Goal: Task Accomplishment & Management: Use online tool/utility

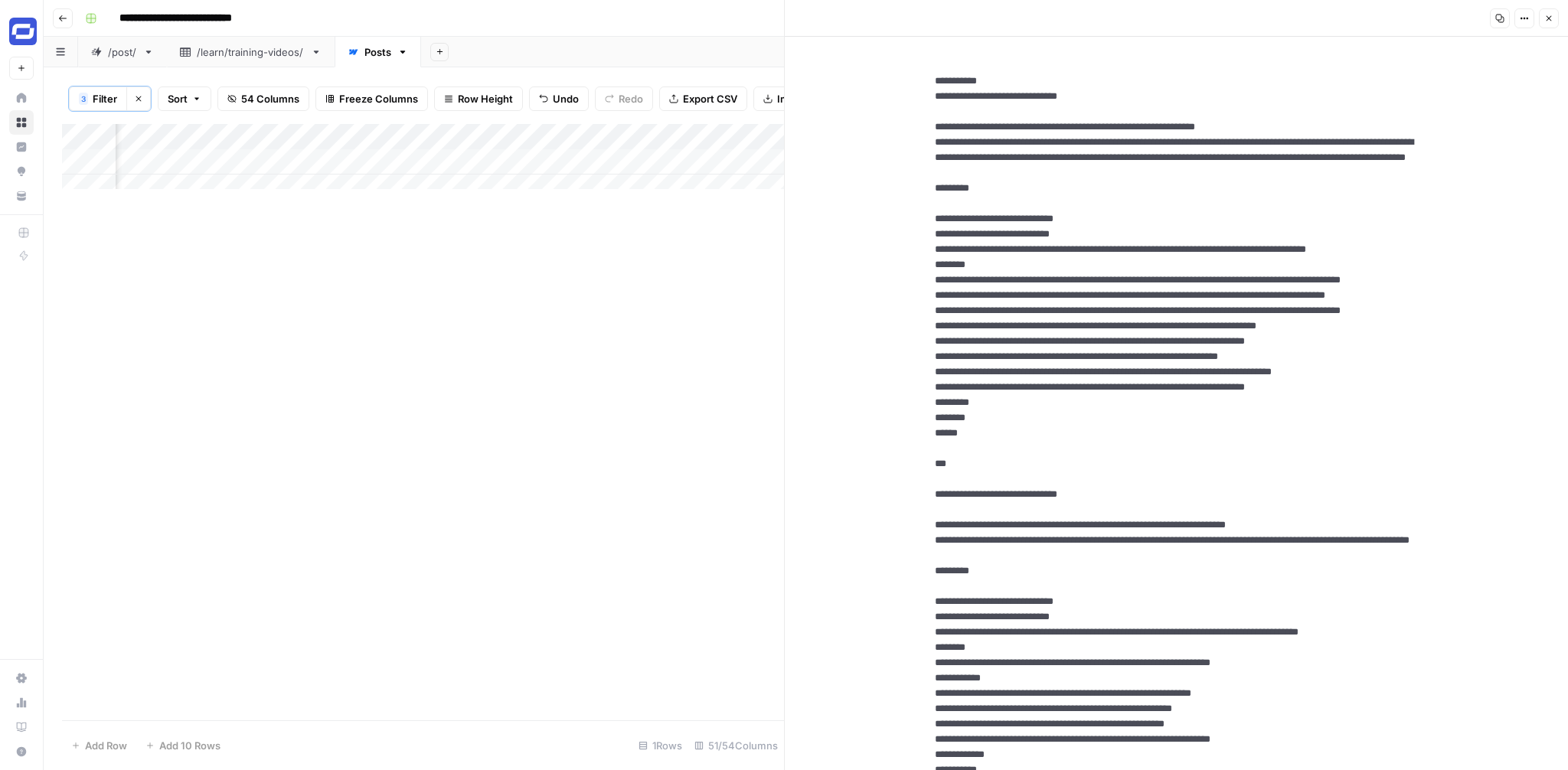
scroll to position [1754, 0]
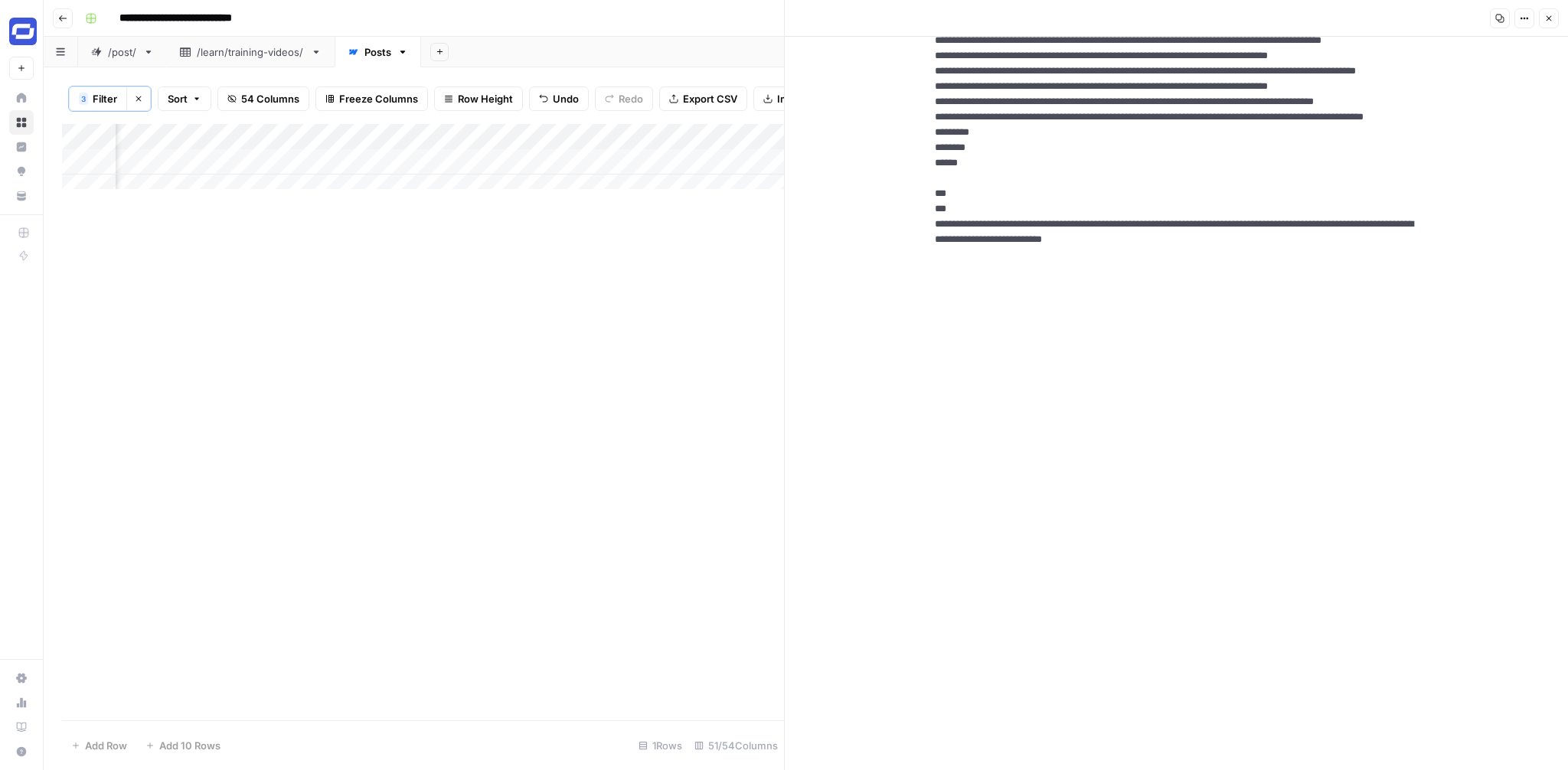
click at [1552, 17] on icon "button" at bounding box center [1549, 18] width 10 height 10
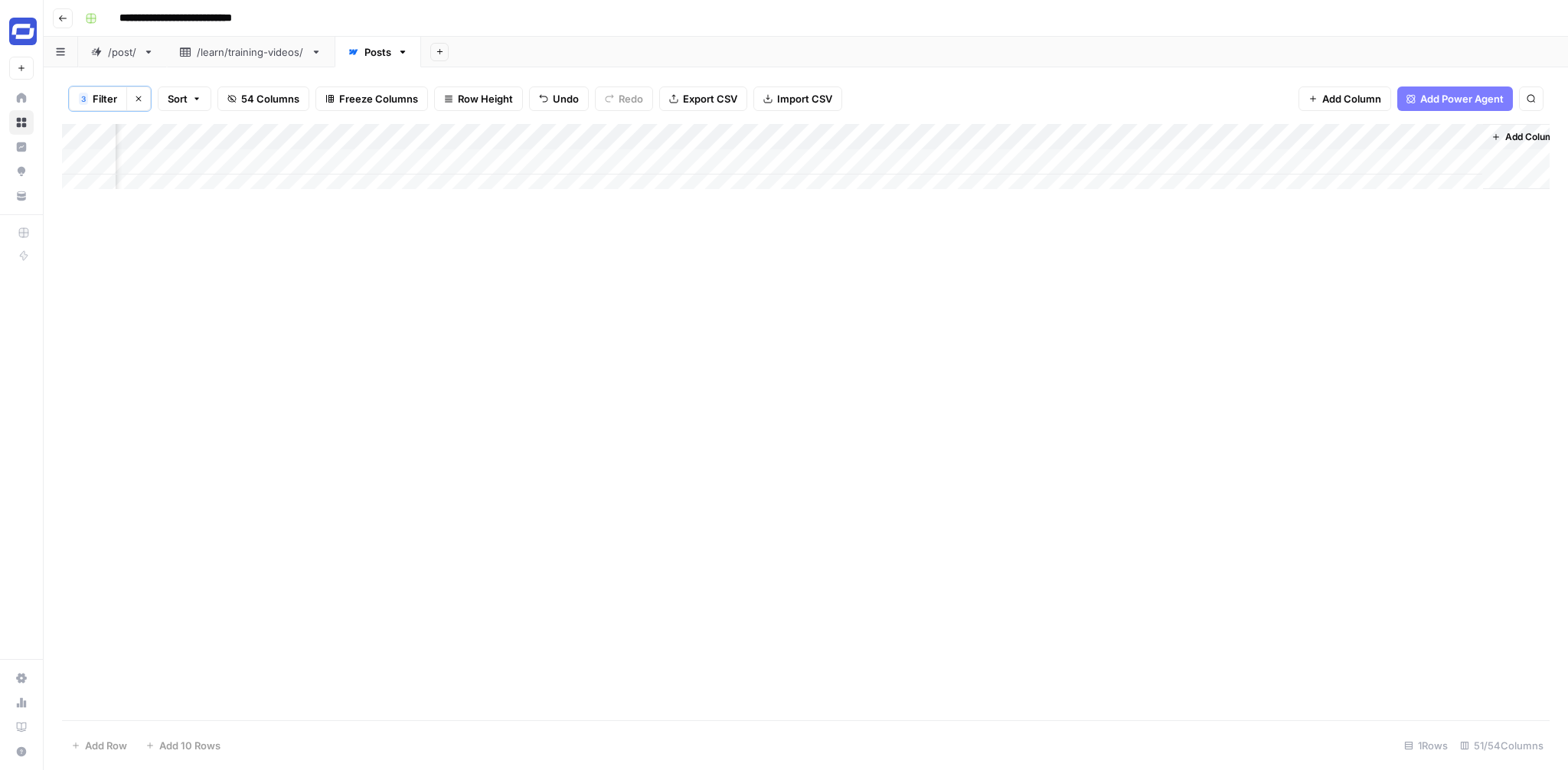
click at [109, 103] on span "Filter" at bounding box center [105, 99] width 24 height 16
type input "Is Draft"
type input "Is Archived"
type input "Name (H1)"
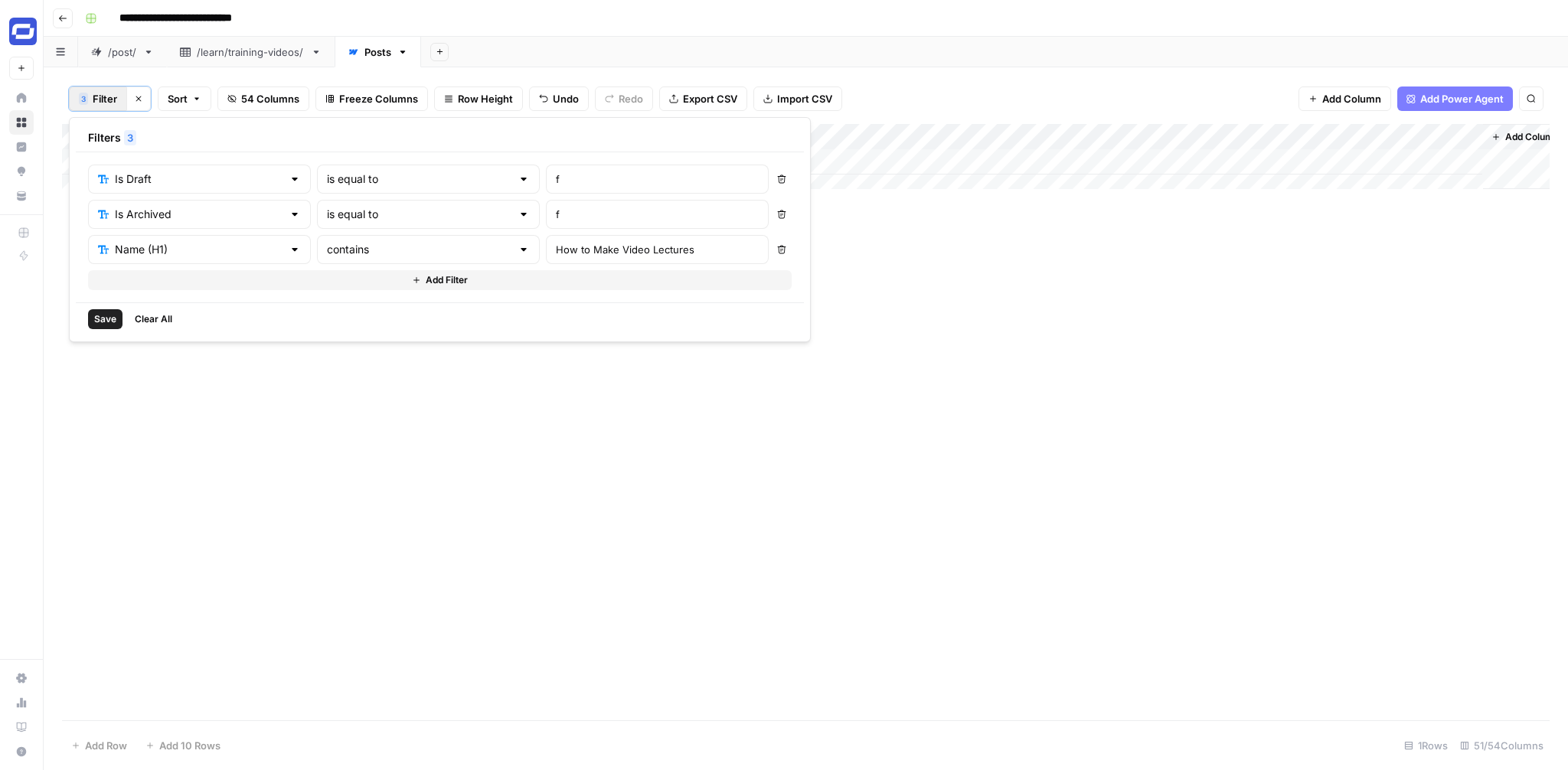
click at [965, 292] on div "Add Column" at bounding box center [805, 422] width 1488 height 596
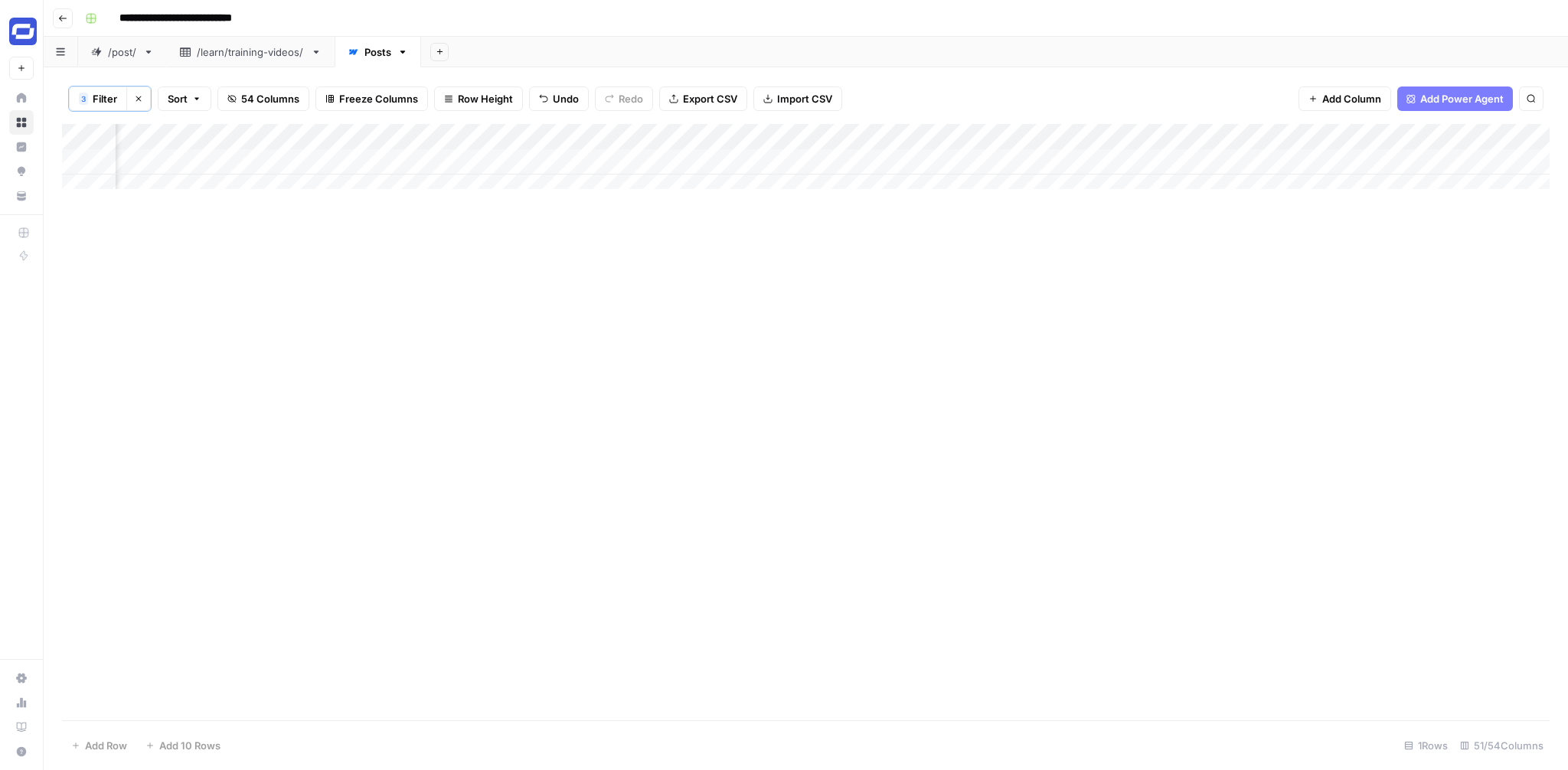
scroll to position [0, 6594]
click at [1158, 162] on div "Add Column" at bounding box center [805, 163] width 1488 height 77
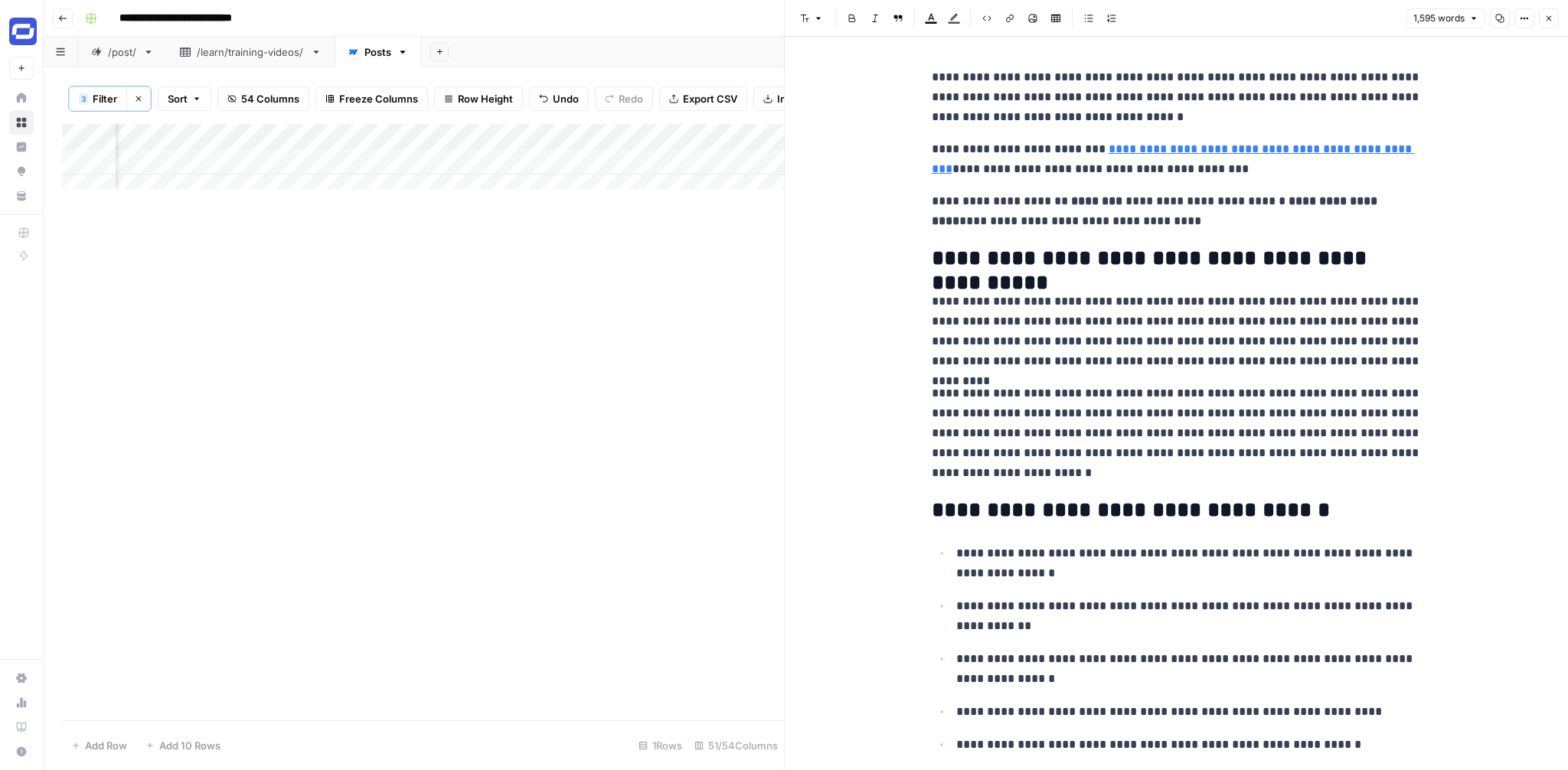
click at [1549, 14] on icon "button" at bounding box center [1549, 18] width 10 height 10
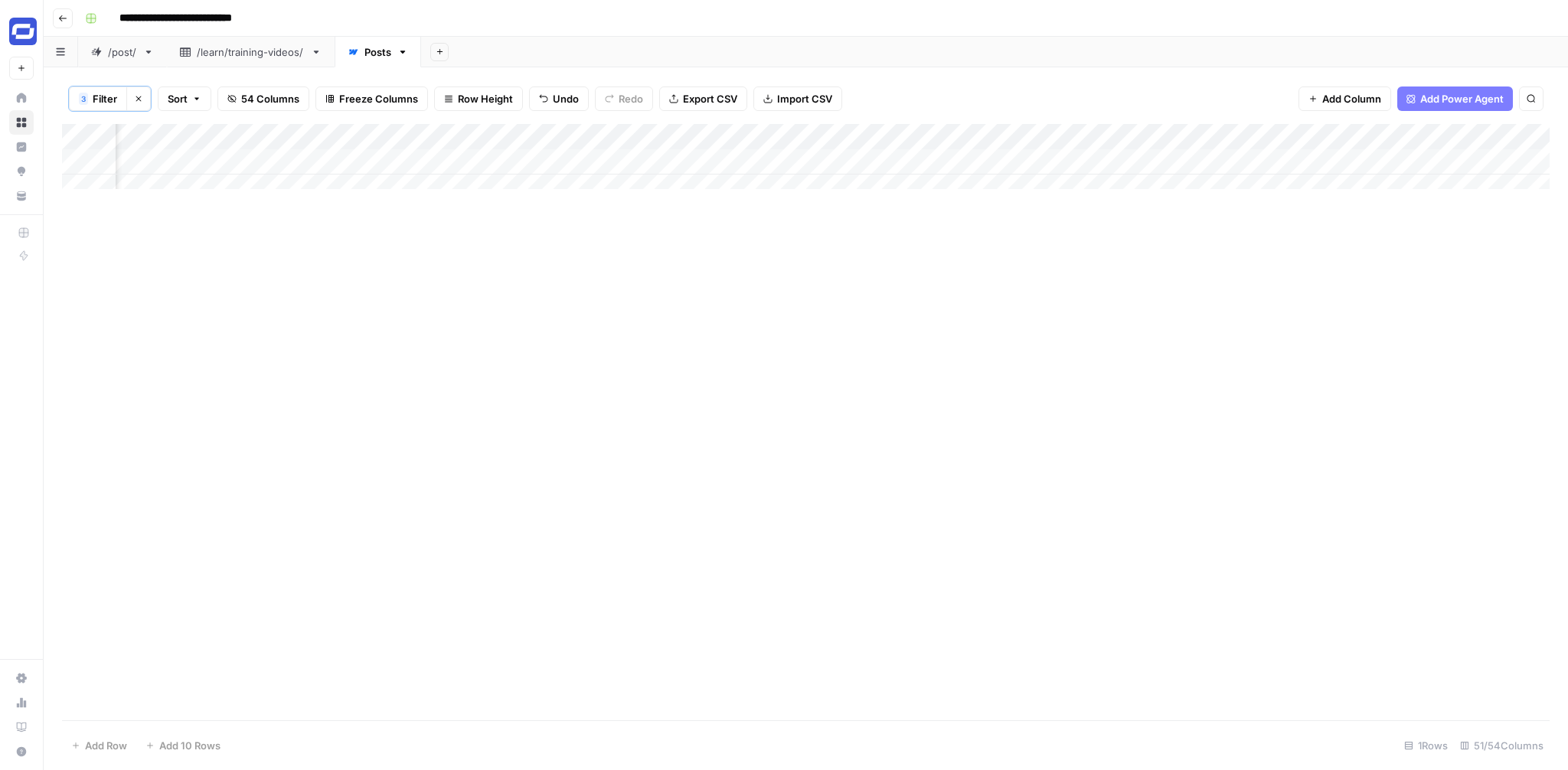
click at [1026, 135] on div "Add Column" at bounding box center [805, 163] width 1488 height 77
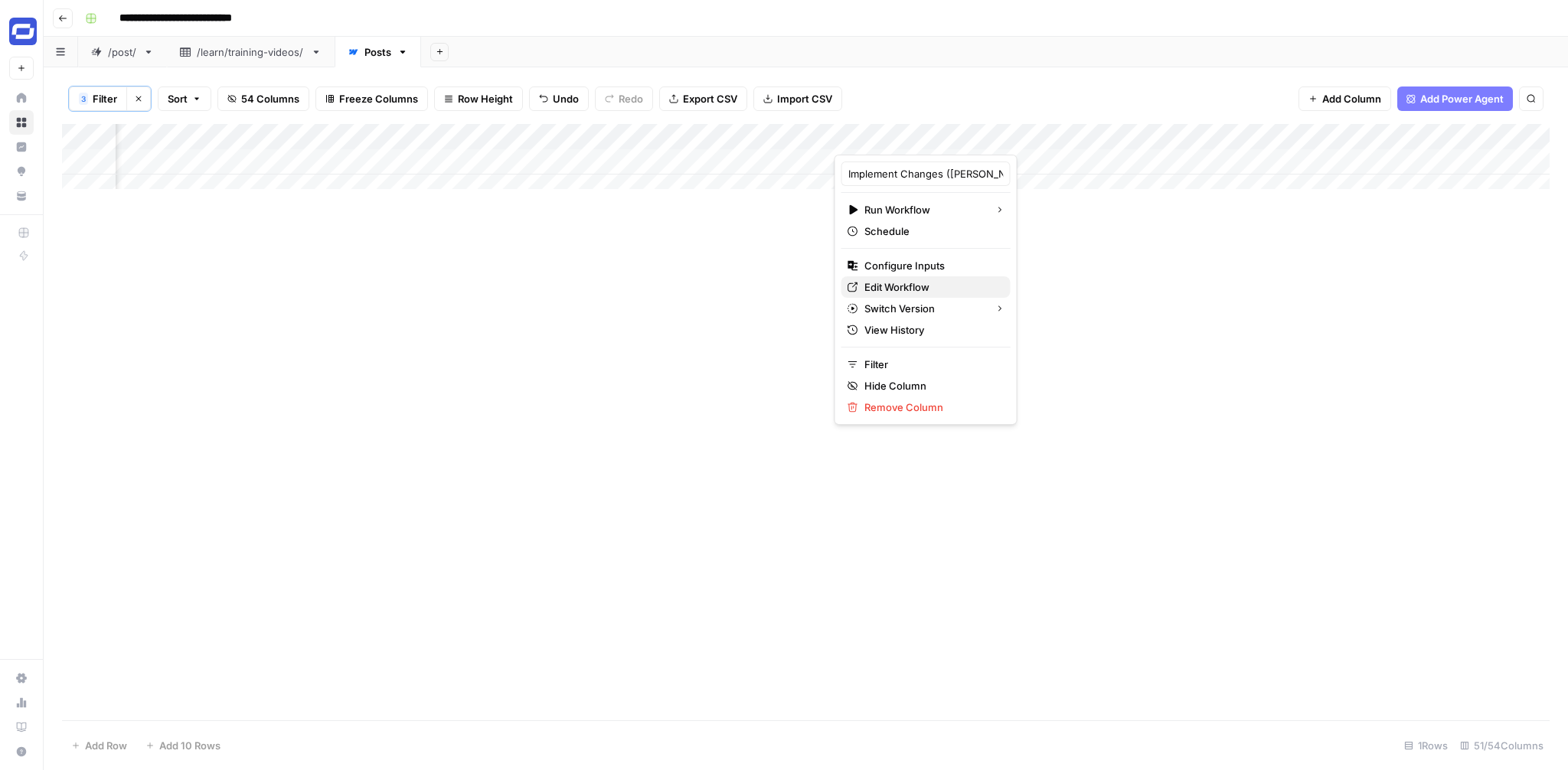
click at [883, 289] on span "Edit Workflow" at bounding box center [930, 288] width 134 height 16
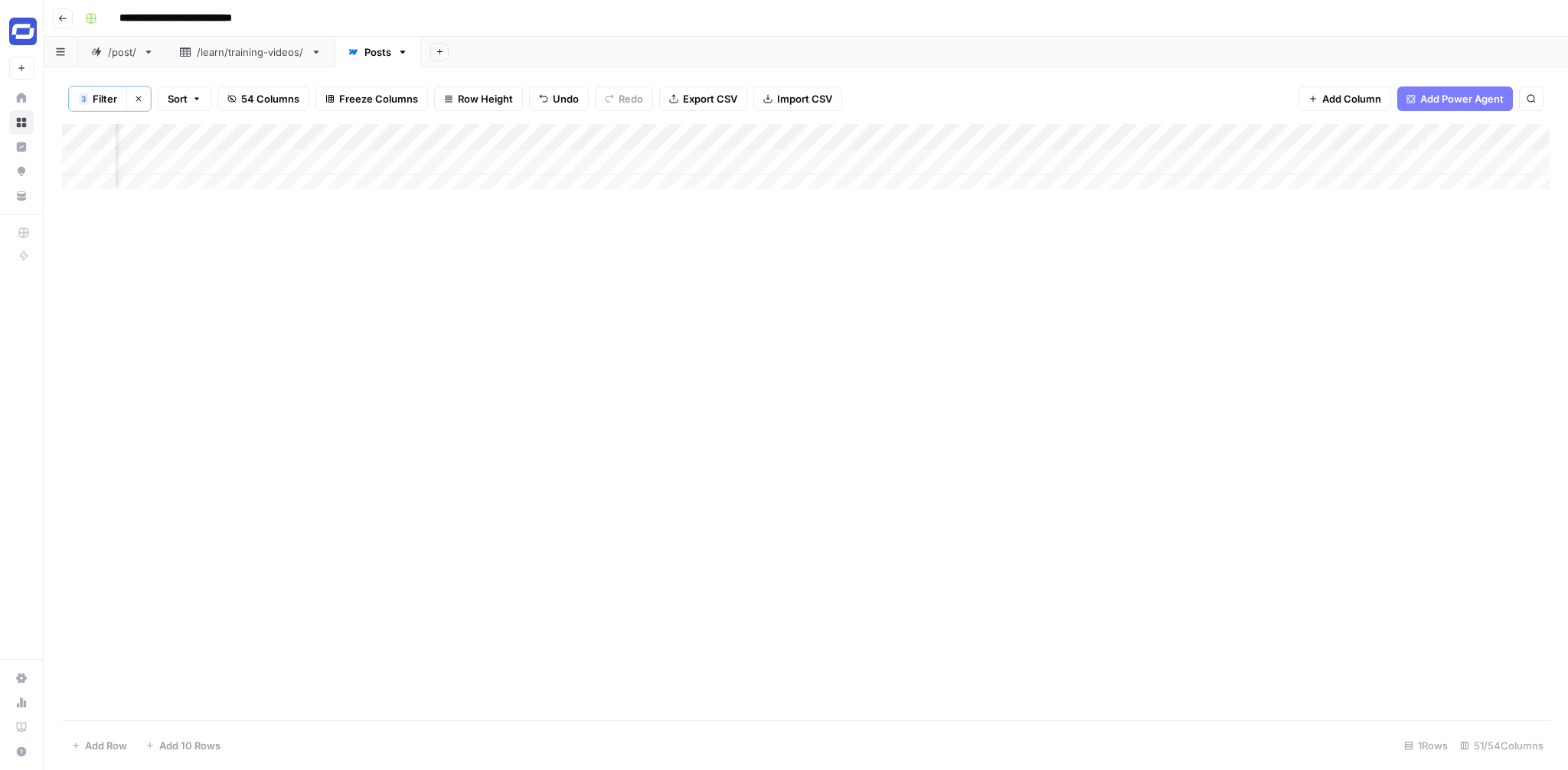
scroll to position [0, 6563]
click at [420, 138] on div "Add Column" at bounding box center [805, 163] width 1488 height 77
click at [854, 138] on div "Add Column" at bounding box center [805, 163] width 1488 height 77
click at [782, 279] on button "Remove Column" at bounding box center [818, 287] width 169 height 22
click at [738, 150] on span "Delete" at bounding box center [729, 158] width 33 height 16
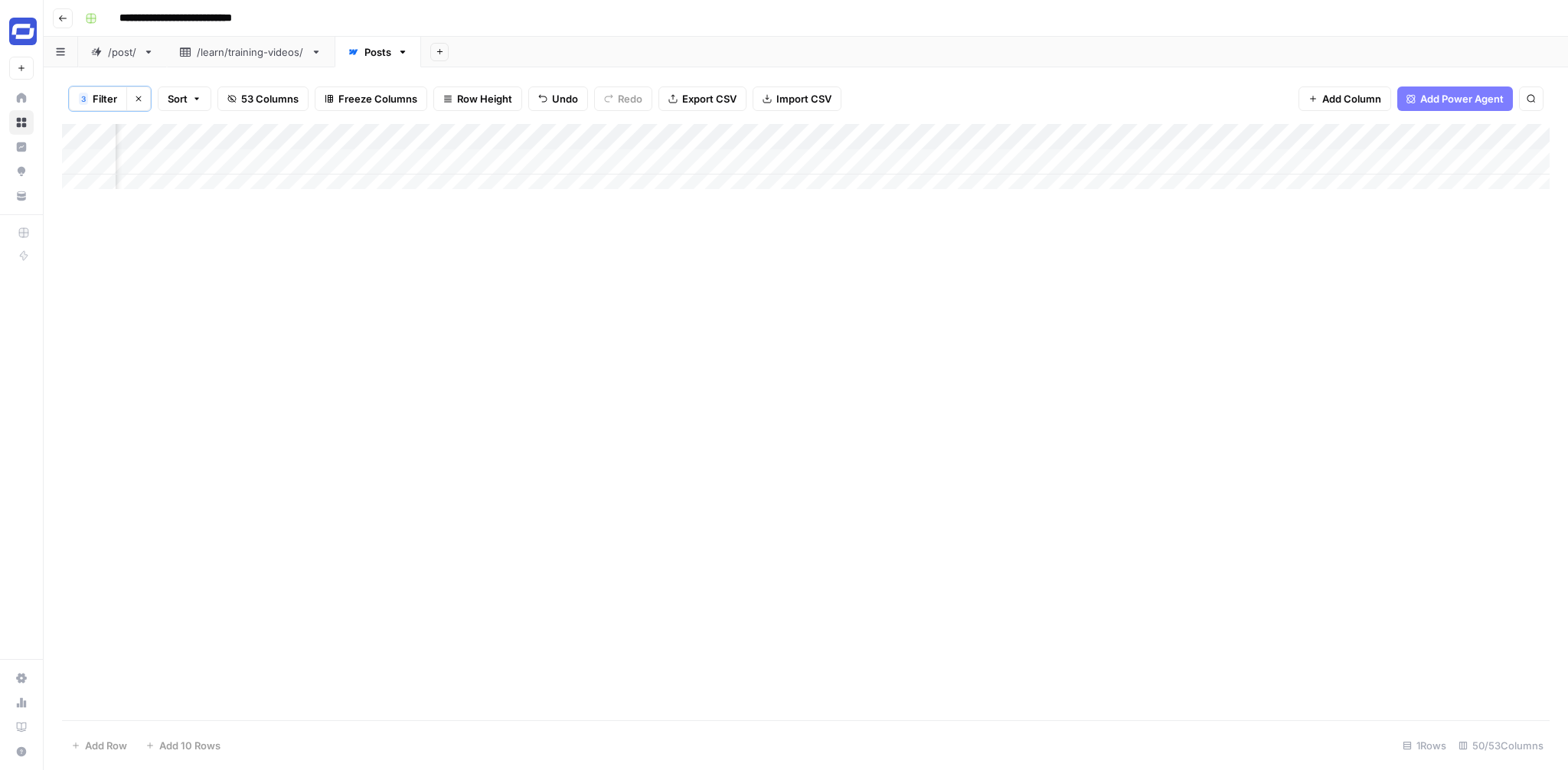
click at [714, 135] on div "Add Column" at bounding box center [805, 163] width 1488 height 77
click at [653, 284] on span "Remove Column" at bounding box center [685, 288] width 134 height 16
click at [728, 158] on span "Delete" at bounding box center [729, 158] width 33 height 16
click at [575, 138] on div "Add Column" at bounding box center [805, 163] width 1488 height 77
click at [541, 280] on span "Remove Column" at bounding box center [547, 288] width 134 height 16
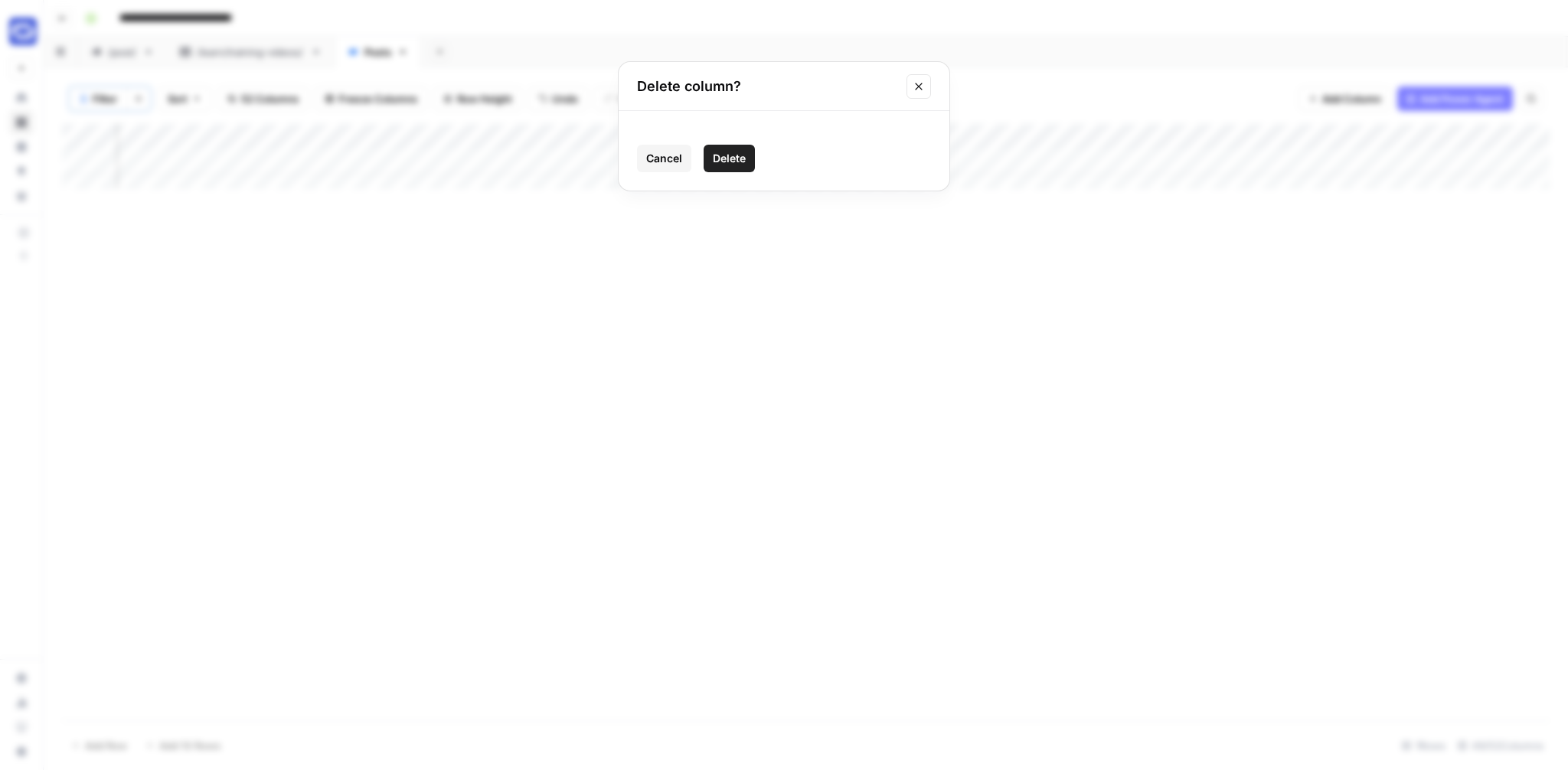
click at [715, 147] on button "Delete" at bounding box center [729, 158] width 52 height 28
click at [418, 134] on div "Add Column" at bounding box center [805, 163] width 1488 height 77
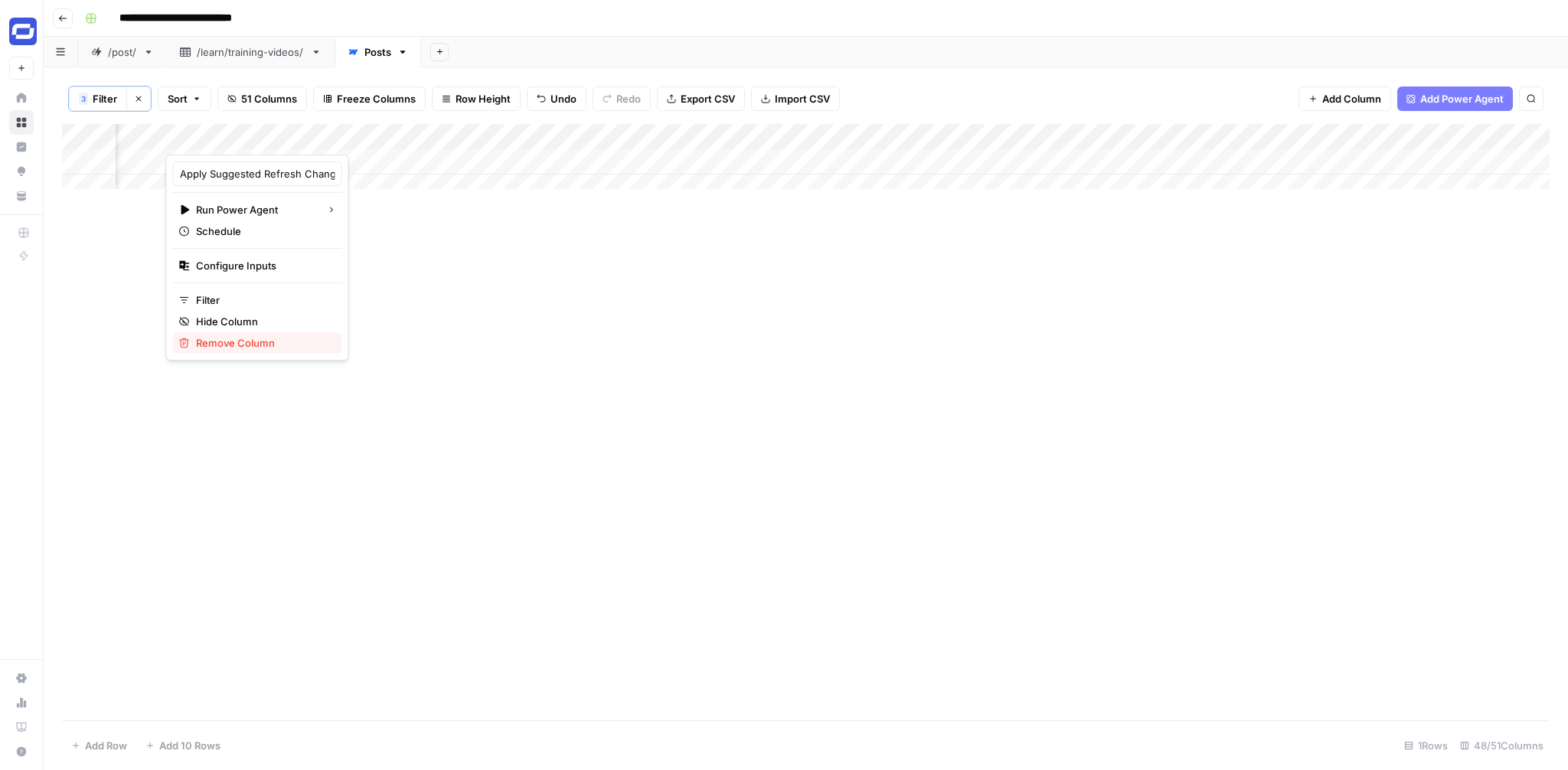
click at [240, 335] on span "Remove Column" at bounding box center [262, 343] width 134 height 16
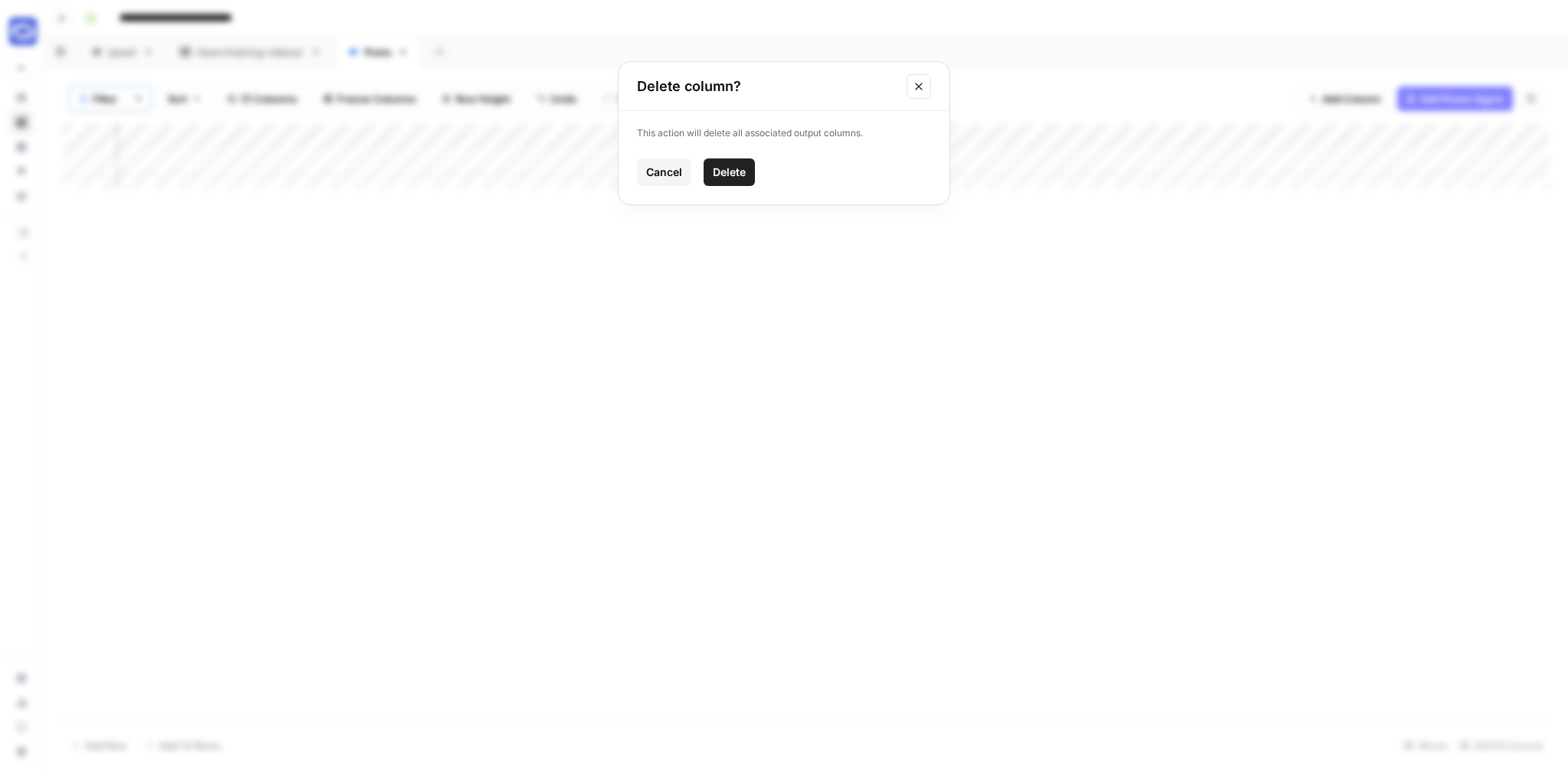
click at [722, 170] on span "Delete" at bounding box center [729, 172] width 33 height 16
click at [833, 138] on div "Add Column" at bounding box center [805, 163] width 1488 height 77
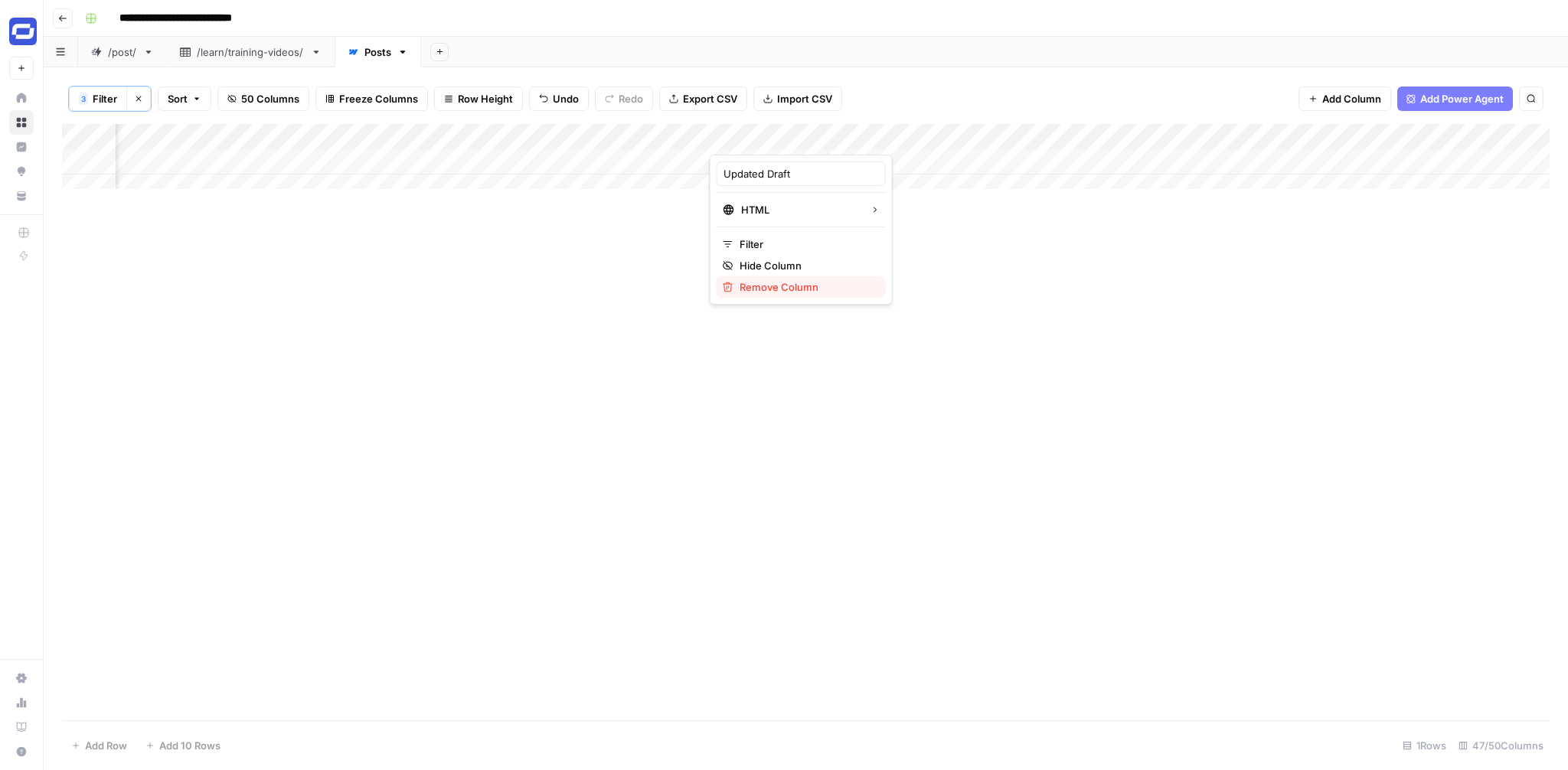
click at [758, 281] on span "Remove Column" at bounding box center [806, 288] width 134 height 16
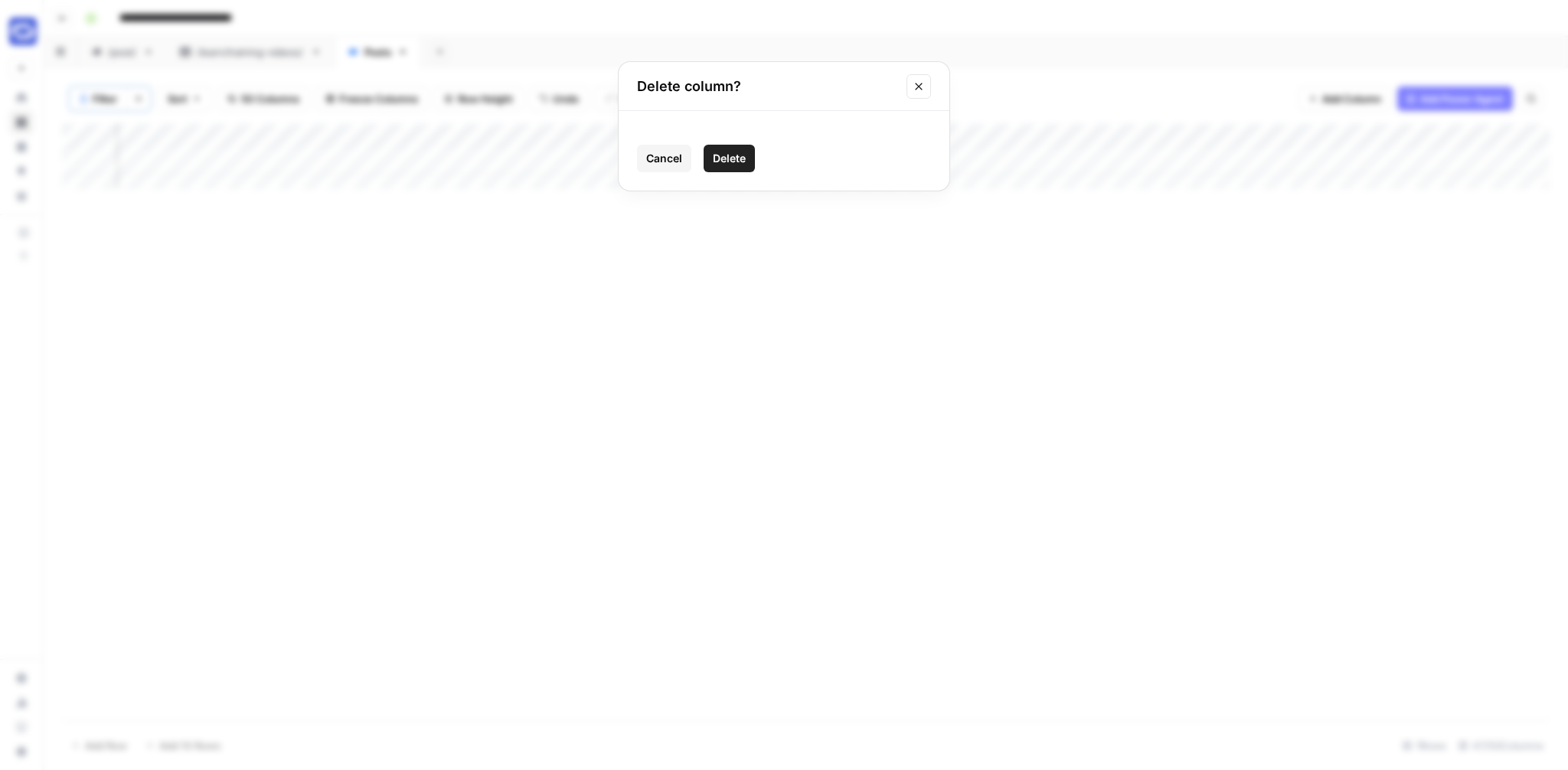
click at [715, 156] on span "Delete" at bounding box center [729, 158] width 33 height 16
click at [679, 136] on div "Add Column" at bounding box center [805, 163] width 1488 height 77
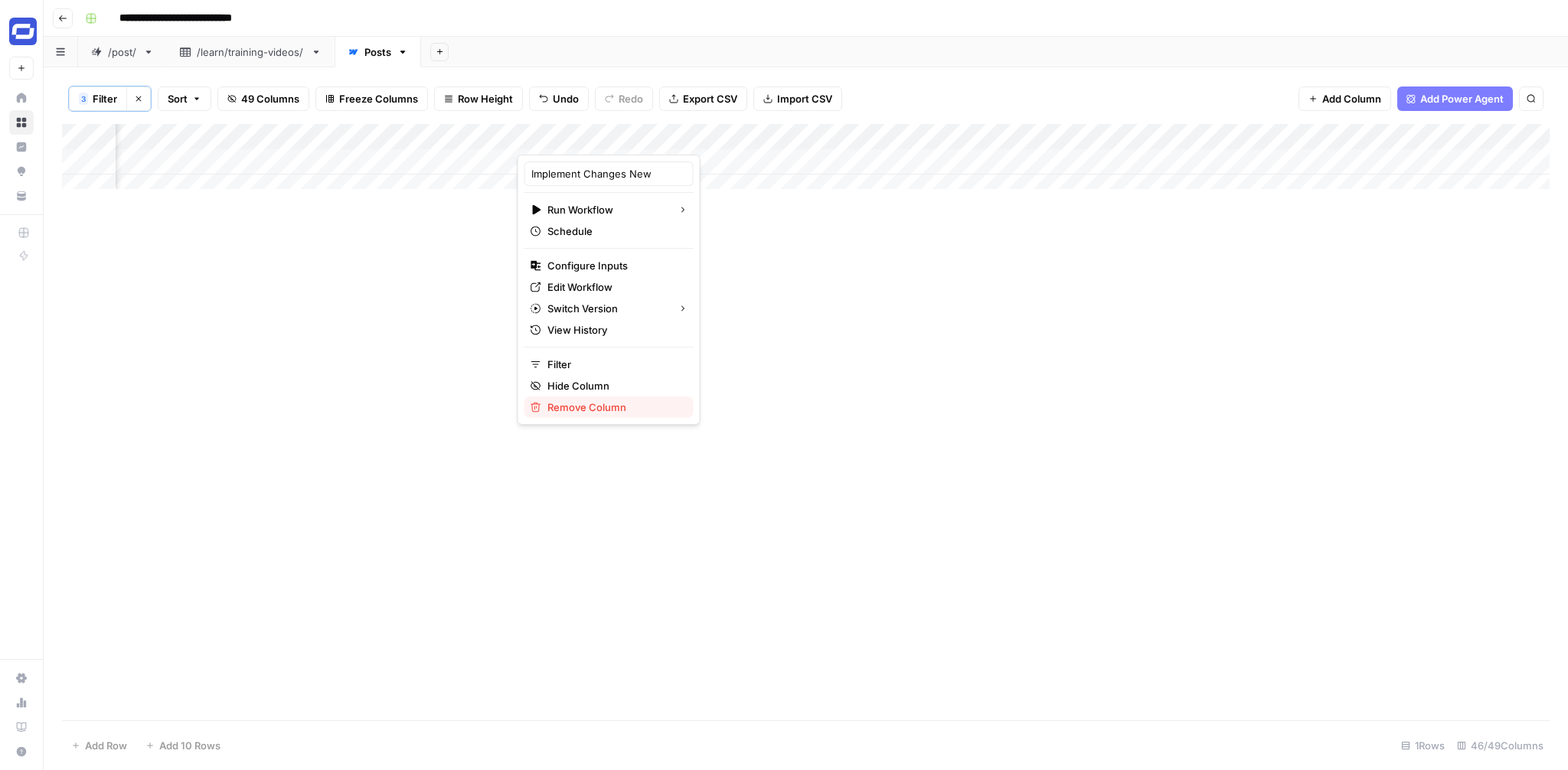
click at [568, 399] on button "Remove Column" at bounding box center [609, 406] width 169 height 22
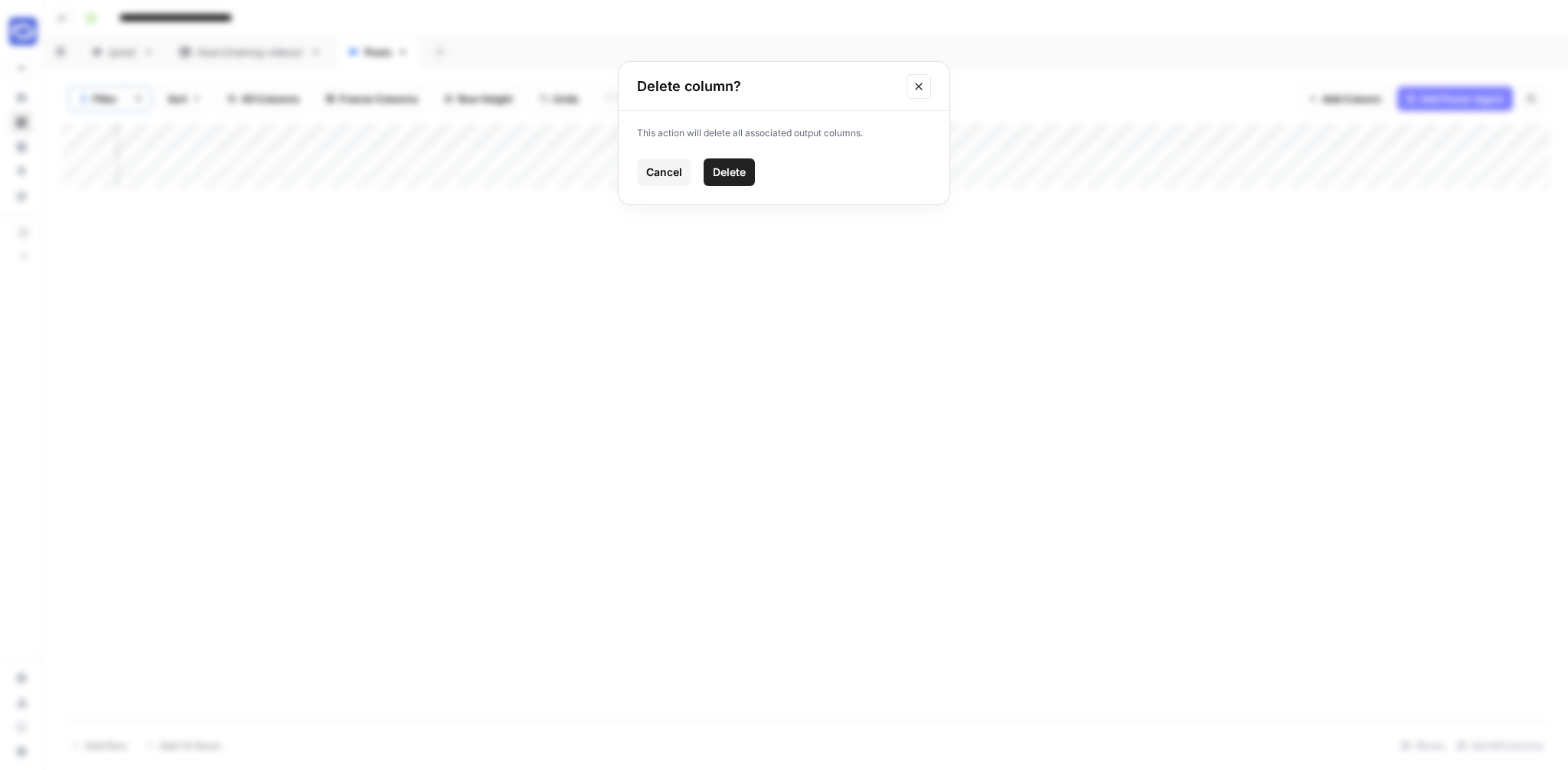
click at [720, 175] on span "Delete" at bounding box center [729, 172] width 33 height 16
click at [95, 104] on span "Filter" at bounding box center [105, 99] width 24 height 16
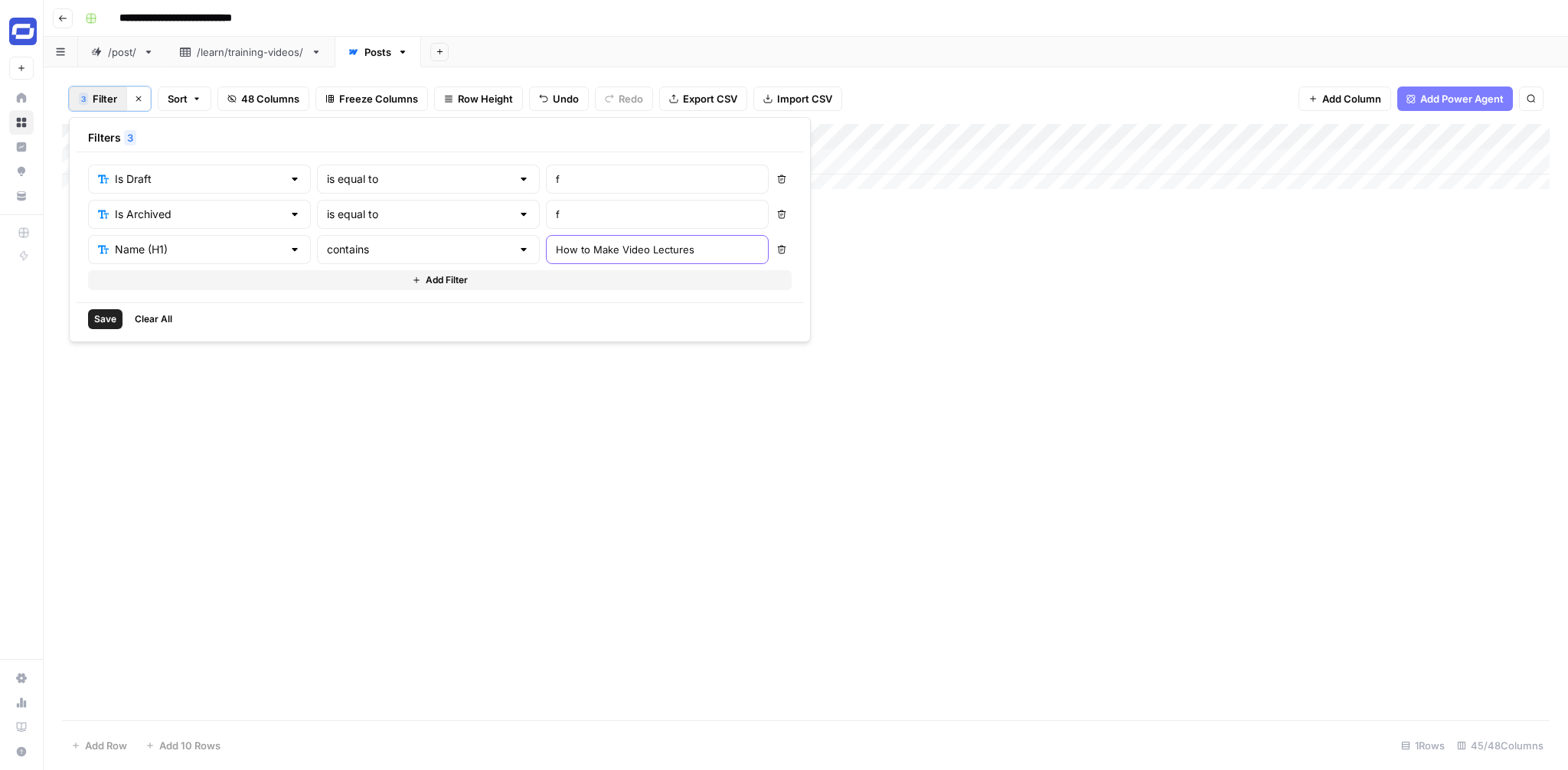
click at [556, 246] on input "How to Make Video Lectures" at bounding box center [658, 250] width 203 height 16
paste input "The Ultimate Guide On How To"
type input "The Ultimate Guide On How To"
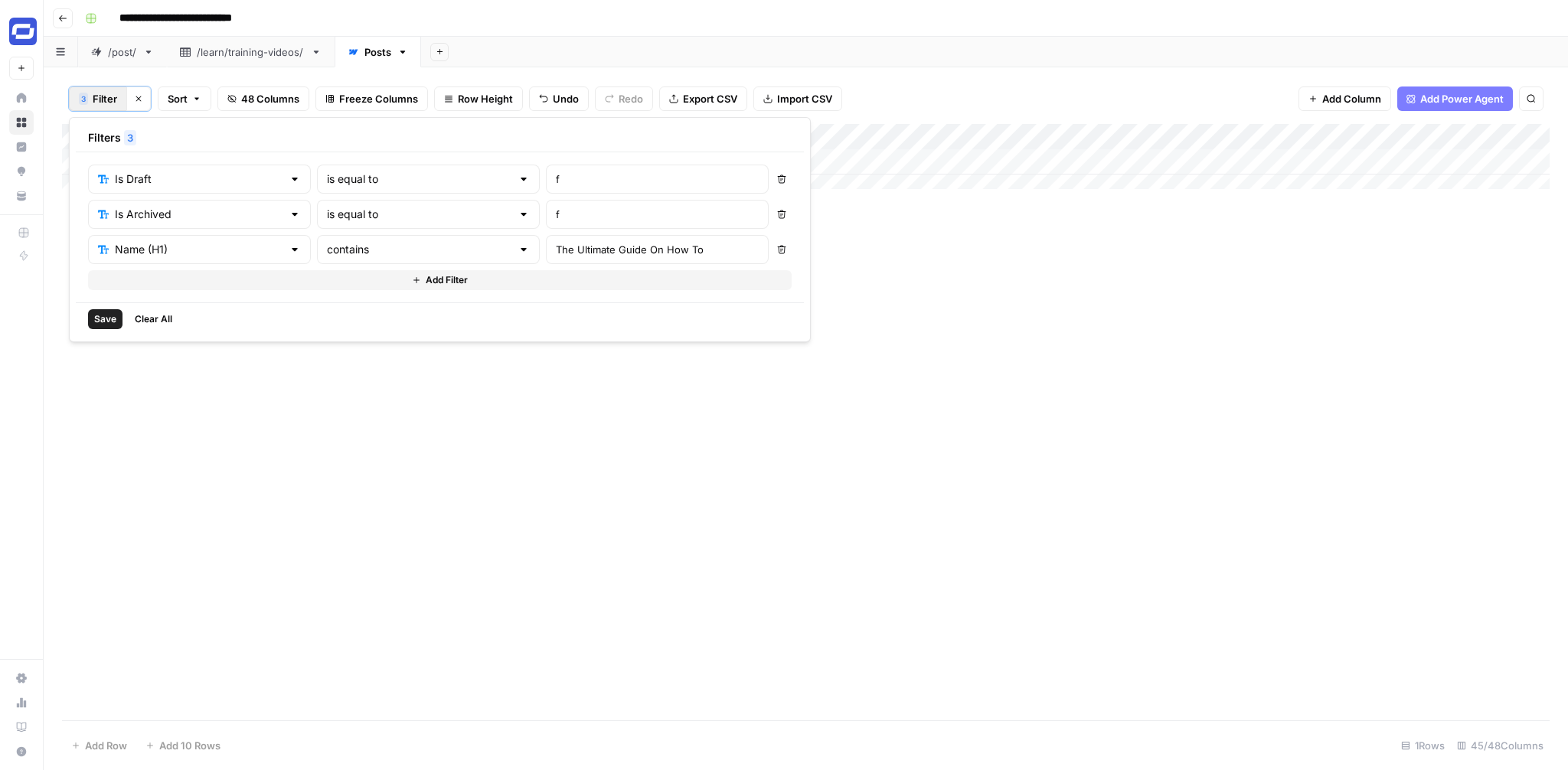
click at [591, 395] on div "Add Column" at bounding box center [805, 422] width 1488 height 596
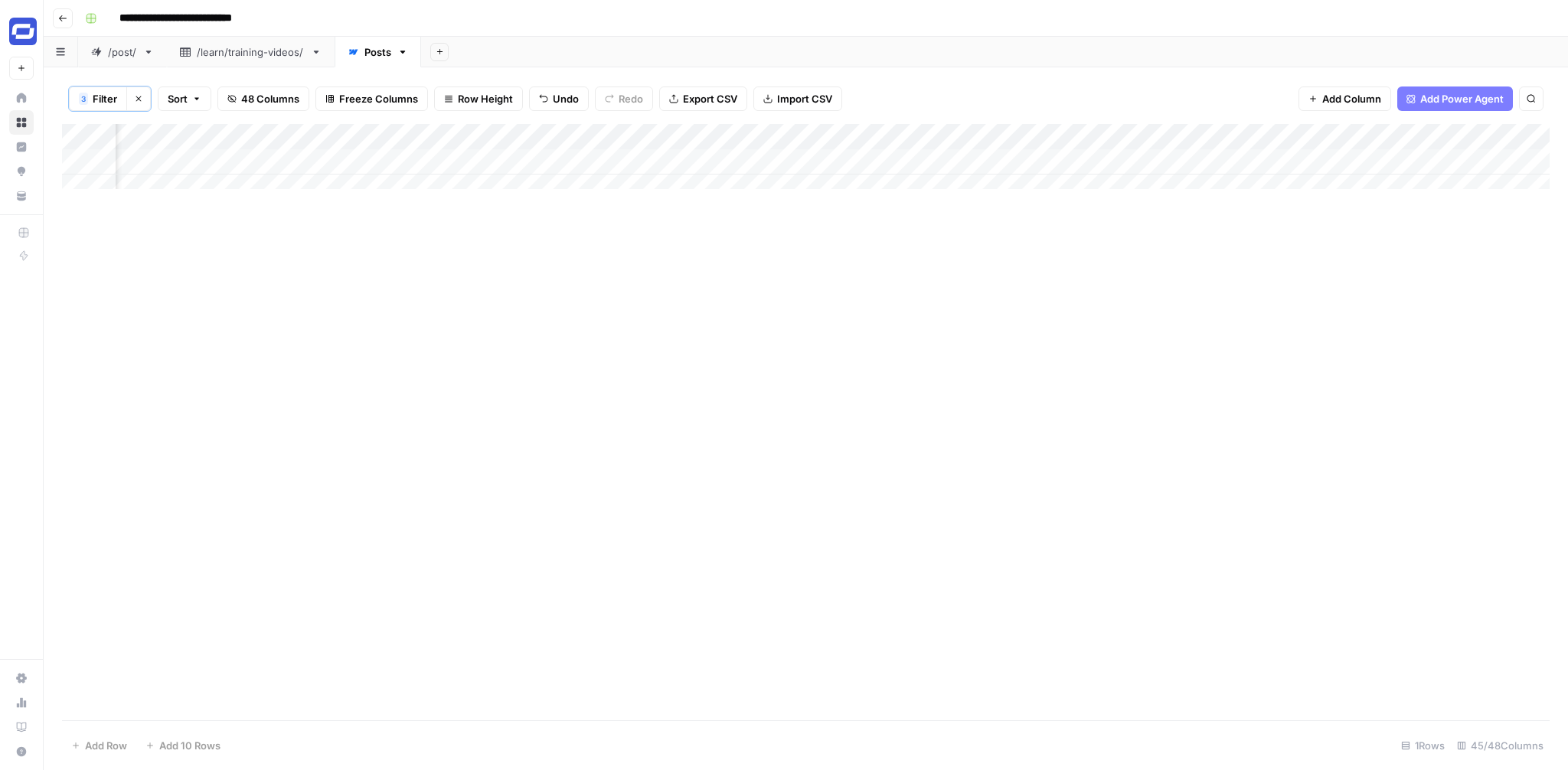
scroll to position [0, 3068]
click at [763, 157] on div "Add Column" at bounding box center [805, 163] width 1488 height 77
click at [1071, 160] on div "Add Column" at bounding box center [805, 163] width 1488 height 77
click at [1397, 158] on div "Add Column" at bounding box center [805, 163] width 1488 height 77
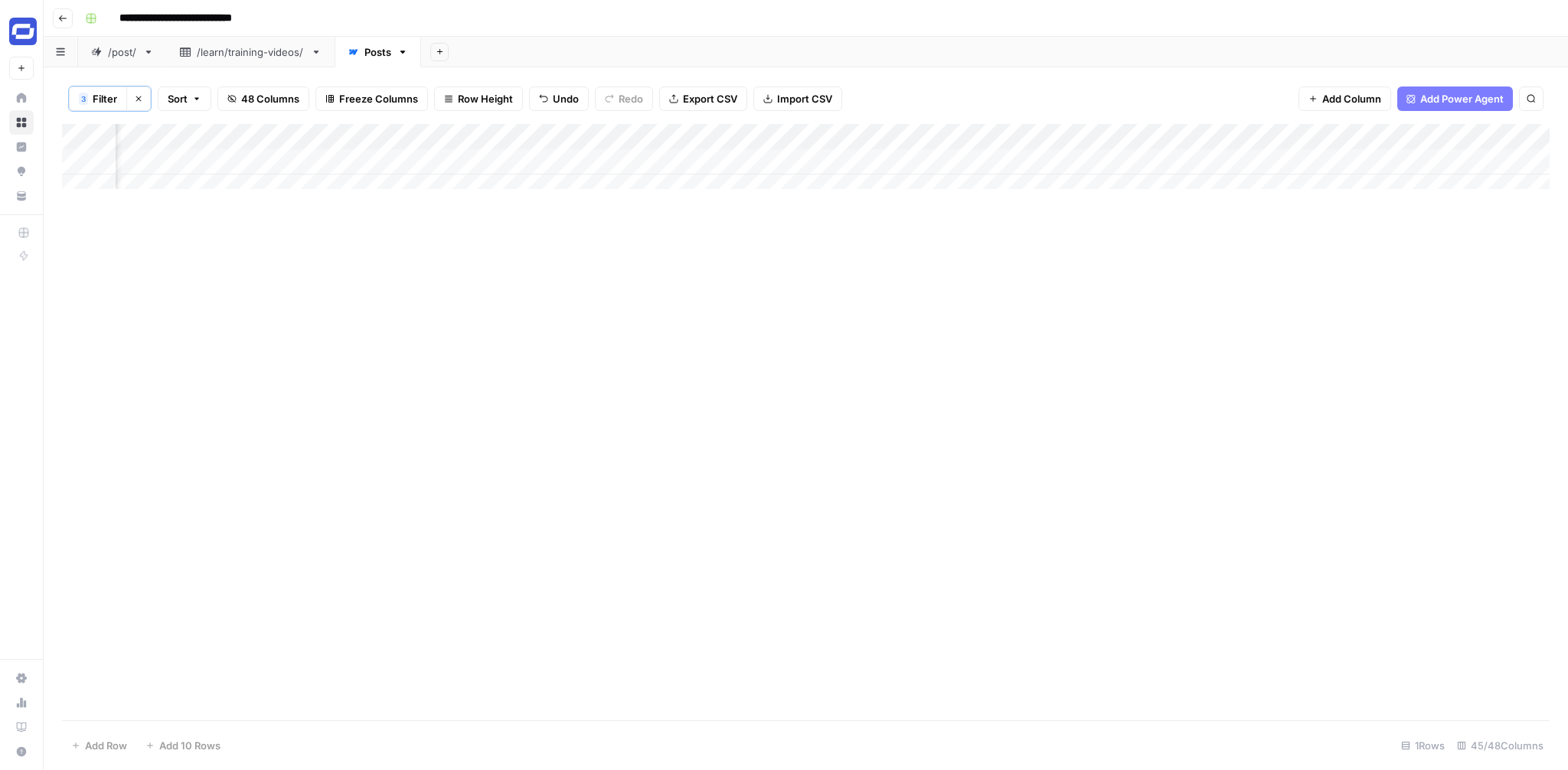
click at [942, 169] on div "Add Column" at bounding box center [805, 163] width 1488 height 77
click at [942, 169] on textarea at bounding box center [1000, 163] width 245 height 22
type textarea "**********"
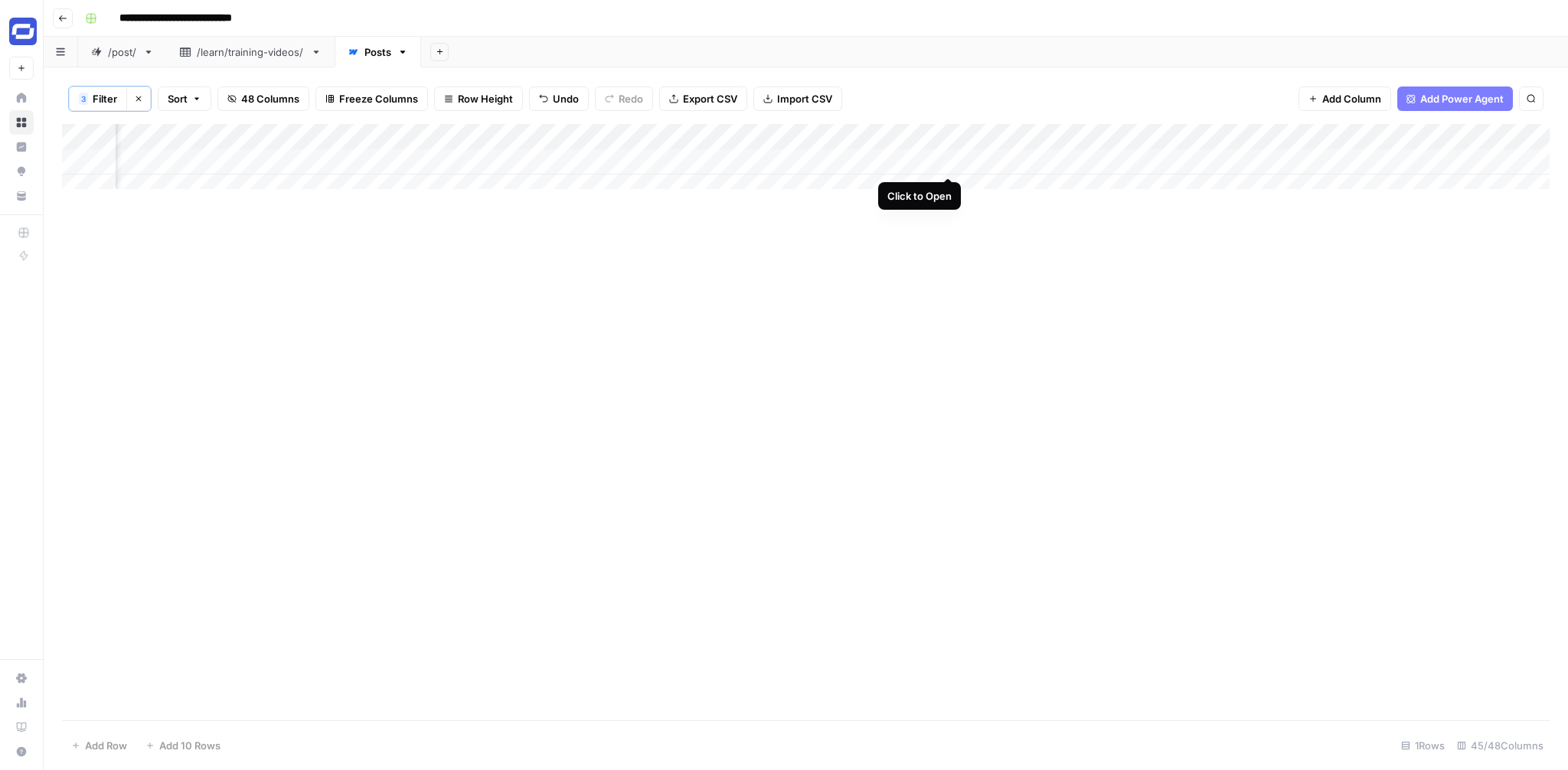
click at [951, 163] on div "Add Column" at bounding box center [805, 163] width 1488 height 77
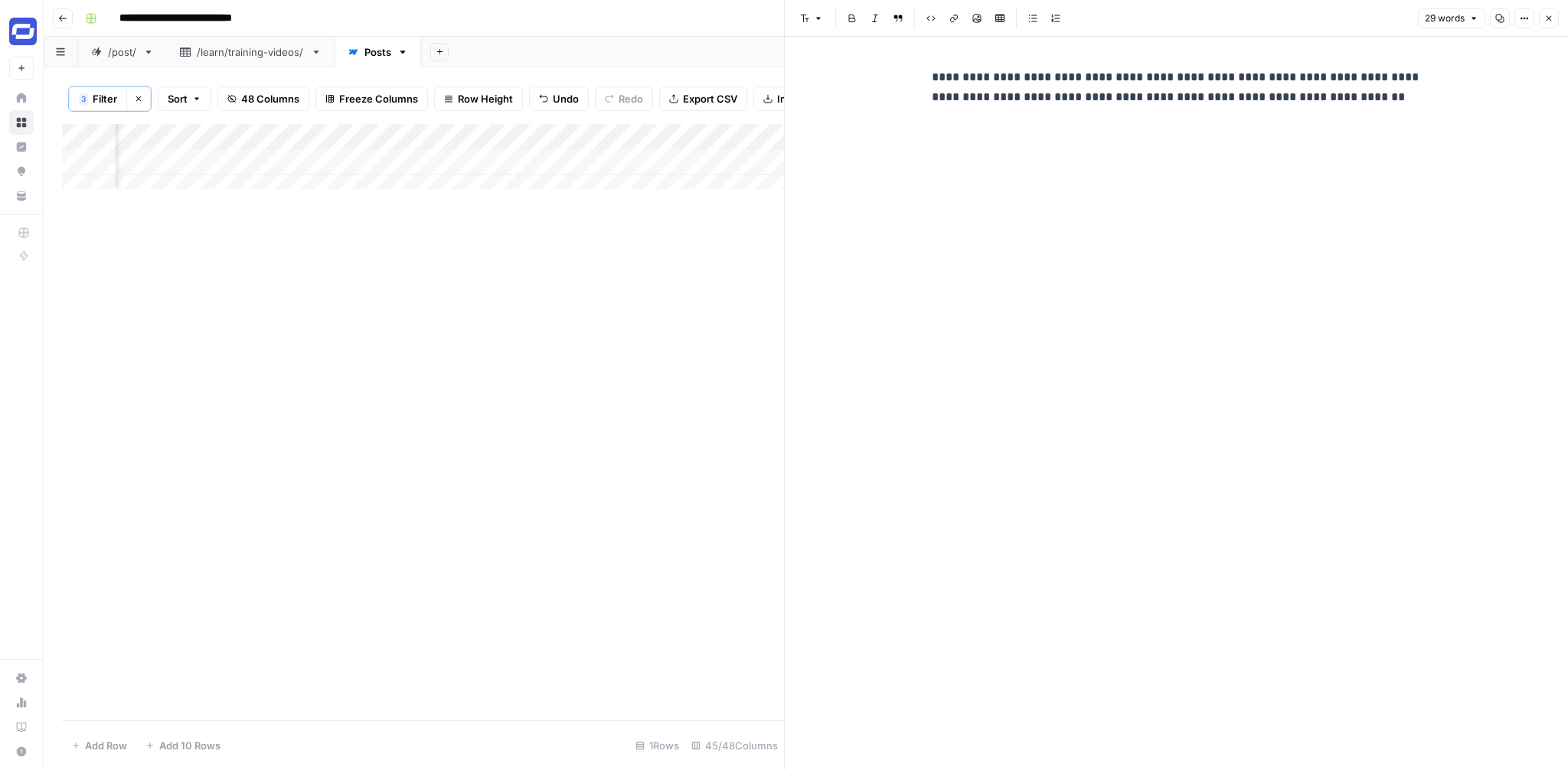
click at [1545, 19] on icon "button" at bounding box center [1549, 18] width 10 height 10
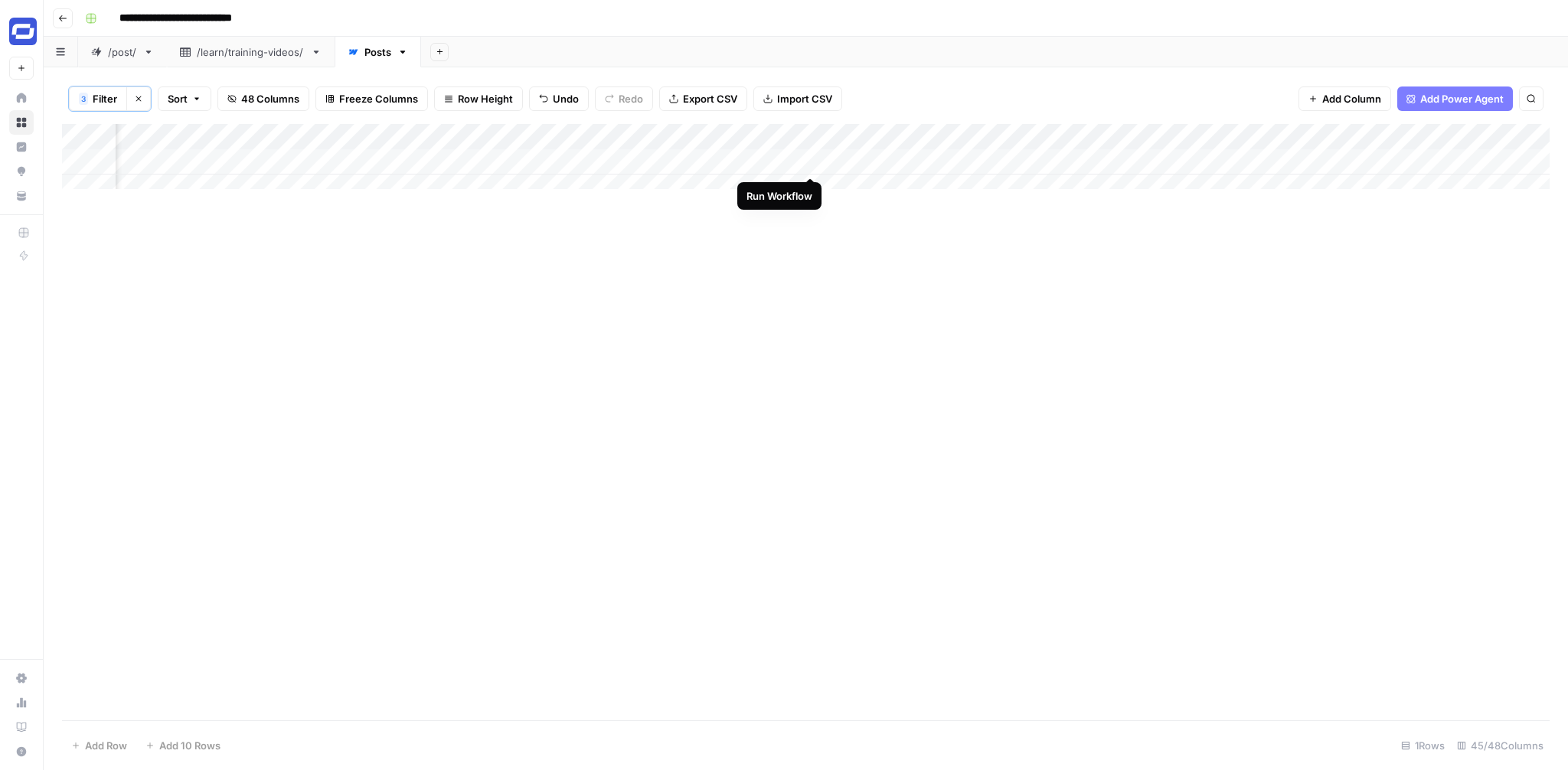
click at [809, 161] on div "Add Column" at bounding box center [805, 163] width 1488 height 77
click at [540, 163] on div "Add Column" at bounding box center [805, 163] width 1488 height 77
click at [540, 163] on textarea "**********" at bounding box center [611, 163] width 245 height 22
click at [574, 163] on textarea "**********" at bounding box center [611, 163] width 245 height 22
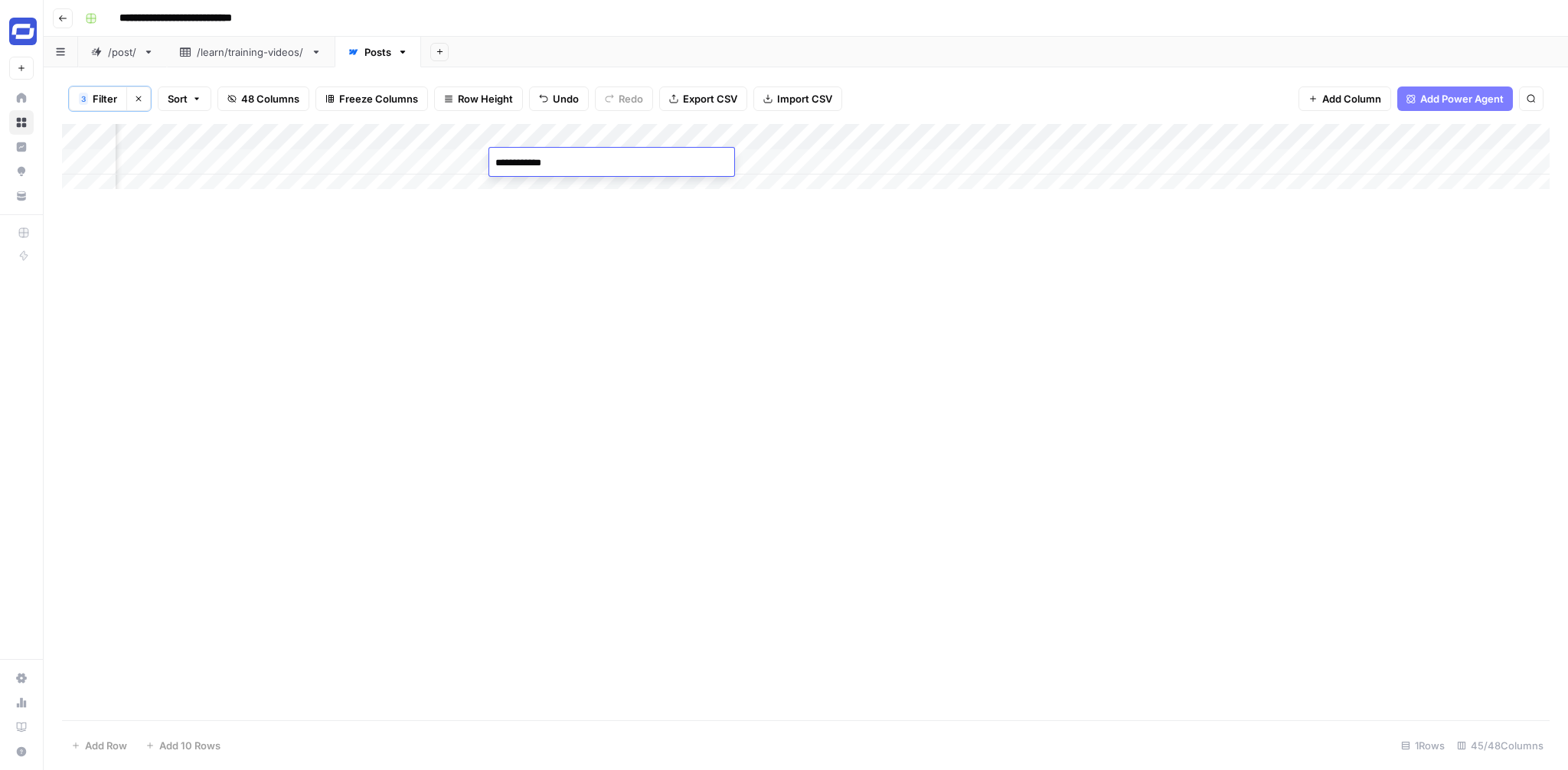
type textarea "**********"
click at [1297, 162] on div "Add Column" at bounding box center [805, 163] width 1488 height 77
click at [948, 162] on div "Add Column" at bounding box center [805, 163] width 1488 height 77
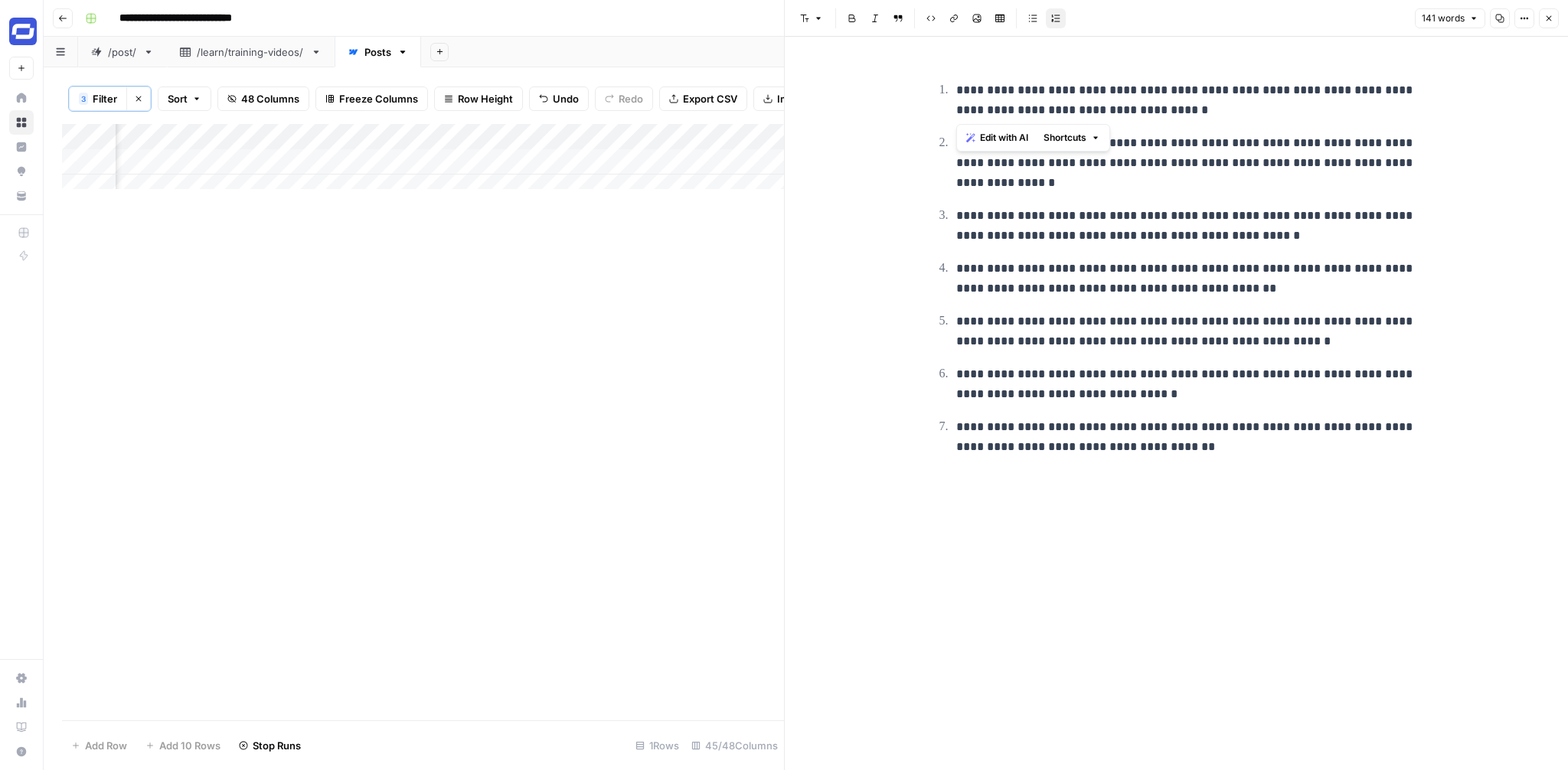
drag, startPoint x: 1202, startPoint y: 116, endPoint x: 956, endPoint y: 88, distance: 247.6
click at [956, 88] on p "**********" at bounding box center [1188, 101] width 465 height 40
copy p "**********"
click at [1185, 198] on ol "**********" at bounding box center [1176, 268] width 490 height 378
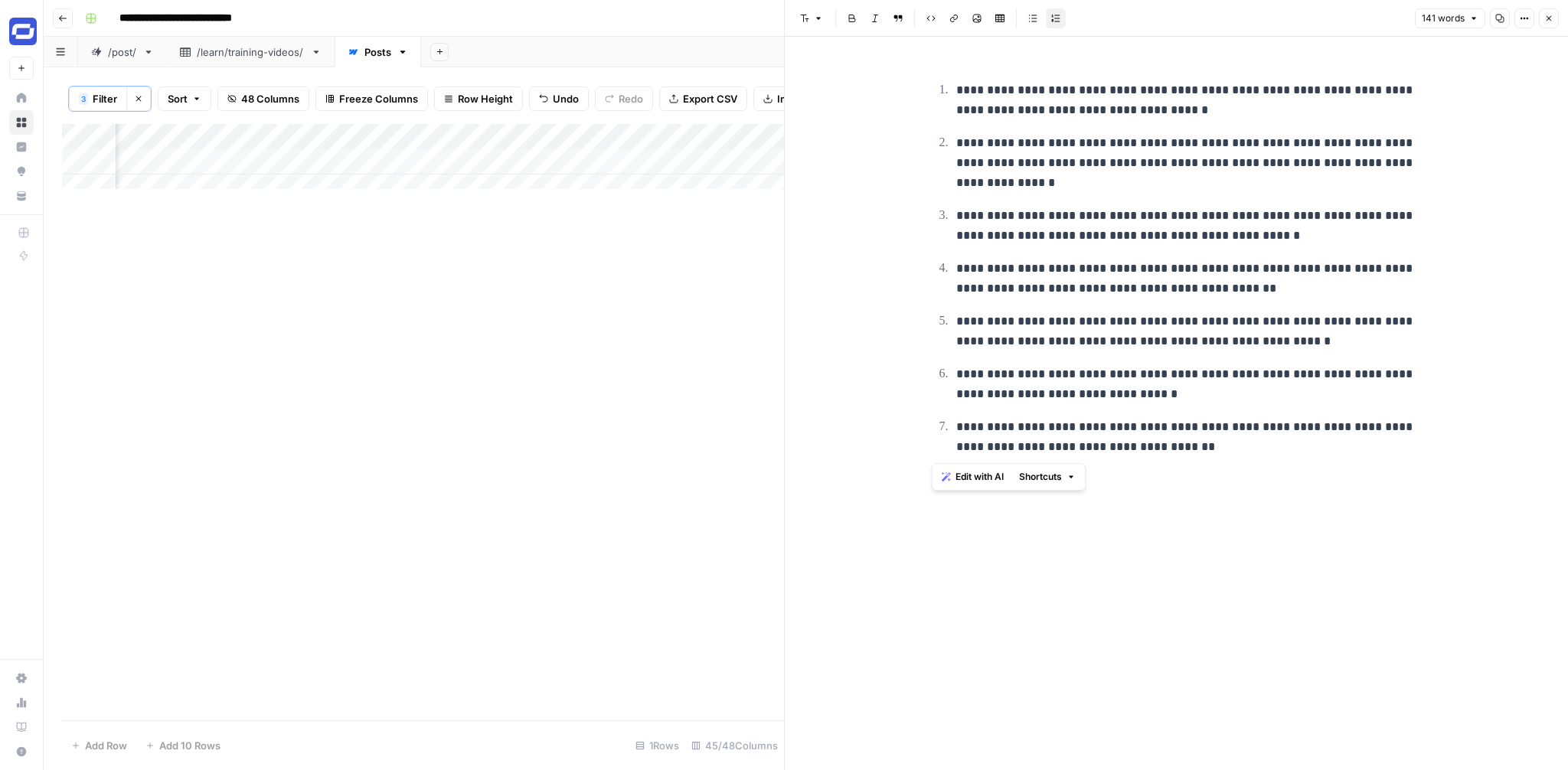
click at [1555, 18] on button "Close" at bounding box center [1549, 18] width 20 height 20
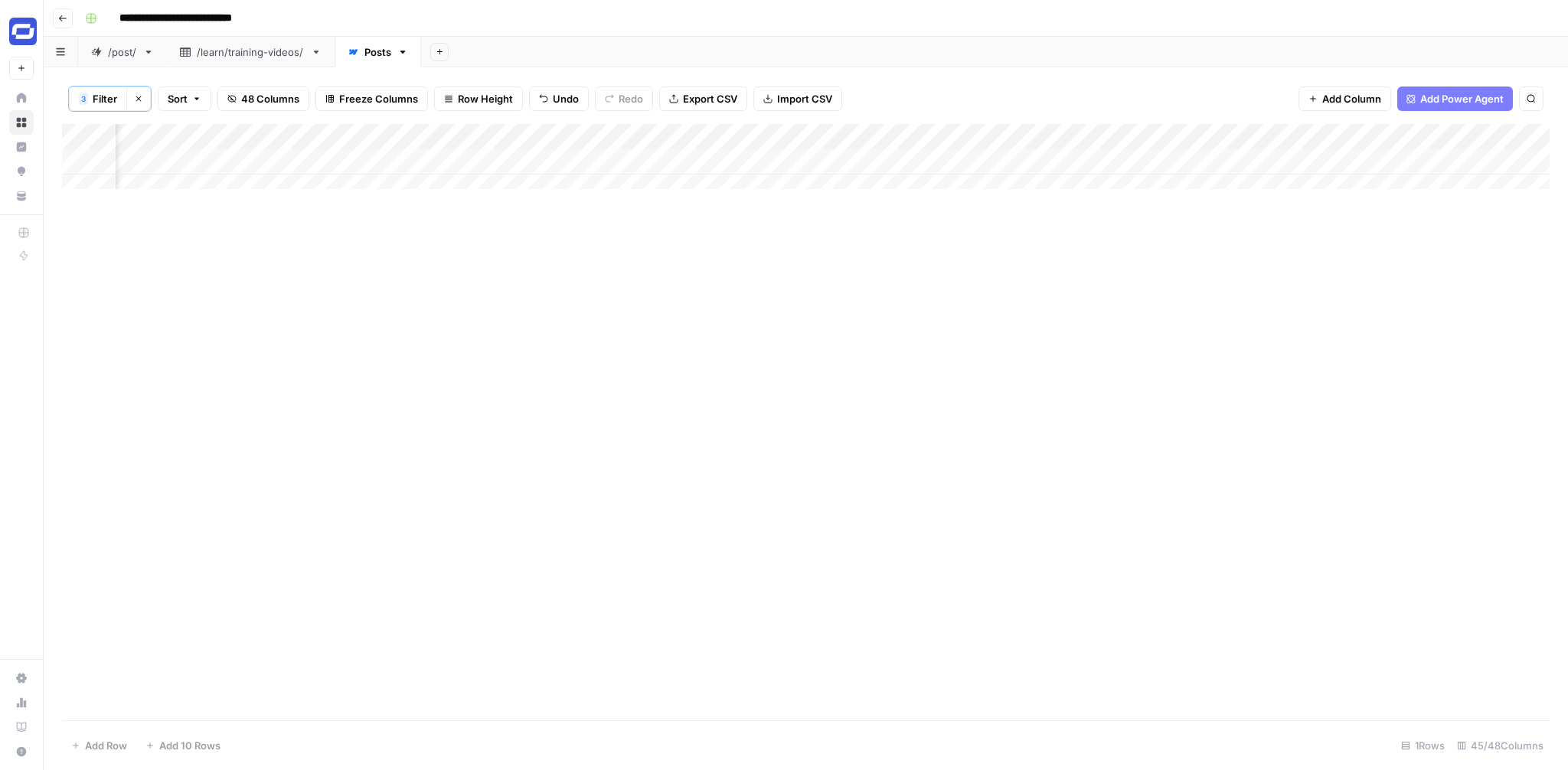
click at [1070, 163] on div "Add Column" at bounding box center [805, 163] width 1488 height 77
click at [1070, 163] on textarea at bounding box center [1084, 163] width 245 height 22
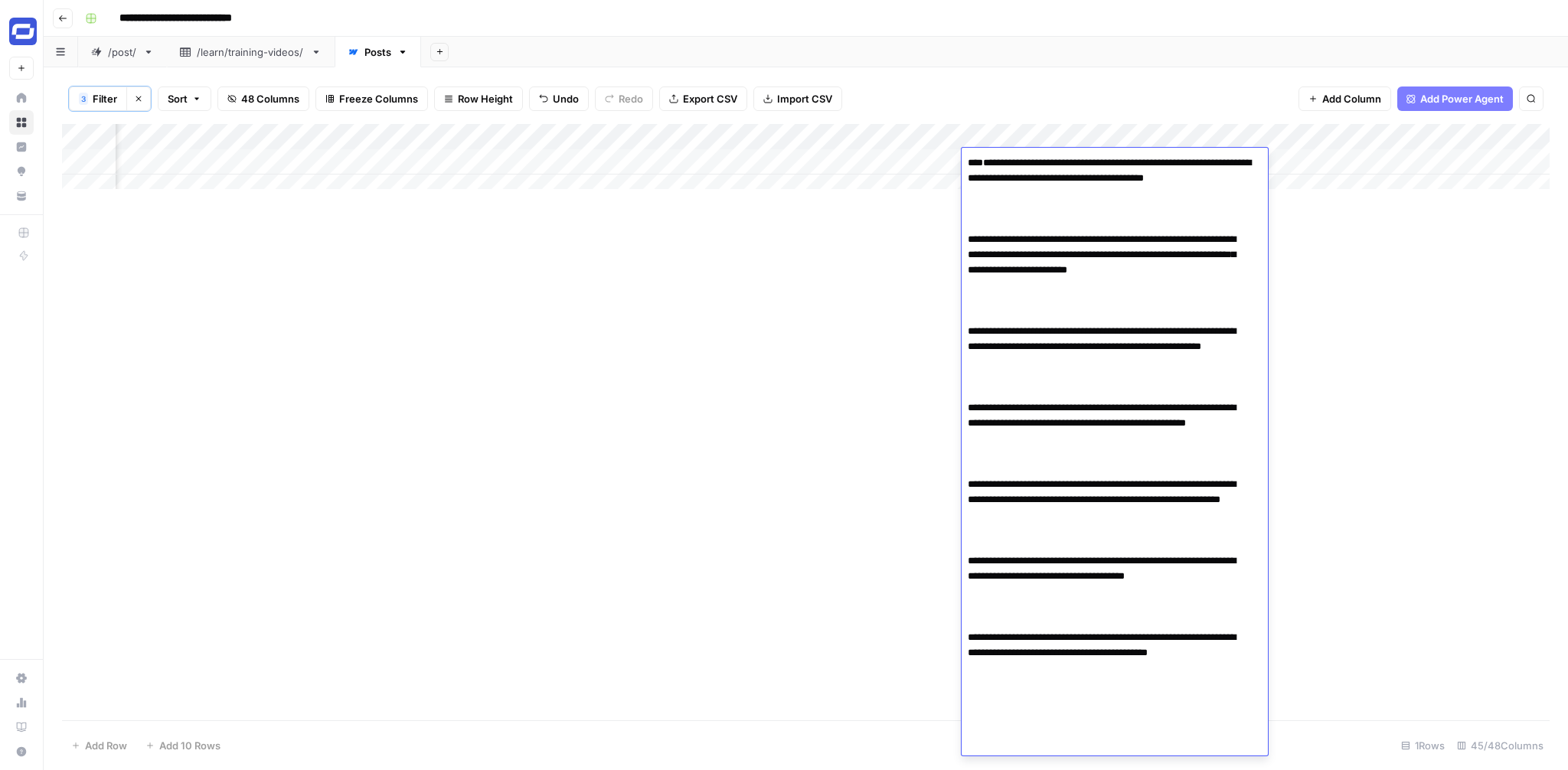
scroll to position [49, 0]
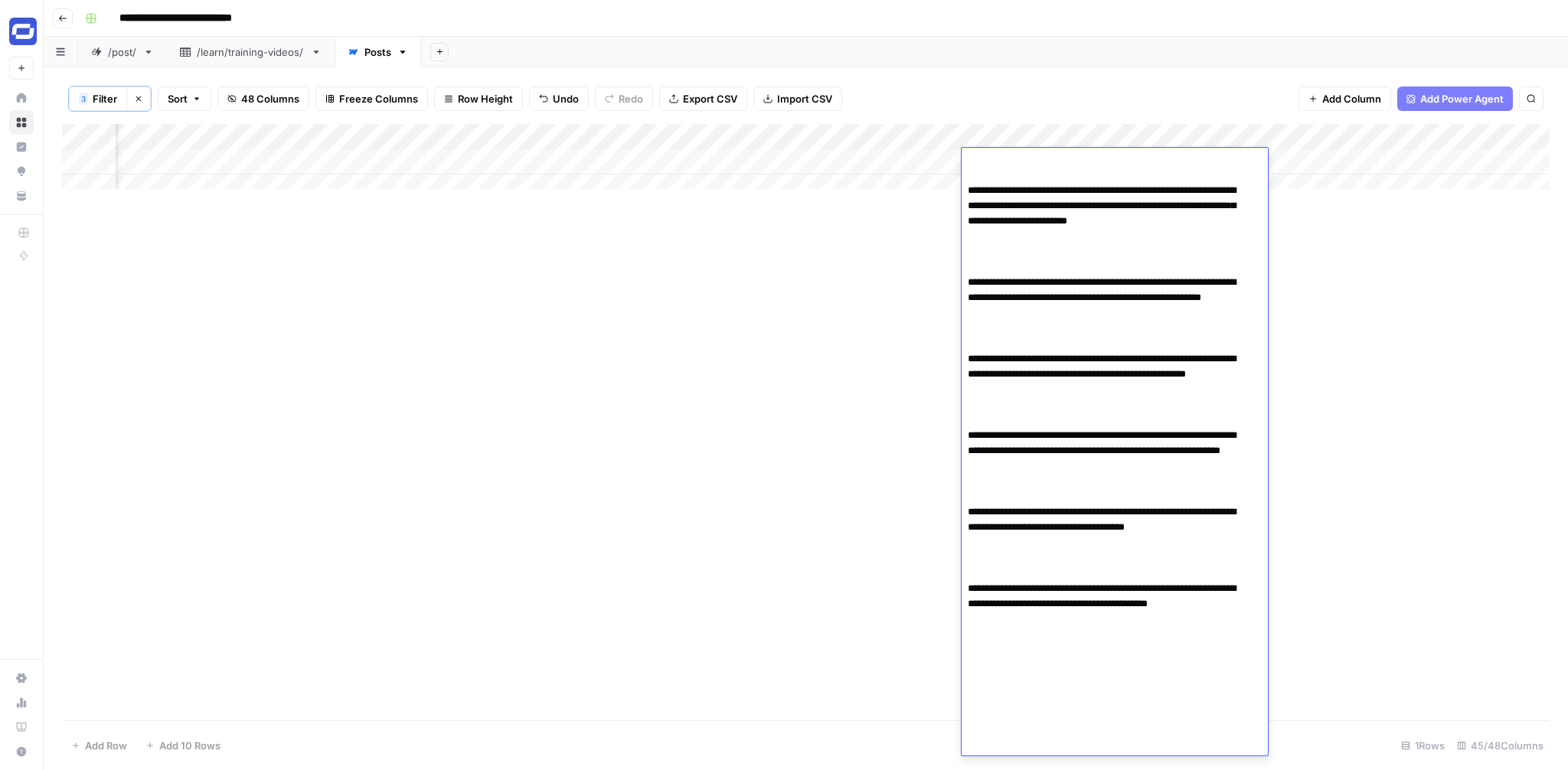
click at [967, 177] on textarea "**********" at bounding box center [1109, 435] width 295 height 664
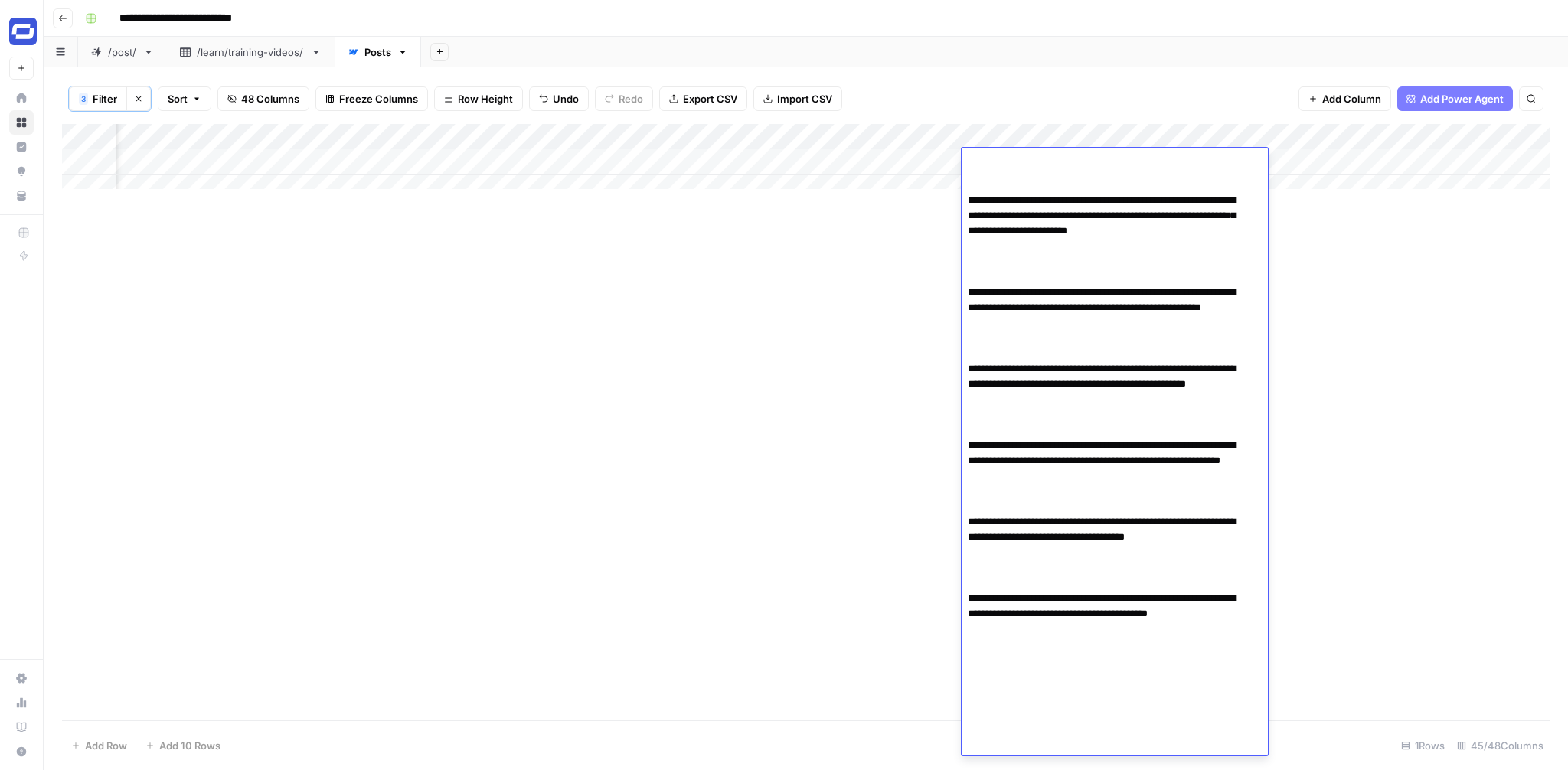
scroll to position [24, 0]
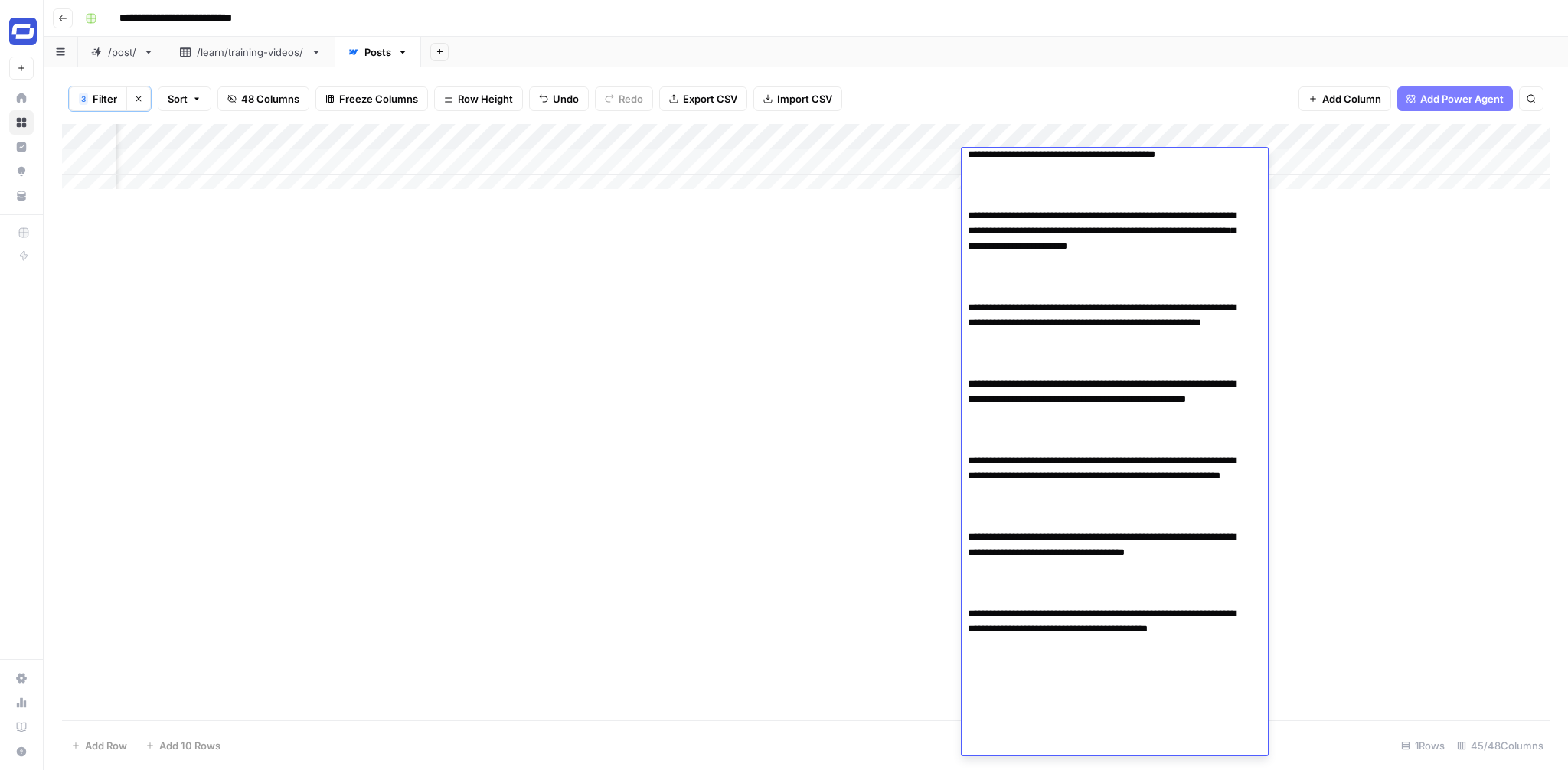
click at [1030, 219] on textarea "**********" at bounding box center [1109, 445] width 295 height 634
paste textarea "**********"
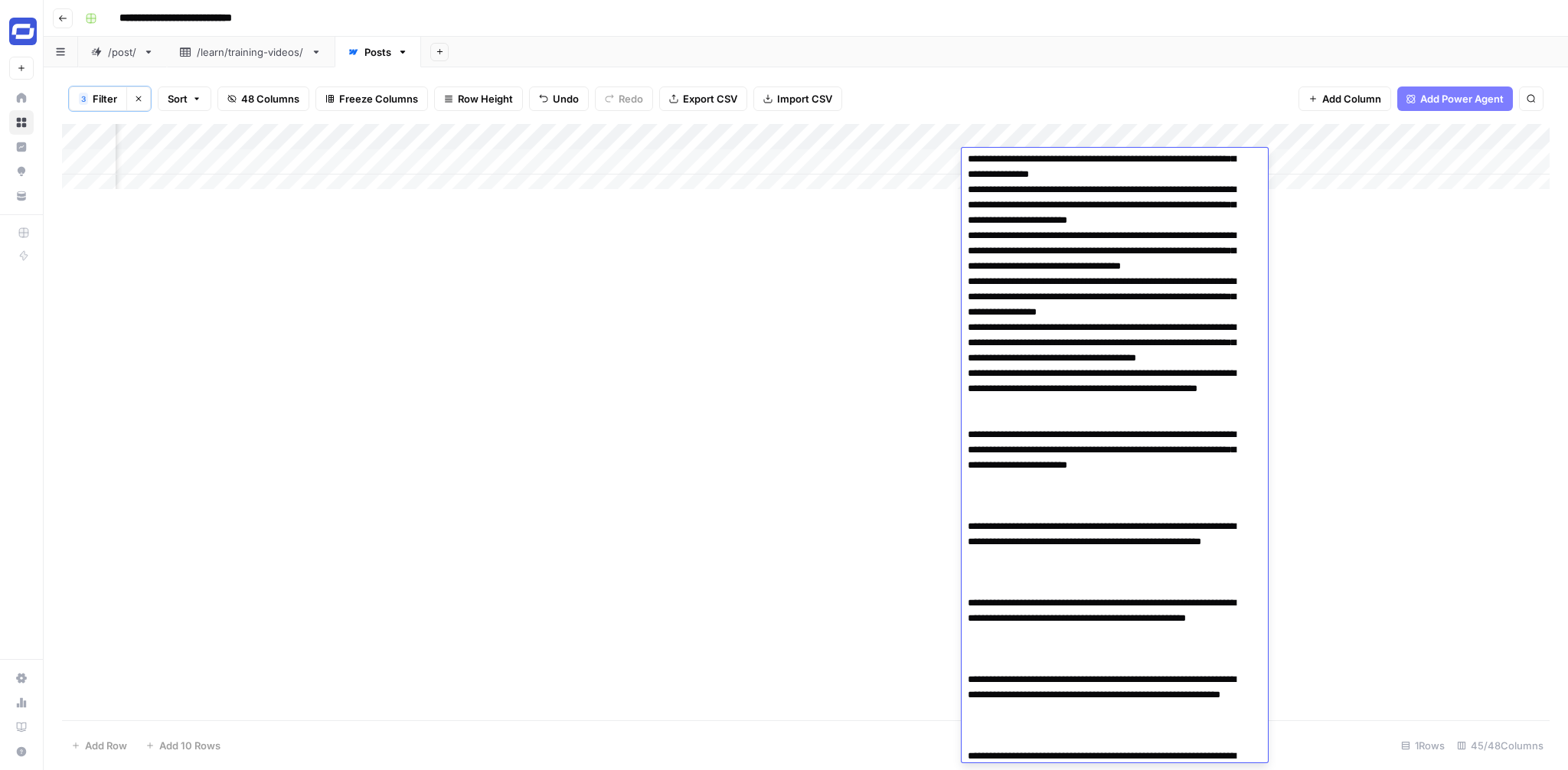
scroll to position [198, 0]
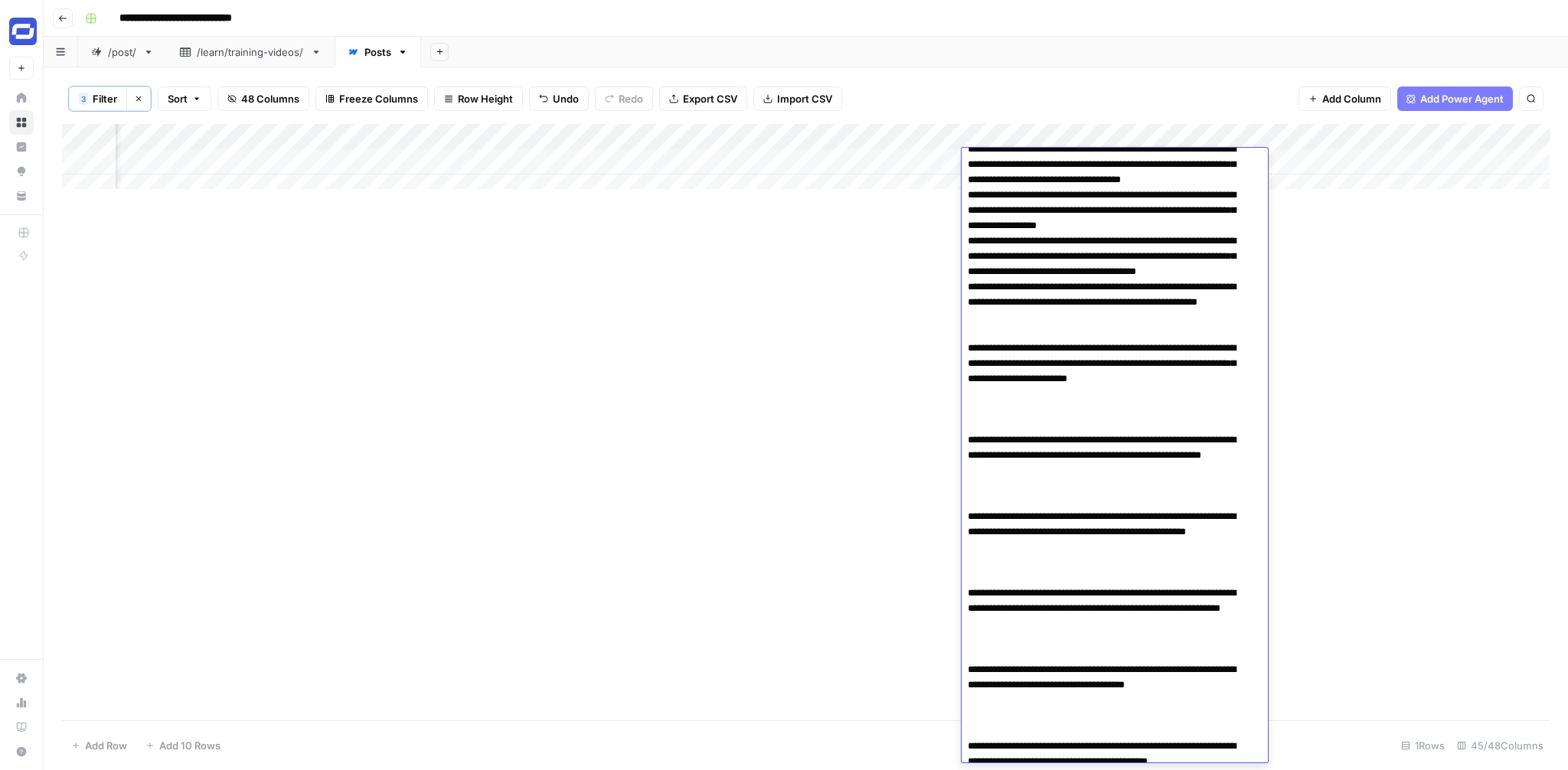
click at [971, 429] on textarea at bounding box center [1109, 447] width 295 height 986
click at [971, 436] on textarea at bounding box center [1109, 447] width 295 height 986
drag, startPoint x: 1039, startPoint y: 489, endPoint x: 986, endPoint y: 441, distance: 71.5
click at [986, 441] on textarea at bounding box center [1109, 447] width 295 height 986
click at [968, 546] on textarea at bounding box center [1109, 447] width 295 height 986
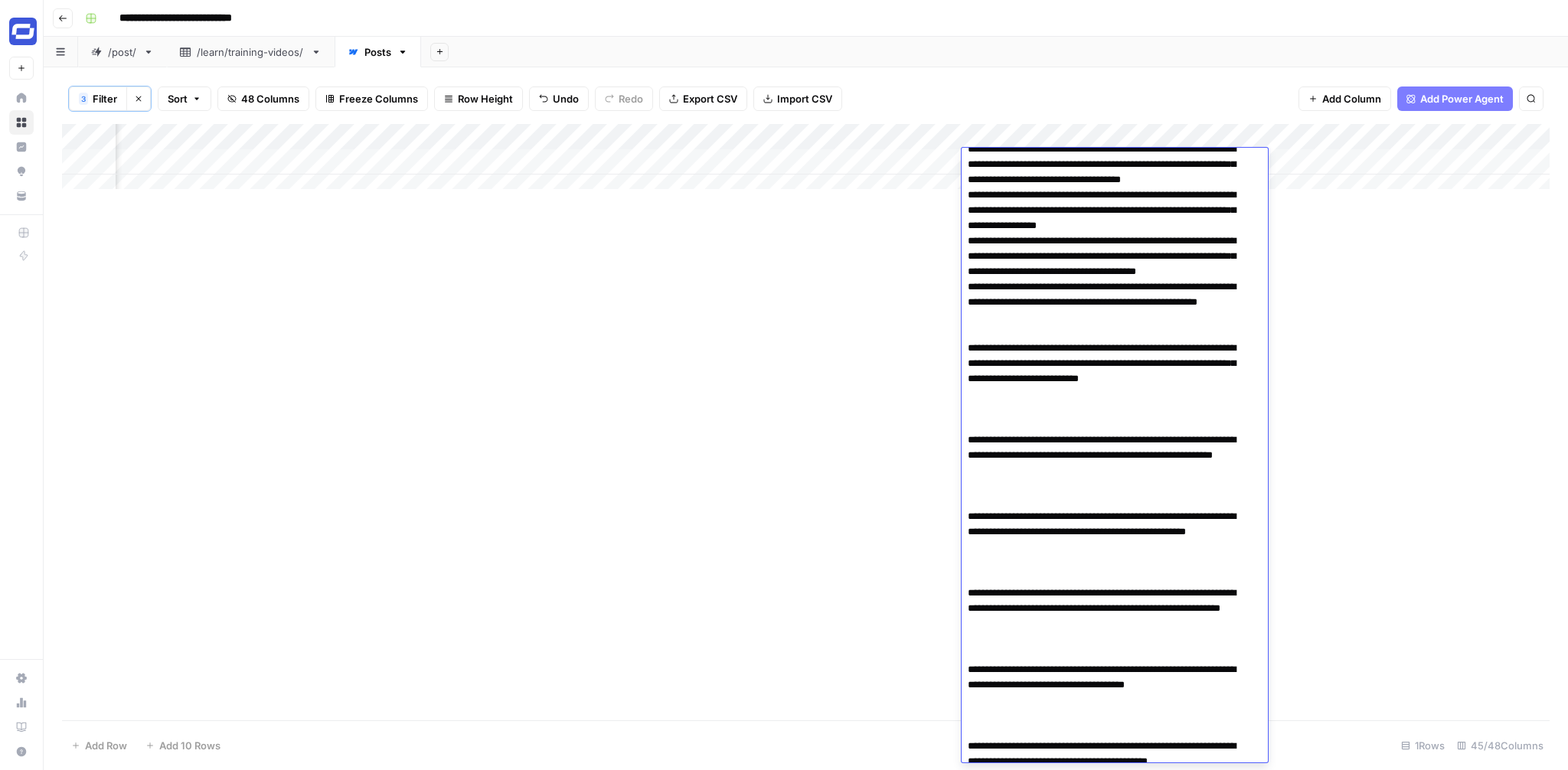
click at [968, 636] on textarea at bounding box center [1109, 447] width 295 height 986
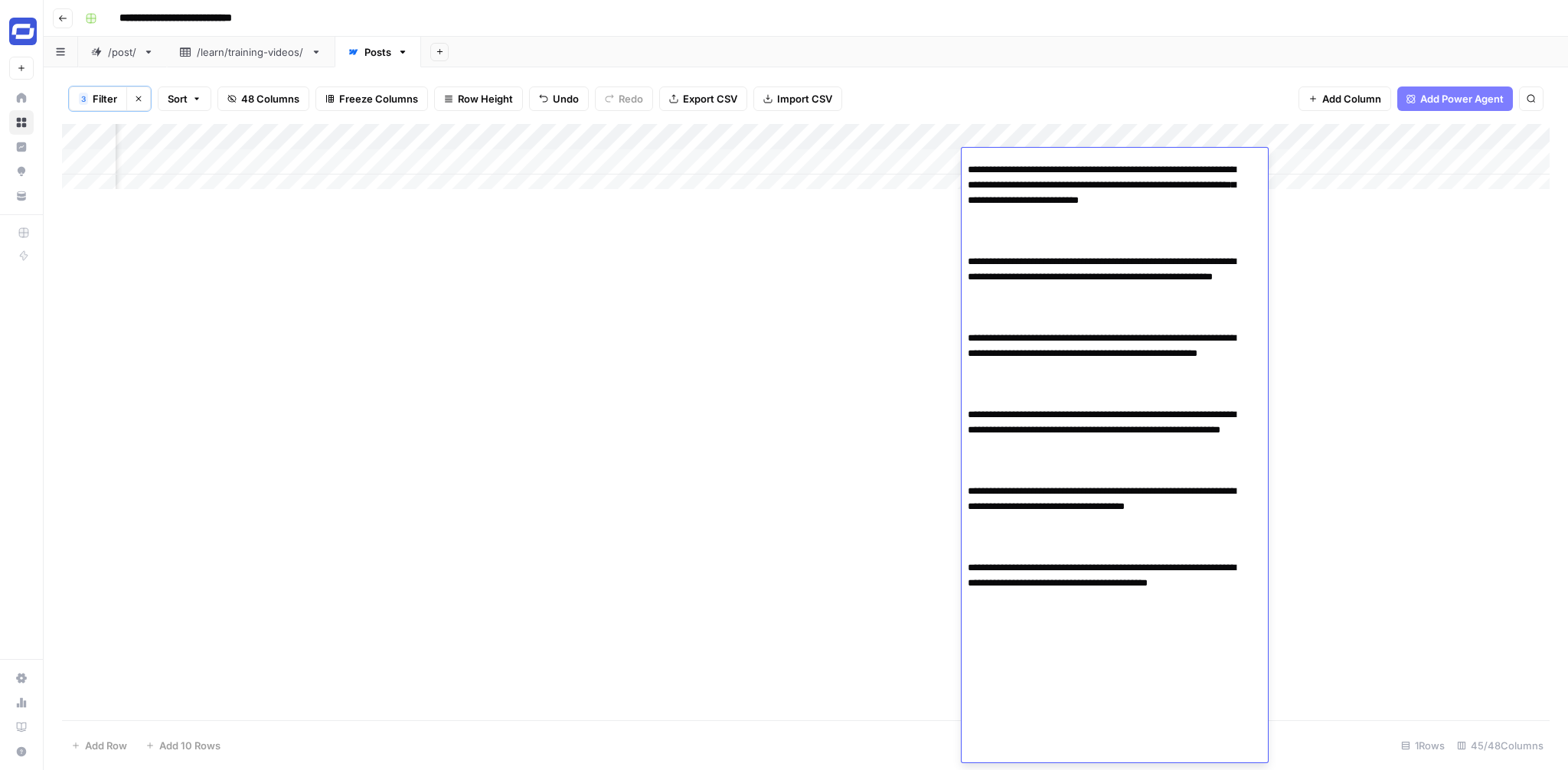
click at [968, 549] on textarea at bounding box center [1109, 269] width 295 height 986
click at [969, 642] on textarea at bounding box center [1109, 269] width 295 height 986
click at [967, 720] on textarea at bounding box center [1109, 269] width 295 height 986
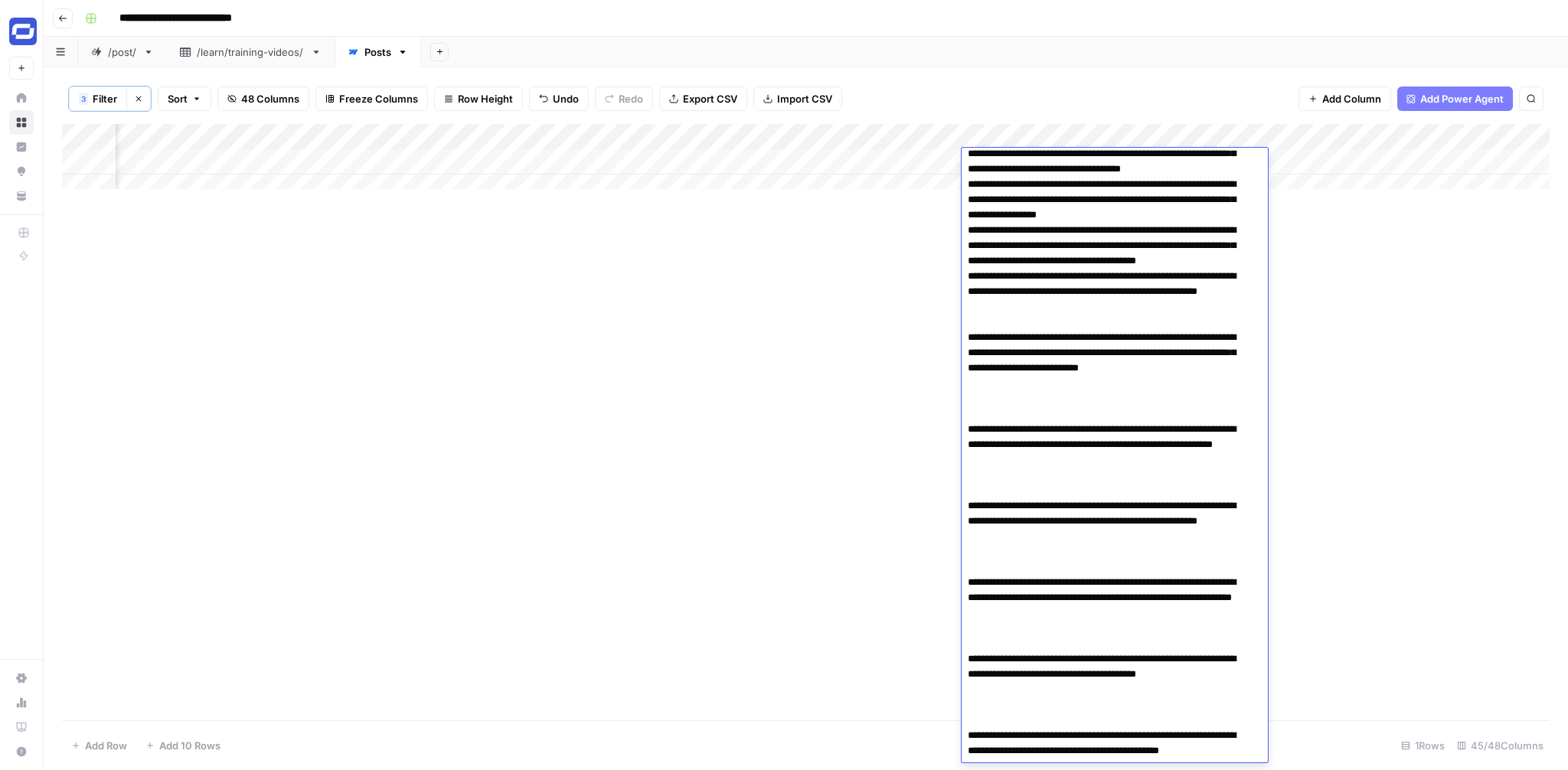
scroll to position [206, 0]
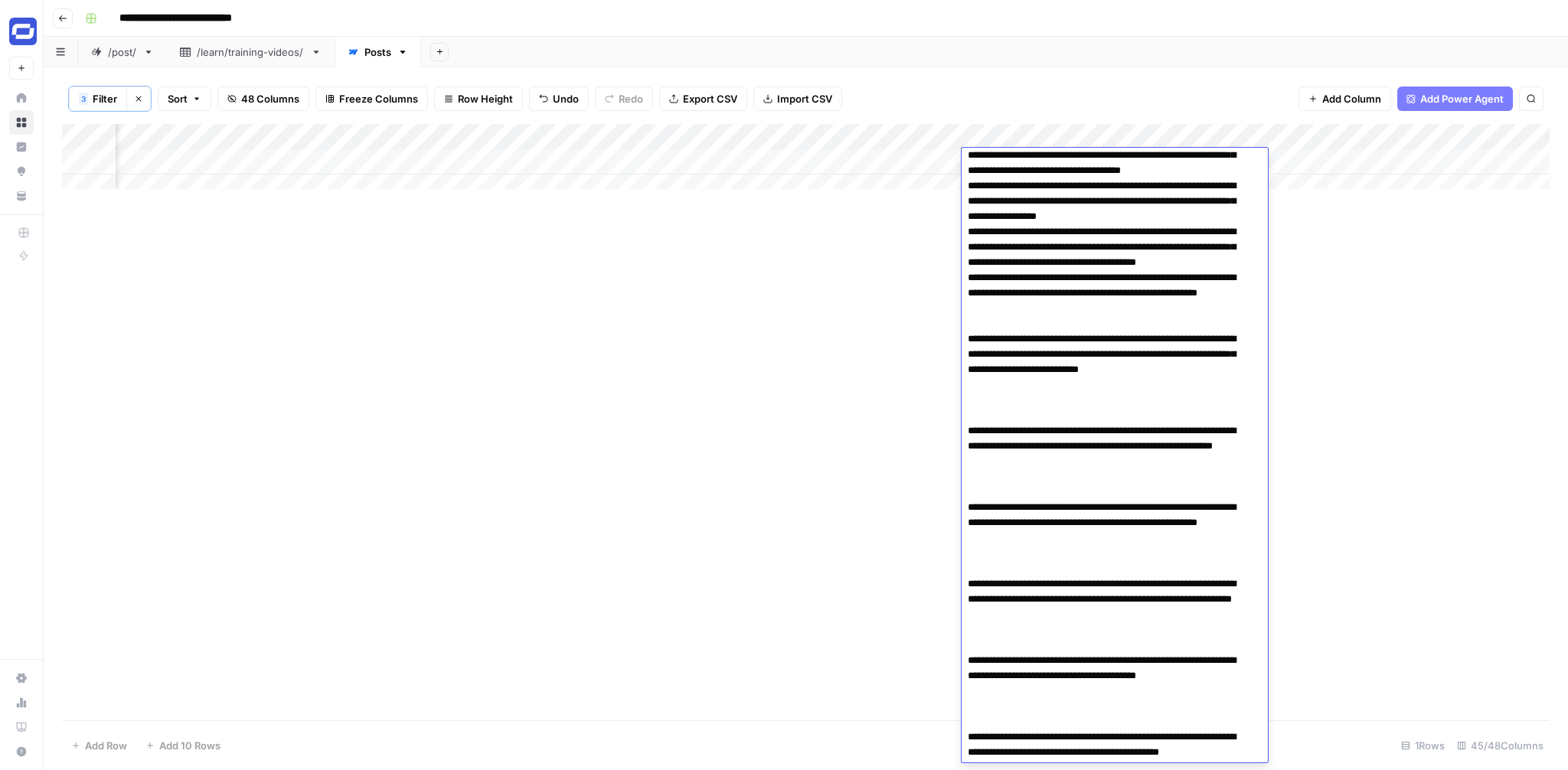
click at [1028, 504] on textarea at bounding box center [1109, 439] width 295 height 986
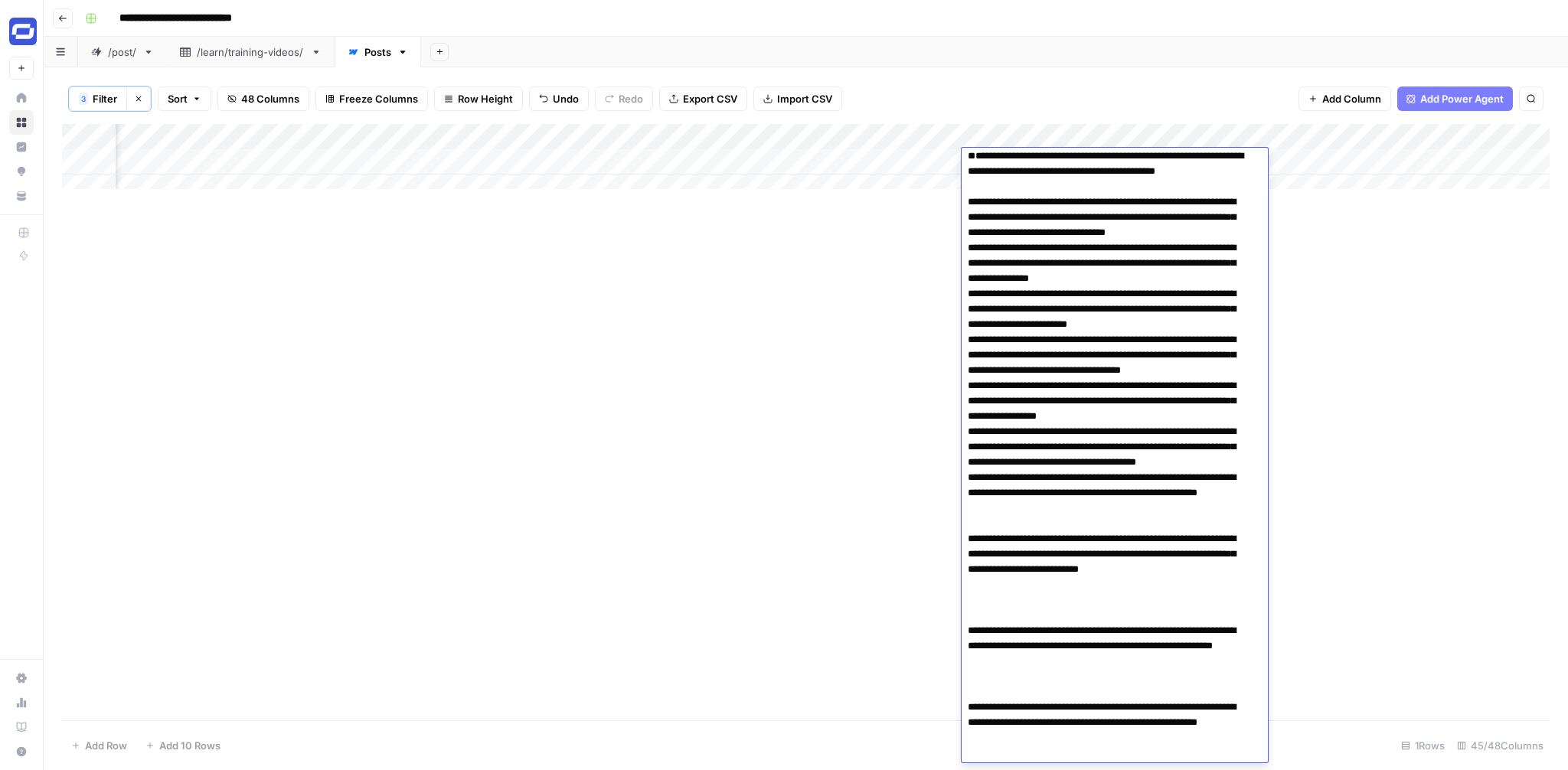
scroll to position [0, 0]
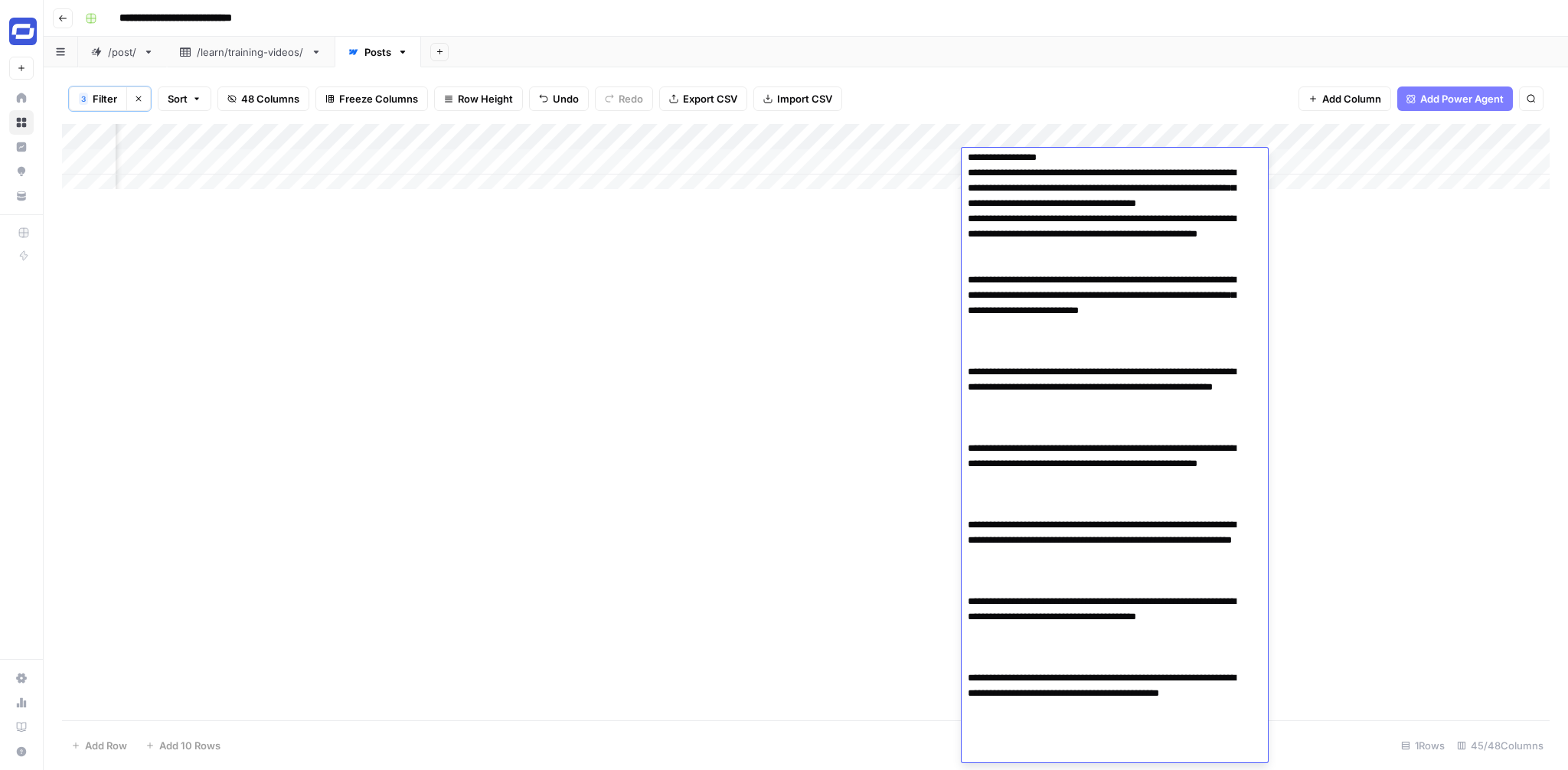
paste textarea "**********"
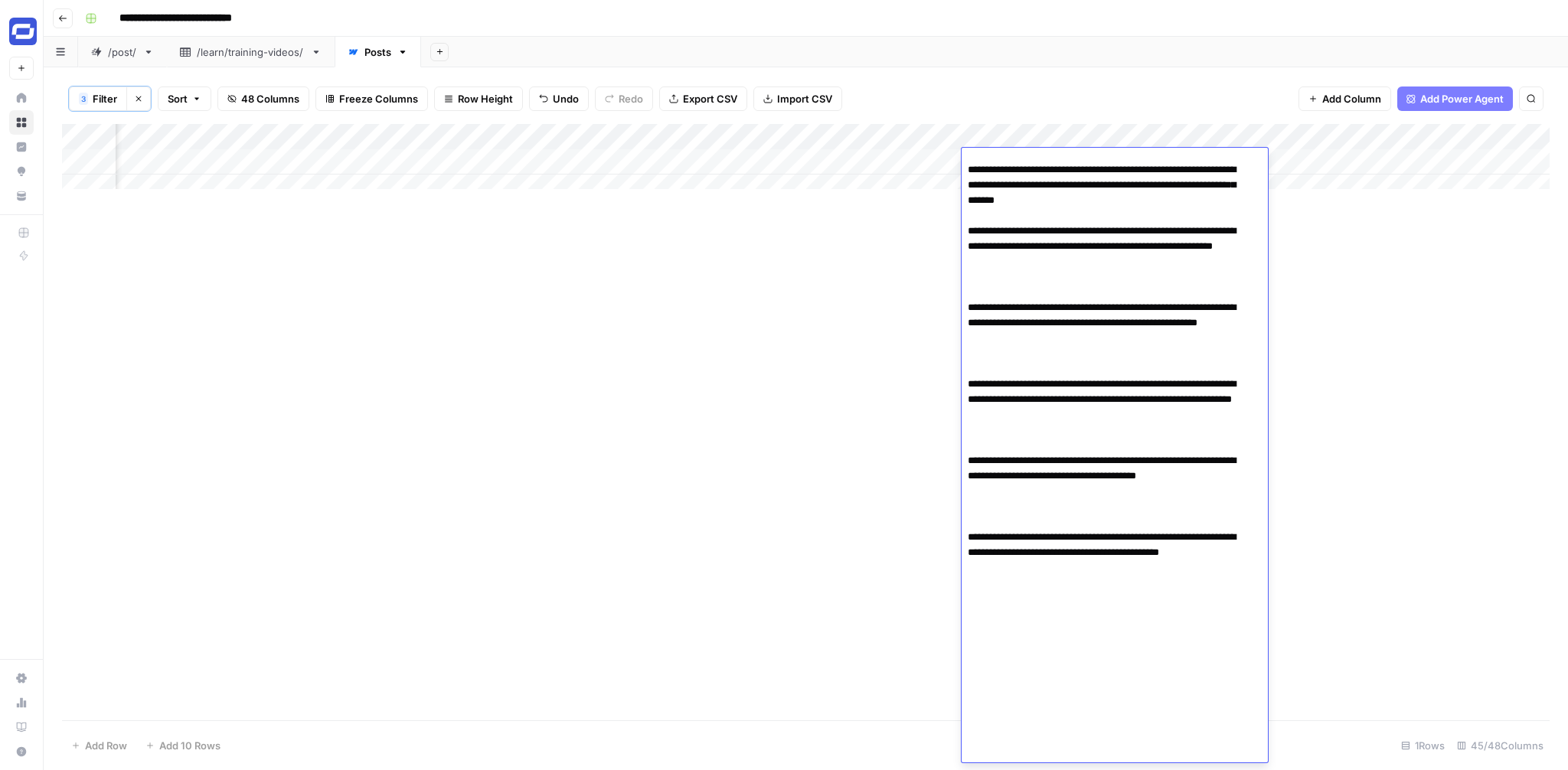
scroll to position [773, 0]
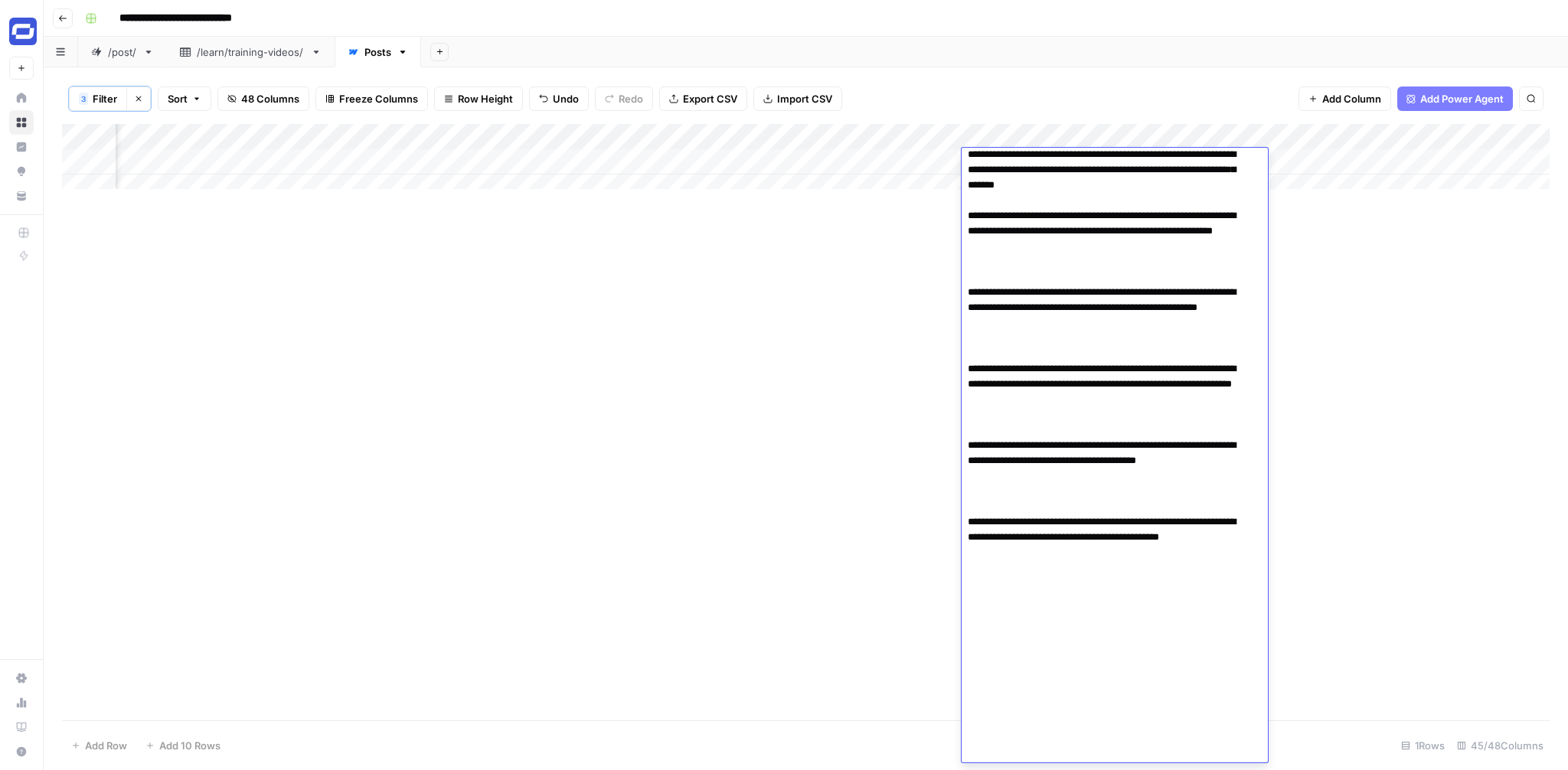
drag, startPoint x: 1042, startPoint y: 491, endPoint x: 983, endPoint y: 459, distance: 67.1
click at [983, 459] on textarea at bounding box center [1109, 70] width 295 height 1384
click at [1061, 524] on textarea at bounding box center [1109, 70] width 295 height 1384
paste textarea "**********"
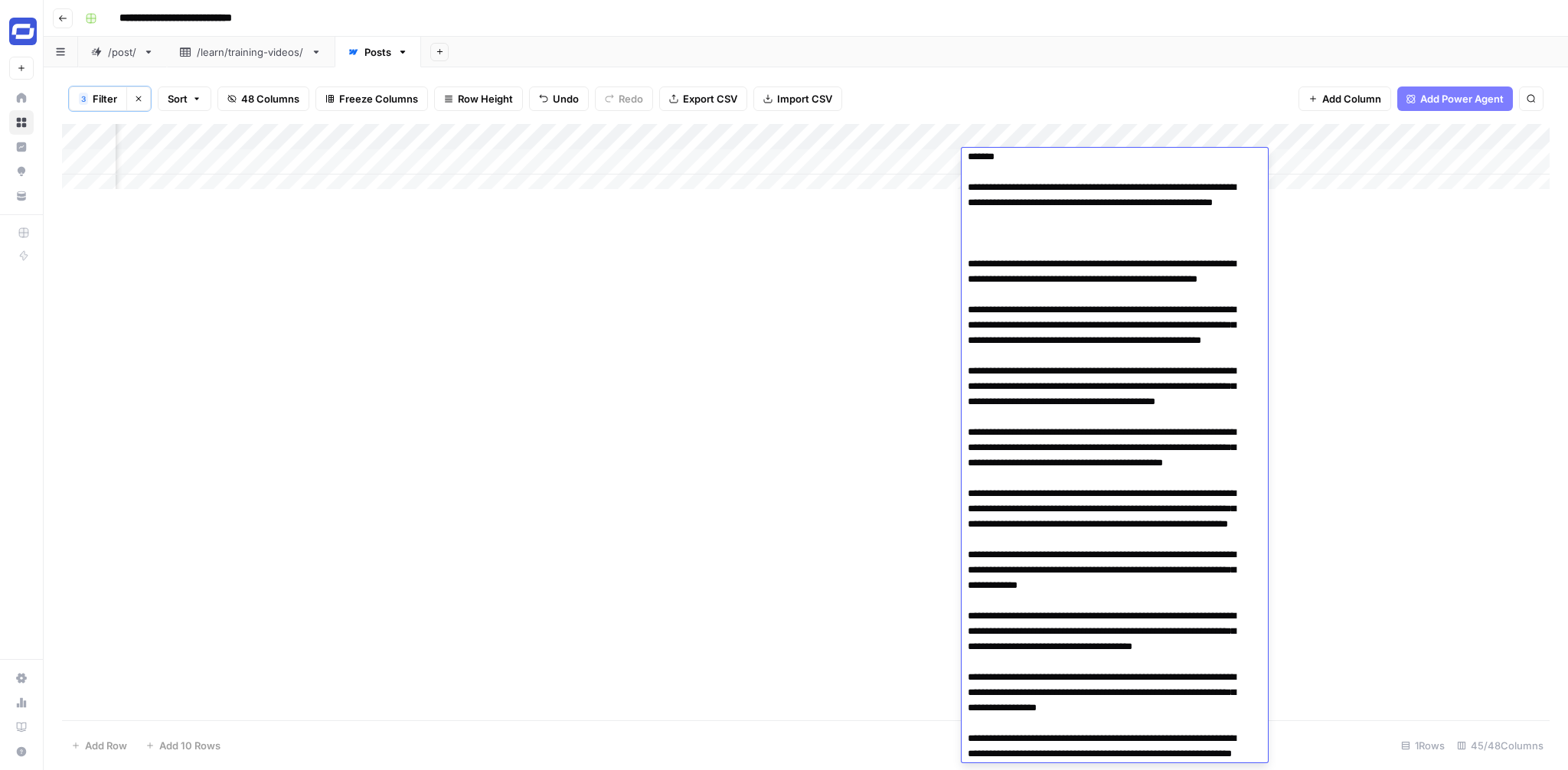
scroll to position [801, 0]
drag, startPoint x: 1051, startPoint y: 372, endPoint x: 985, endPoint y: 336, distance: 75.2
click at [985, 336] on textarea at bounding box center [1109, 281] width 295 height 1858
click at [1024, 399] on textarea at bounding box center [1109, 281] width 295 height 1858
paste textarea "**********"
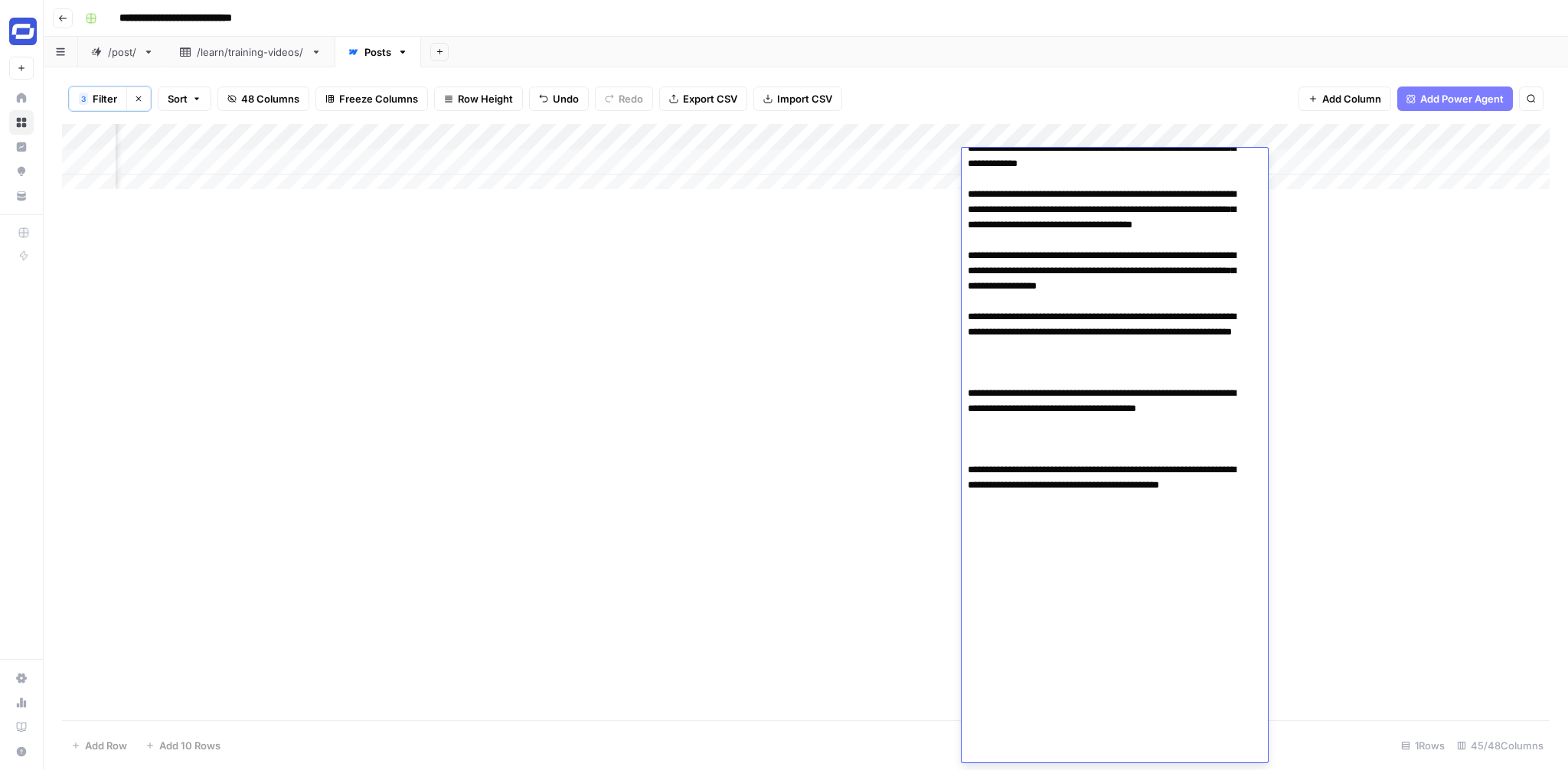
scroll to position [1661, 0]
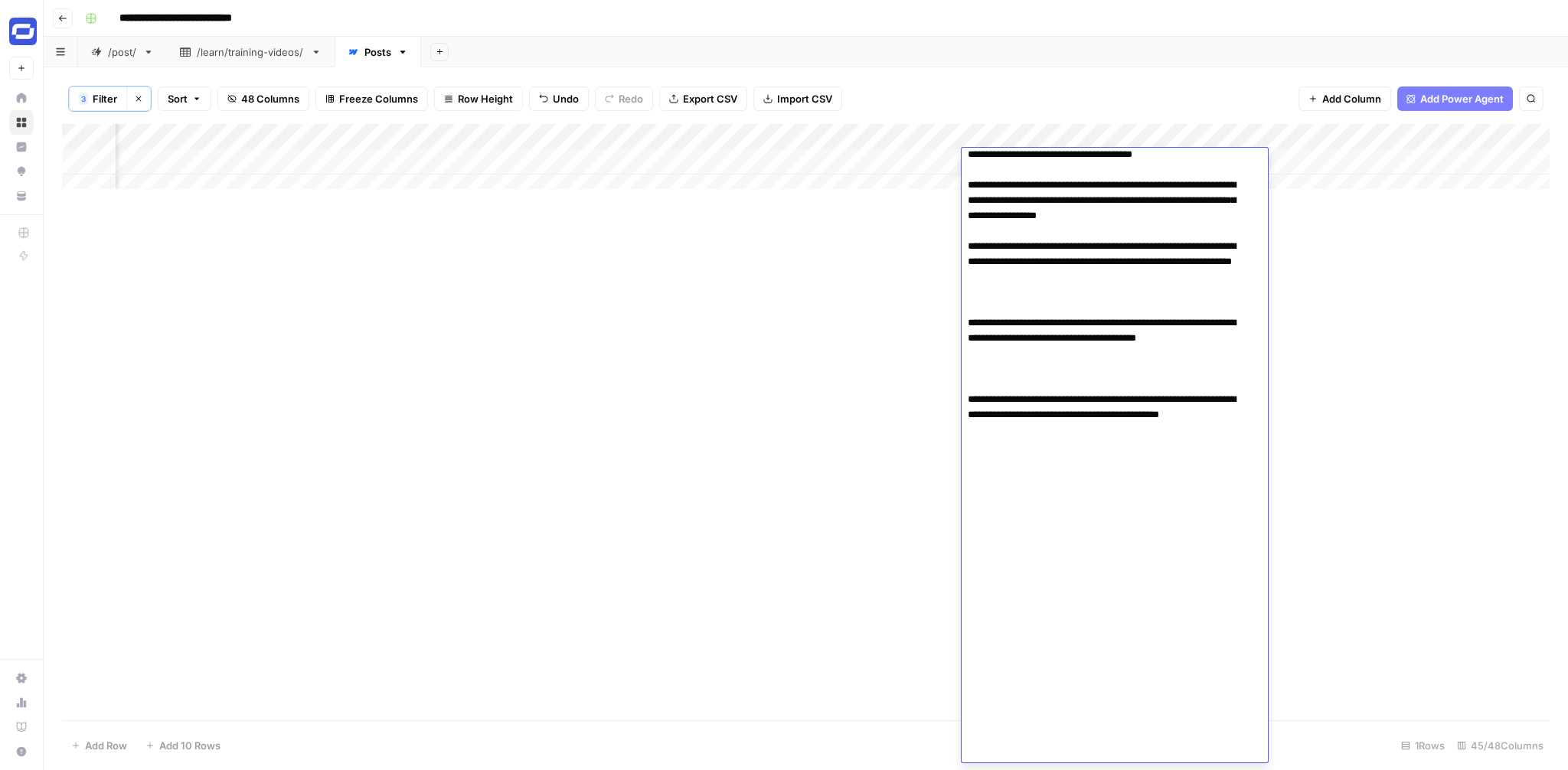
drag, startPoint x: 1101, startPoint y: 582, endPoint x: 986, endPoint y: 550, distance: 119.4
paste textarea "**********"
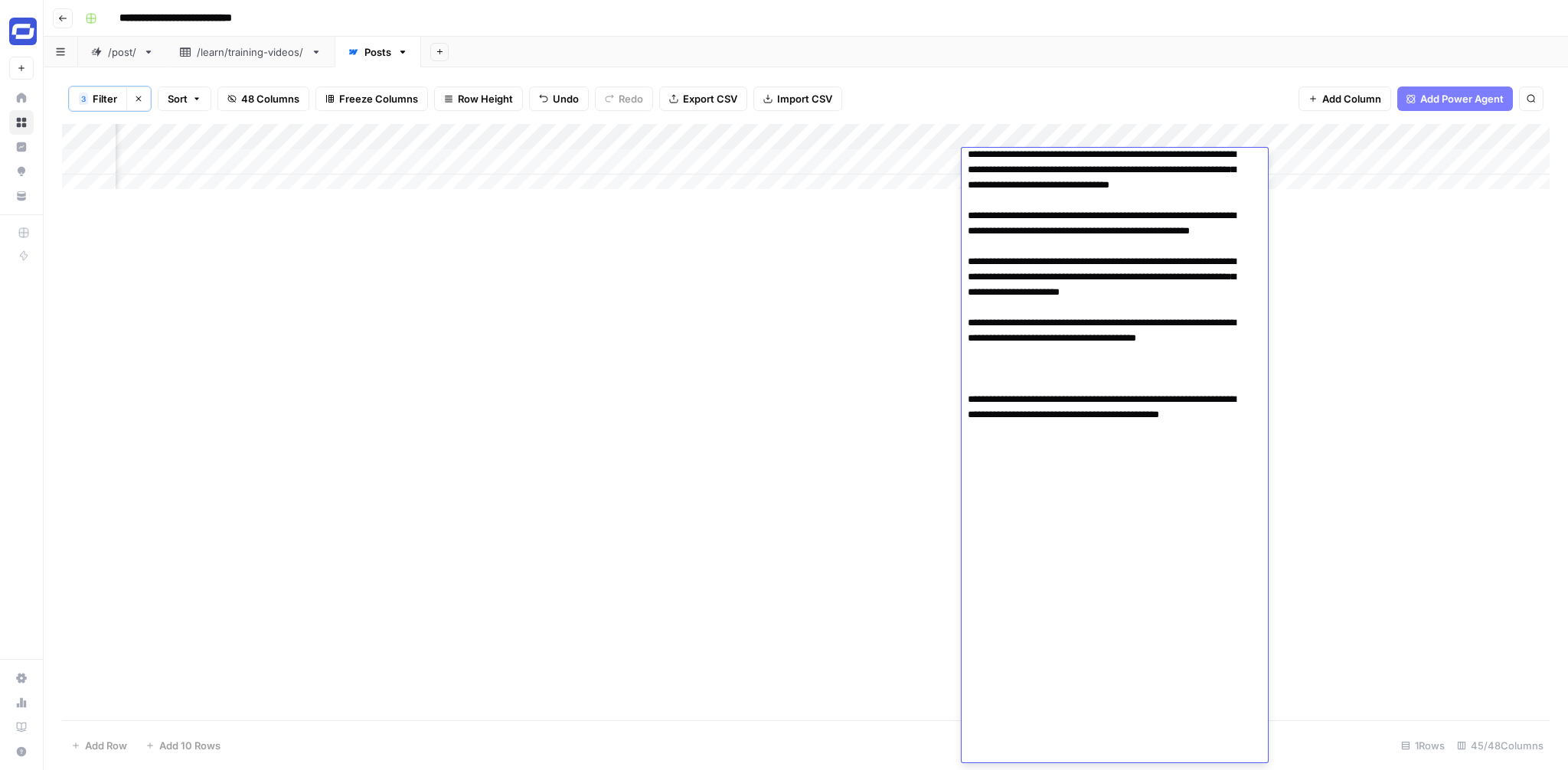
scroll to position [2090, 0]
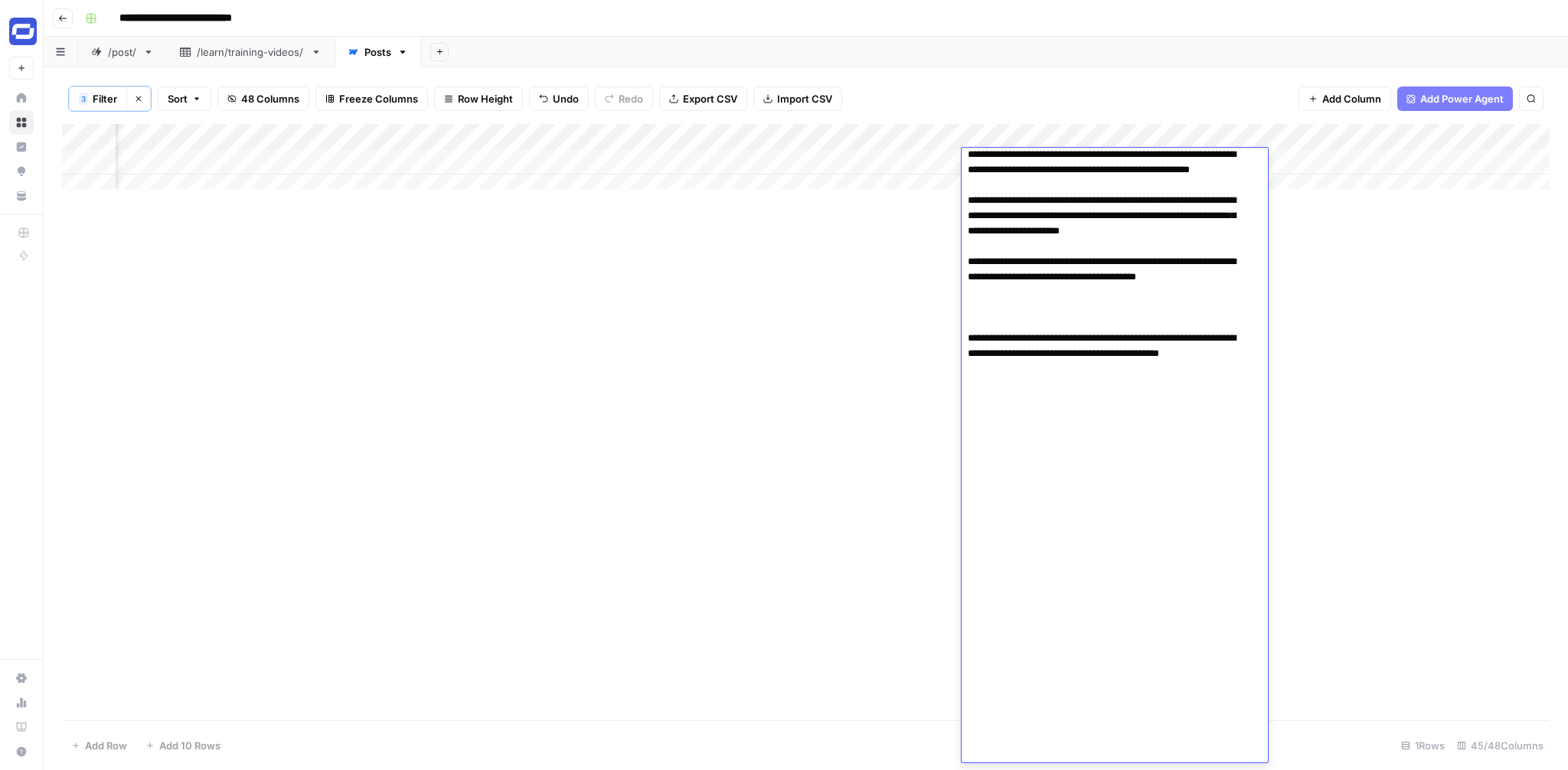
drag, startPoint x: 964, startPoint y: 642, endPoint x: 1082, endPoint y: 701, distance: 131.9
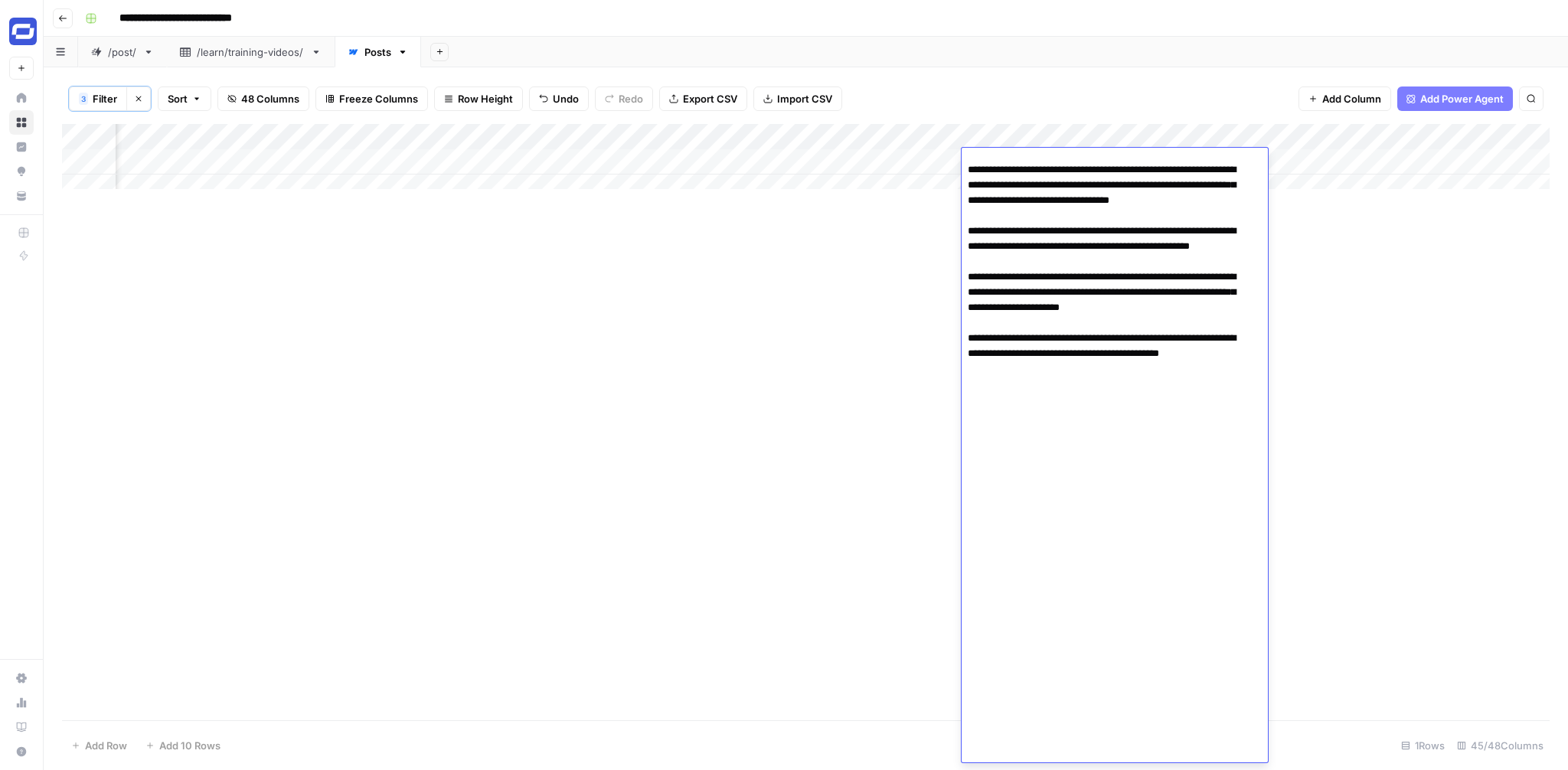
scroll to position [2013, 0]
drag, startPoint x: 1014, startPoint y: 752, endPoint x: 983, endPoint y: 716, distance: 47.5
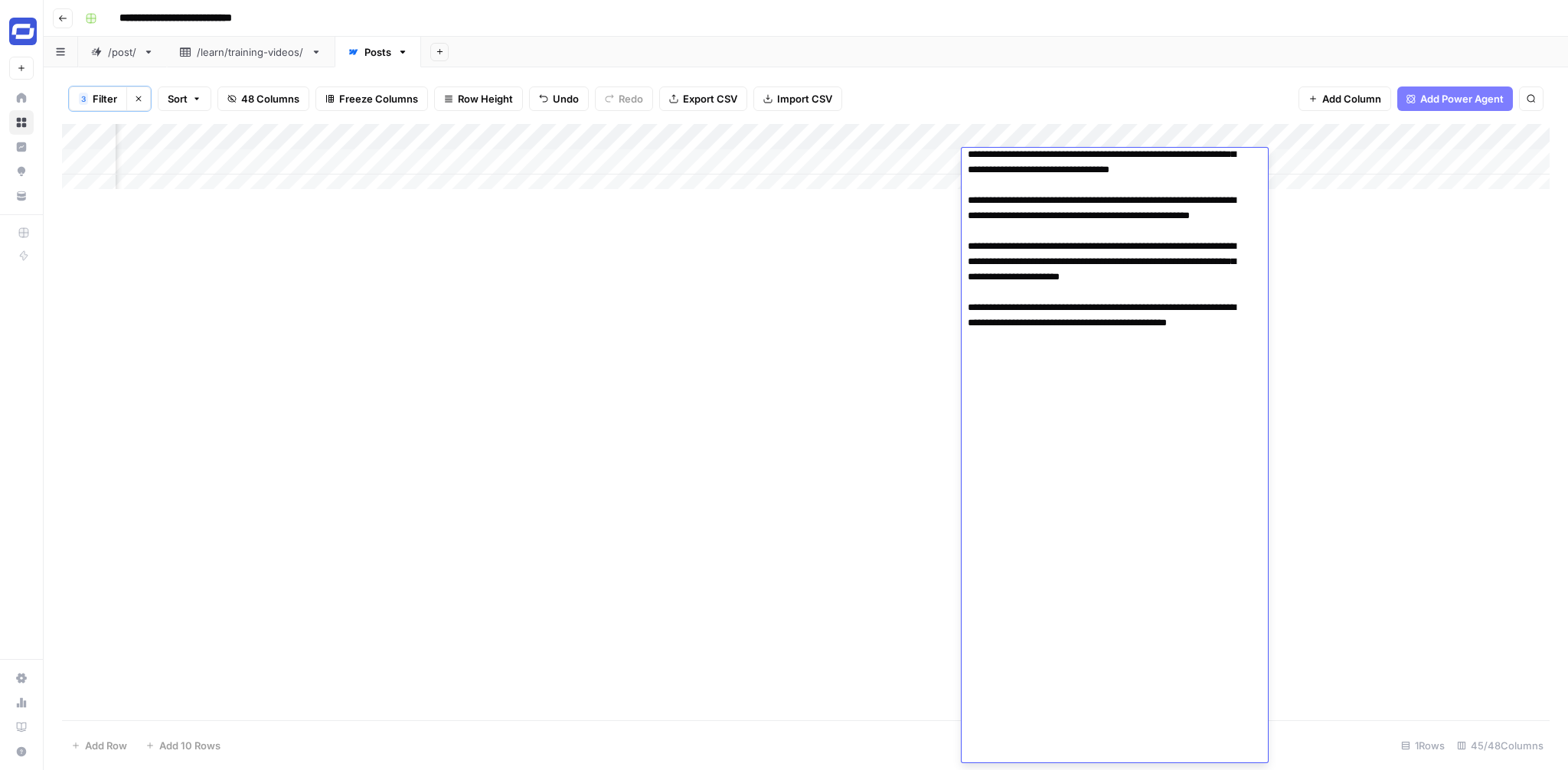
paste textarea "**********"
type textarea "**********"
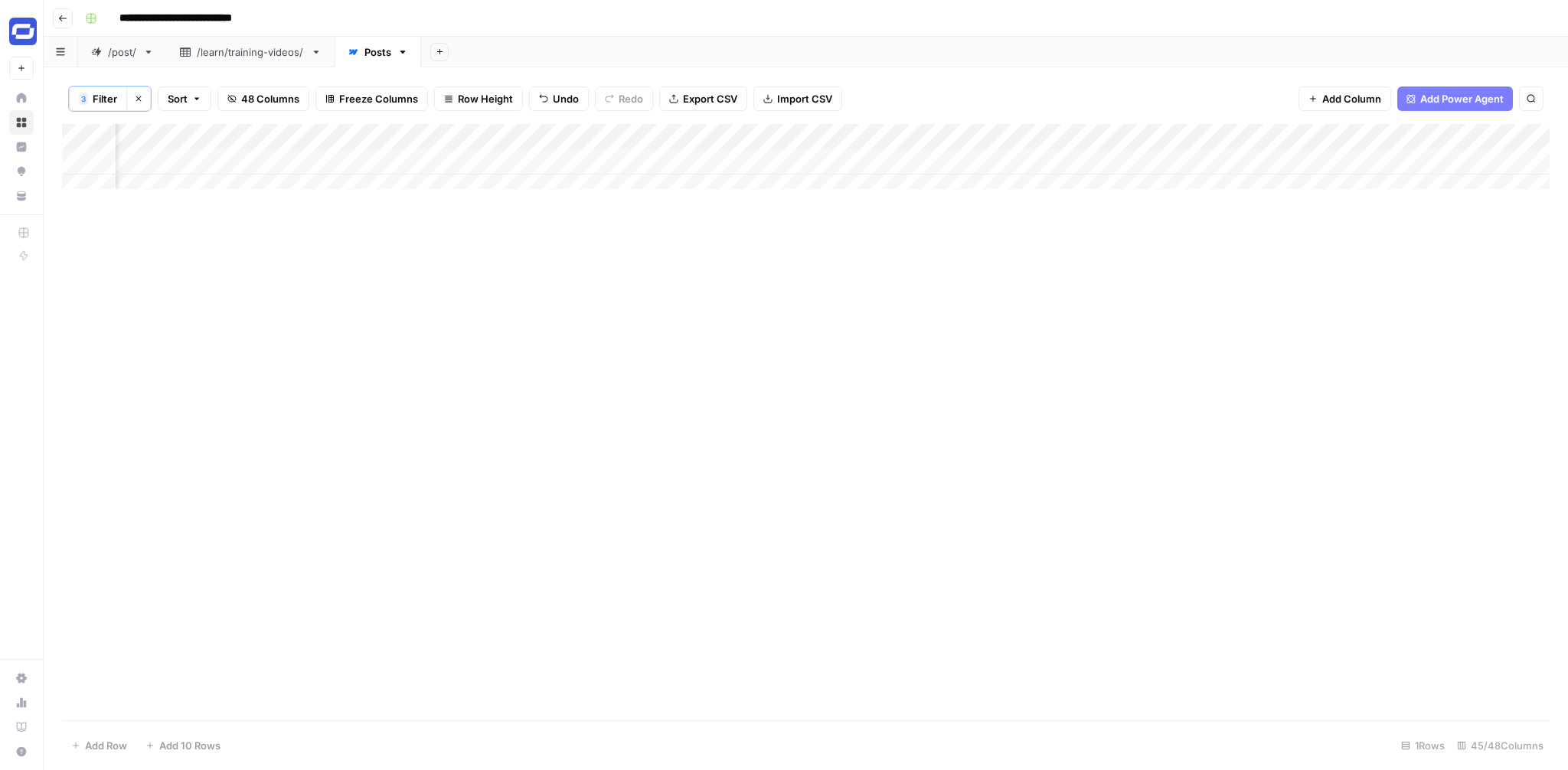
scroll to position [0, 4455]
click at [1095, 163] on div "Add Column" at bounding box center [805, 163] width 1488 height 77
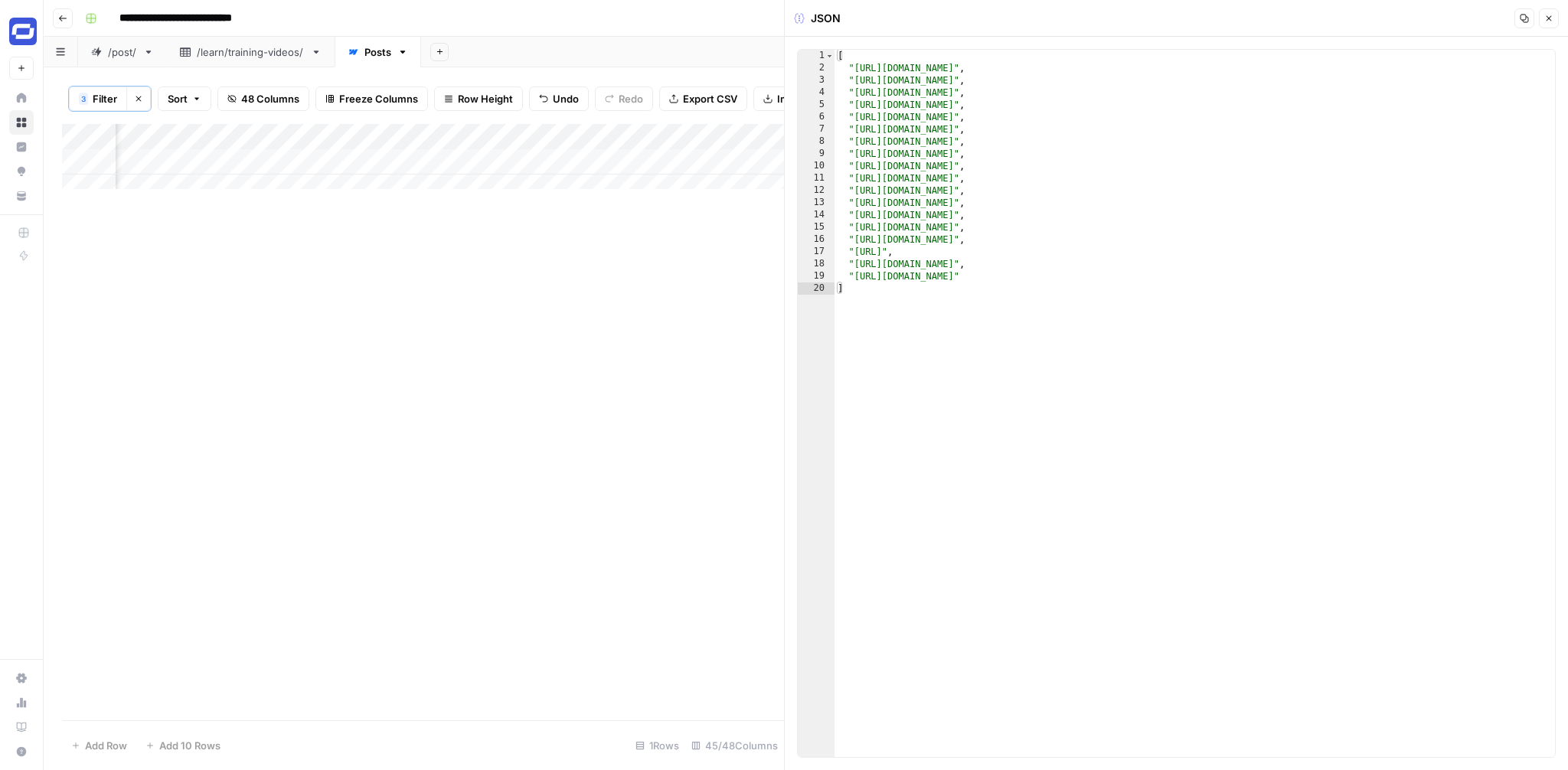
click at [1547, 23] on button "Close" at bounding box center [1549, 18] width 20 height 20
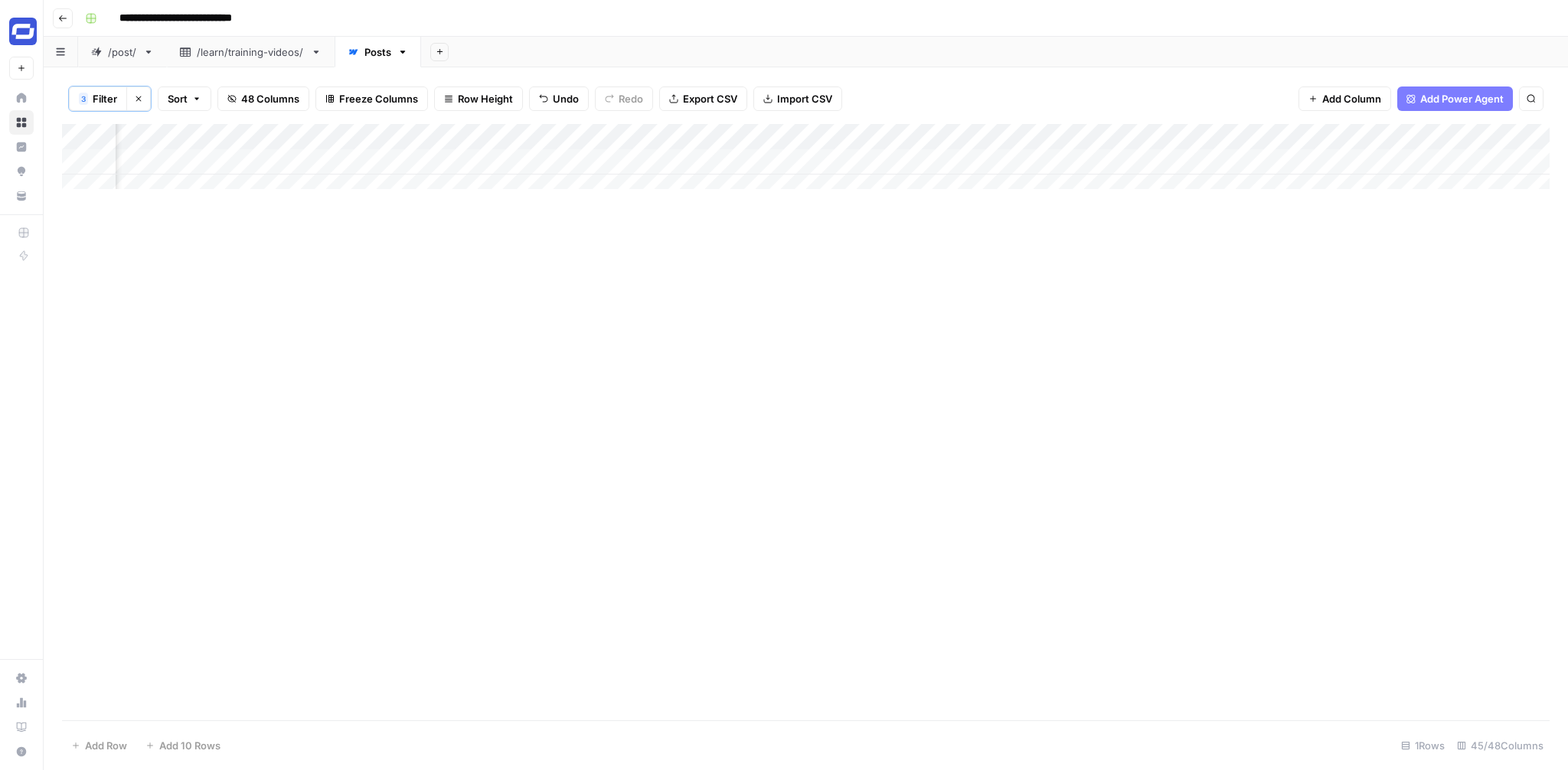
scroll to position [0, 5105]
click at [965, 139] on div "Add Column" at bounding box center [805, 163] width 1488 height 77
click at [906, 281] on span "Remove Column" at bounding box center [933, 288] width 134 height 16
click at [711, 163] on button "Delete" at bounding box center [729, 158] width 52 height 28
click at [805, 137] on div "Add Column" at bounding box center [805, 163] width 1488 height 77
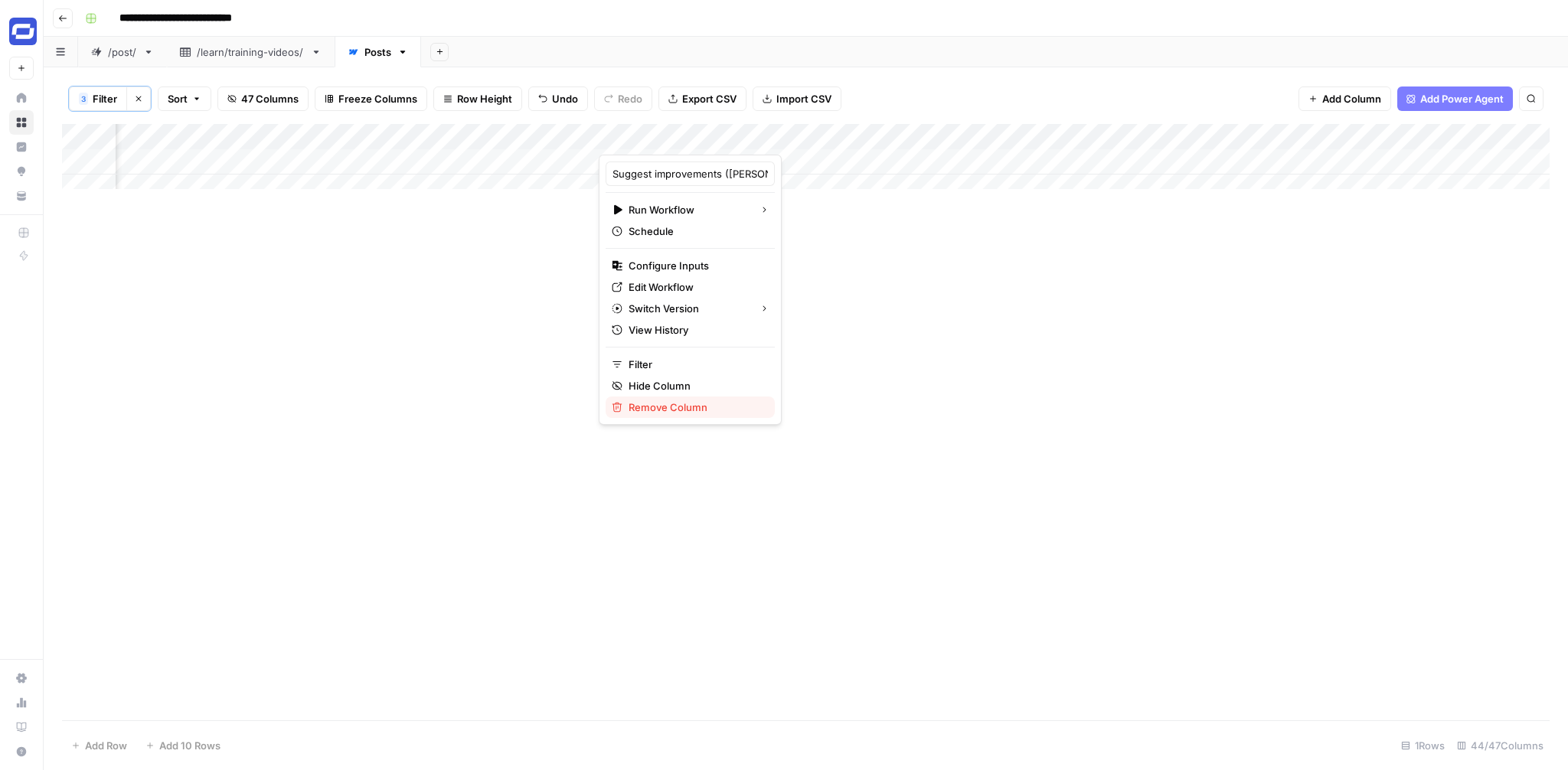
click at [679, 397] on button "Remove Column" at bounding box center [690, 406] width 169 height 22
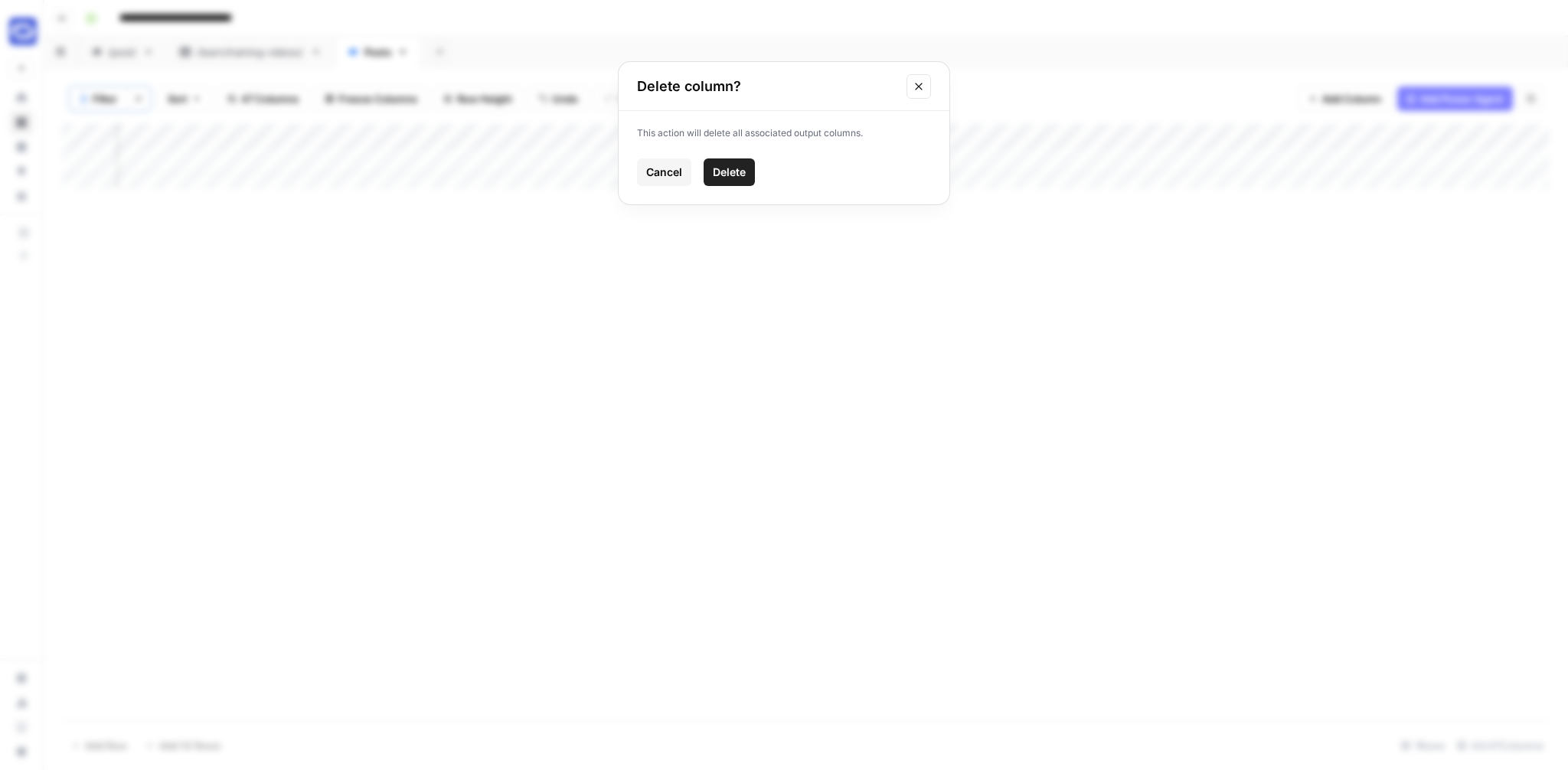
click at [742, 165] on span "Delete" at bounding box center [729, 172] width 33 height 16
click at [691, 159] on div "Add Column" at bounding box center [805, 163] width 1488 height 77
click at [902, 156] on div "Add Column" at bounding box center [805, 163] width 1488 height 77
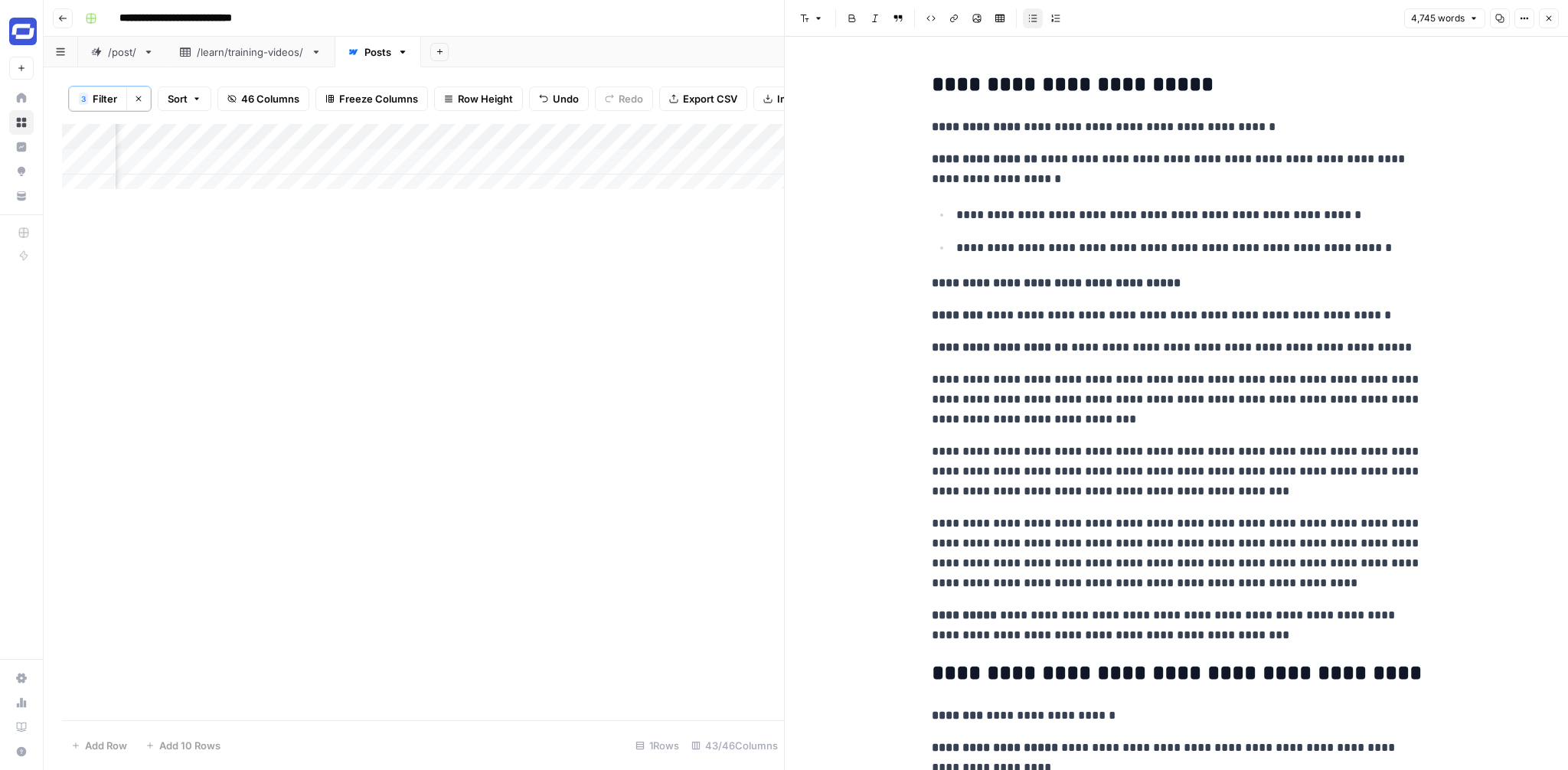
scroll to position [83, 0]
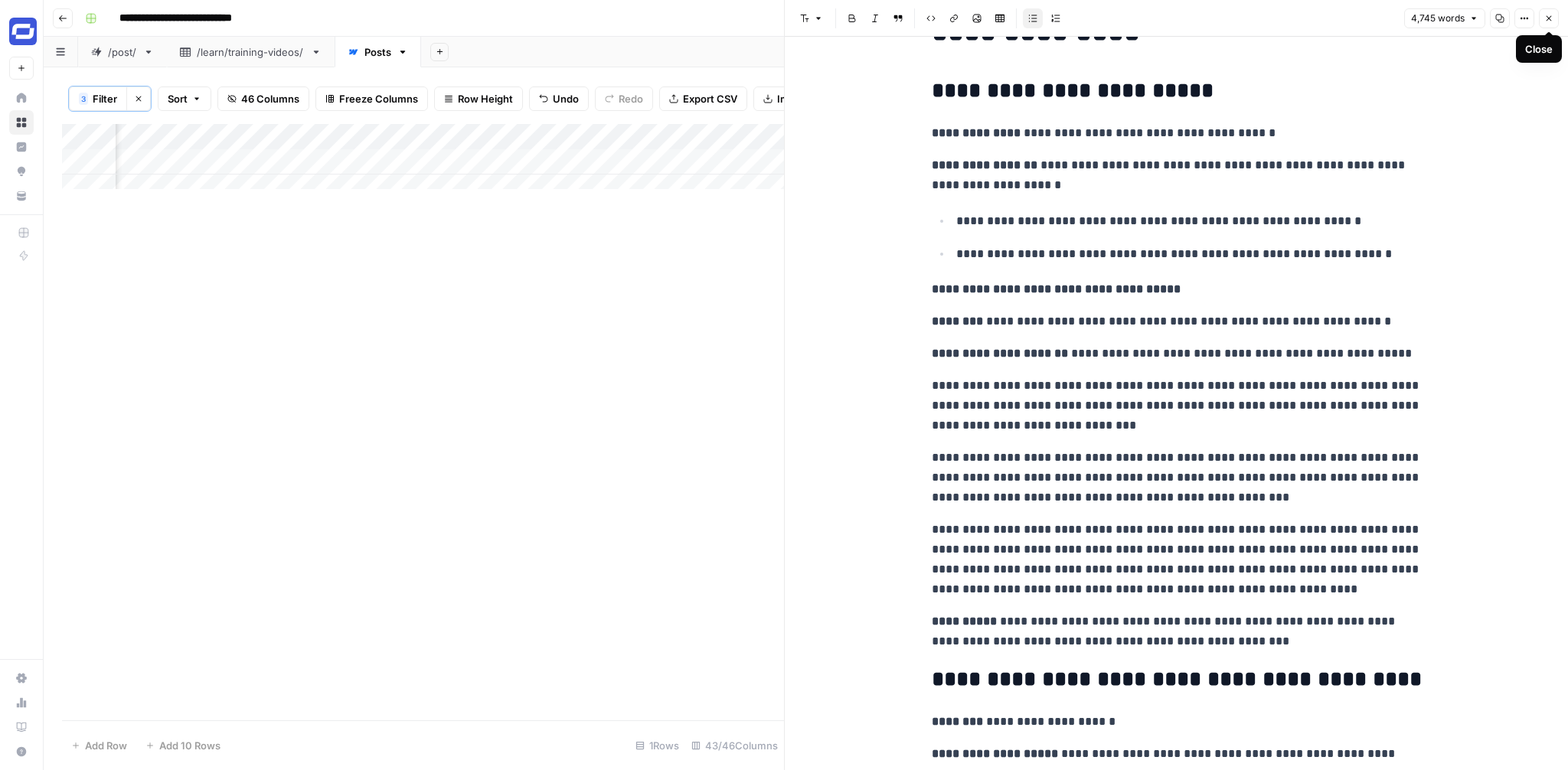
click at [1546, 17] on icon "button" at bounding box center [1549, 18] width 10 height 10
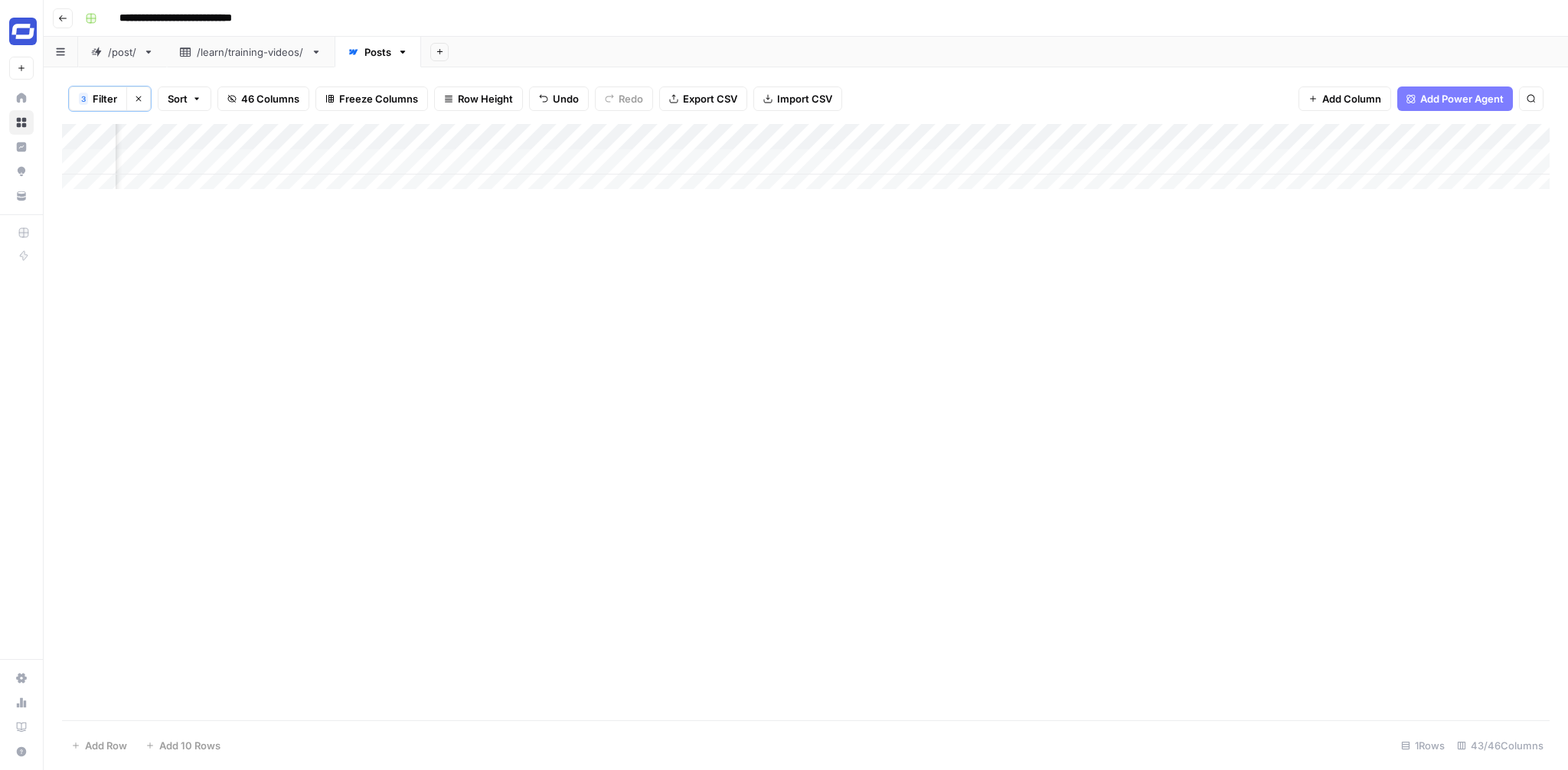
click at [1030, 159] on div "Add Column" at bounding box center [805, 163] width 1488 height 77
click at [1266, 159] on div "Add Column" at bounding box center [805, 163] width 1488 height 77
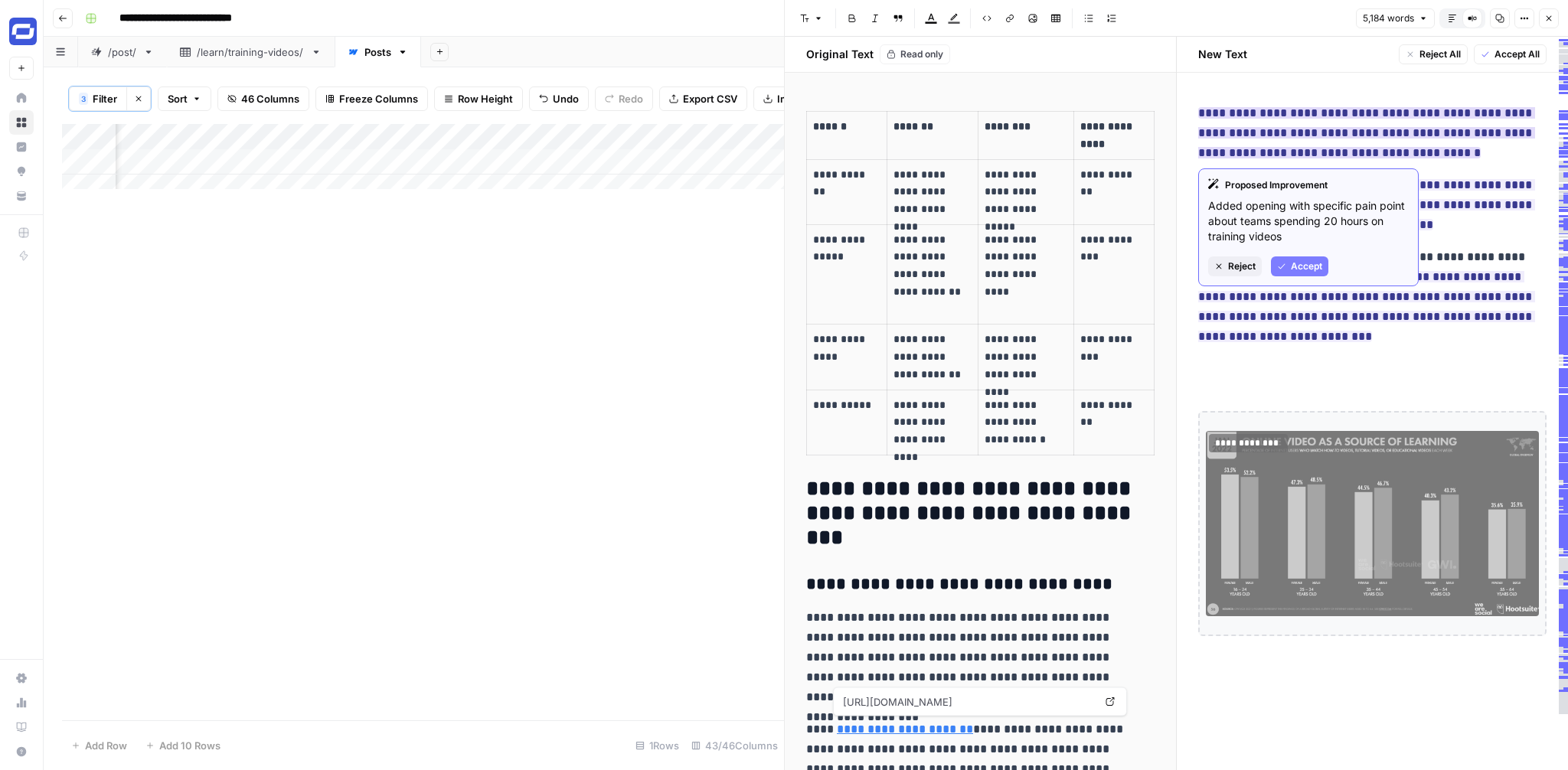
click at [1242, 267] on span "Reject" at bounding box center [1242, 267] width 28 height 14
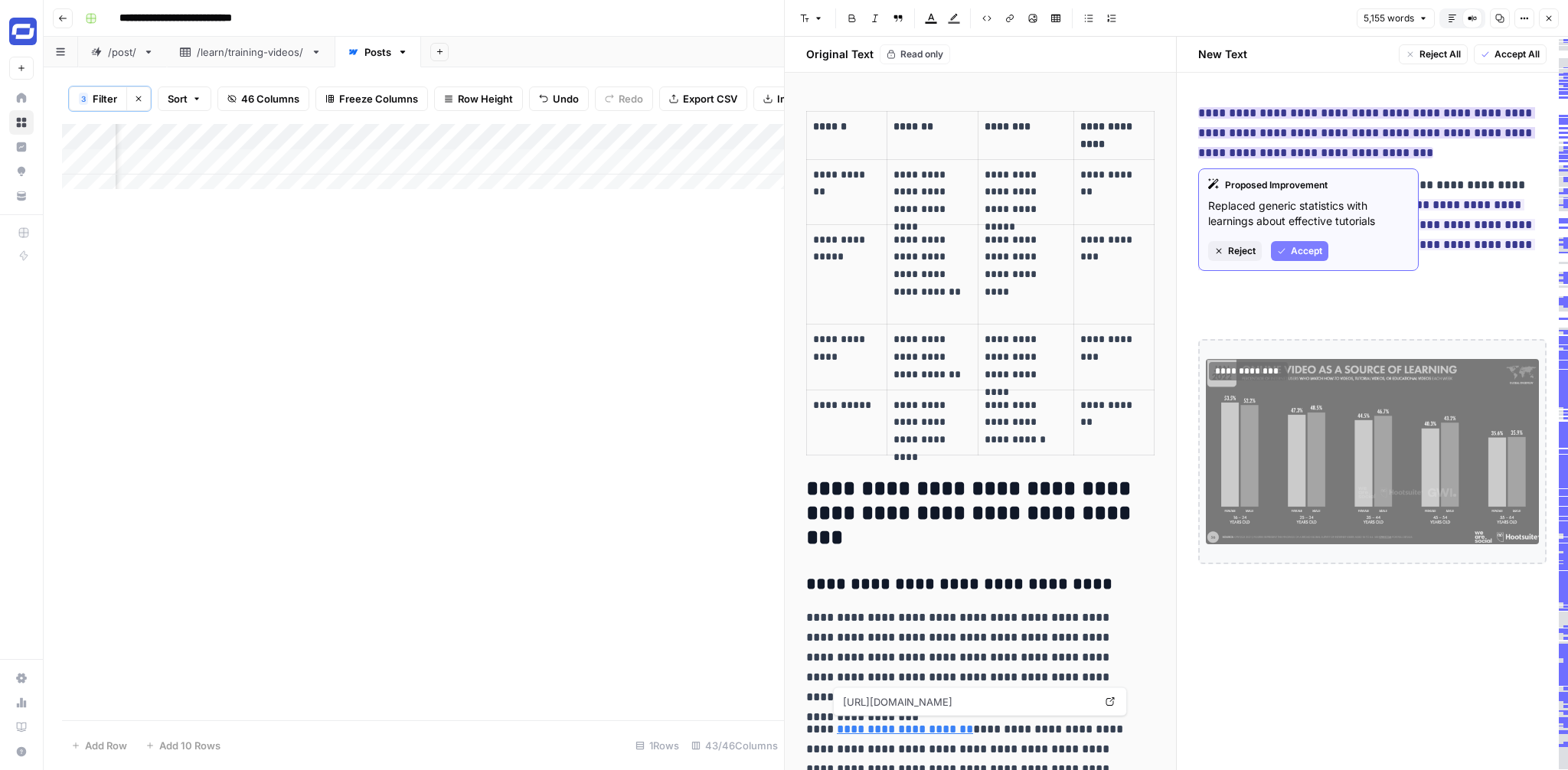
click at [1234, 253] on span "Reject" at bounding box center [1242, 251] width 28 height 14
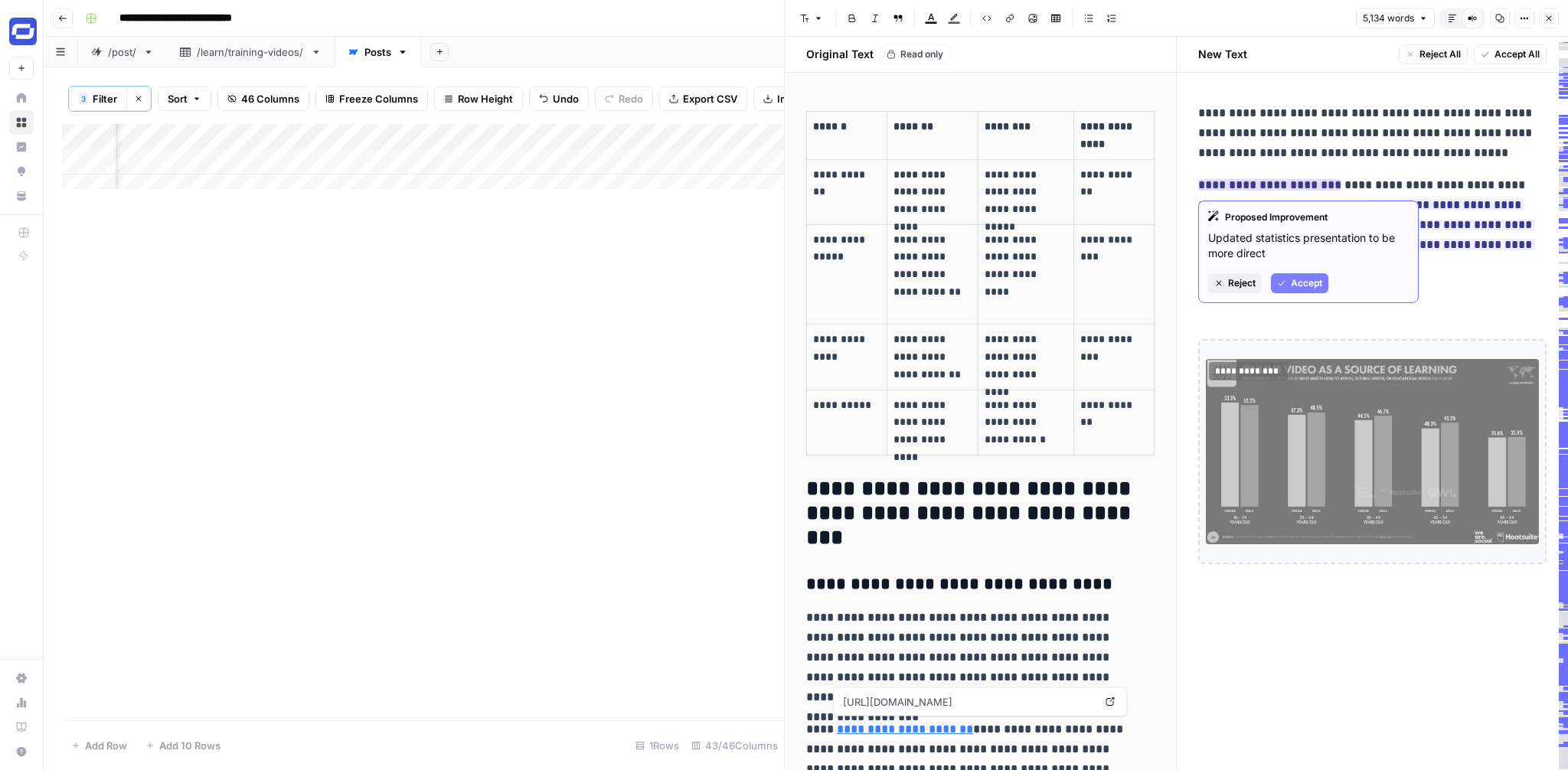
click at [1235, 285] on span "Reject" at bounding box center [1242, 283] width 28 height 14
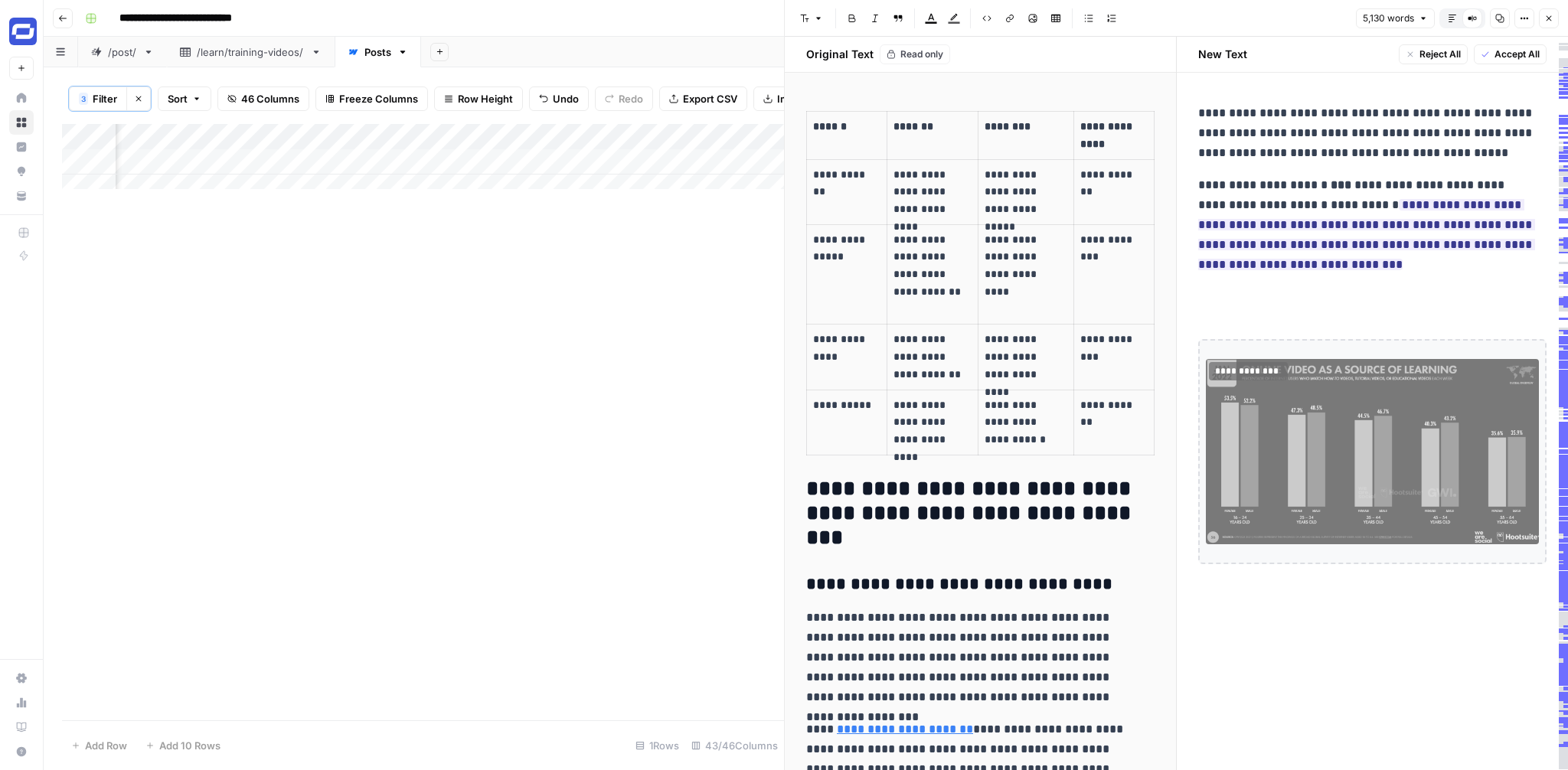
click at [519, 175] on div "Add Column" at bounding box center [423, 163] width 722 height 77
click at [519, 175] on textarea "**********" at bounding box center [582, 174] width 245 height 22
drag, startPoint x: 631, startPoint y: 175, endPoint x: 582, endPoint y: 174, distance: 49.0
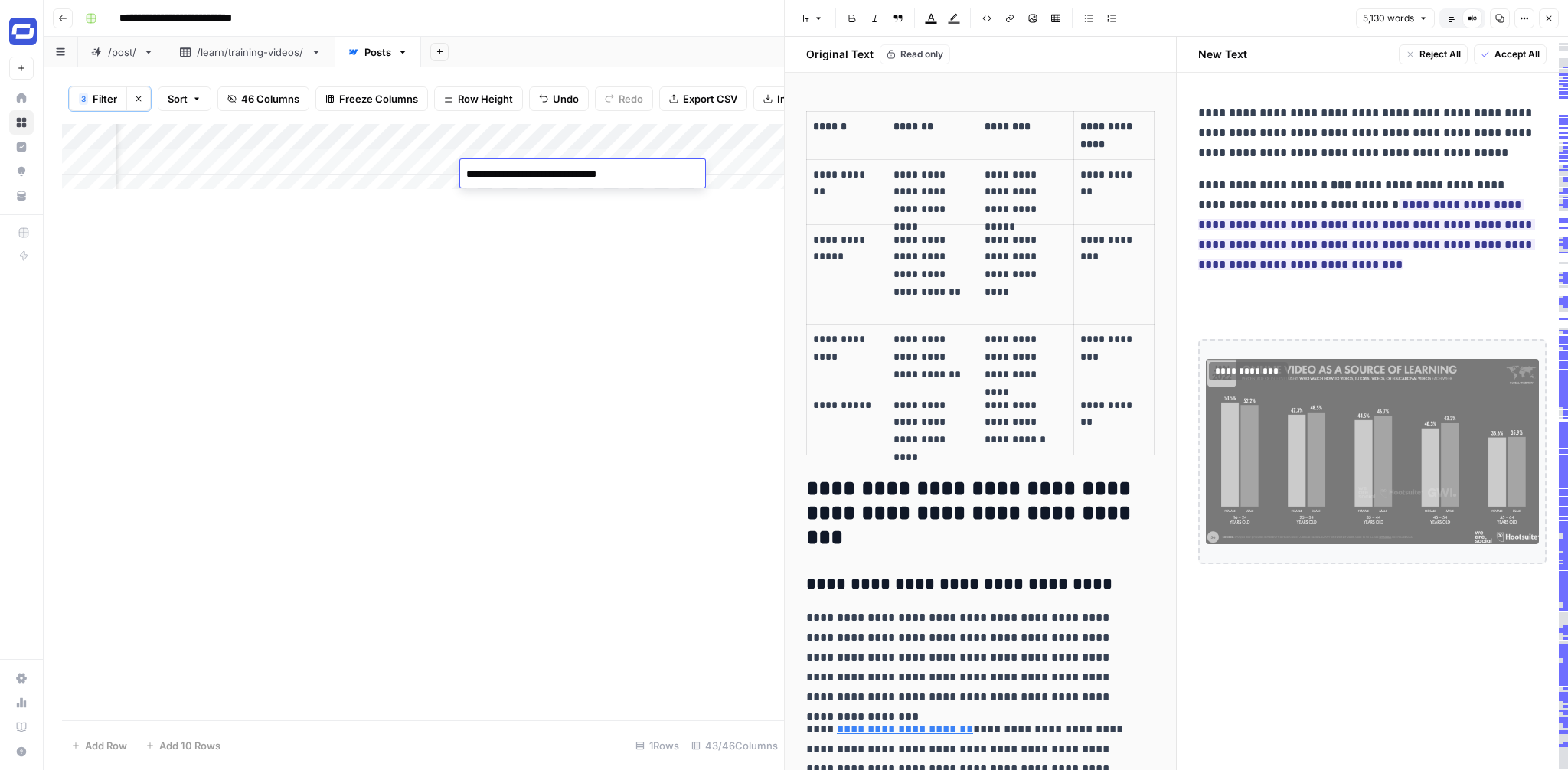
click at [582, 174] on textarea "**********" at bounding box center [582, 174] width 245 height 22
type textarea "**********"
click at [1552, 21] on icon "button" at bounding box center [1549, 18] width 10 height 10
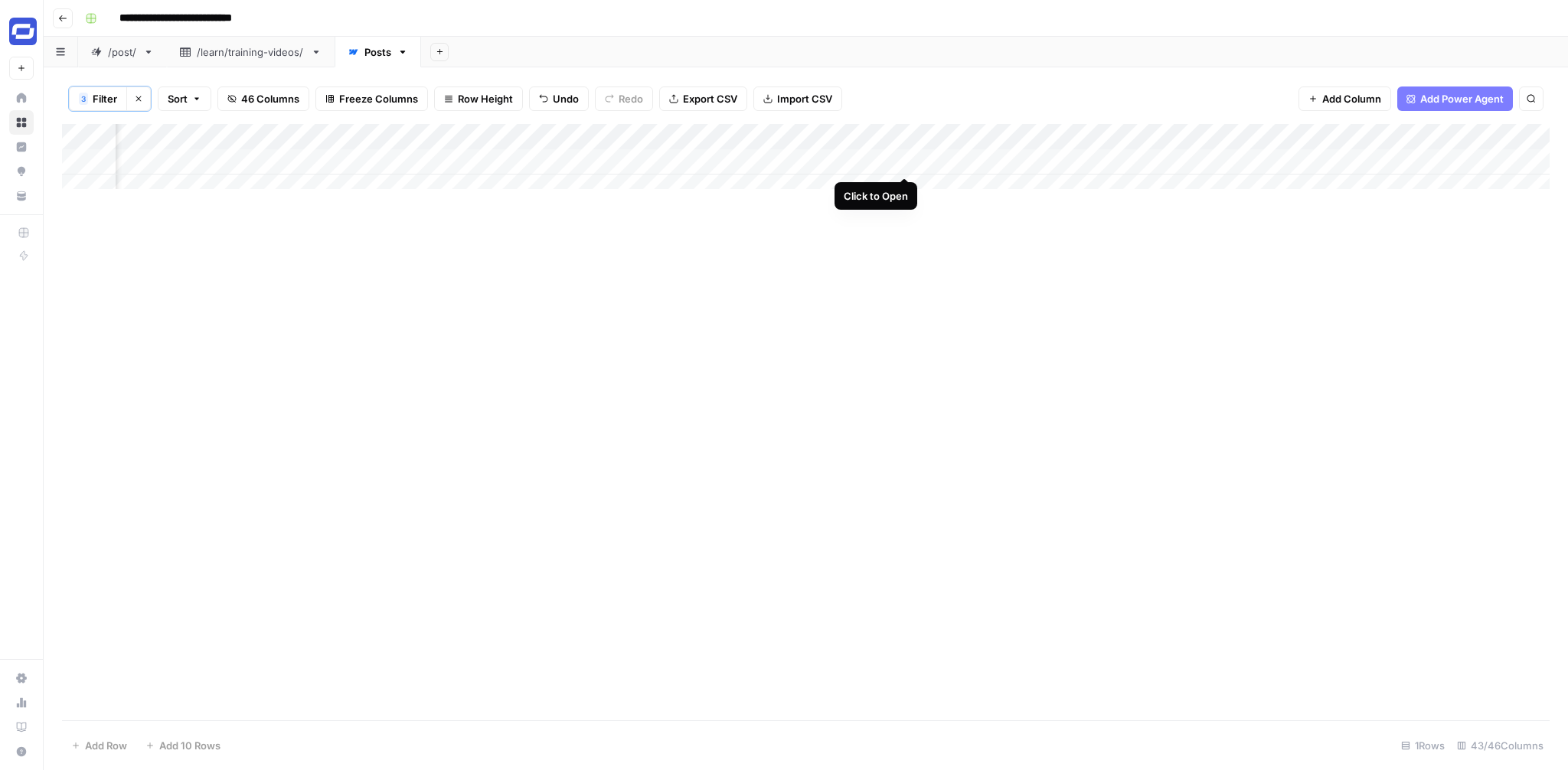
click at [906, 161] on div "Add Column" at bounding box center [805, 163] width 1488 height 77
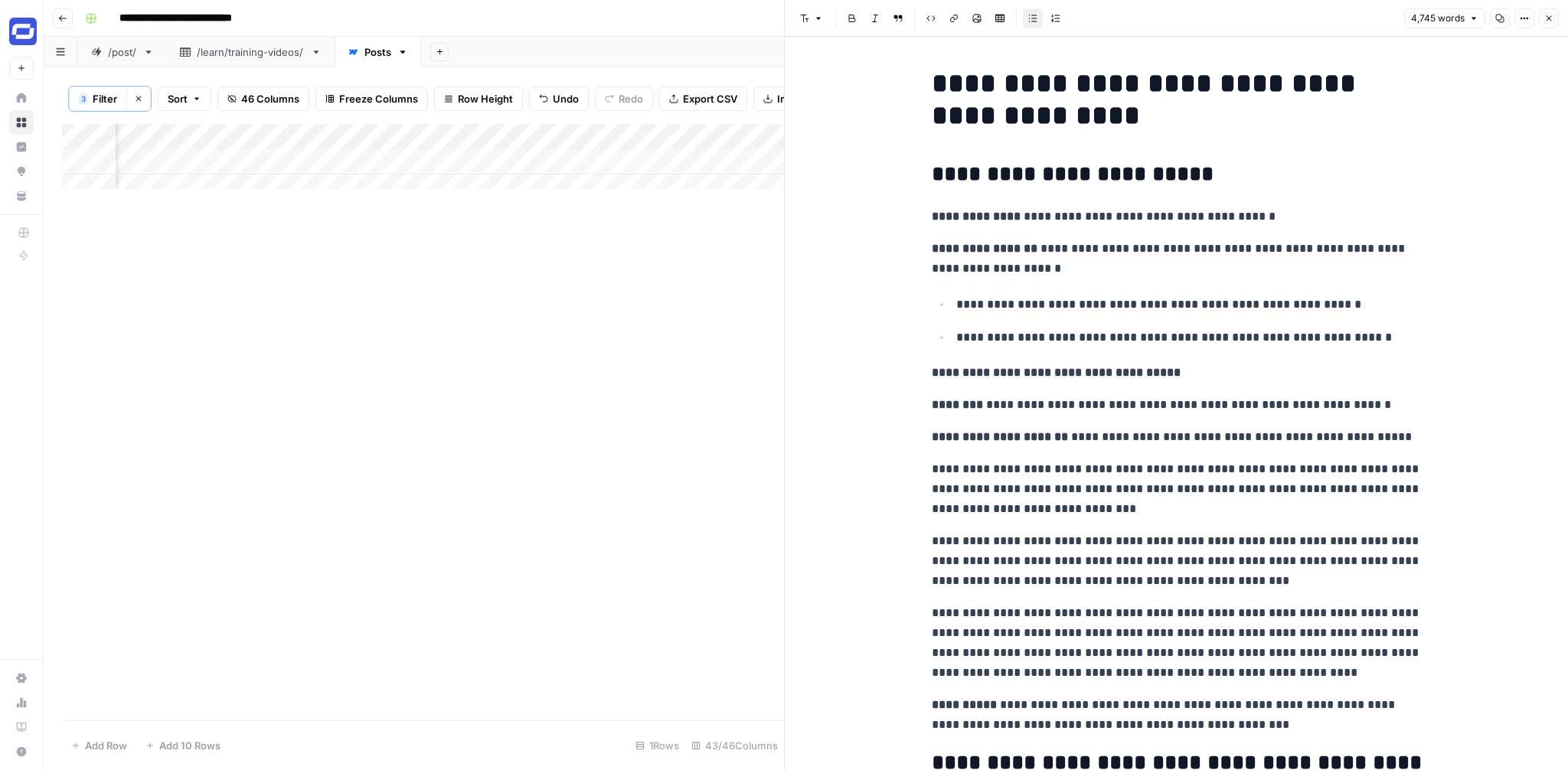
scroll to position [0, 283]
click at [712, 171] on div "Add Column" at bounding box center [423, 163] width 722 height 77
click at [752, 171] on div "Add Column" at bounding box center [423, 163] width 722 height 77
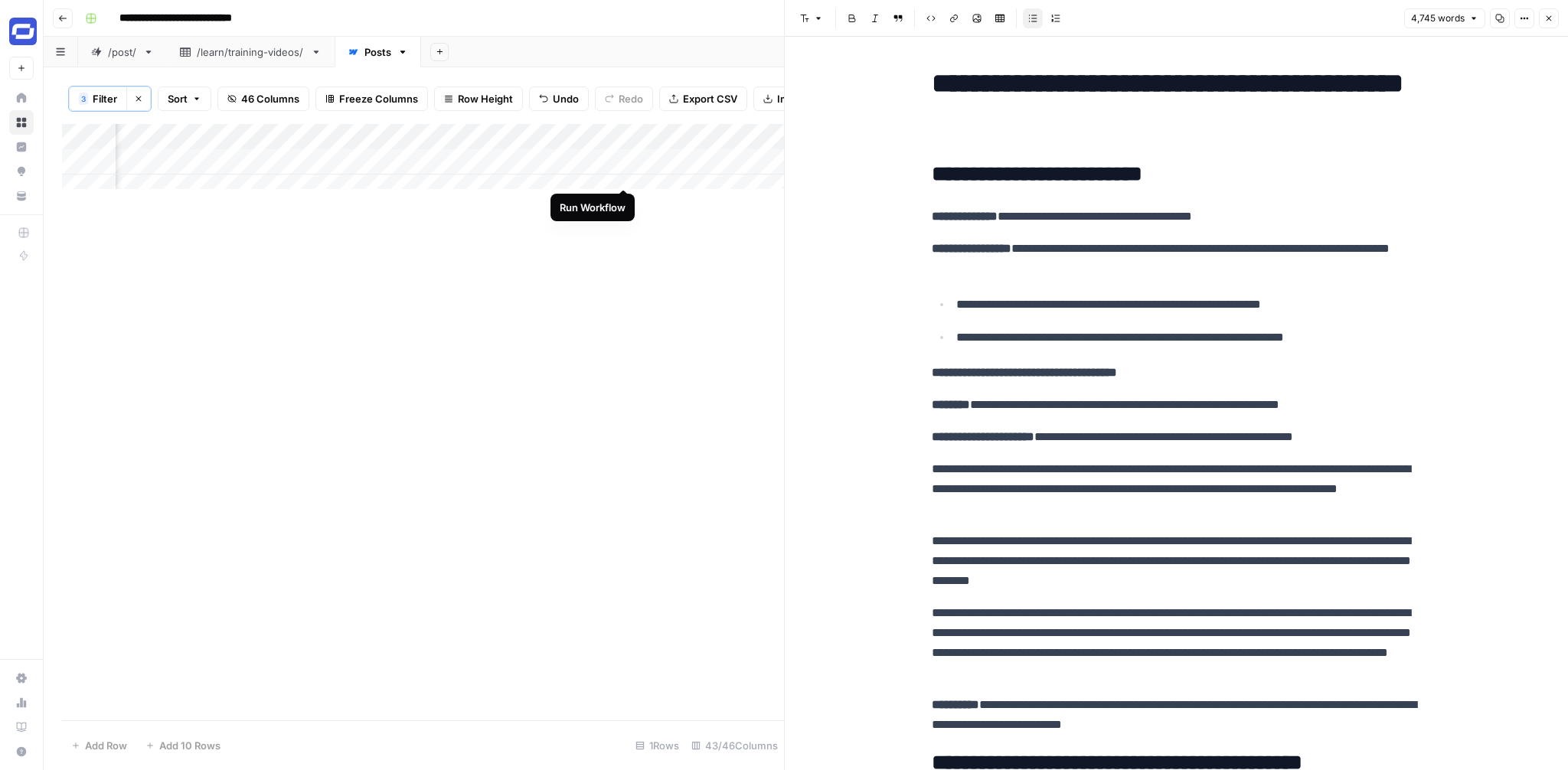
click at [622, 169] on div "Add Column" at bounding box center [423, 163] width 722 height 77
click at [1549, 22] on icon "button" at bounding box center [1549, 18] width 10 height 10
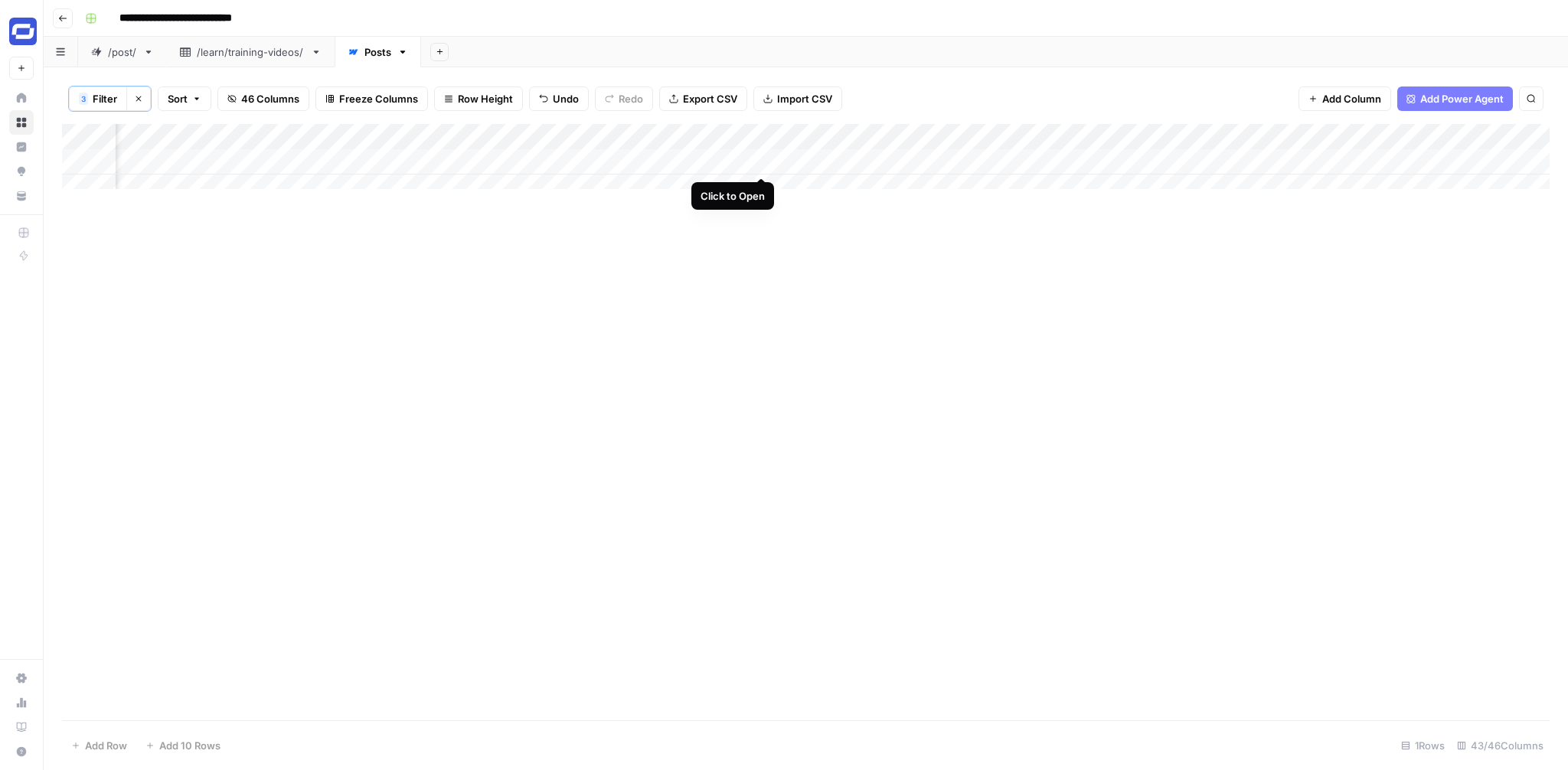
click at [763, 165] on div "Add Column" at bounding box center [805, 163] width 1488 height 77
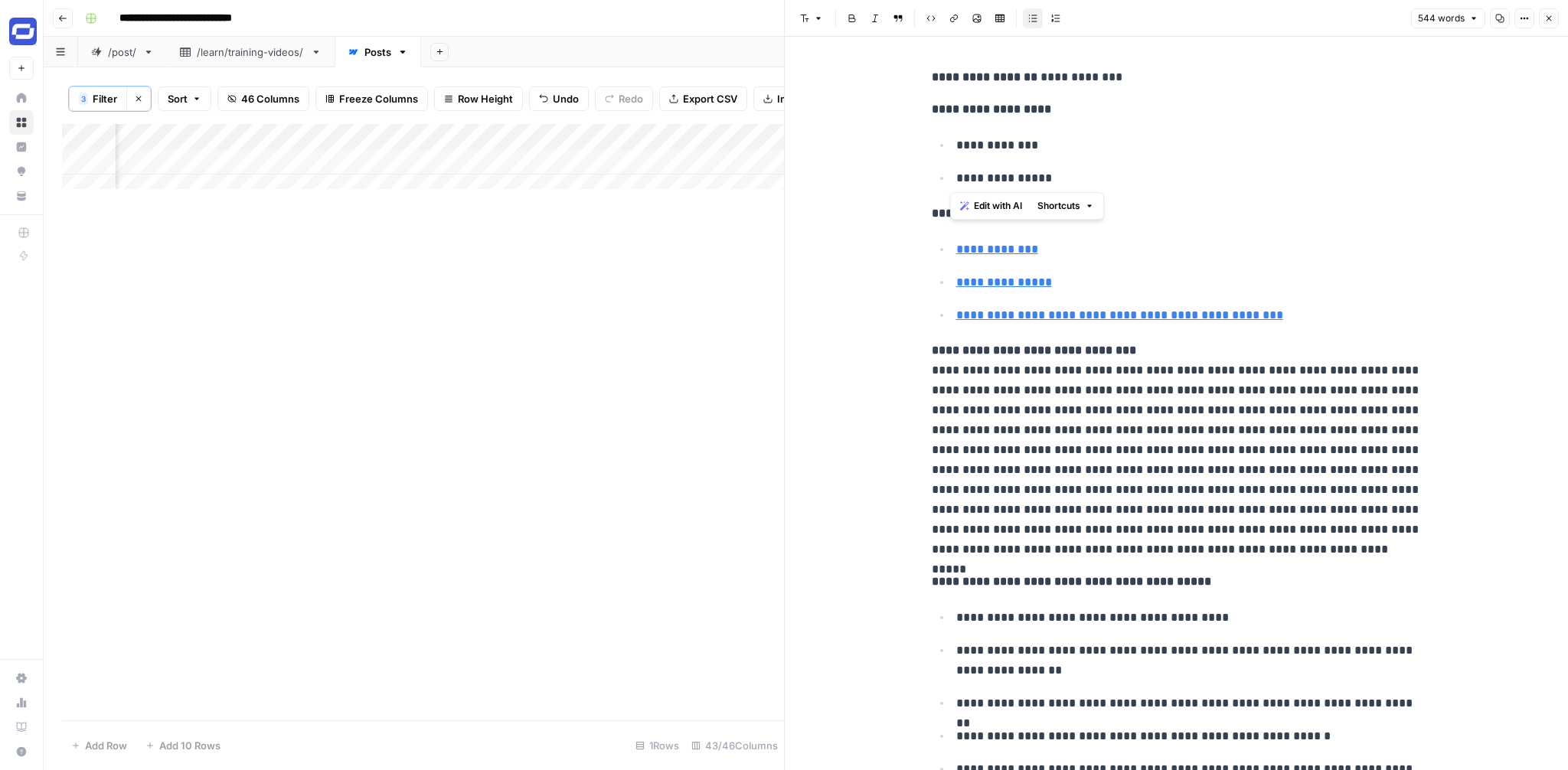
drag, startPoint x: 1049, startPoint y: 178, endPoint x: 914, endPoint y: 178, distance: 135.0
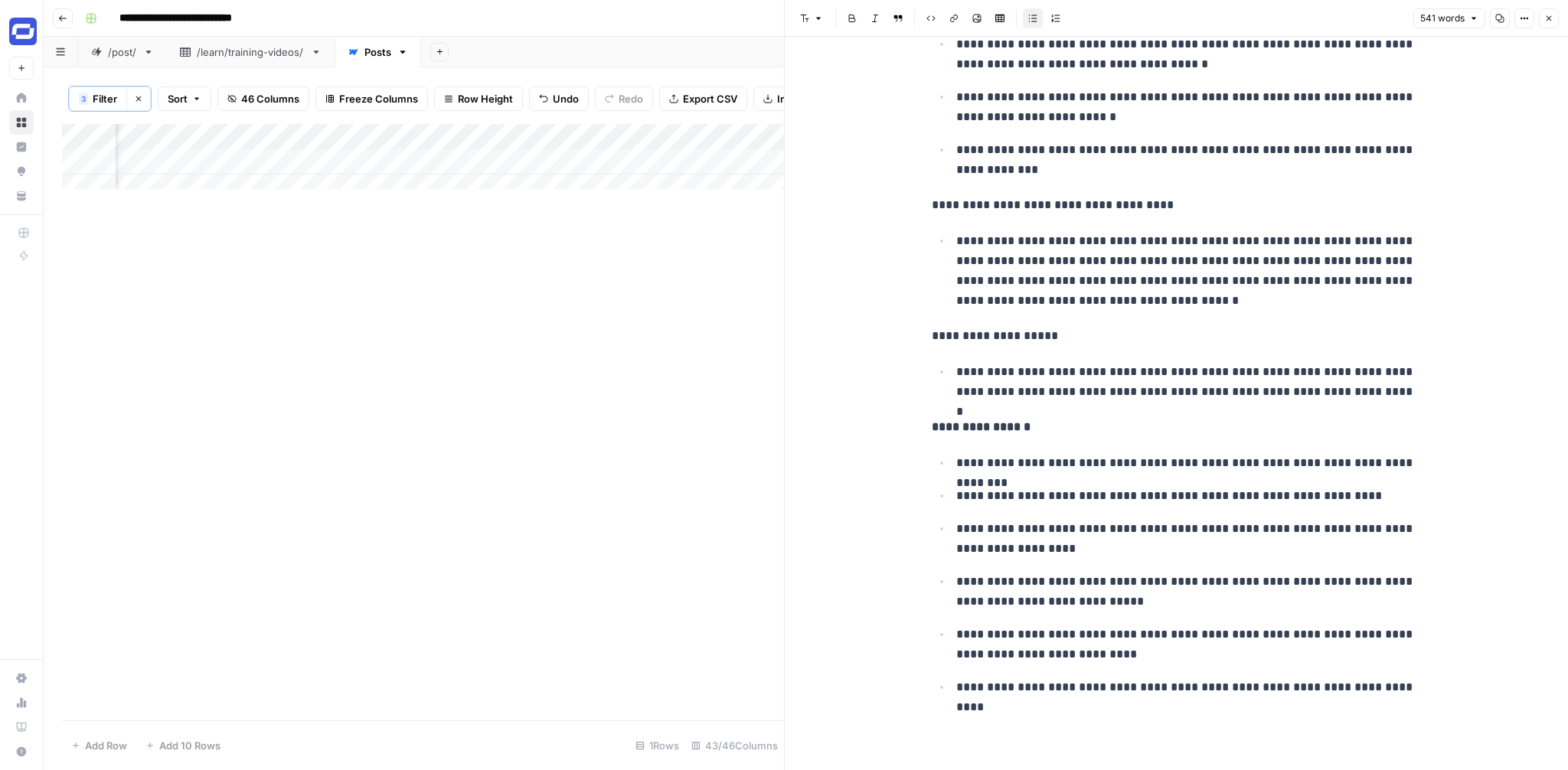
scroll to position [1421, 0]
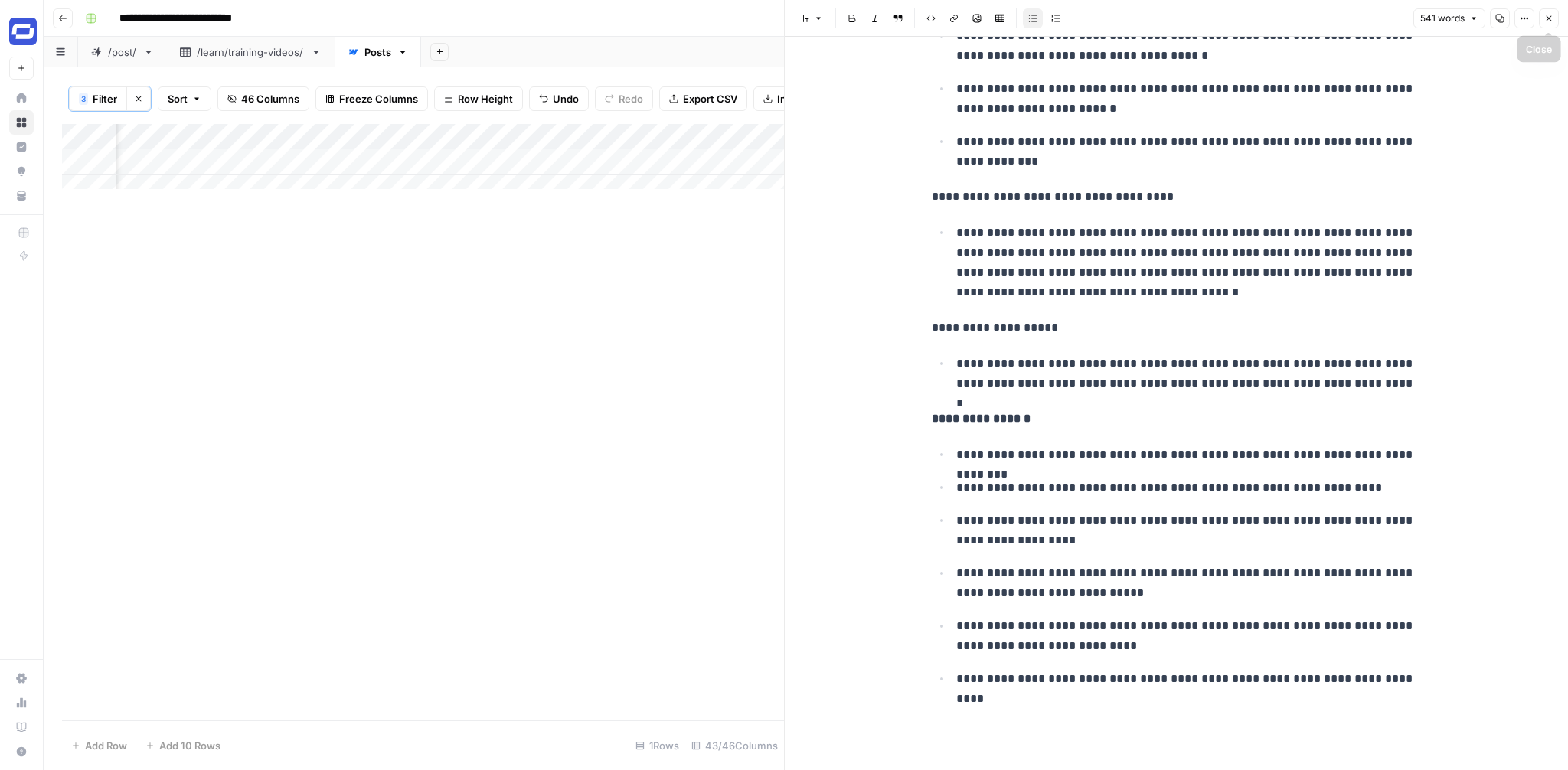
click at [1547, 17] on icon "button" at bounding box center [1549, 18] width 10 height 10
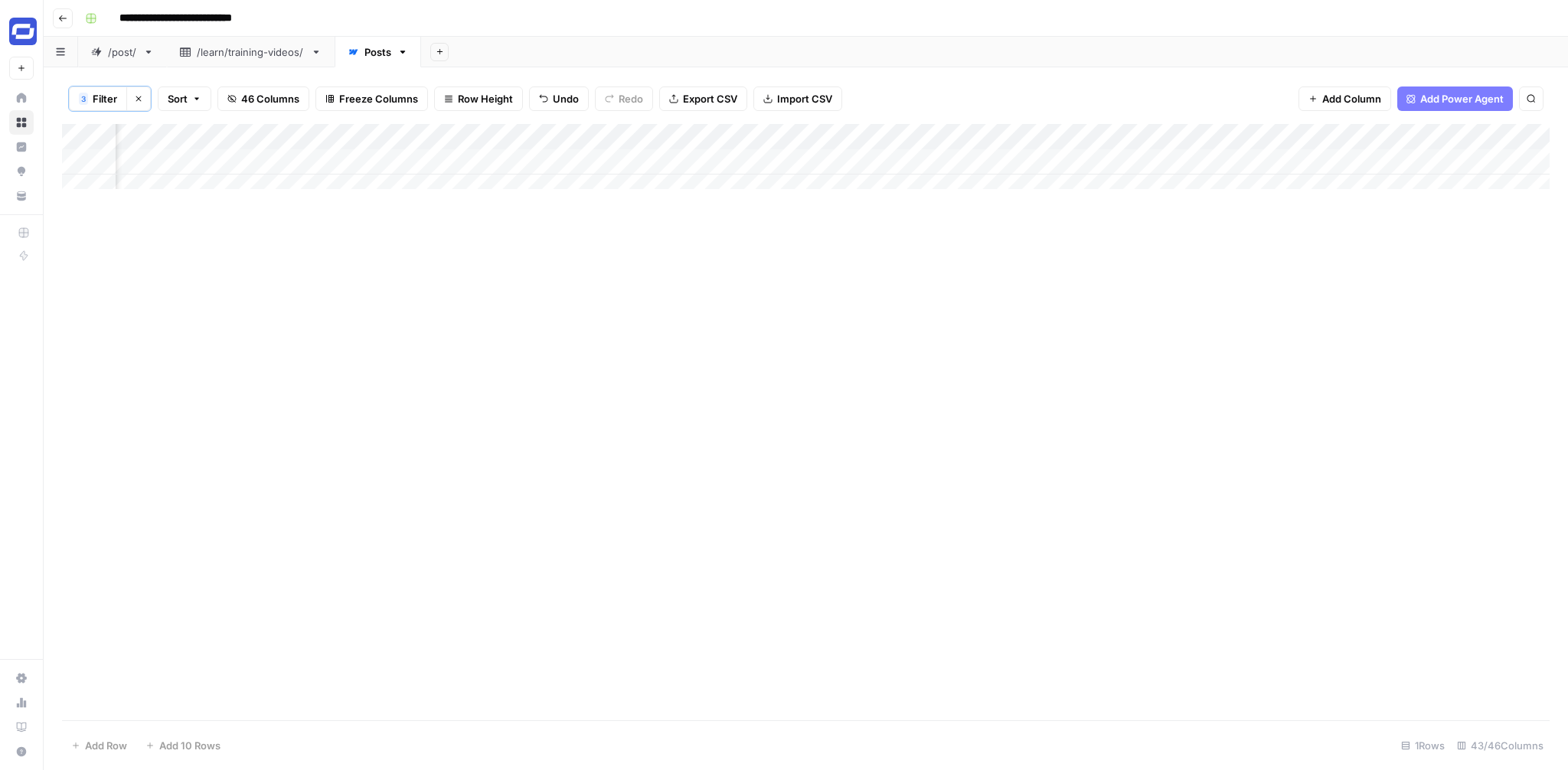
scroll to position [0, 4536]
click at [1335, 162] on div "Add Column" at bounding box center [805, 163] width 1488 height 77
click at [1476, 163] on div "Add Column" at bounding box center [805, 163] width 1488 height 77
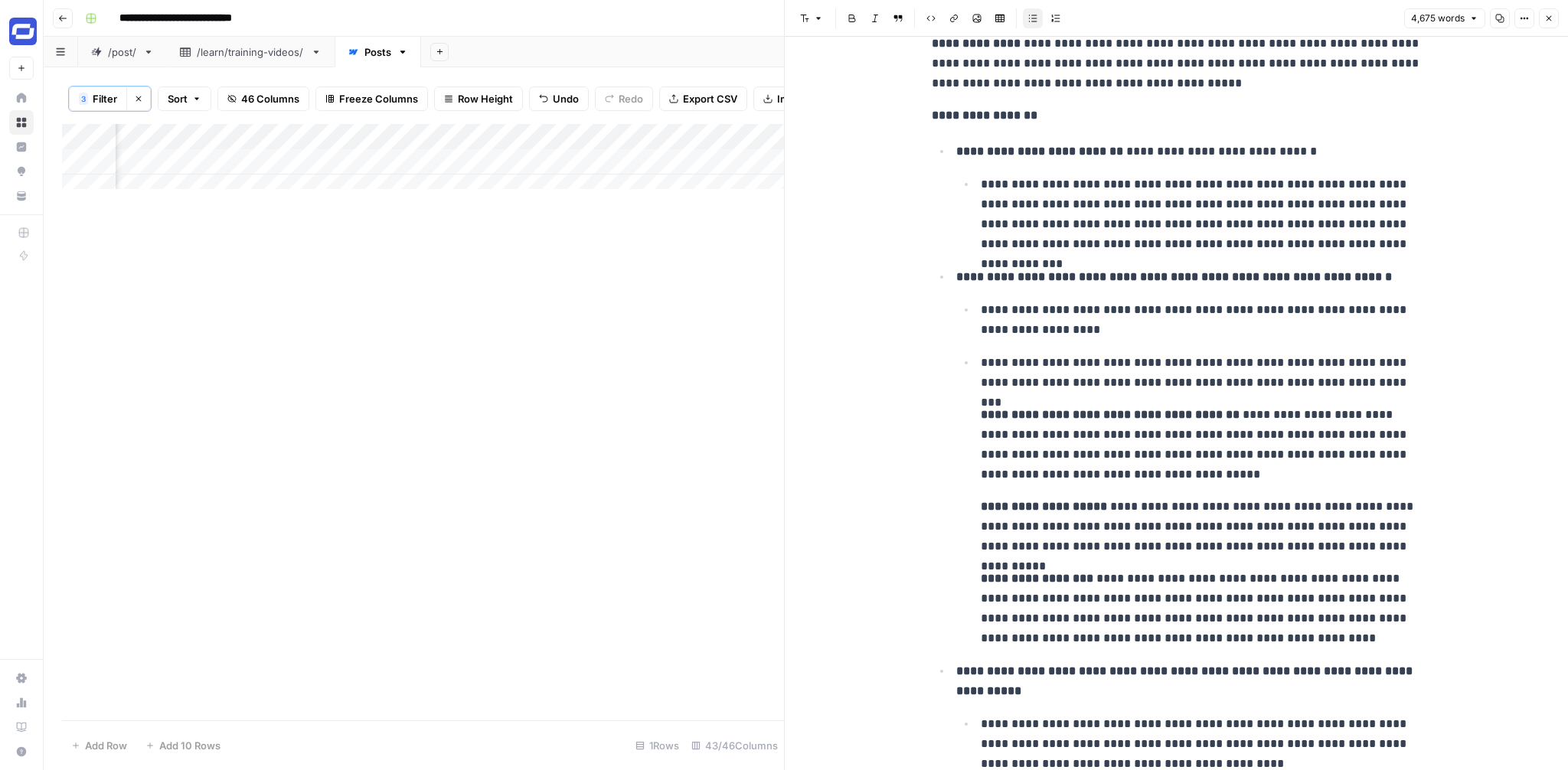
scroll to position [2384, 0]
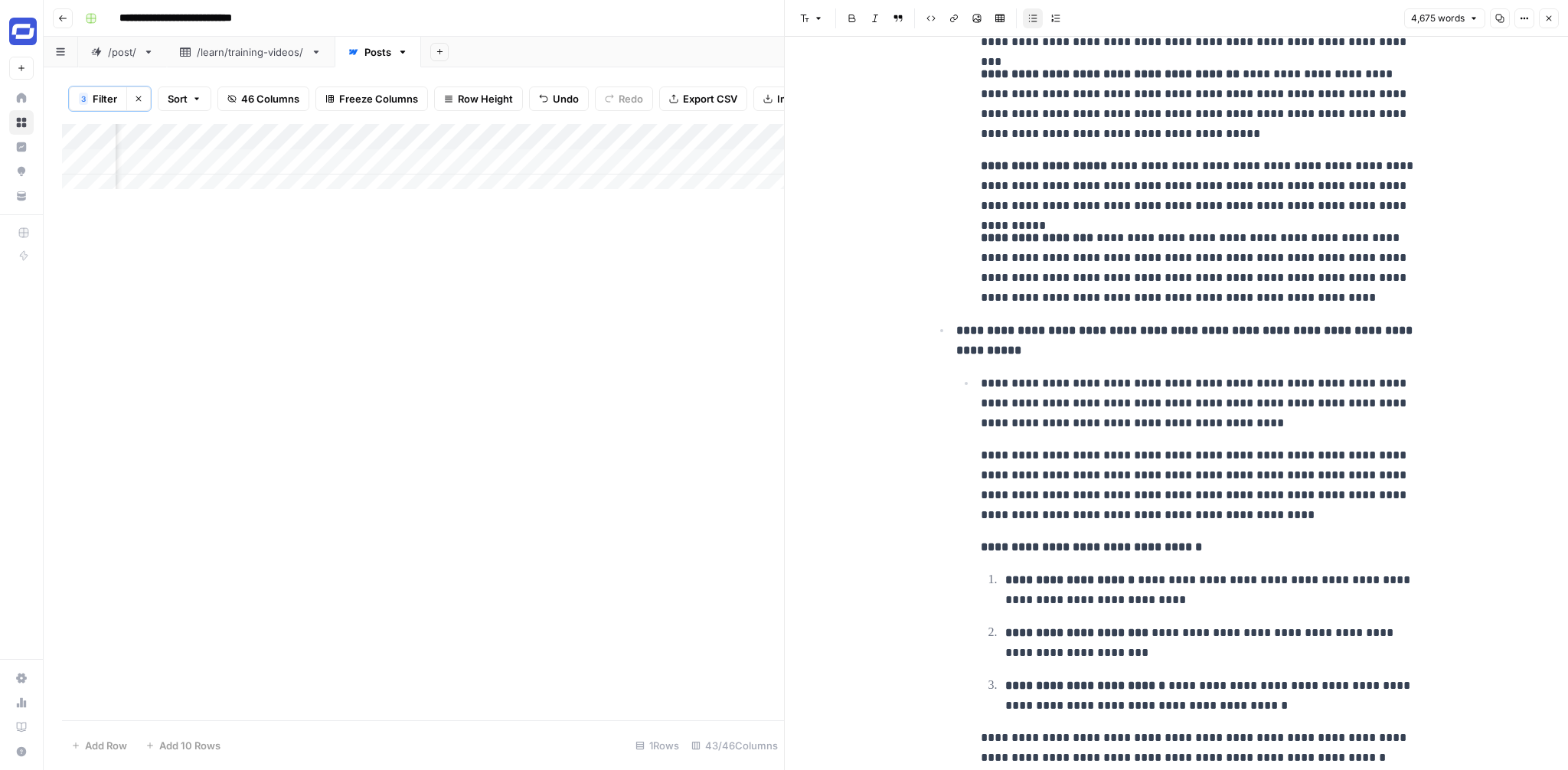
click at [1541, 17] on button "Close" at bounding box center [1549, 18] width 20 height 20
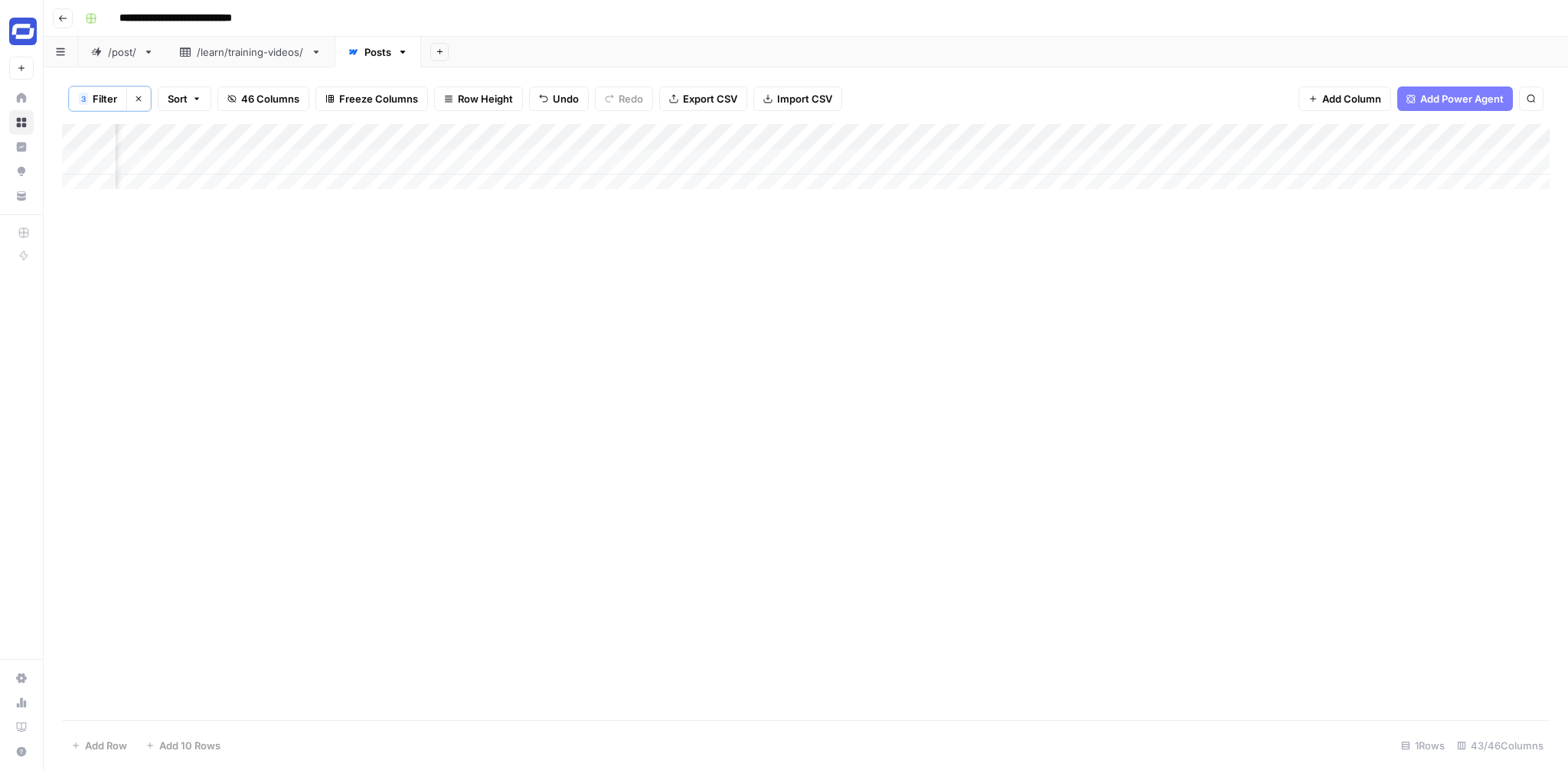
scroll to position [0, 5054]
click at [1179, 159] on div "Add Column" at bounding box center [805, 163] width 1488 height 77
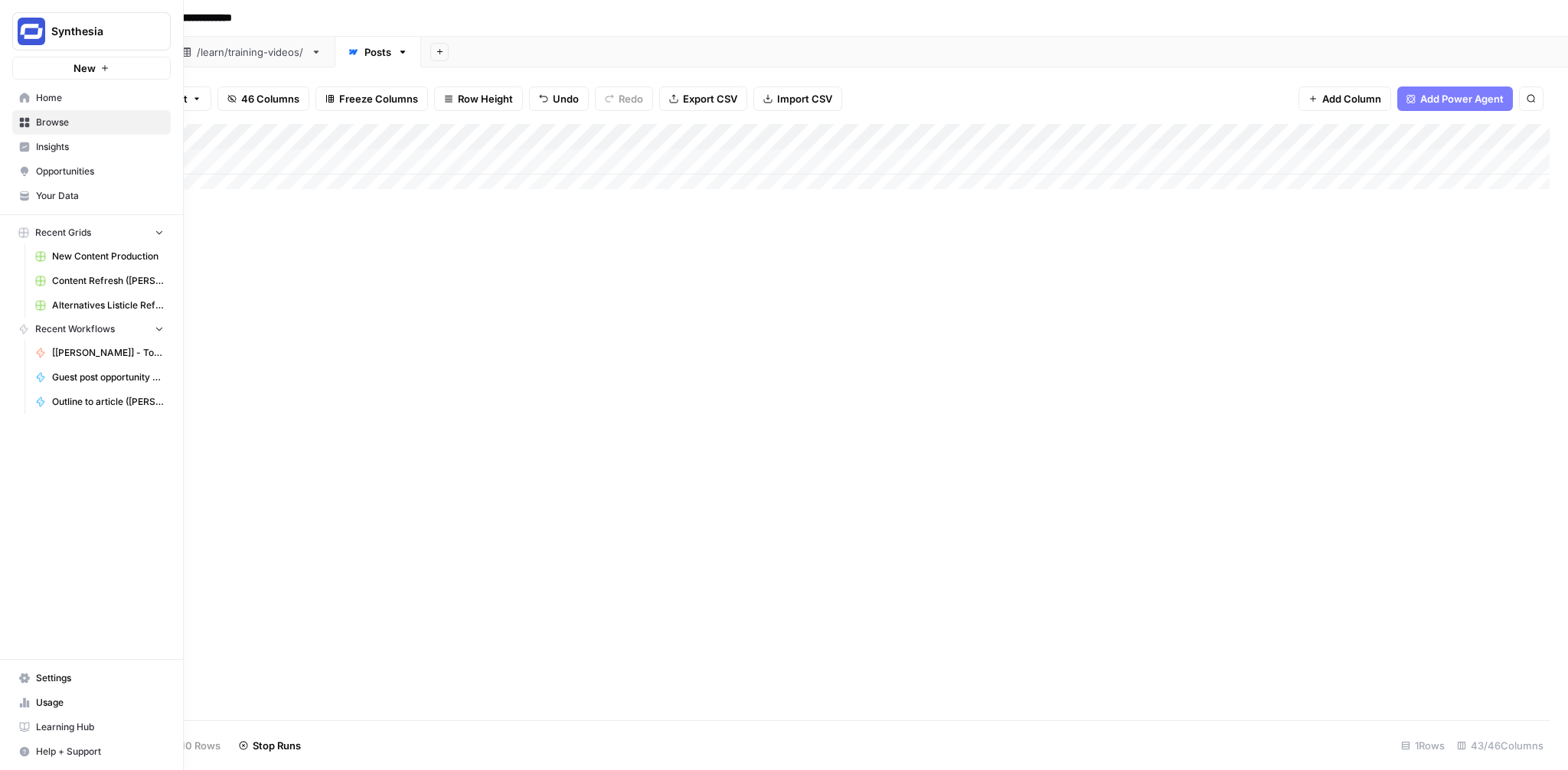
click at [55, 696] on span "Usage" at bounding box center [100, 703] width 128 height 14
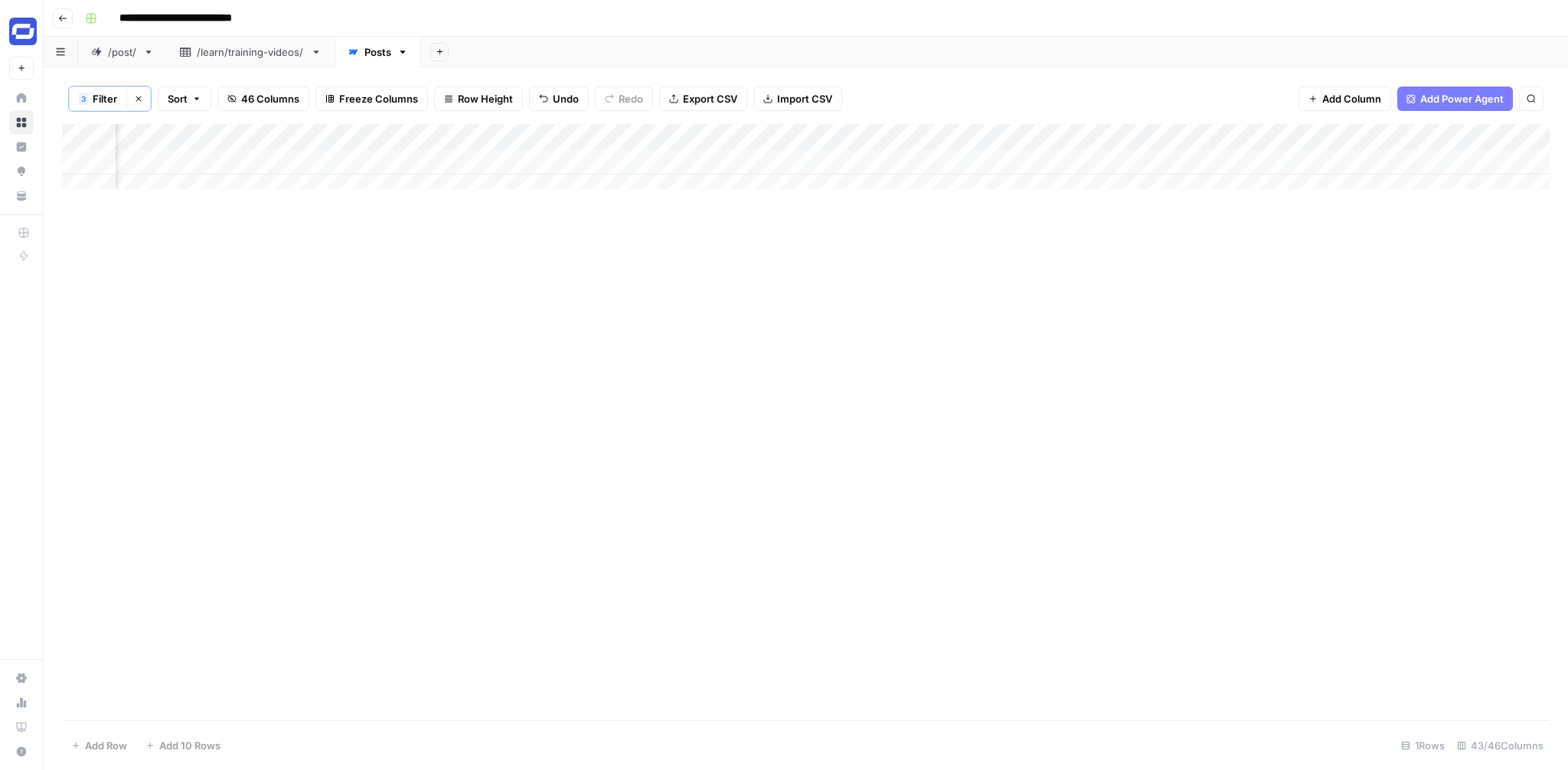
click at [1317, 161] on div "Add Column" at bounding box center [805, 163] width 1488 height 77
click at [1319, 159] on div "Add Column" at bounding box center [805, 163] width 1488 height 77
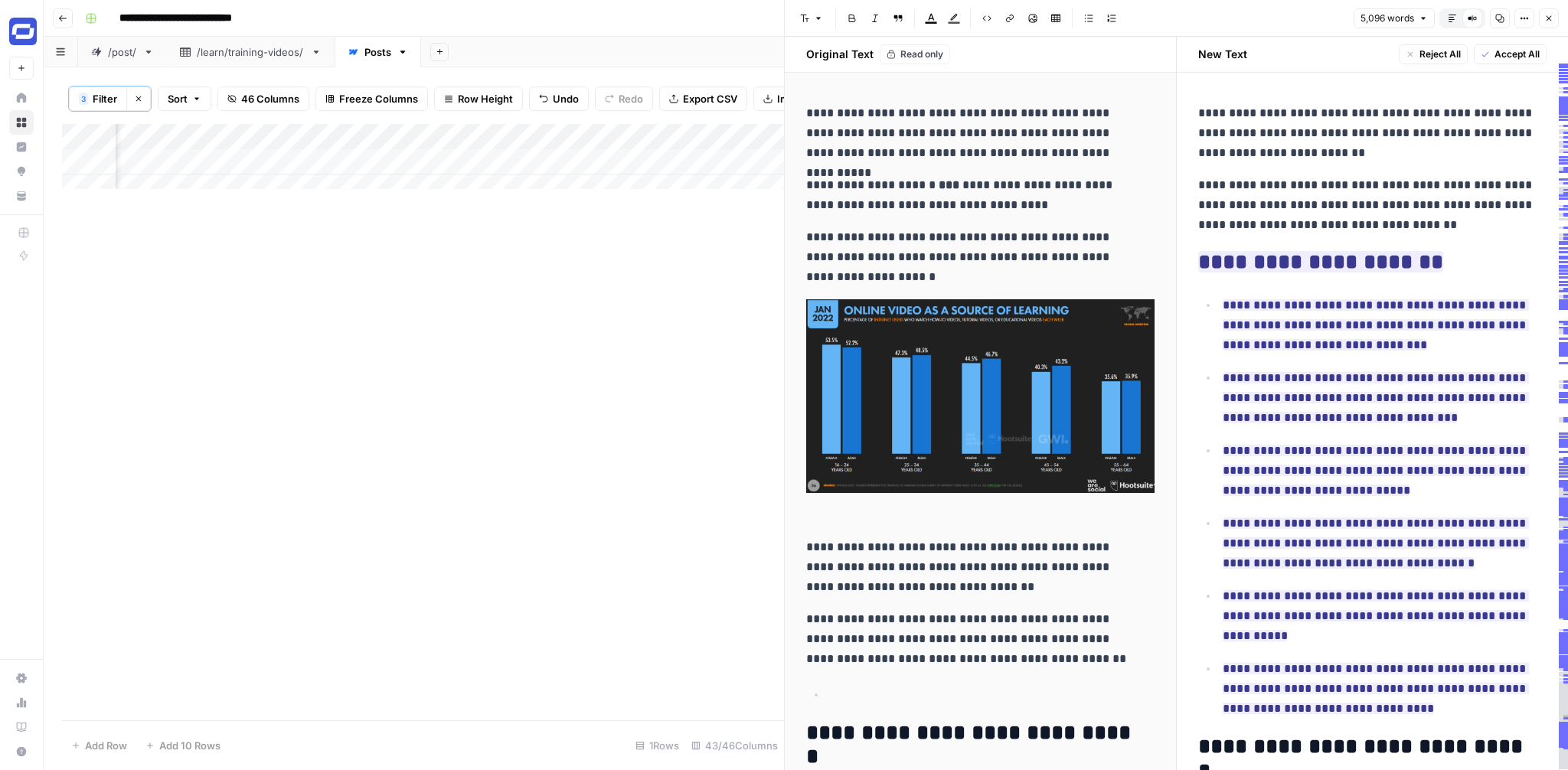
scroll to position [428, 0]
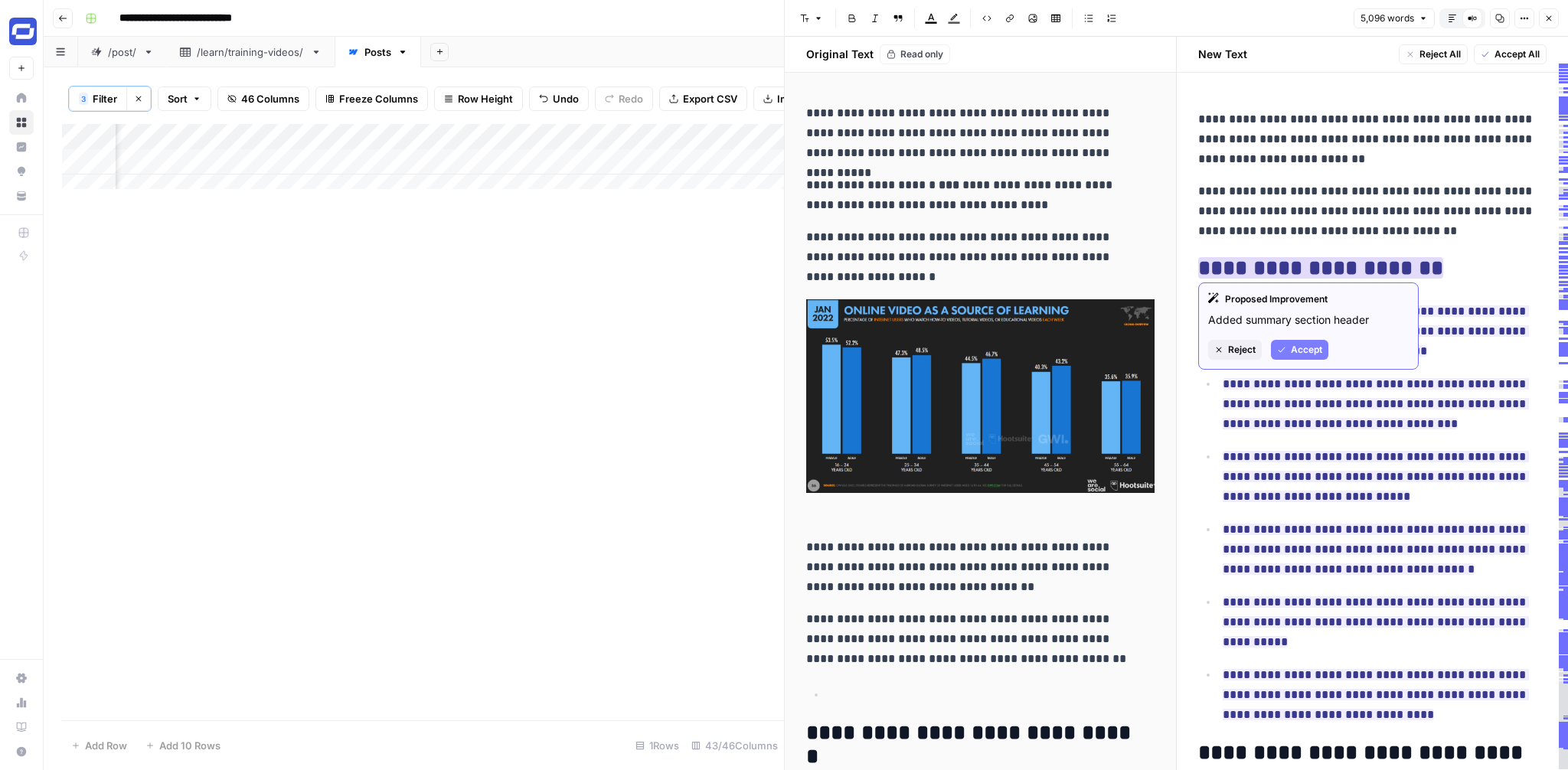
click at [1294, 352] on span "Accept" at bounding box center [1307, 350] width 31 height 14
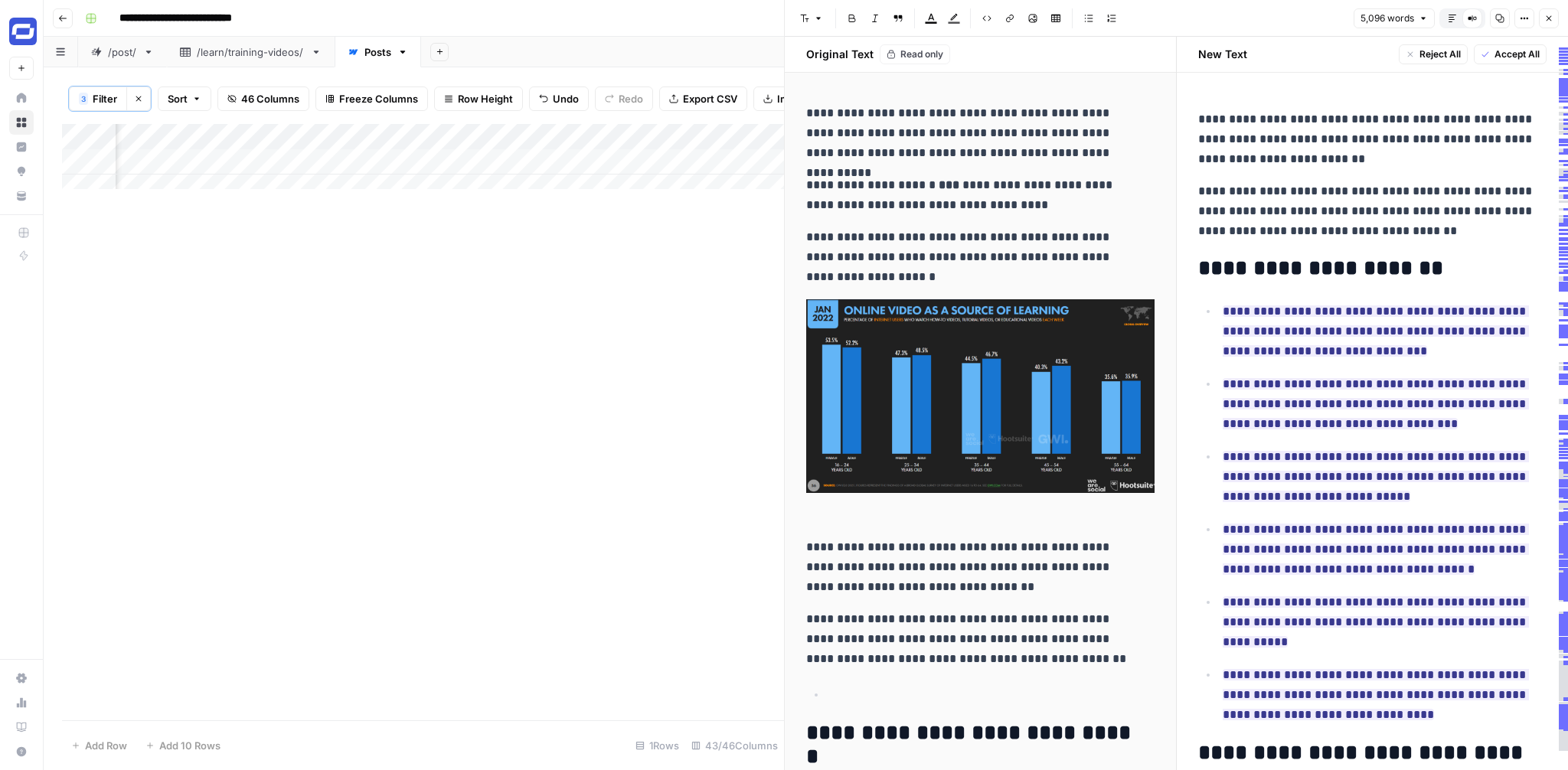
click at [1269, 263] on h2 "**********" at bounding box center [1367, 268] width 338 height 24
click at [1200, 265] on h2 "**********" at bounding box center [1367, 268] width 338 height 24
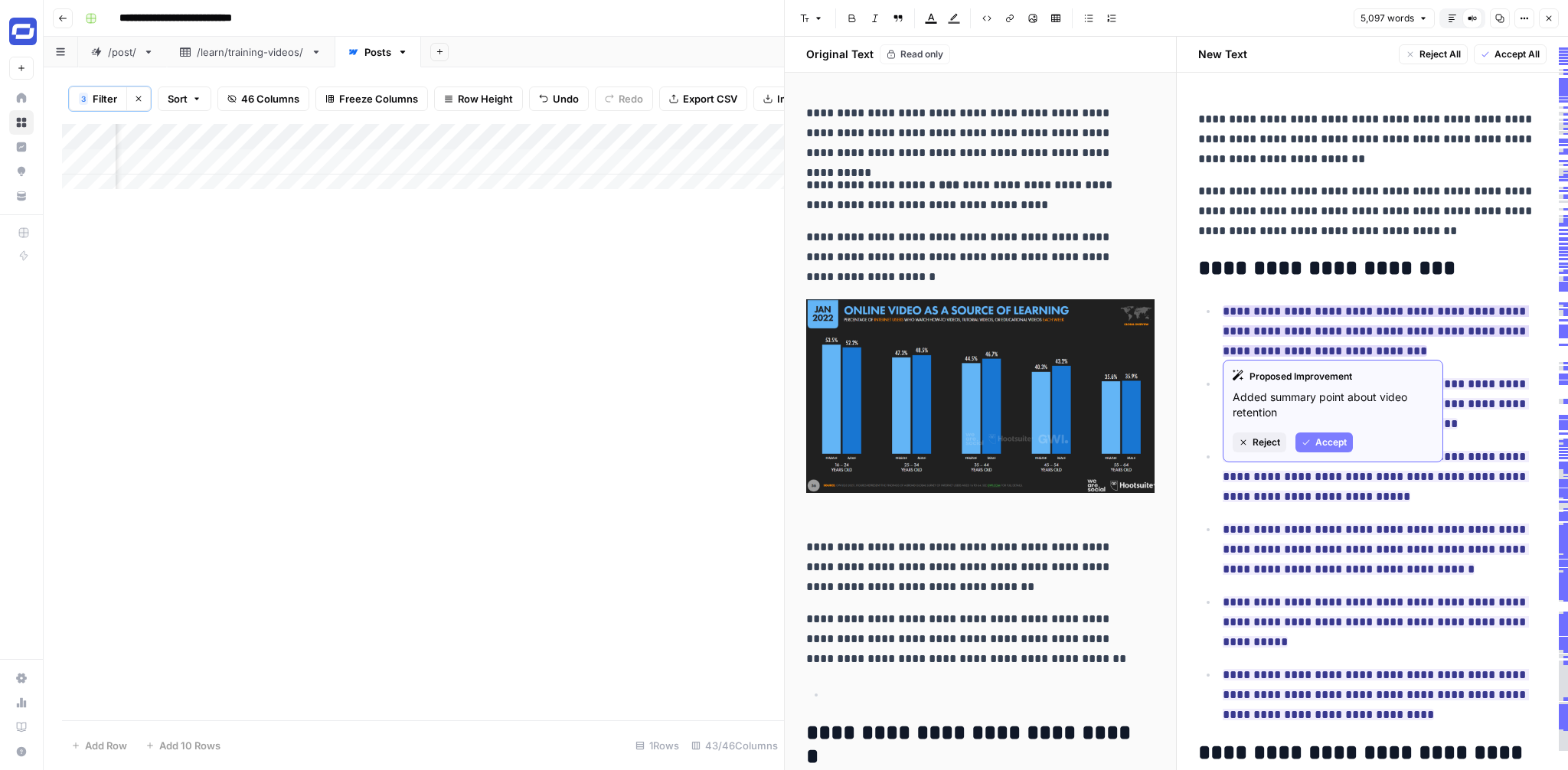
click at [1323, 442] on span "Accept" at bounding box center [1331, 442] width 31 height 14
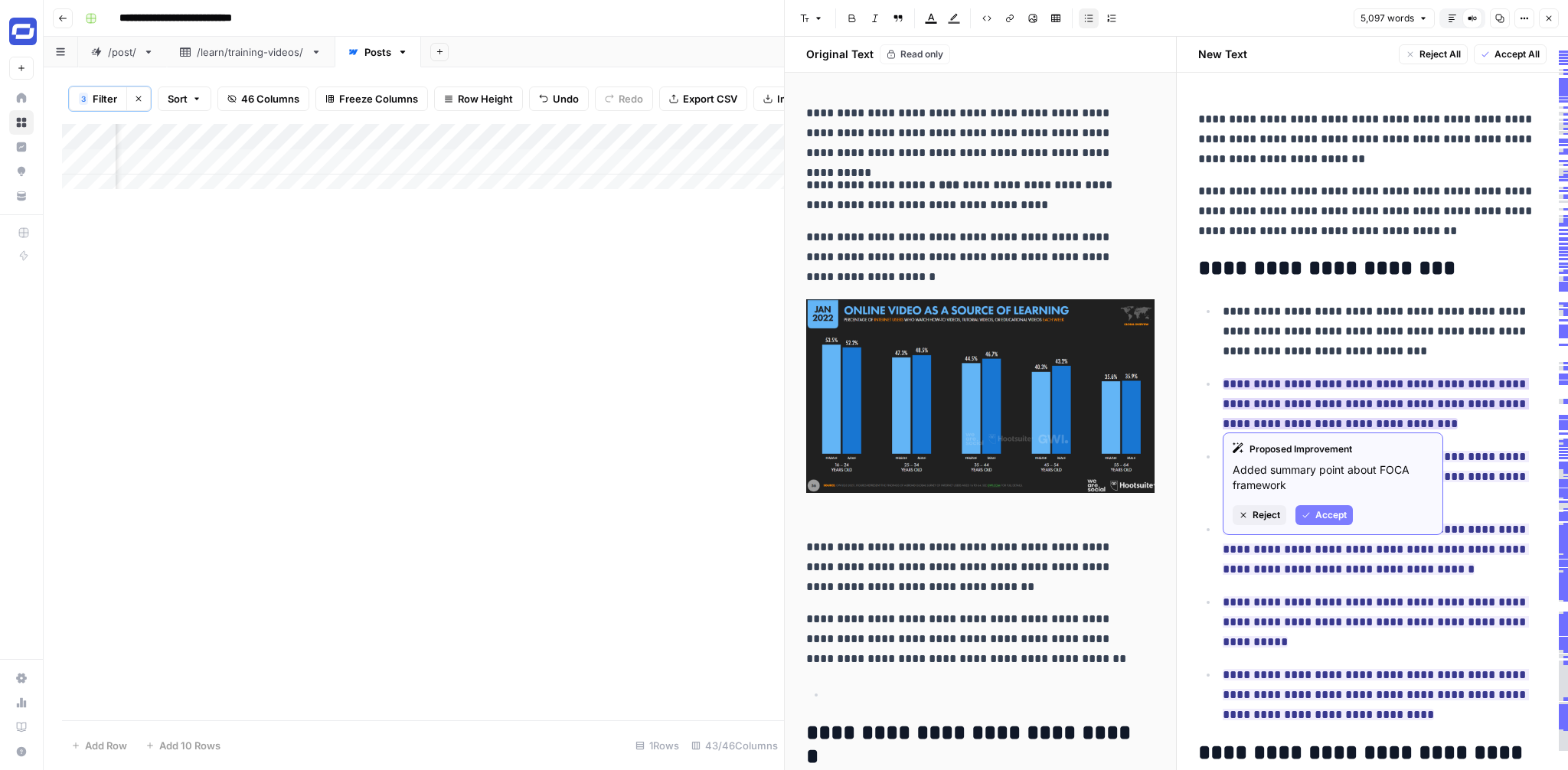
click at [1315, 511] on span "Accept" at bounding box center [1331, 515] width 31 height 14
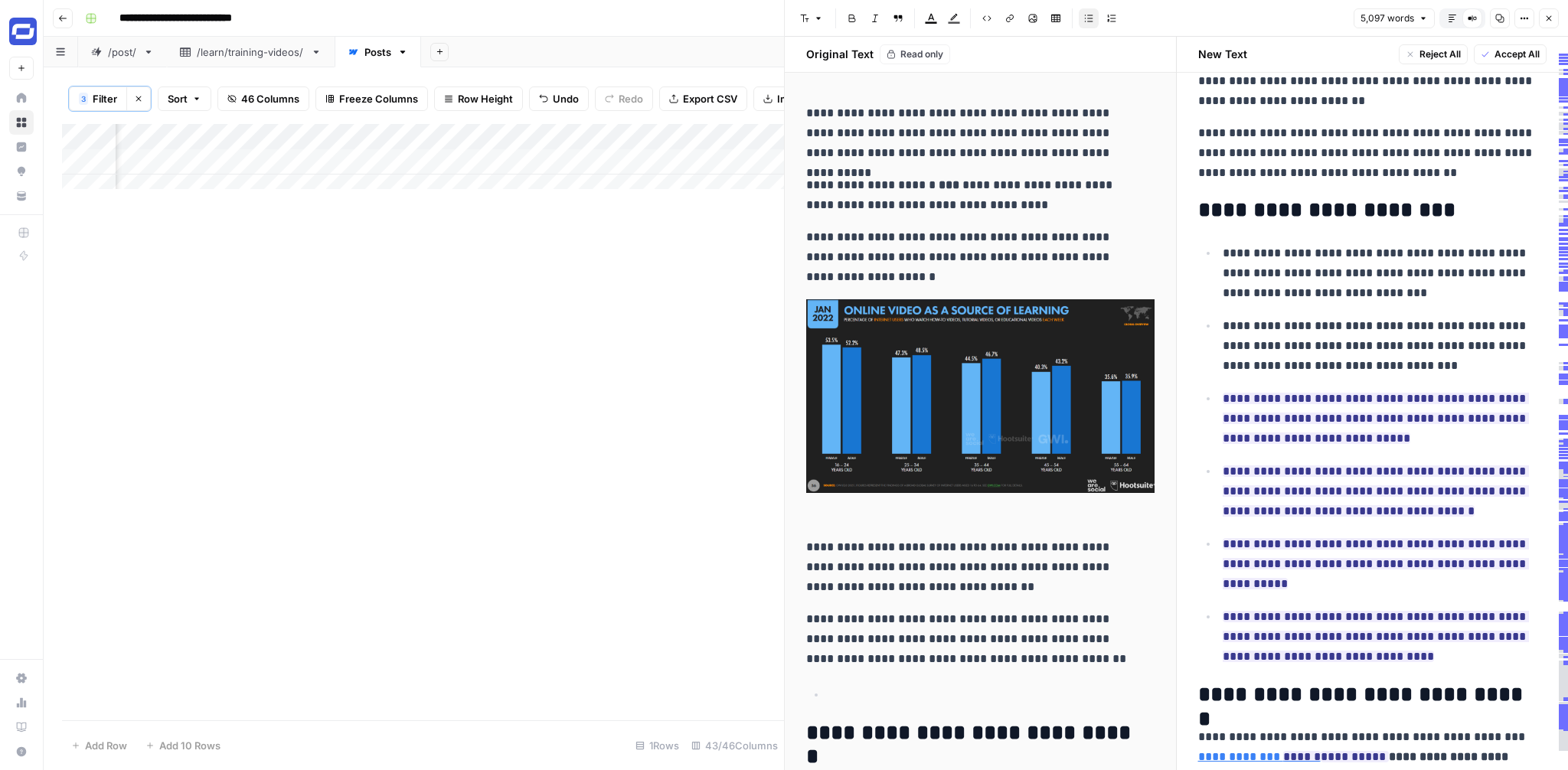
scroll to position [493, 0]
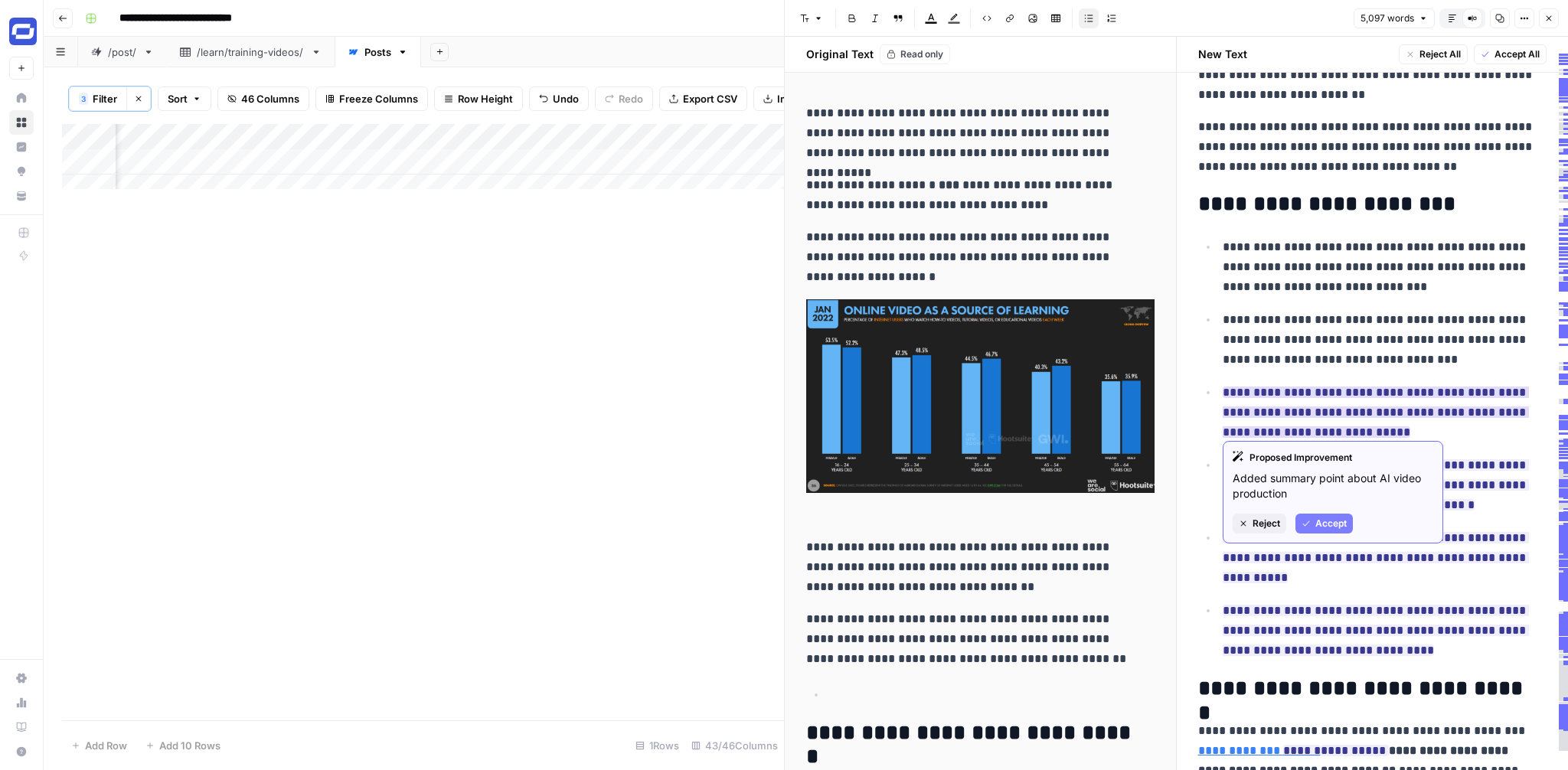
click at [1328, 532] on button "Accept" at bounding box center [1324, 523] width 58 height 20
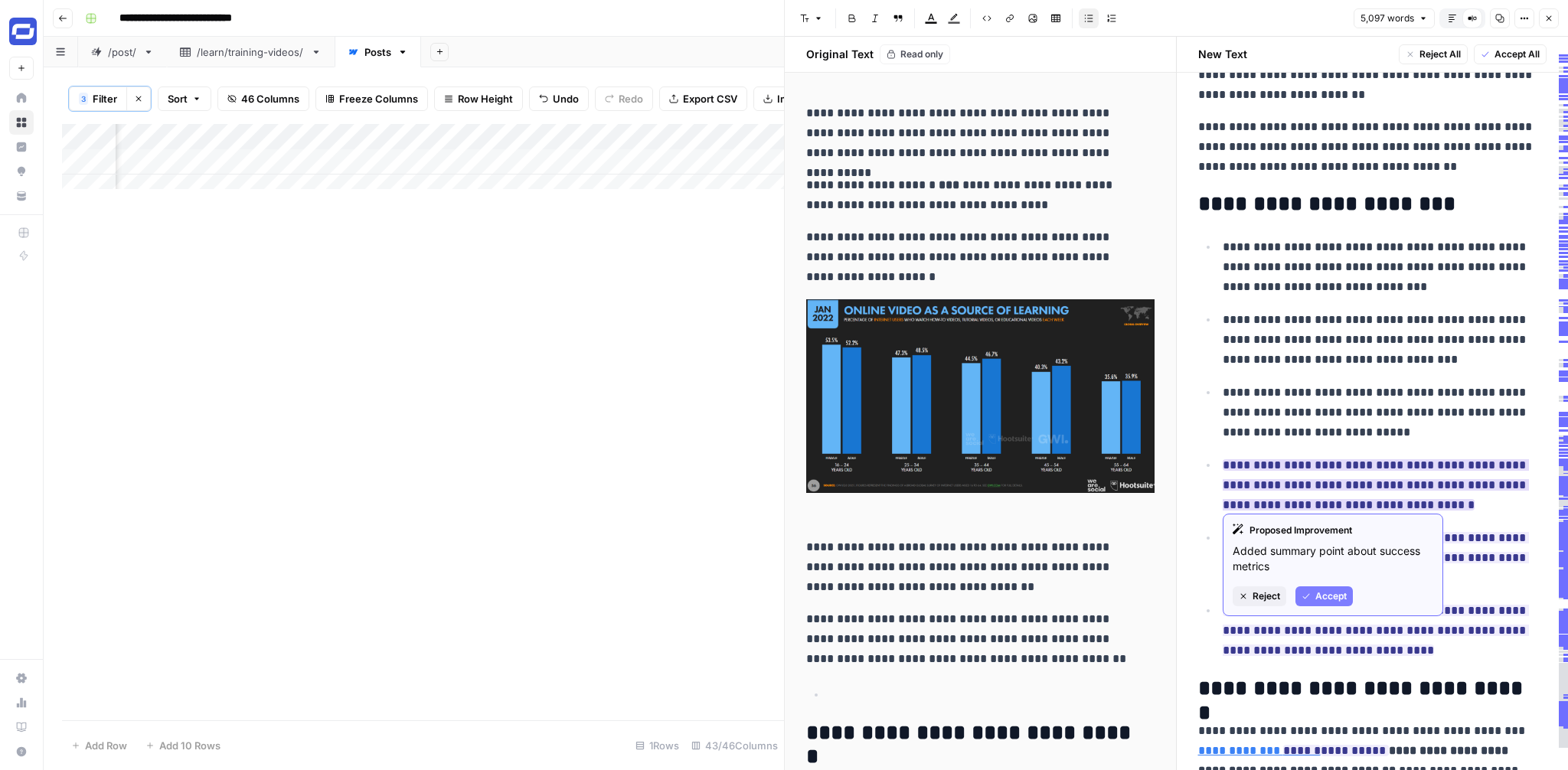
click at [1324, 591] on span "Accept" at bounding box center [1331, 596] width 31 height 14
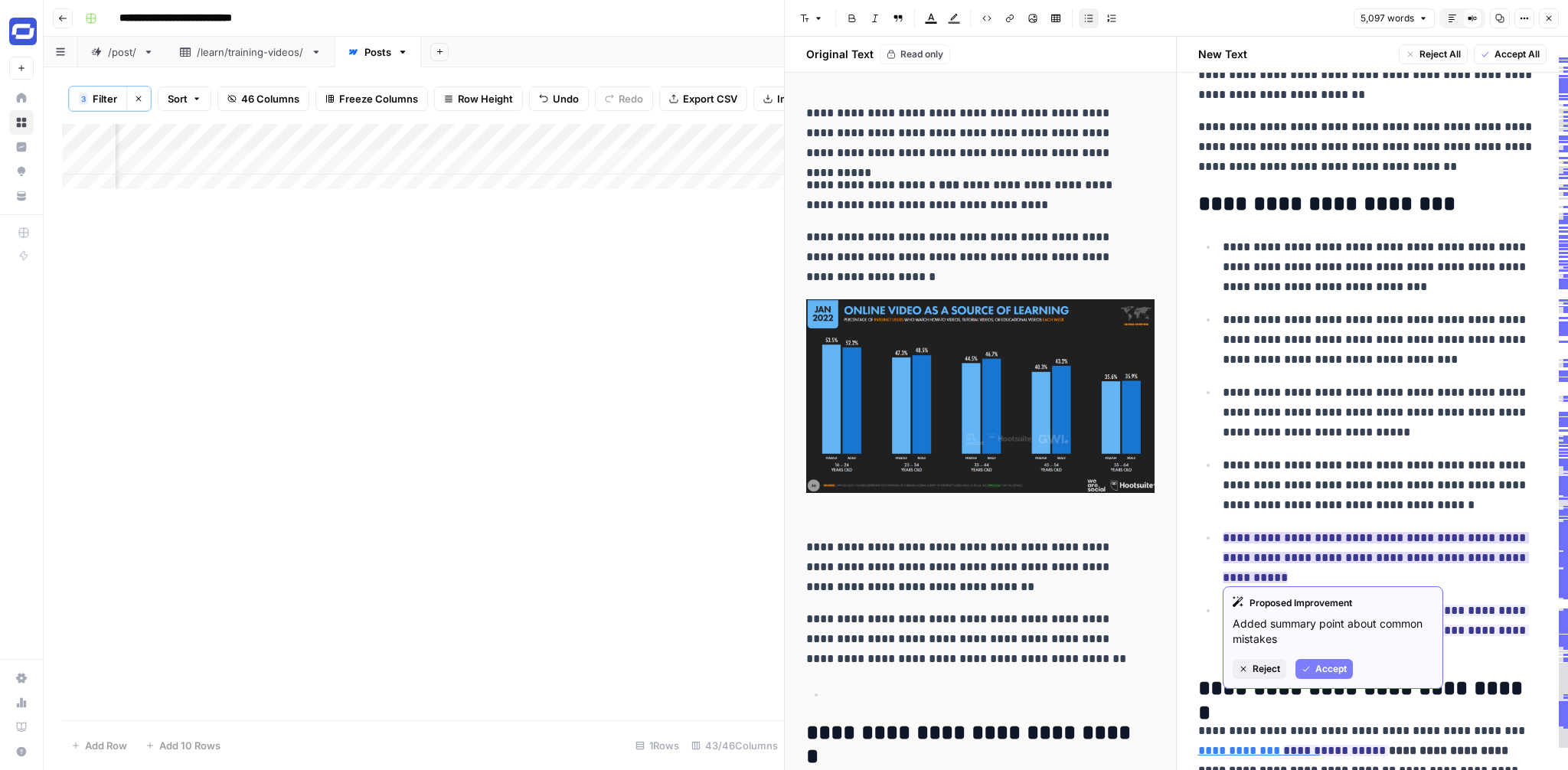
click at [1315, 667] on span "Accept" at bounding box center [1331, 669] width 31 height 14
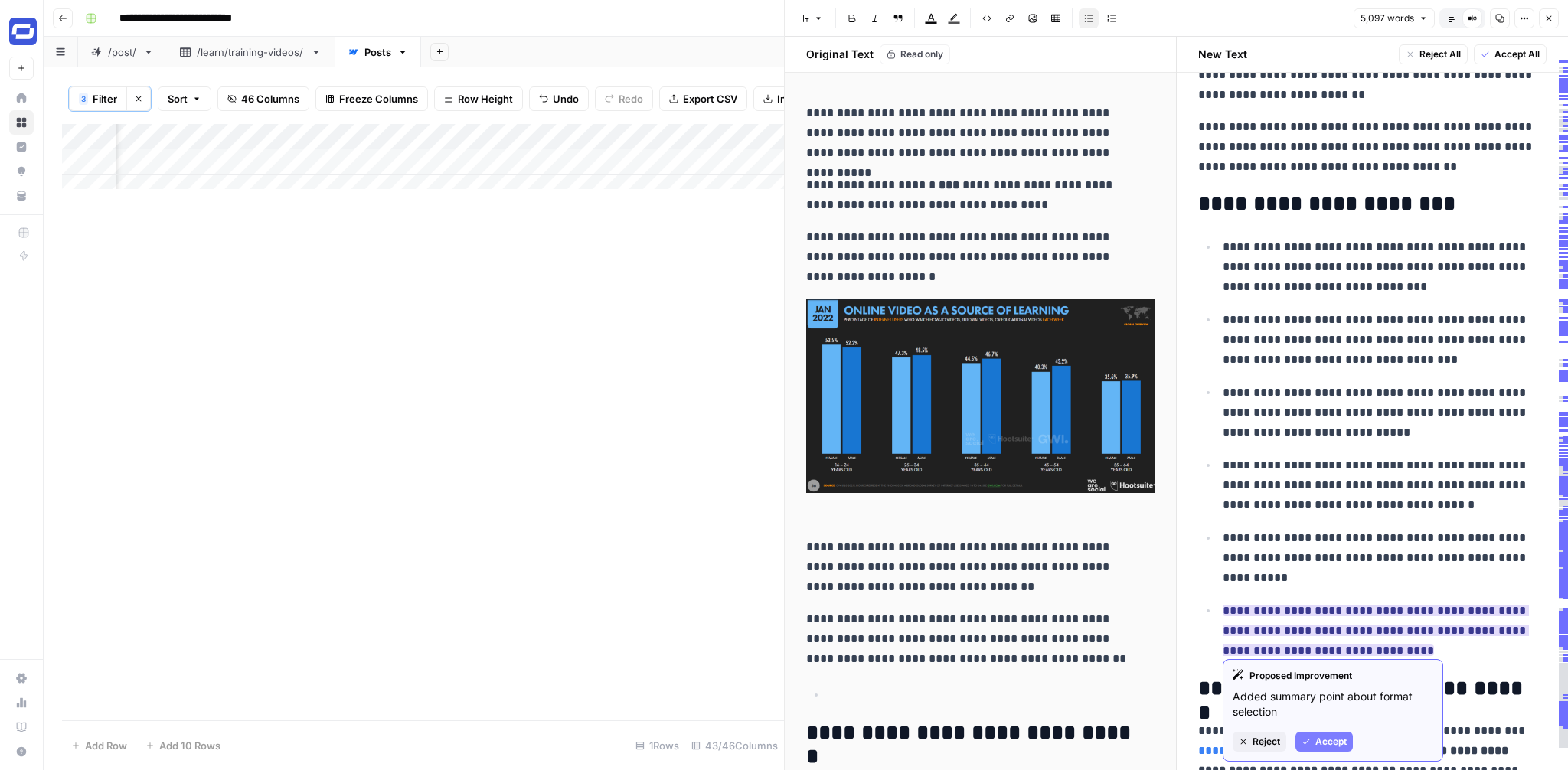
click at [1319, 739] on span "Accept" at bounding box center [1331, 741] width 31 height 14
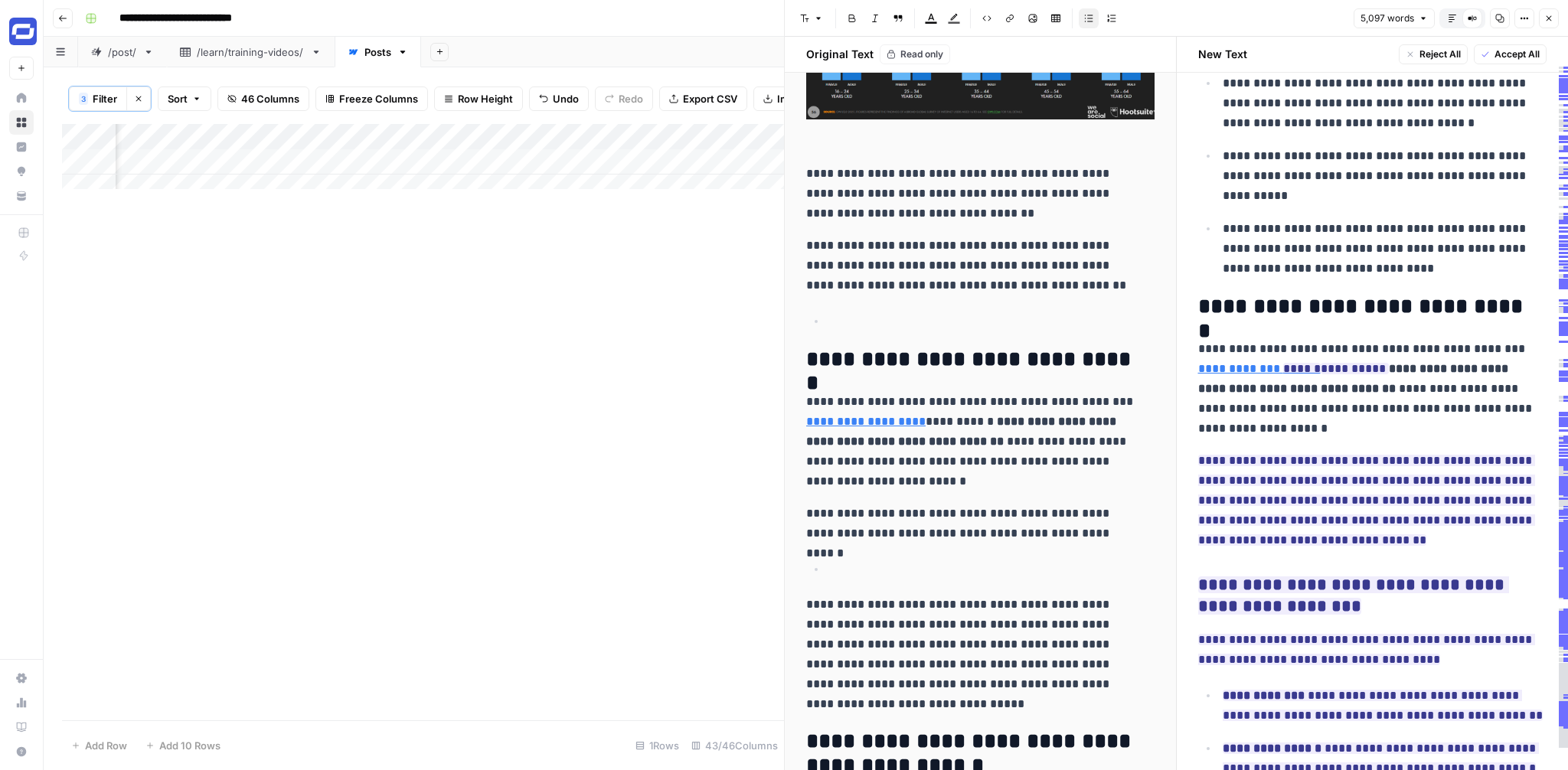
scroll to position [413, 0]
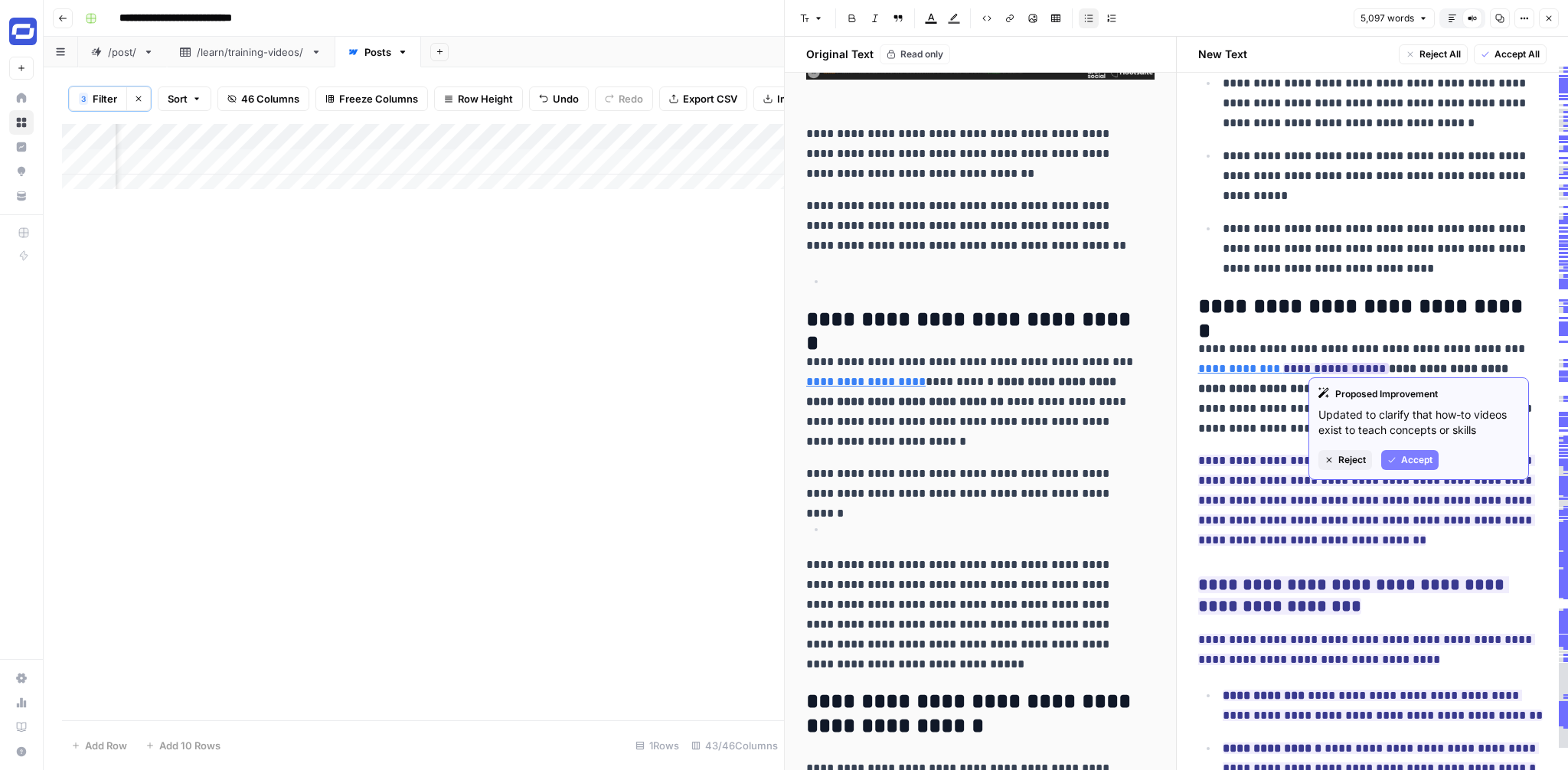
click at [1342, 454] on span "Reject" at bounding box center [1352, 460] width 28 height 14
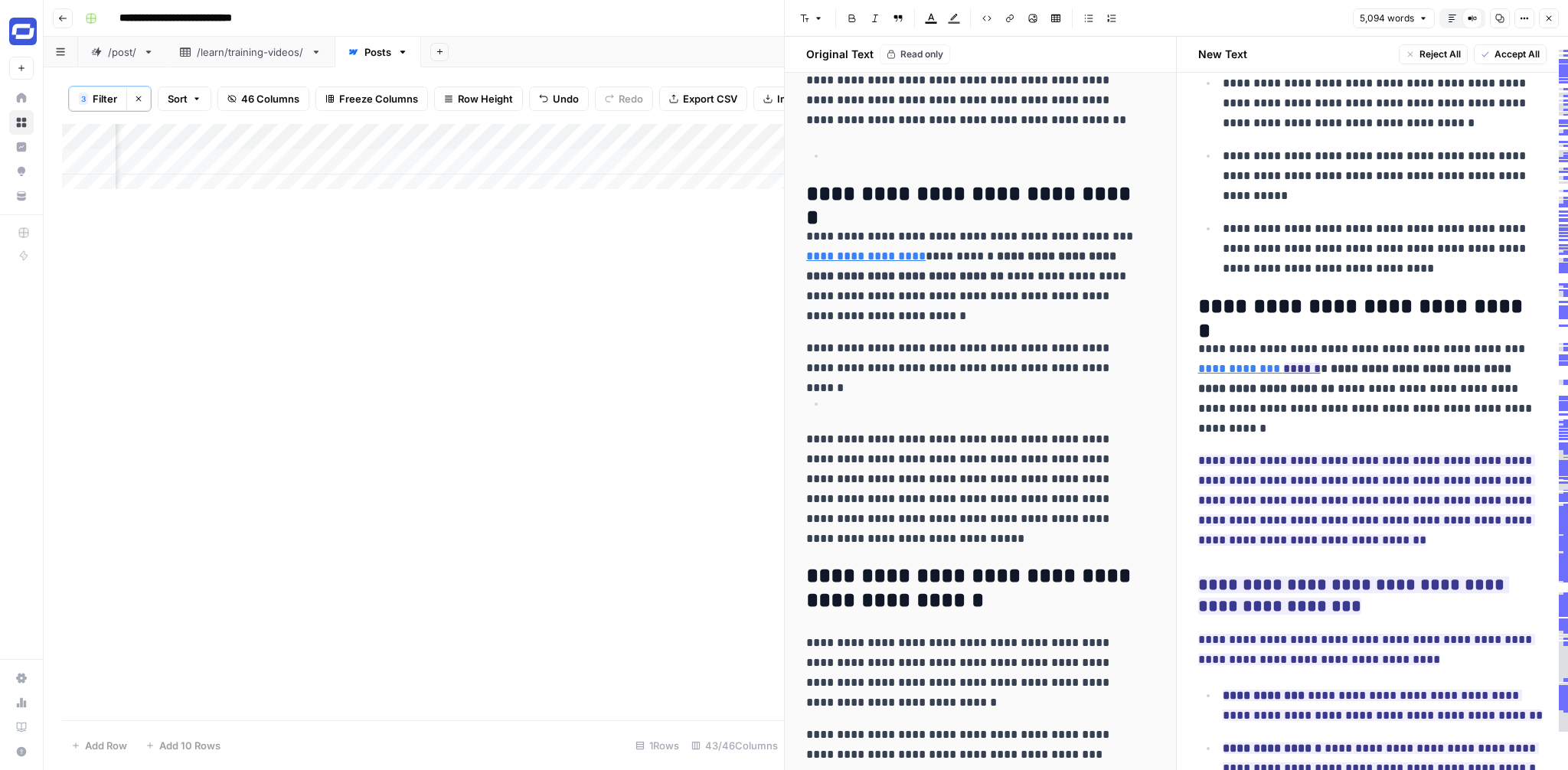
scroll to position [566, 0]
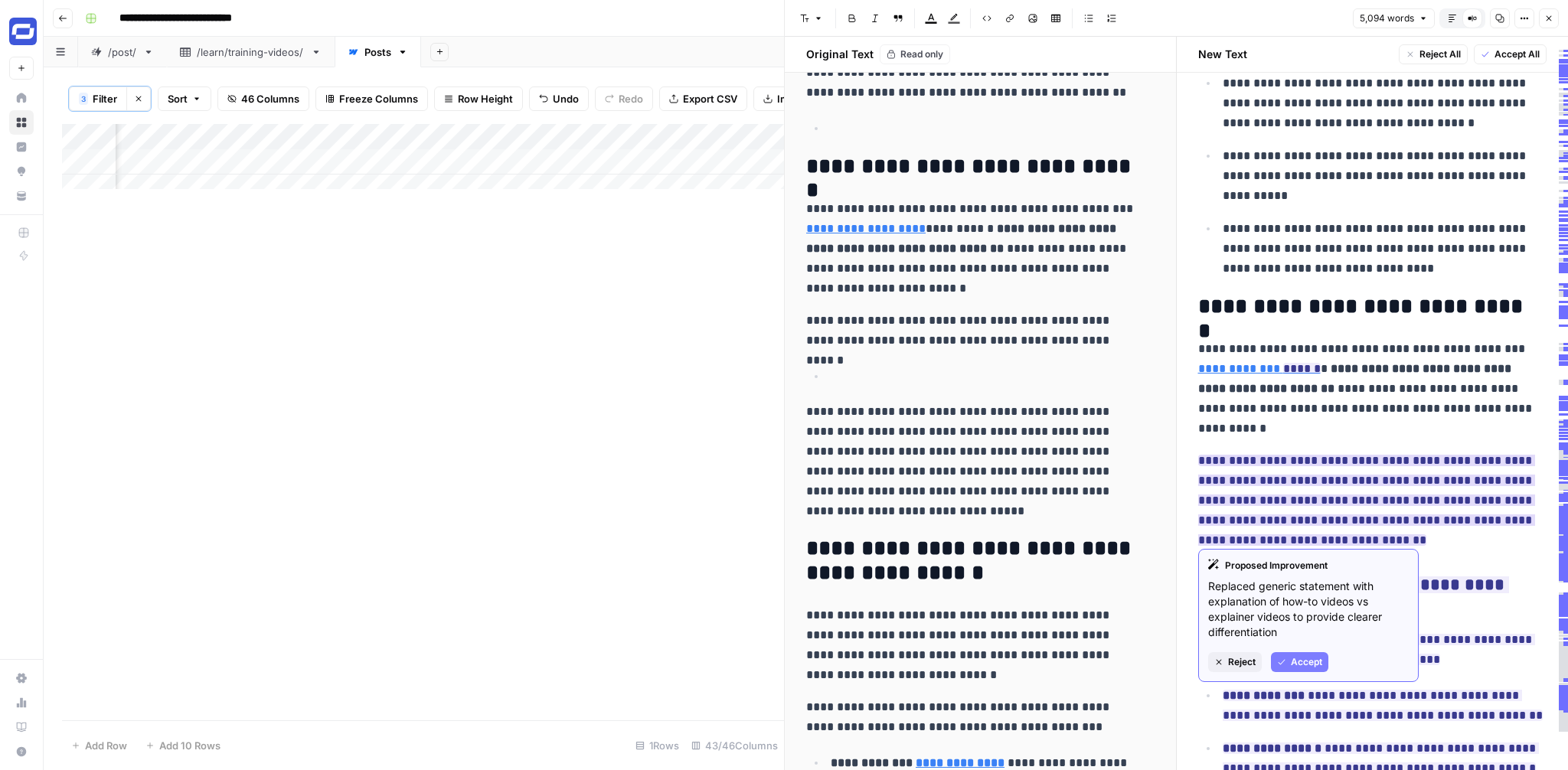
click at [1305, 666] on span "Accept" at bounding box center [1307, 662] width 31 height 14
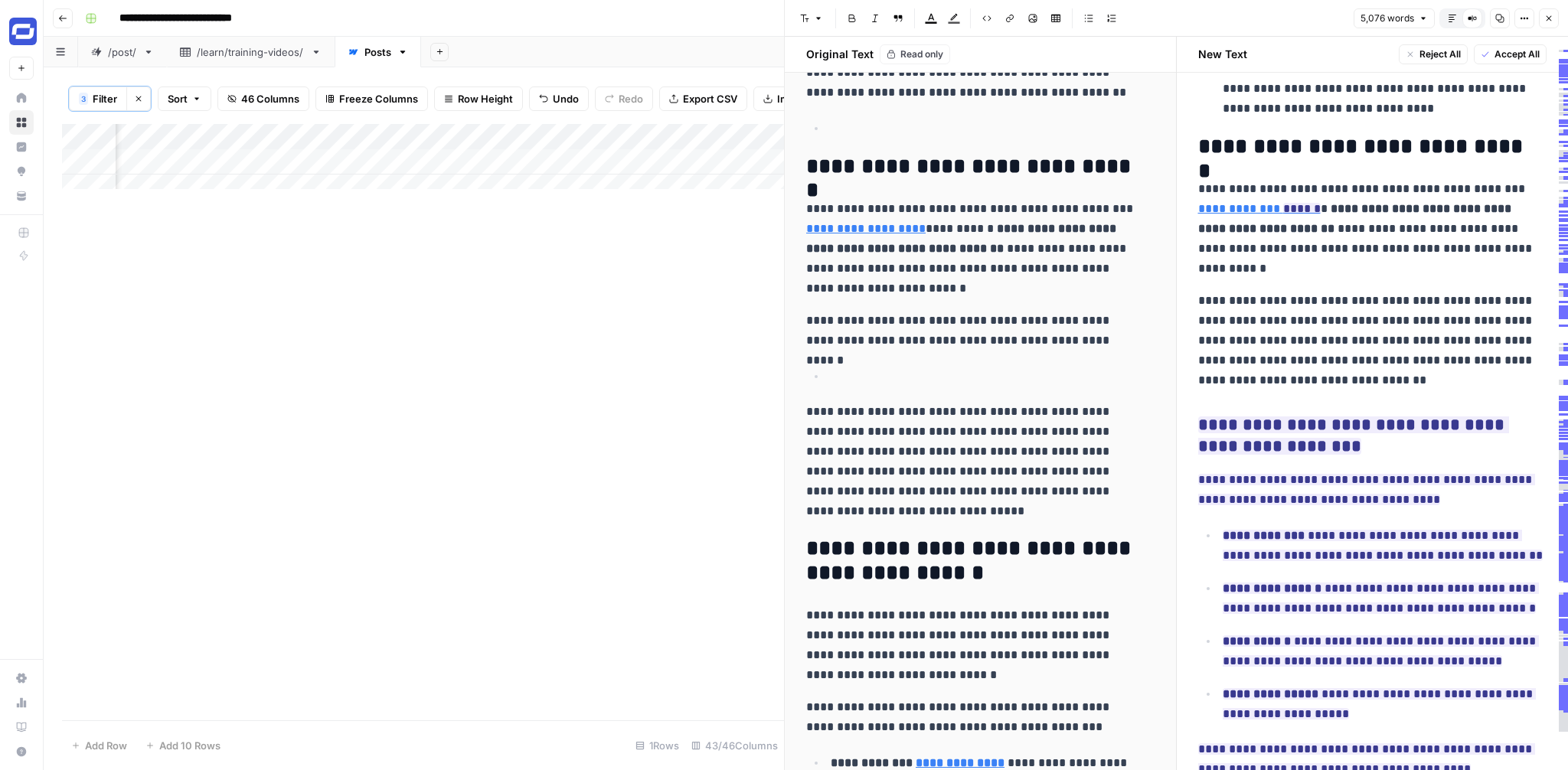
scroll to position [1036, 0]
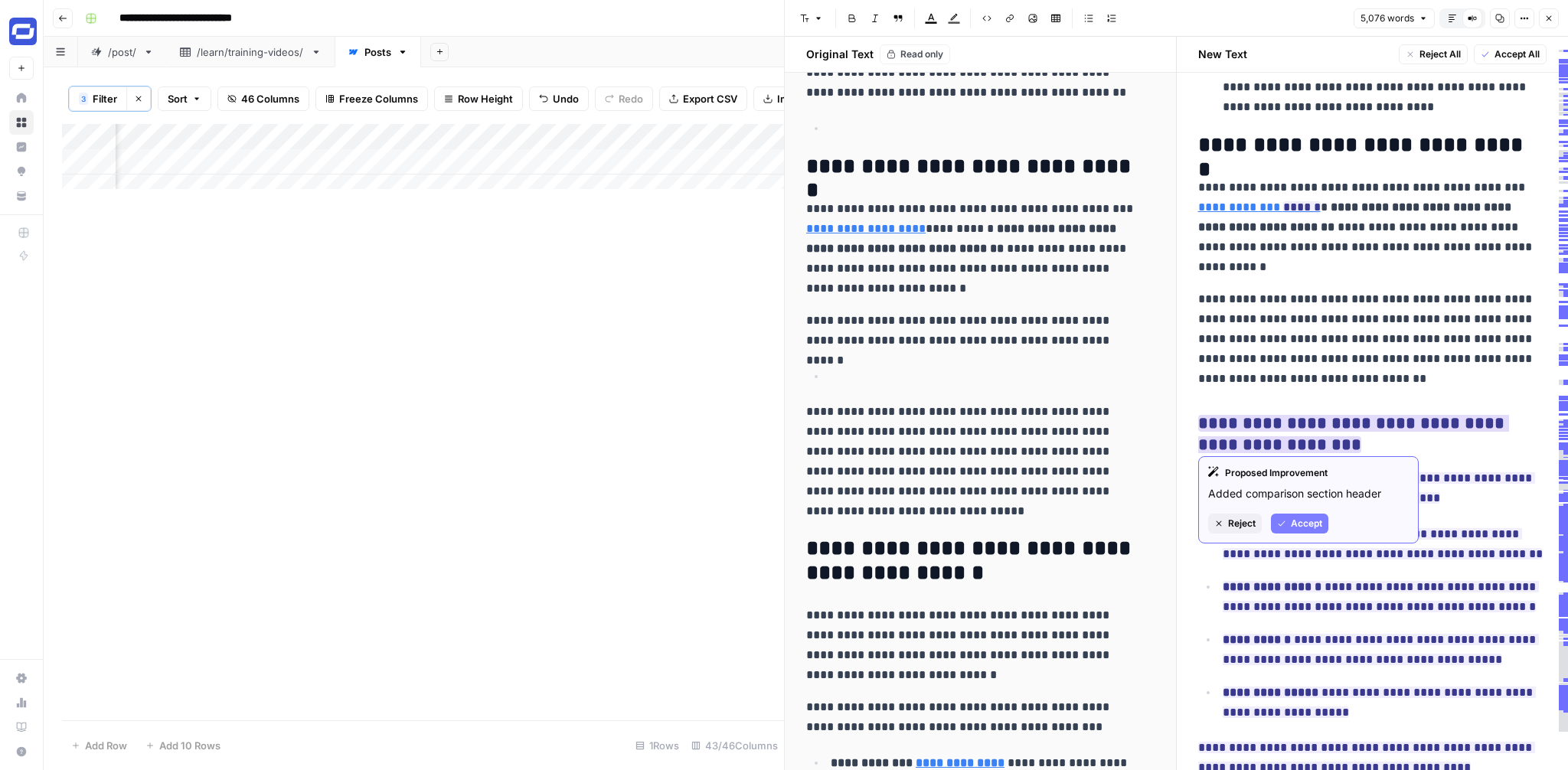
click at [1307, 525] on span "Accept" at bounding box center [1307, 524] width 31 height 14
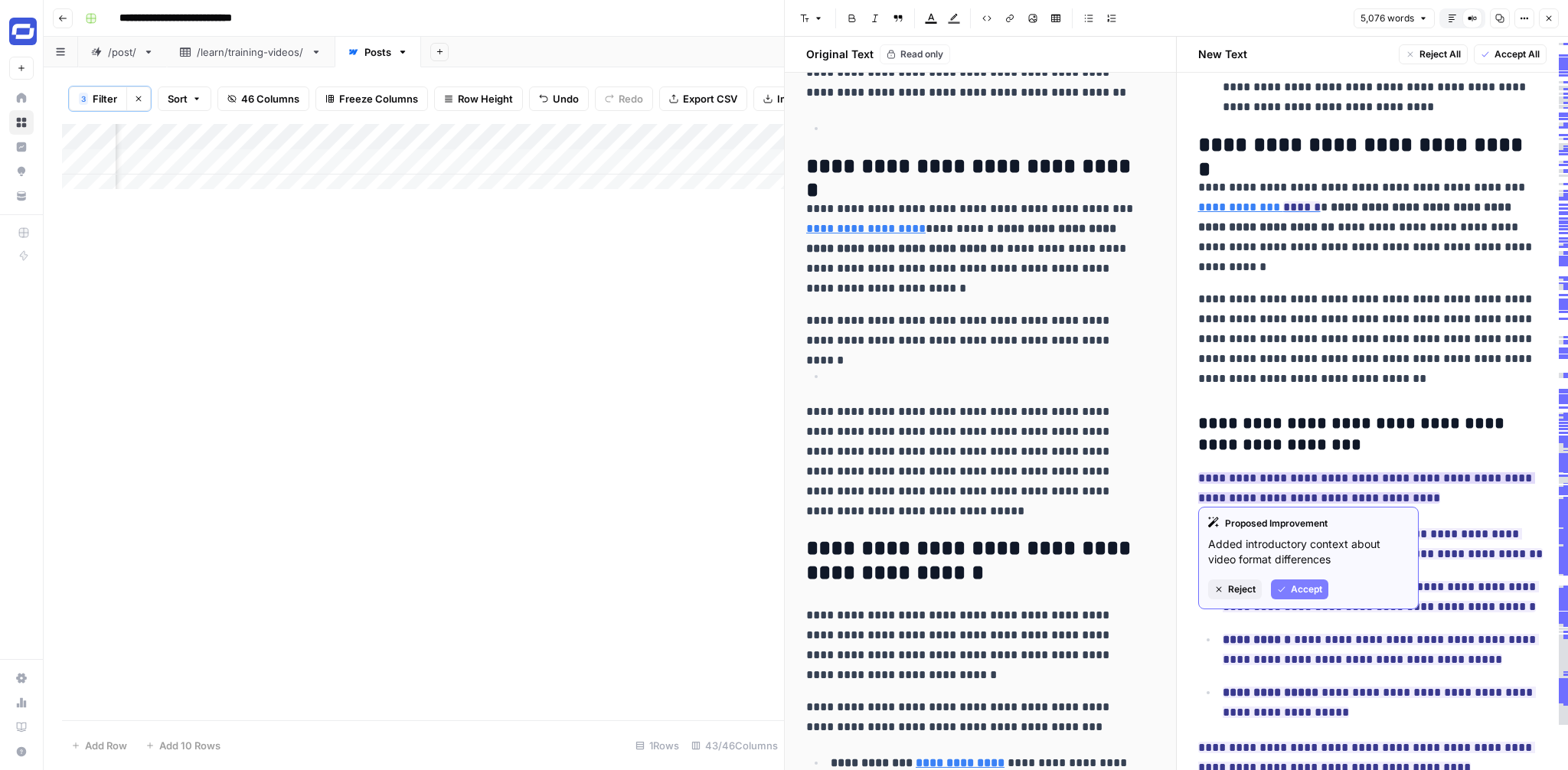
click at [1293, 583] on span "Accept" at bounding box center [1307, 589] width 31 height 14
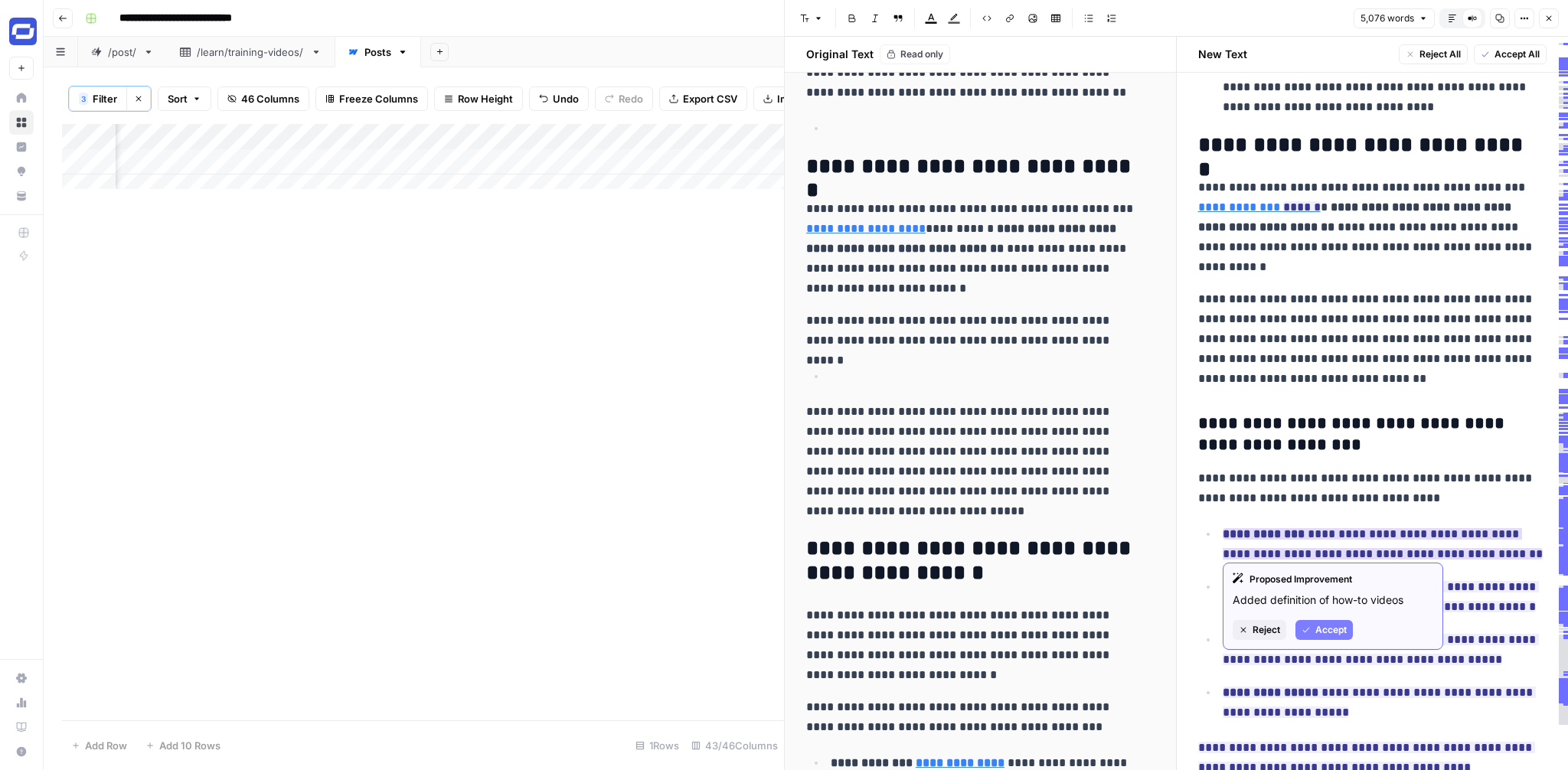
click at [1313, 626] on button "Accept" at bounding box center [1324, 629] width 58 height 20
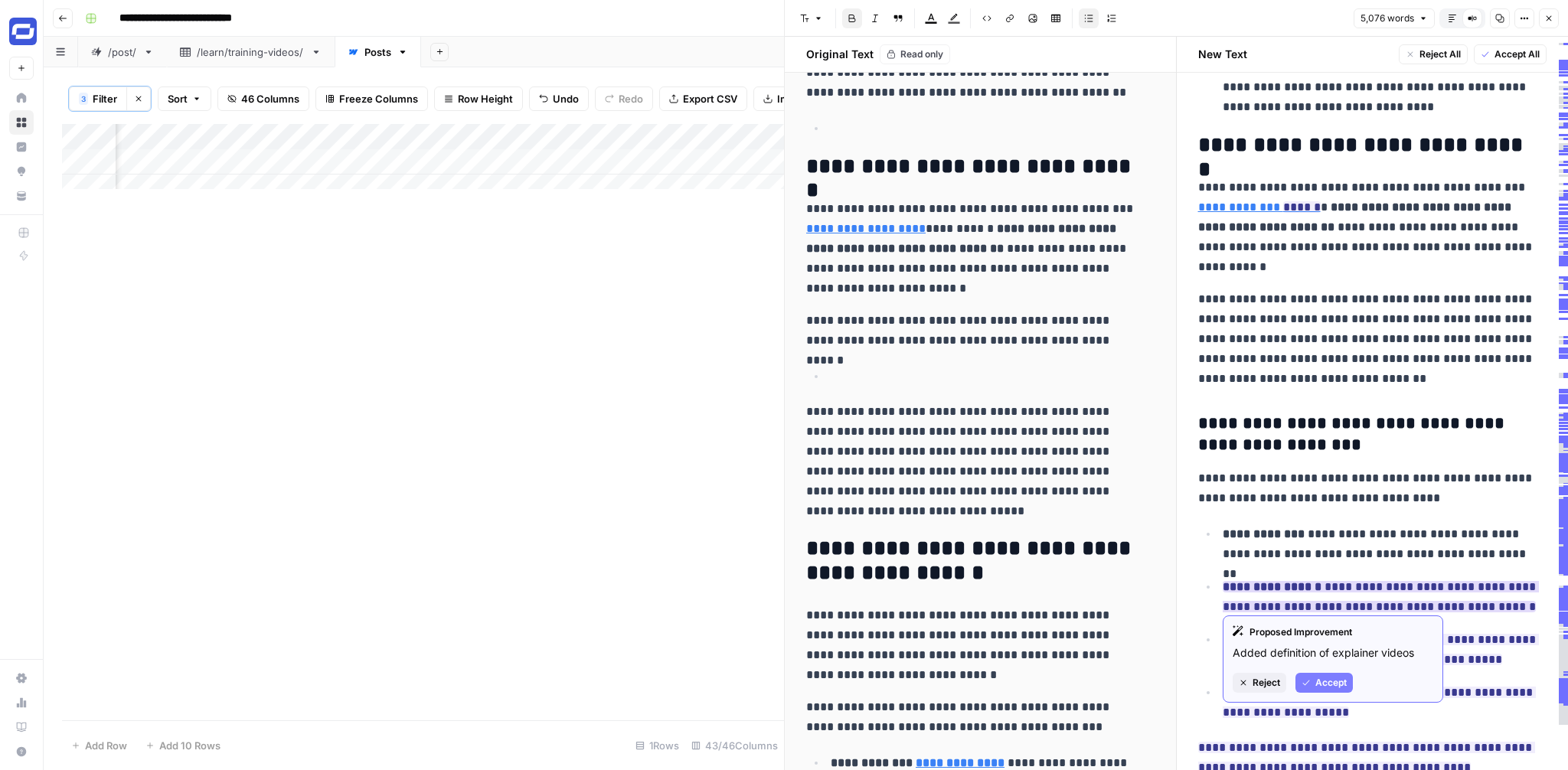
click at [1316, 683] on span "Accept" at bounding box center [1331, 683] width 31 height 14
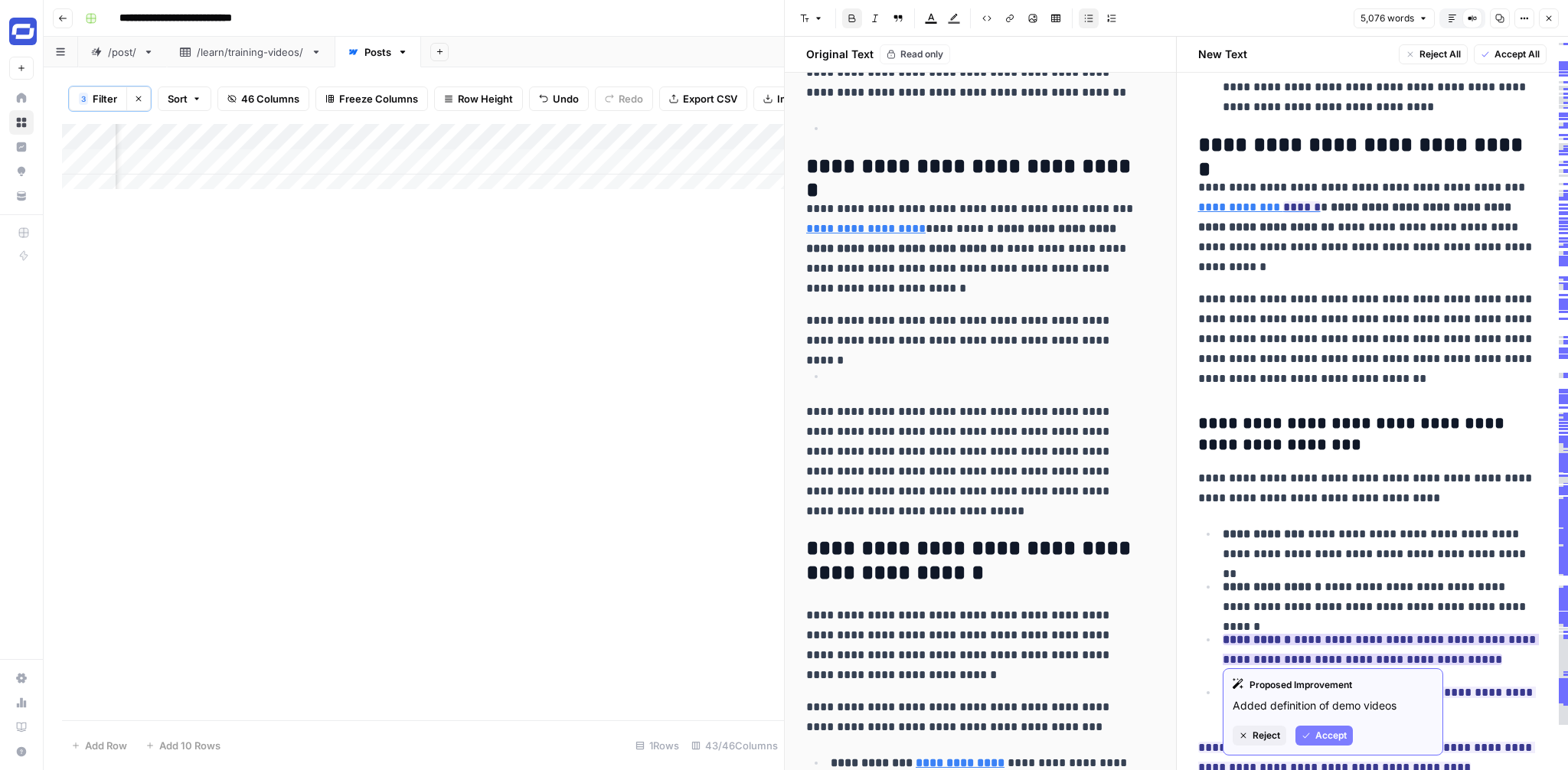
click at [1316, 729] on span "Accept" at bounding box center [1331, 735] width 31 height 14
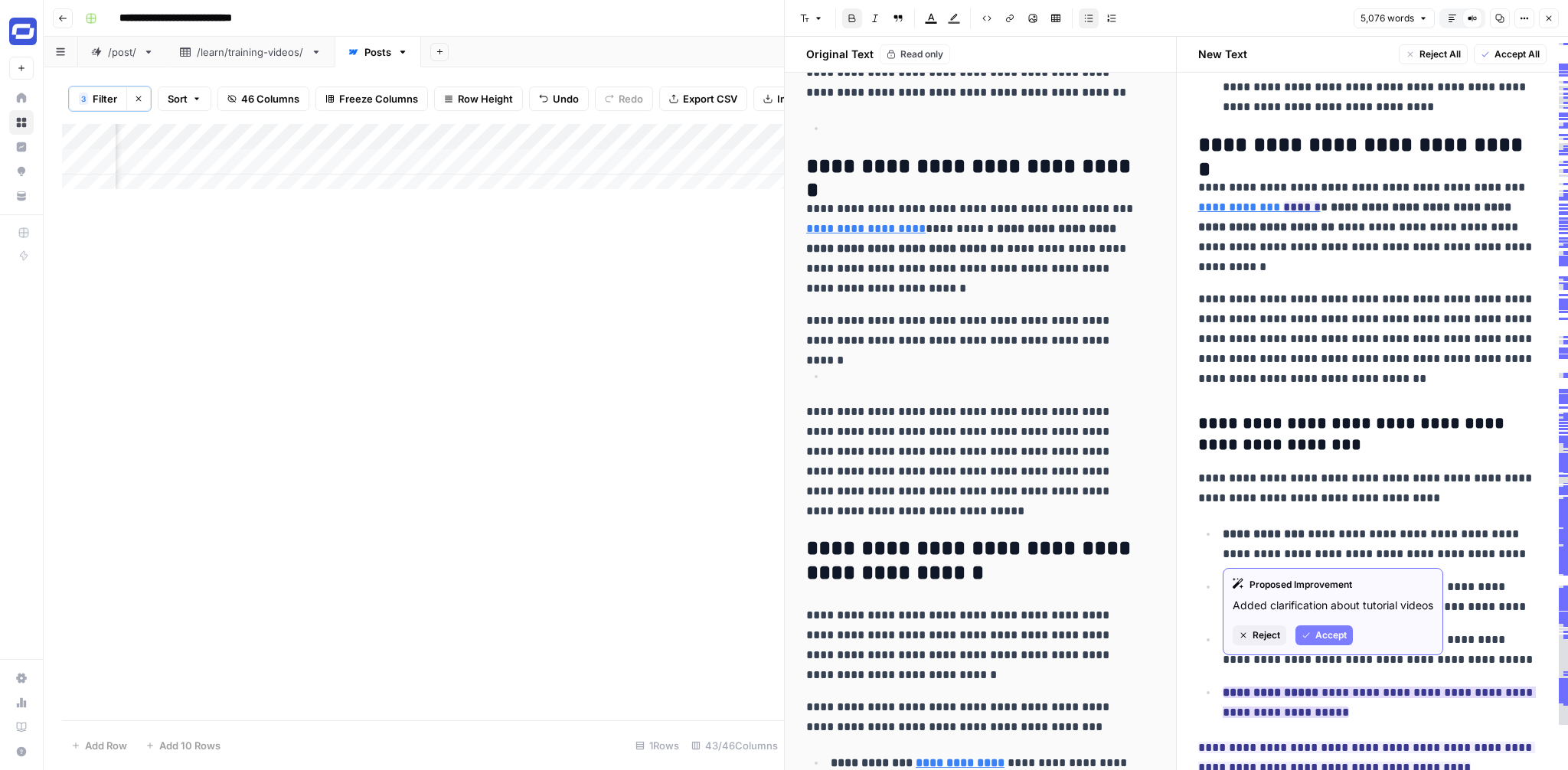
click at [1310, 638] on div "Proposed Improvement Added clarification about tutorial videos Reject Accept" at bounding box center [1333, 612] width 220 height 87
click at [1311, 645] on button "Accept" at bounding box center [1324, 635] width 58 height 20
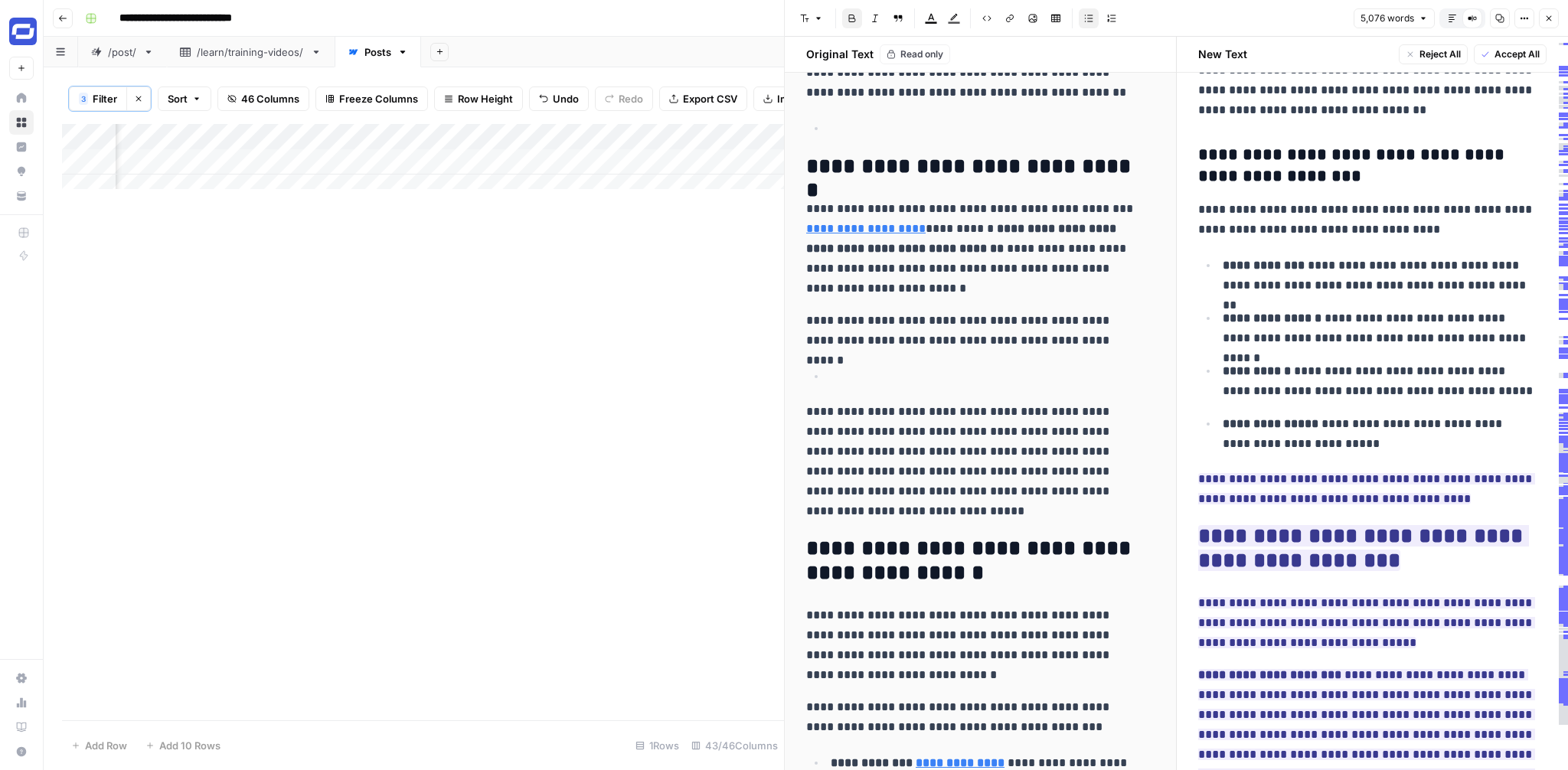
scroll to position [1309, 0]
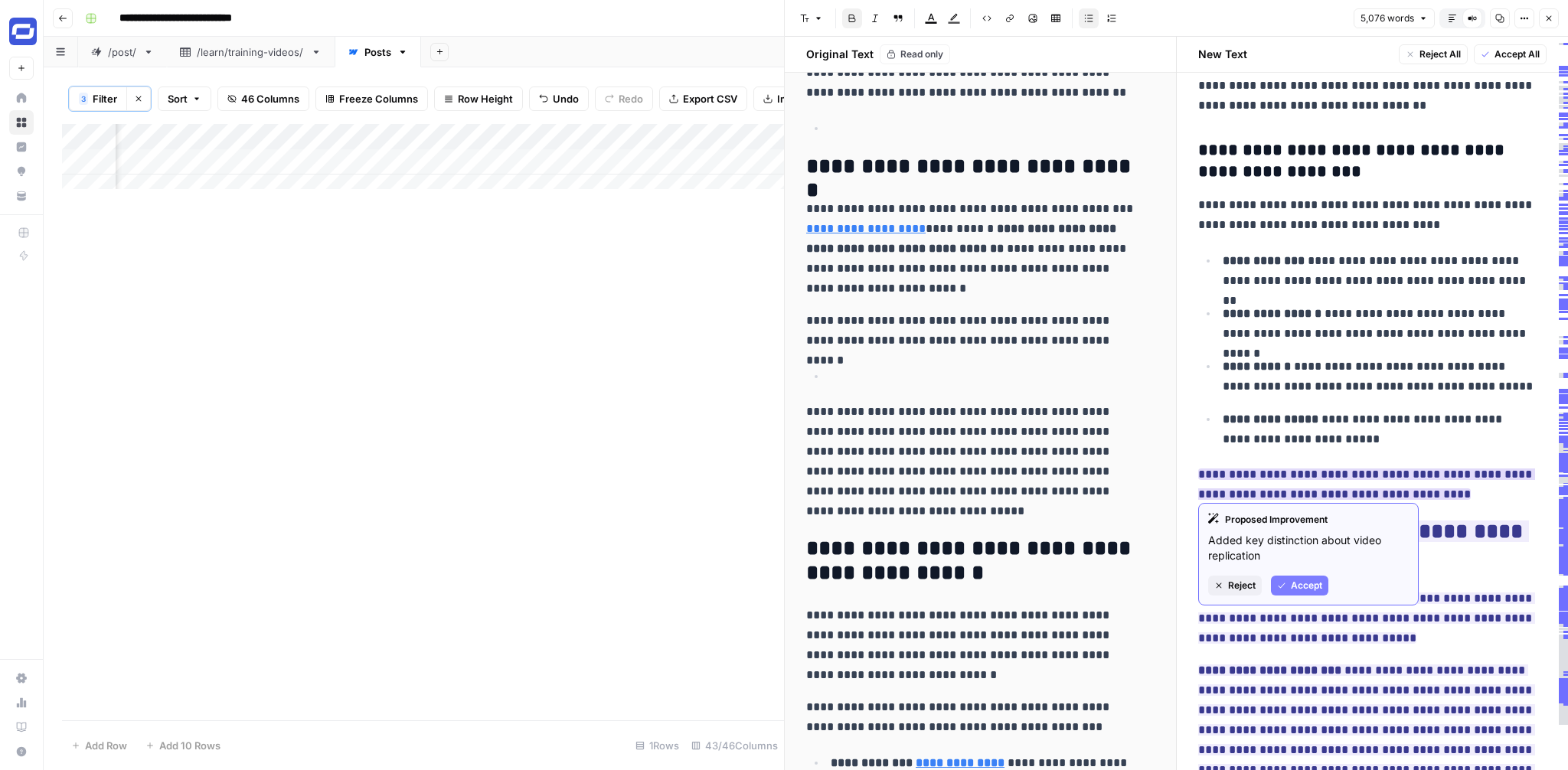
click at [1313, 579] on span "Accept" at bounding box center [1307, 586] width 31 height 14
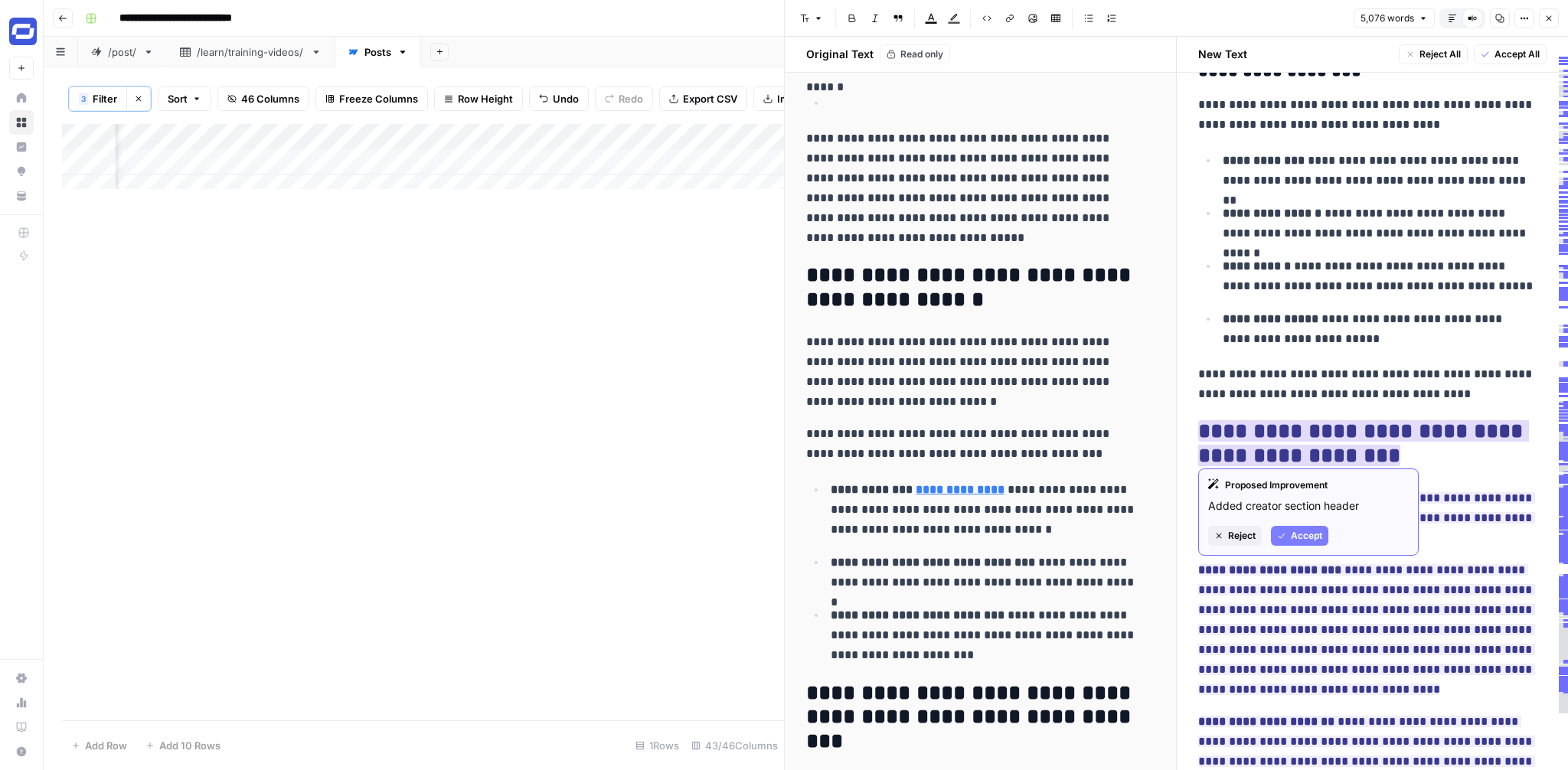
scroll to position [1411, 0]
click at [1234, 539] on span "Reject" at bounding box center [1242, 536] width 28 height 14
click at [1246, 542] on span "Reject" at bounding box center [1242, 536] width 28 height 14
click at [1300, 535] on span "Accept" at bounding box center [1307, 536] width 31 height 14
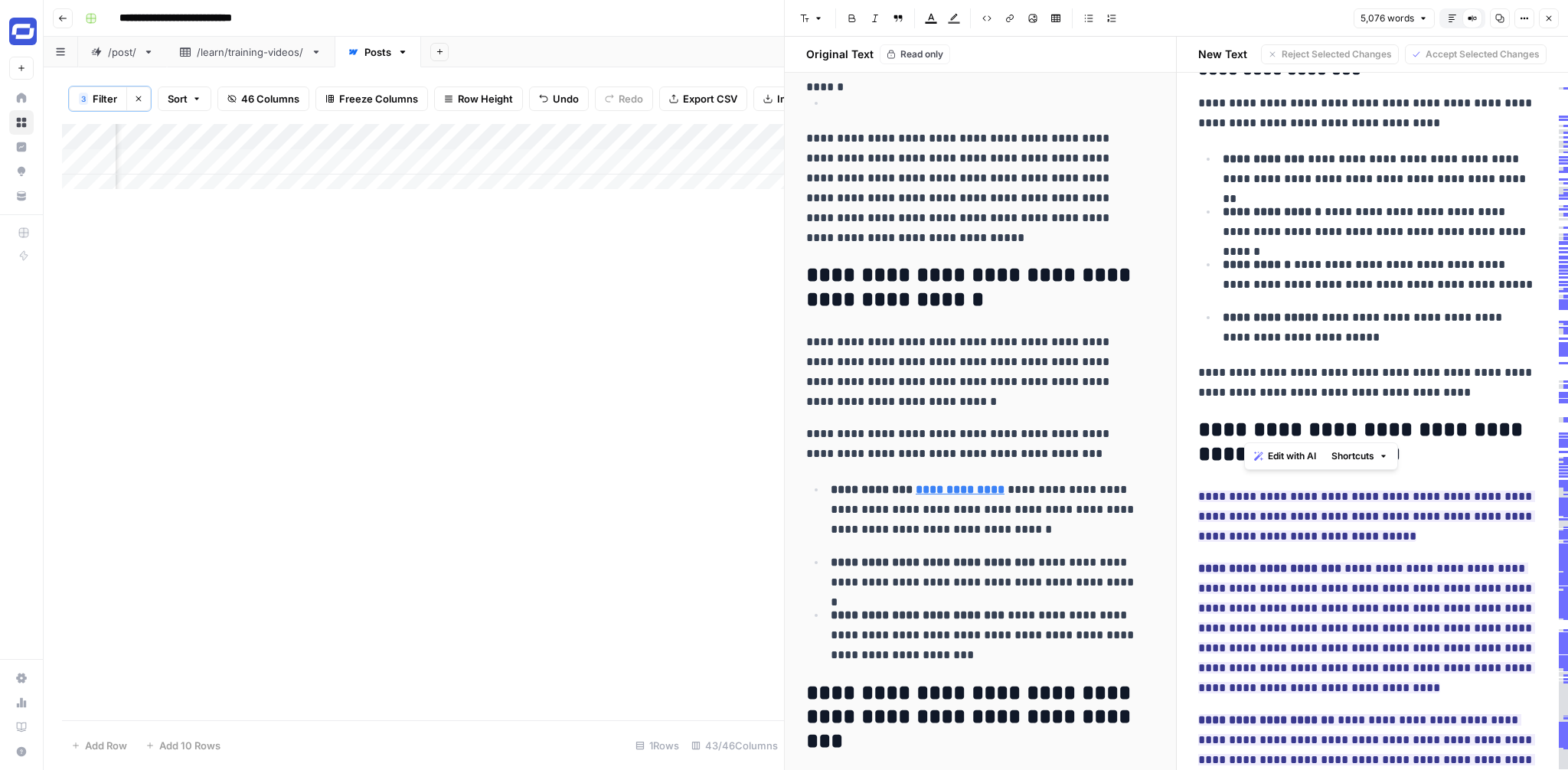
drag, startPoint x: 1430, startPoint y: 427, endPoint x: 1239, endPoint y: 420, distance: 191.1
click at [1240, 420] on h2 "**********" at bounding box center [1367, 442] width 338 height 49
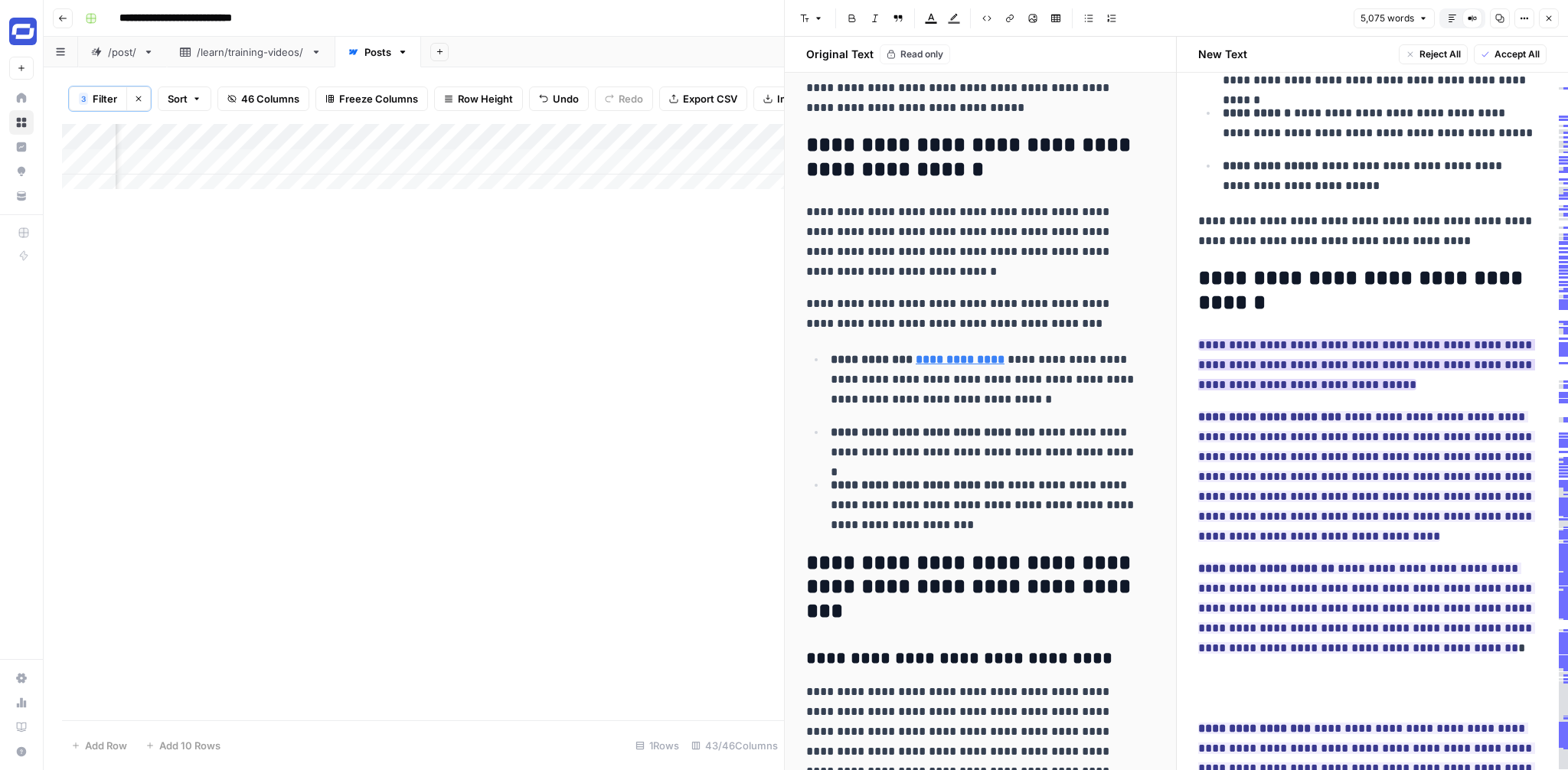
scroll to position [1585, 0]
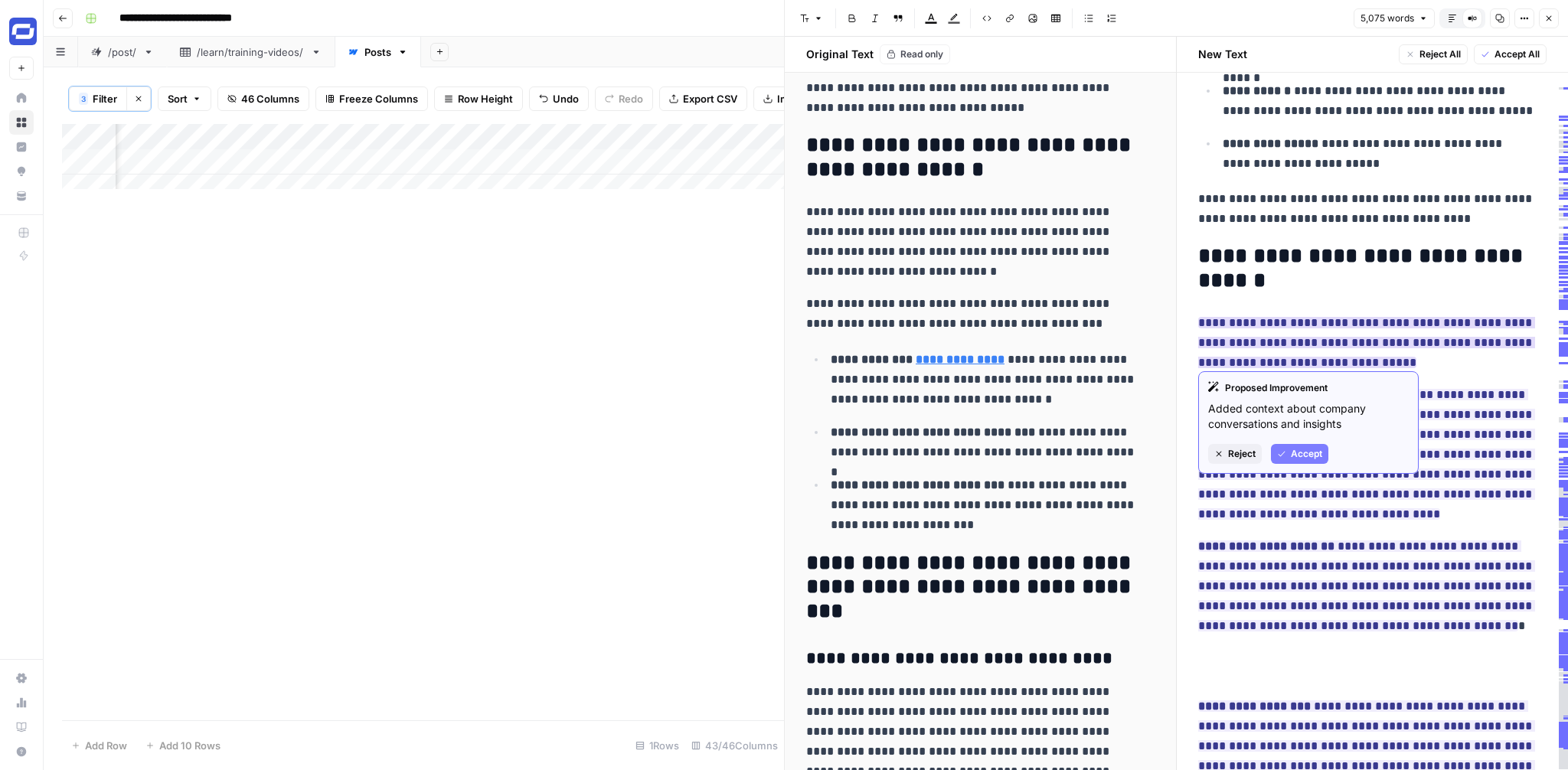
click at [1247, 452] on span "Reject" at bounding box center [1242, 454] width 28 height 14
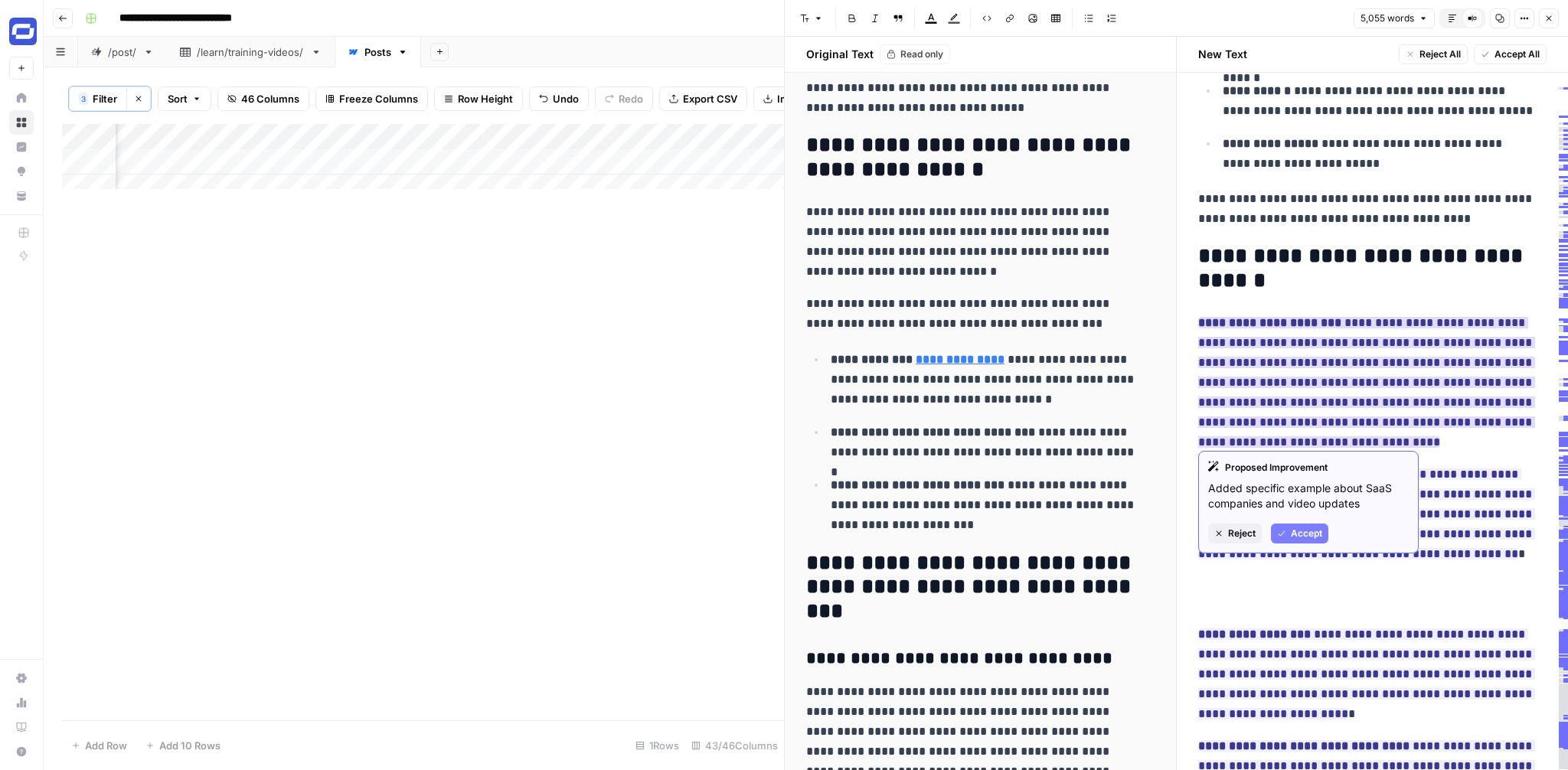
click at [1237, 539] on span "Reject" at bounding box center [1242, 533] width 28 height 14
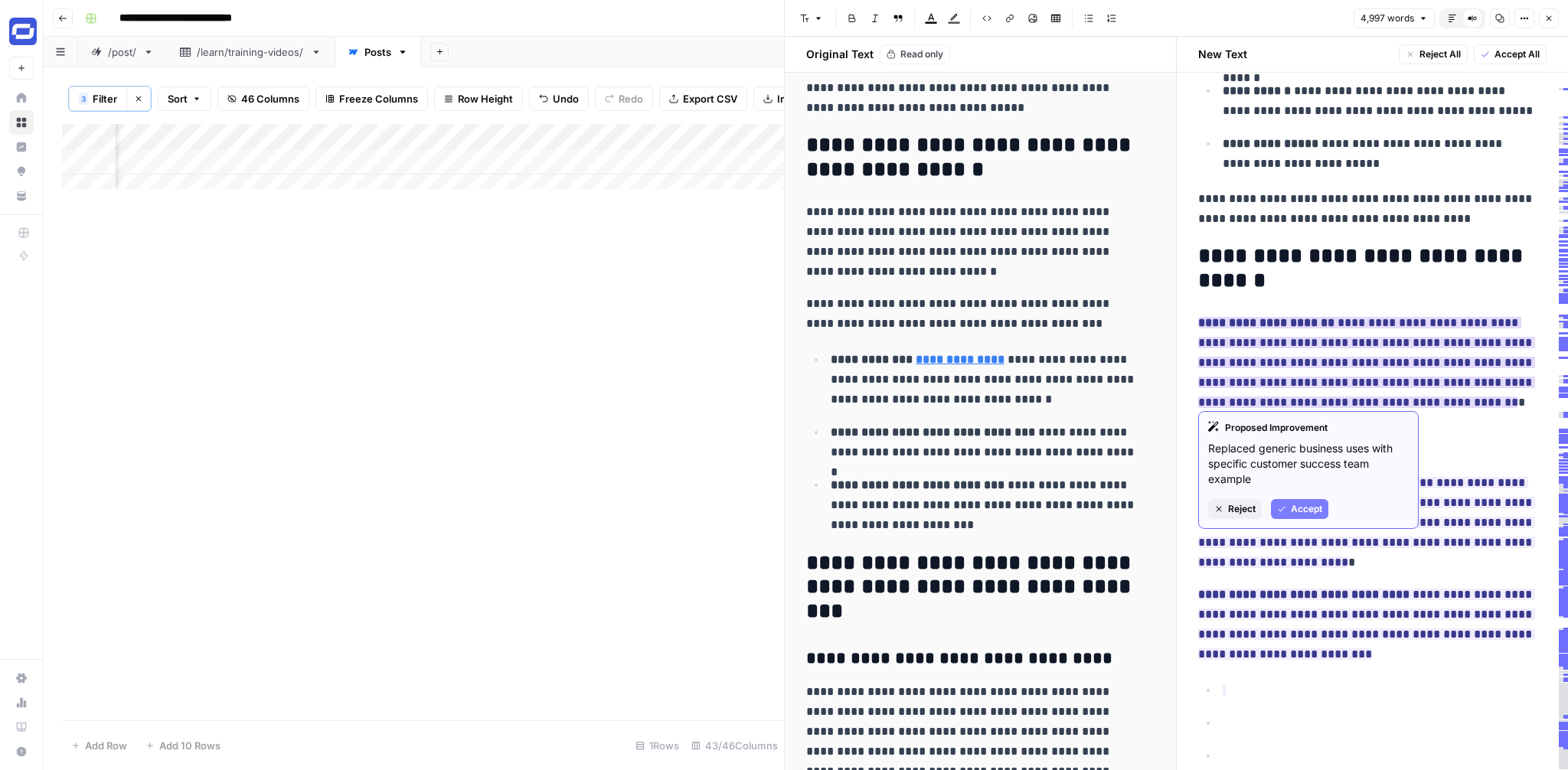
click at [1240, 513] on span "Reject" at bounding box center [1242, 509] width 28 height 14
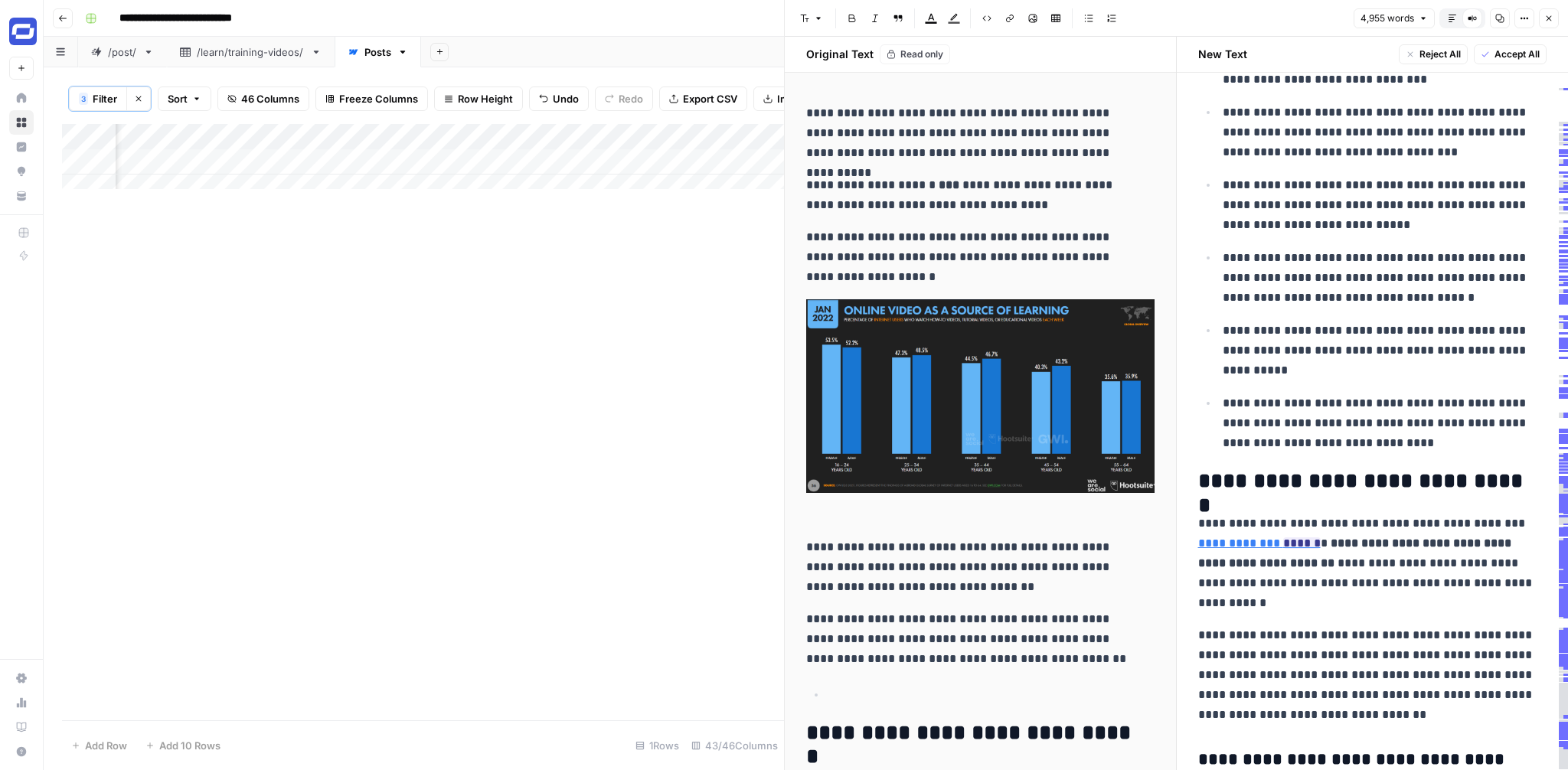
scroll to position [966, 0]
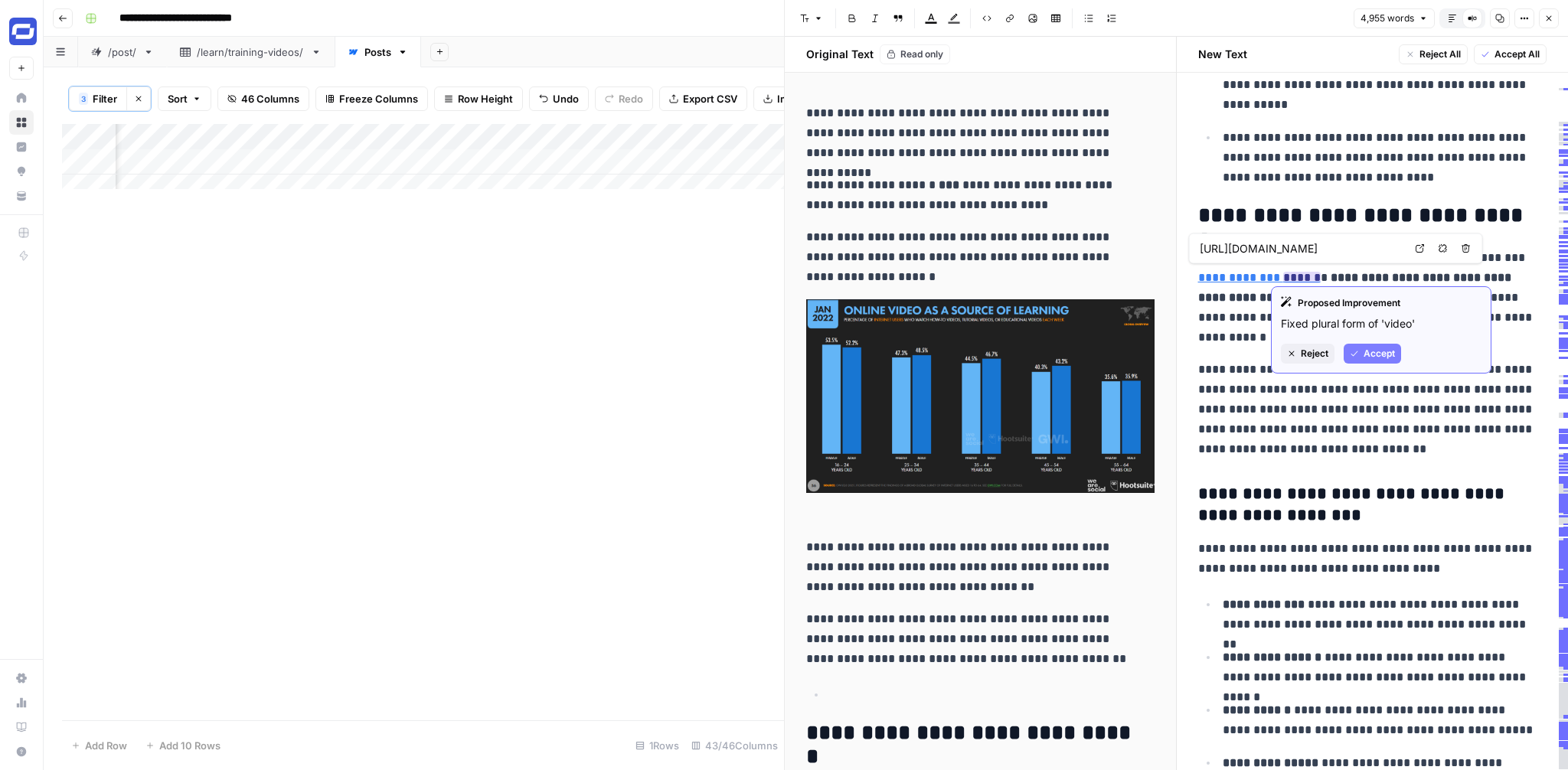
click at [1312, 363] on button "Reject" at bounding box center [1307, 353] width 53 height 20
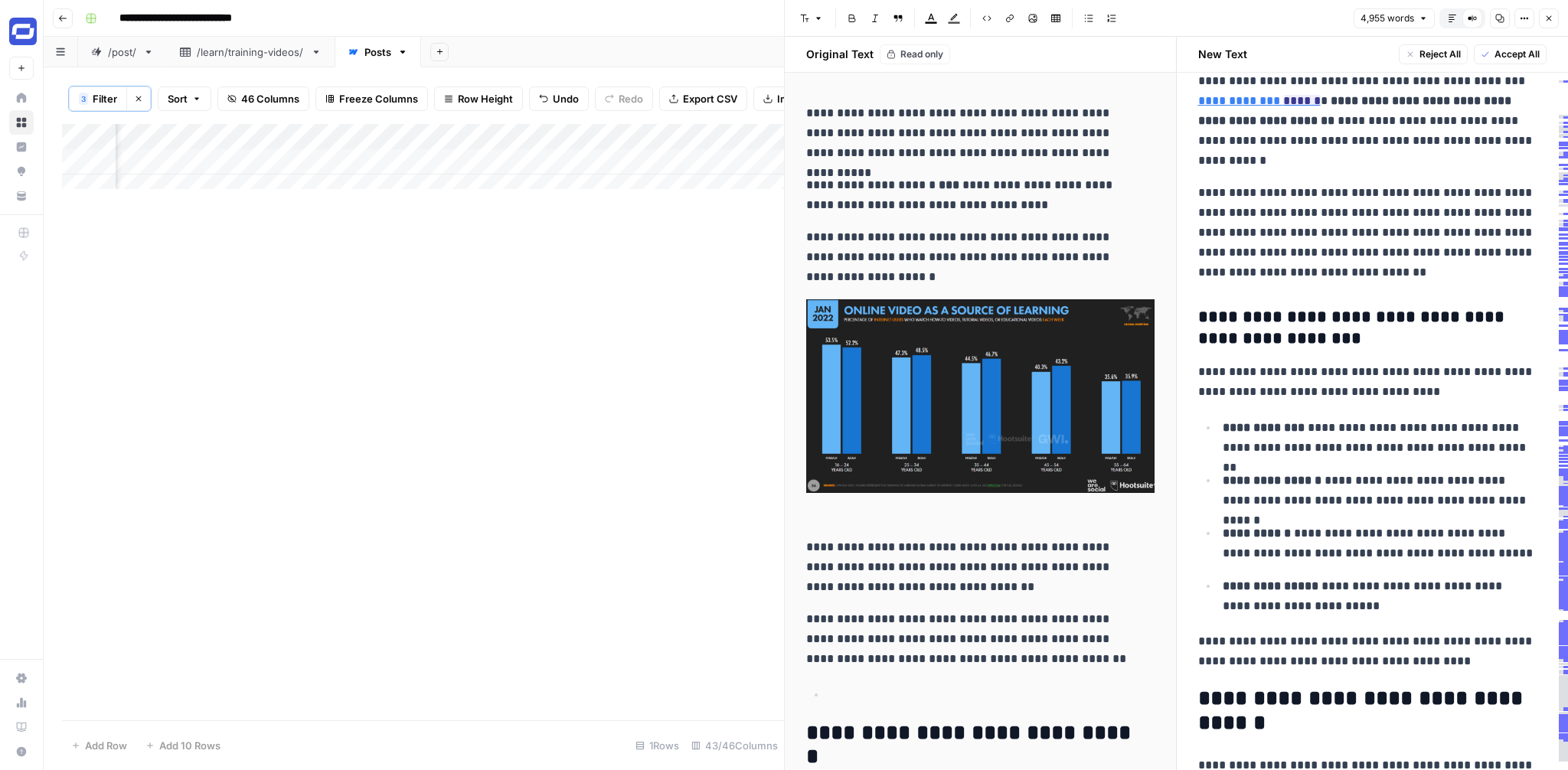
scroll to position [930, 0]
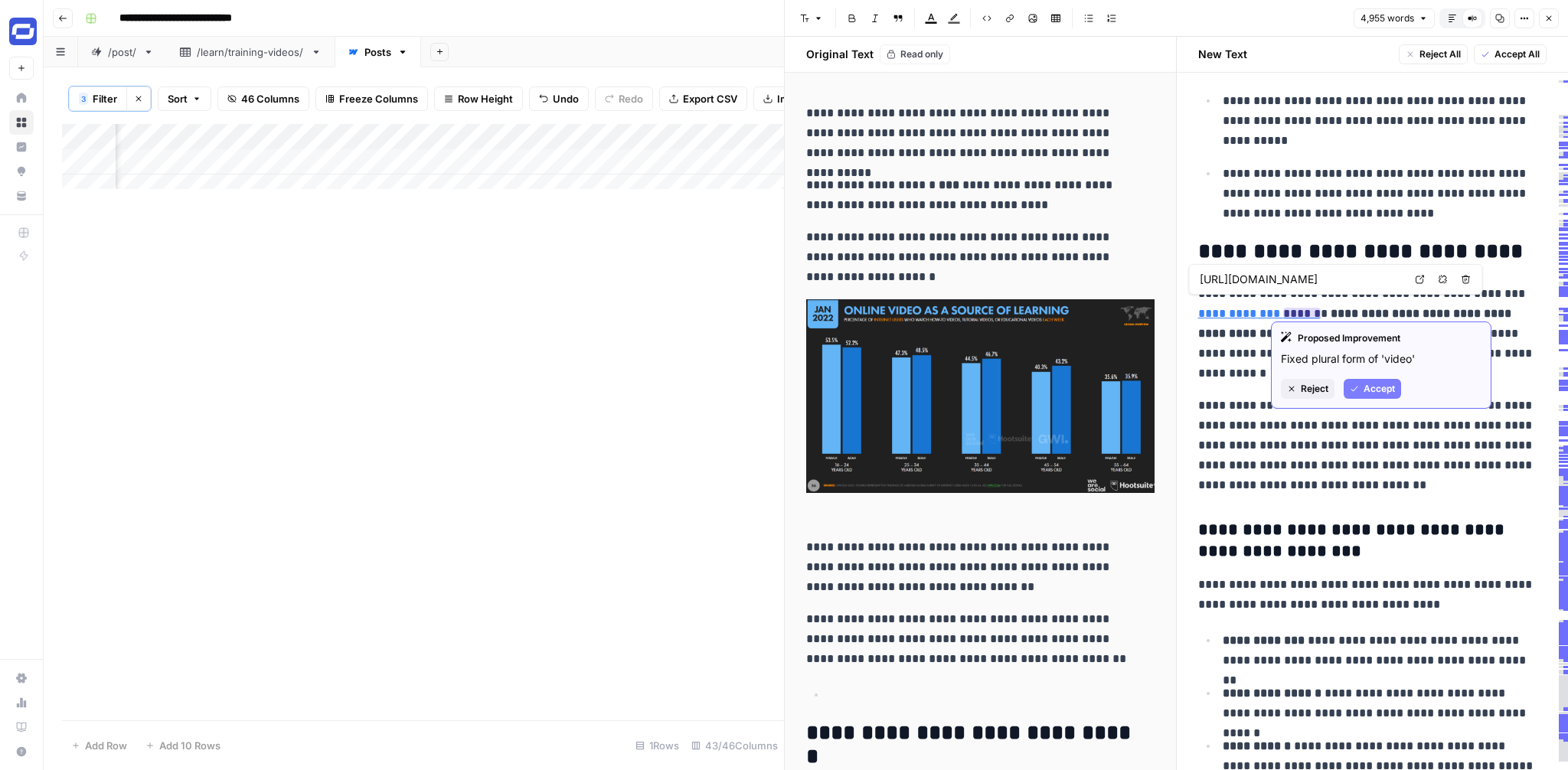
click at [1367, 389] on span "Accept" at bounding box center [1379, 389] width 31 height 14
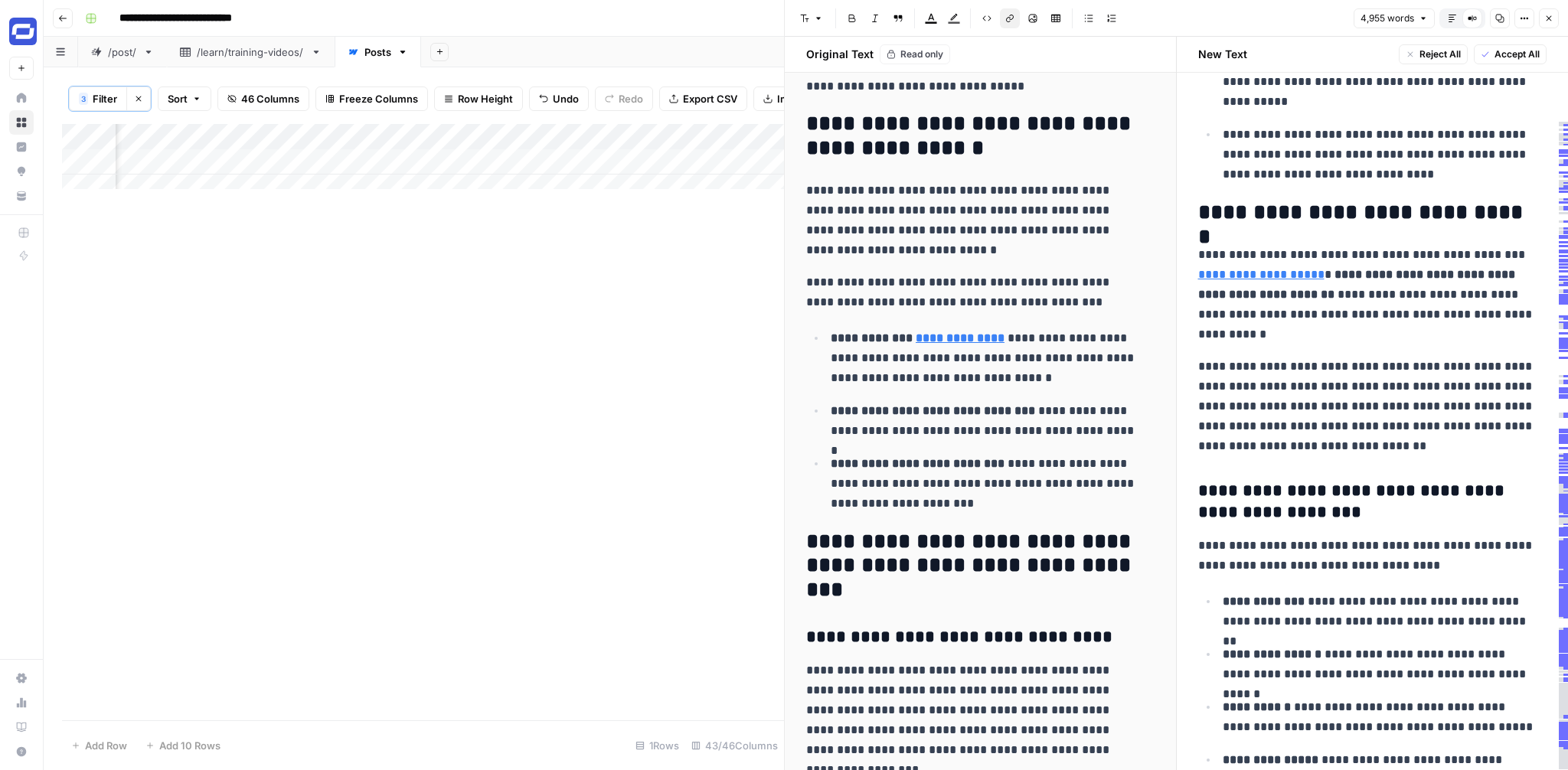
scroll to position [0, 0]
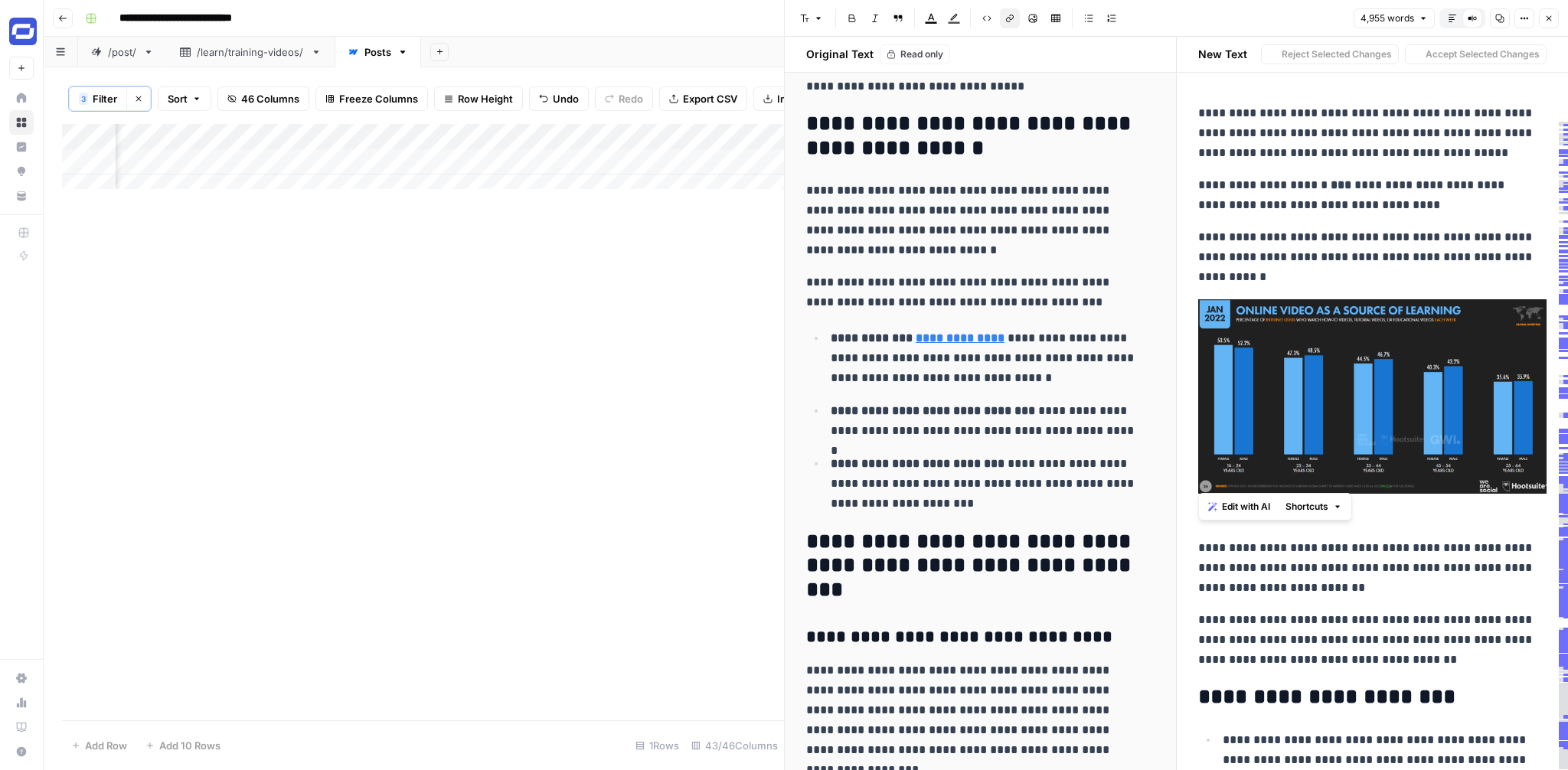
drag, startPoint x: 1195, startPoint y: 107, endPoint x: 1319, endPoint y: 386, distance: 305.3
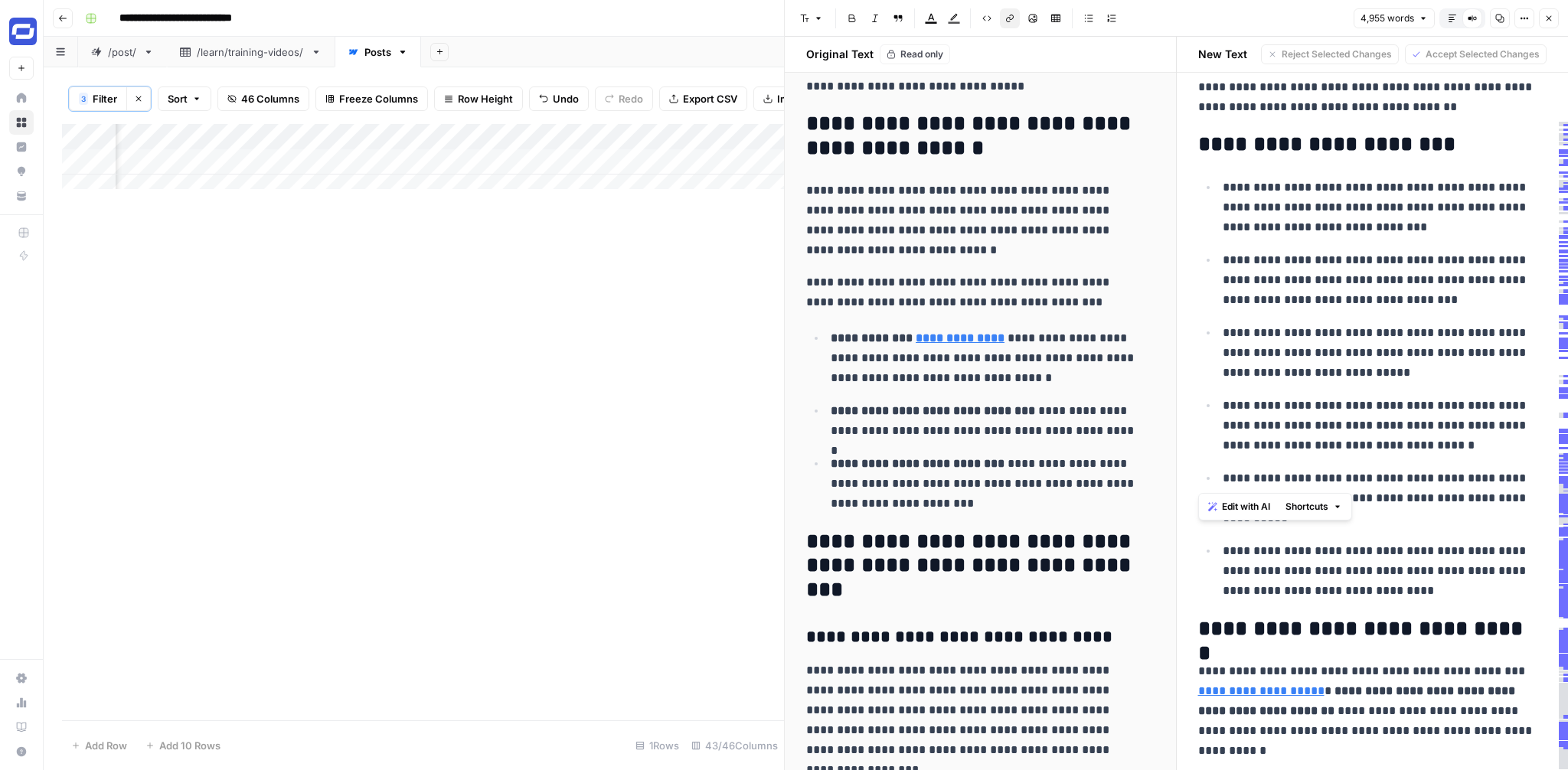
scroll to position [543, 0]
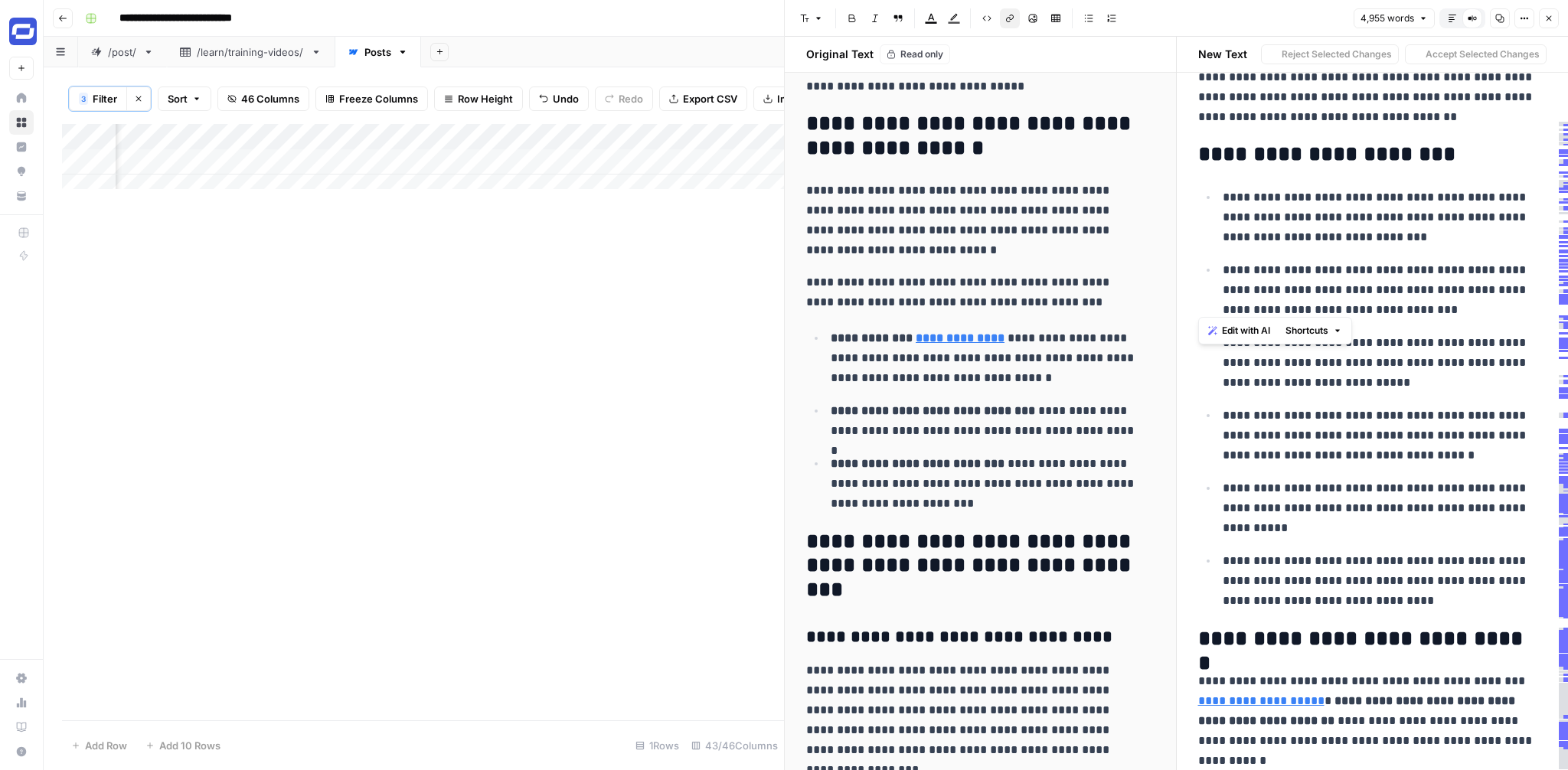
drag, startPoint x: 1200, startPoint y: 146, endPoint x: 1321, endPoint y: 361, distance: 246.7
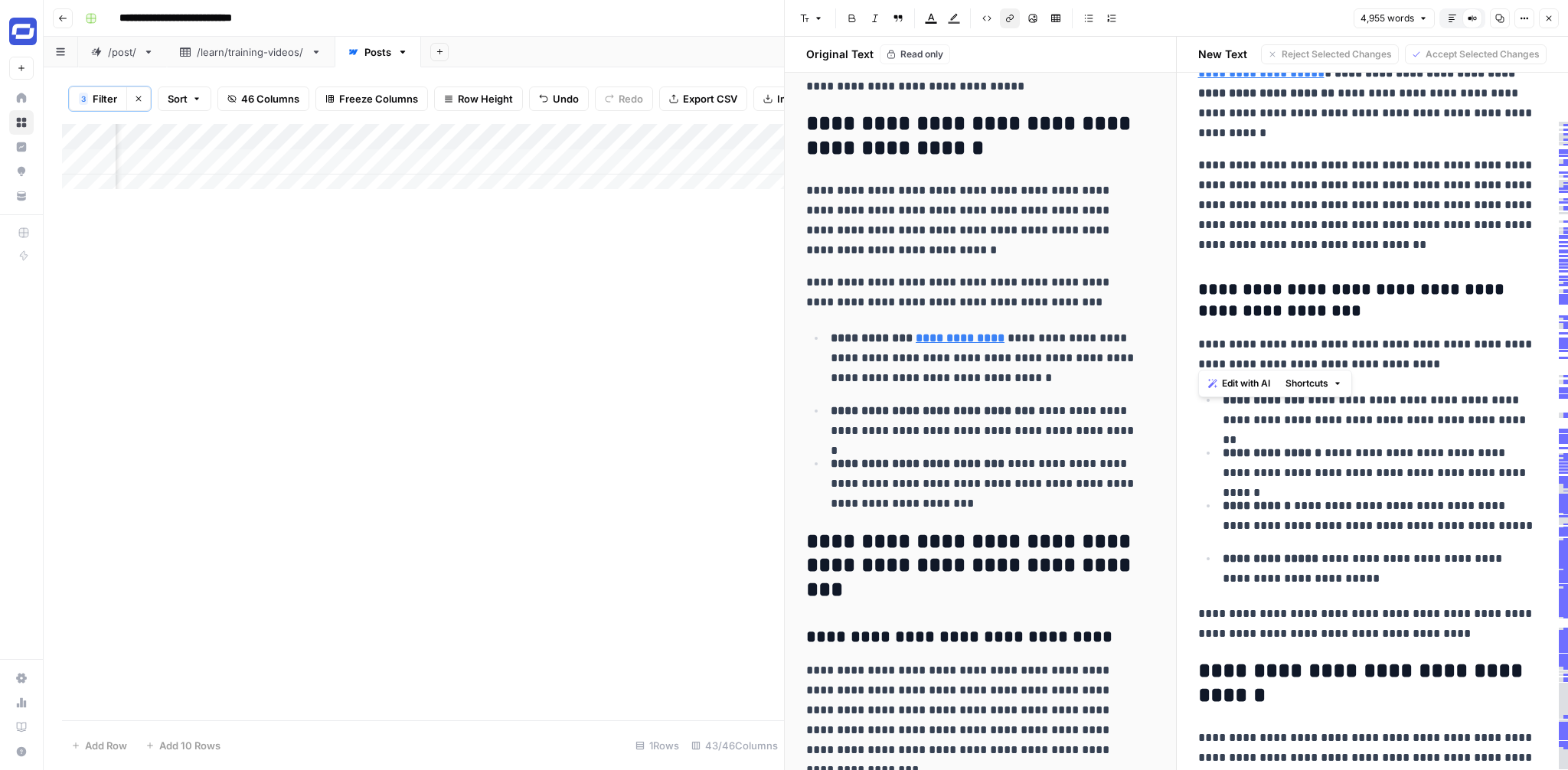
scroll to position [1203, 0]
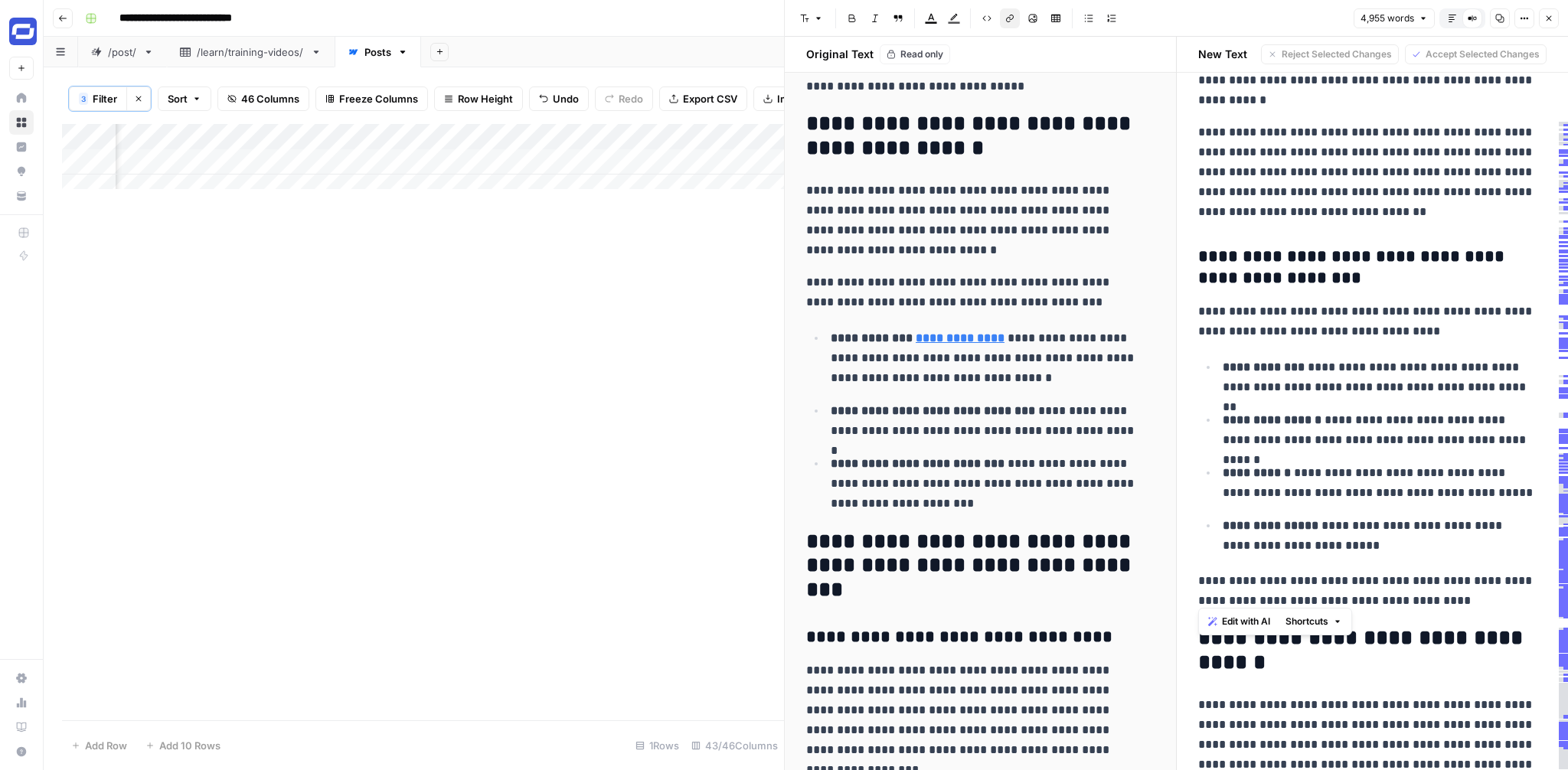
click at [1460, 594] on p "**********" at bounding box center [1367, 591] width 338 height 40
copy div "**********"
click at [1554, 15] on button "Close" at bounding box center [1549, 18] width 20 height 20
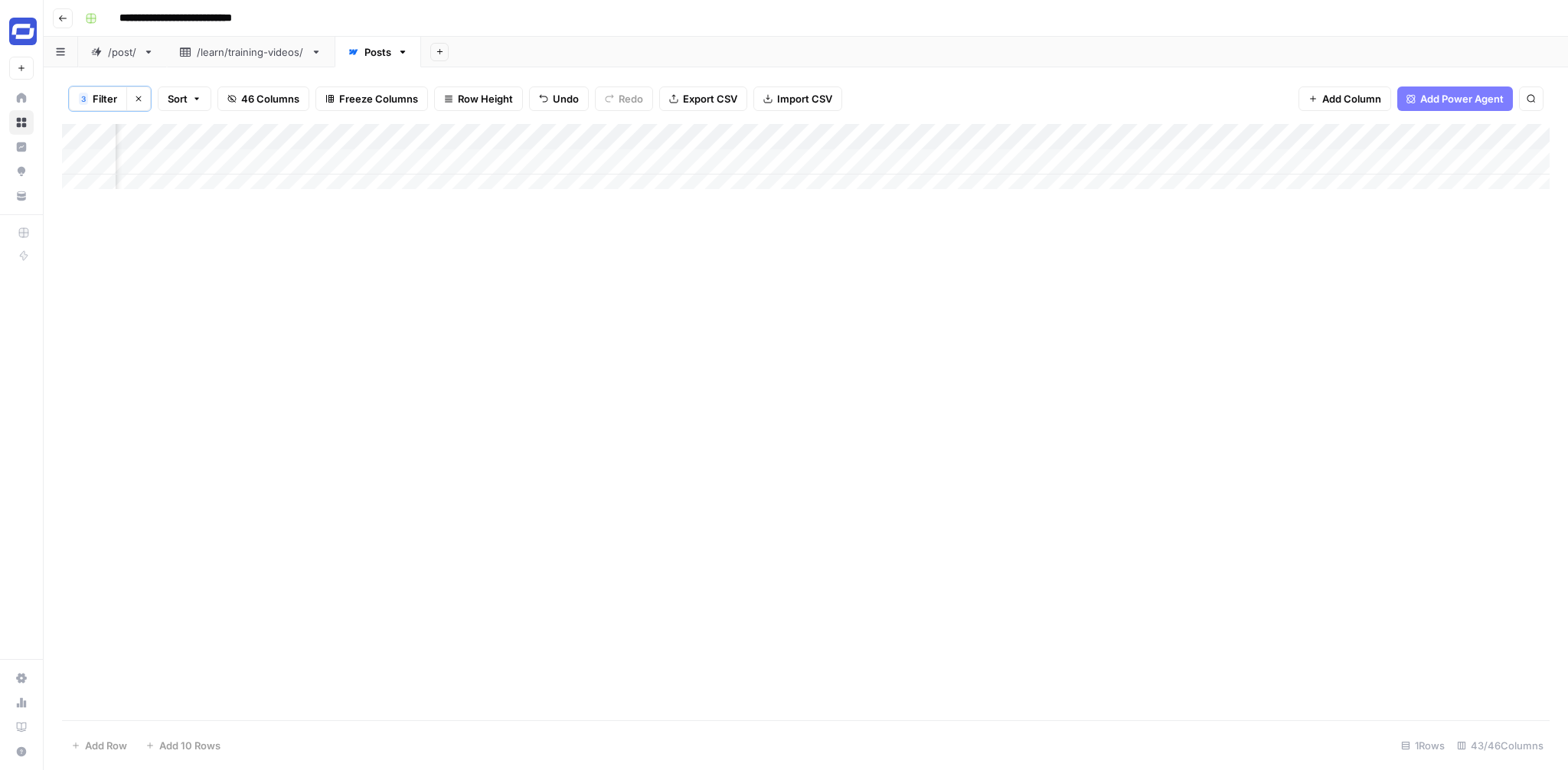
click at [1184, 162] on div "Add Column" at bounding box center [805, 163] width 1488 height 77
click at [1319, 161] on div "Add Column" at bounding box center [805, 163] width 1488 height 77
click at [1316, 163] on div "Add Column" at bounding box center [805, 163] width 1488 height 77
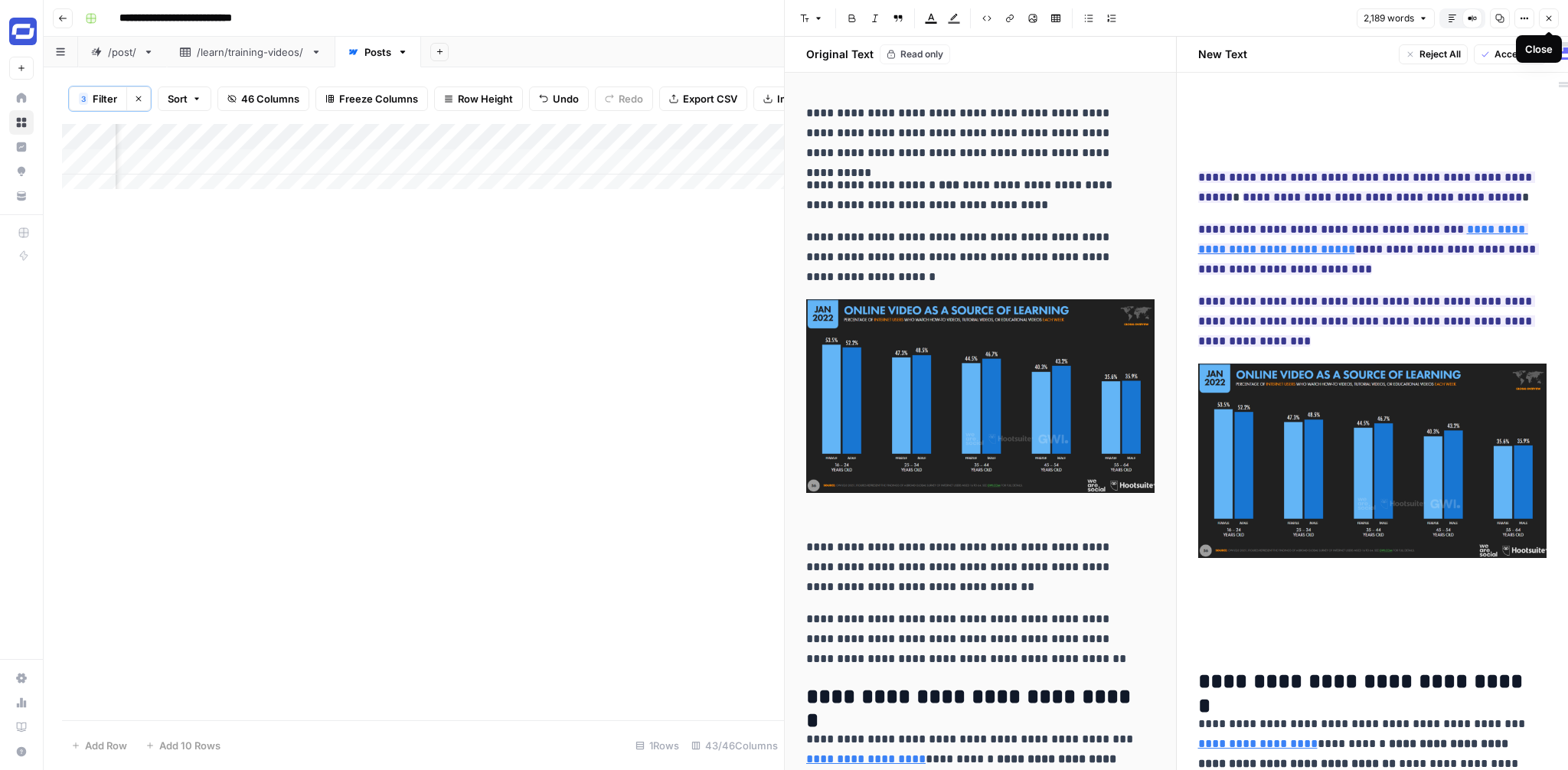
click at [1552, 10] on button "Close" at bounding box center [1549, 18] width 20 height 20
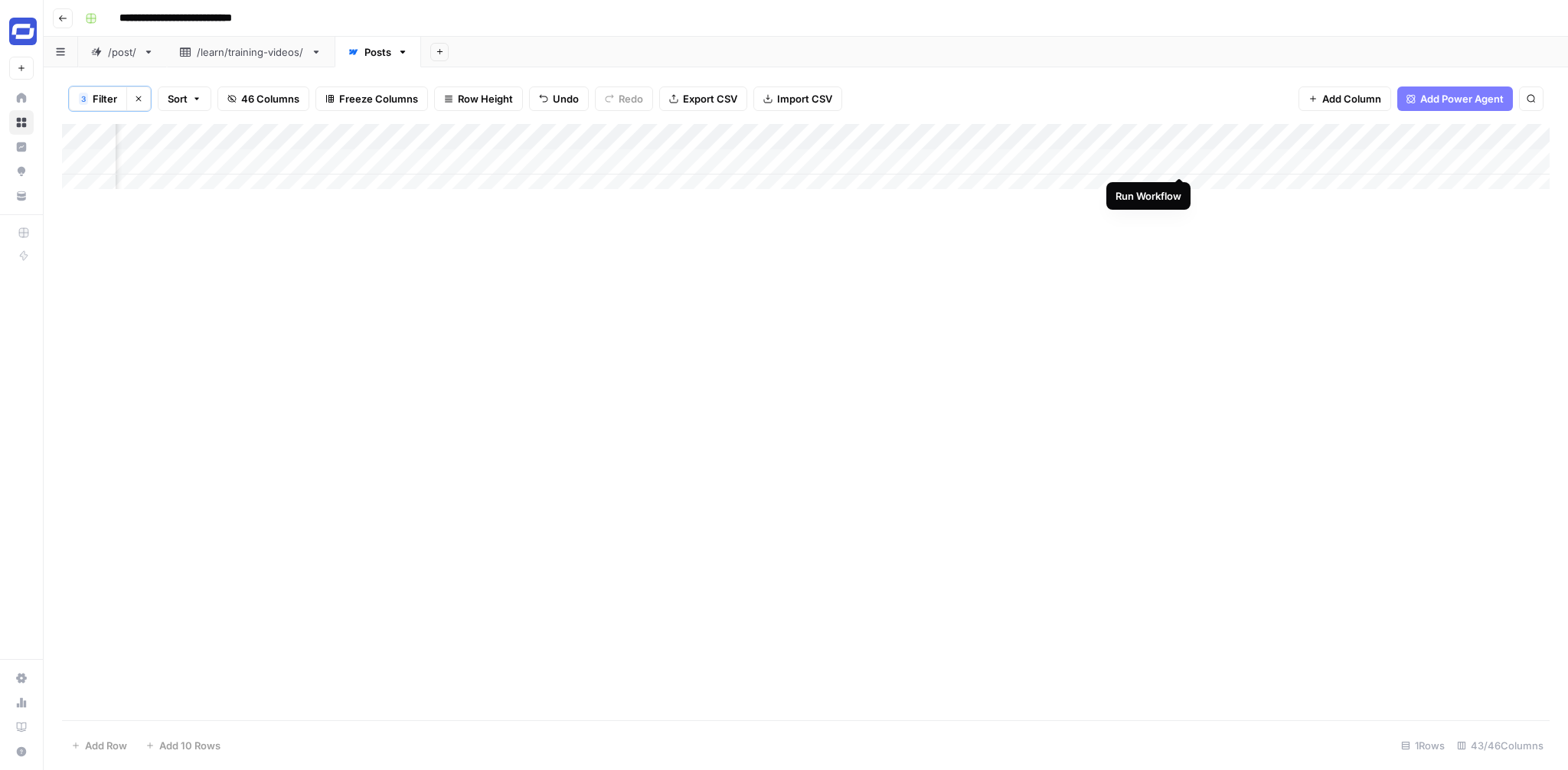
click at [1177, 160] on div "Add Column" at bounding box center [805, 163] width 1488 height 77
click at [1319, 160] on div "Add Column" at bounding box center [805, 163] width 1488 height 77
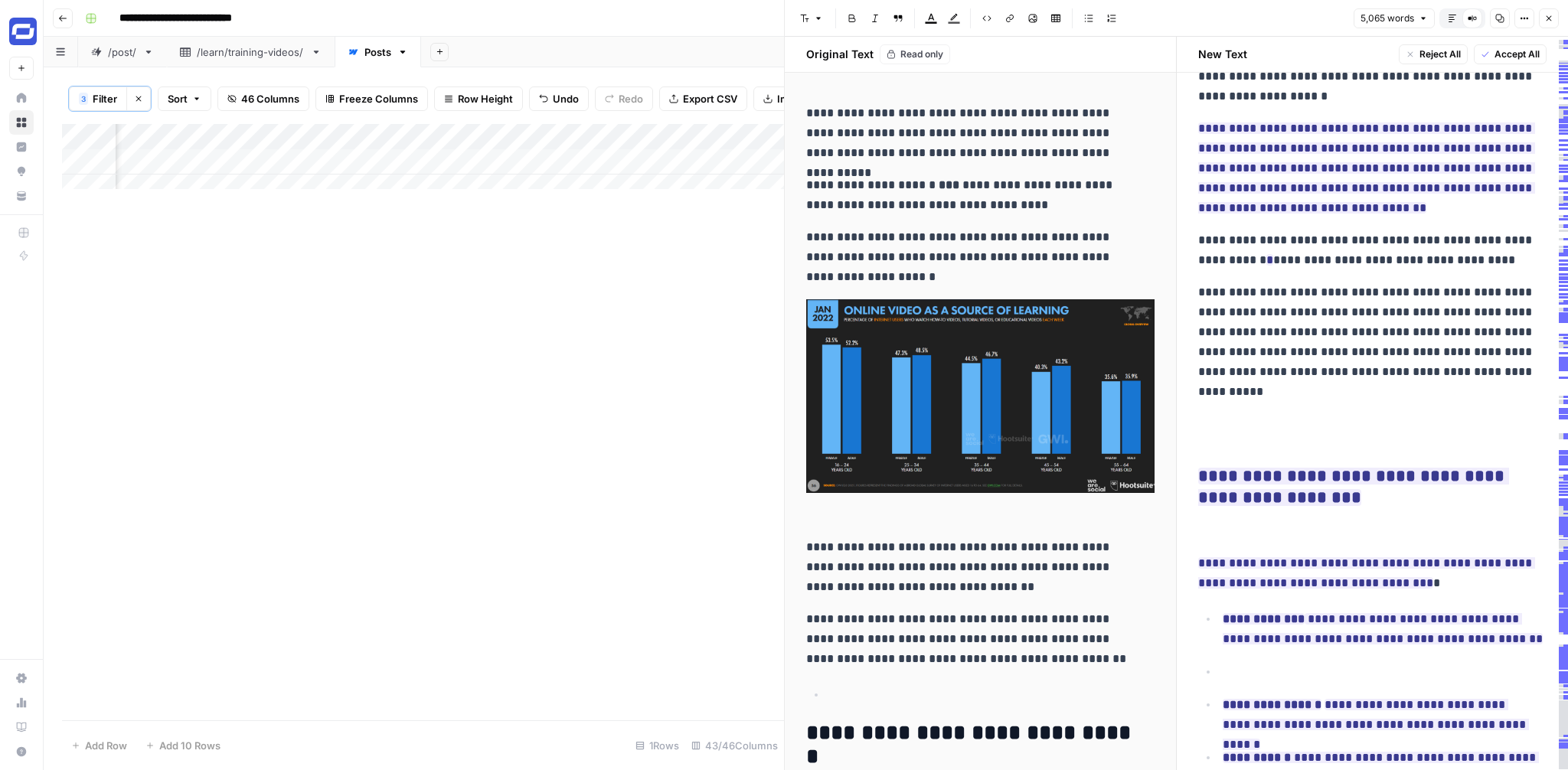
scroll to position [1810, 0]
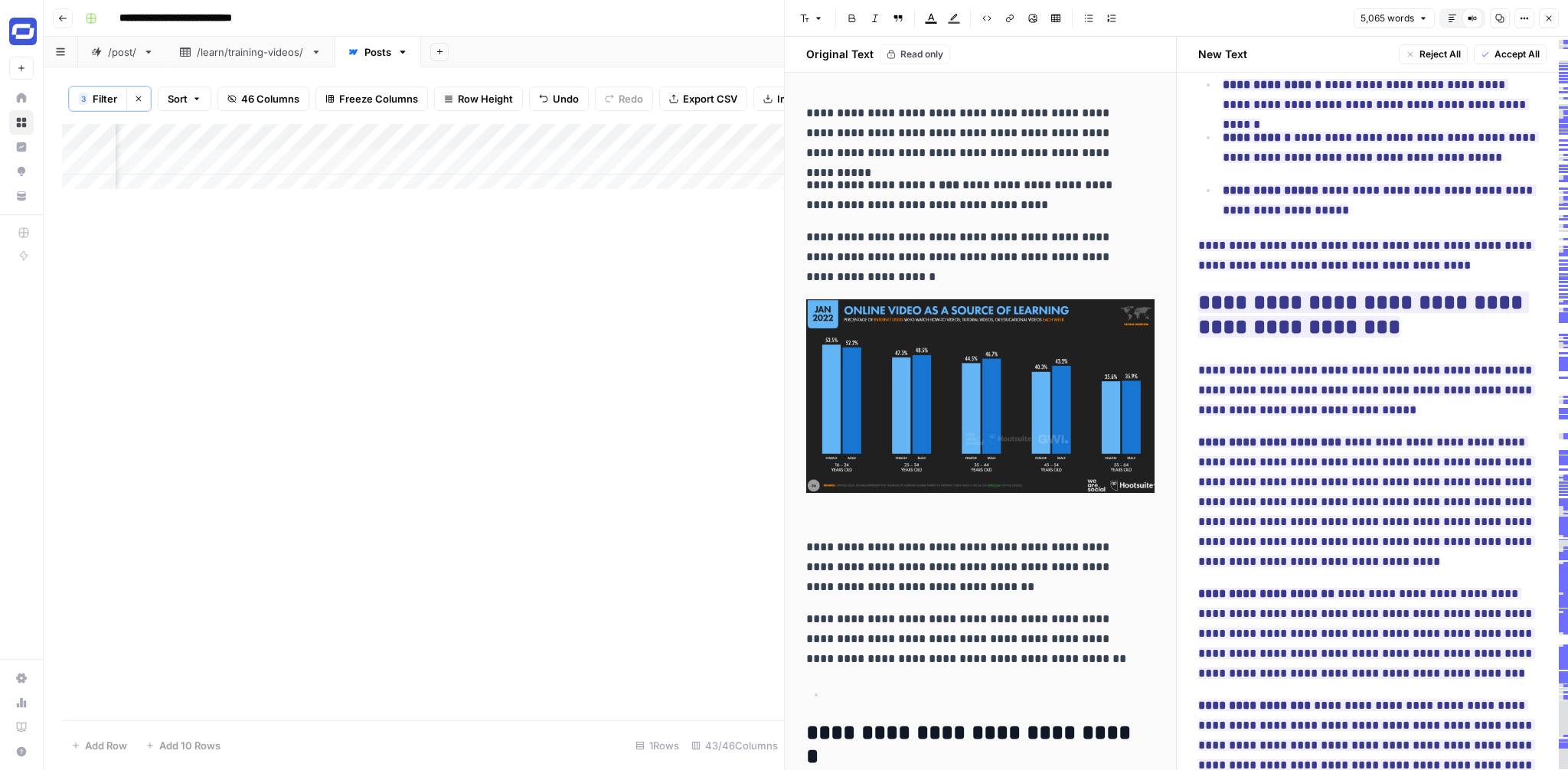
click at [1544, 13] on button "Close" at bounding box center [1549, 18] width 20 height 20
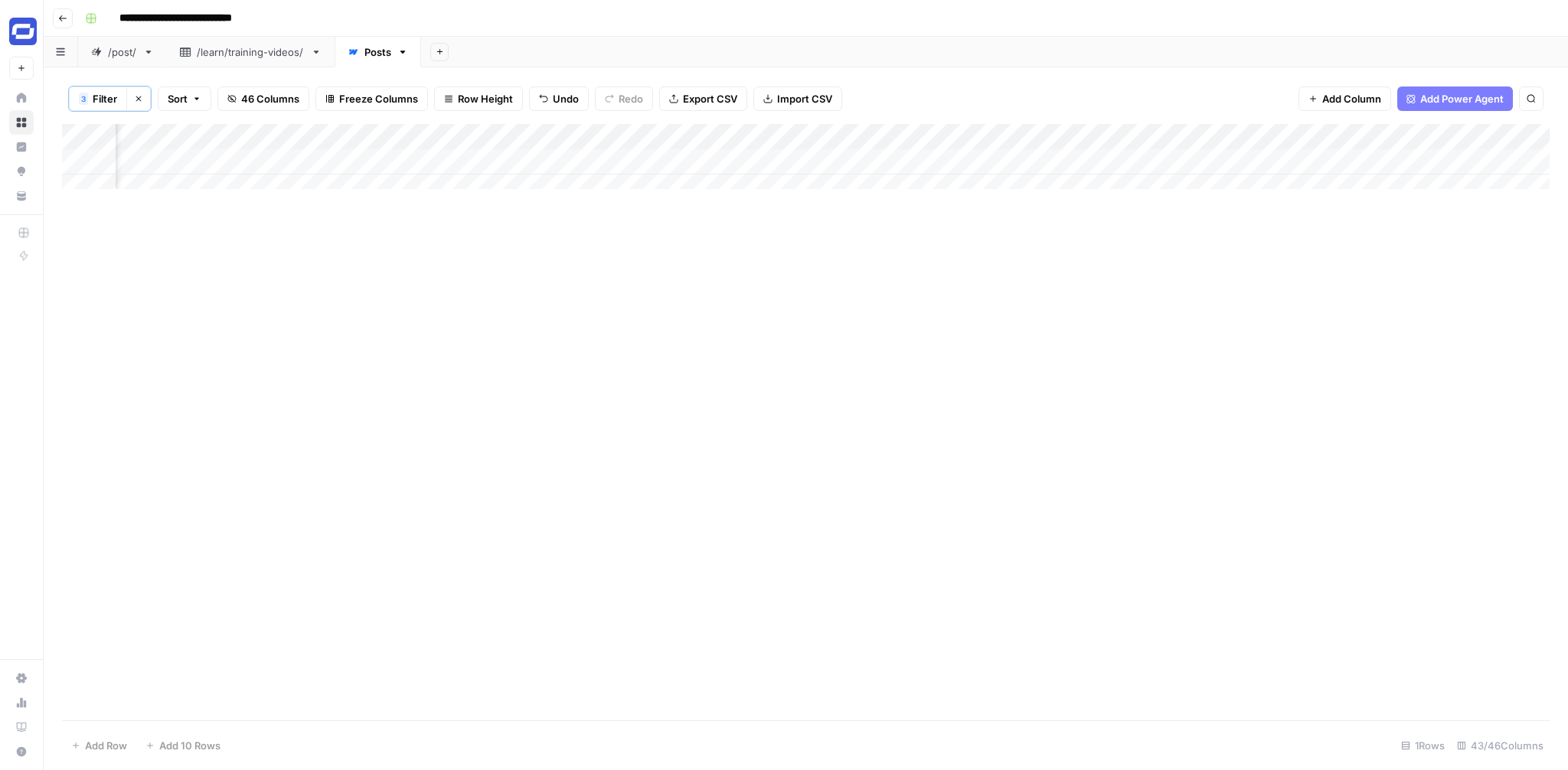
click at [65, 14] on icon "button" at bounding box center [63, 18] width 10 height 10
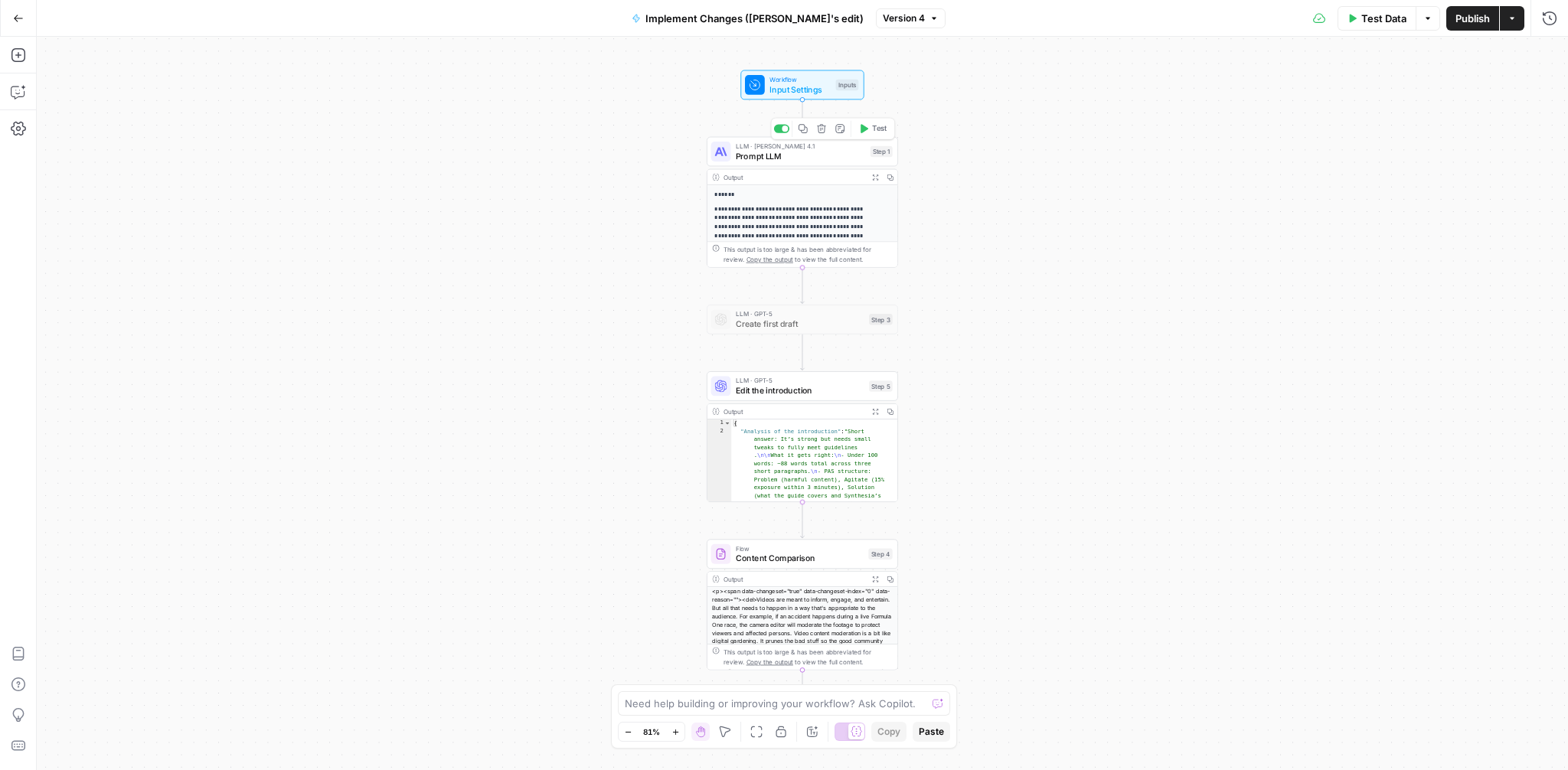
click at [804, 154] on span "Prompt LLM" at bounding box center [800, 156] width 129 height 12
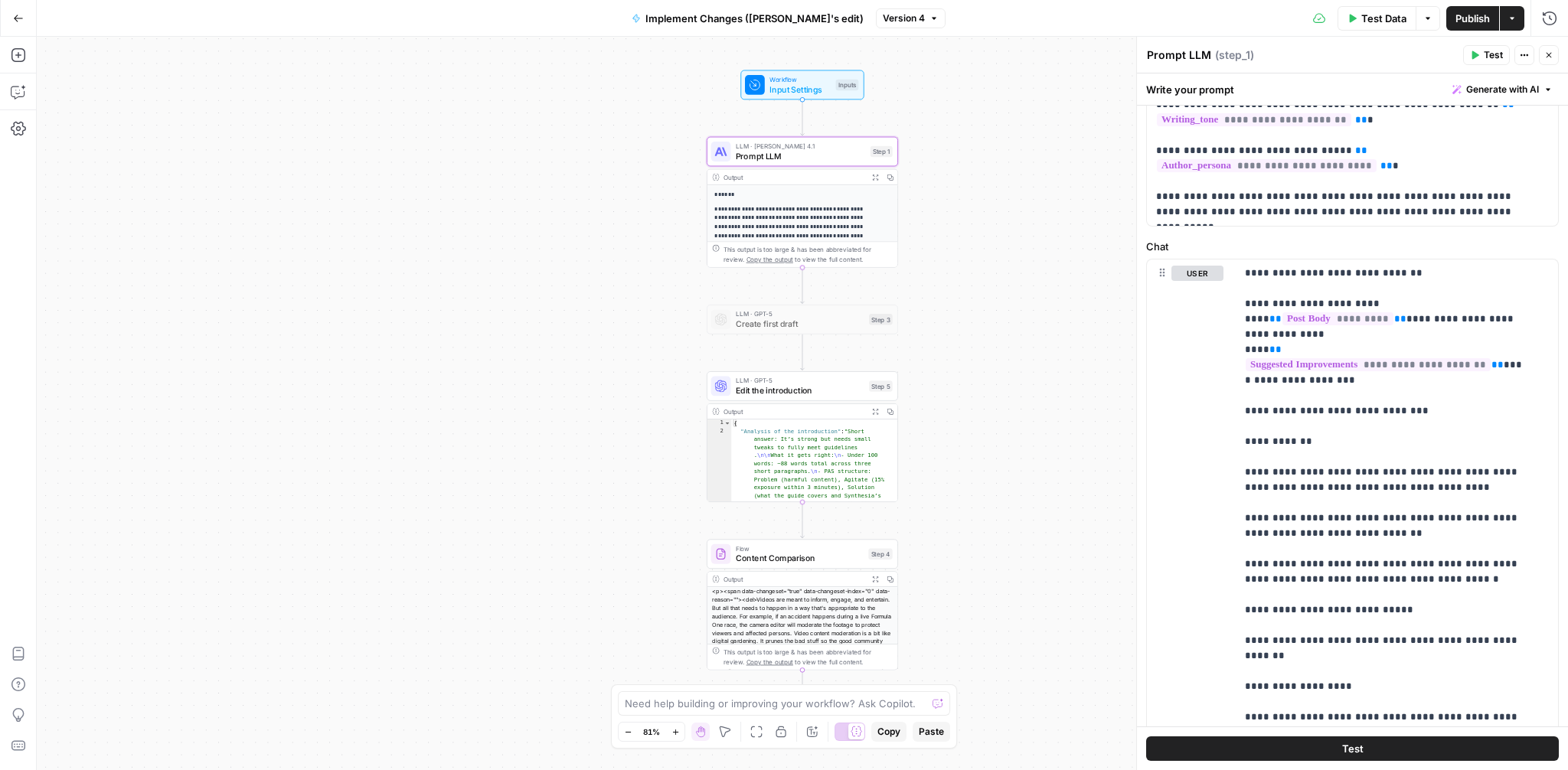
scroll to position [158, 0]
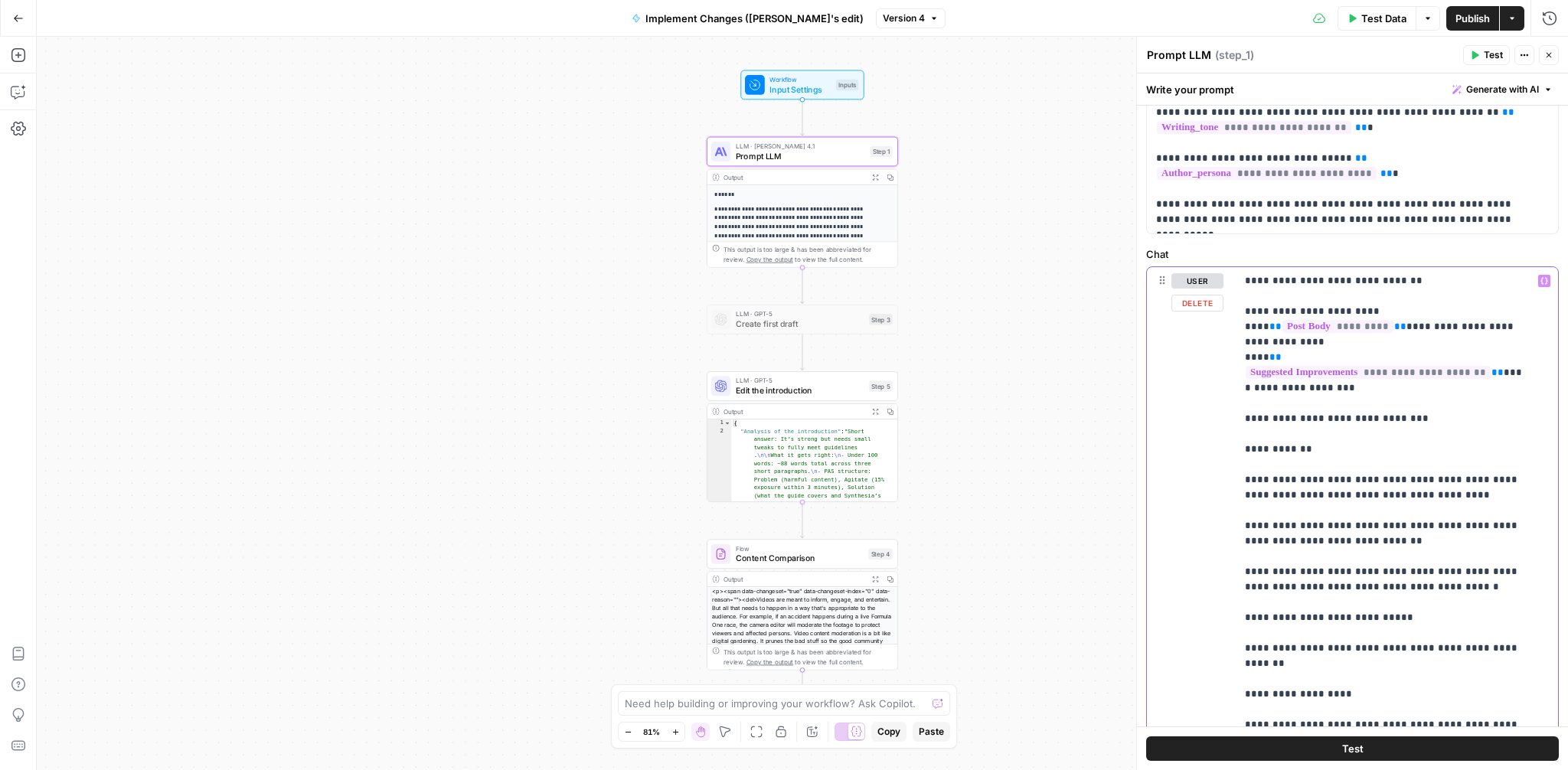
scroll to position [0, 0]
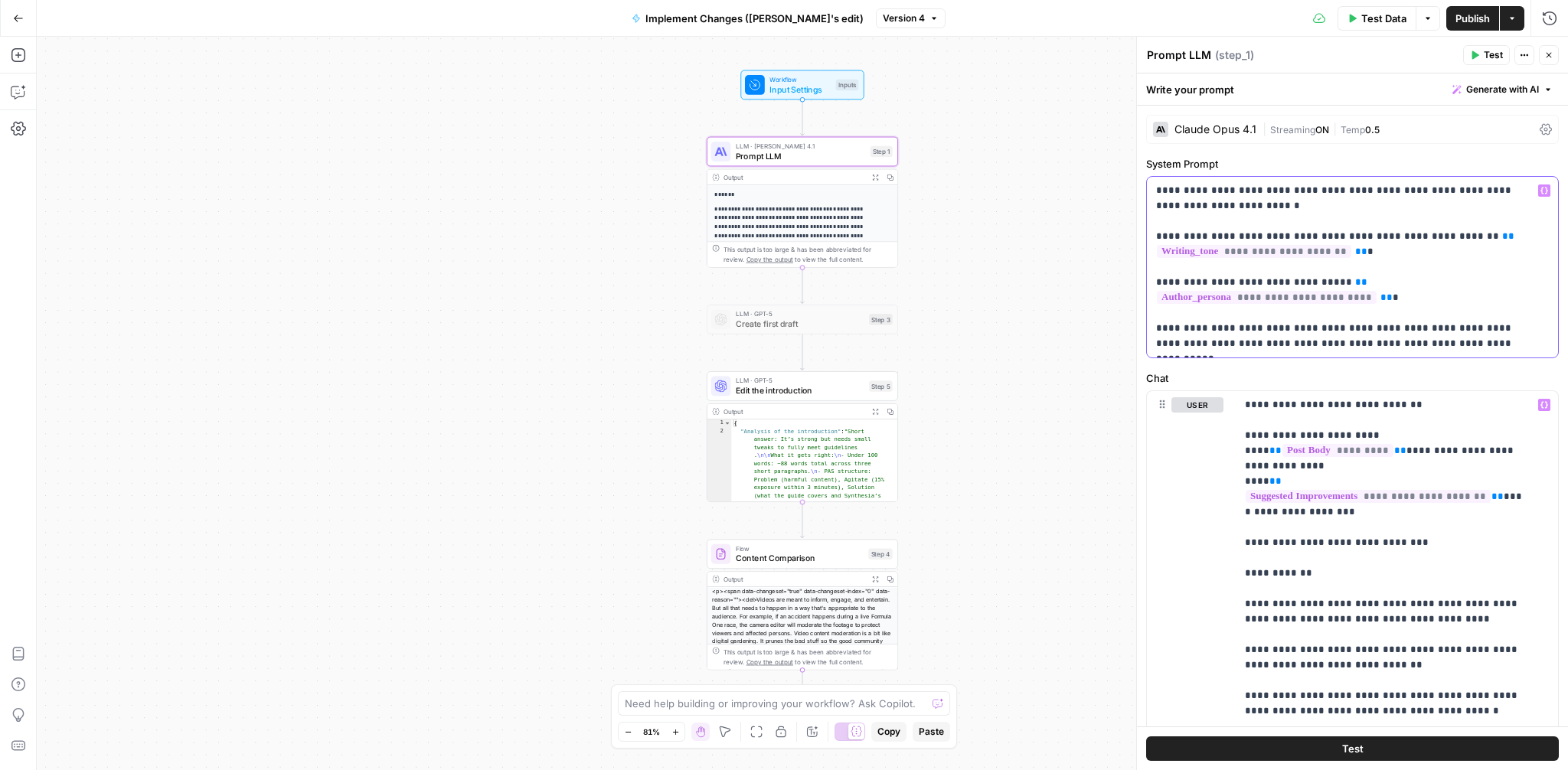
click at [1379, 190] on p "**********" at bounding box center [1347, 267] width 381 height 169
click at [1393, 185] on p "**********" at bounding box center [1347, 267] width 381 height 169
click at [1540, 188] on icon "button" at bounding box center [1544, 191] width 8 height 8
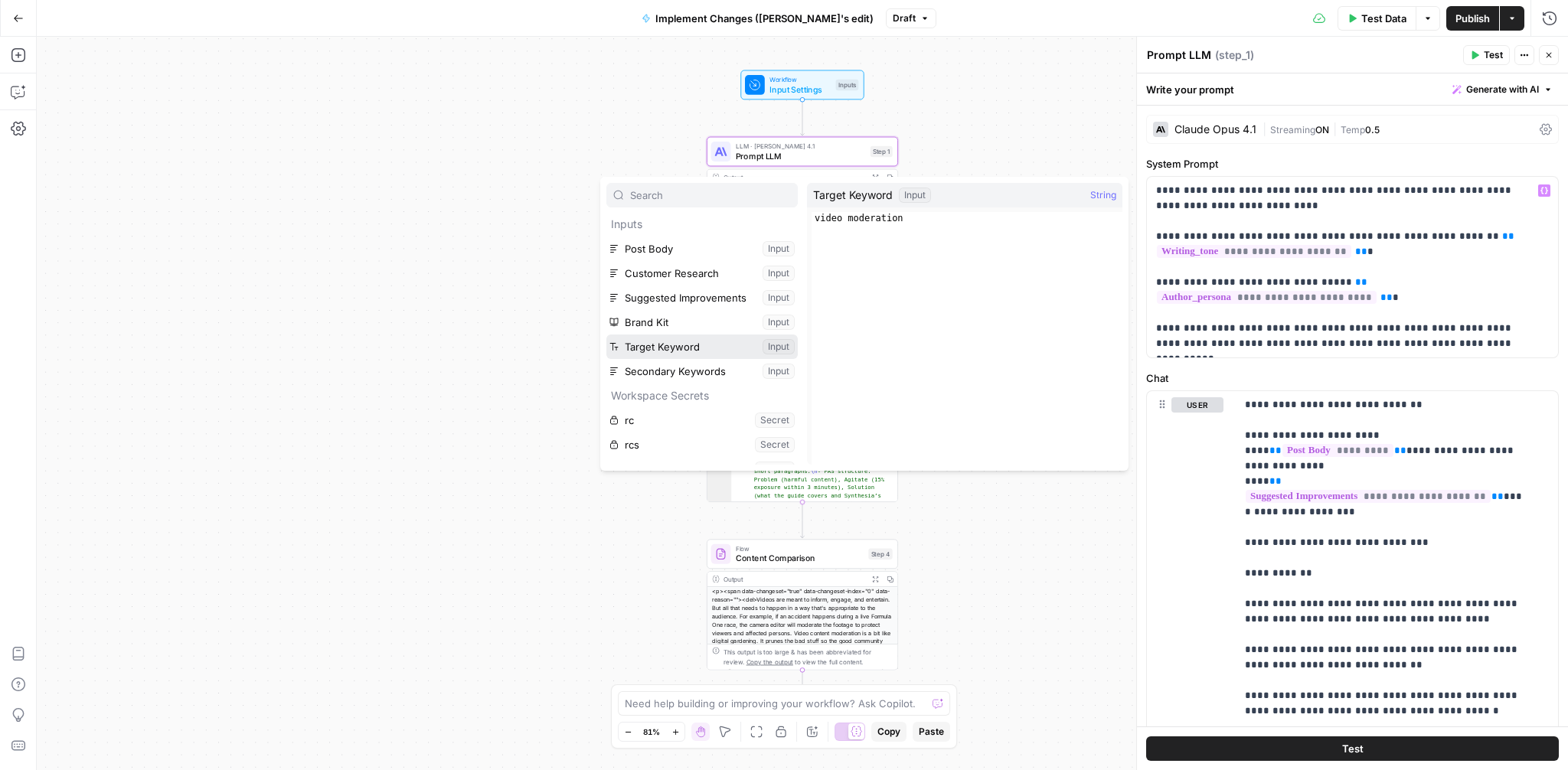
click at [686, 345] on button "Select variable Target Keyword" at bounding box center [701, 347] width 192 height 24
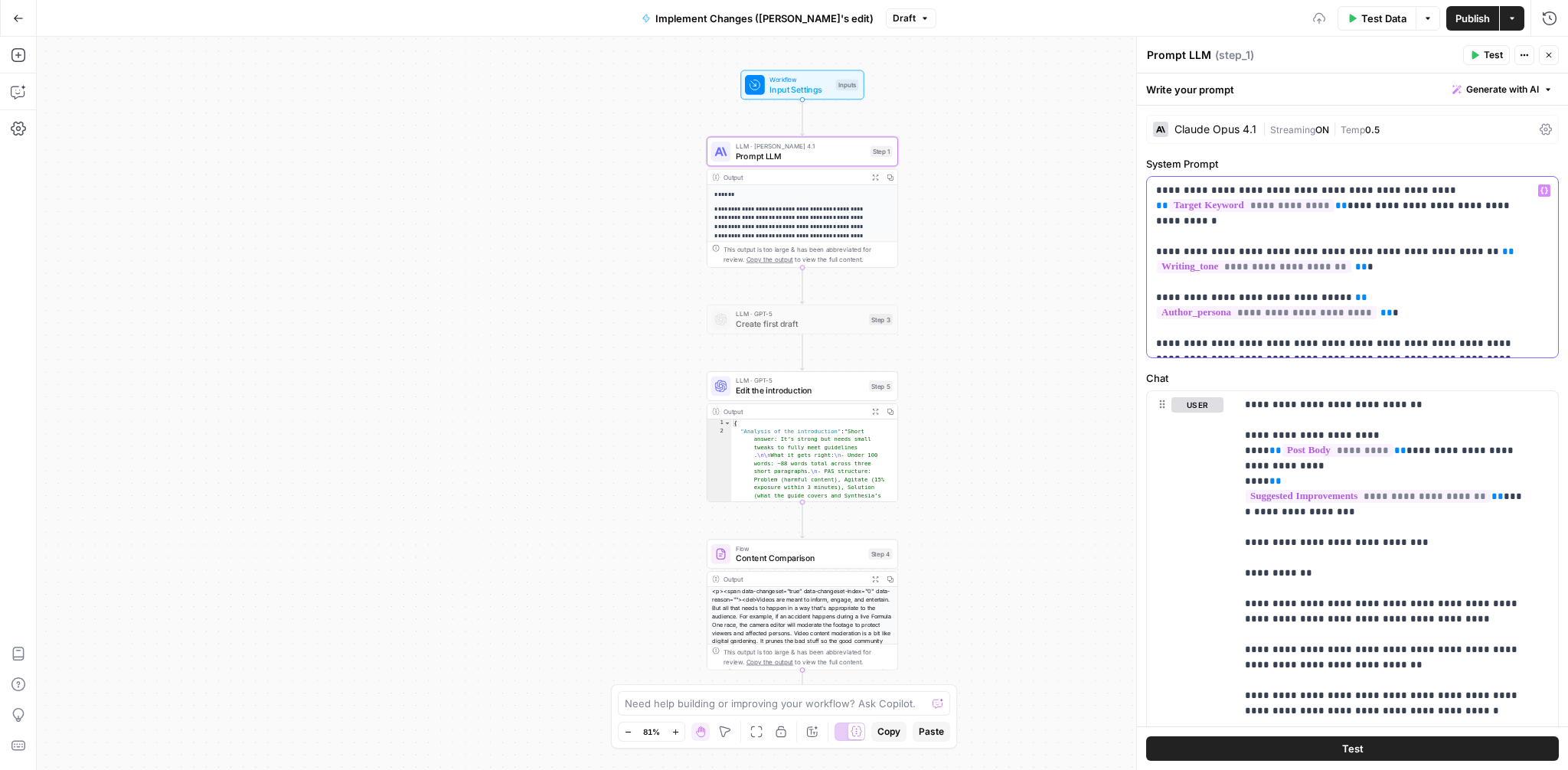
click at [1155, 201] on div "**********" at bounding box center [1352, 267] width 411 height 181
click at [1459, 343] on p "**********" at bounding box center [1347, 267] width 381 height 169
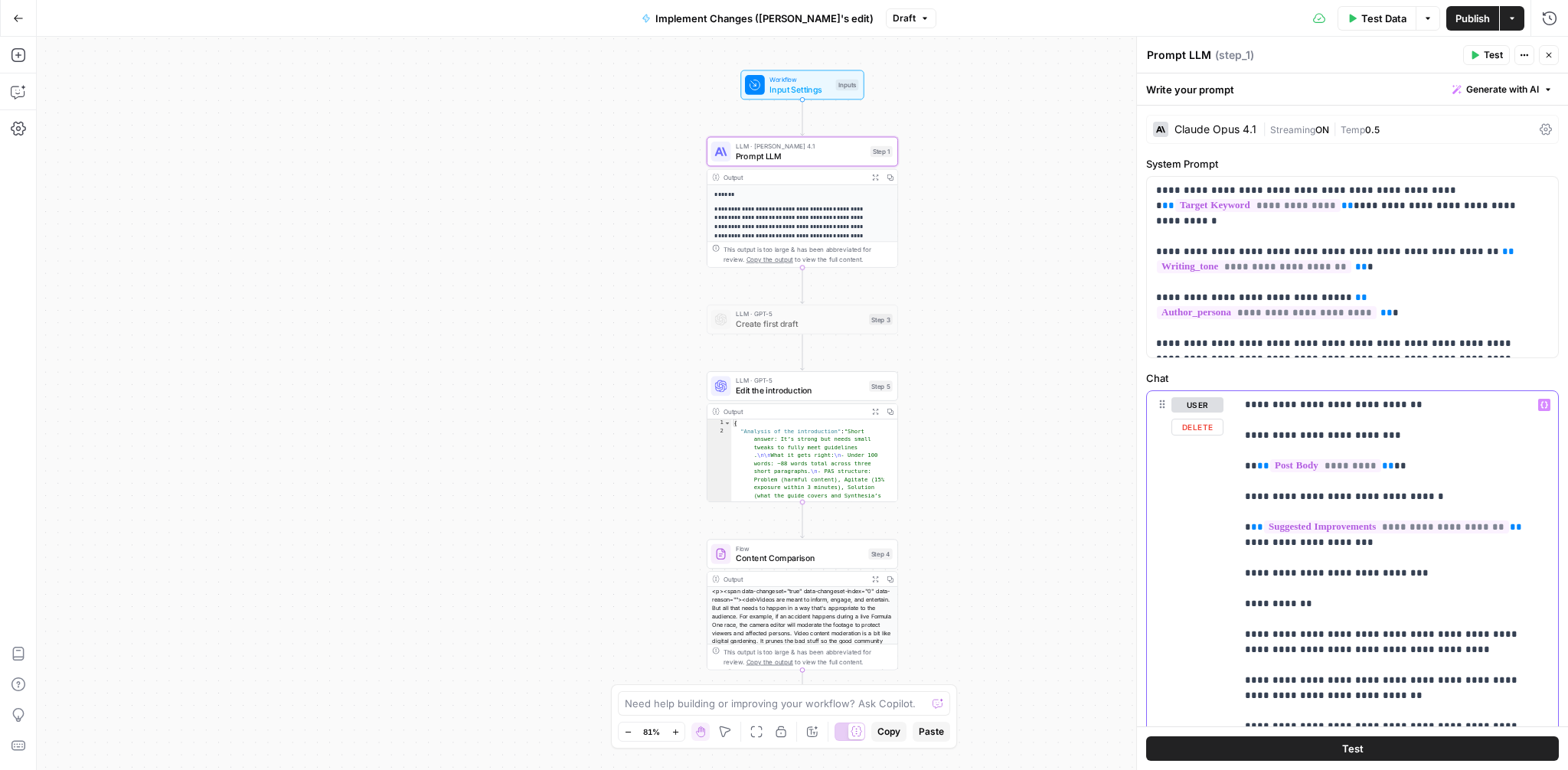
click at [1238, 524] on div "**********" at bounding box center [1390, 703] width 310 height 624
drag, startPoint x: 1366, startPoint y: 558, endPoint x: 1263, endPoint y: 553, distance: 103.1
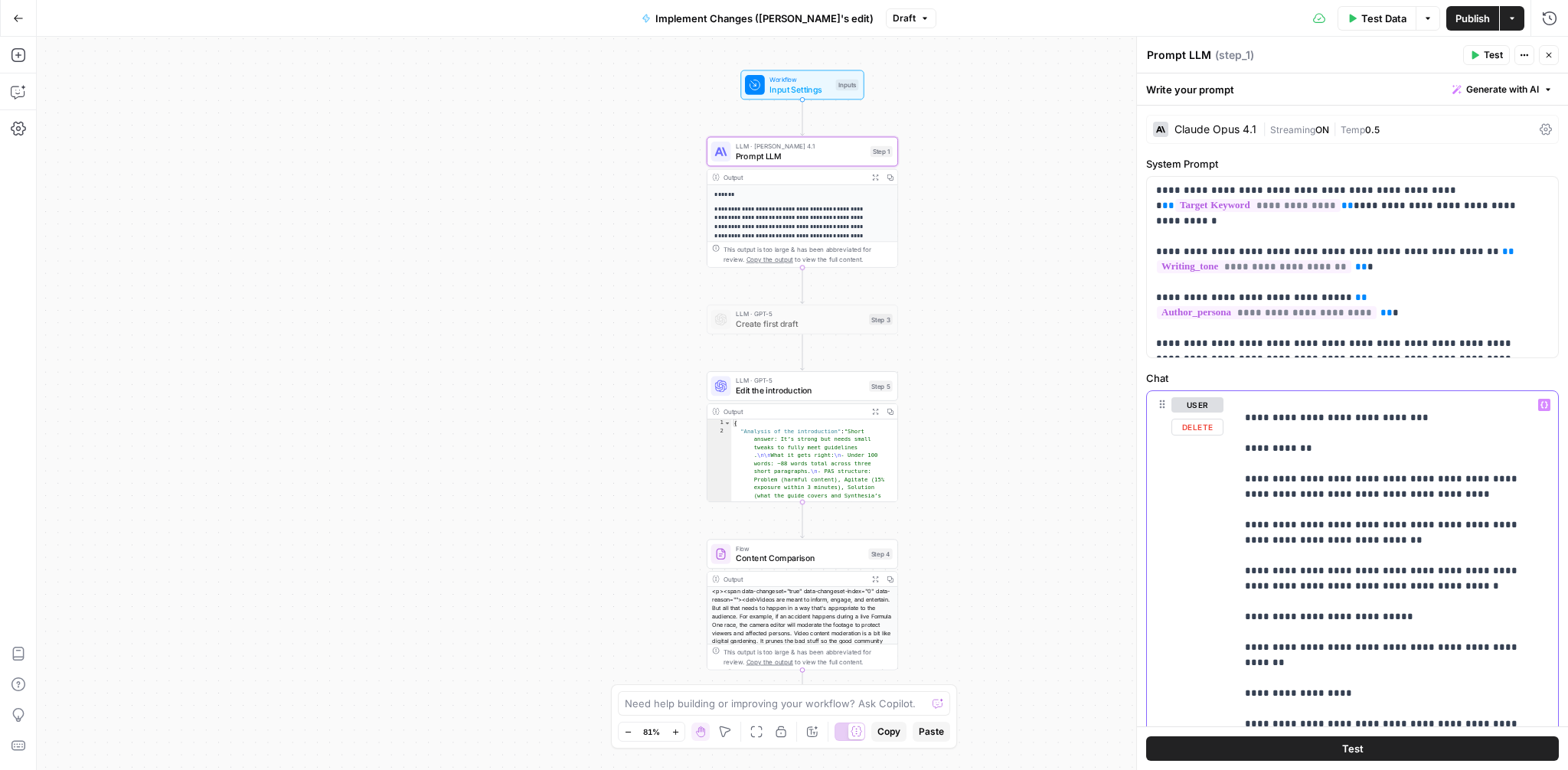
scroll to position [90, 0]
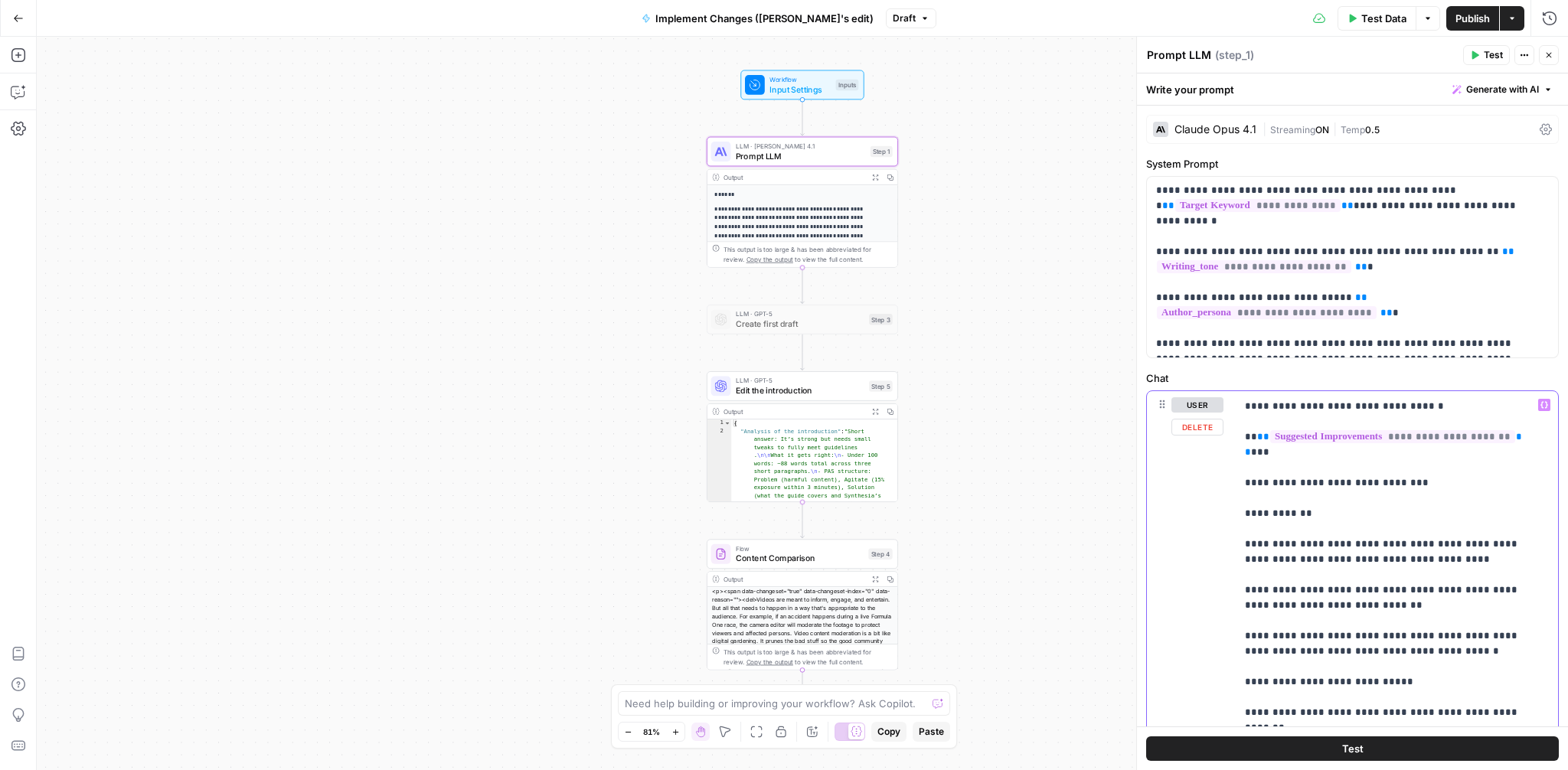
click at [1244, 500] on div "**********" at bounding box center [1390, 703] width 310 height 624
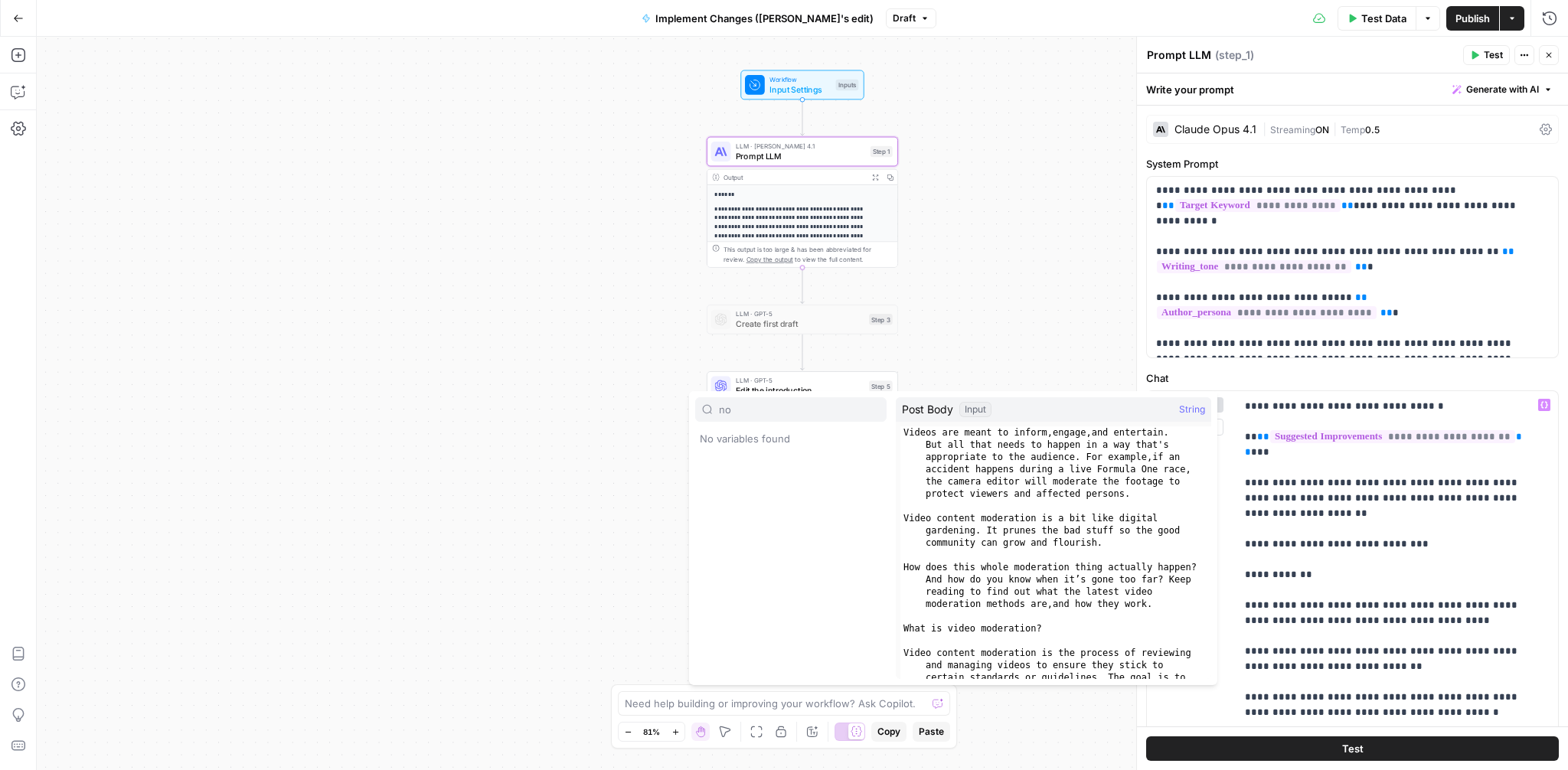
type input "n"
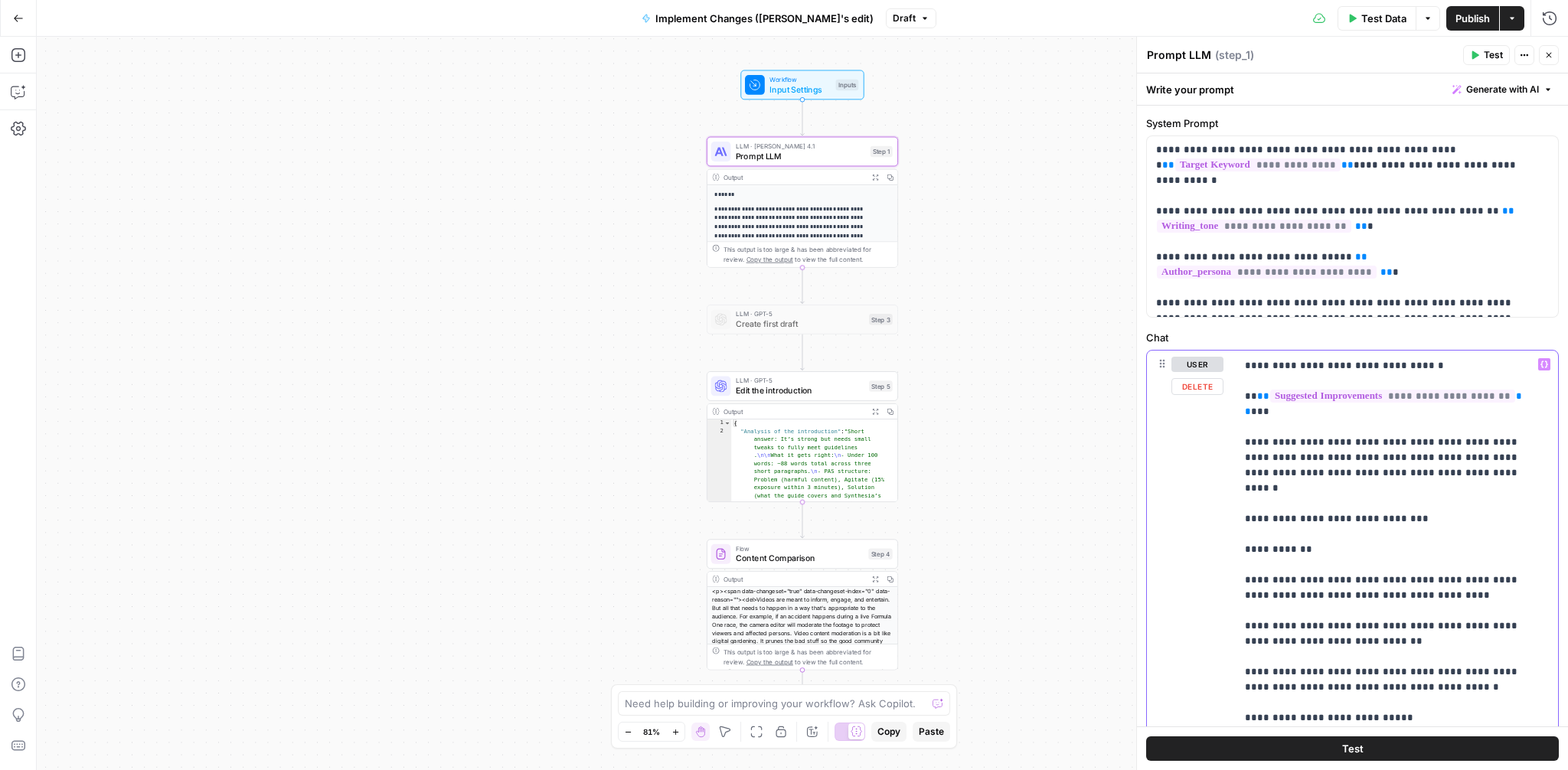
scroll to position [47, 0]
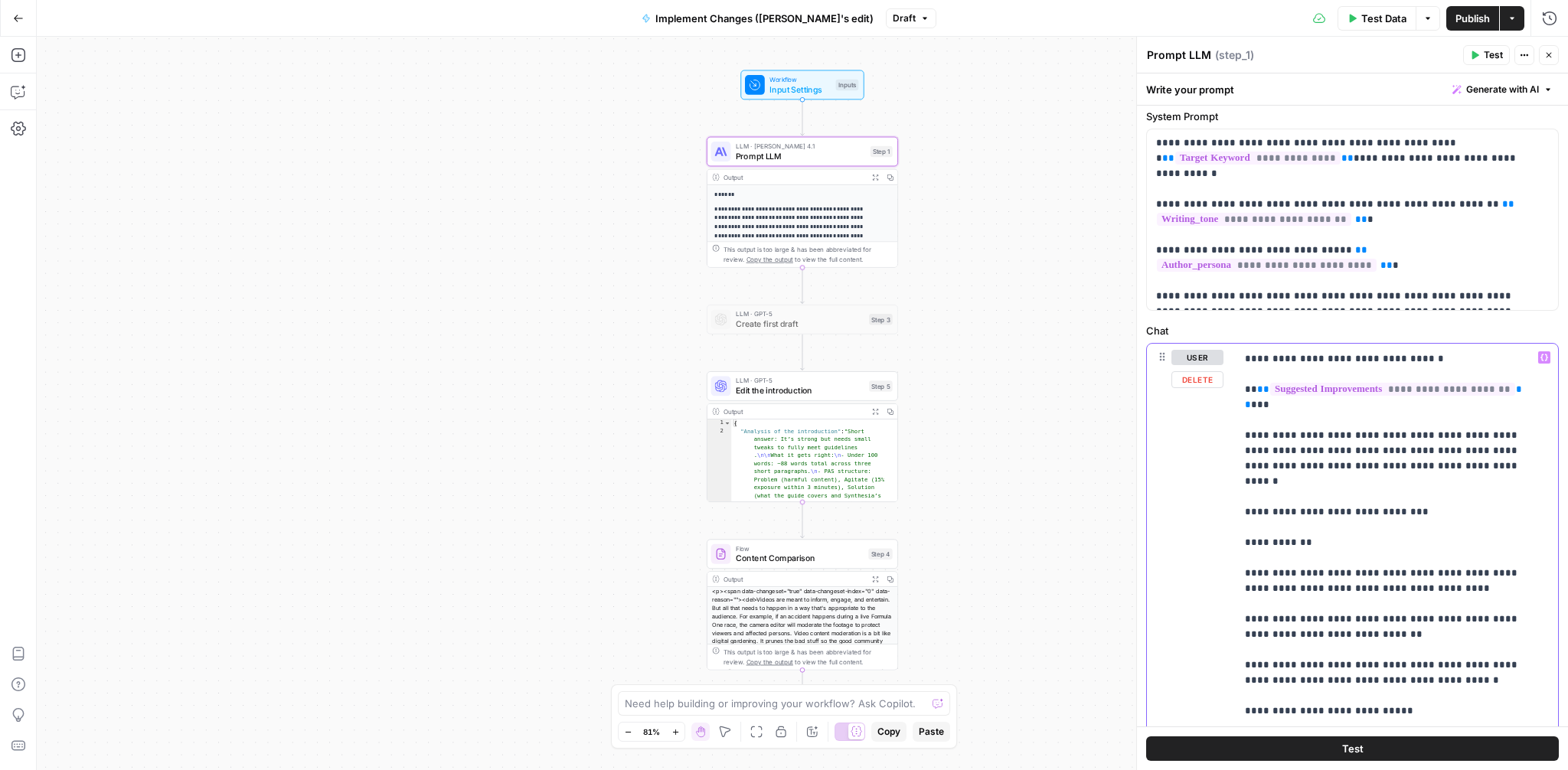
click at [1243, 515] on div "**********" at bounding box center [1390, 656] width 310 height 624
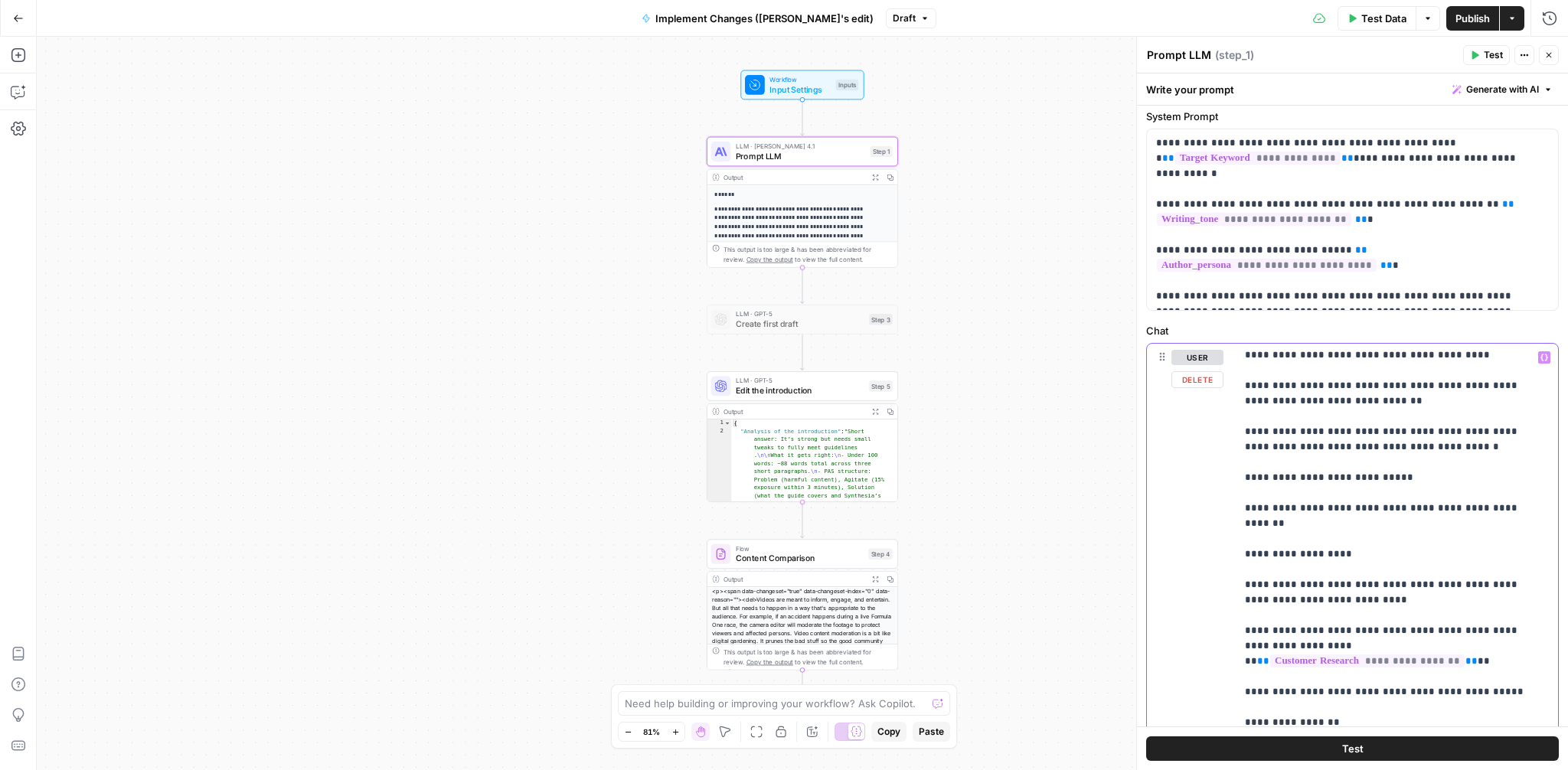
scroll to position [346, 0]
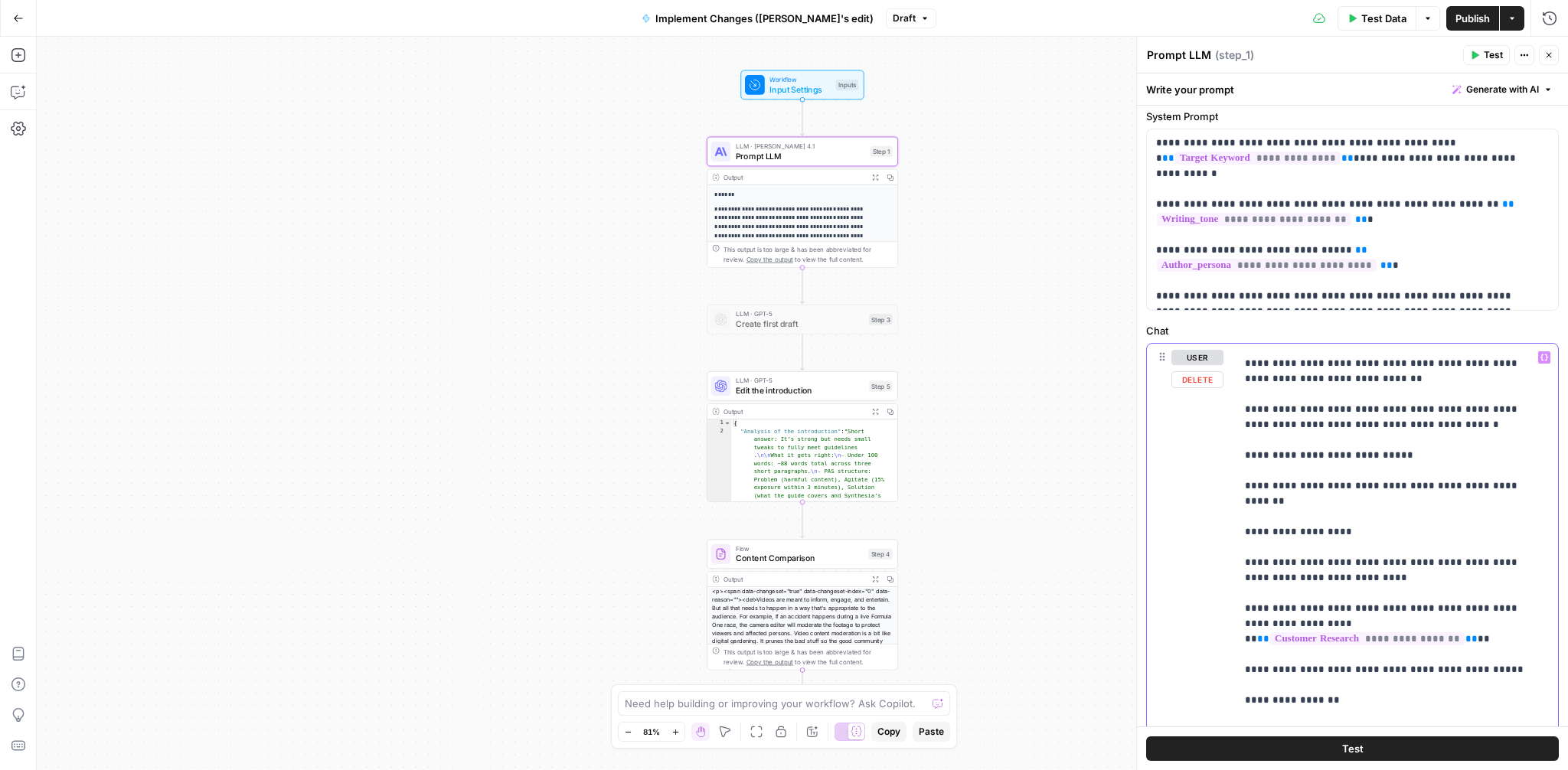
click at [1245, 515] on p "**********" at bounding box center [1385, 646] width 281 height 1286
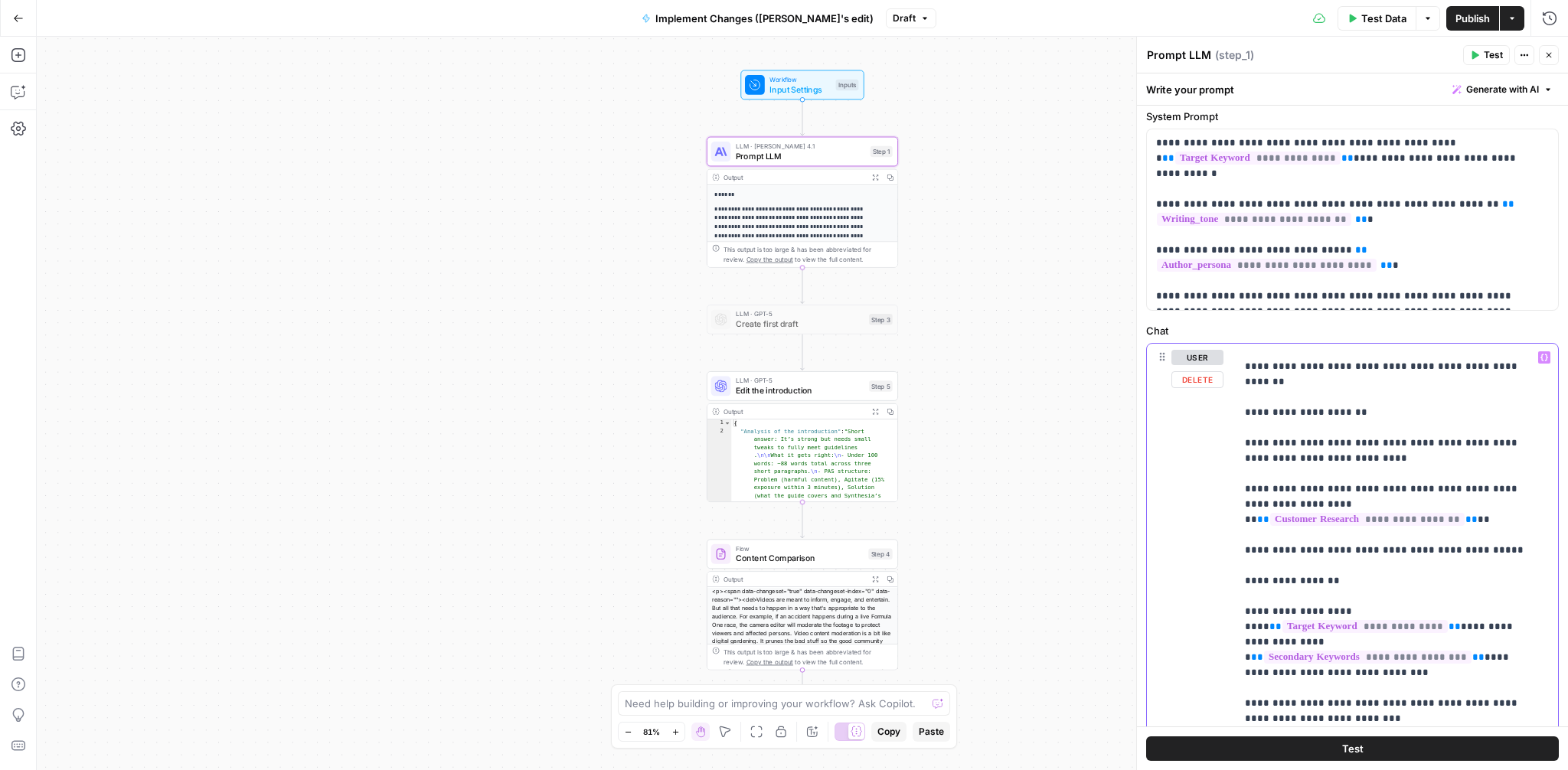
scroll to position [491, 0]
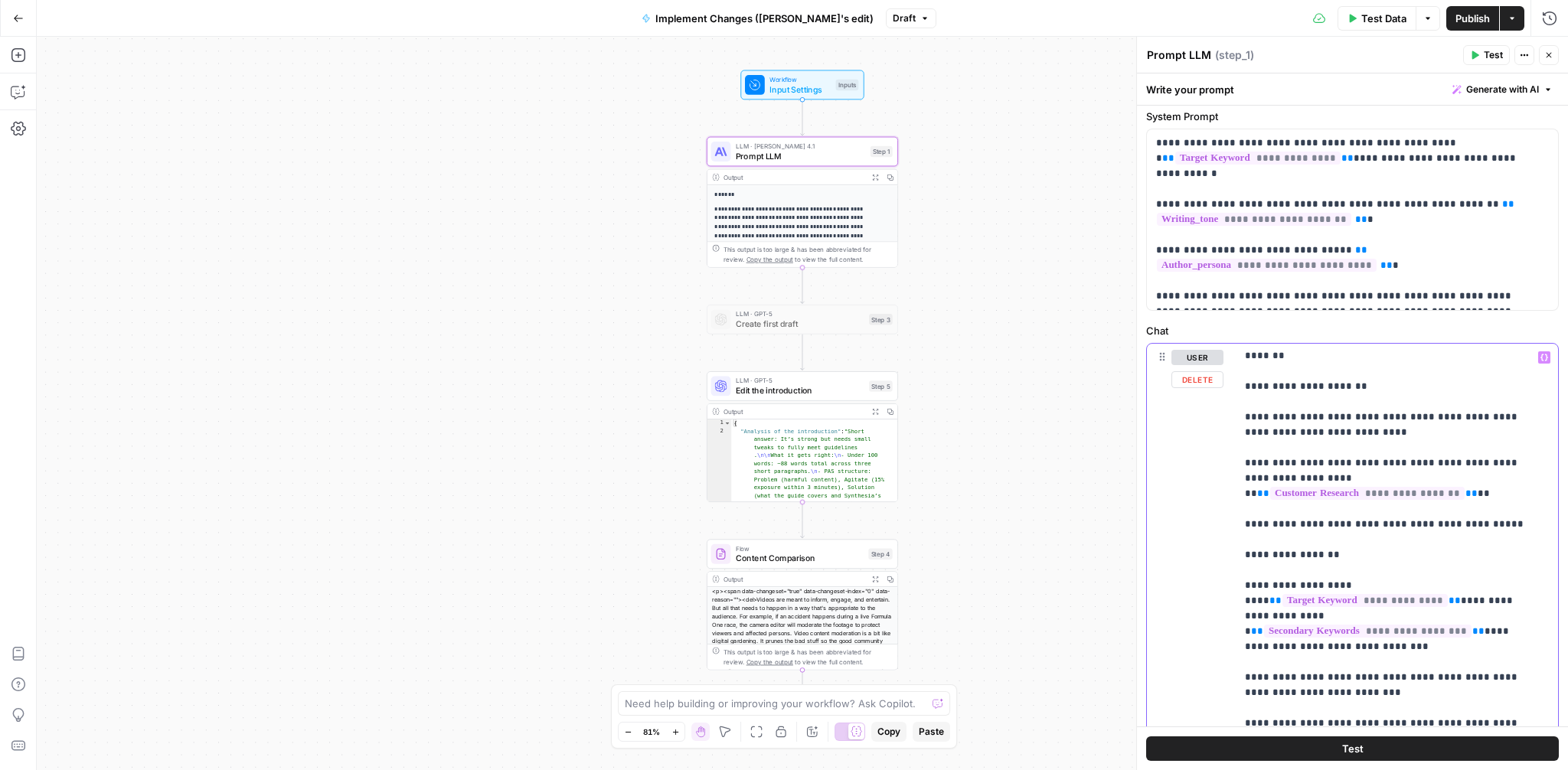
click at [1245, 542] on p "**********" at bounding box center [1385, 501] width 281 height 1286
click at [1348, 459] on p "**********" at bounding box center [1385, 501] width 281 height 1286
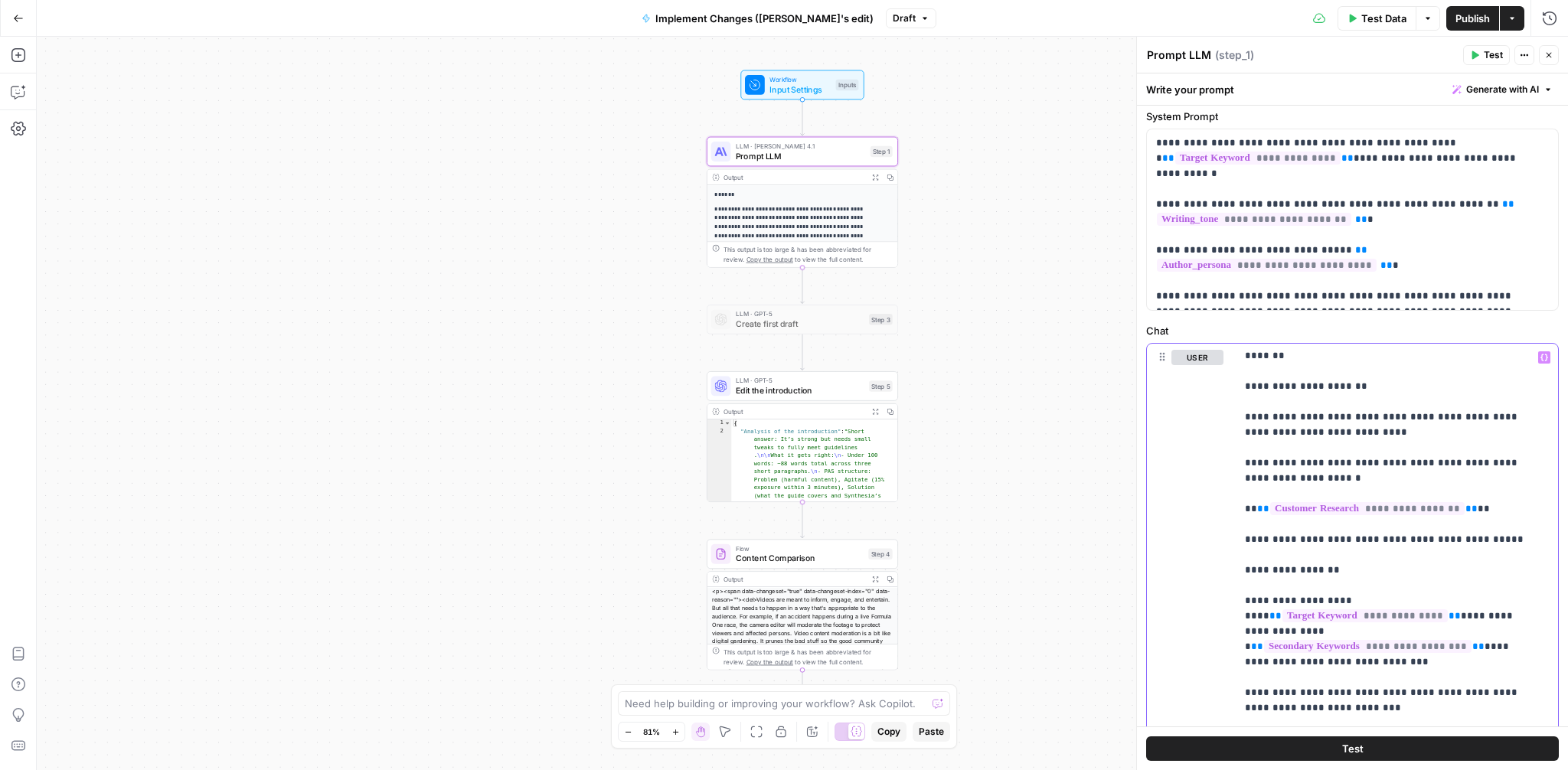
click at [1522, 491] on p "**********" at bounding box center [1385, 509] width 281 height 1301
click at [1243, 551] on div "**********" at bounding box center [1390, 656] width 310 height 624
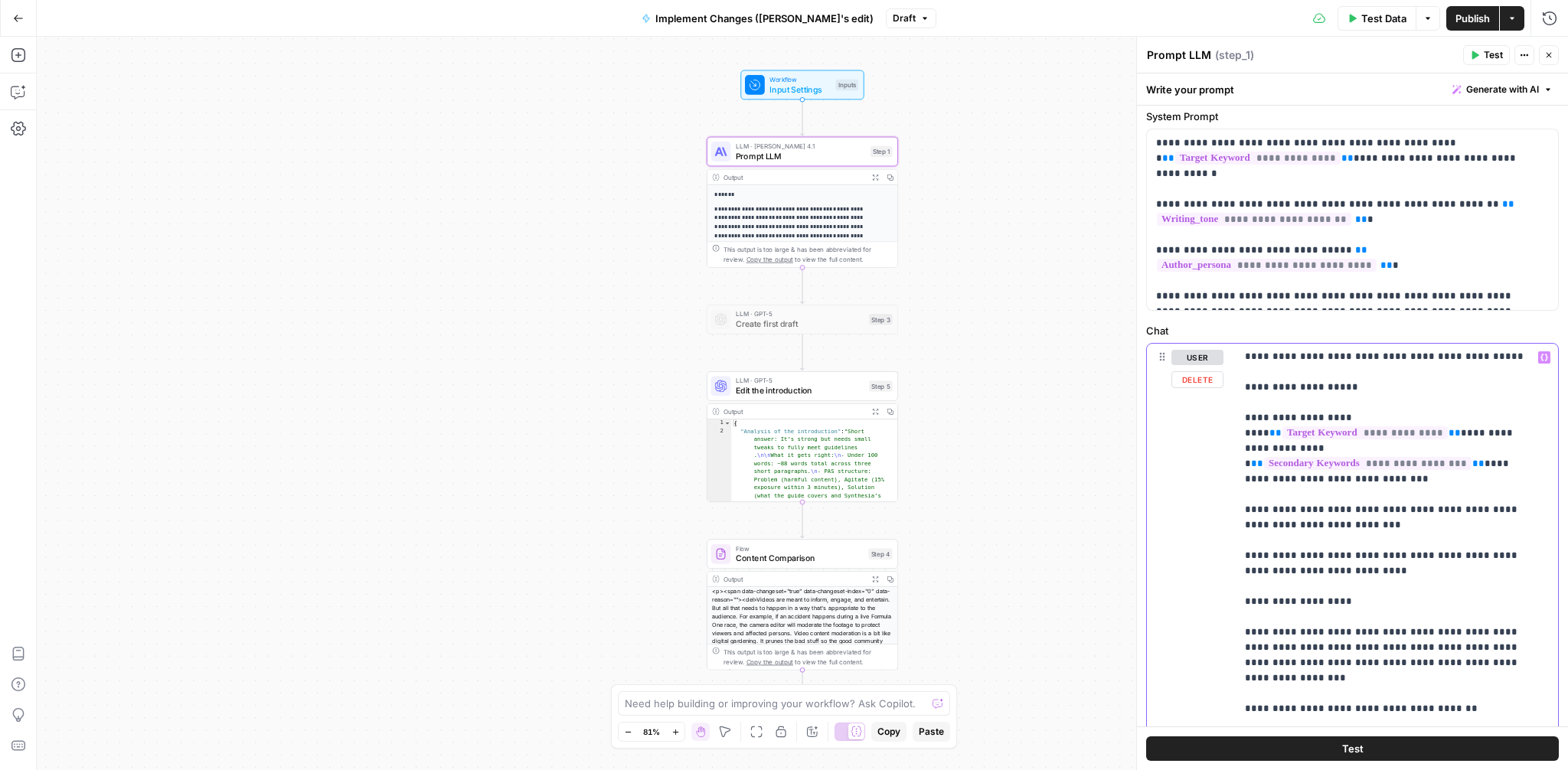
scroll to position [690, 0]
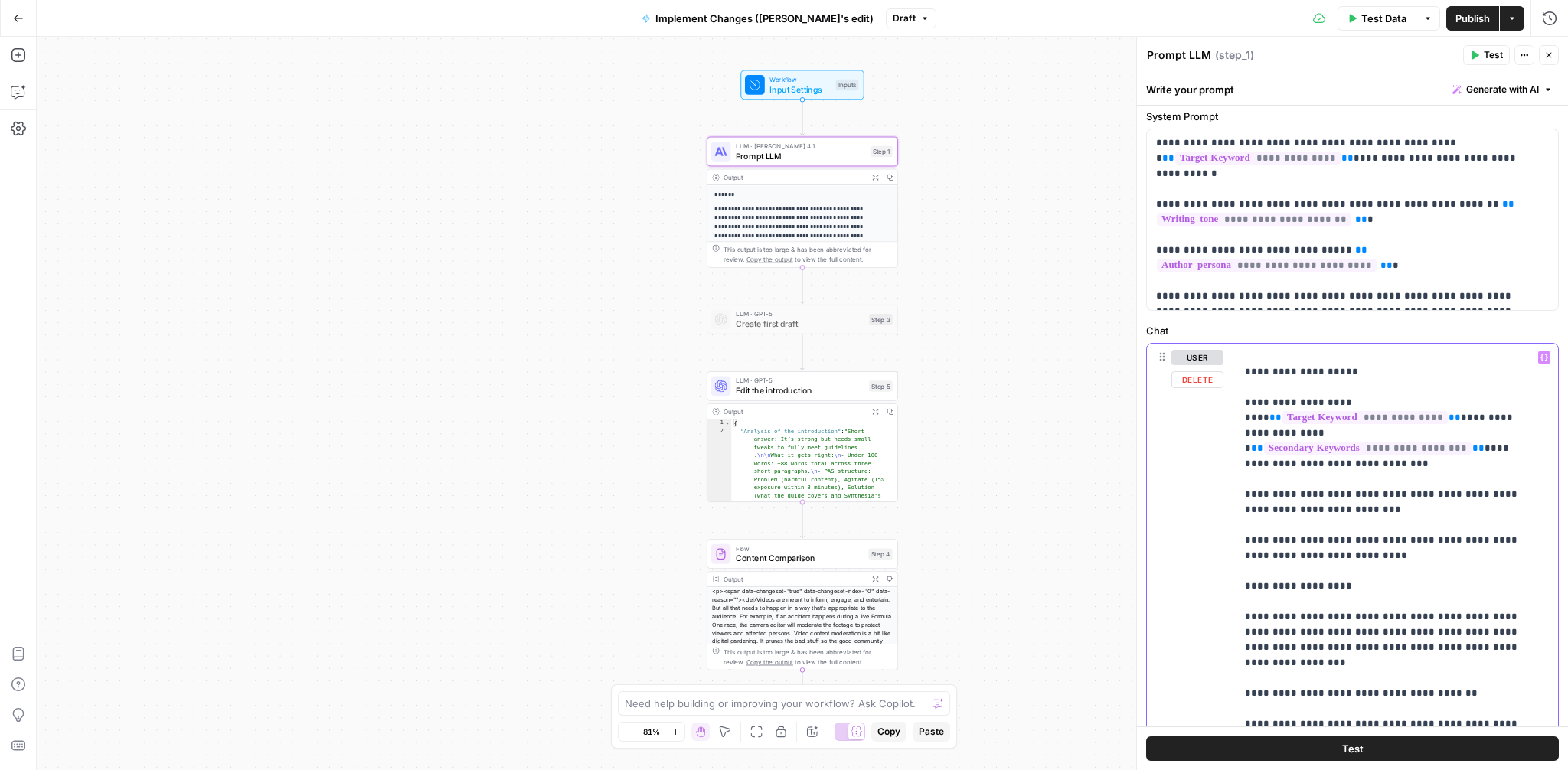
click at [1241, 576] on div "**********" at bounding box center [1390, 656] width 310 height 624
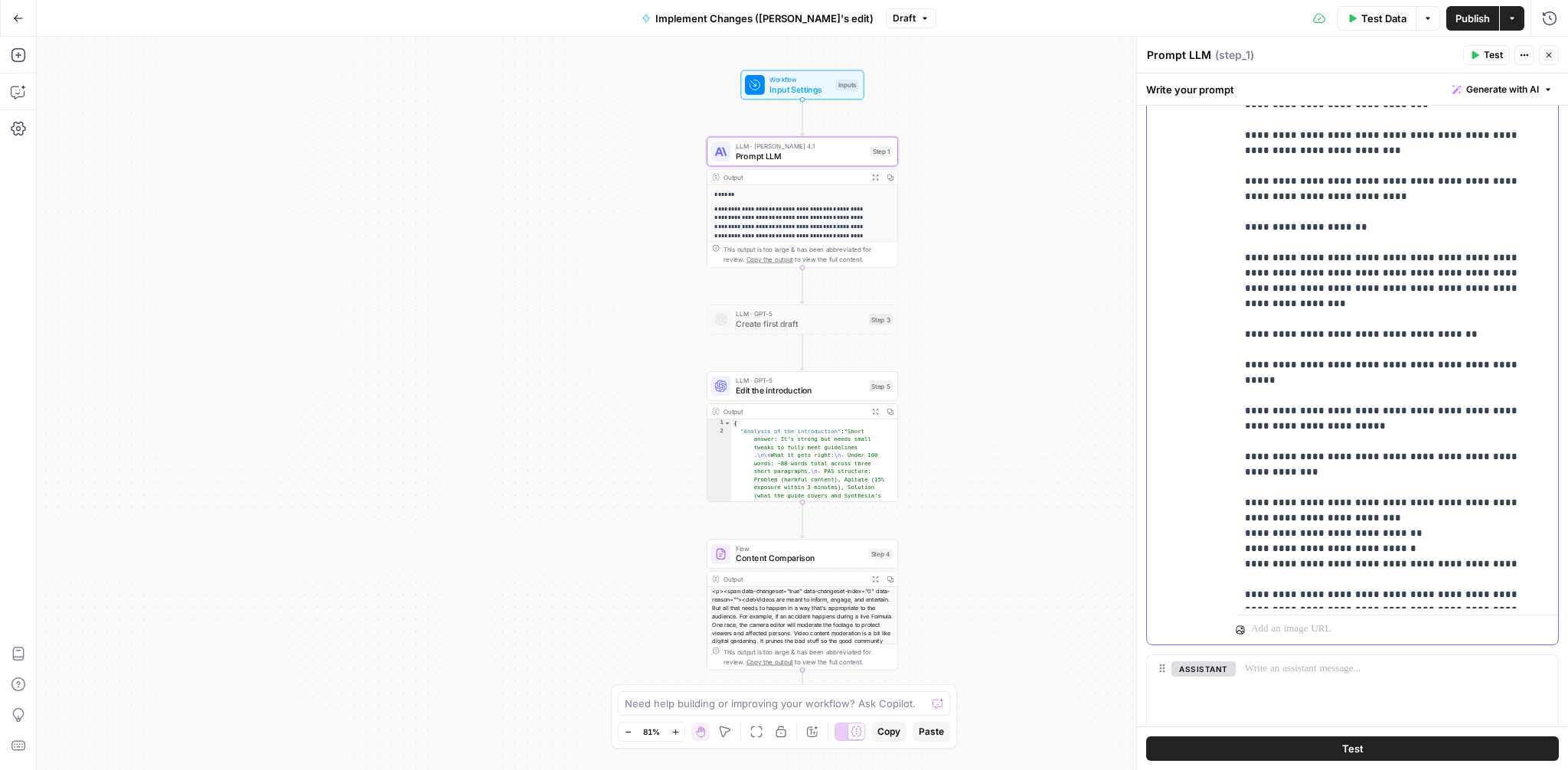
scroll to position [488, 0]
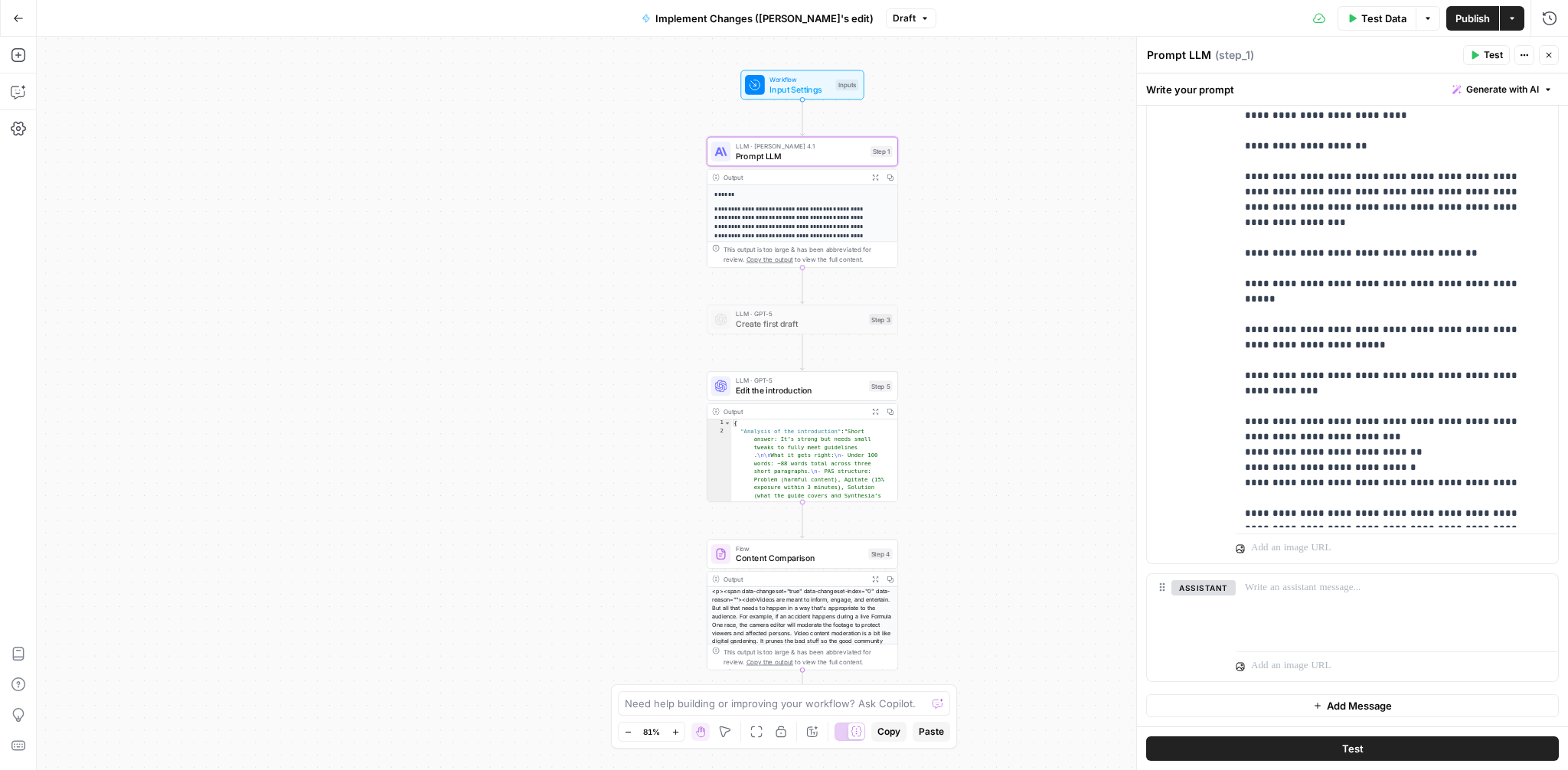
click at [1475, 17] on span "Publish" at bounding box center [1472, 18] width 34 height 16
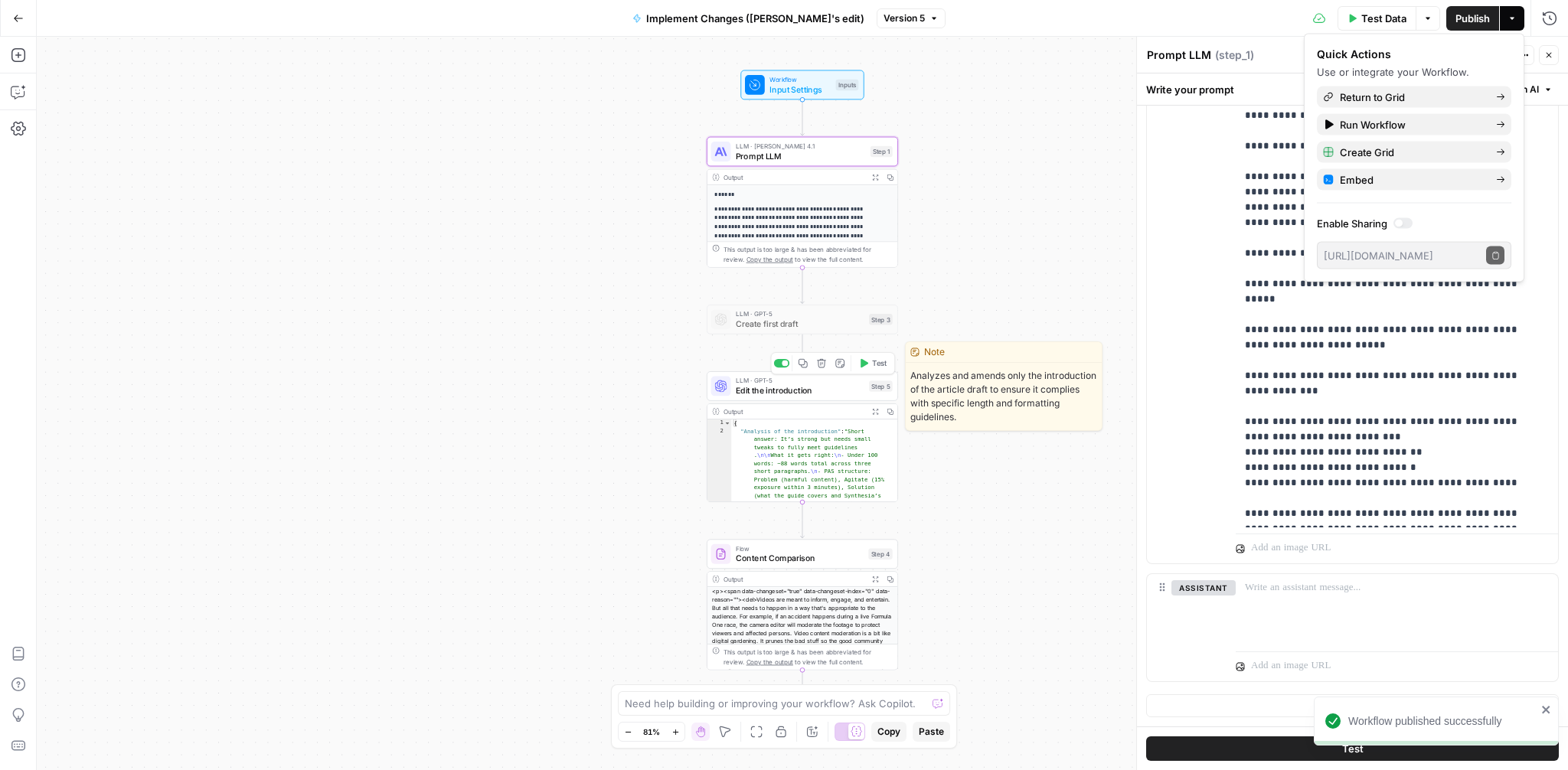
click at [770, 390] on span "Edit the introduction" at bounding box center [799, 390] width 129 height 12
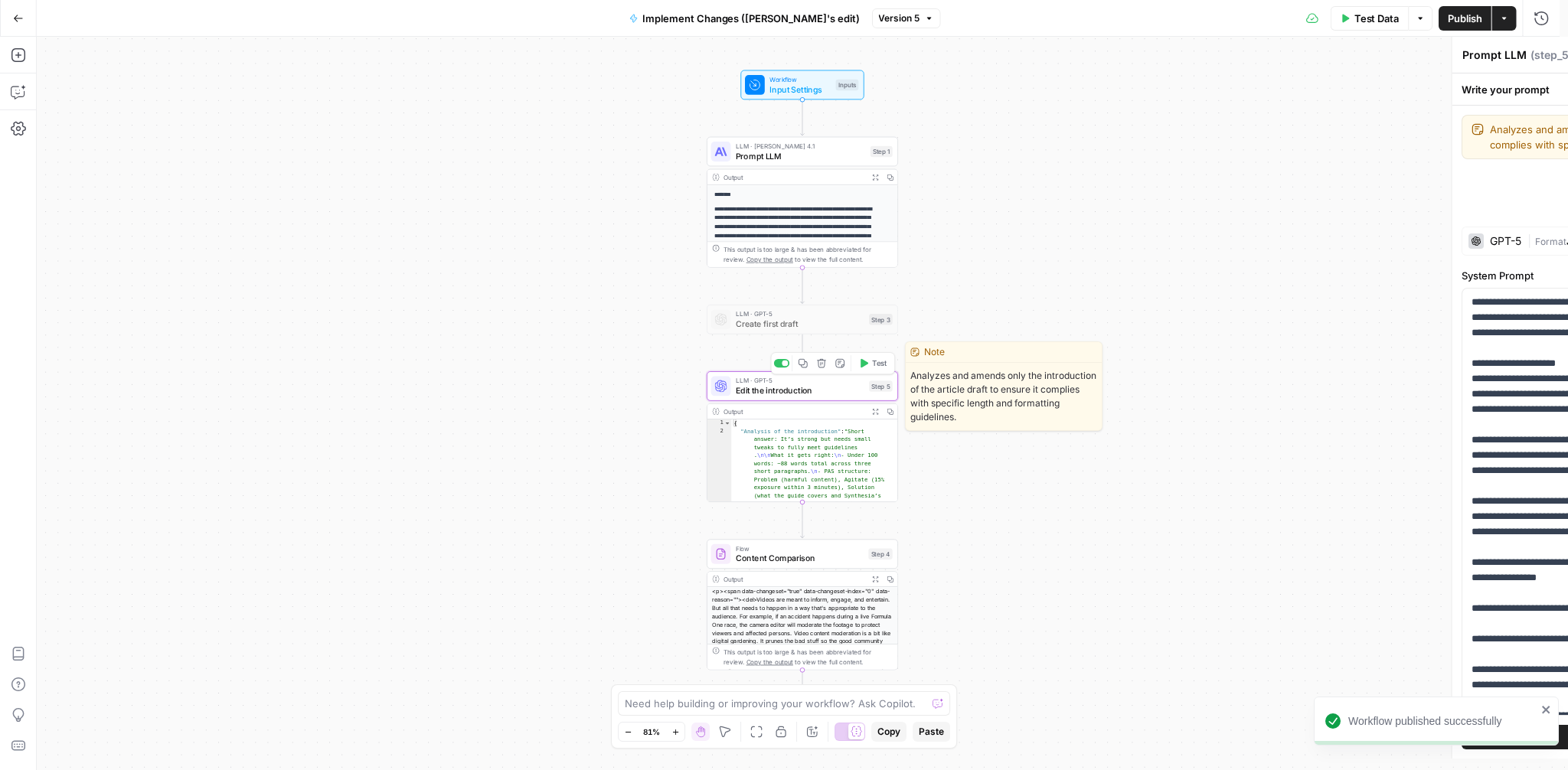
type textarea "Edit the introduction"
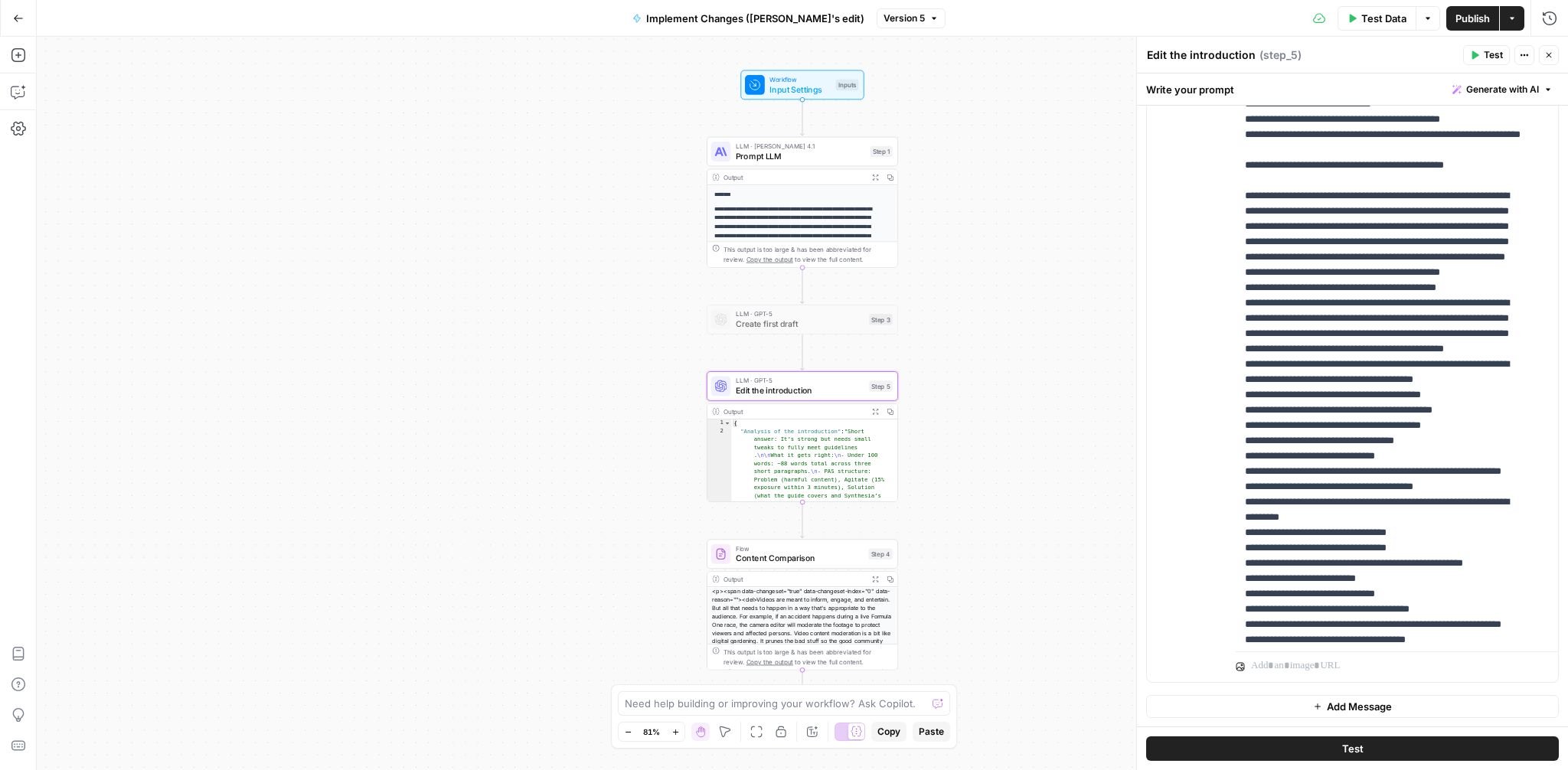
scroll to position [24, 0]
click at [1544, 46] on button "Close" at bounding box center [1549, 55] width 20 height 20
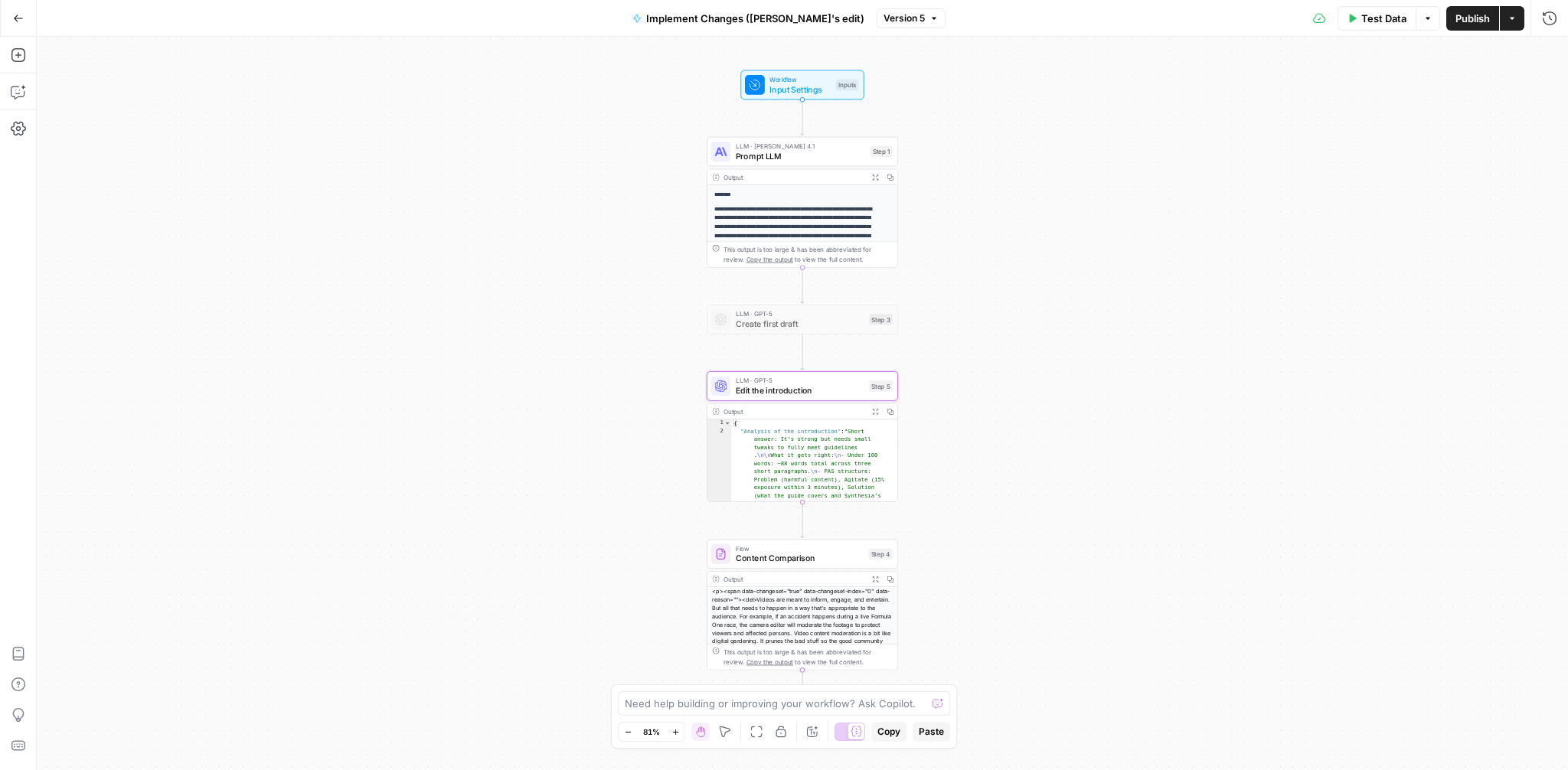
click at [817, 158] on span "Prompt LLM" at bounding box center [800, 156] width 129 height 12
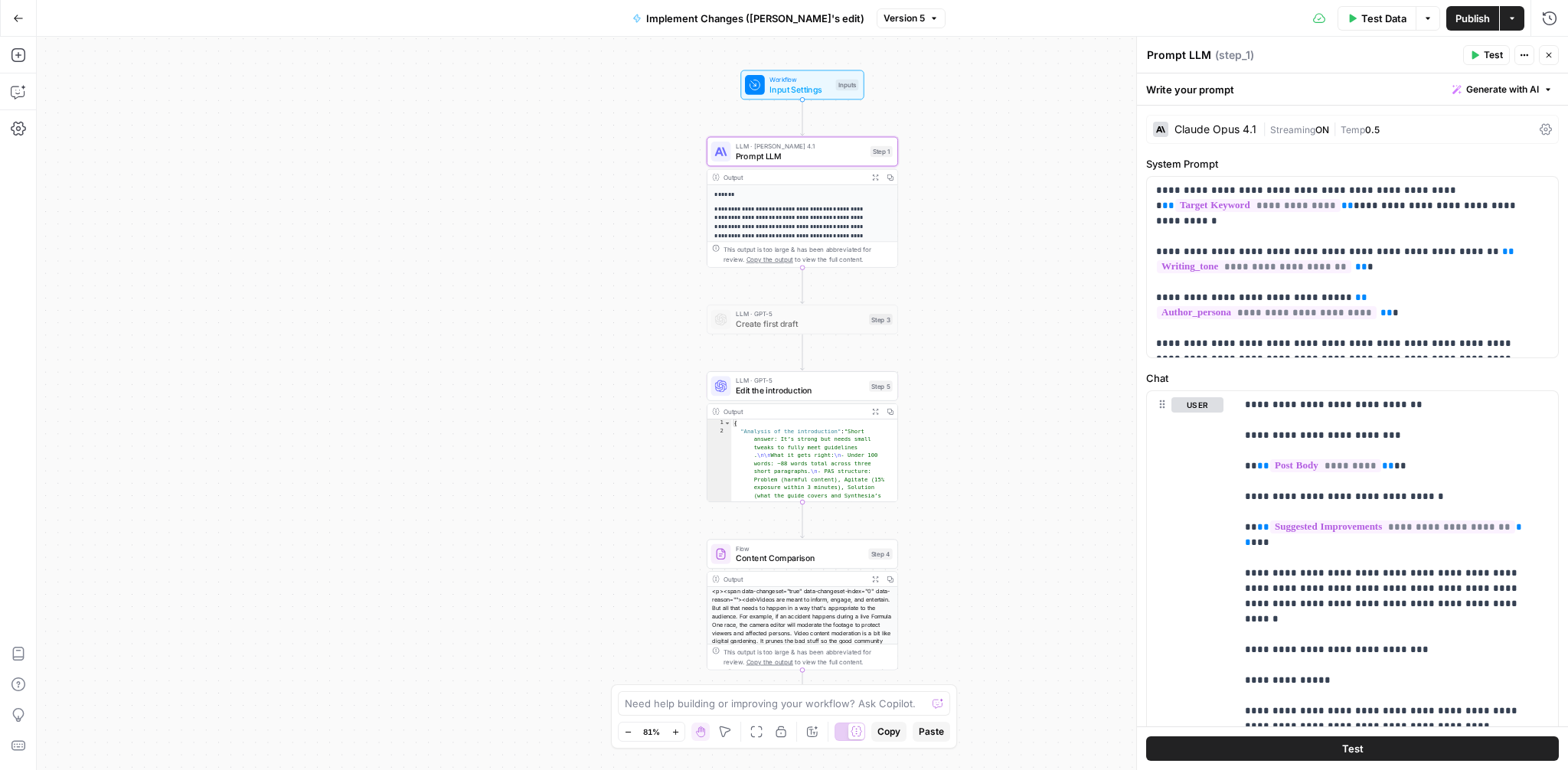
click at [1548, 56] on icon "button" at bounding box center [1549, 55] width 10 height 10
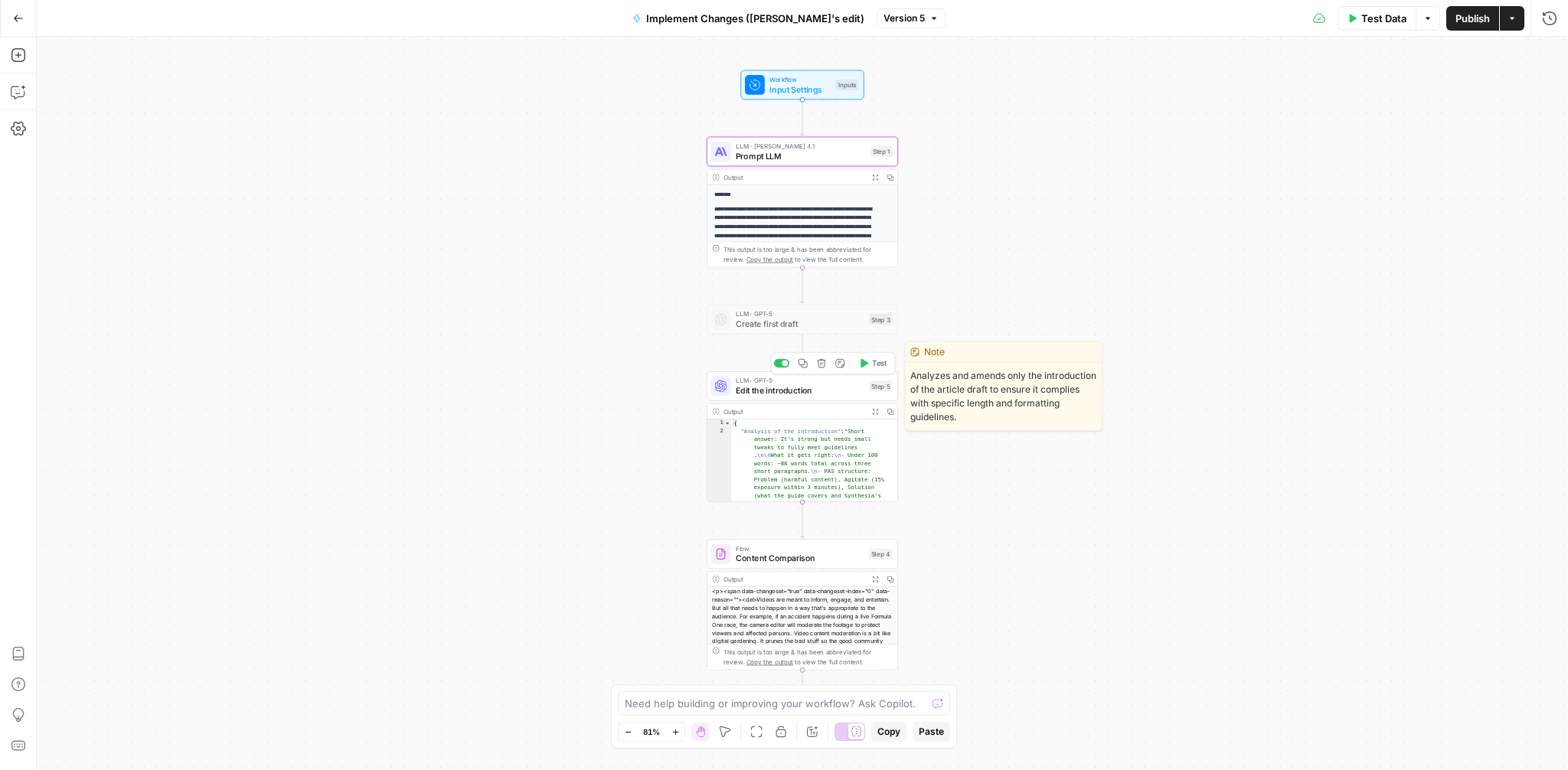
click at [802, 392] on span "Edit the introduction" at bounding box center [799, 390] width 129 height 12
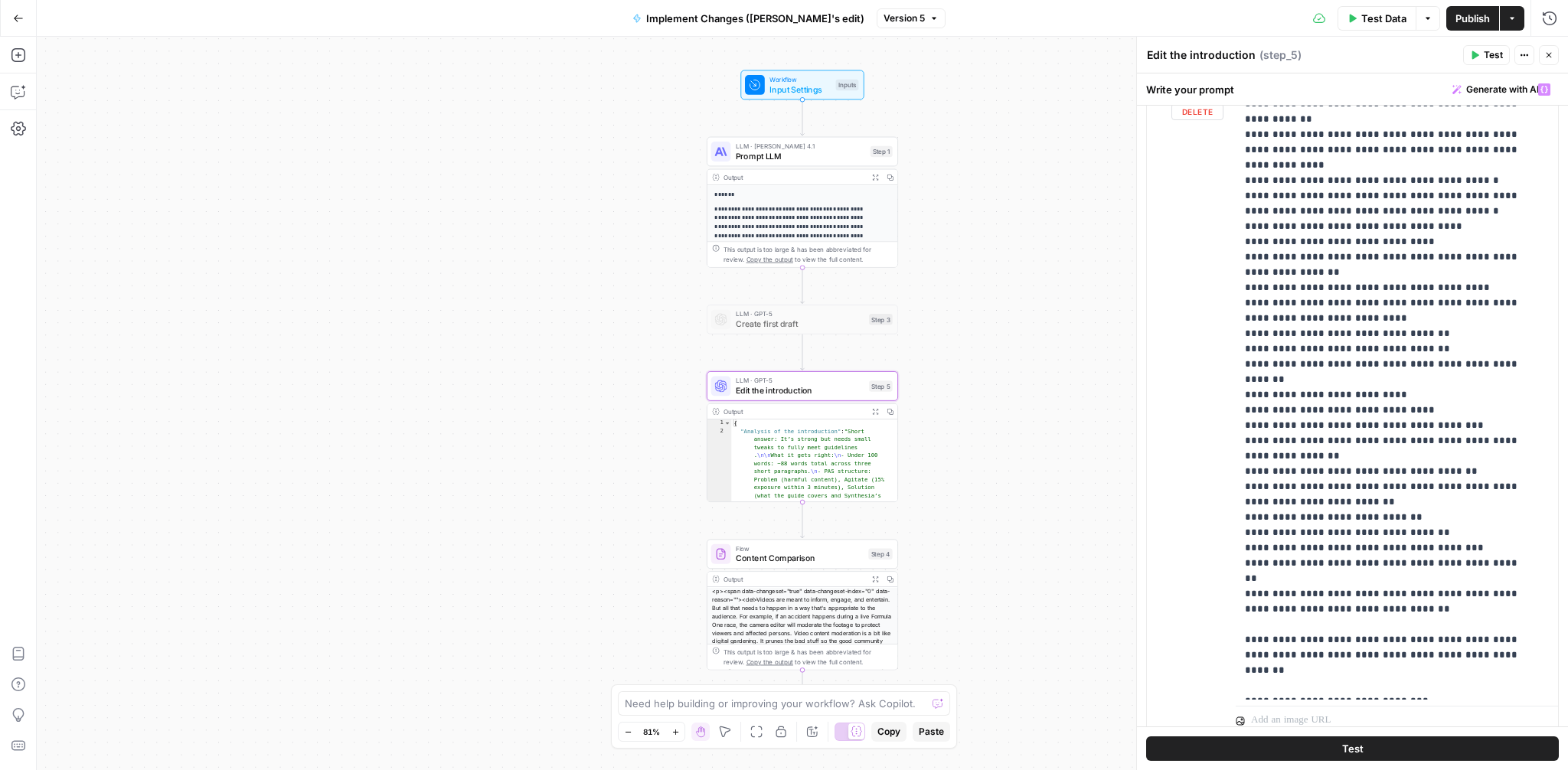
scroll to position [1224, 0]
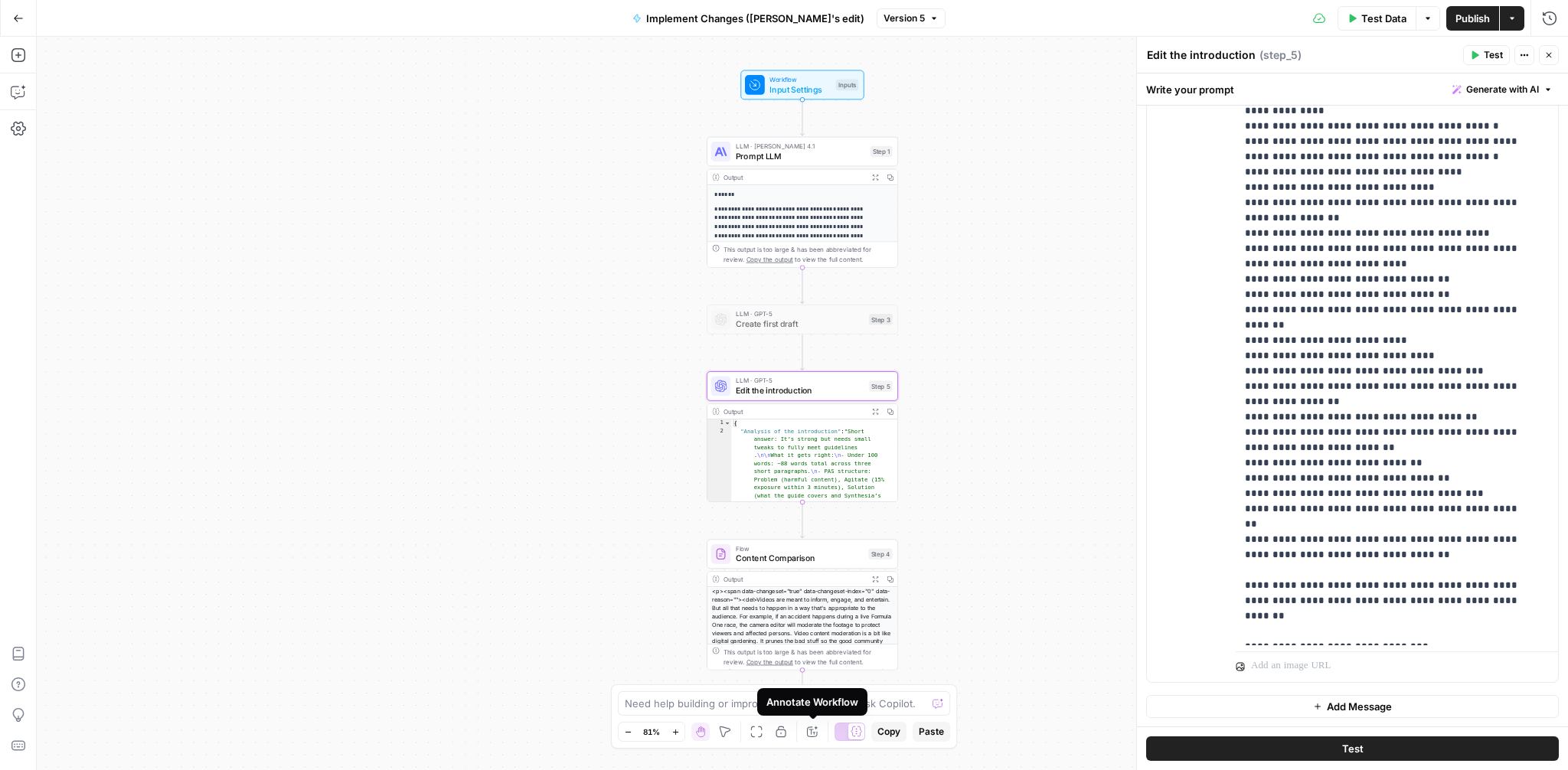
click at [813, 730] on icon "button" at bounding box center [812, 732] width 12 height 12
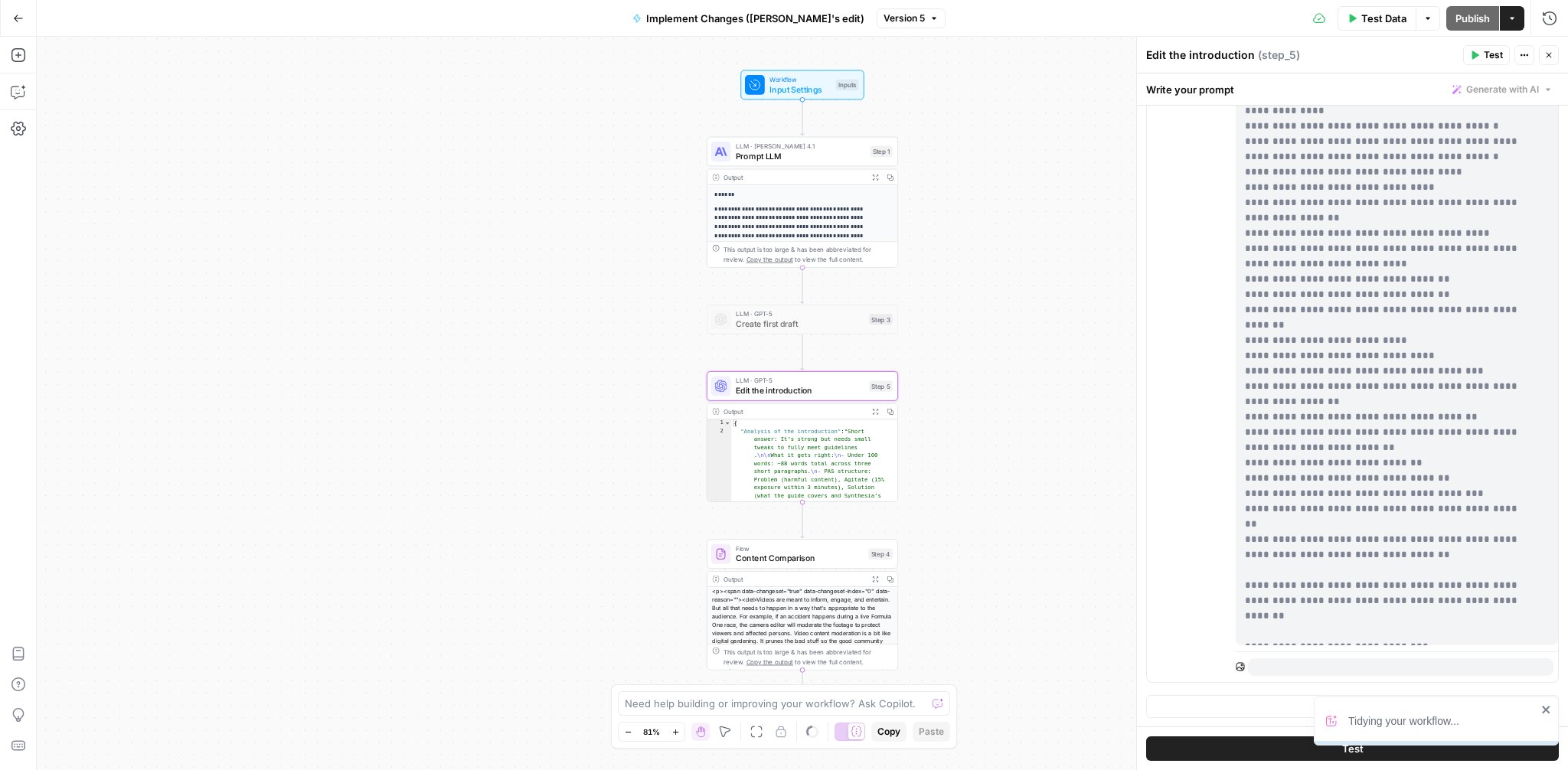
click at [760, 150] on span "Prompt LLM" at bounding box center [800, 156] width 129 height 12
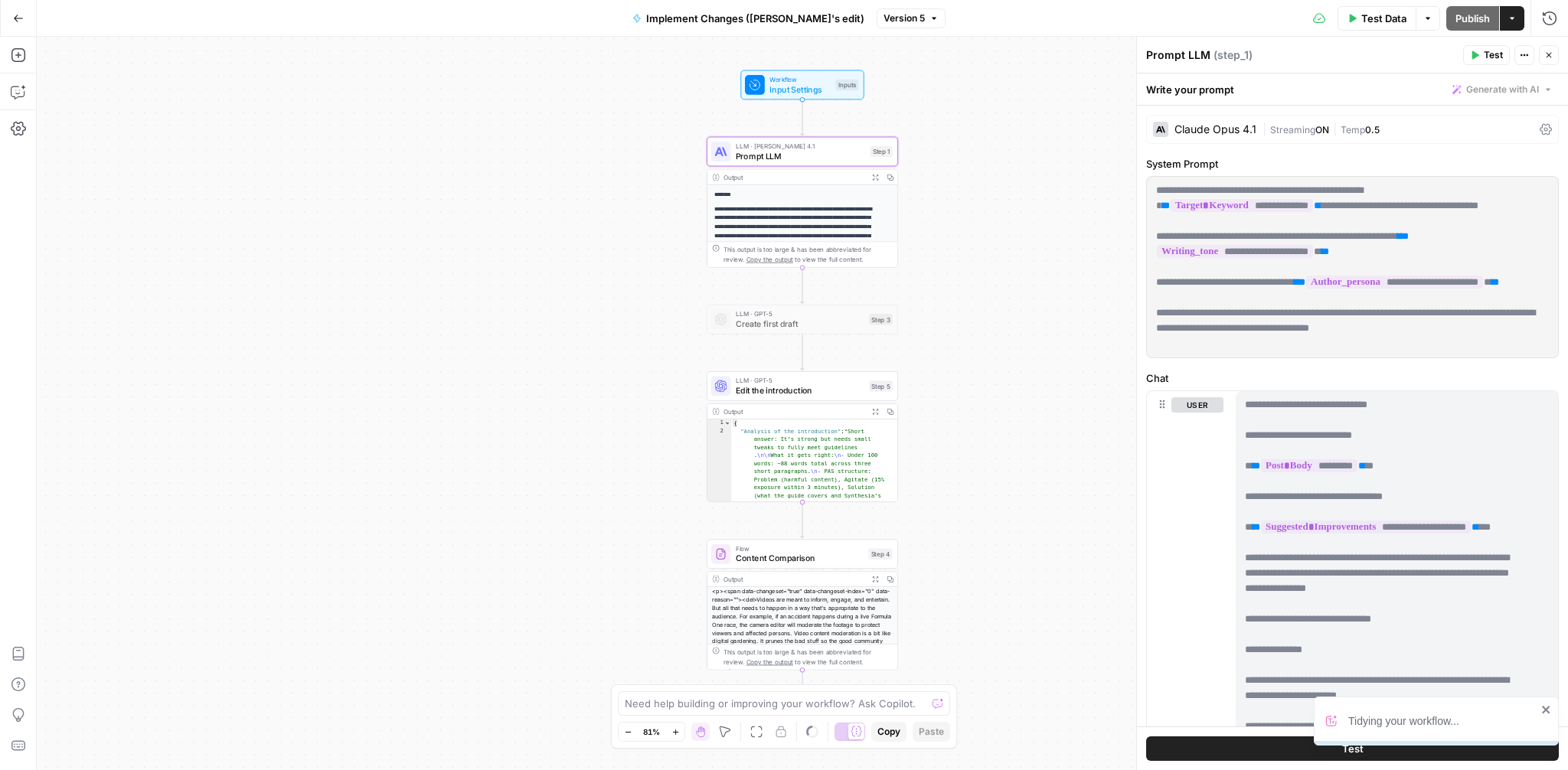
click at [1181, 53] on div "Prompt LLM ( step_1 )" at bounding box center [1302, 55] width 312 height 16
click at [1177, 56] on div "Prompt LLM ( step_1 )" at bounding box center [1302, 55] width 312 height 16
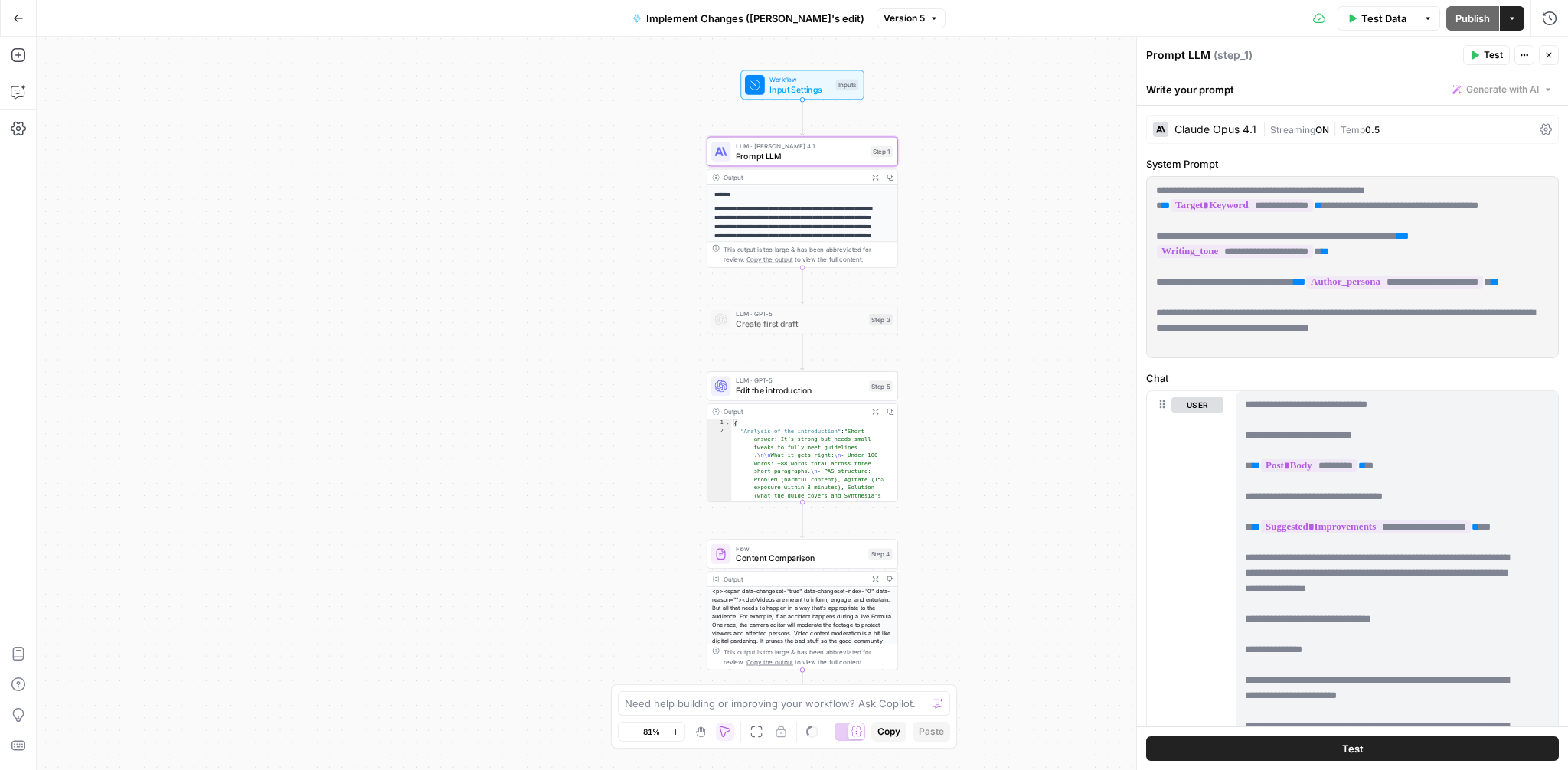
click at [1177, 56] on div "Prompt LLM ( step_1 )" at bounding box center [1302, 55] width 312 height 16
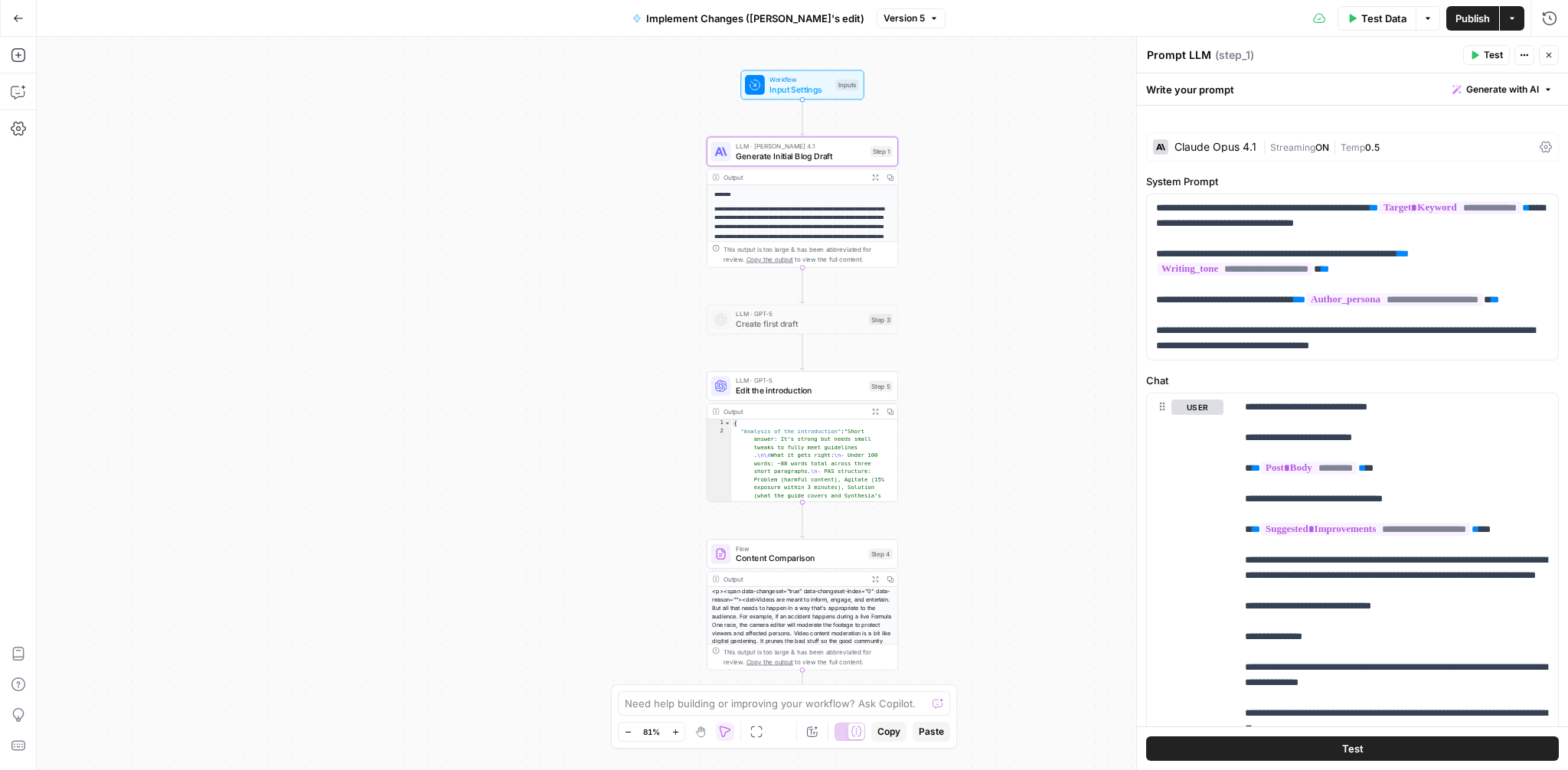
type textarea "Generate Initial Blog Draft"
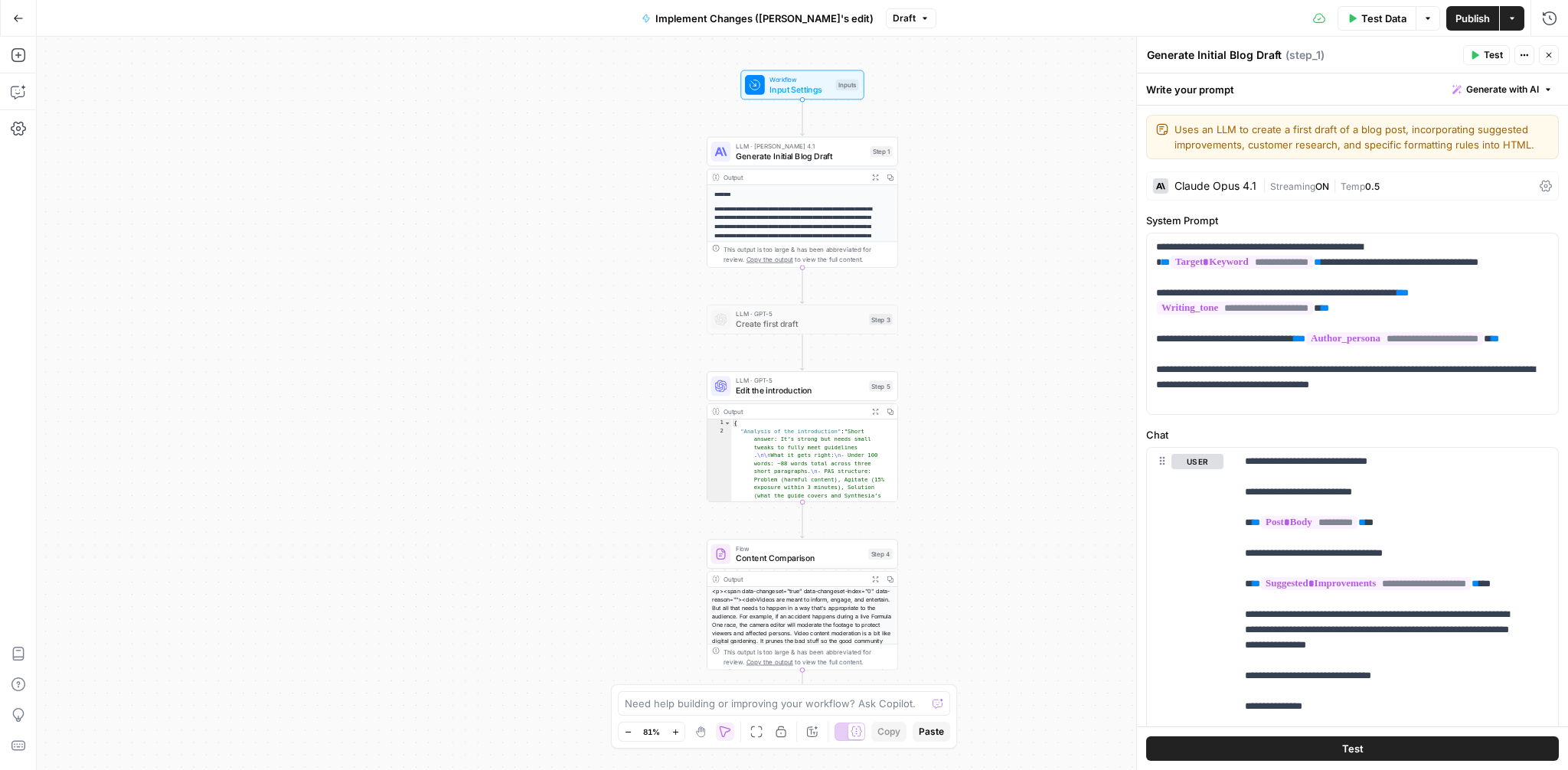
click at [1004, 156] on div "**********" at bounding box center [802, 403] width 1531 height 733
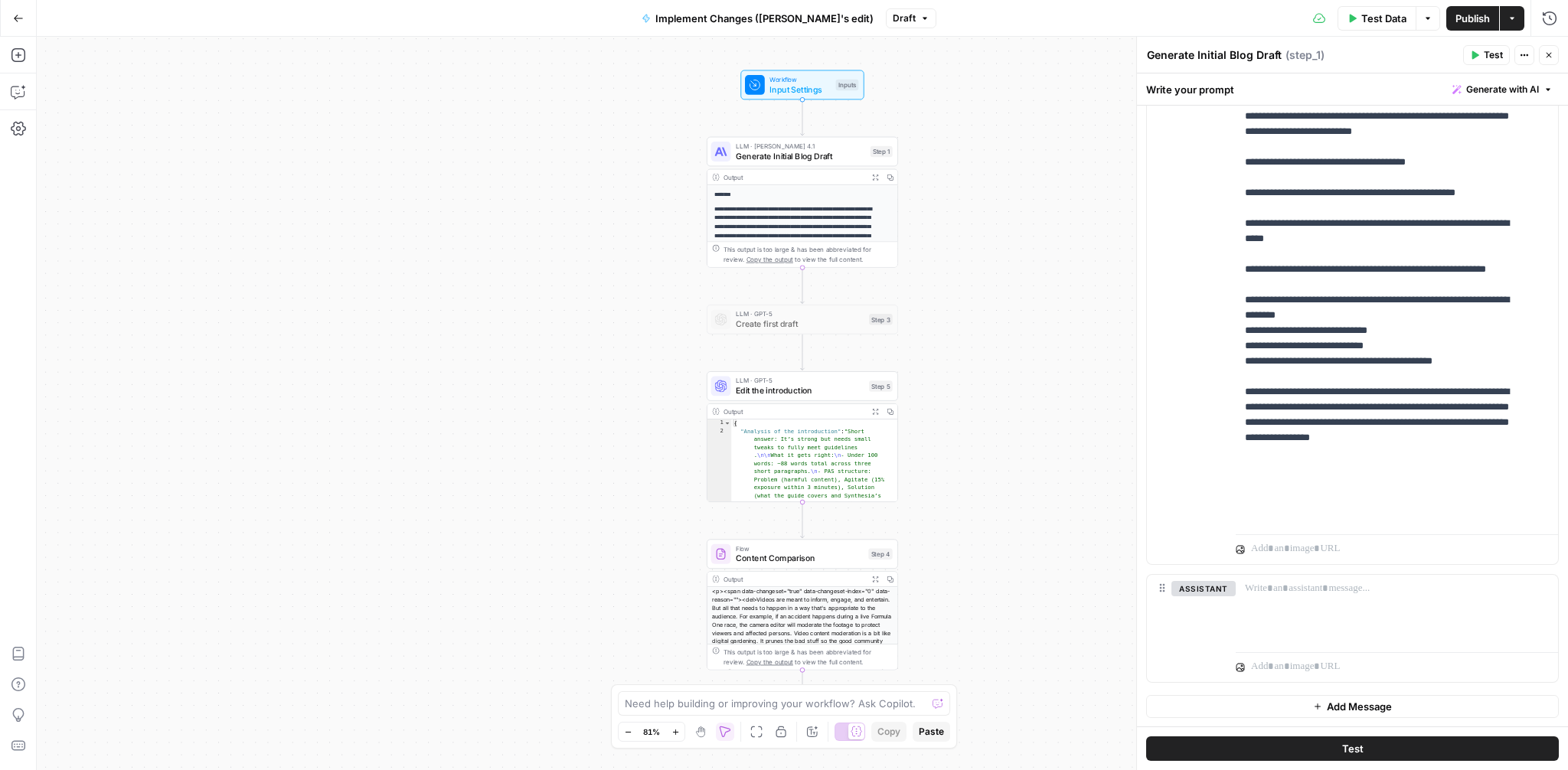
scroll to position [544, 0]
click at [1470, 18] on span "Publish" at bounding box center [1472, 18] width 34 height 16
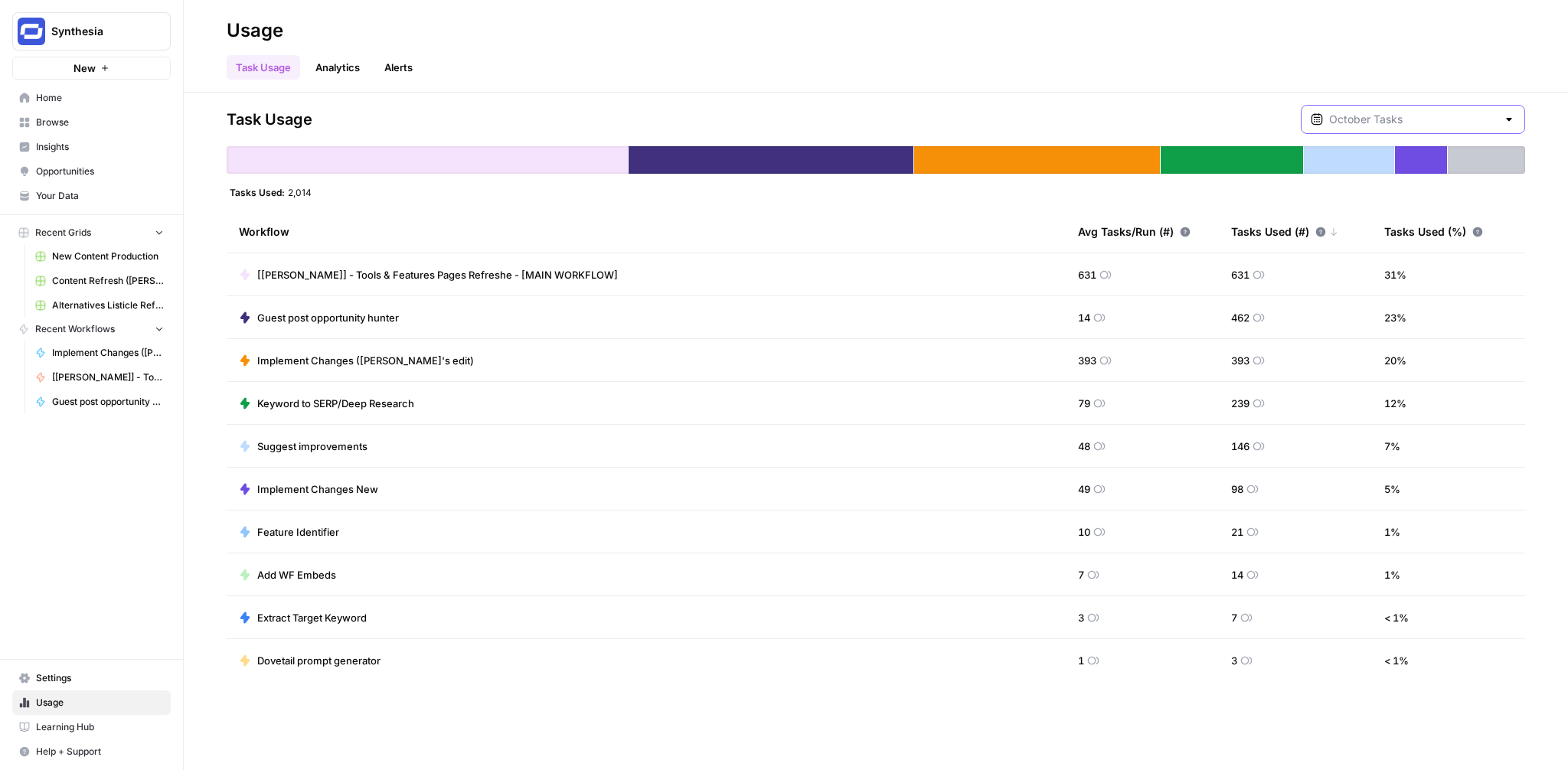
click at [1442, 114] on input "text" at bounding box center [1413, 120] width 168 height 16
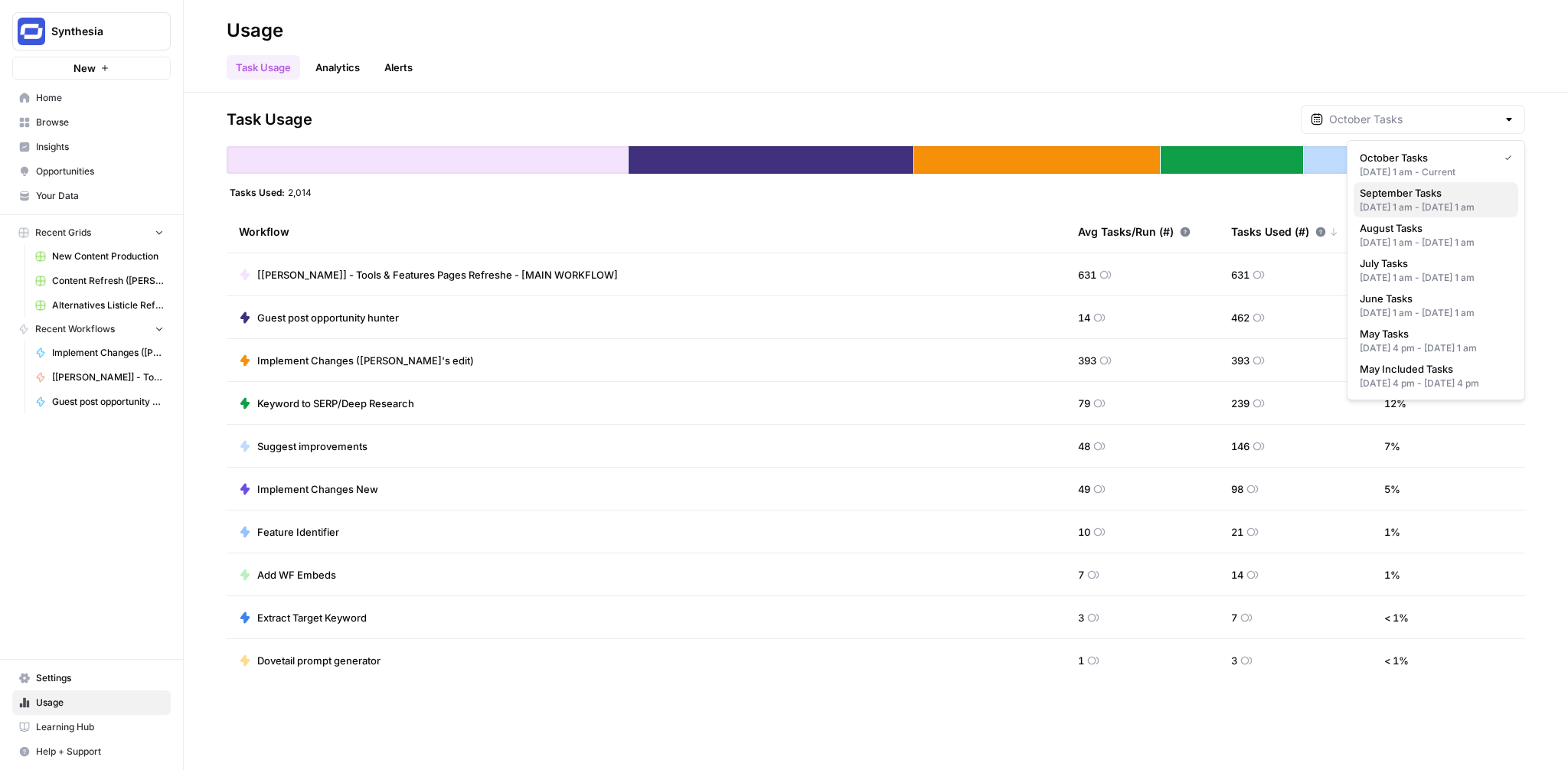
click at [1409, 206] on div "Sep 1, 2025 1 am - Oct 1, 2025 1 am" at bounding box center [1436, 207] width 152 height 14
type input "September Tasks"
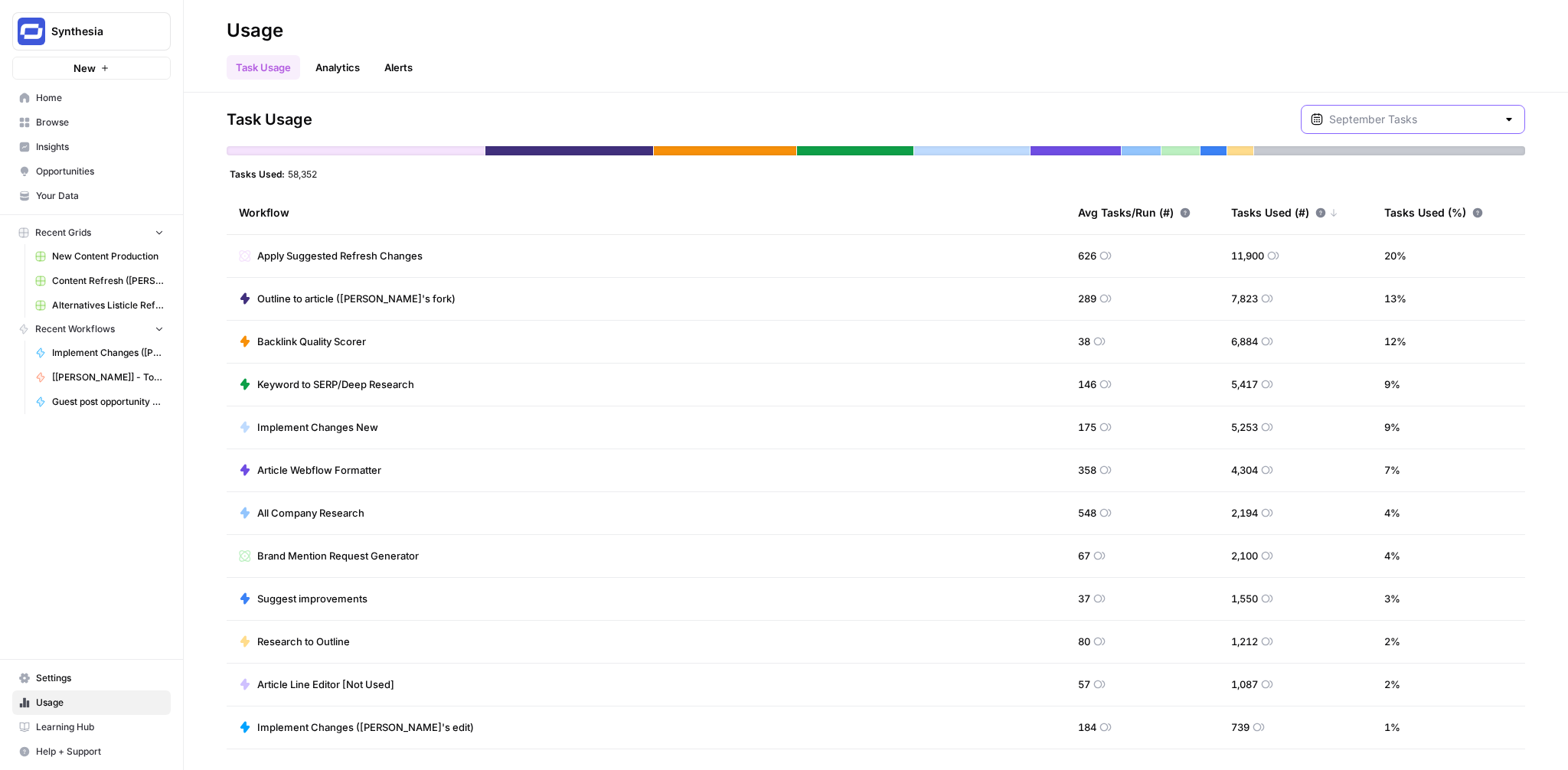
click at [1430, 126] on input "text" at bounding box center [1413, 120] width 168 height 16
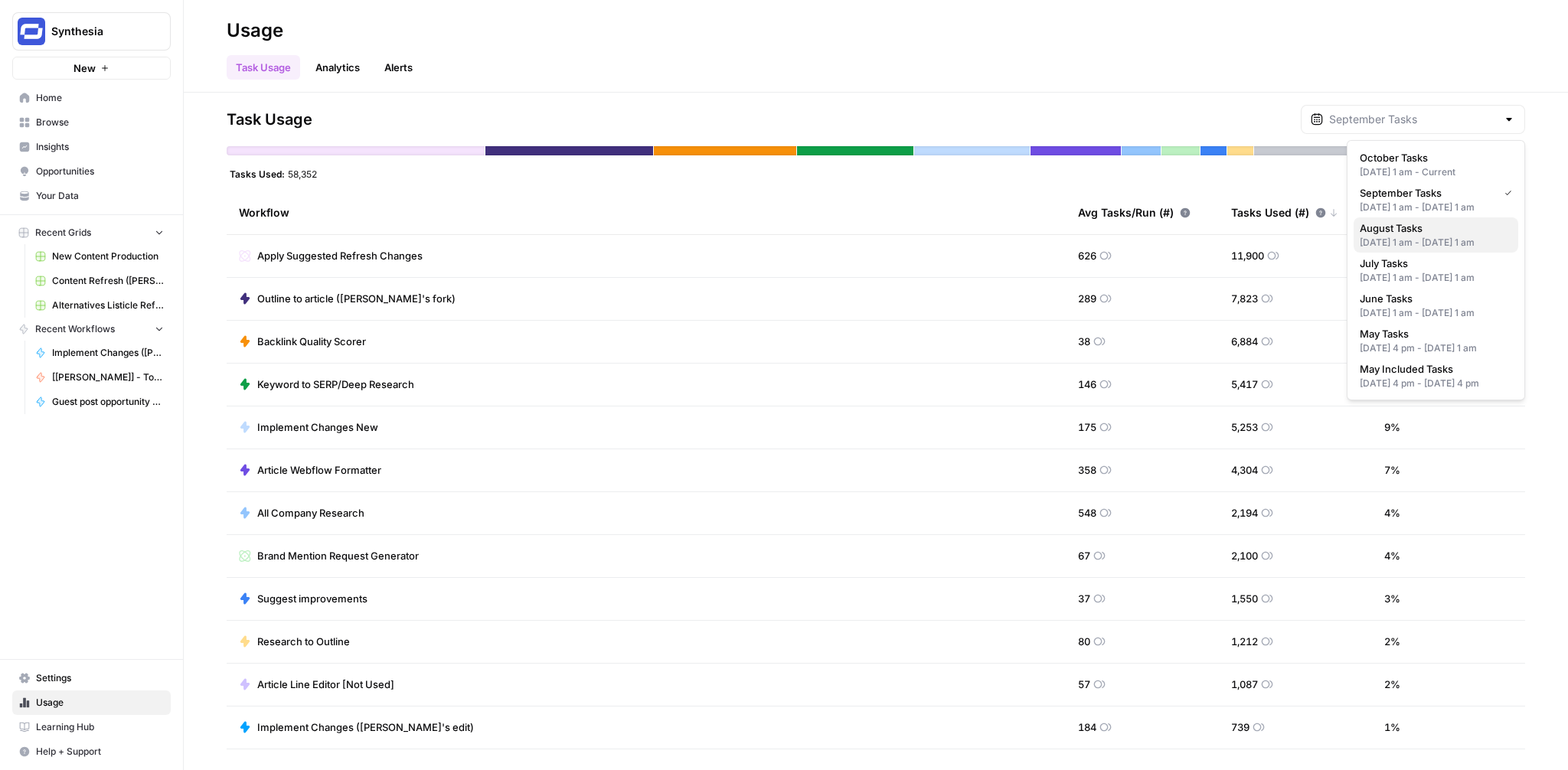
click at [1416, 249] on div "Aug 1, 2025 1 am - Sep 1, 2025 1 am" at bounding box center [1436, 243] width 152 height 14
type input "August Tasks"
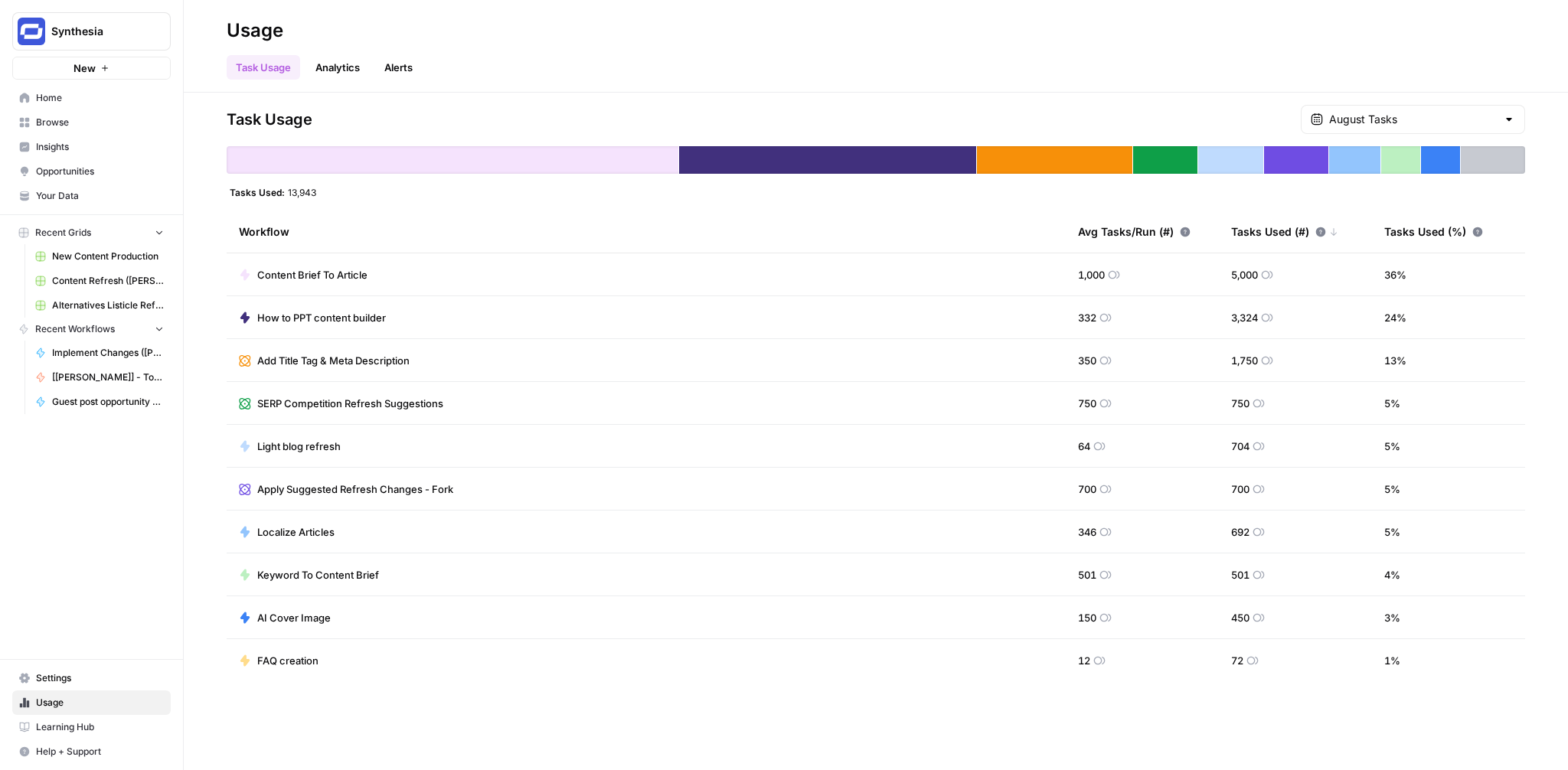
click at [1421, 100] on div "Task Usage August Tasks Tasks Used: 13,943 Workflow Avg Tasks/Run (#) Tasks Use…" at bounding box center [875, 431] width 1384 height 677
click at [1421, 114] on input "text" at bounding box center [1413, 120] width 168 height 16
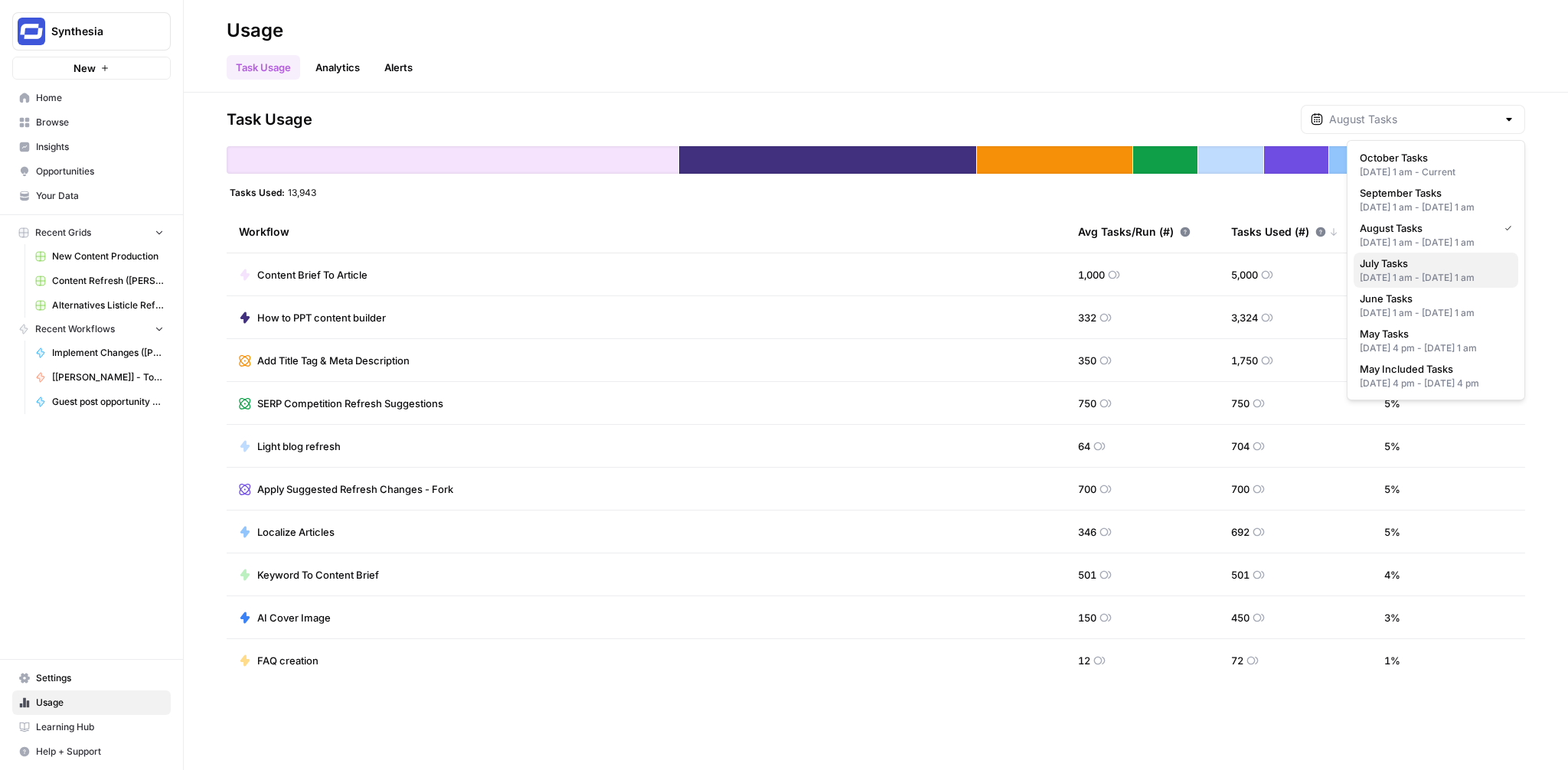
click at [1421, 285] on div "Jul 1, 2025 1 am - Aug 1, 2025 1 am" at bounding box center [1436, 278] width 152 height 14
type input "July Tasks"
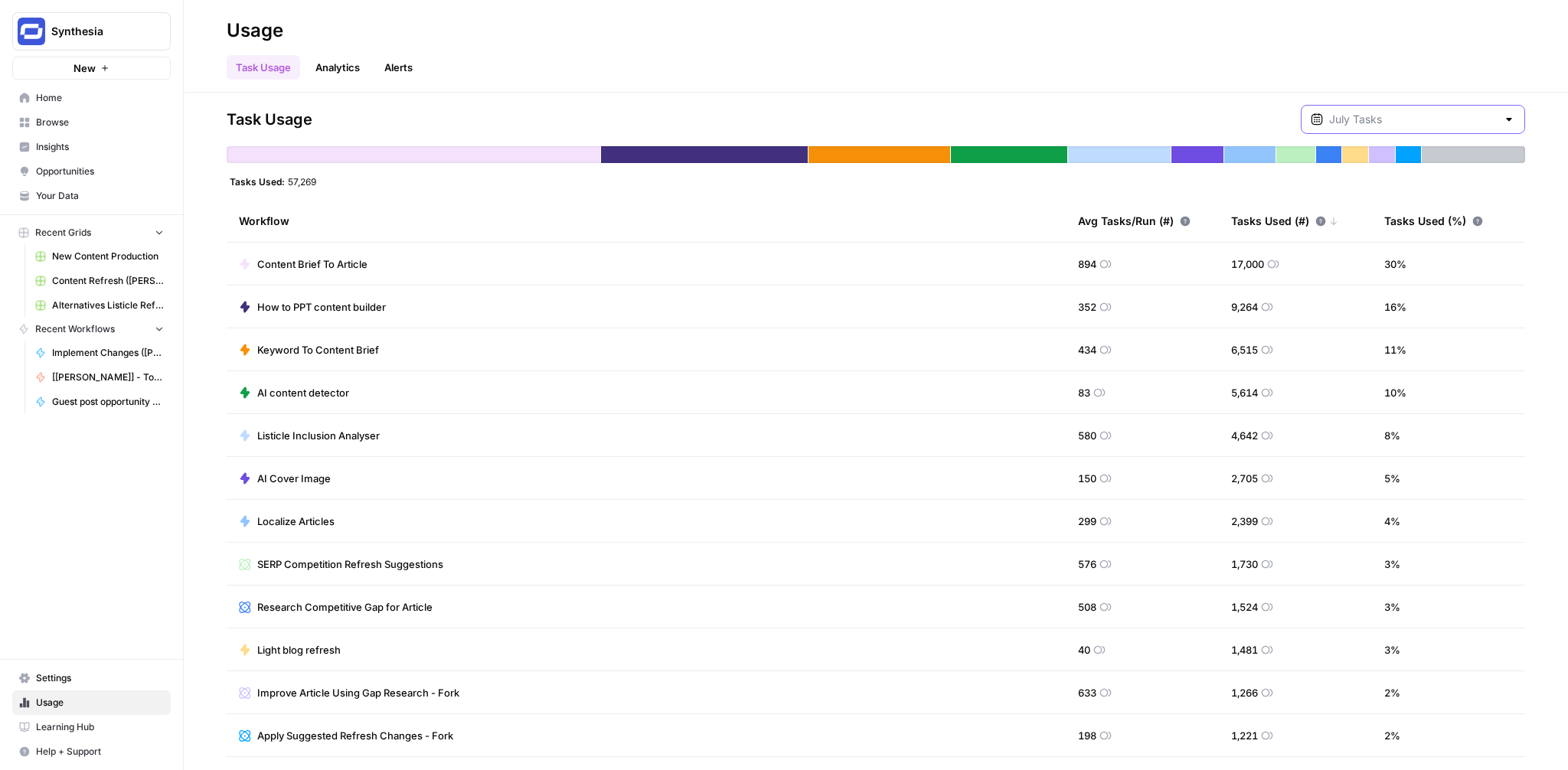
click at [1418, 120] on input "text" at bounding box center [1413, 120] width 168 height 16
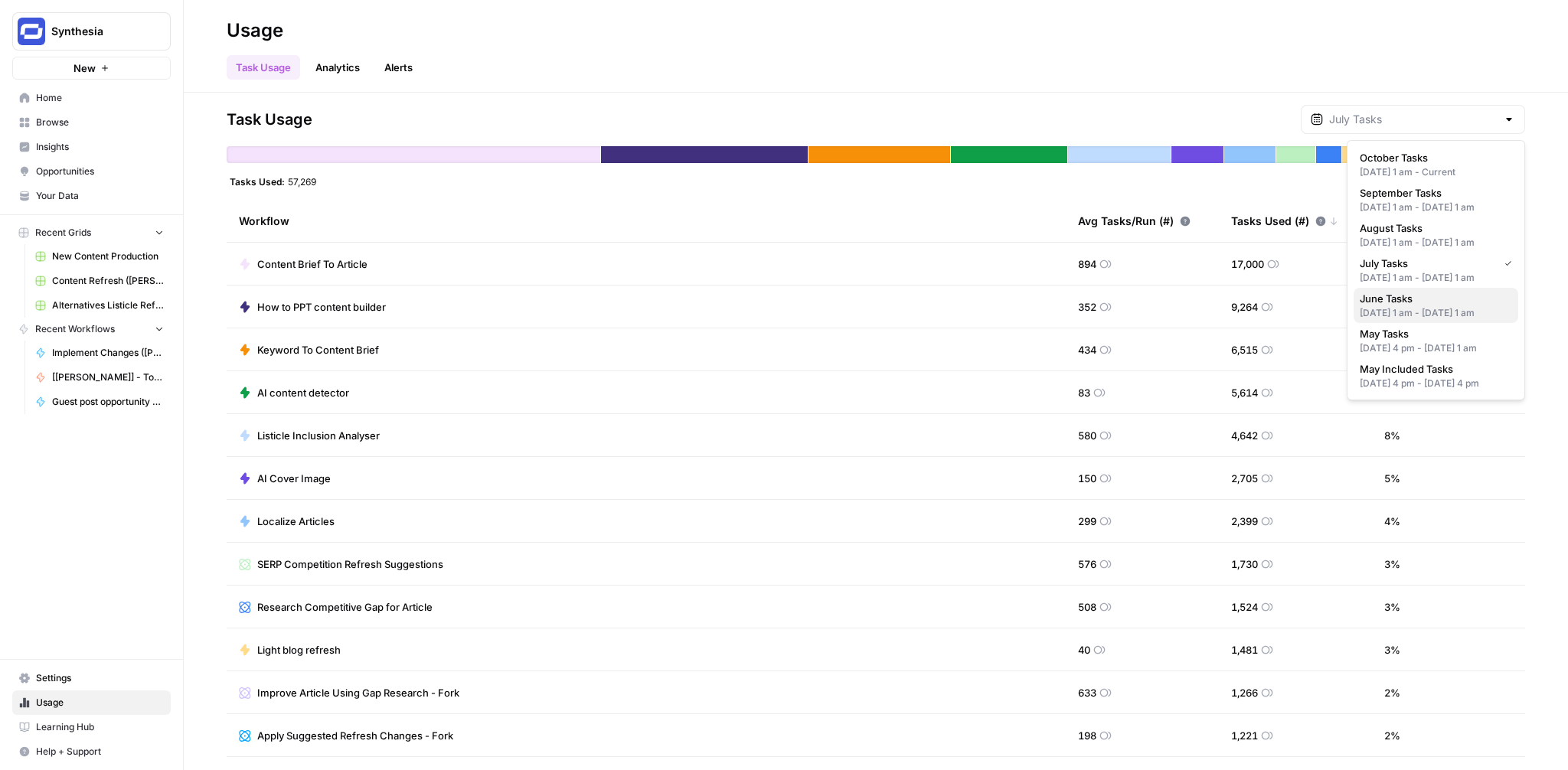
click at [1426, 306] on span "June Tasks" at bounding box center [1432, 299] width 146 height 16
type input "June Tasks"
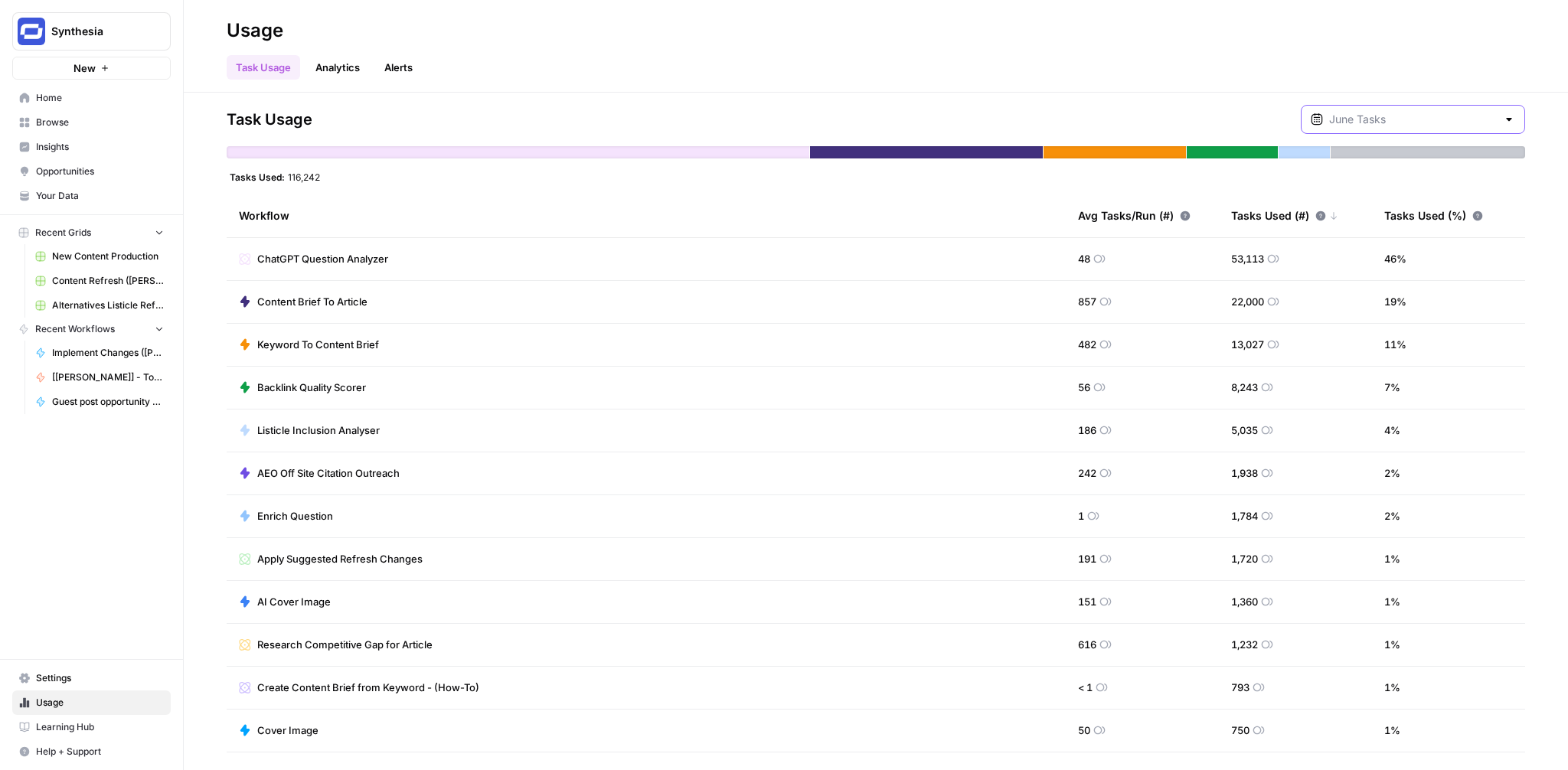
click at [1419, 120] on input "text" at bounding box center [1413, 120] width 168 height 16
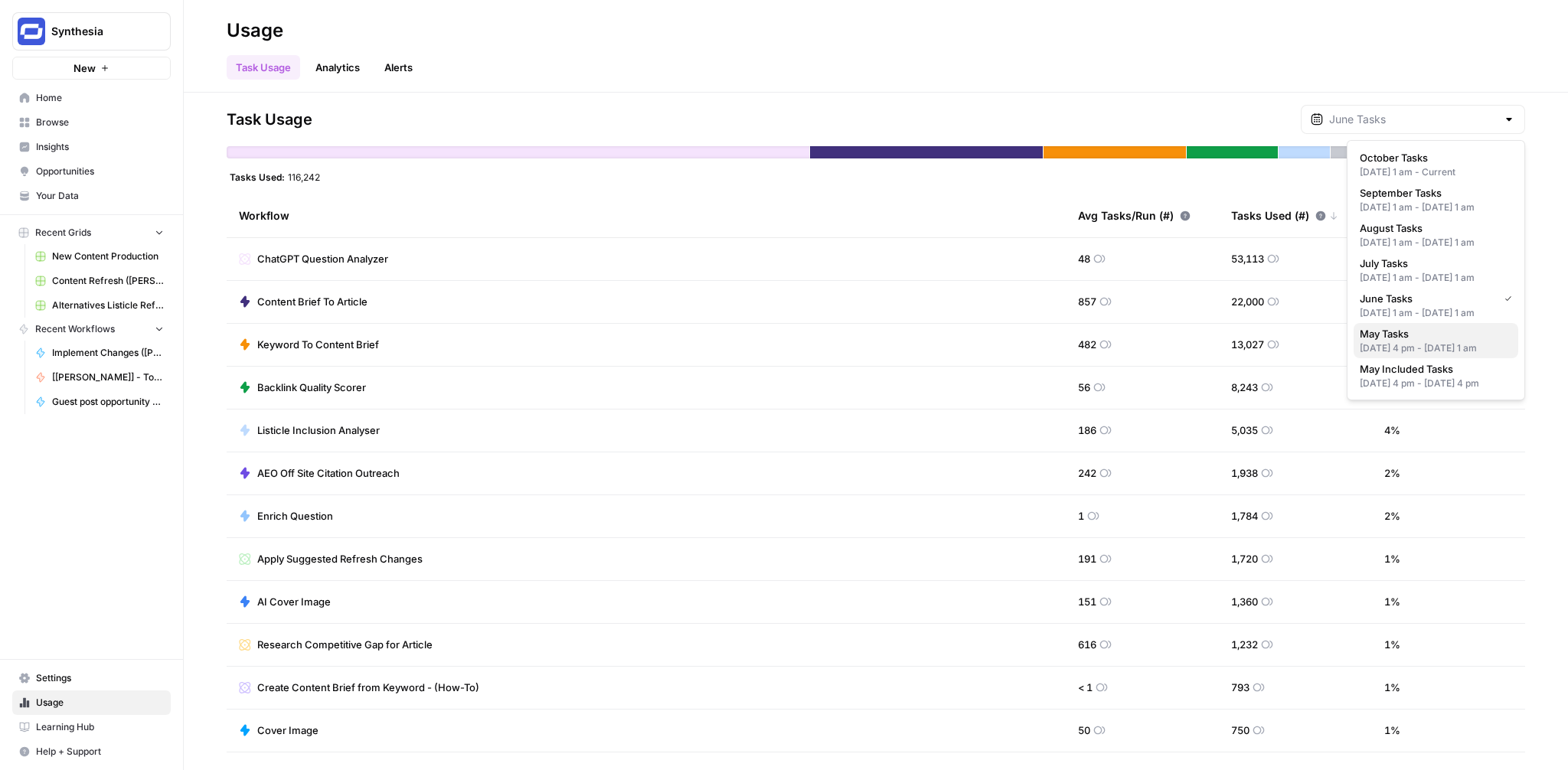
click at [1429, 355] on div "May 2, 2025 4 pm - Jun 1, 2025 1 am" at bounding box center [1436, 348] width 152 height 14
type input "May Tasks"
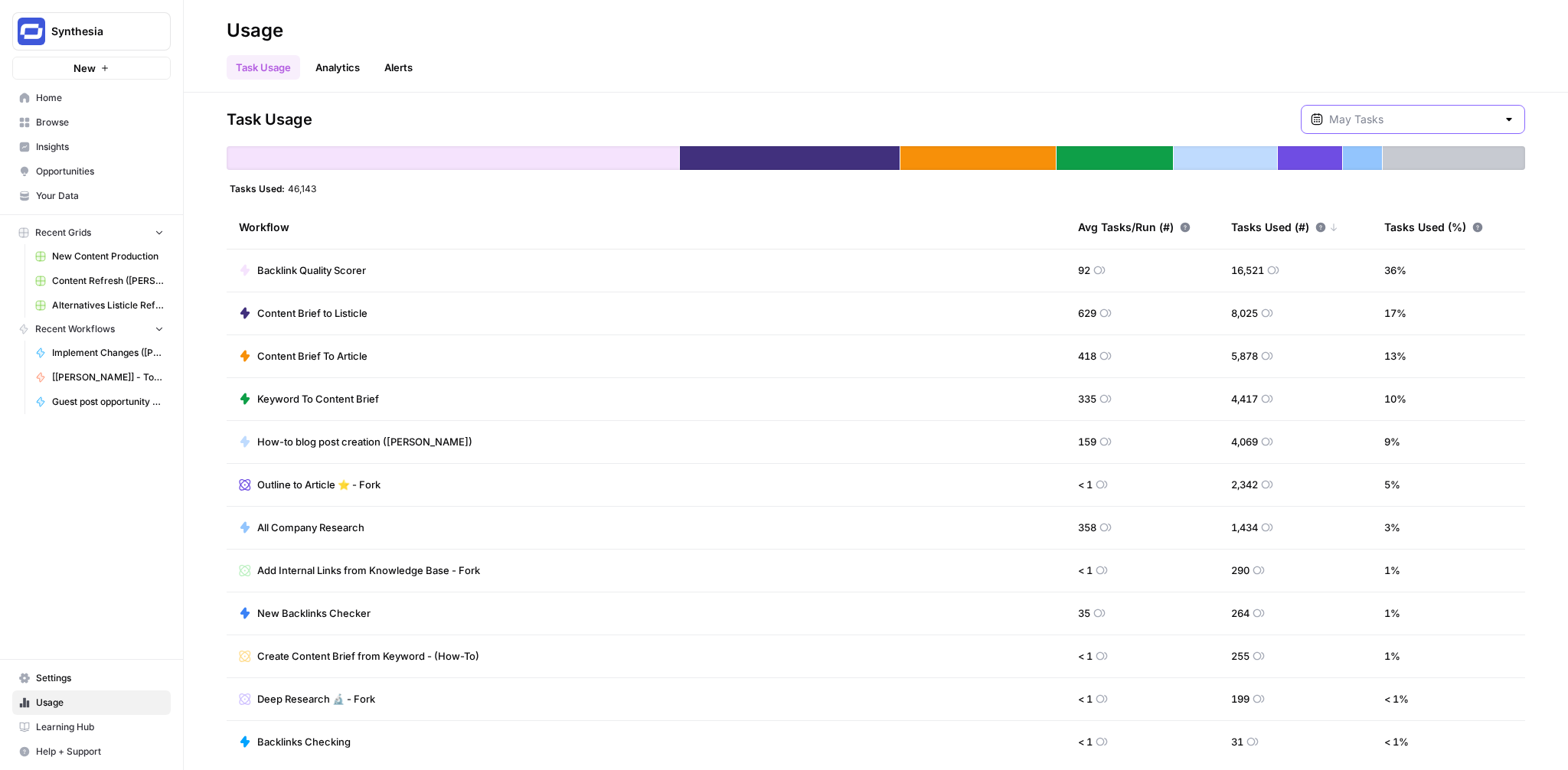
click at [1414, 115] on input "text" at bounding box center [1413, 120] width 168 height 16
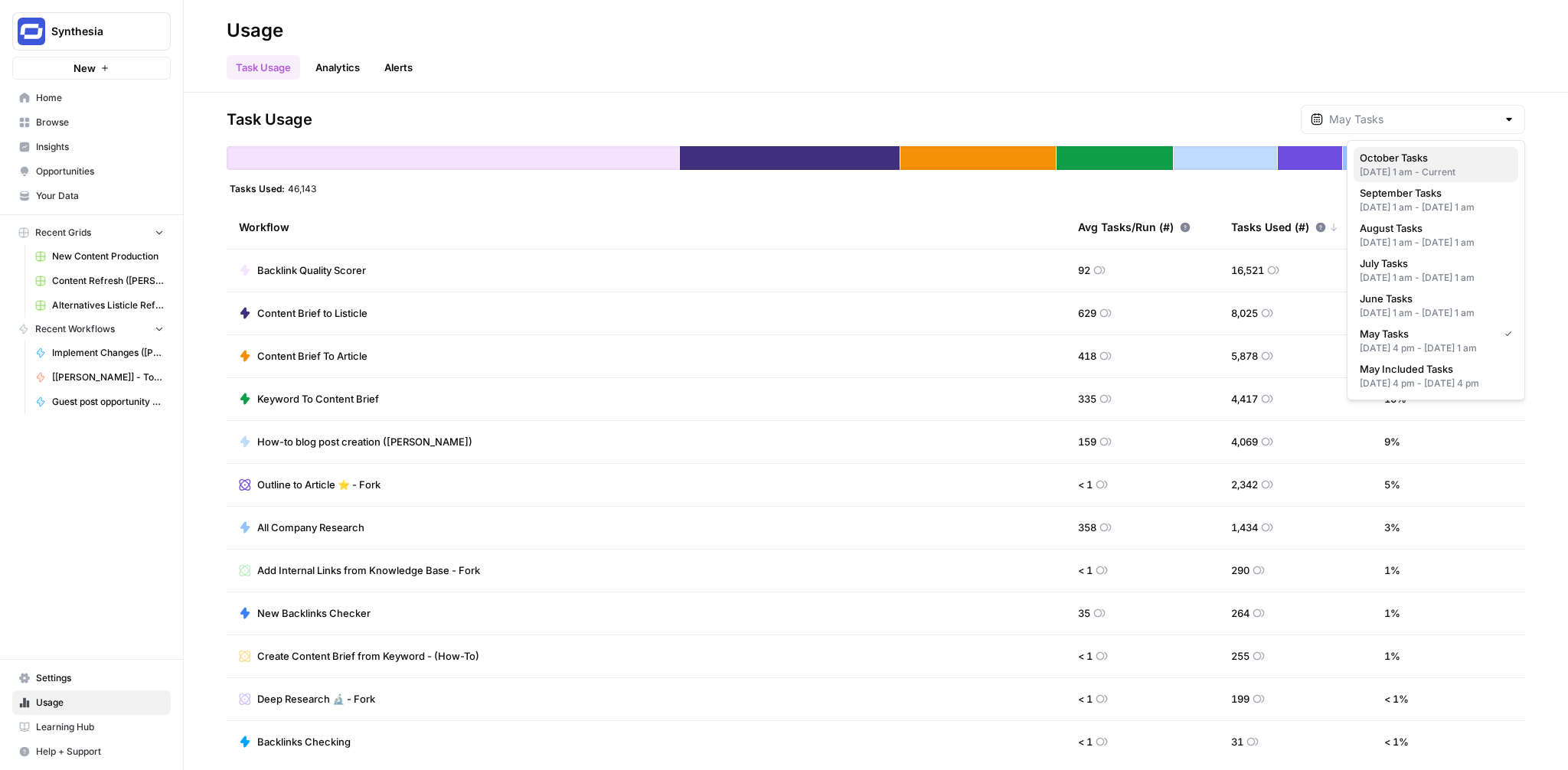
click at [1418, 171] on div "Oct 1, 2025 1 am - Current" at bounding box center [1436, 172] width 152 height 14
type input "October Tasks"
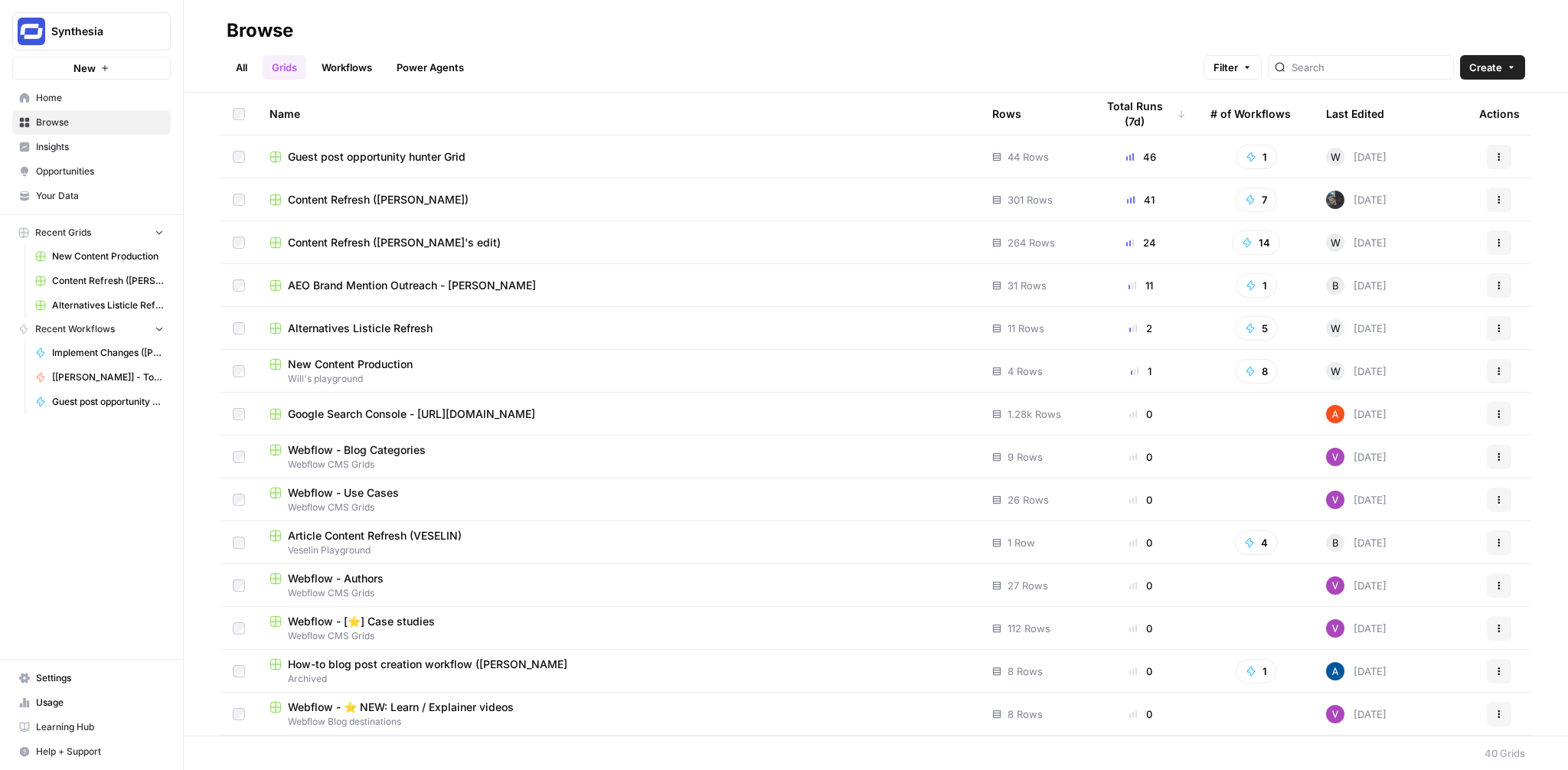
click at [369, 101] on div "Name" at bounding box center [618, 114] width 698 height 42
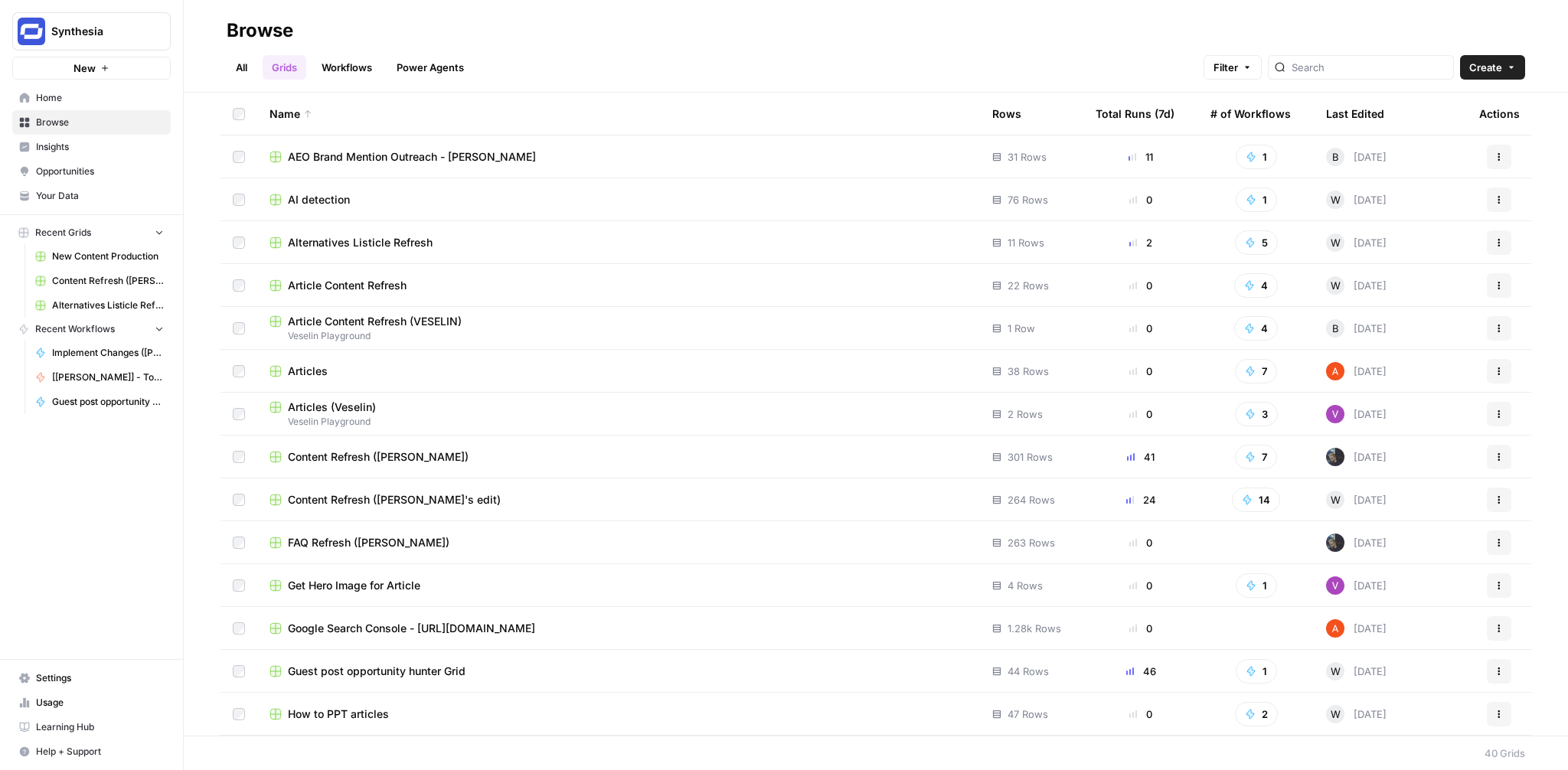
click at [331, 101] on div "Name" at bounding box center [618, 114] width 698 height 42
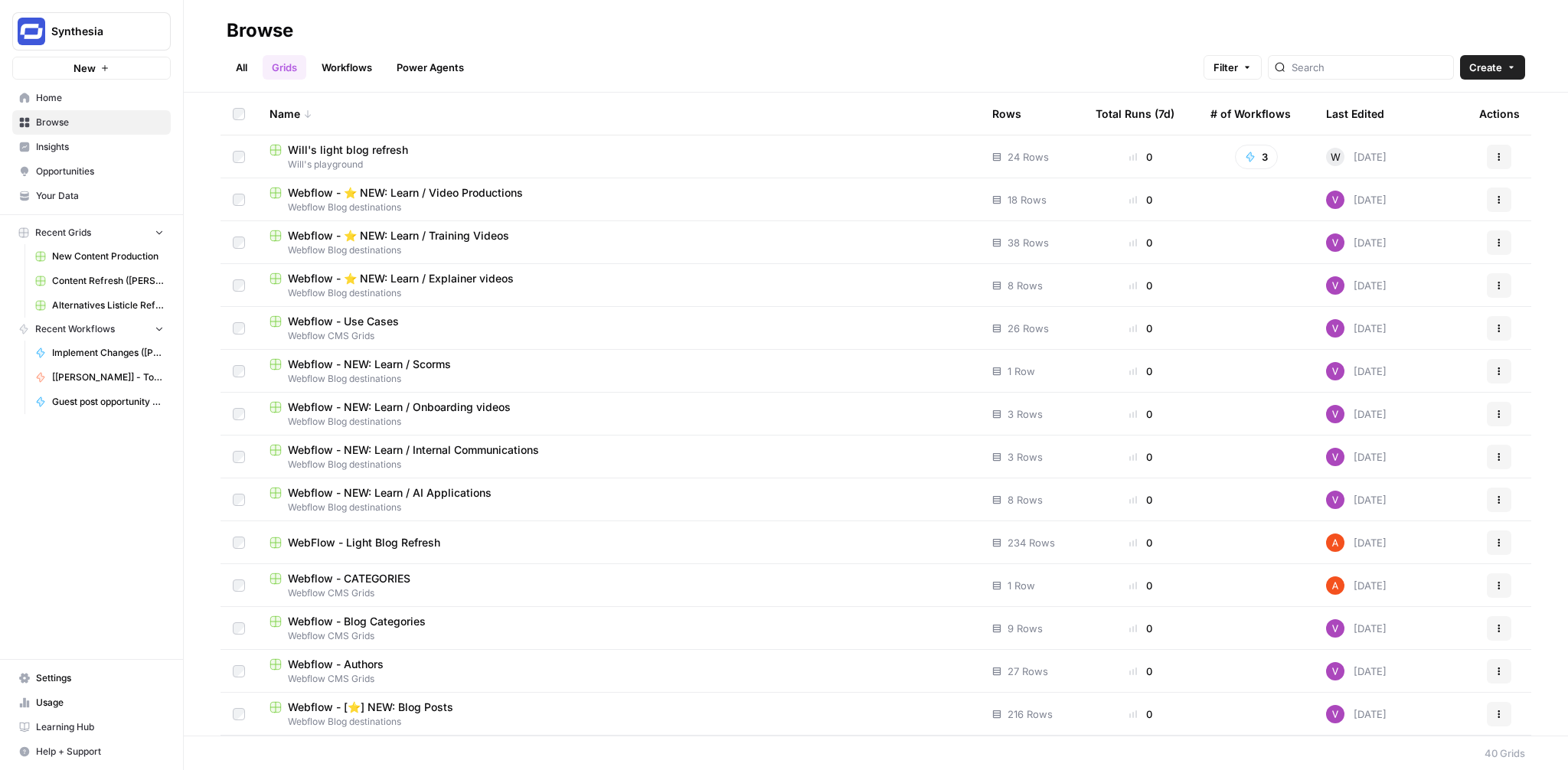
click at [356, 61] on link "Workflows" at bounding box center [346, 67] width 69 height 24
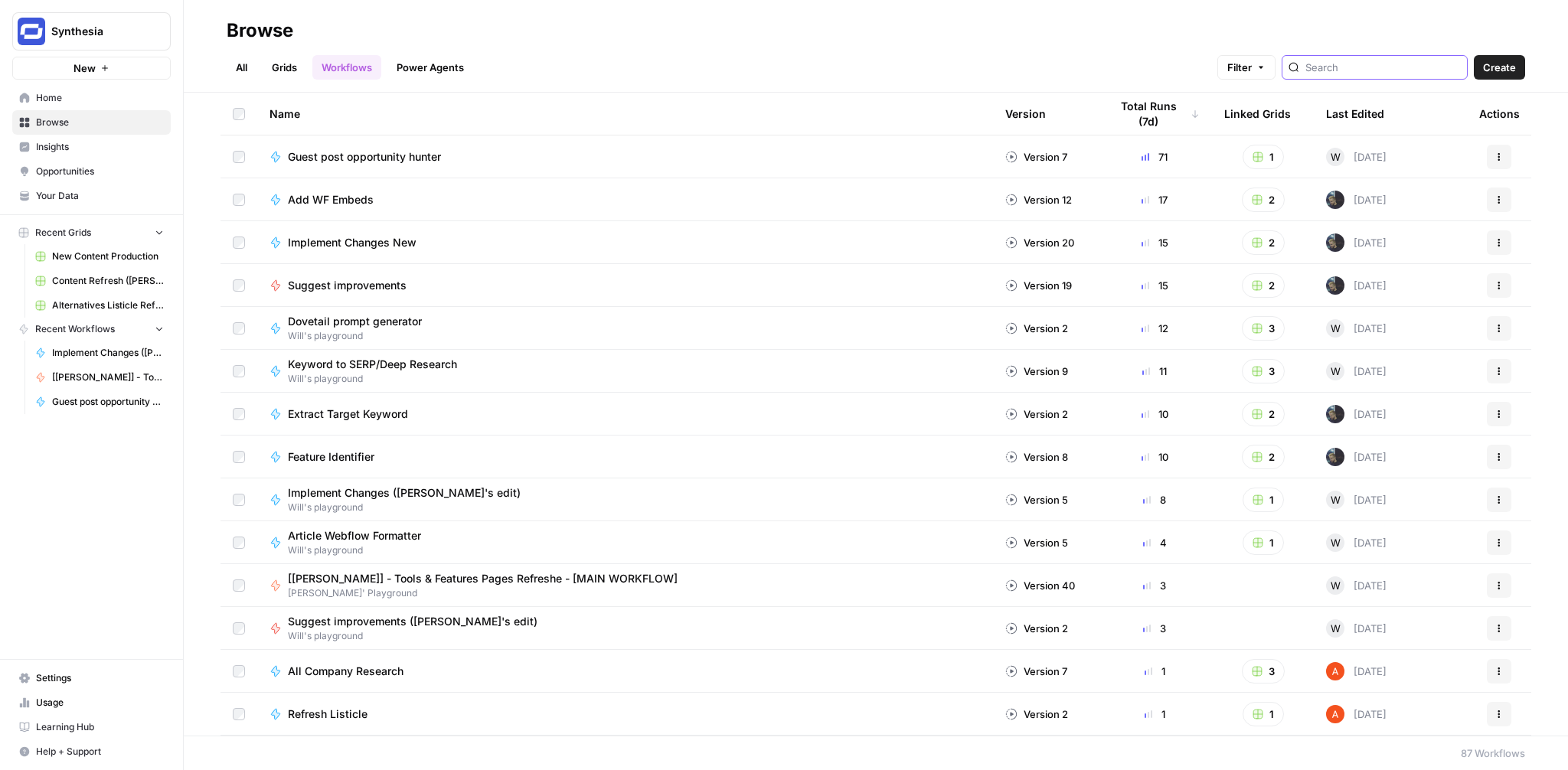
click at [1349, 66] on input "search" at bounding box center [1383, 67] width 156 height 16
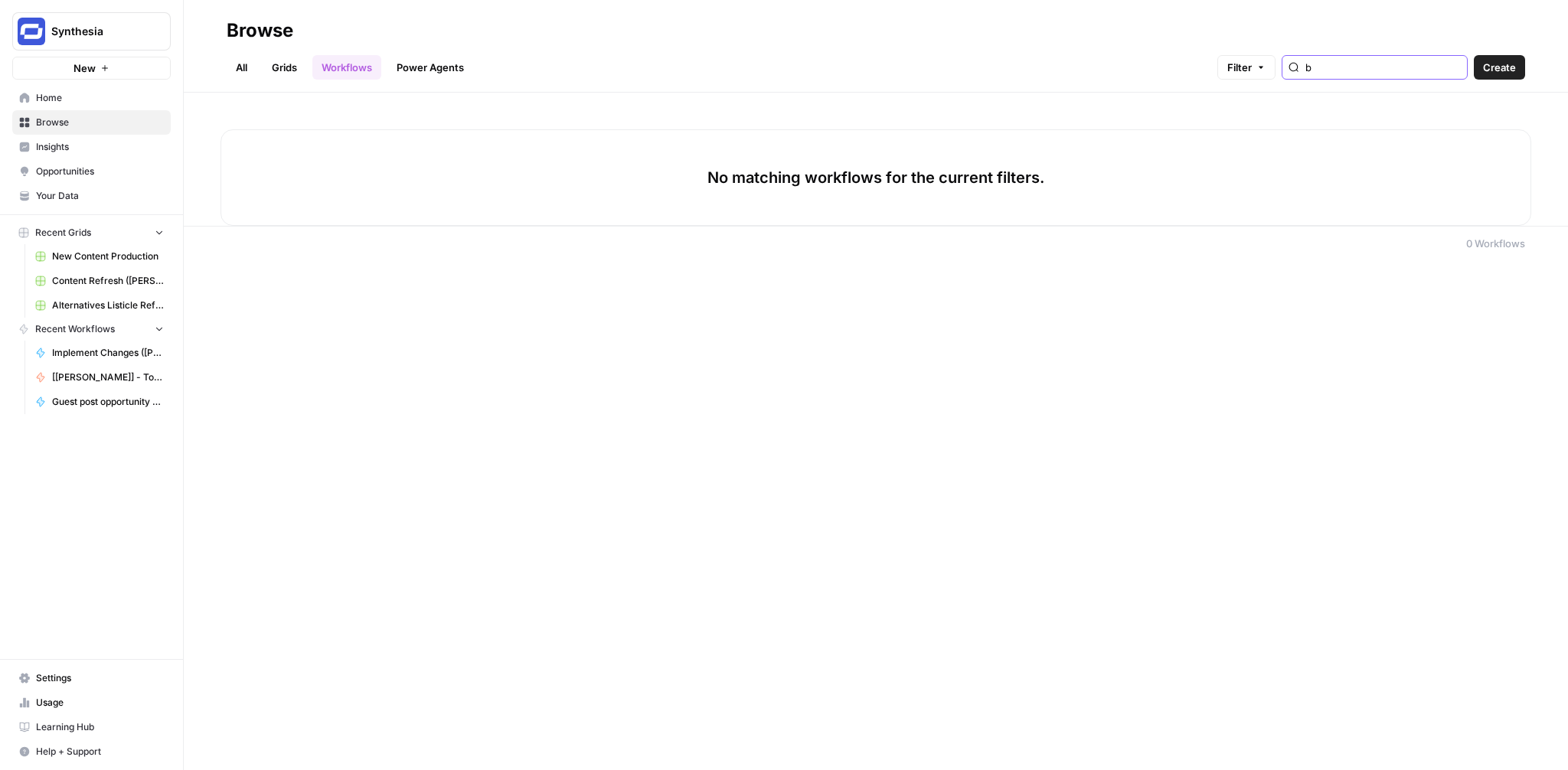
type input "b"
type input "o"
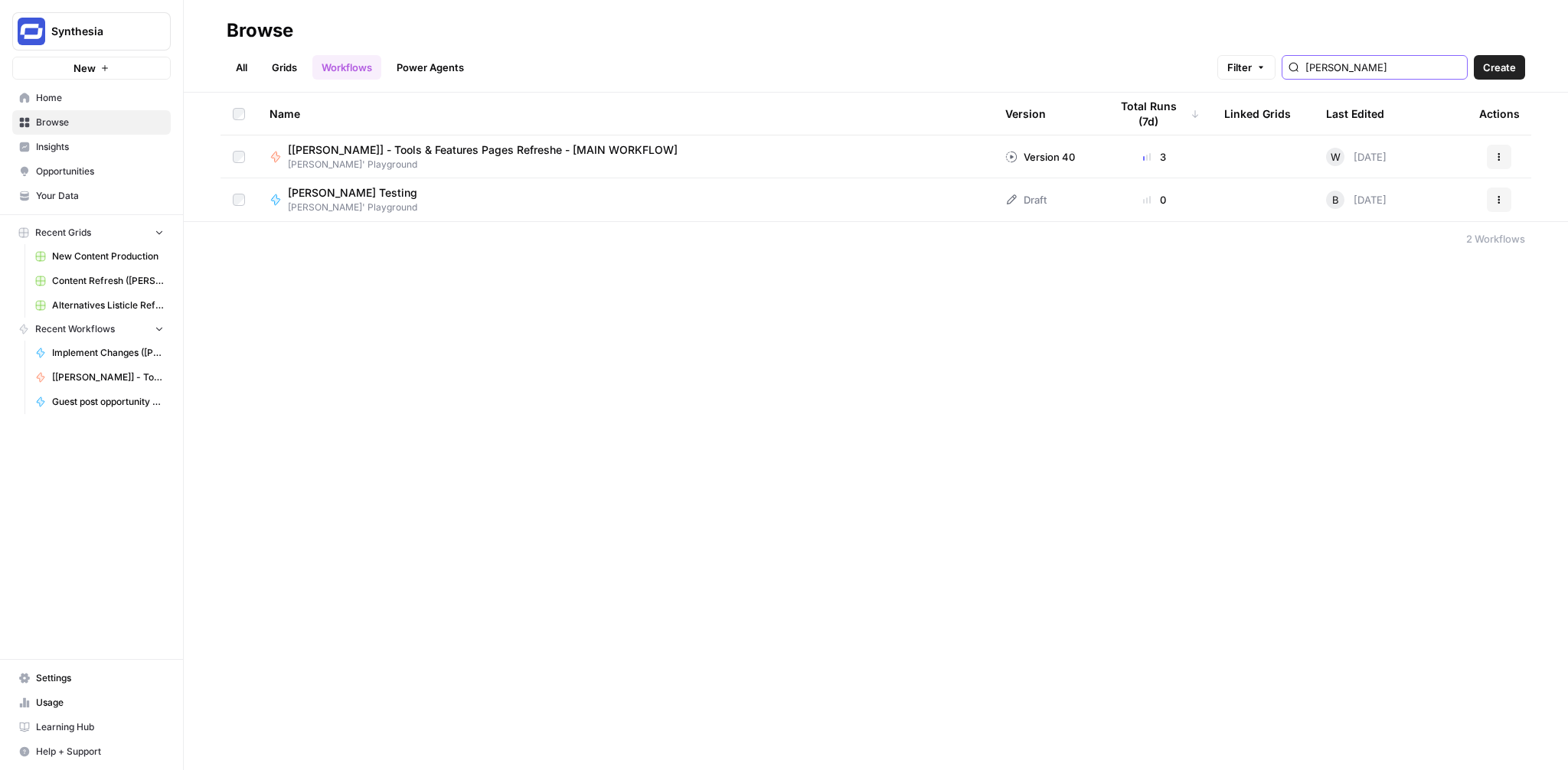
type input "borys"
click at [438, 149] on span "[[PERSON_NAME]] - Tools & Features Pages Refreshe - [MAIN WORKFLOW]" at bounding box center [483, 150] width 390 height 16
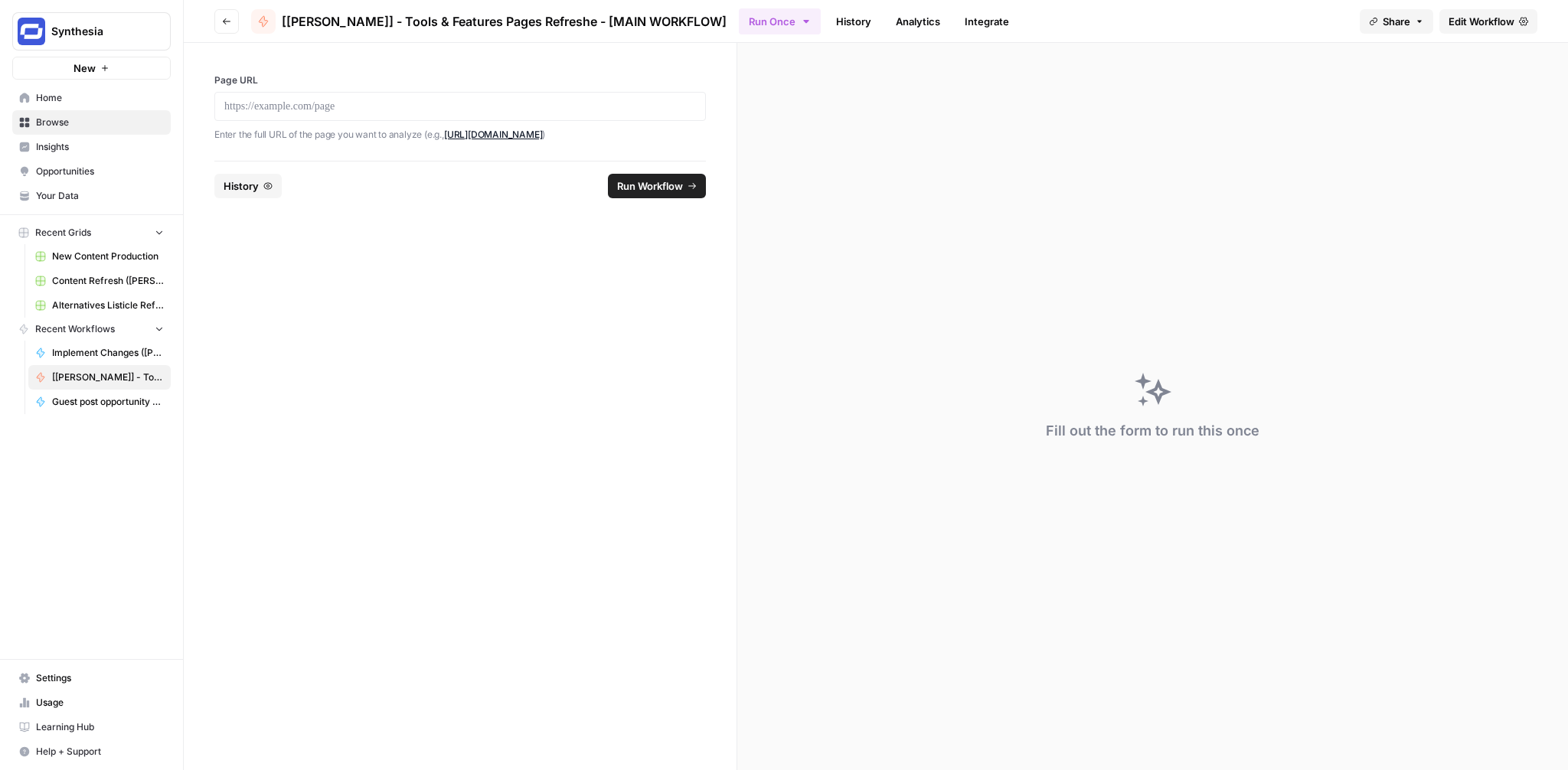
click at [439, 116] on div at bounding box center [460, 106] width 491 height 29
click at [439, 108] on p at bounding box center [460, 107] width 471 height 16
click at [660, 178] on span "Run Workflow" at bounding box center [650, 186] width 66 height 16
click at [887, 21] on link "Analytics" at bounding box center [918, 22] width 63 height 24
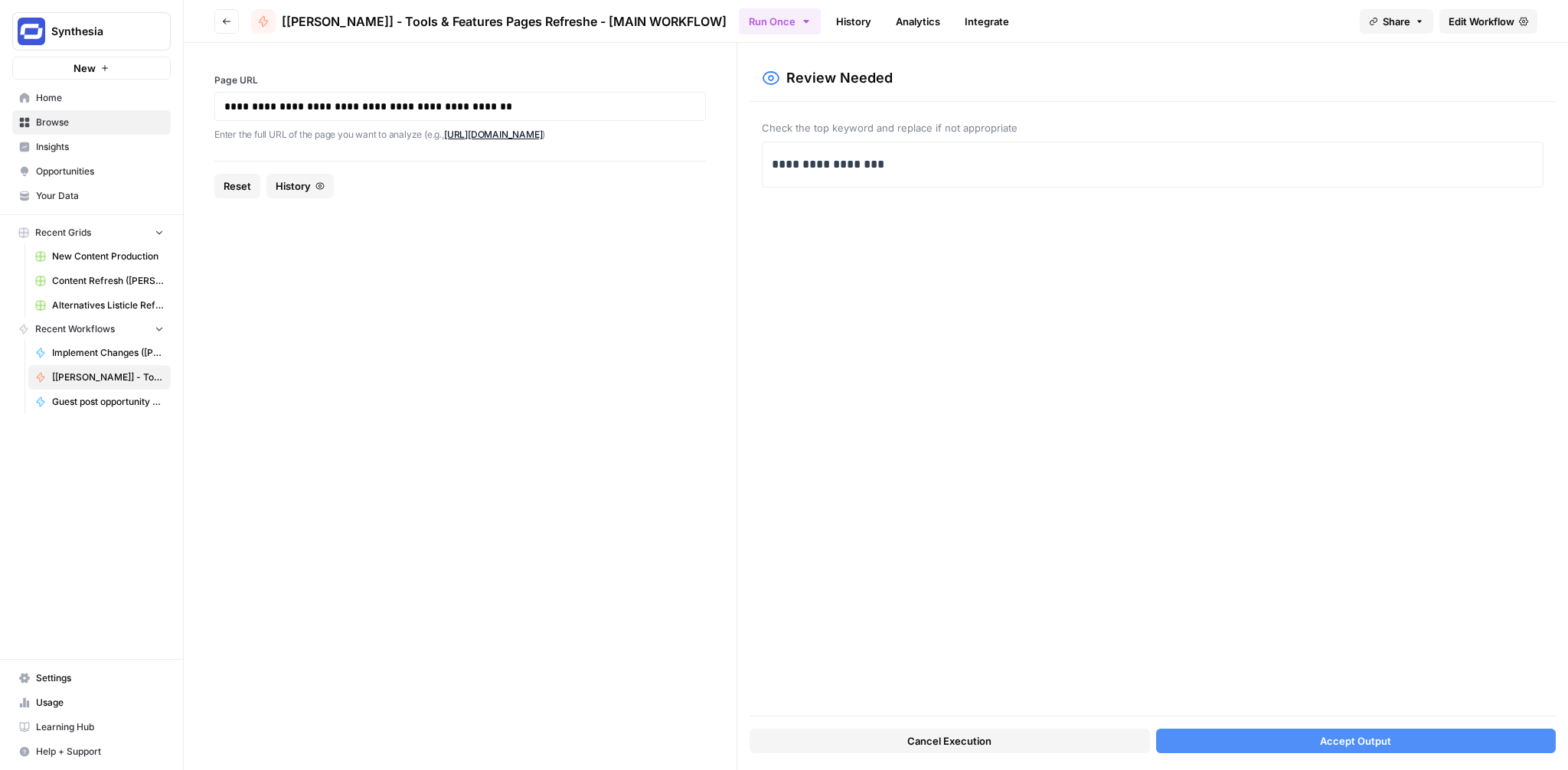
click at [1319, 738] on button "Accept Output" at bounding box center [1355, 740] width 400 height 24
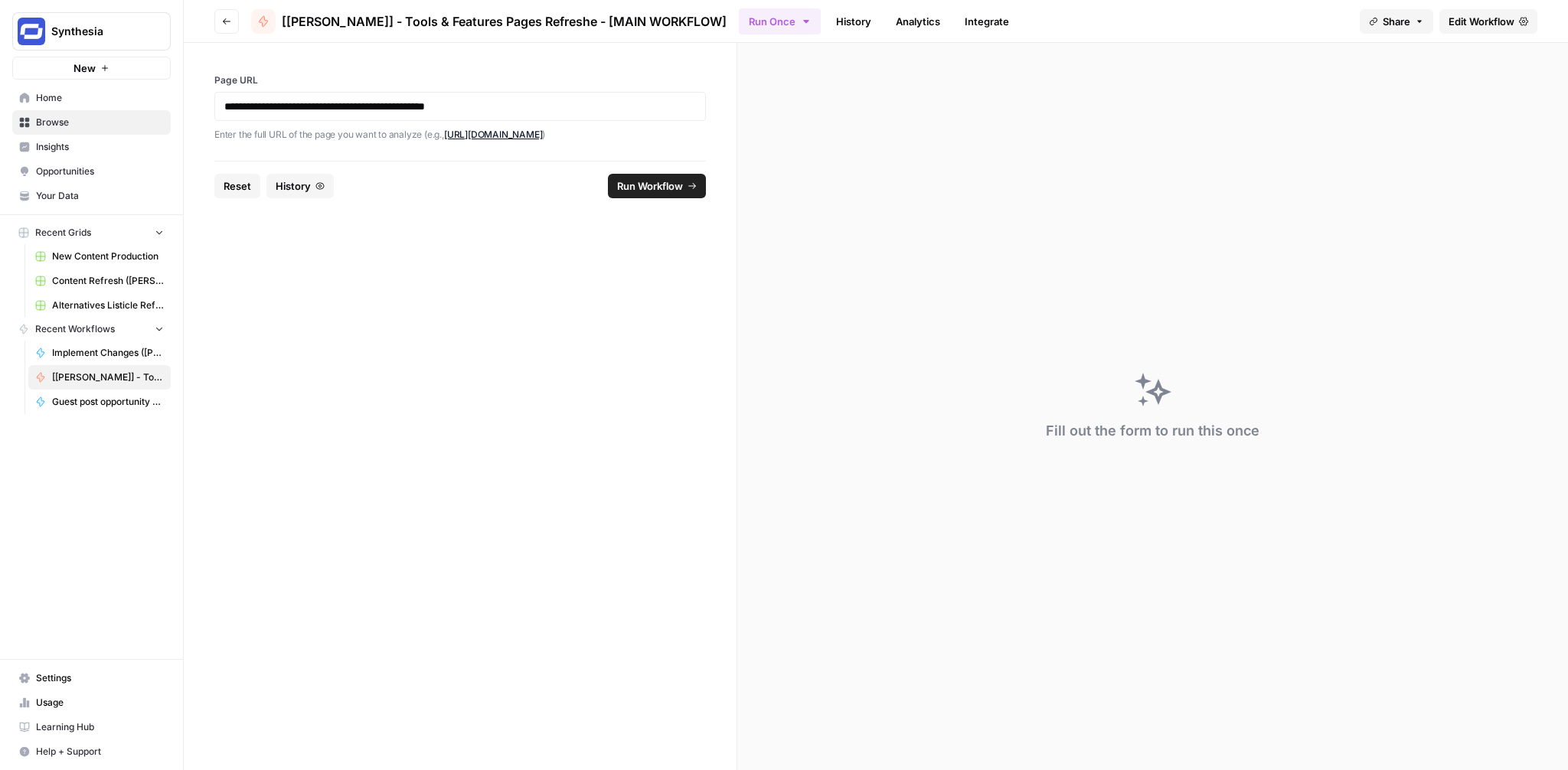
click at [298, 178] on span "History" at bounding box center [293, 186] width 35 height 16
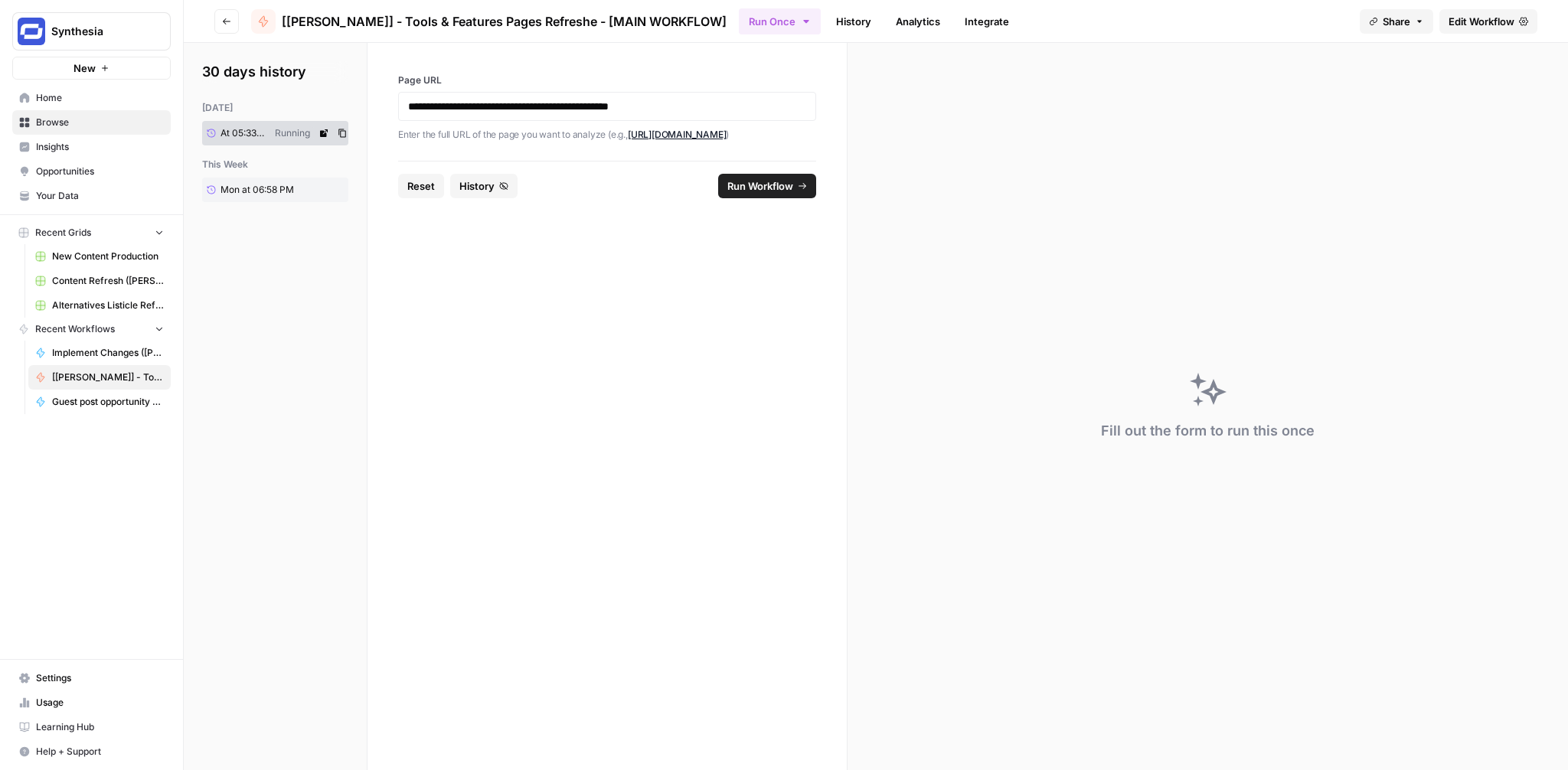
click at [343, 131] on icon "button" at bounding box center [342, 134] width 8 height 9
click at [326, 135] on icon at bounding box center [324, 133] width 8 height 8
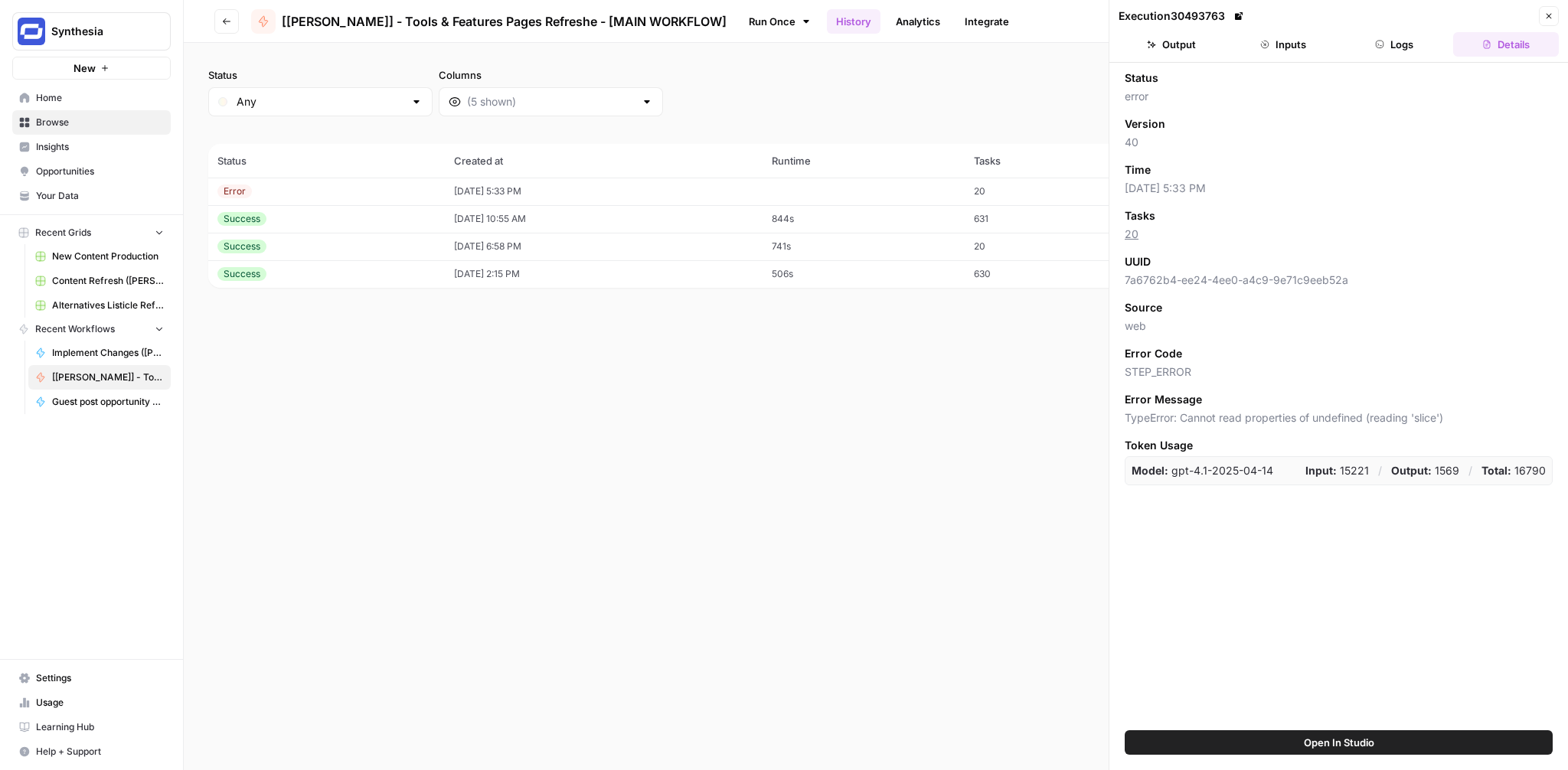
click at [1385, 54] on button "Logs" at bounding box center [1395, 45] width 106 height 24
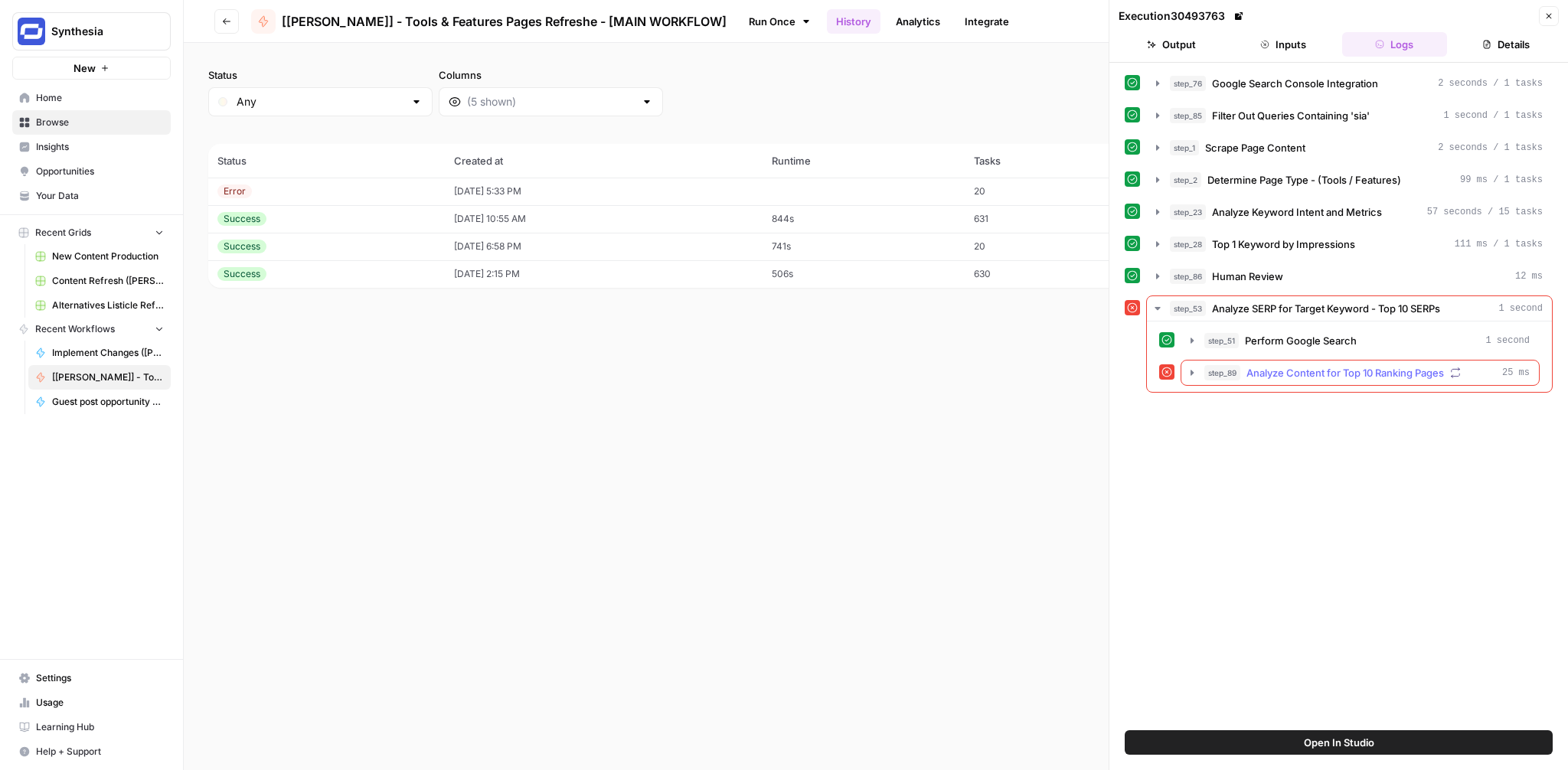
click at [1191, 369] on icon "button" at bounding box center [1192, 372] width 12 height 12
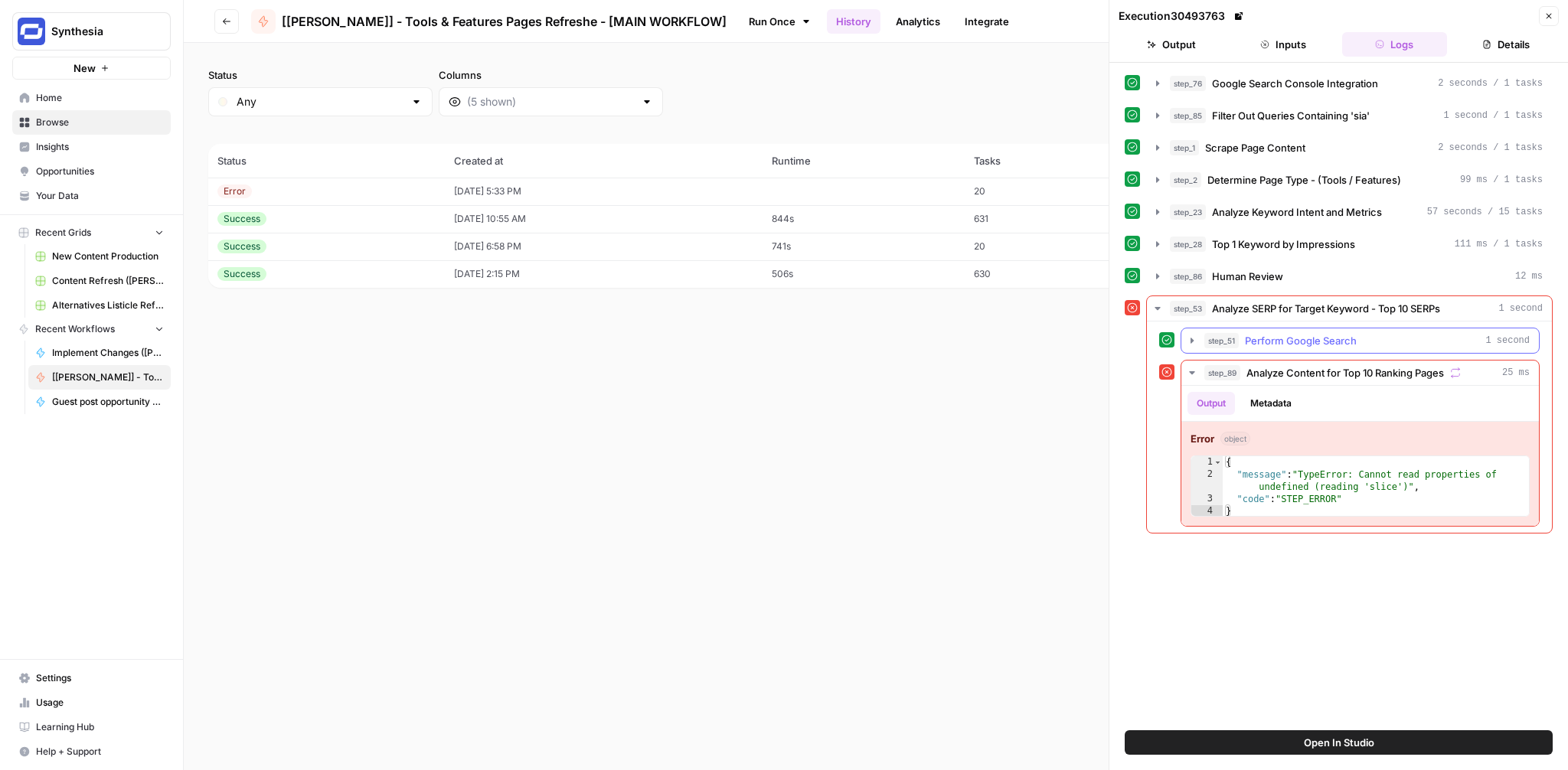
click at [1193, 344] on icon "button" at bounding box center [1192, 341] width 12 height 12
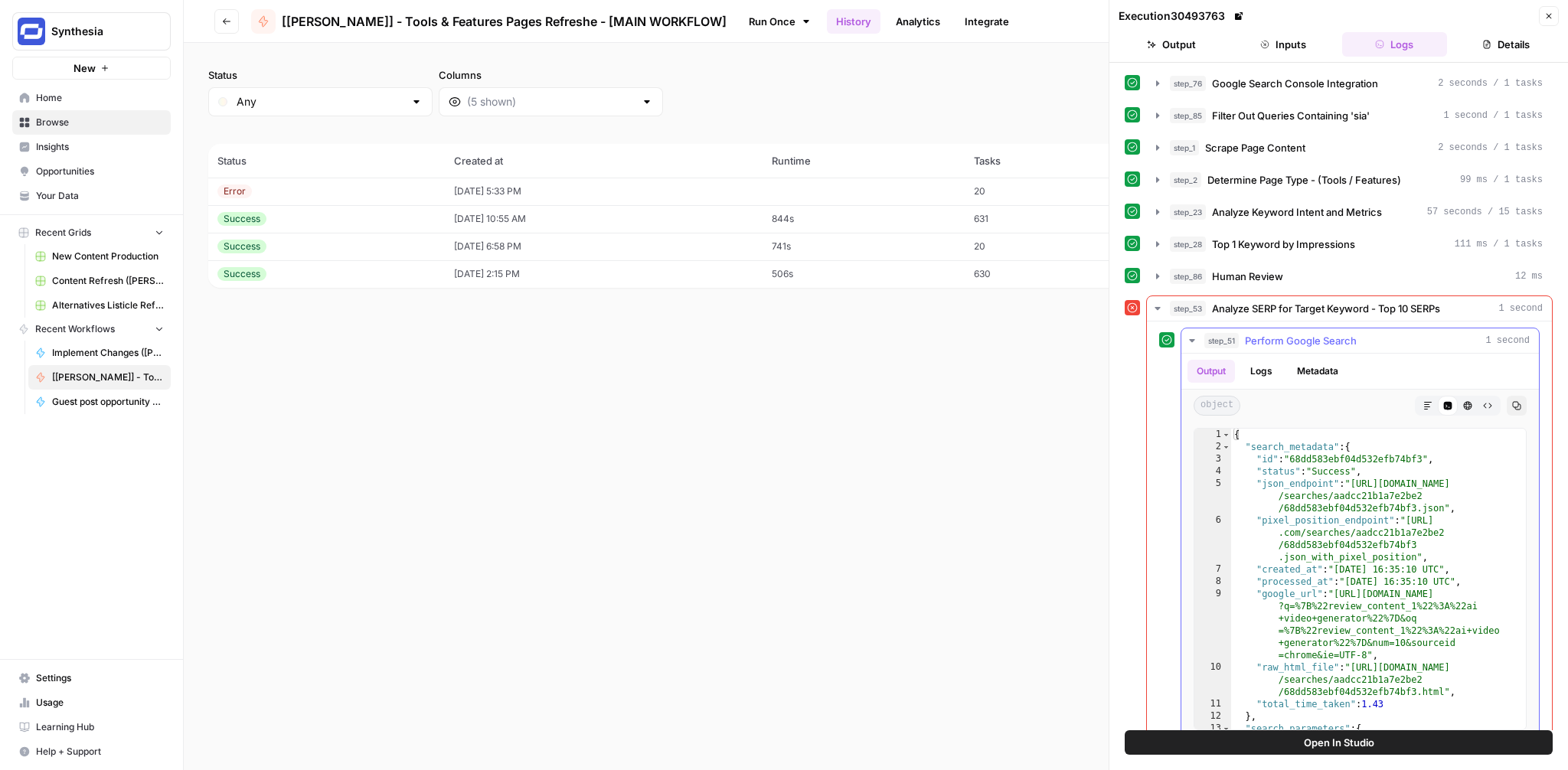
click at [1193, 344] on icon "button" at bounding box center [1192, 341] width 12 height 12
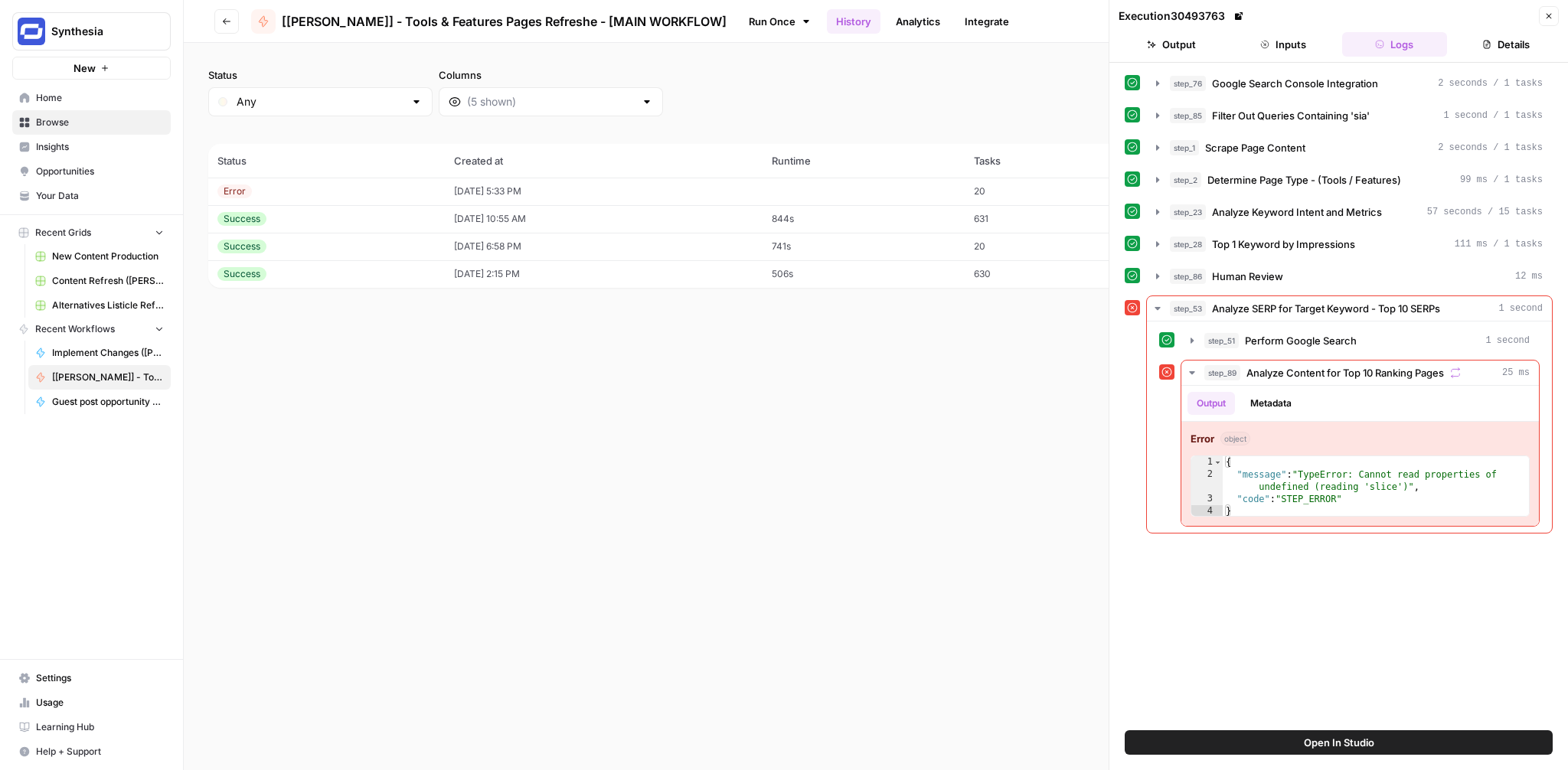
click at [800, 22] on icon at bounding box center [806, 22] width 12 height 12
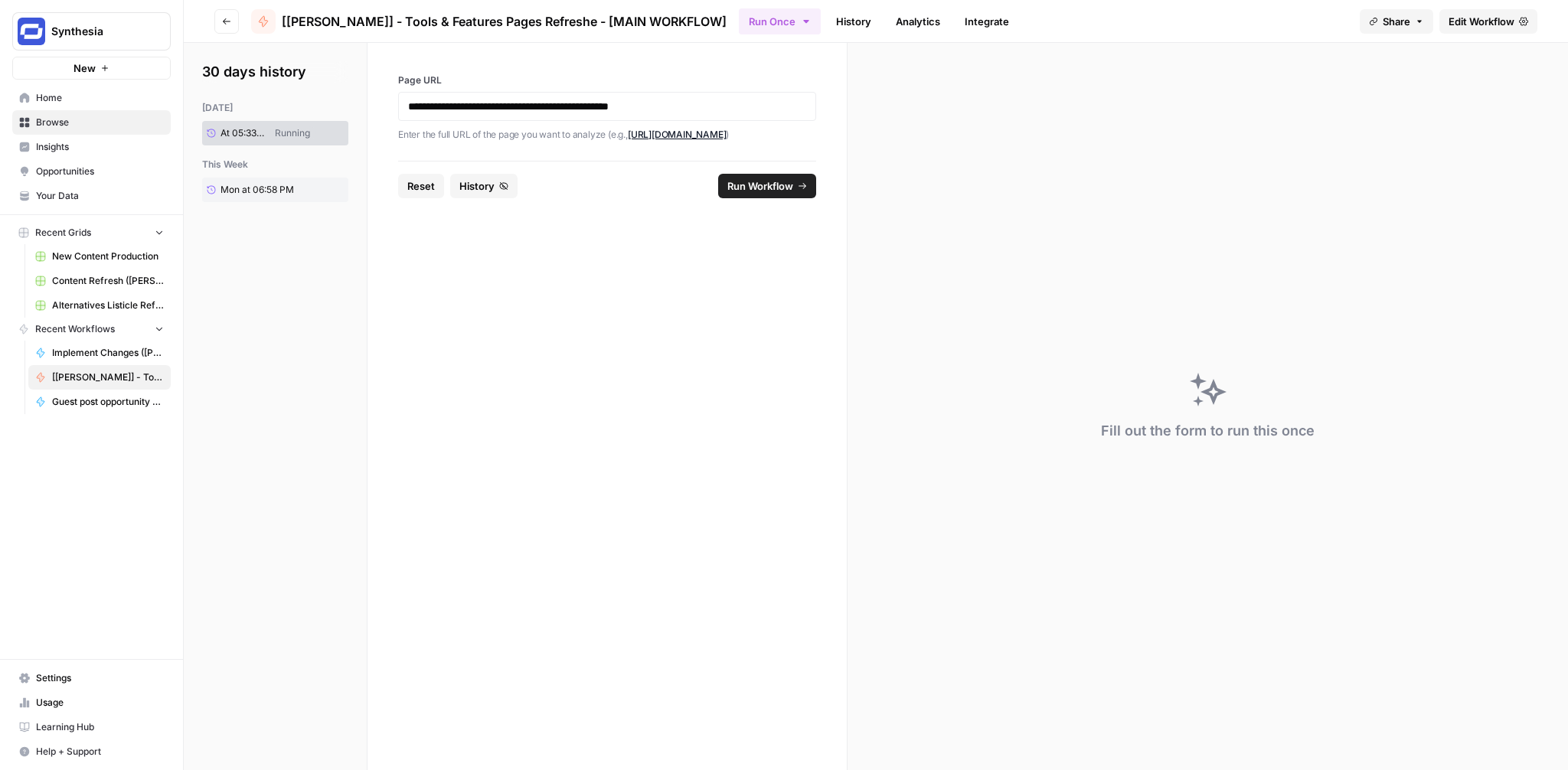
click at [1508, 22] on span "Edit Workflow" at bounding box center [1481, 22] width 66 height 16
click at [827, 15] on link "History" at bounding box center [854, 22] width 53 height 24
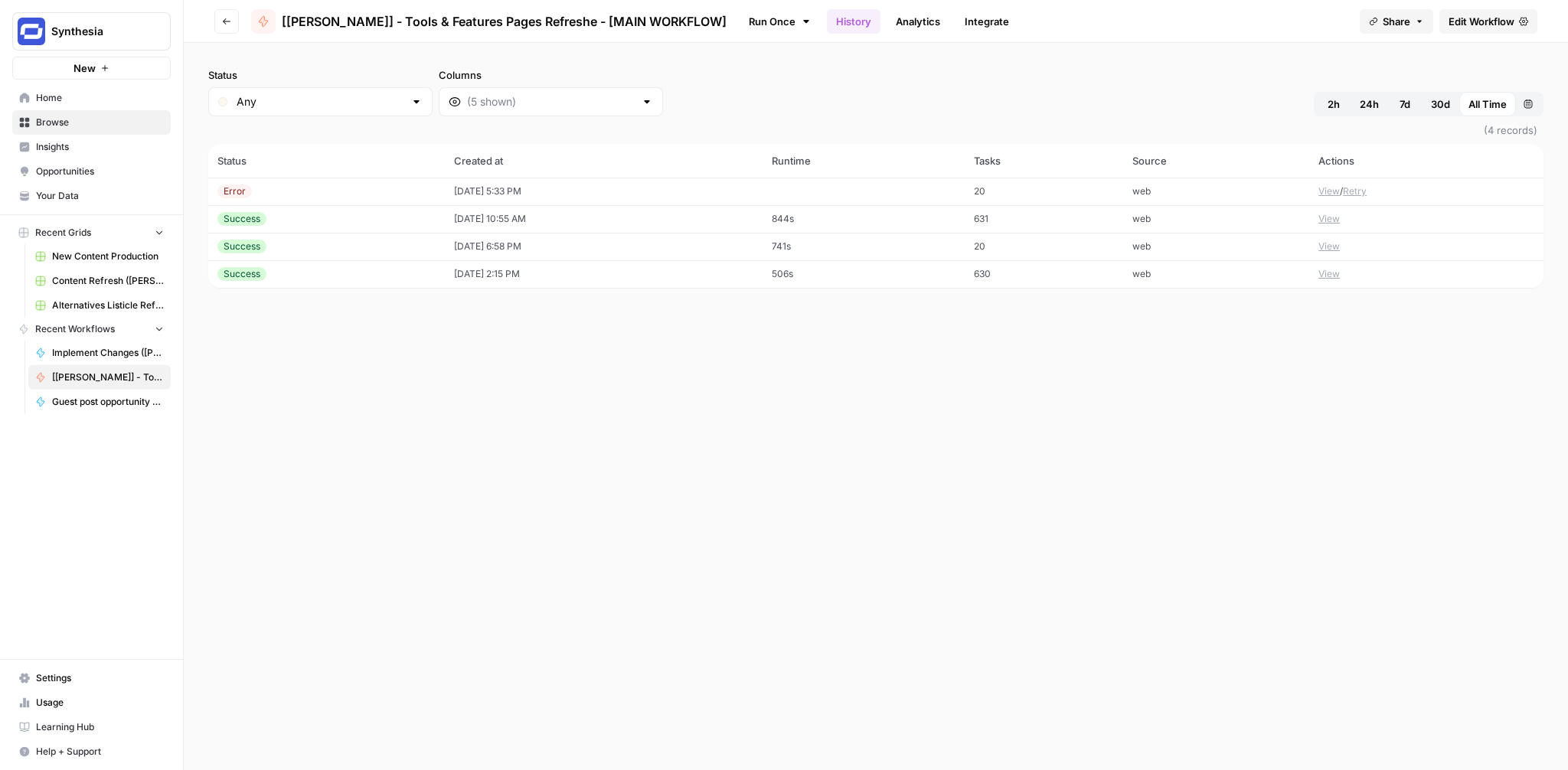
click at [470, 185] on td "10/01/25 at 5:33 PM" at bounding box center [603, 191] width 317 height 28
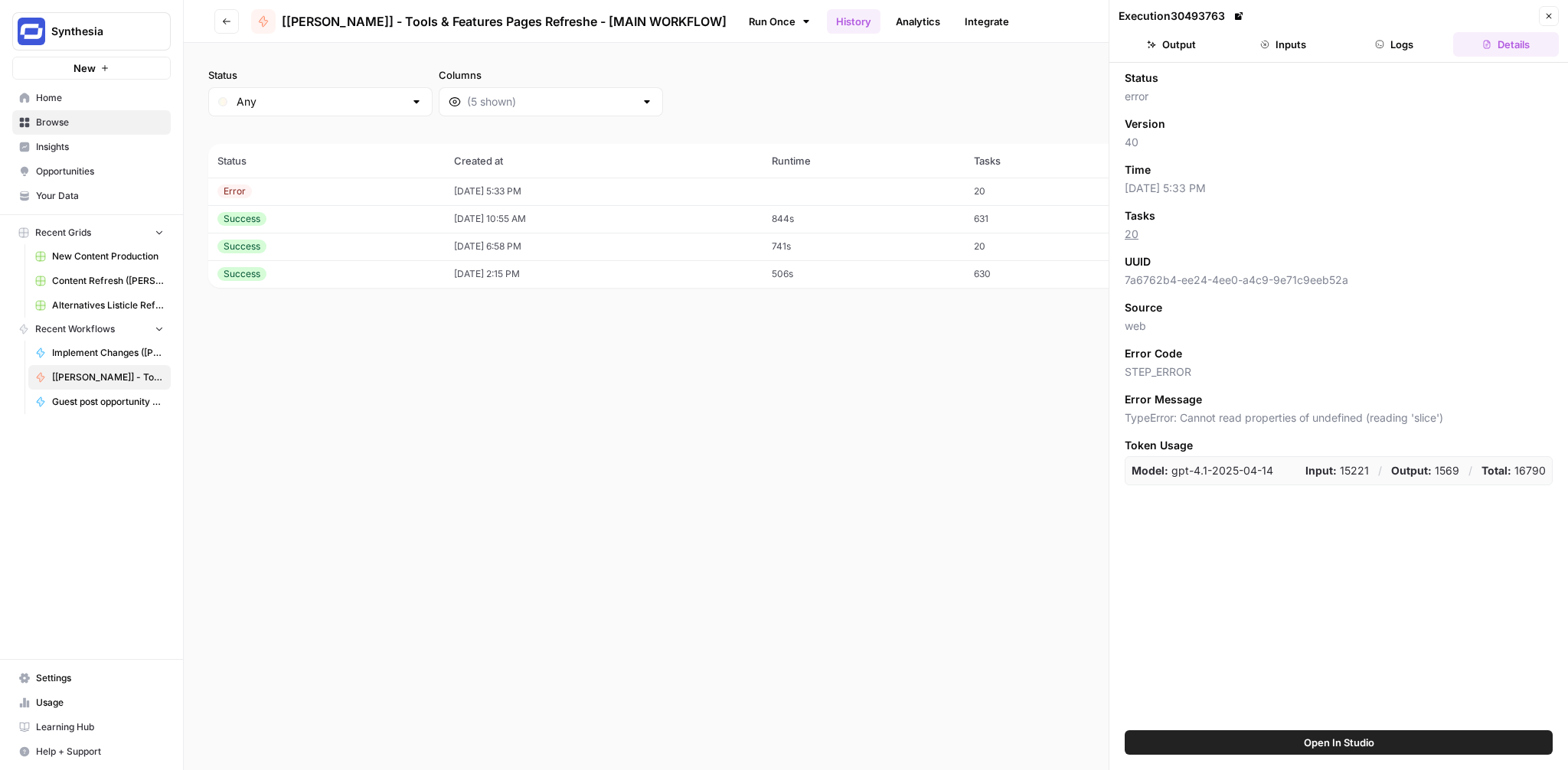
click at [220, 17] on button "Go back" at bounding box center [226, 22] width 24 height 24
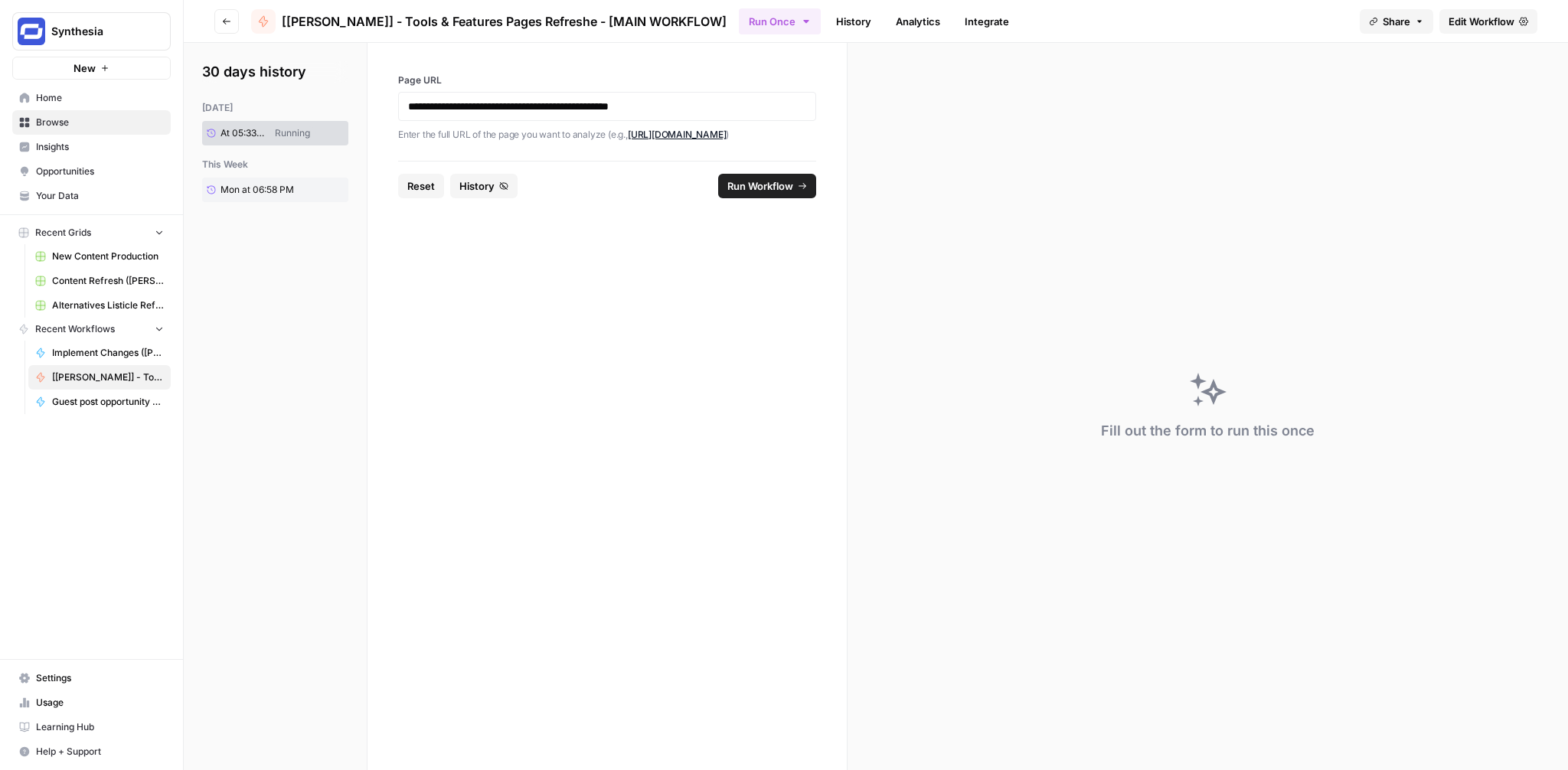
click at [776, 187] on span "Run Workflow" at bounding box center [760, 186] width 66 height 16
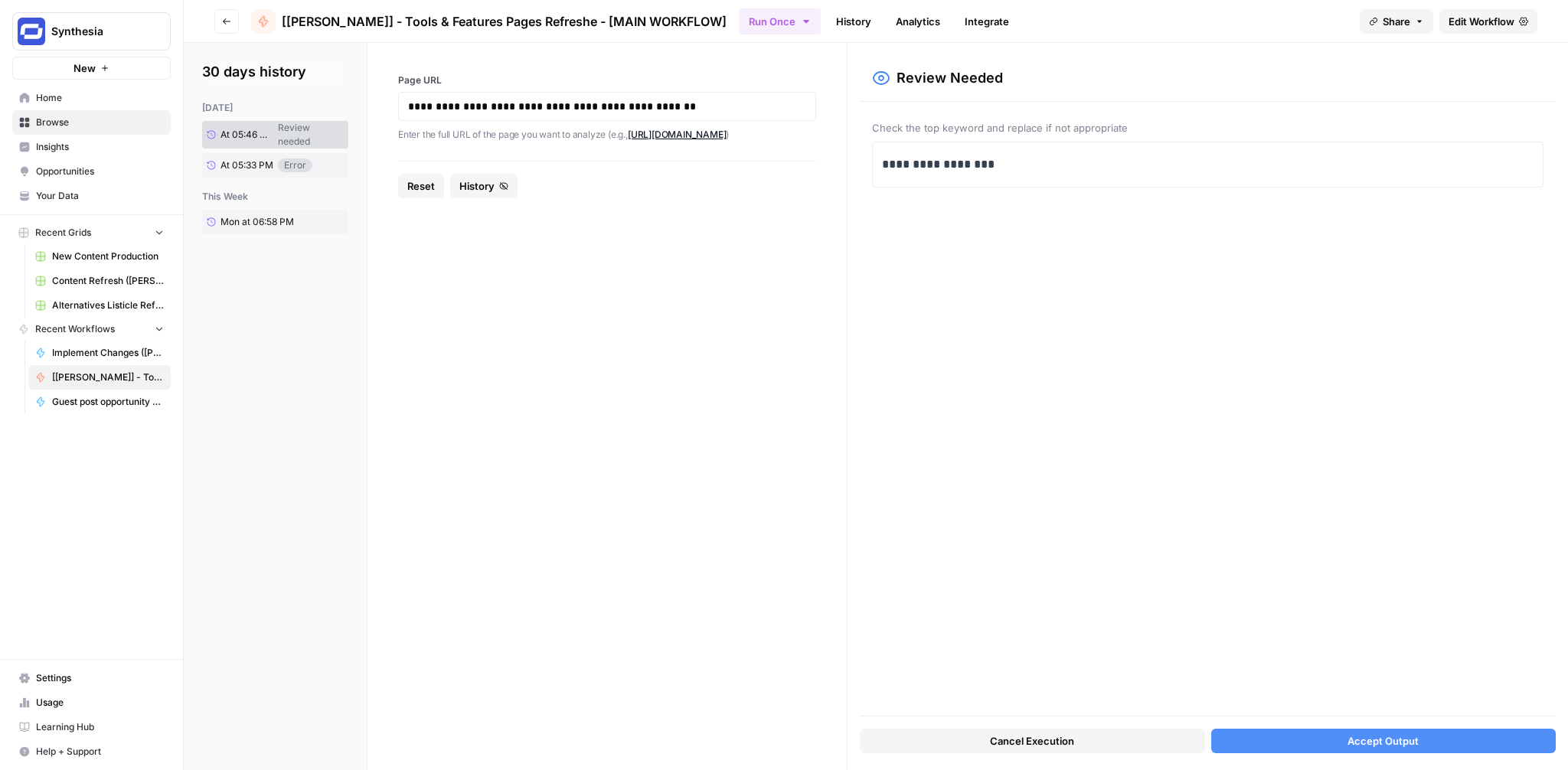
click at [1342, 733] on button "Accept Output" at bounding box center [1383, 740] width 345 height 24
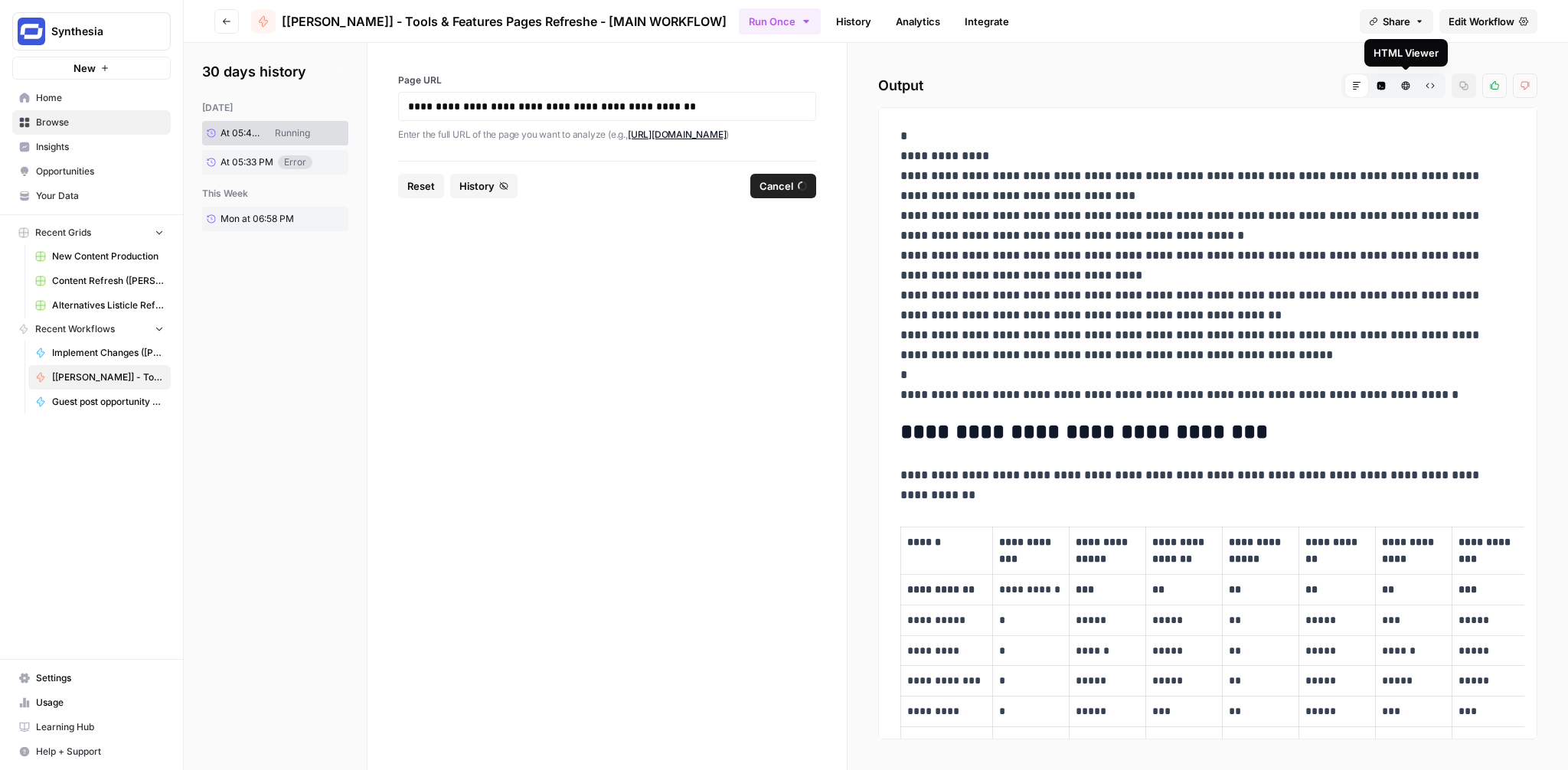
click at [1404, 84] on icon "button" at bounding box center [1406, 87] width 9 height 9
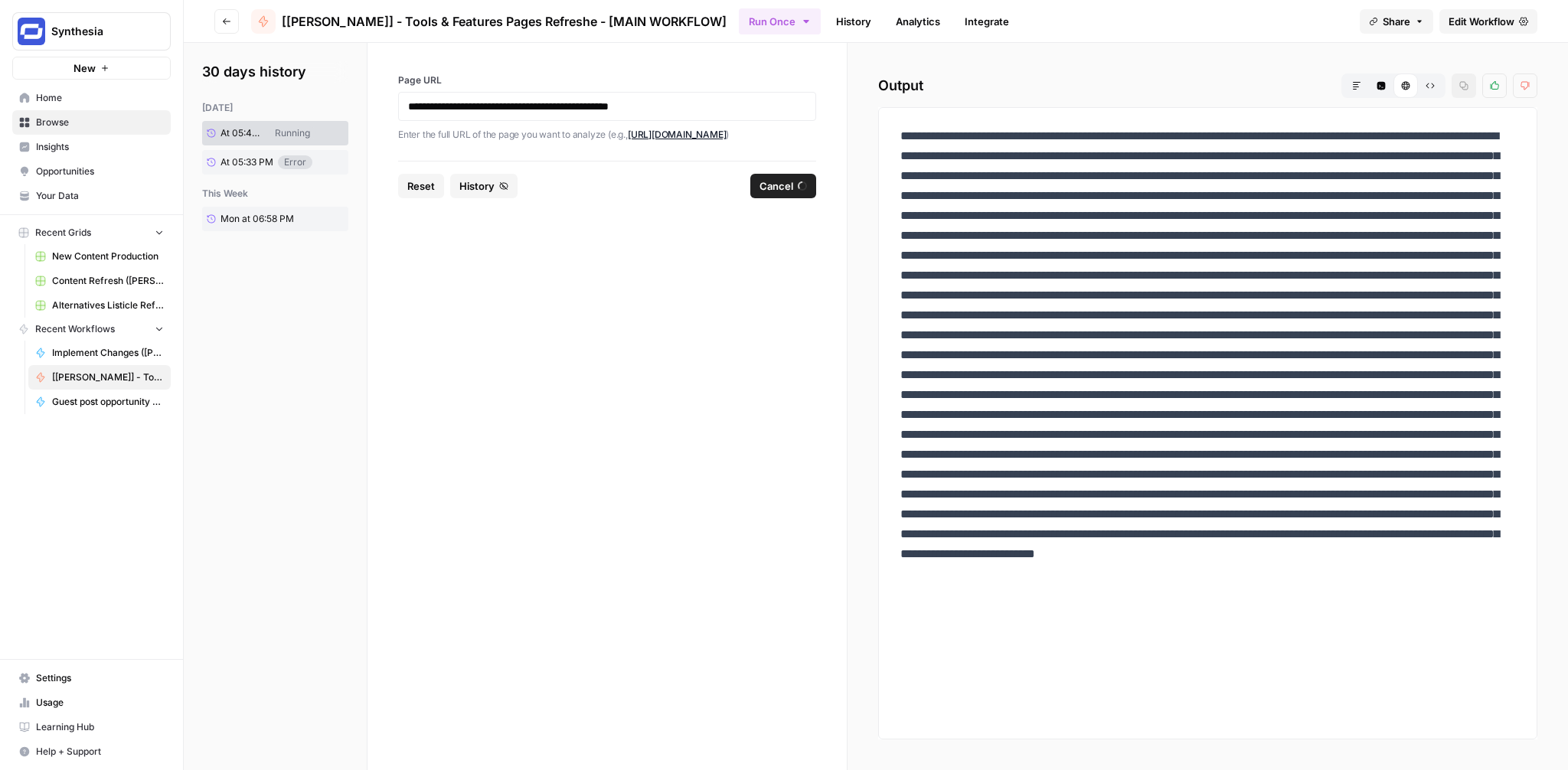
click at [1436, 84] on button "Raw Output" at bounding box center [1430, 86] width 24 height 24
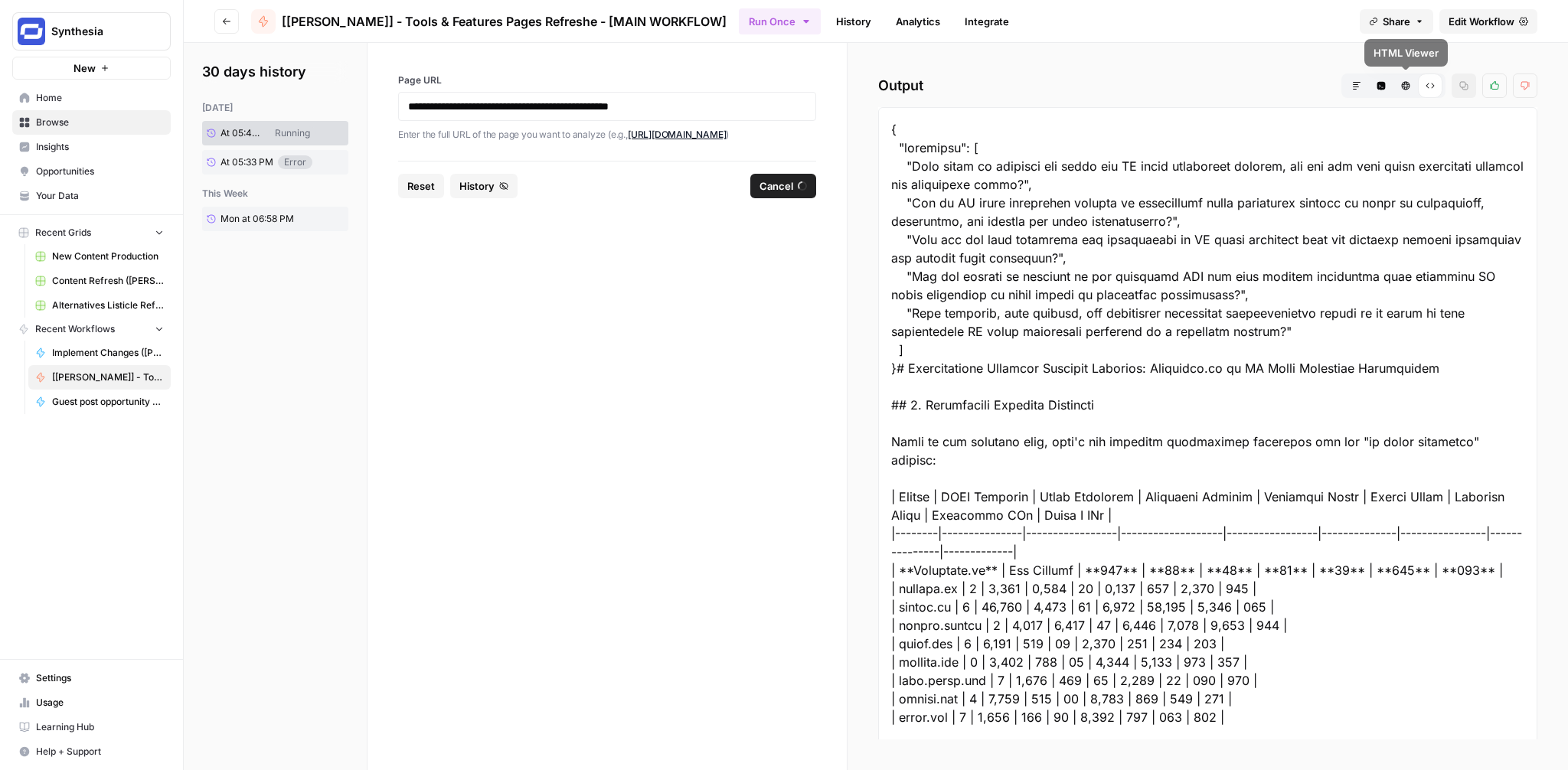
click at [1354, 89] on icon "button" at bounding box center [1356, 86] width 10 height 10
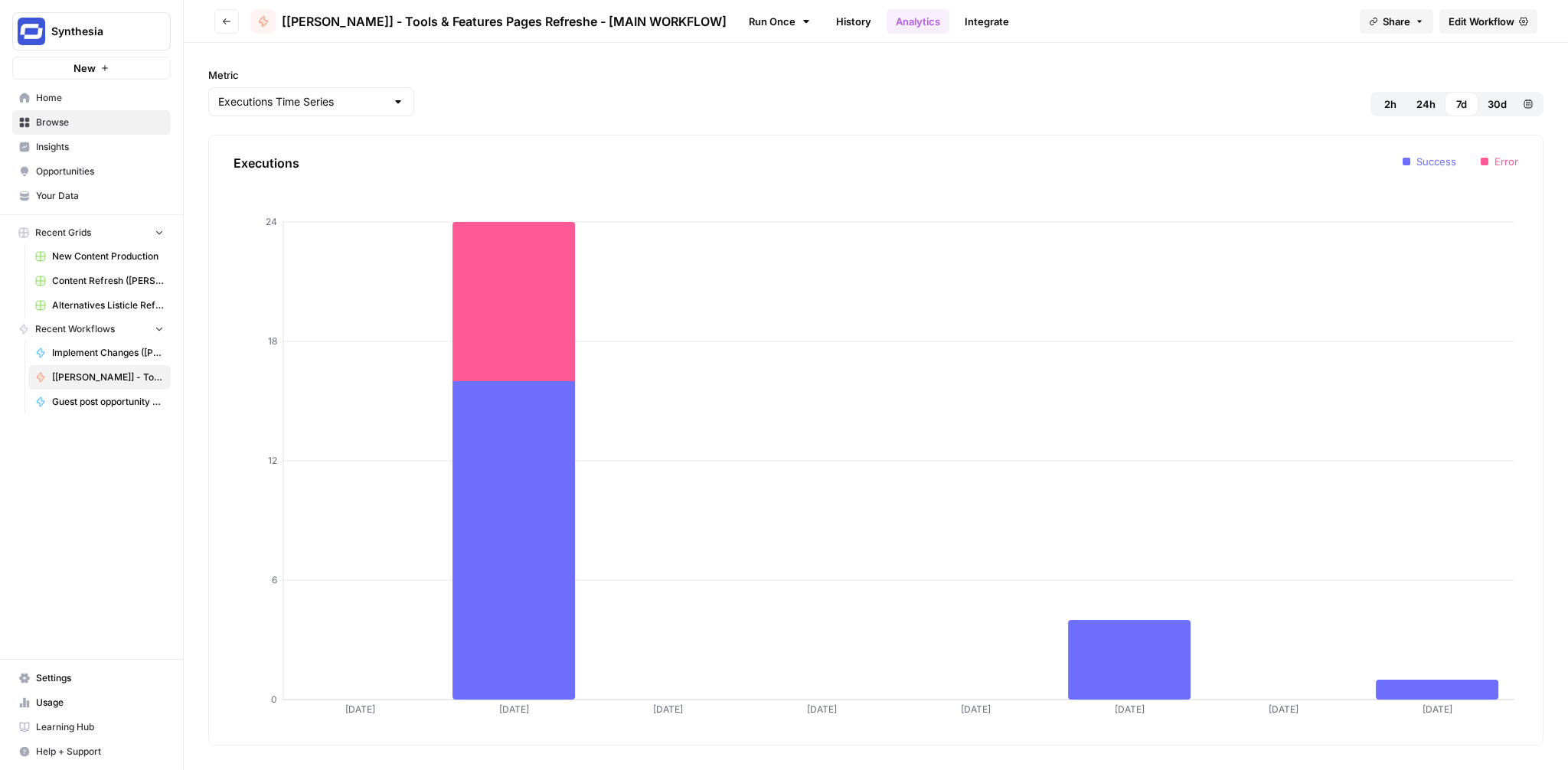
click at [50, 692] on link "Usage" at bounding box center [91, 703] width 158 height 24
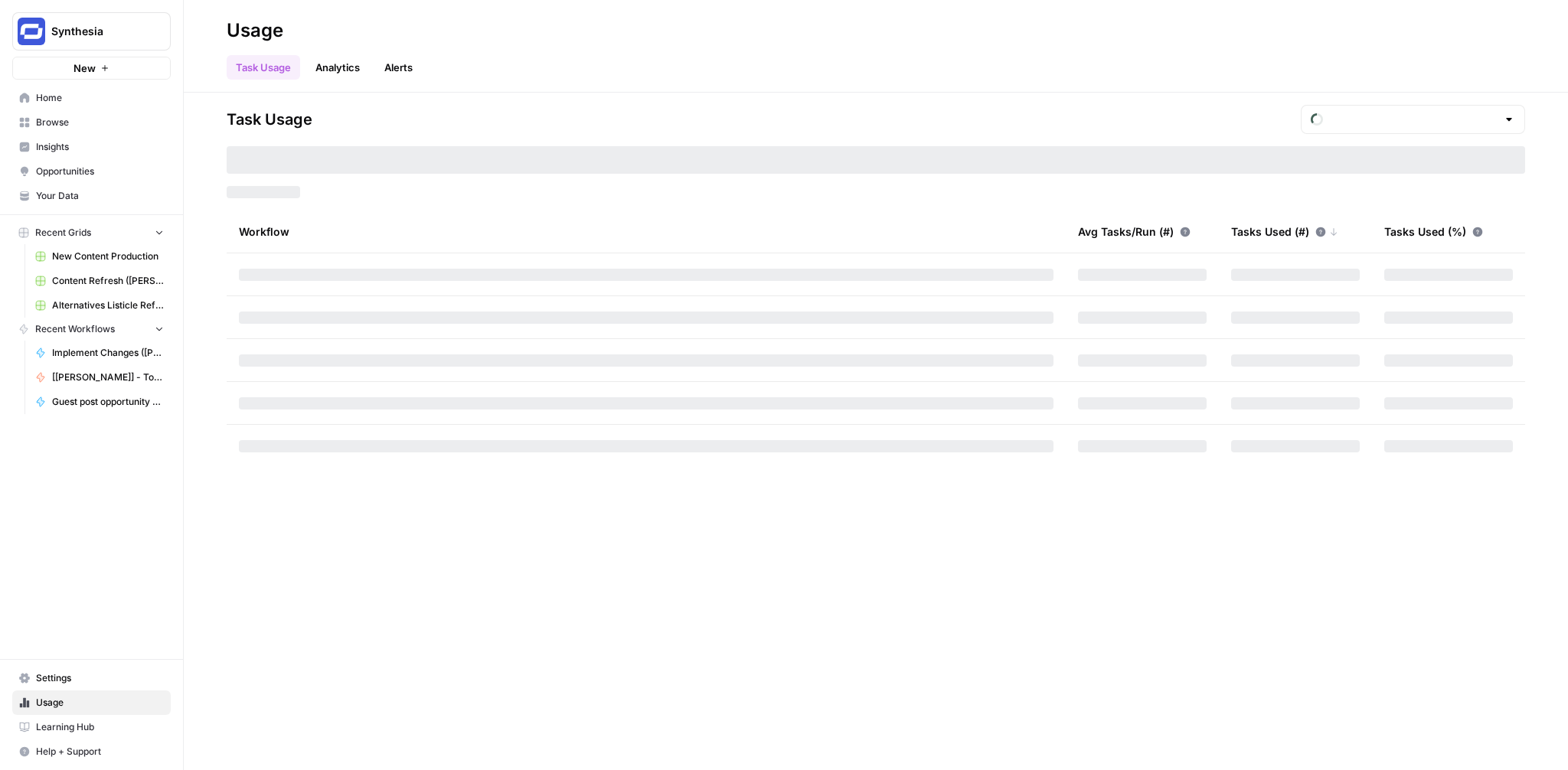
type input "October Tasks"
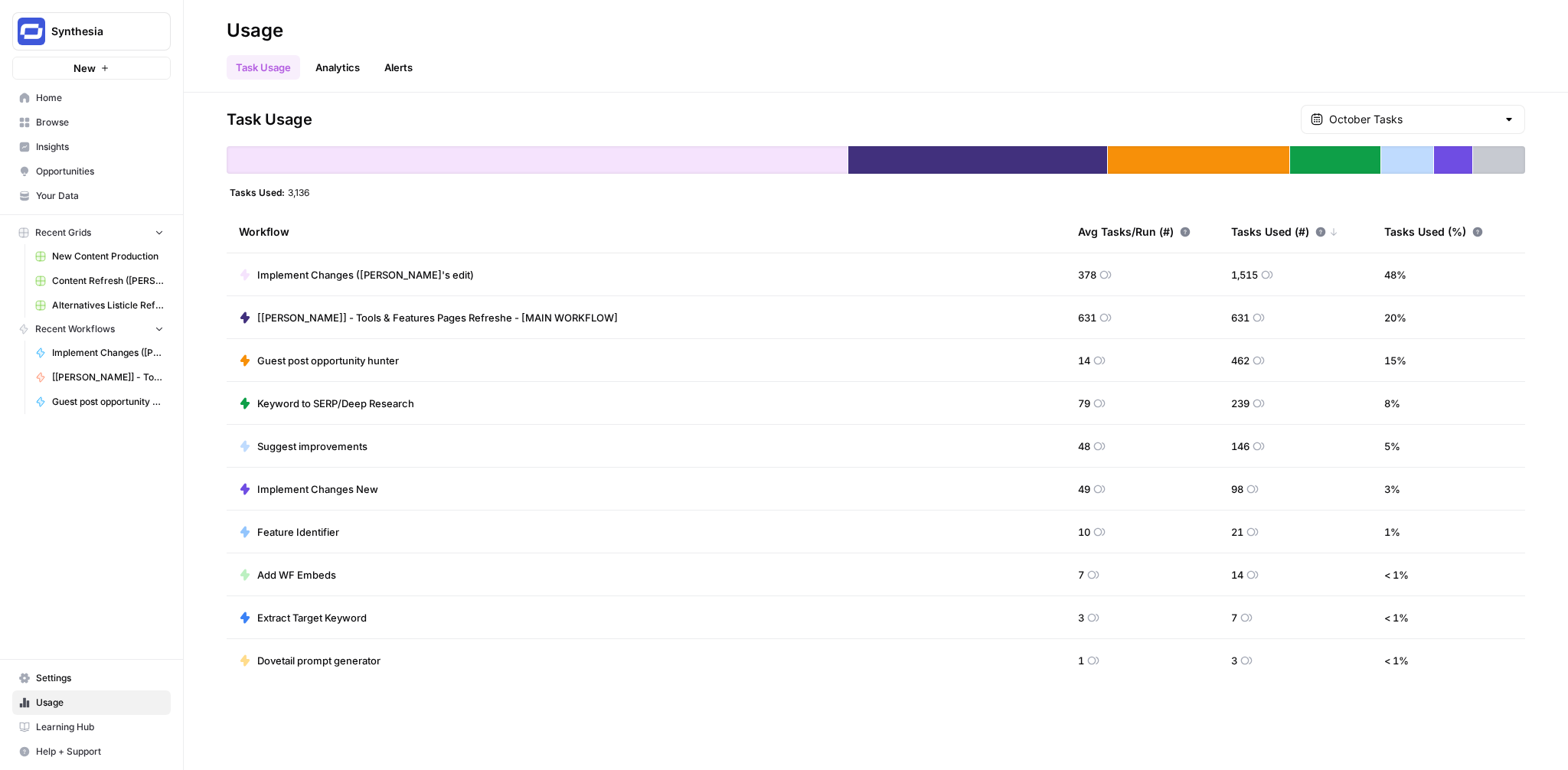
click at [338, 60] on link "Analytics" at bounding box center [338, 67] width 63 height 24
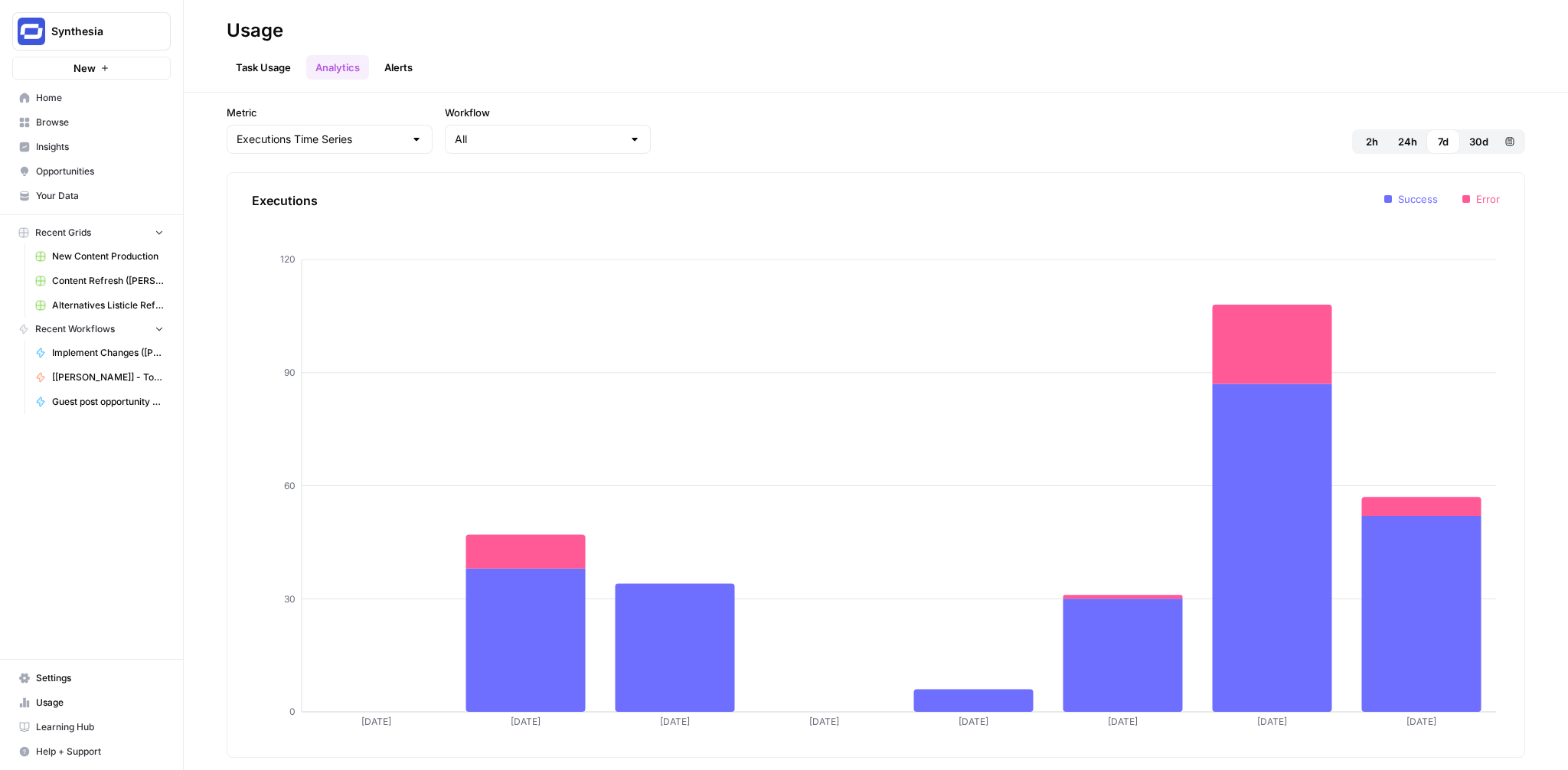
click at [1470, 135] on span "30d" at bounding box center [1479, 142] width 19 height 16
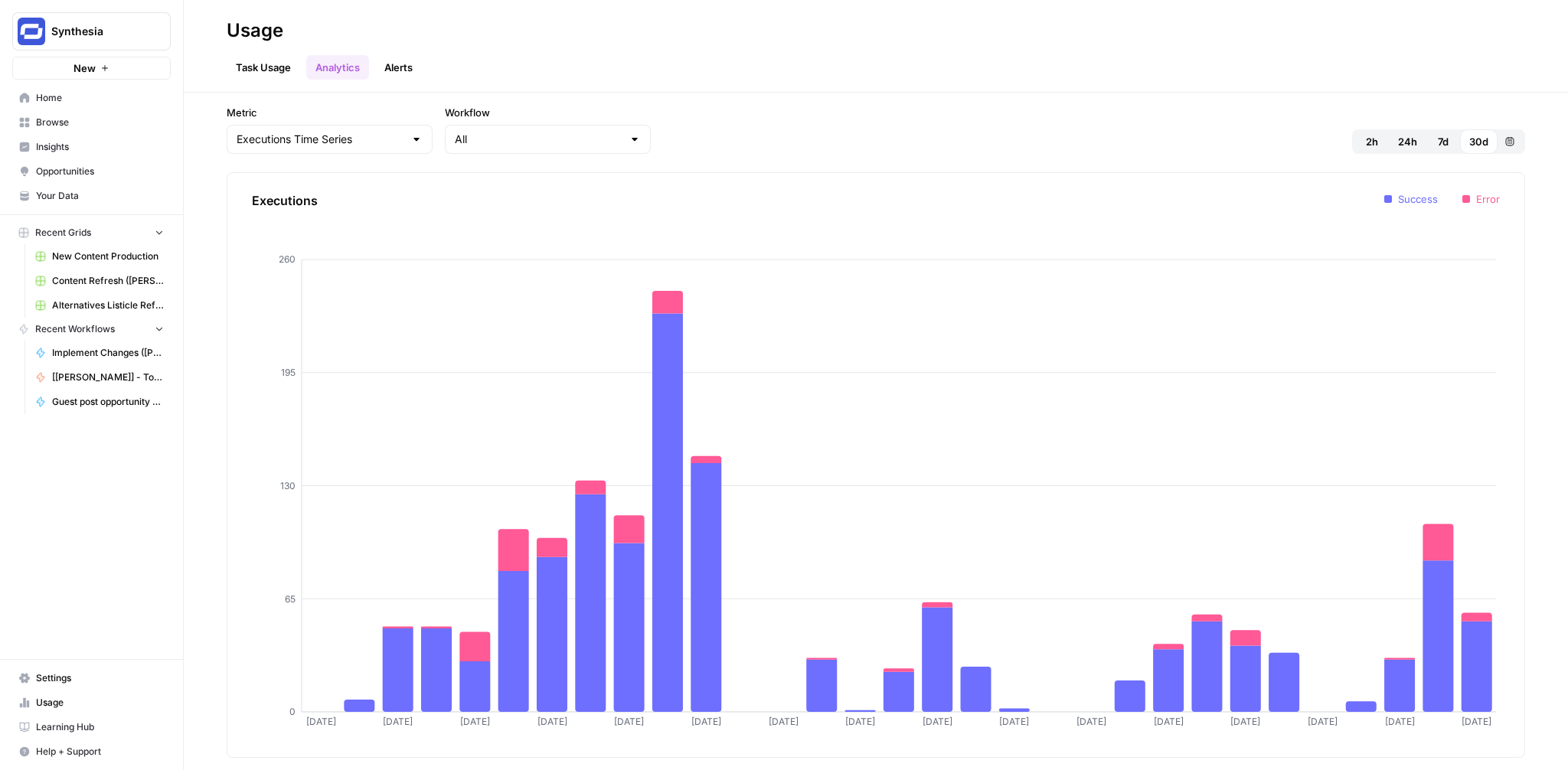
click at [1516, 135] on button "Custom range" at bounding box center [1509, 142] width 24 height 24
click at [1416, 81] on header "Usage Task Usage Analytics Alerts" at bounding box center [875, 46] width 1384 height 93
click at [1511, 138] on icon "button" at bounding box center [1509, 142] width 10 height 10
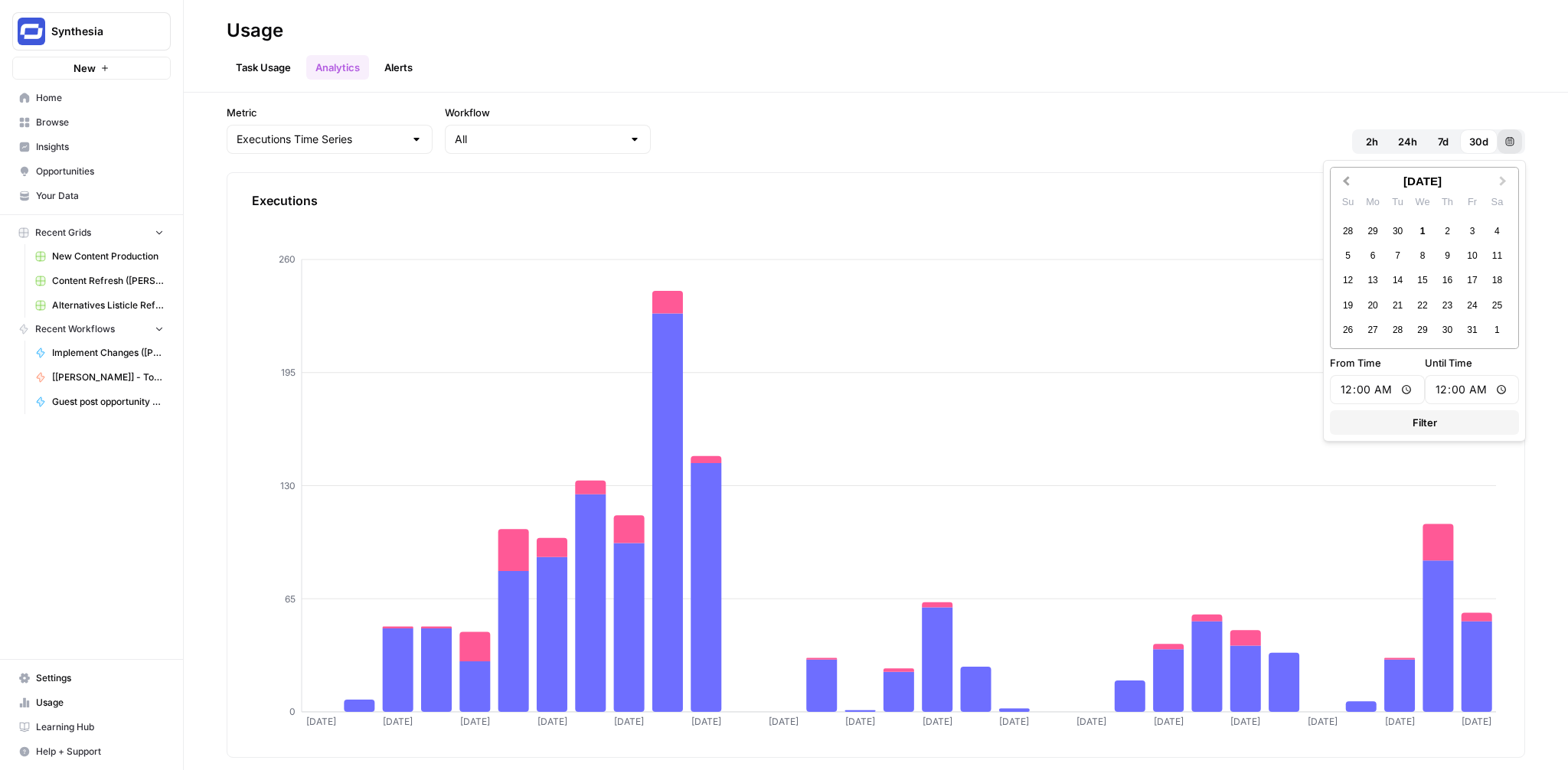
click at [1354, 177] on button "Previous Month" at bounding box center [1344, 181] width 24 height 24
click at [1458, 226] on div "27 28 29 30 31 1 2" at bounding box center [1422, 231] width 174 height 24
click at [1464, 227] on div "1" at bounding box center [1472, 232] width 21 height 21
click at [1503, 178] on span "Next Month" at bounding box center [1503, 181] width 0 height 16
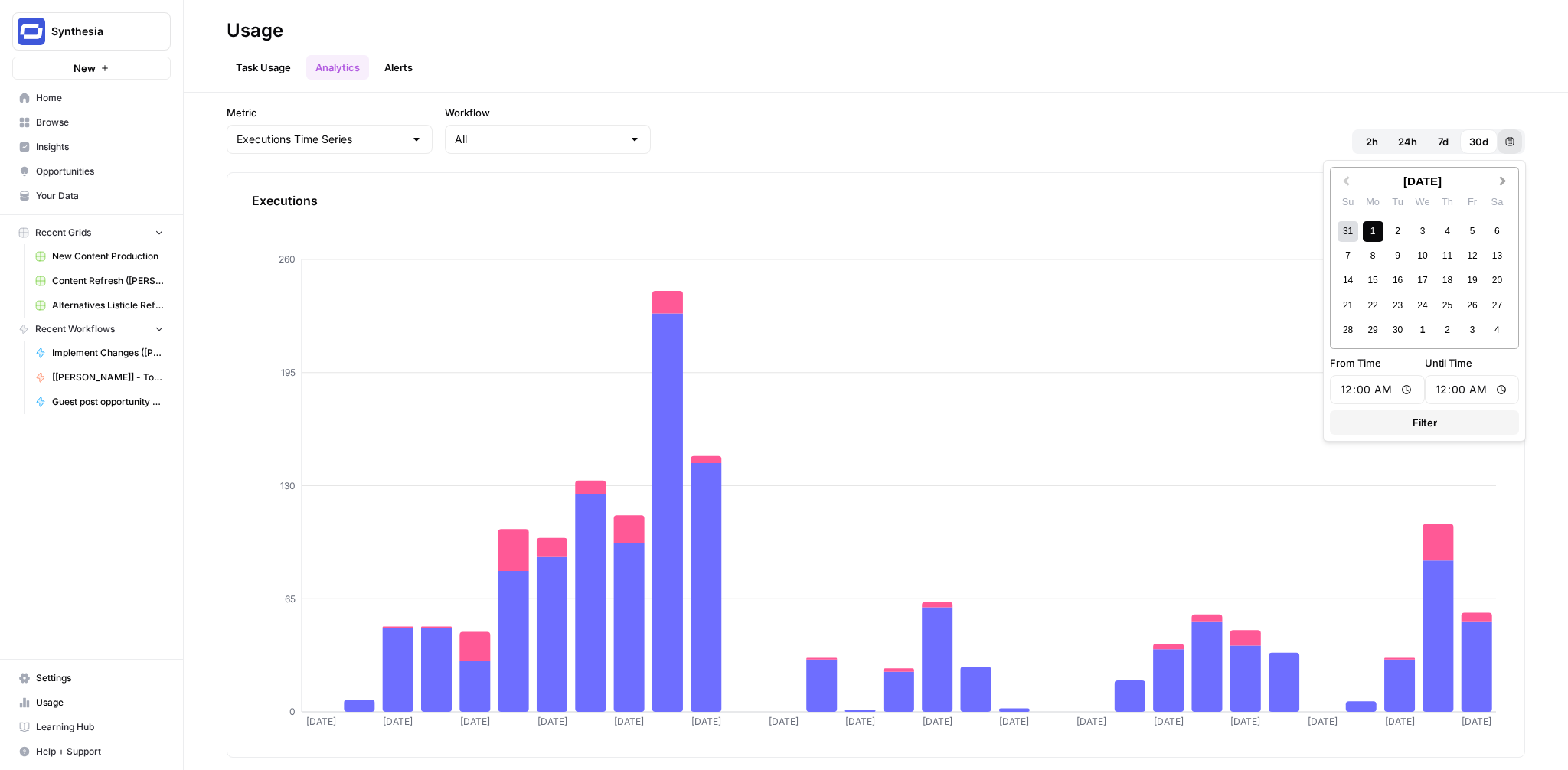
click at [1503, 178] on span "Next Month" at bounding box center [1503, 181] width 0 height 16
click at [1345, 185] on button "Previous Month" at bounding box center [1344, 181] width 24 height 24
click at [1424, 233] on div "1" at bounding box center [1422, 232] width 21 height 21
click at [1435, 423] on span "Filter" at bounding box center [1425, 423] width 24 height 16
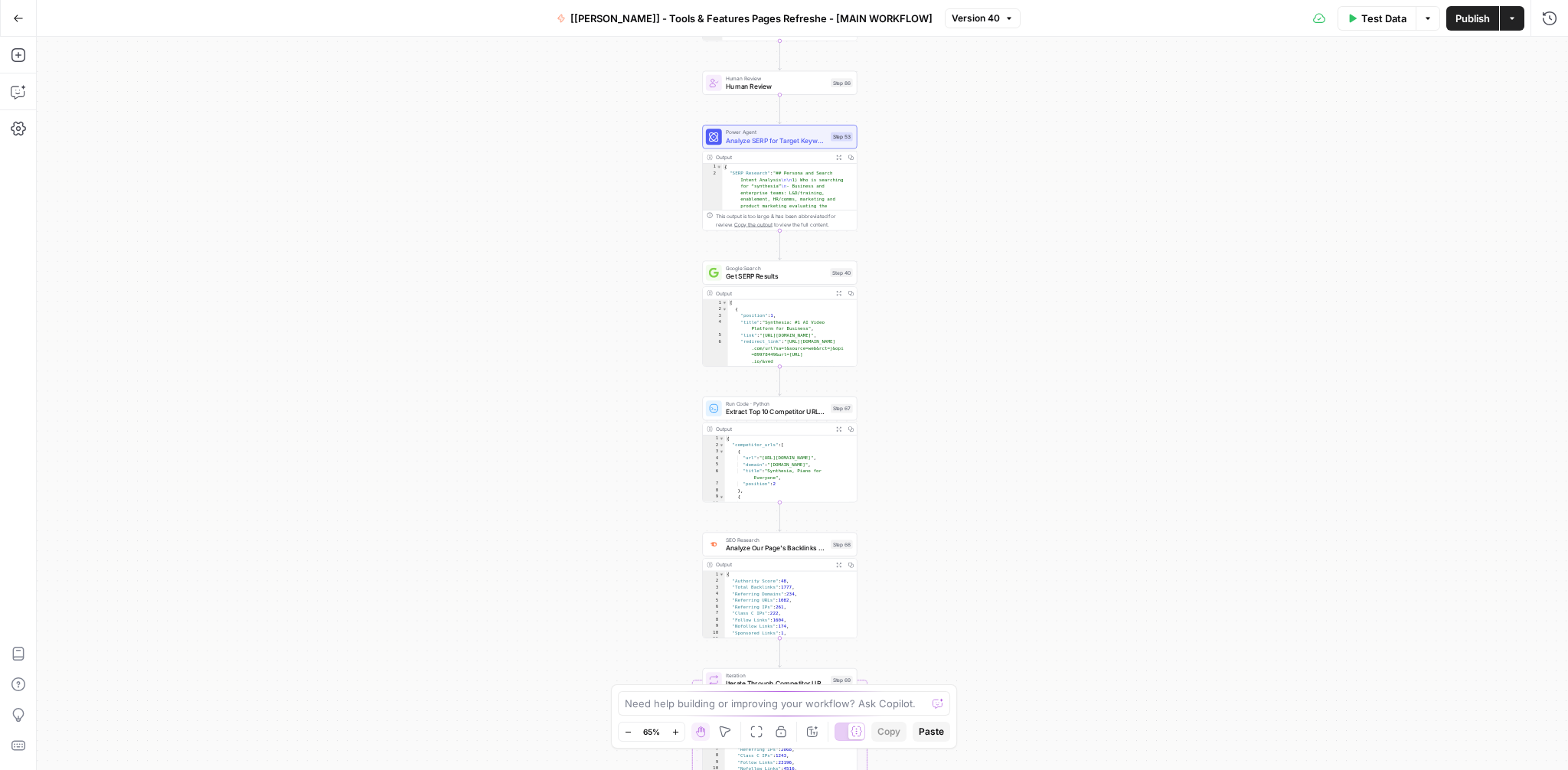
click at [1379, 30] on div "Test Data Options Publish Actions Run History" at bounding box center [1294, 17] width 547 height 36
click at [1376, 17] on span "Test Data" at bounding box center [1384, 18] width 45 height 16
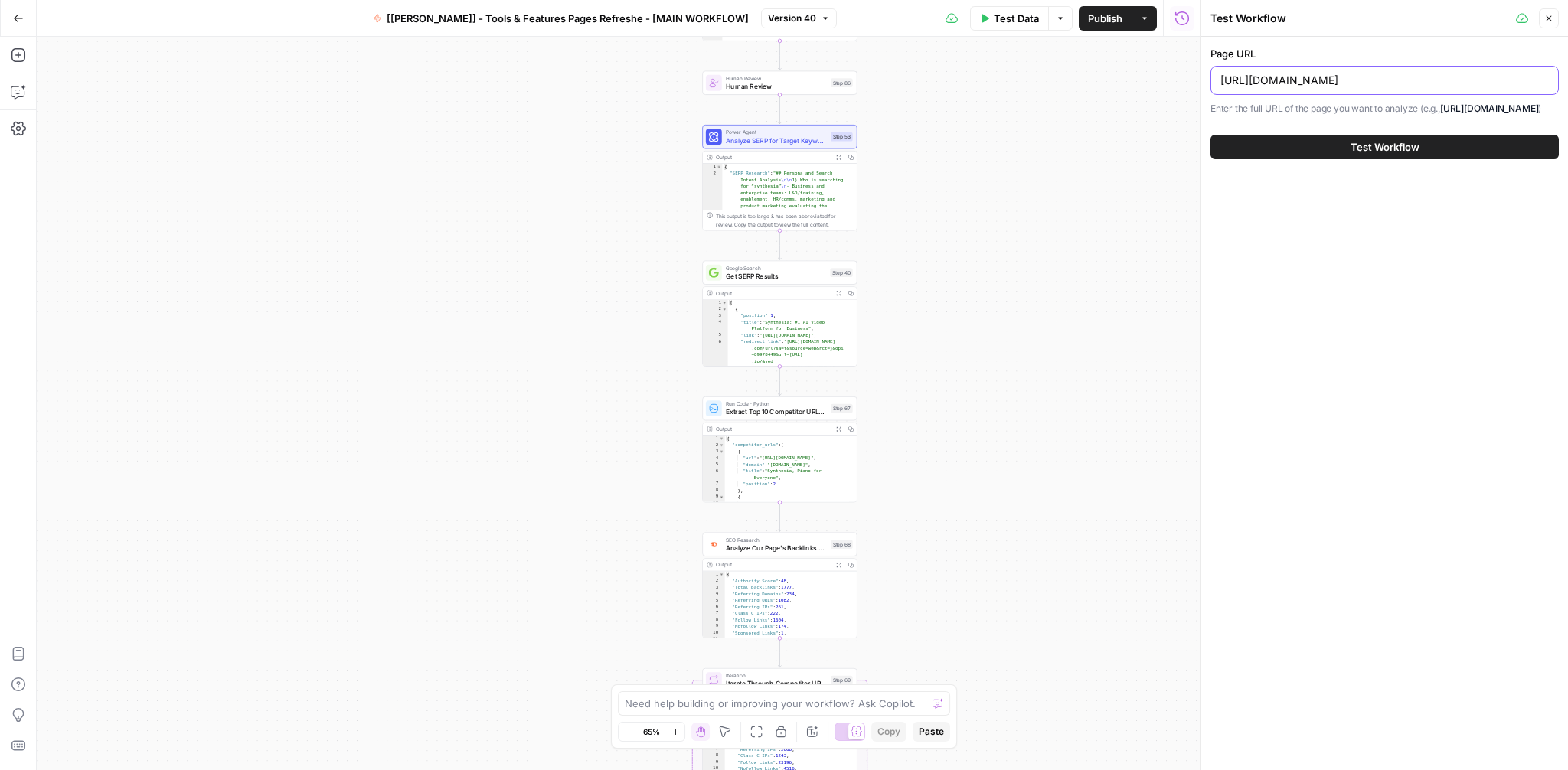
click at [1341, 80] on input "https://www.synthesia.io/features/text-to-video" at bounding box center [1385, 80] width 329 height 16
paste input "ai-video-generator"
type input "https://www.synthesia.io/features/ai-video-generator"
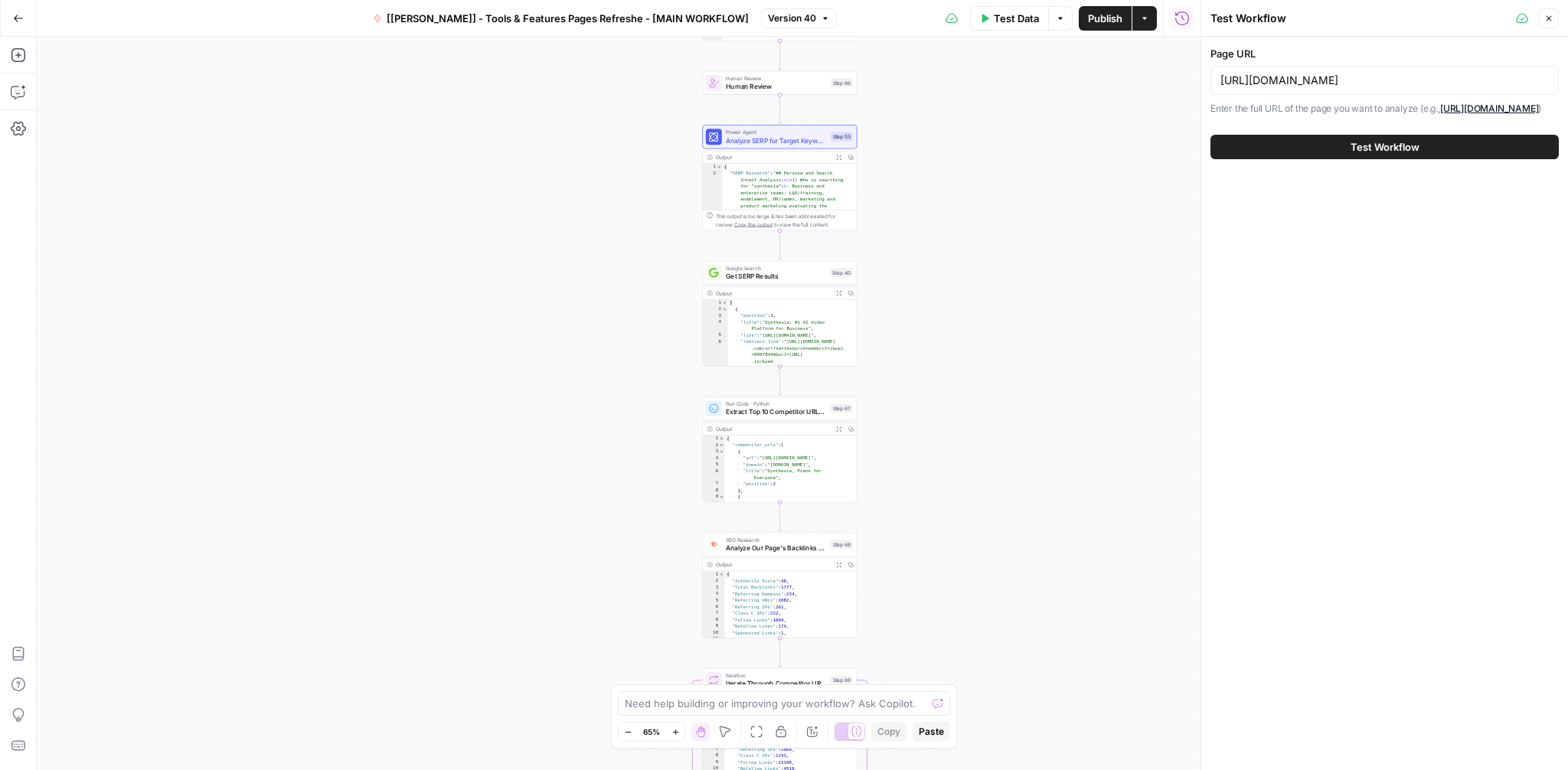
click at [1363, 159] on button "Test Workflow" at bounding box center [1384, 147] width 348 height 24
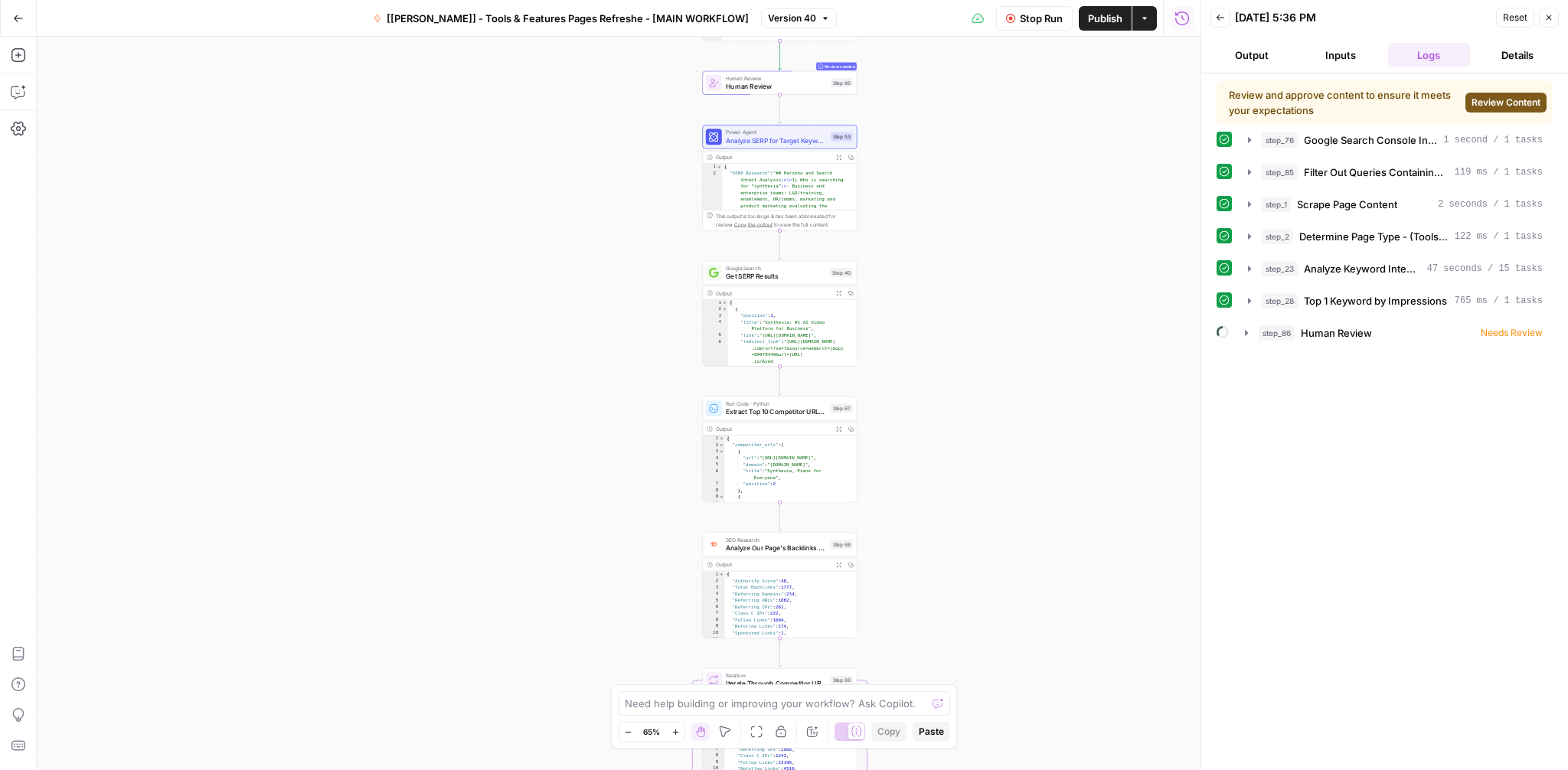
click at [1523, 100] on span "Review Content" at bounding box center [1506, 102] width 69 height 14
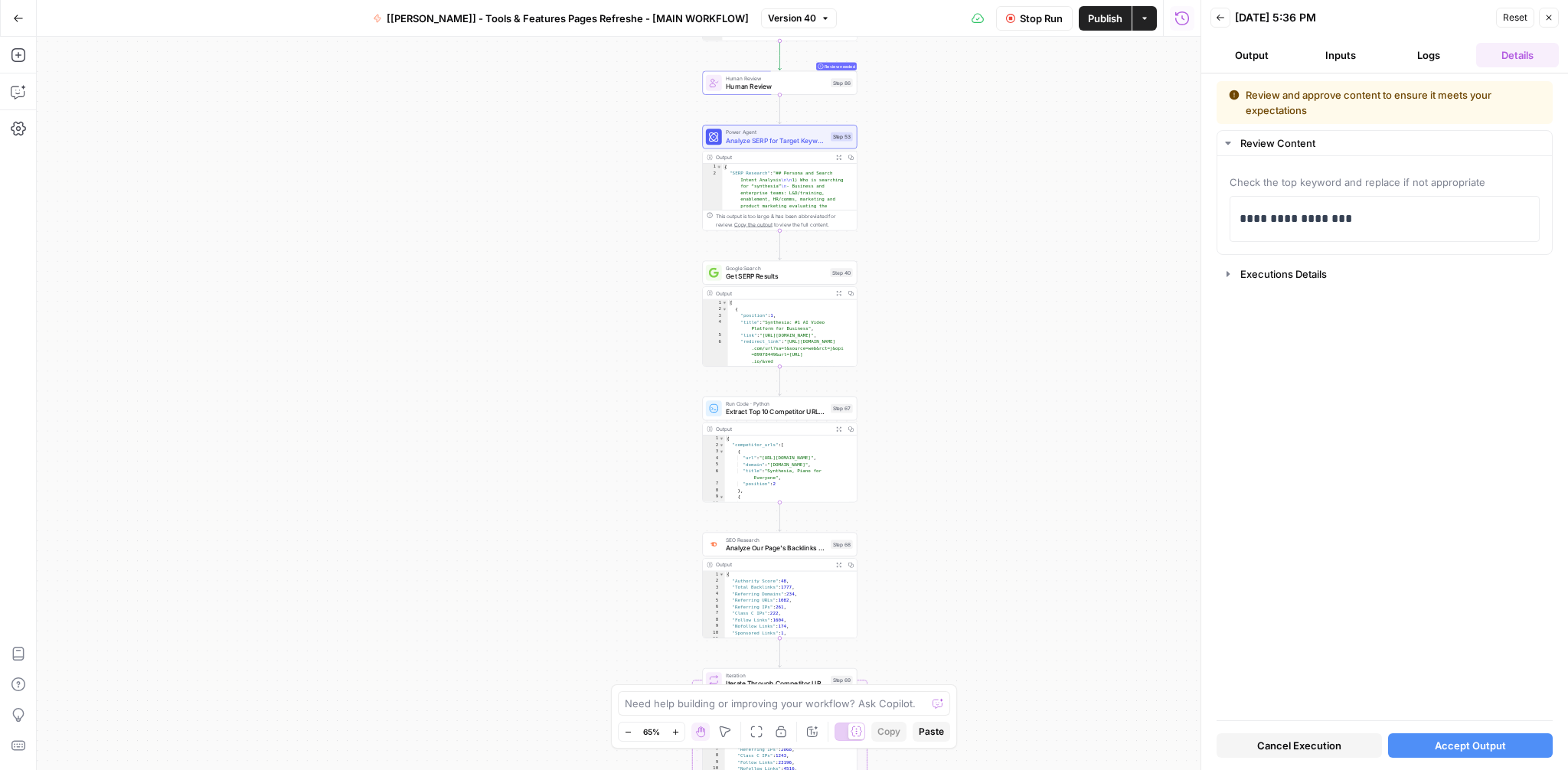
click at [1438, 753] on button "Accept Output" at bounding box center [1470, 746] width 165 height 24
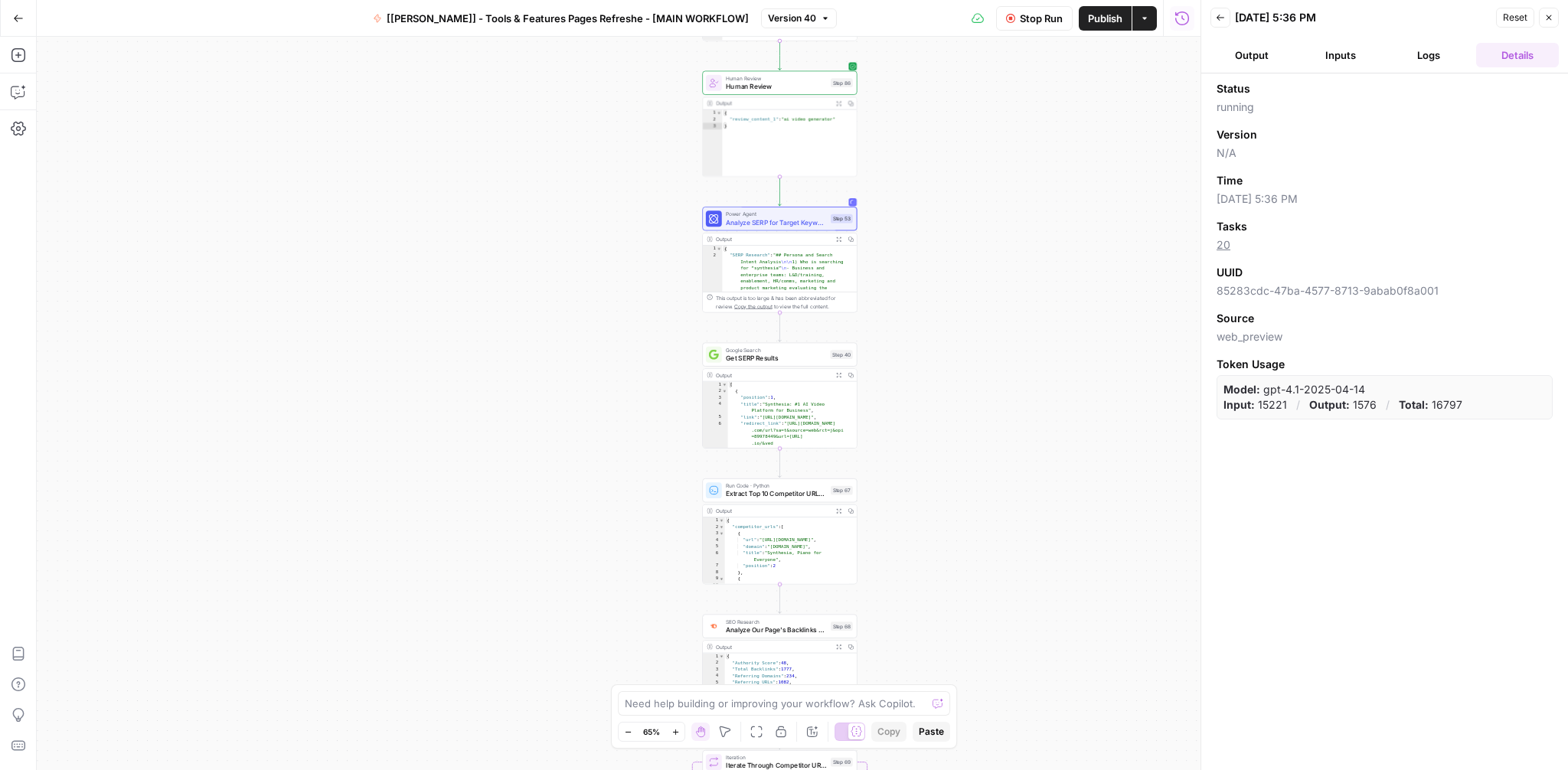
click at [1423, 56] on button "Logs" at bounding box center [1429, 55] width 83 height 24
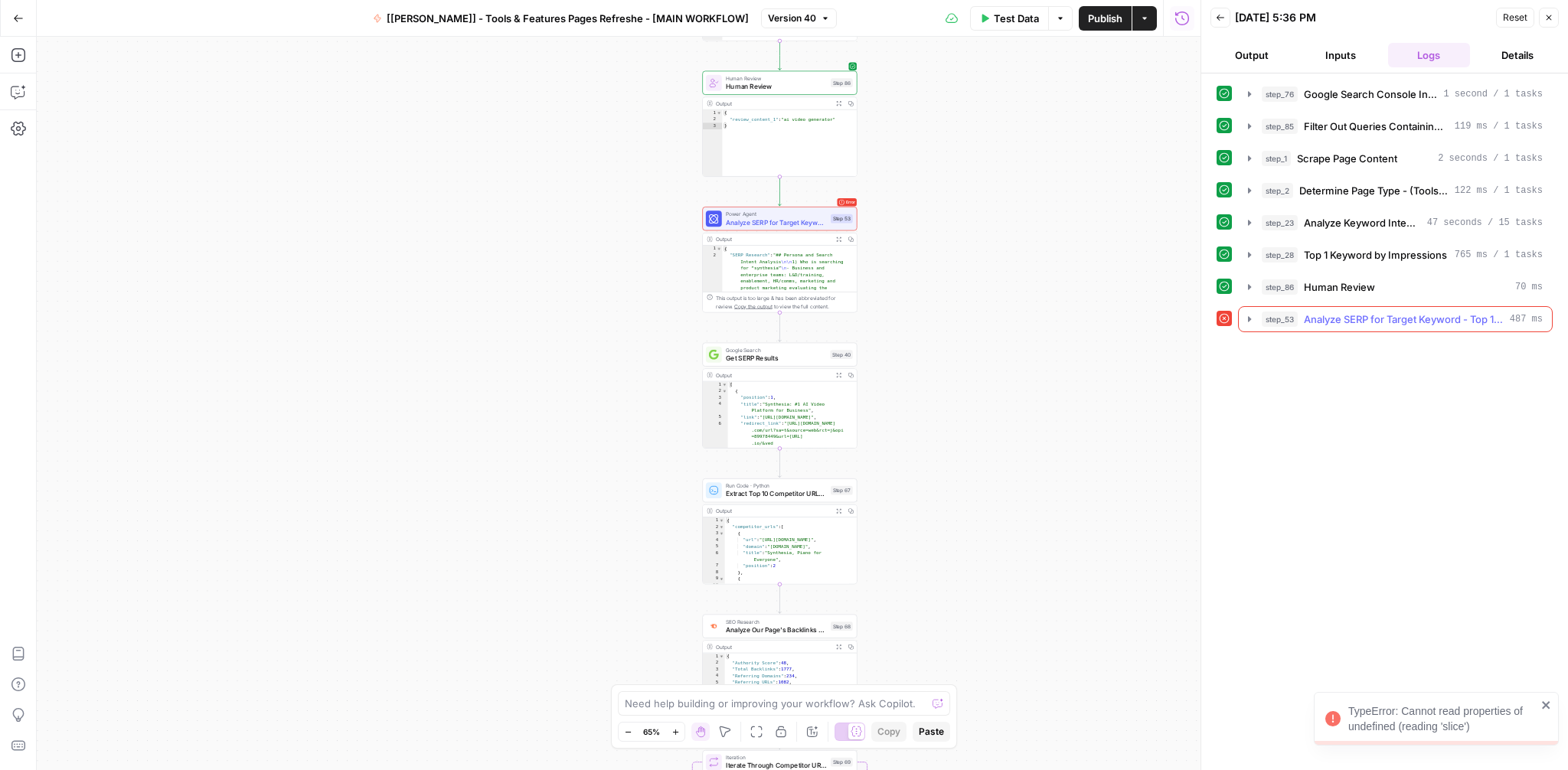
click at [1251, 320] on icon "button" at bounding box center [1250, 319] width 12 height 12
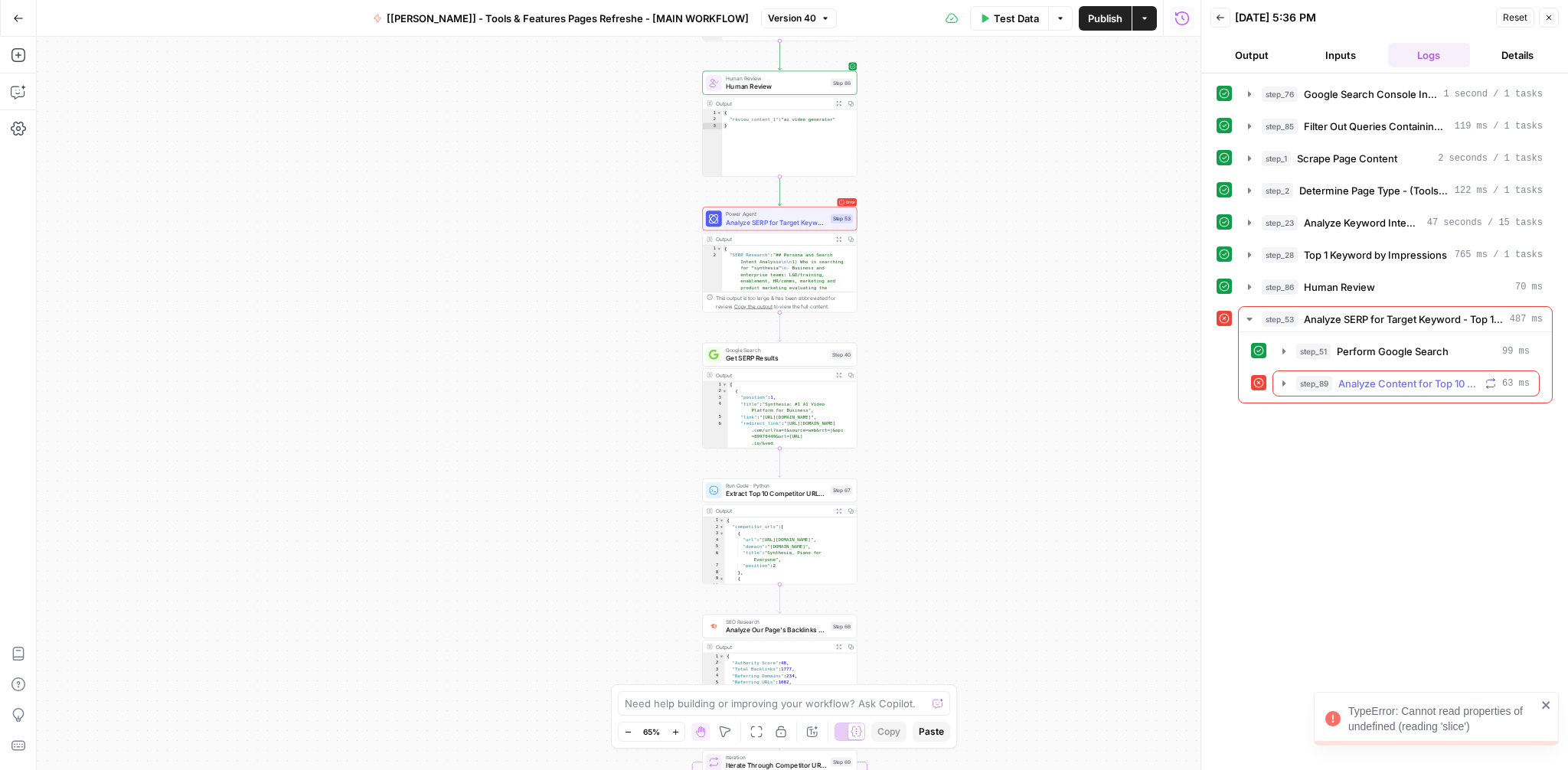
click at [1281, 383] on icon "button" at bounding box center [1284, 384] width 12 height 12
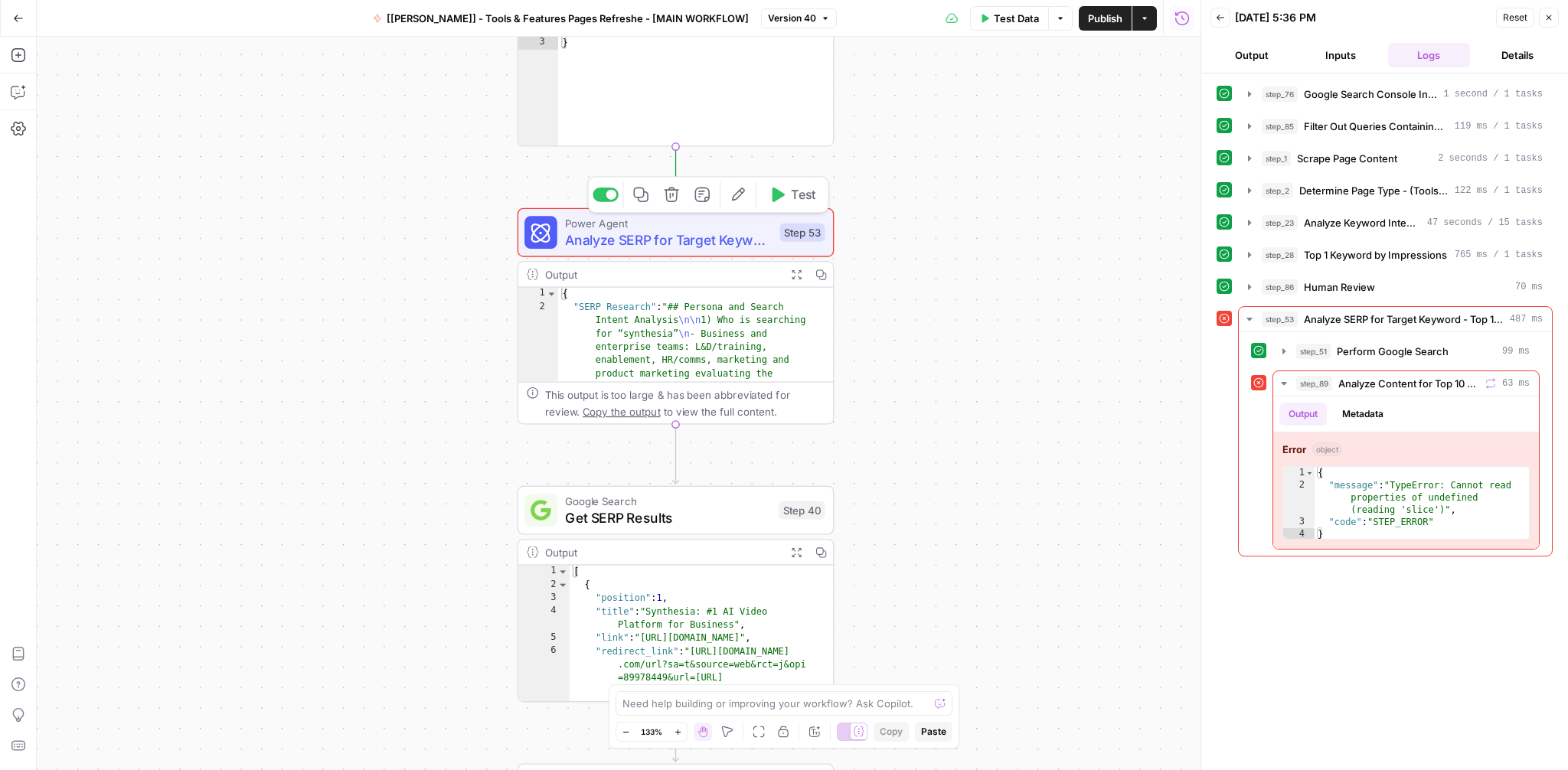
click at [716, 246] on span "Analyze SERP for Target Keyword - Top 10 SERPs" at bounding box center [668, 240] width 206 height 21
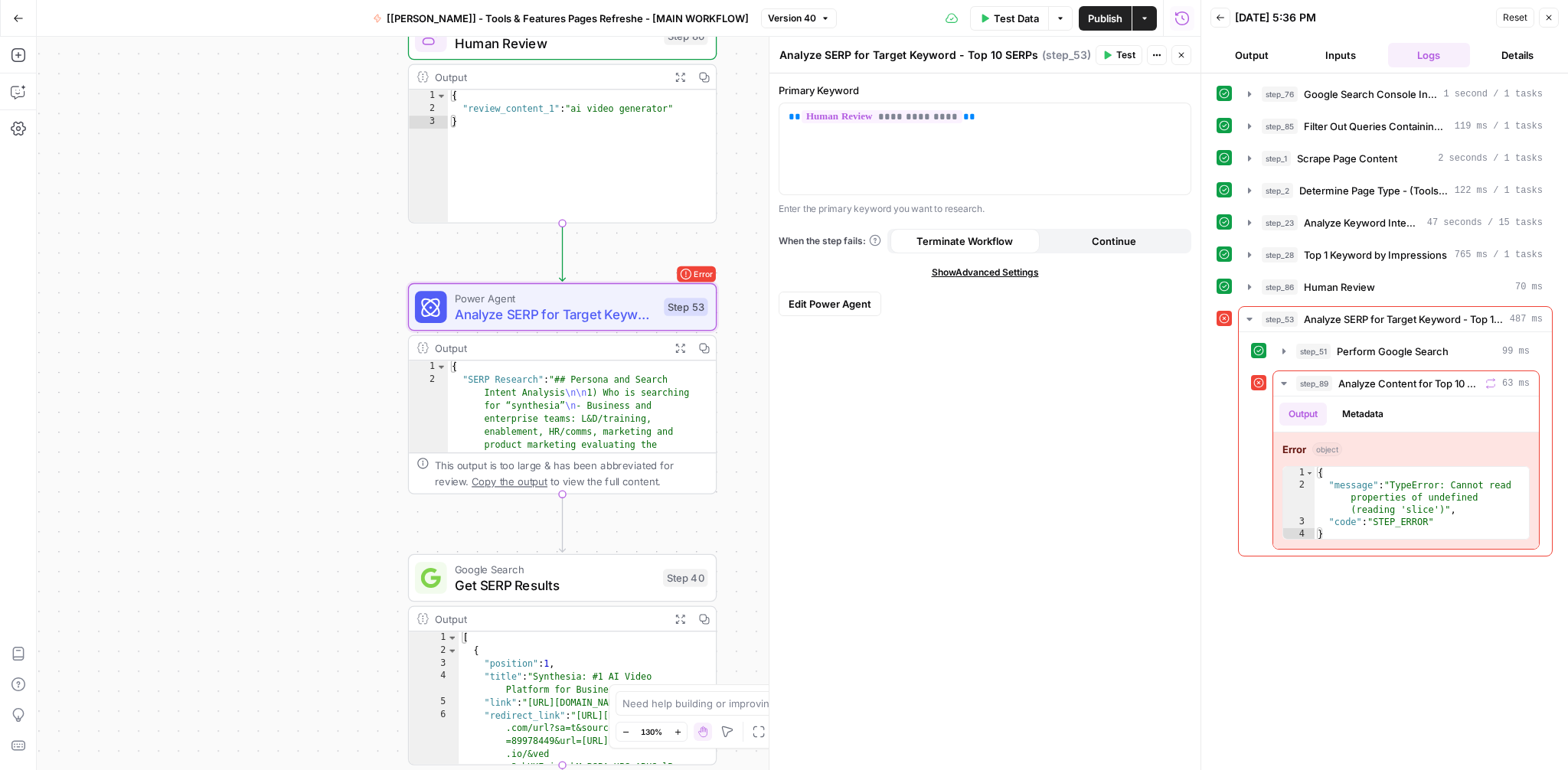
drag, startPoint x: 466, startPoint y: 392, endPoint x: 374, endPoint y: 454, distance: 110.9
click at [374, 454] on div "Workflow Input Settings Inputs Integration Google Search Console Integration St…" at bounding box center [618, 403] width 1164 height 733
click at [515, 316] on span "Analyze SERP for Target Keyword - Top 10 SERPs" at bounding box center [555, 314] width 201 height 20
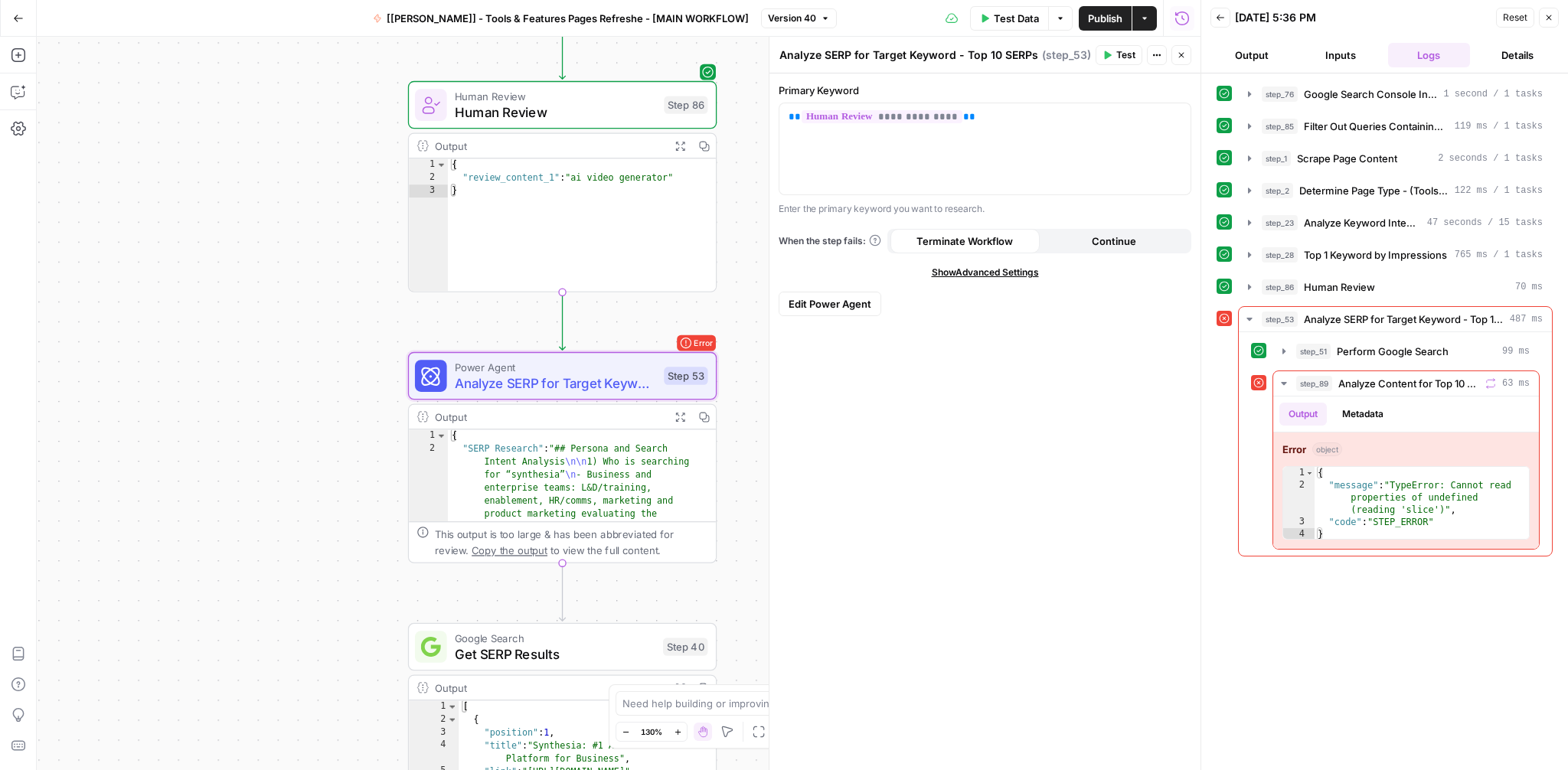
drag, startPoint x: 279, startPoint y: 192, endPoint x: 279, endPoint y: 279, distance: 87.0
click at [279, 279] on div "Workflow Input Settings Inputs Integration Google Search Console Integration St…" at bounding box center [618, 403] width 1164 height 733
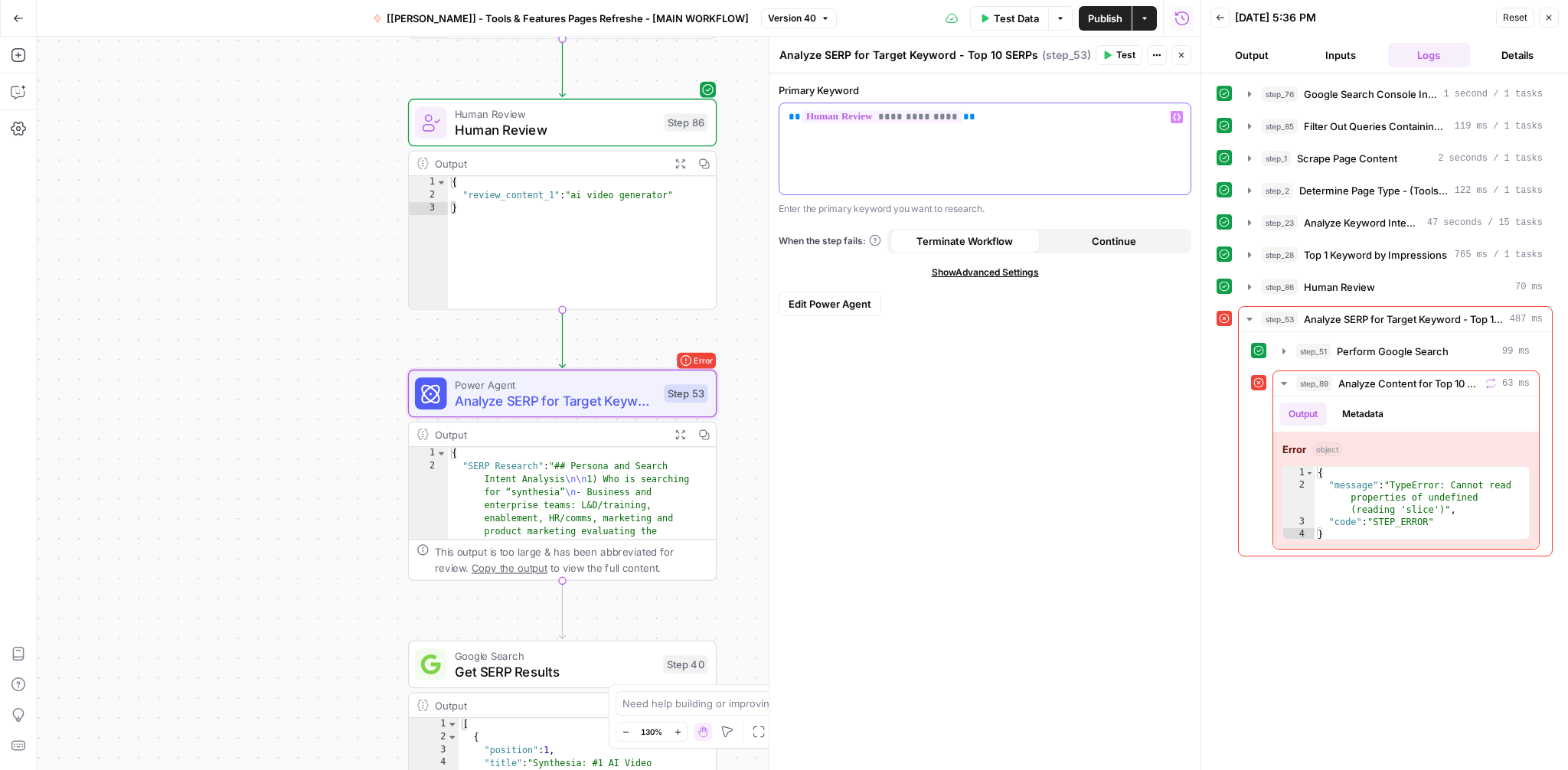
click at [995, 114] on p "**********" at bounding box center [985, 117] width 393 height 16
click at [1282, 353] on icon "button" at bounding box center [1284, 350] width 3 height 5
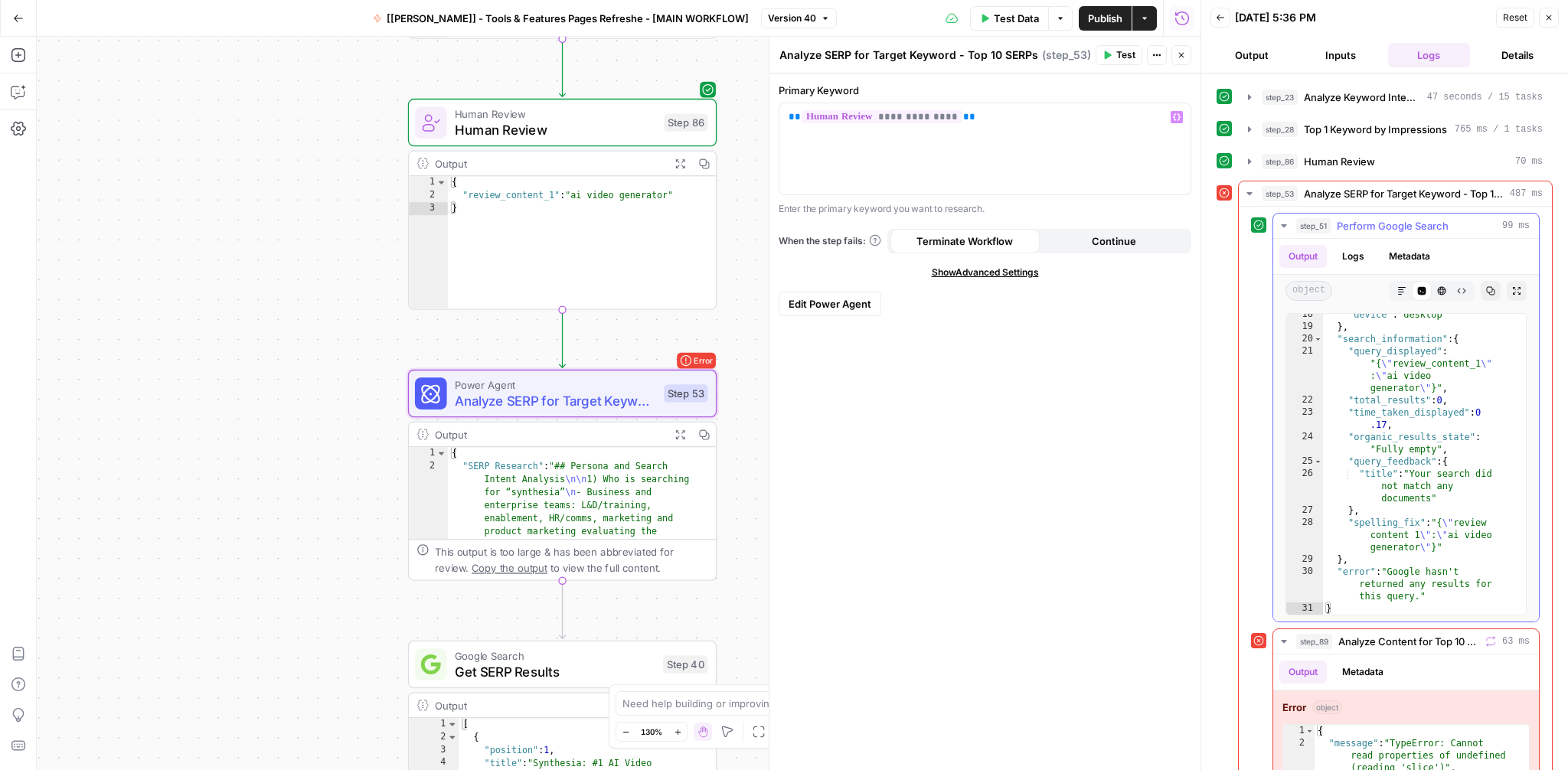
scroll to position [177, 0]
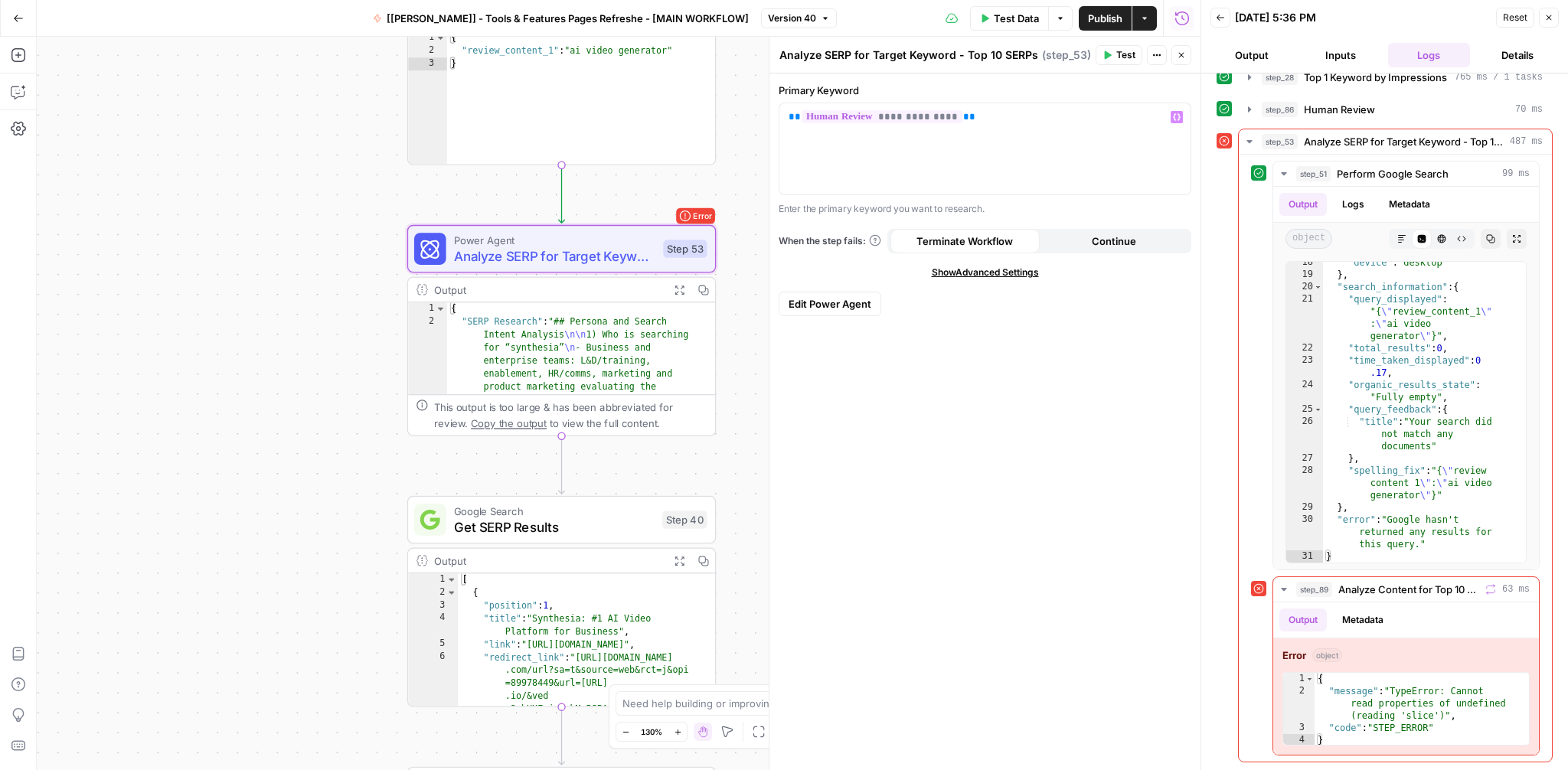
drag, startPoint x: 323, startPoint y: 494, endPoint x: 323, endPoint y: 349, distance: 145.0
click at [323, 349] on div "Workflow Input Settings Inputs Integration Google Search Console Integration St…" at bounding box center [618, 403] width 1164 height 733
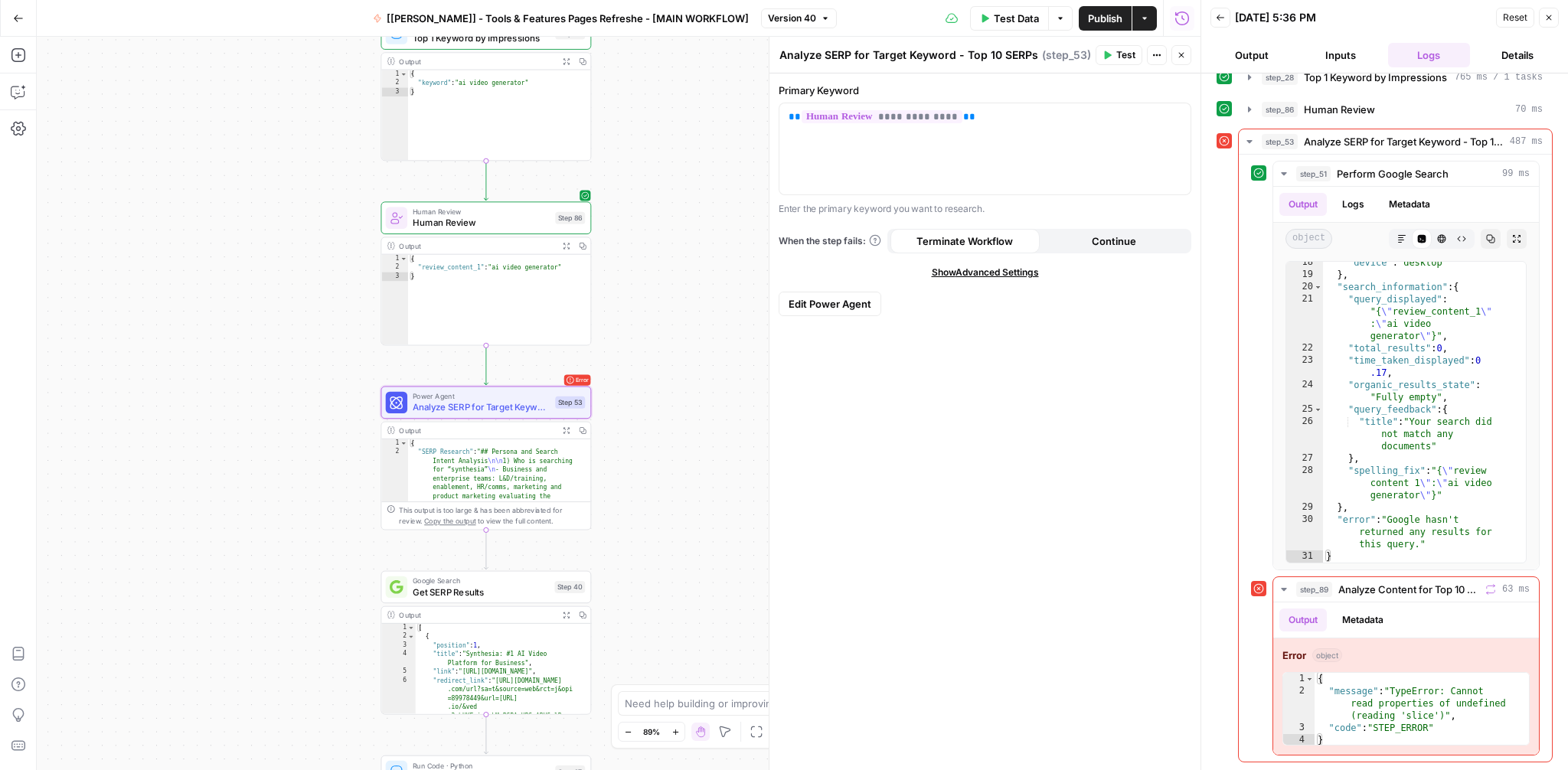
drag, startPoint x: 323, startPoint y: 349, endPoint x: 323, endPoint y: 479, distance: 130.0
click at [323, 479] on div "Workflow Input Settings Inputs Integration Google Search Console Integration St…" at bounding box center [618, 403] width 1164 height 733
click at [1180, 56] on icon "button" at bounding box center [1181, 55] width 5 height 5
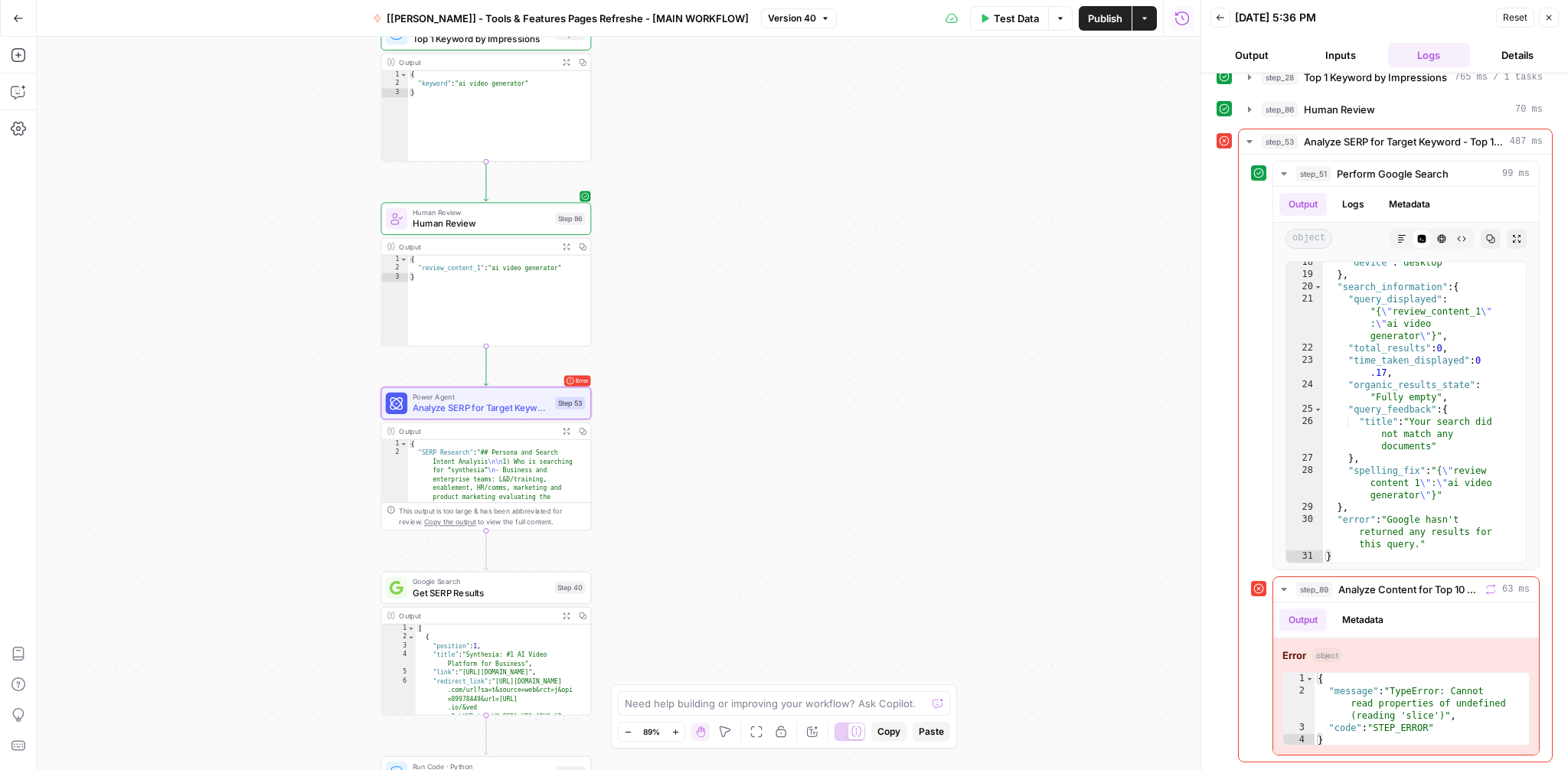
click at [822, 713] on div "Need help building or improving your workflow? Ask Copilot." at bounding box center [784, 704] width 332 height 24
type textarea "what's the problem with step 89? why is there an error"
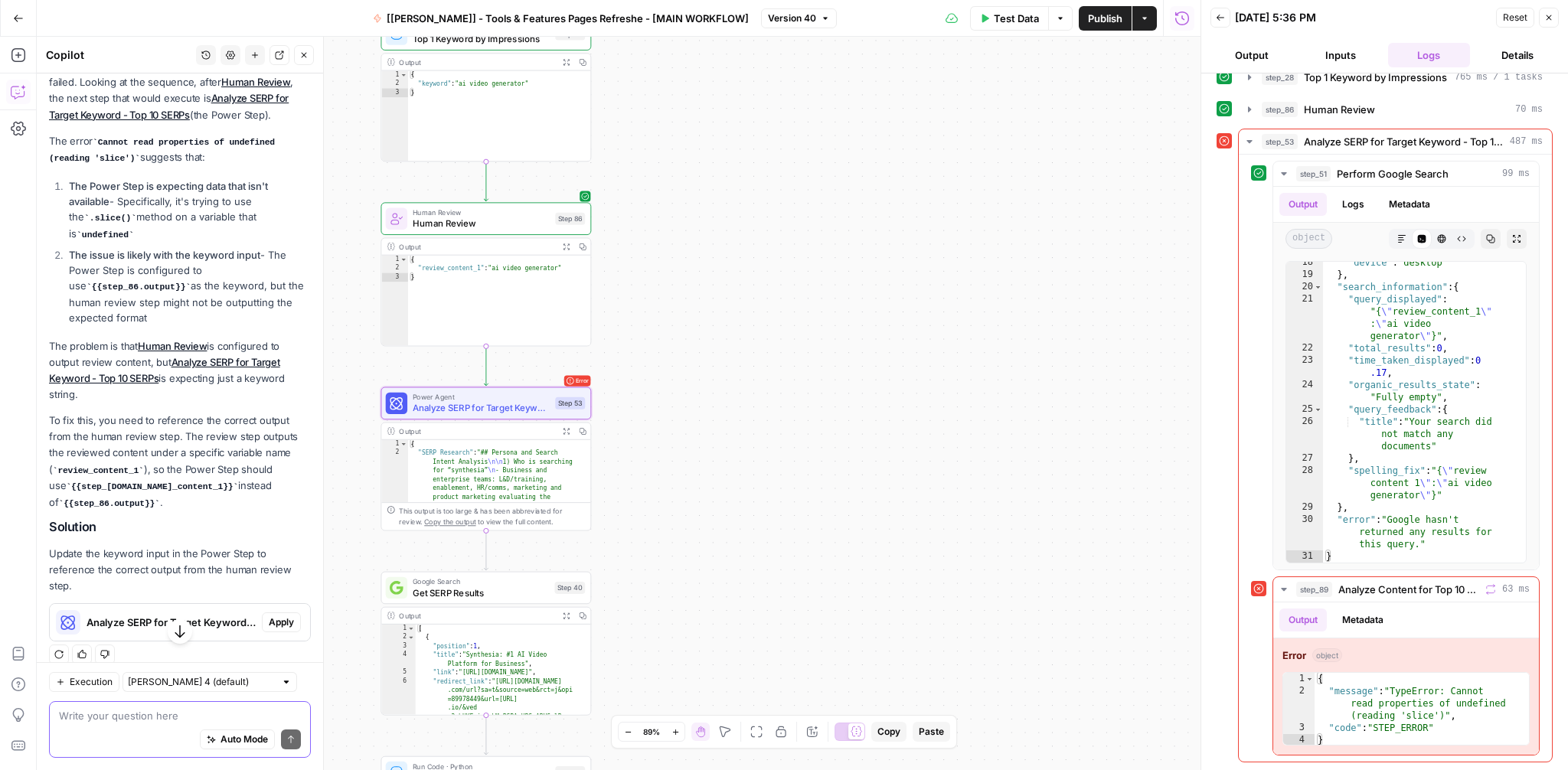
scroll to position [341, 0]
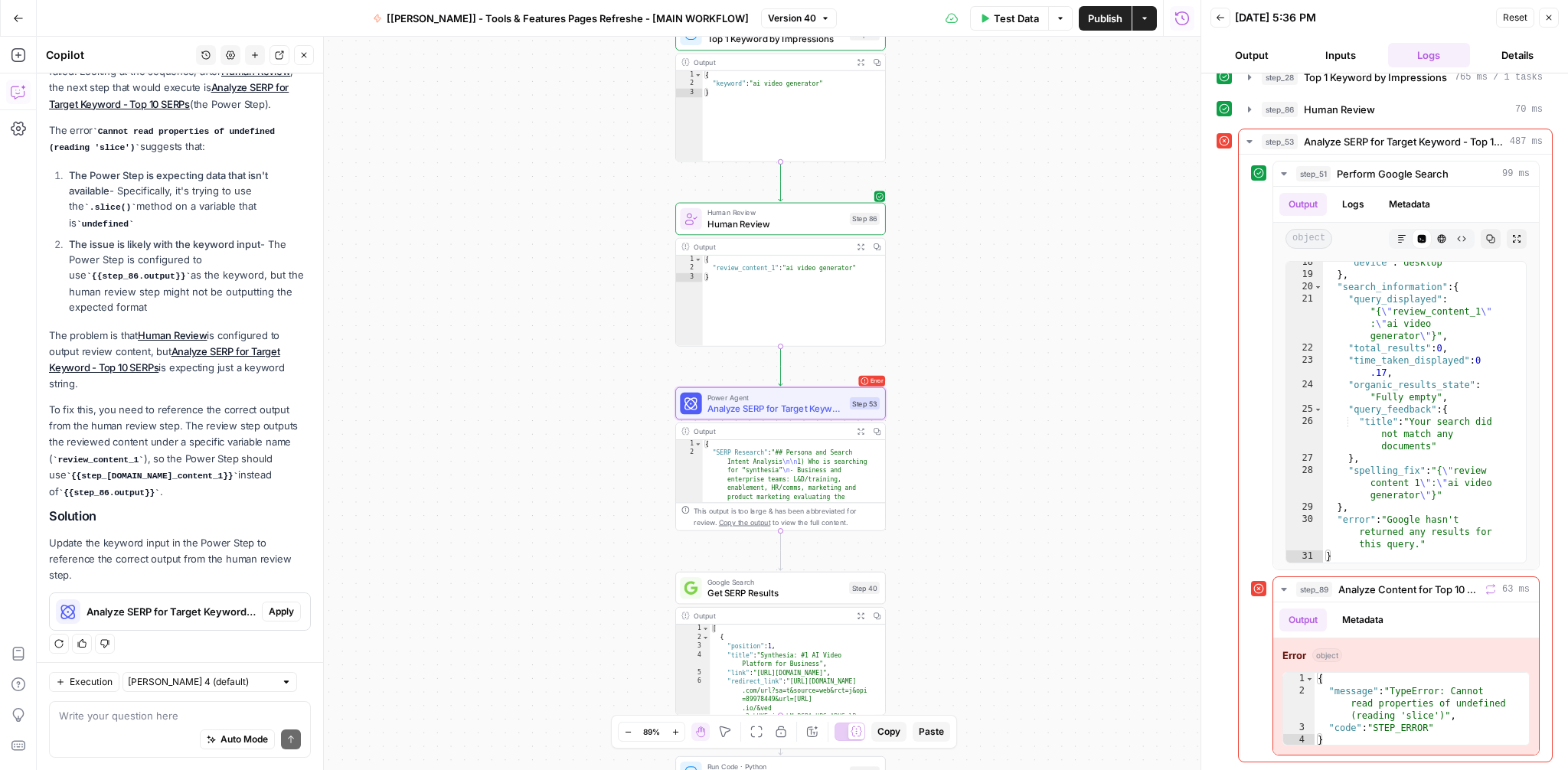
click at [268, 605] on span "Apply" at bounding box center [281, 612] width 25 height 14
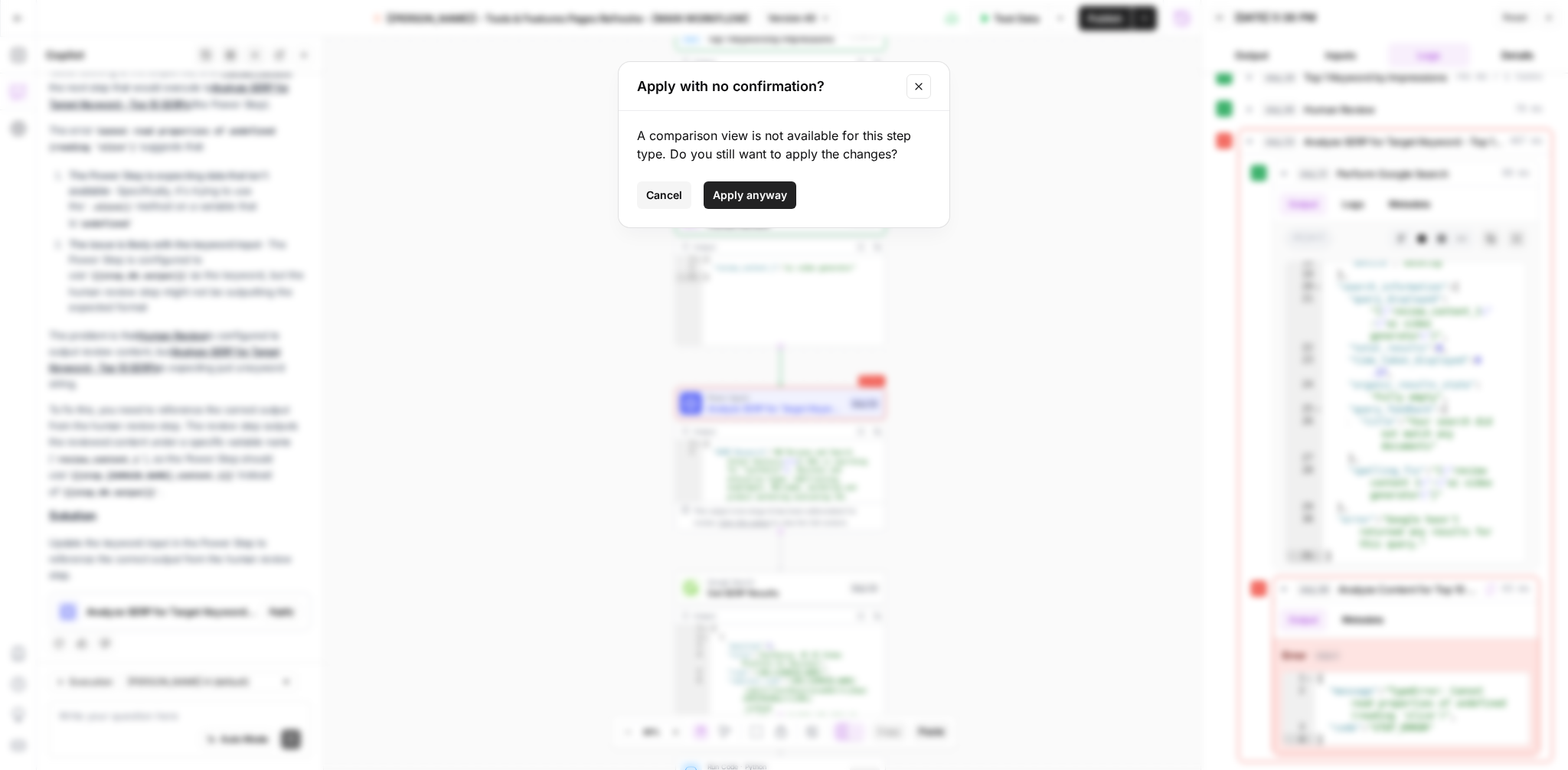
click at [756, 200] on span "Apply anyway" at bounding box center [749, 195] width 74 height 16
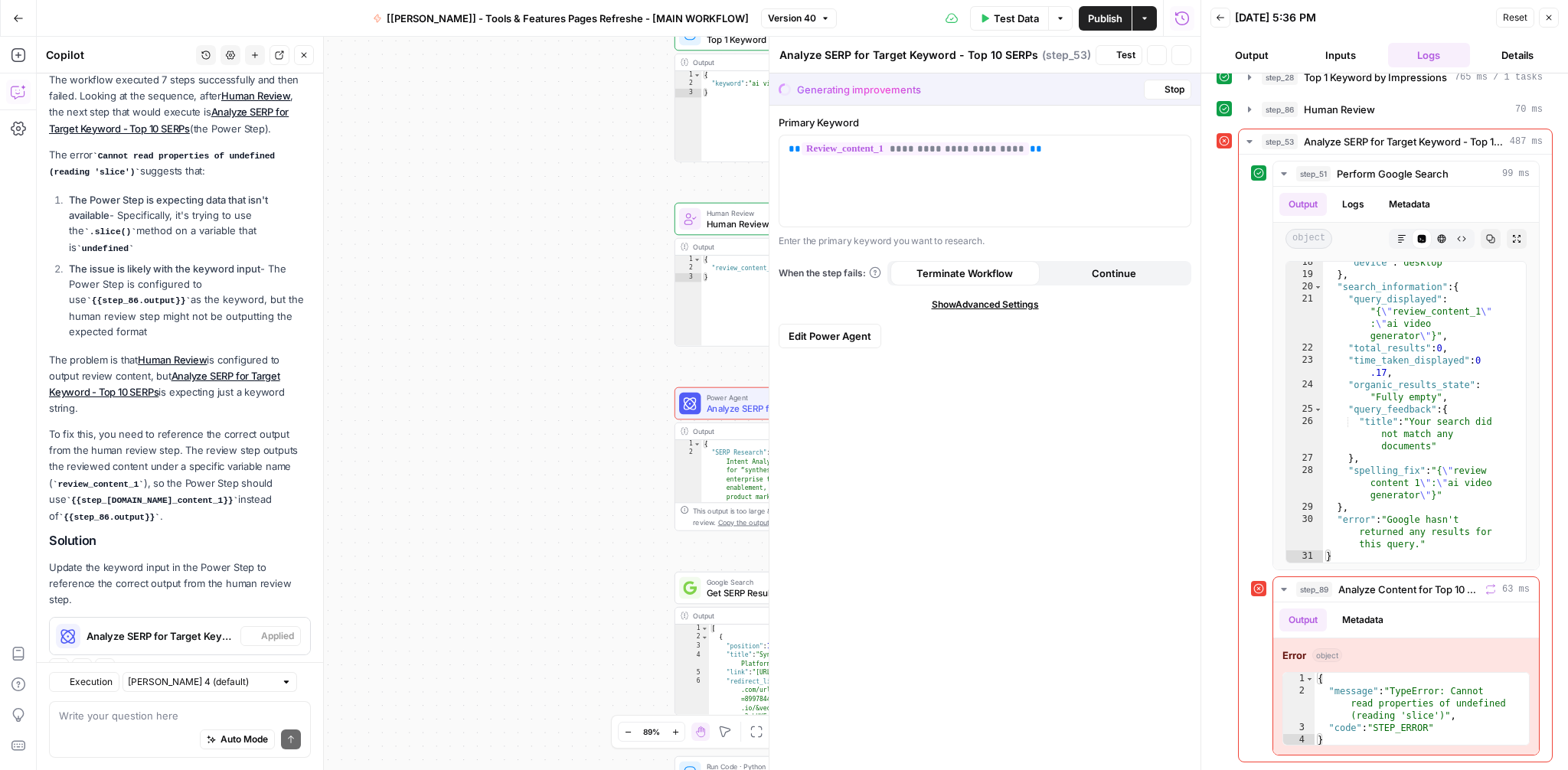
scroll to position [365, 0]
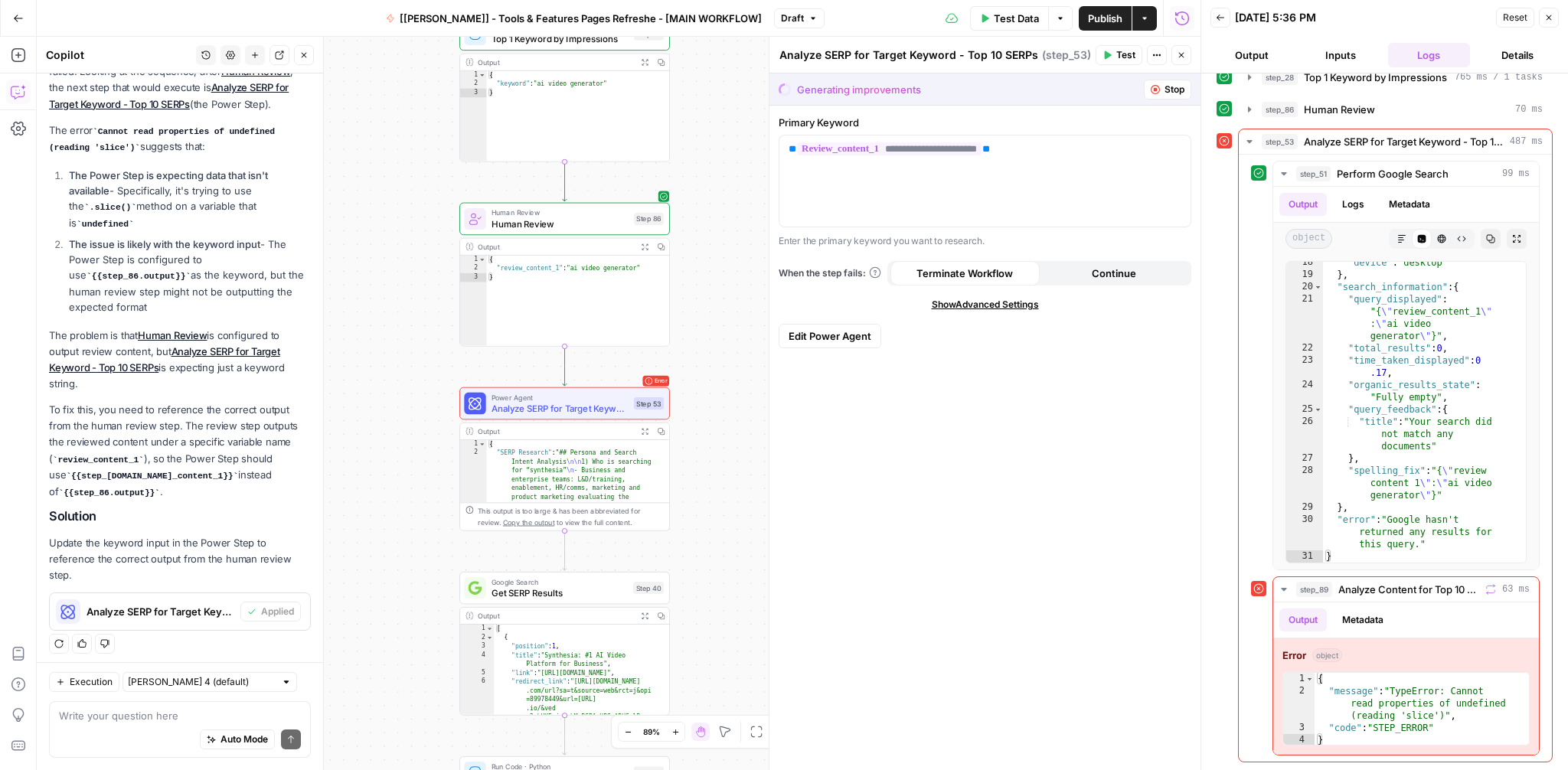
click at [1182, 92] on span "Stop" at bounding box center [1174, 90] width 20 height 14
click at [1165, 87] on span "Stop" at bounding box center [1174, 90] width 20 height 14
click at [607, 378] on icon "button" at bounding box center [605, 378] width 10 height 10
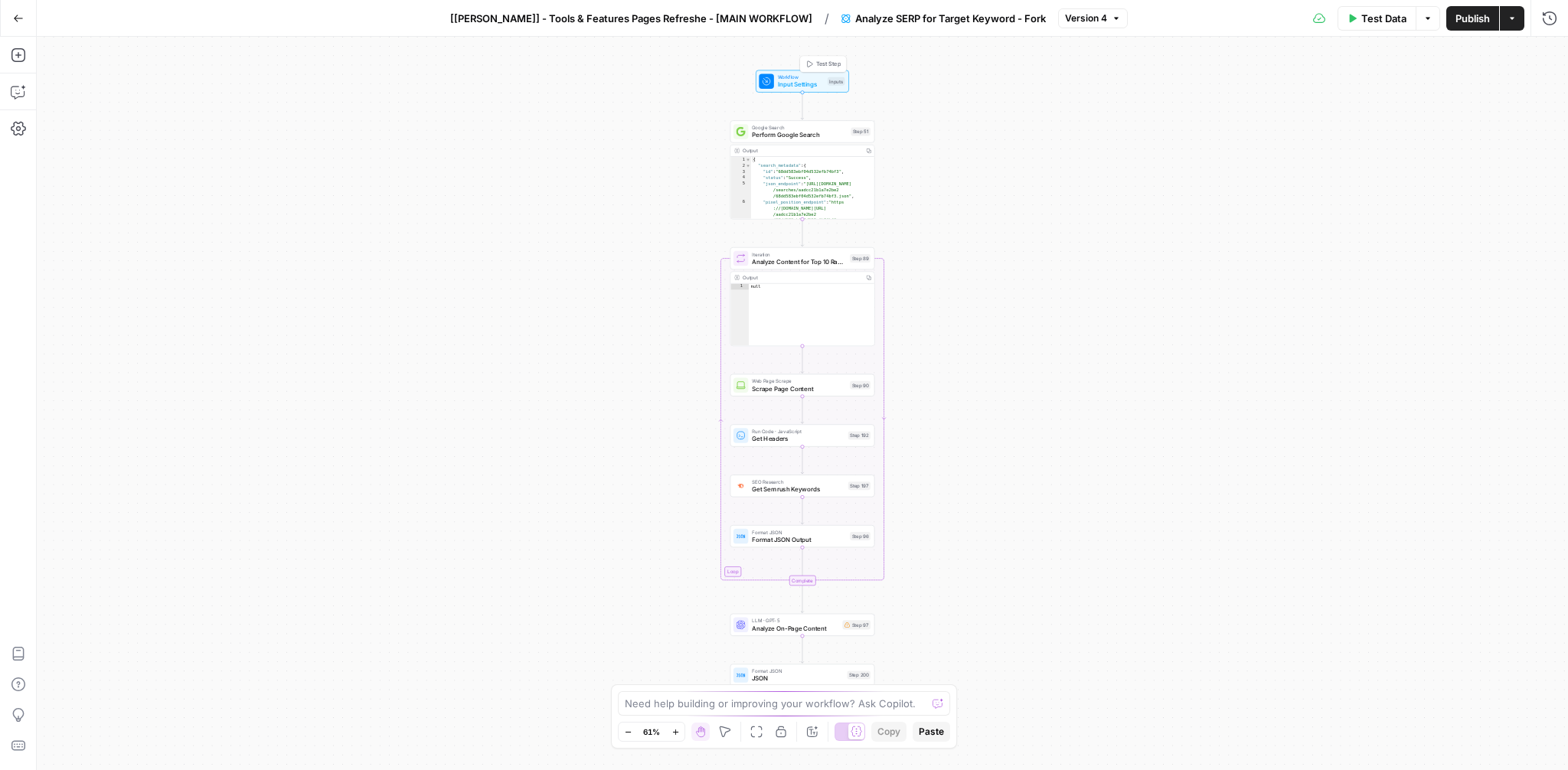
click at [788, 80] on span "Input Settings" at bounding box center [800, 84] width 46 height 10
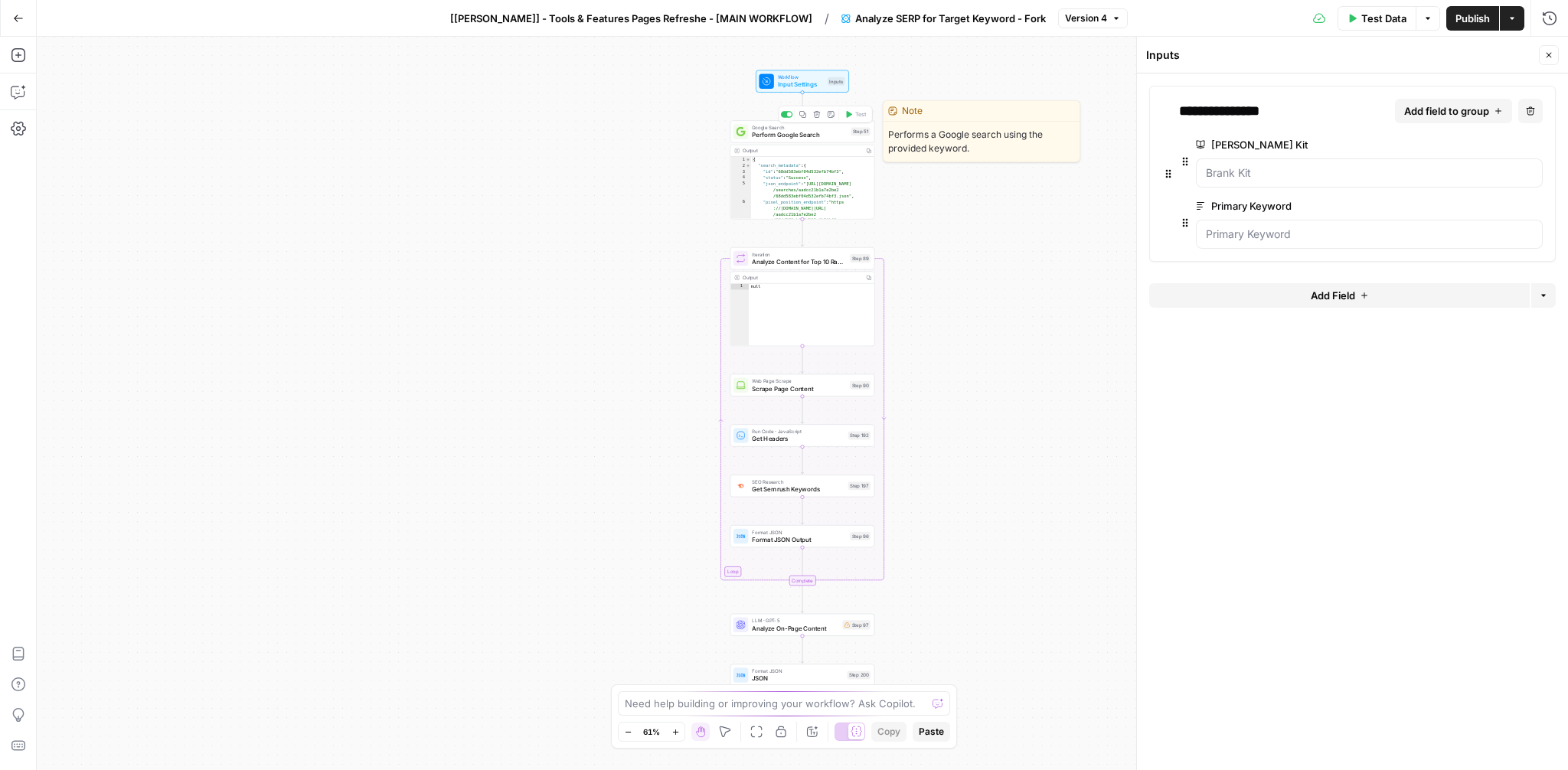
click at [779, 132] on span "Perform Google Search" at bounding box center [799, 135] width 95 height 10
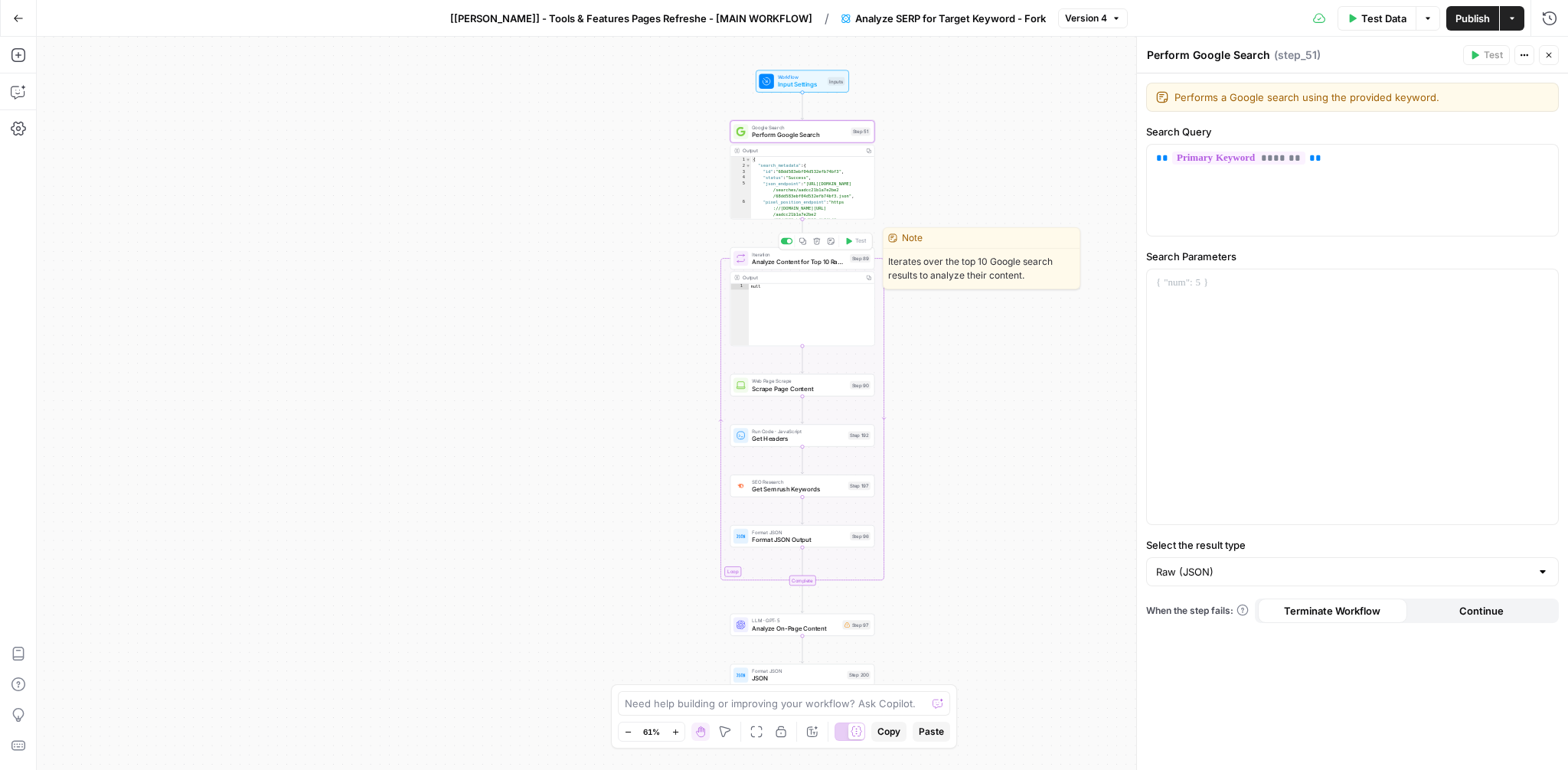
click at [785, 261] on span "Analyze Content for Top 10 Ranking Pages" at bounding box center [799, 261] width 94 height 10
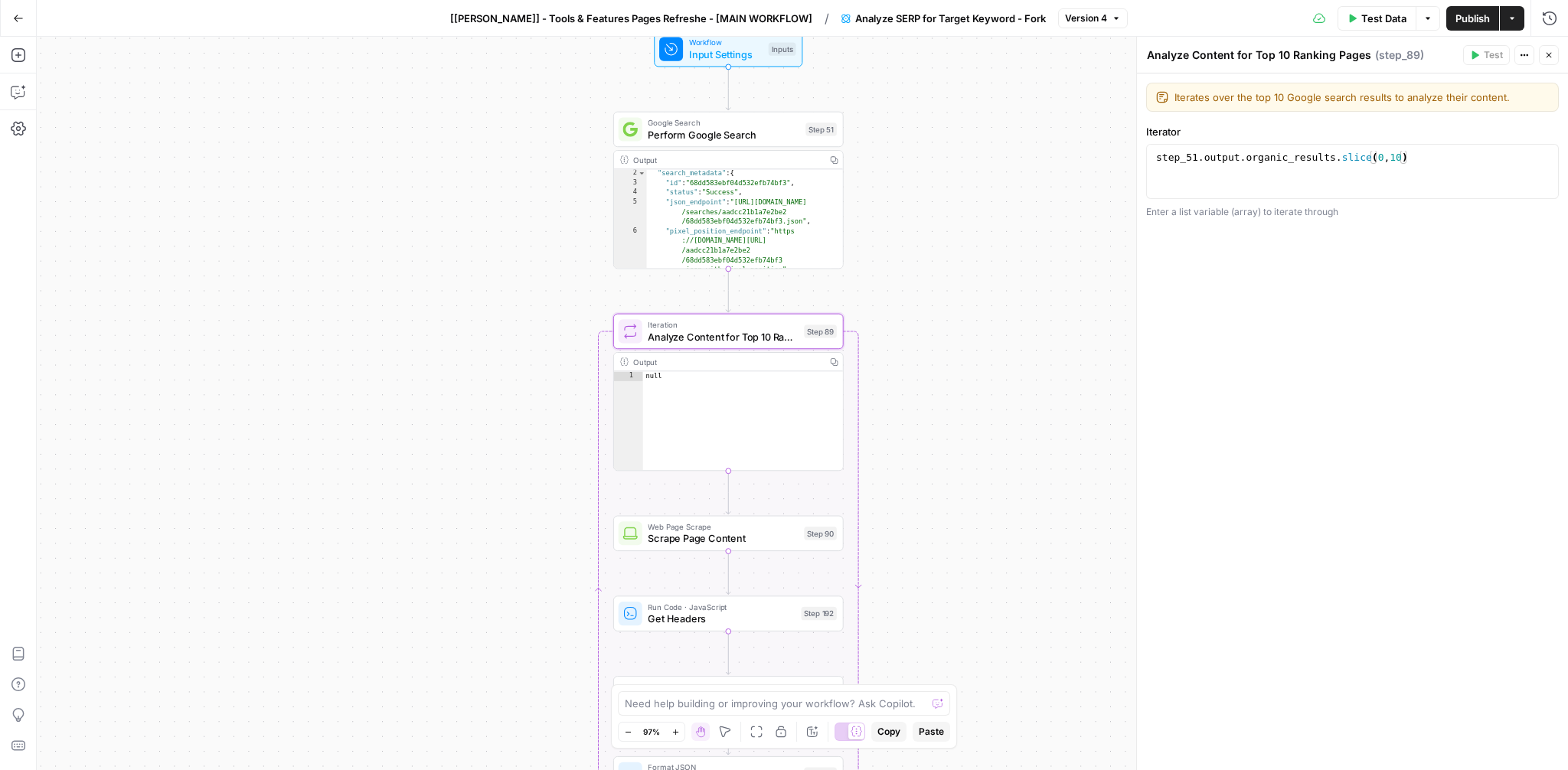
scroll to position [16, 0]
click at [1374, 22] on span "Test Data" at bounding box center [1384, 18] width 45 height 16
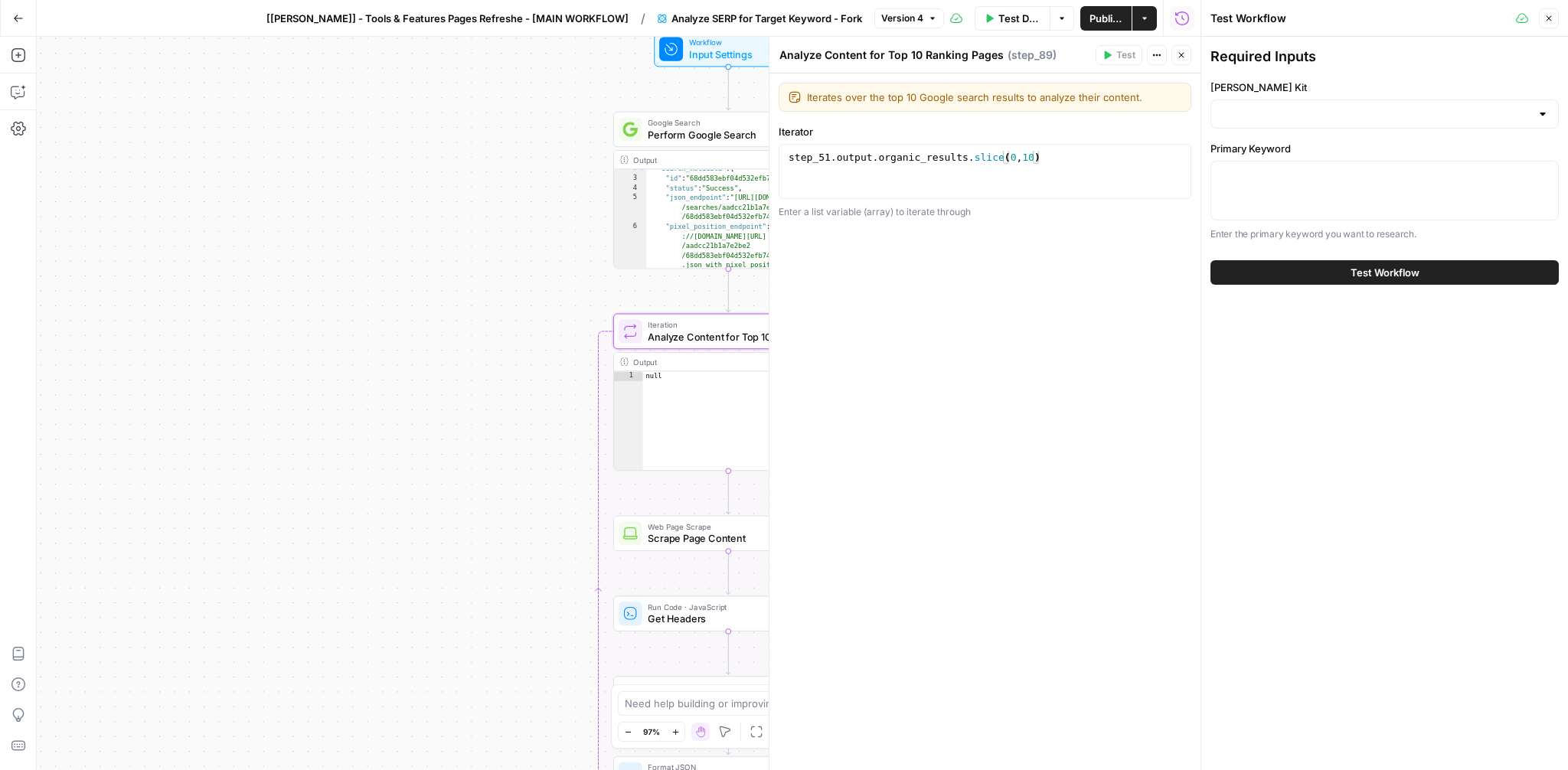
click at [1327, 128] on div "Required Inputs Brank Kit Primary Keyword Enter the primary keyword you want to…" at bounding box center [1384, 144] width 348 height 196
click at [1326, 120] on input "Brank Kit" at bounding box center [1376, 114] width 310 height 16
click at [1290, 148] on span "Synthesia" at bounding box center [1382, 152] width 317 height 16
type input "Synthesia"
click at [1272, 169] on textarea "Primary Keyword" at bounding box center [1385, 176] width 329 height 16
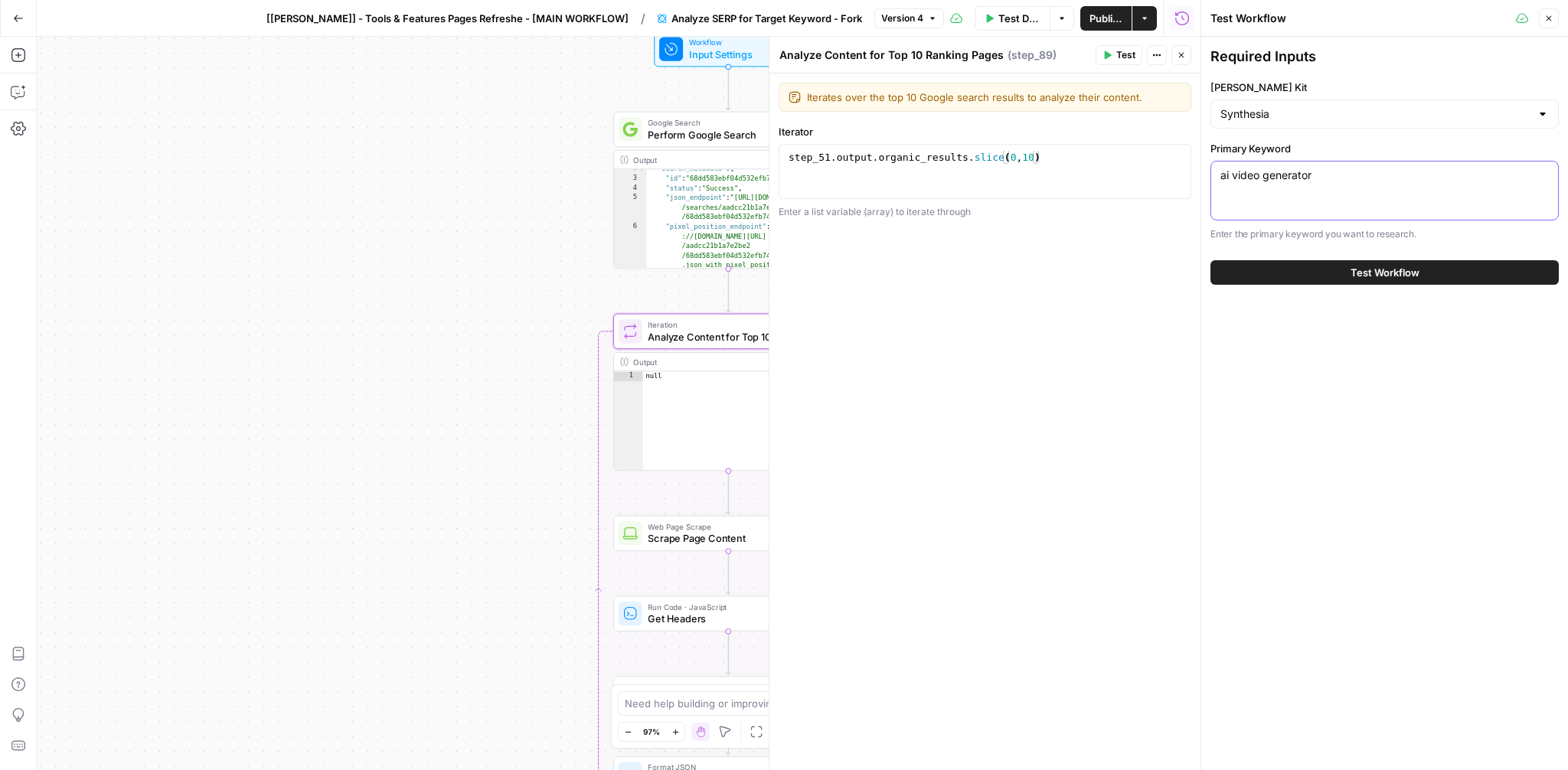
type textarea "ai video generator"
click at [1350, 277] on span "Test Workflow" at bounding box center [1384, 273] width 69 height 16
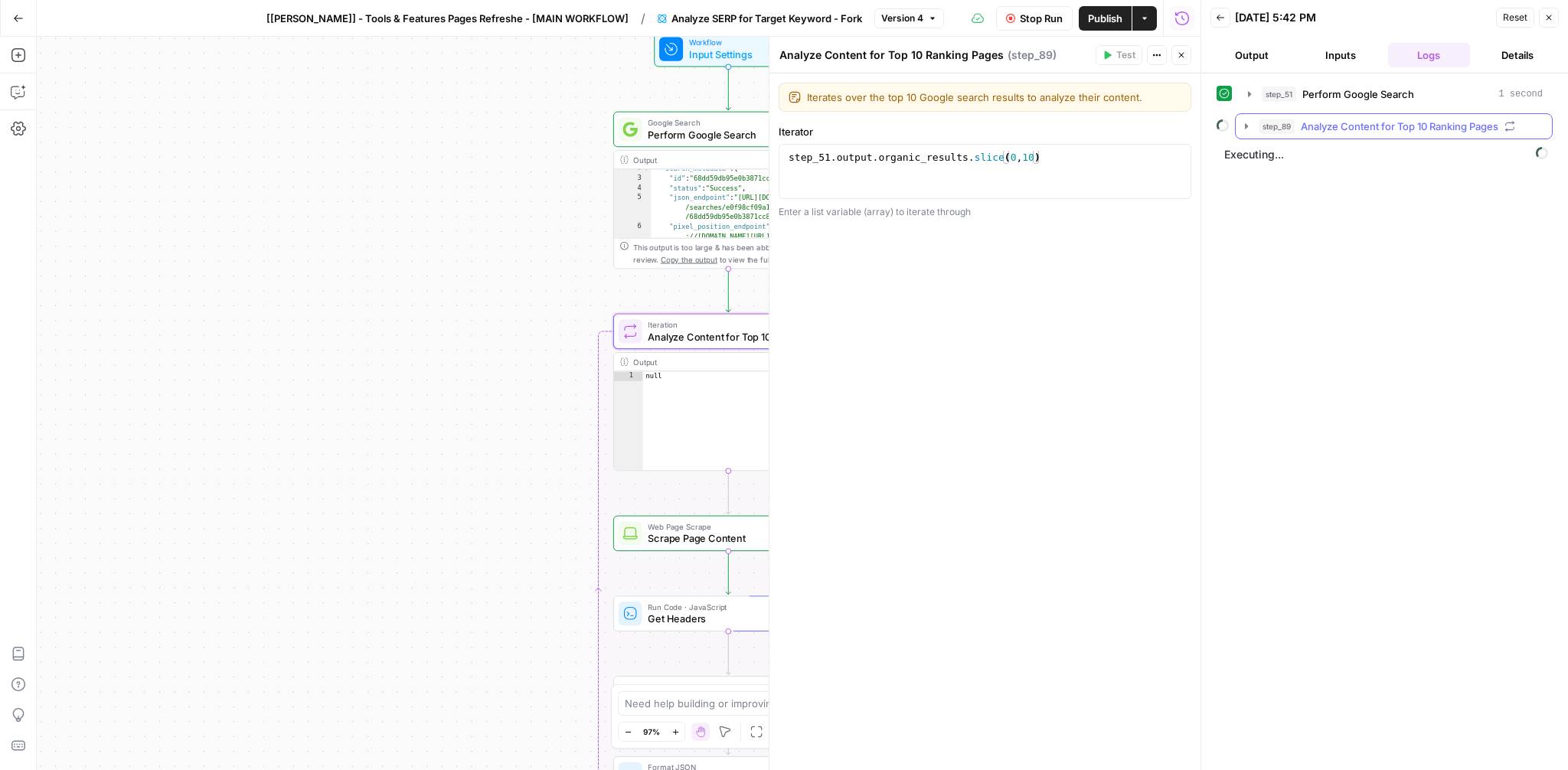
click at [1251, 127] on icon "button" at bounding box center [1246, 126] width 12 height 12
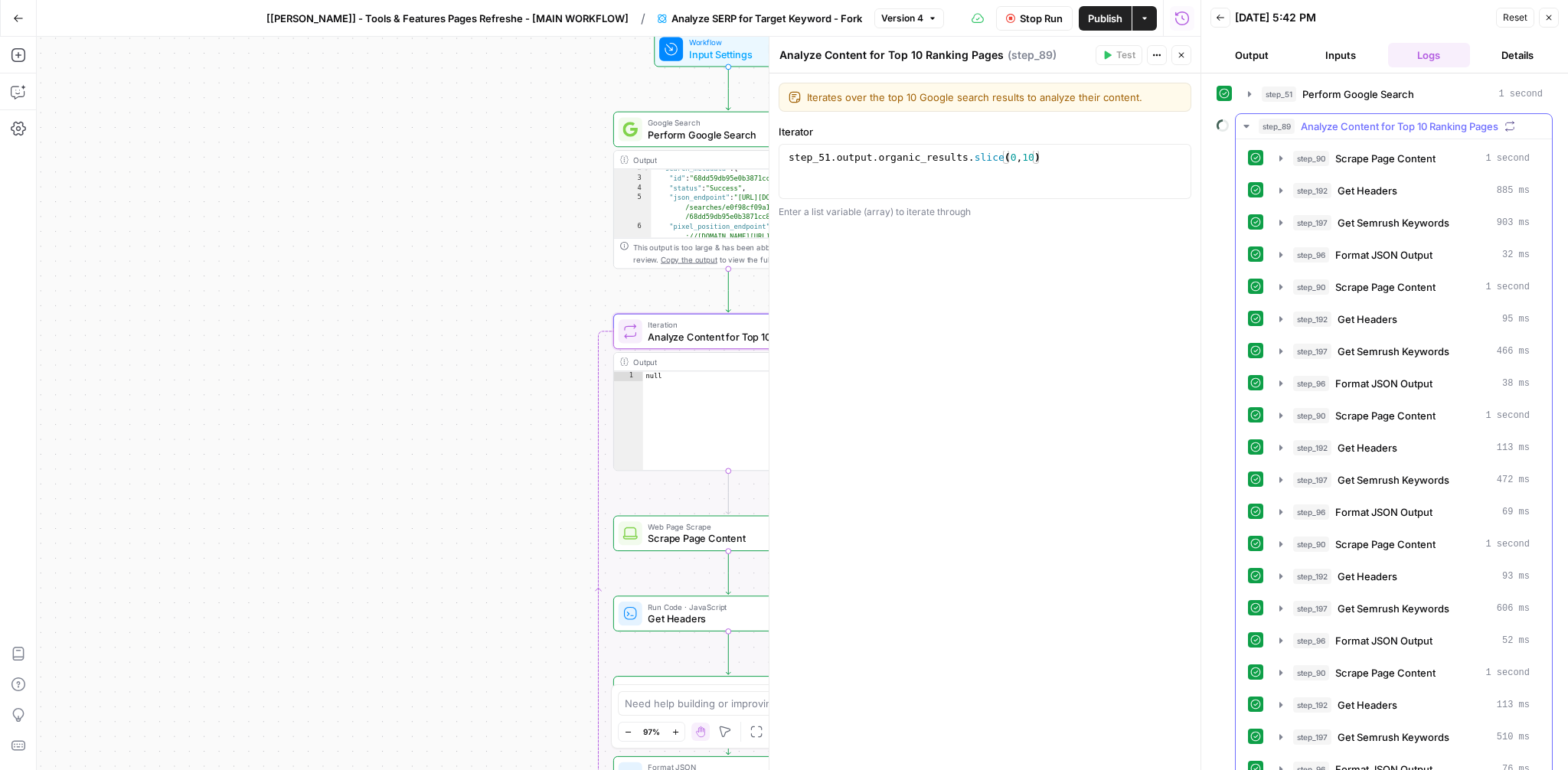
scroll to position [54, 0]
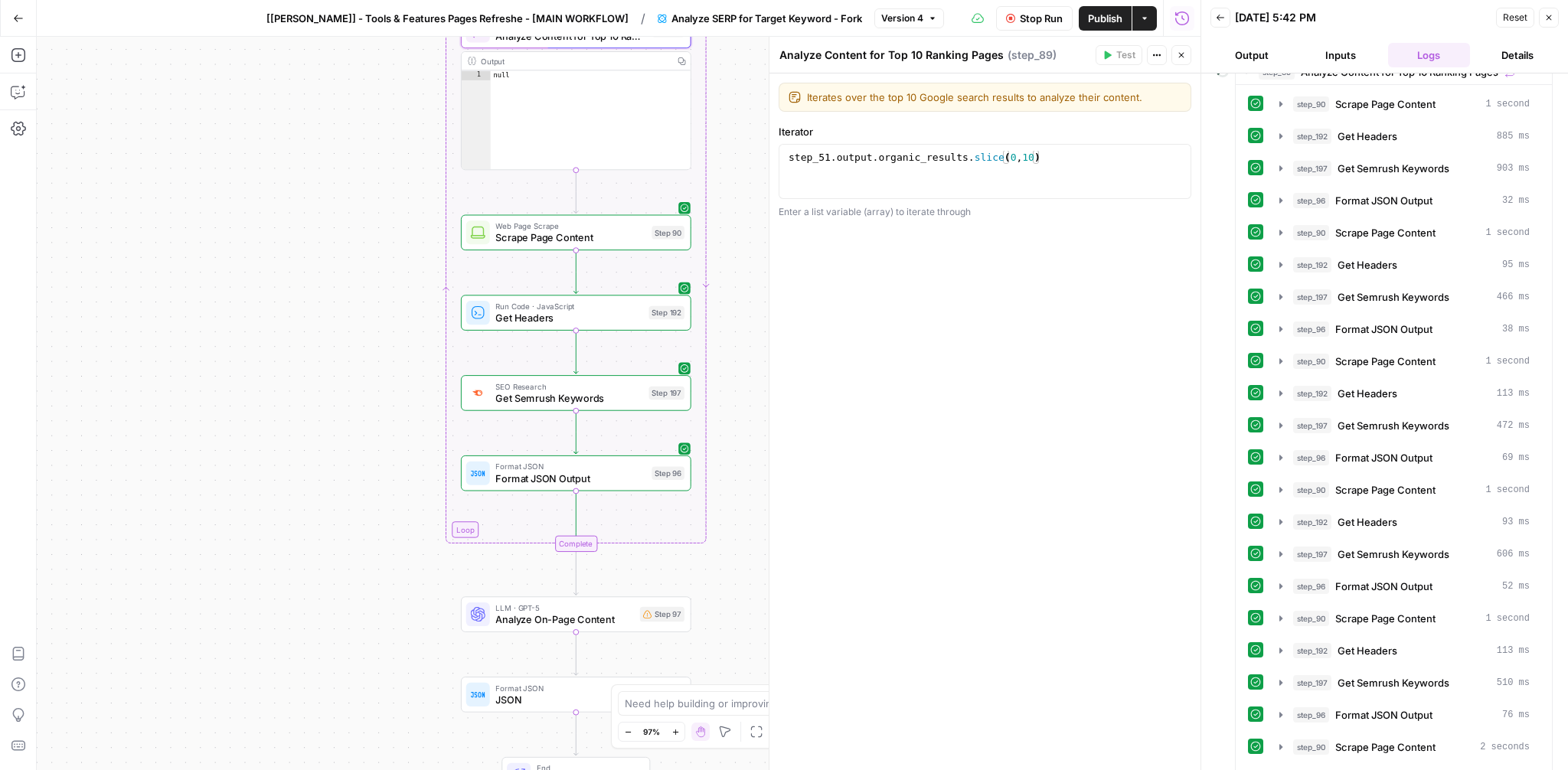
drag, startPoint x: 507, startPoint y: 556, endPoint x: 355, endPoint y: 255, distance: 337.2
click at [355, 255] on div "Workflow Input Settings Inputs Google Search Perform Google Search Step 51 Outp…" at bounding box center [618, 403] width 1164 height 733
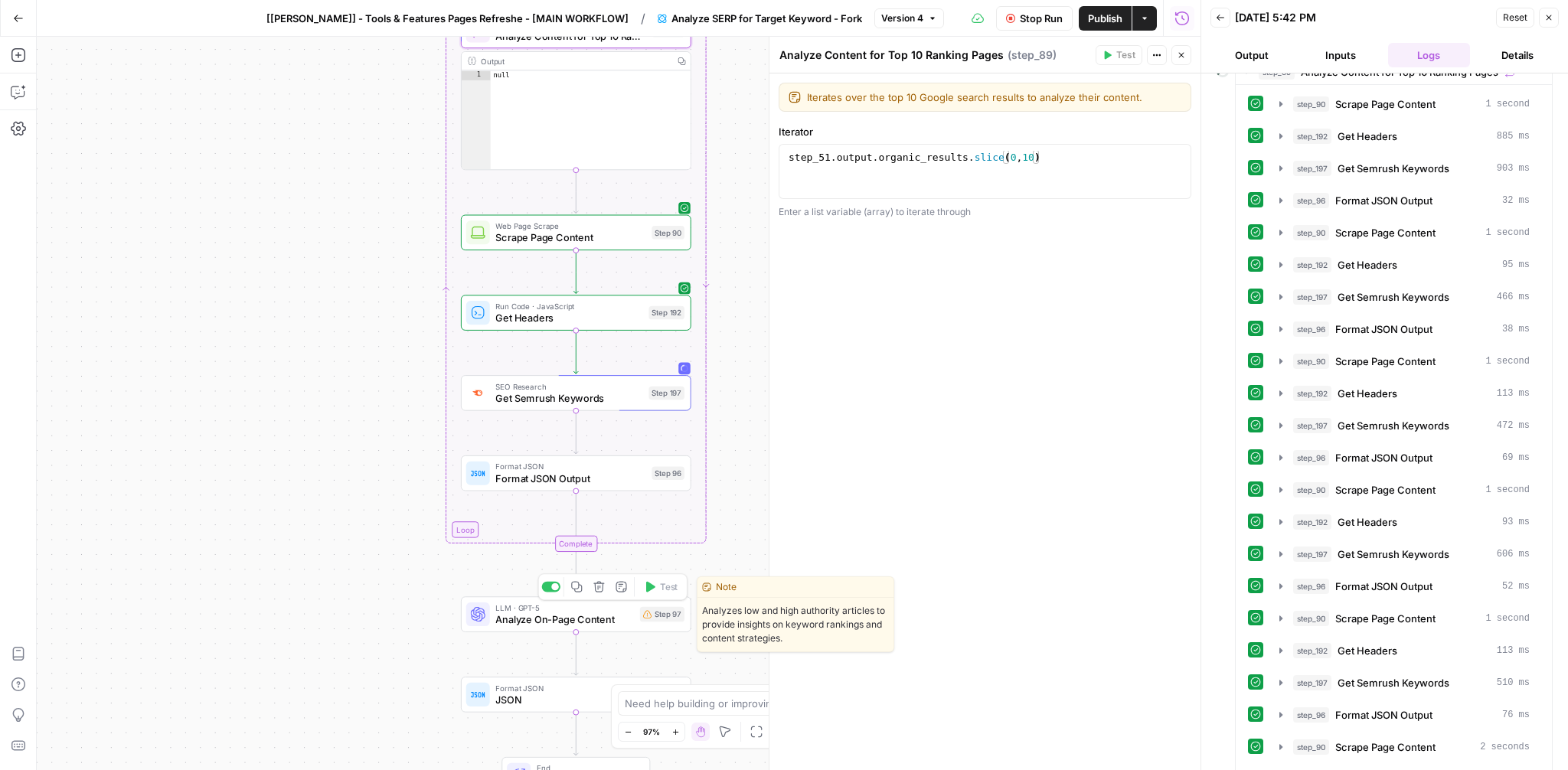
click at [561, 616] on span "Analyze On-Page Content" at bounding box center [564, 619] width 138 height 15
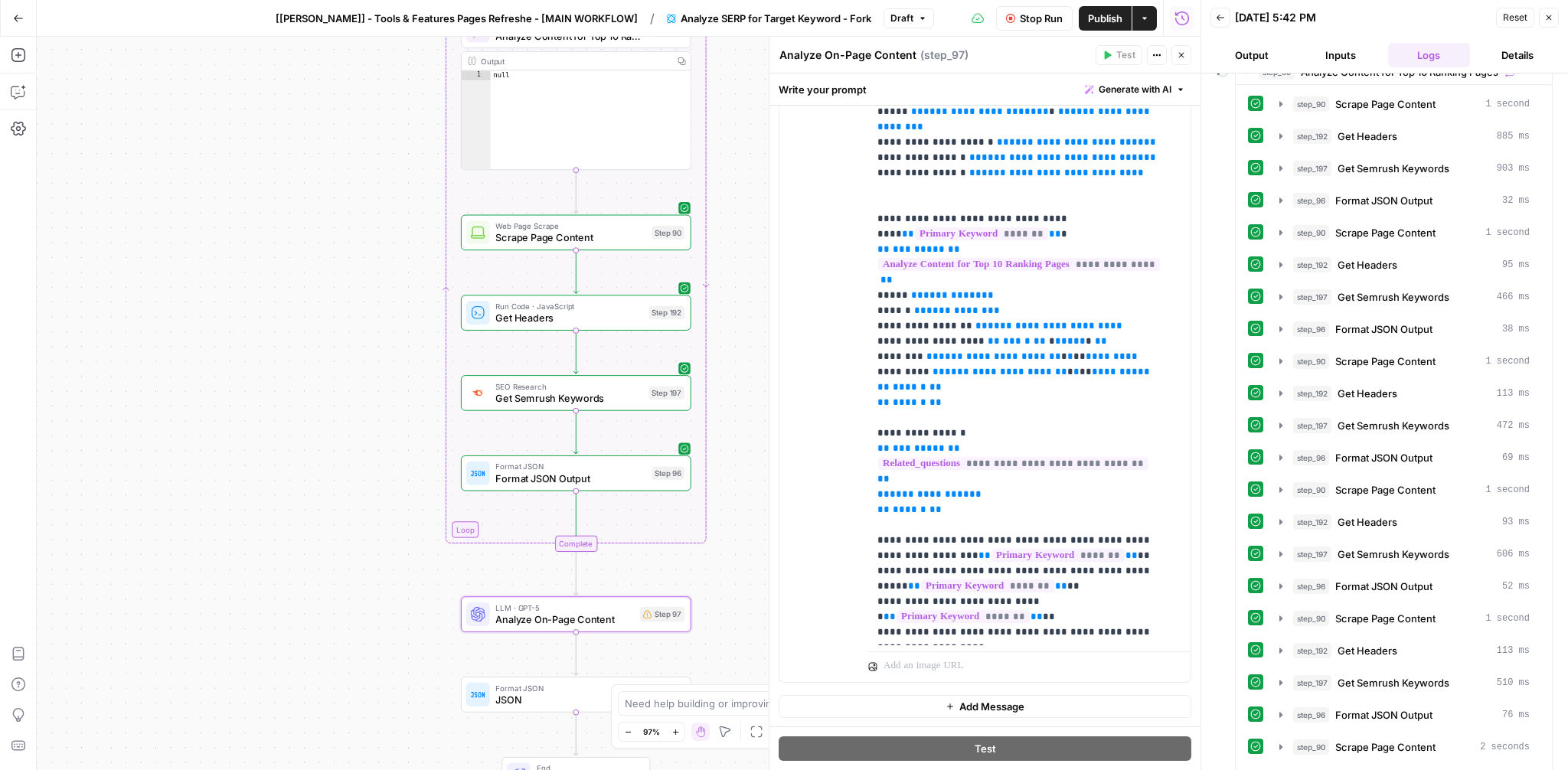
scroll to position [0, 0]
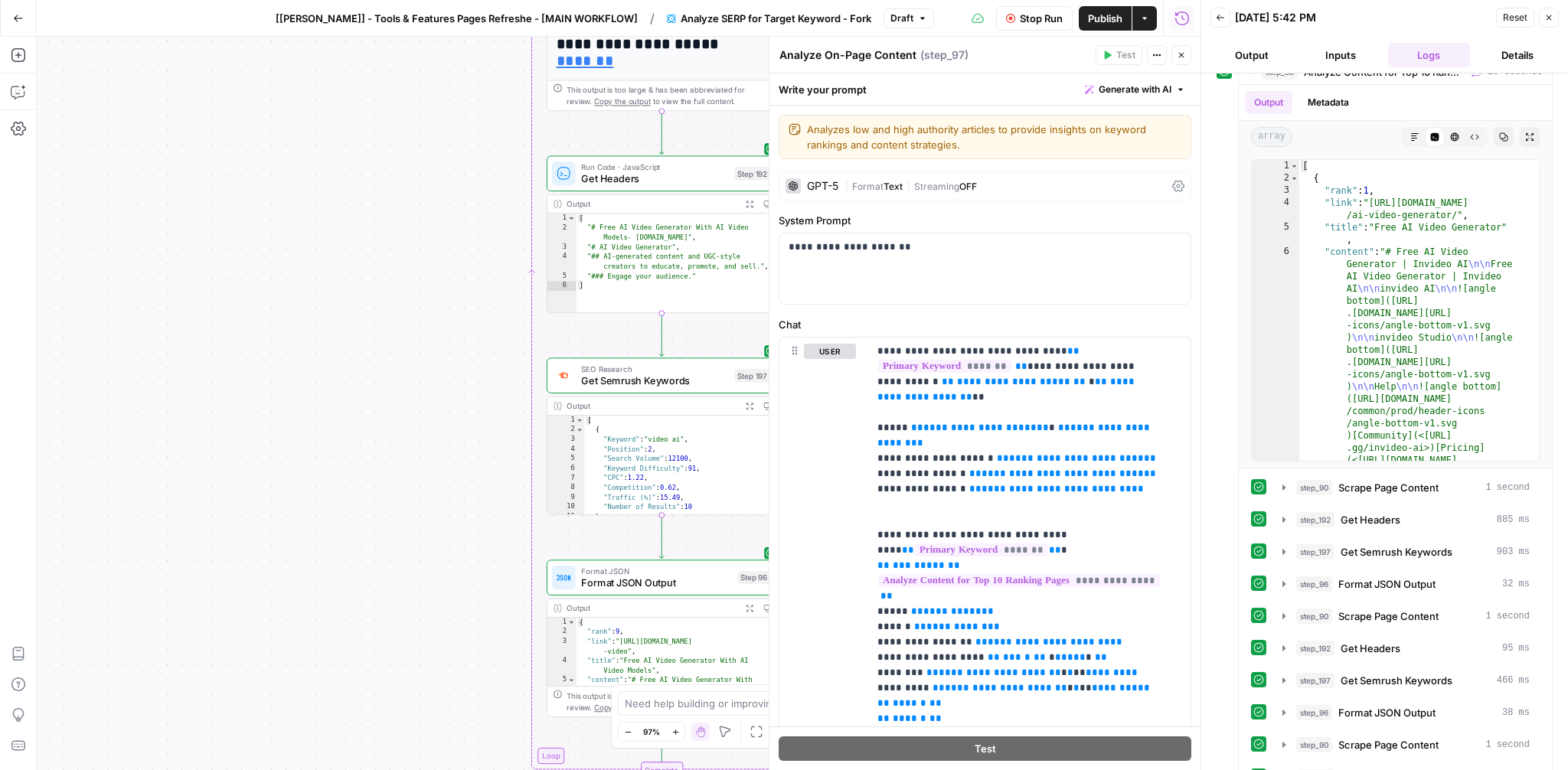
drag, startPoint x: 346, startPoint y: 499, endPoint x: 429, endPoint y: 212, distance: 298.8
click at [429, 212] on div "**********" at bounding box center [618, 403] width 1164 height 733
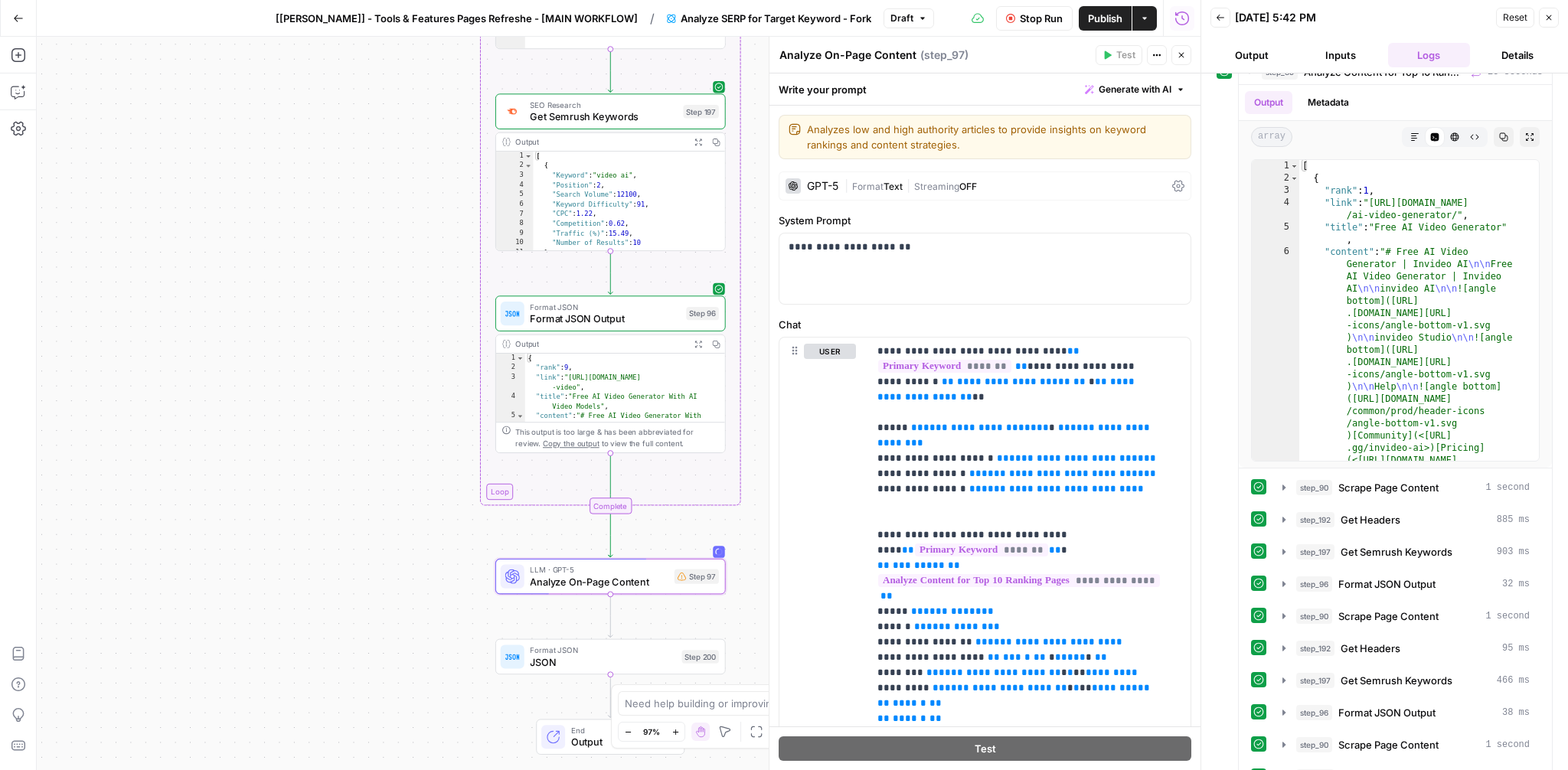
drag, startPoint x: 397, startPoint y: 496, endPoint x: 347, endPoint y: 253, distance: 248.1
click at [347, 253] on div "**********" at bounding box center [618, 403] width 1164 height 733
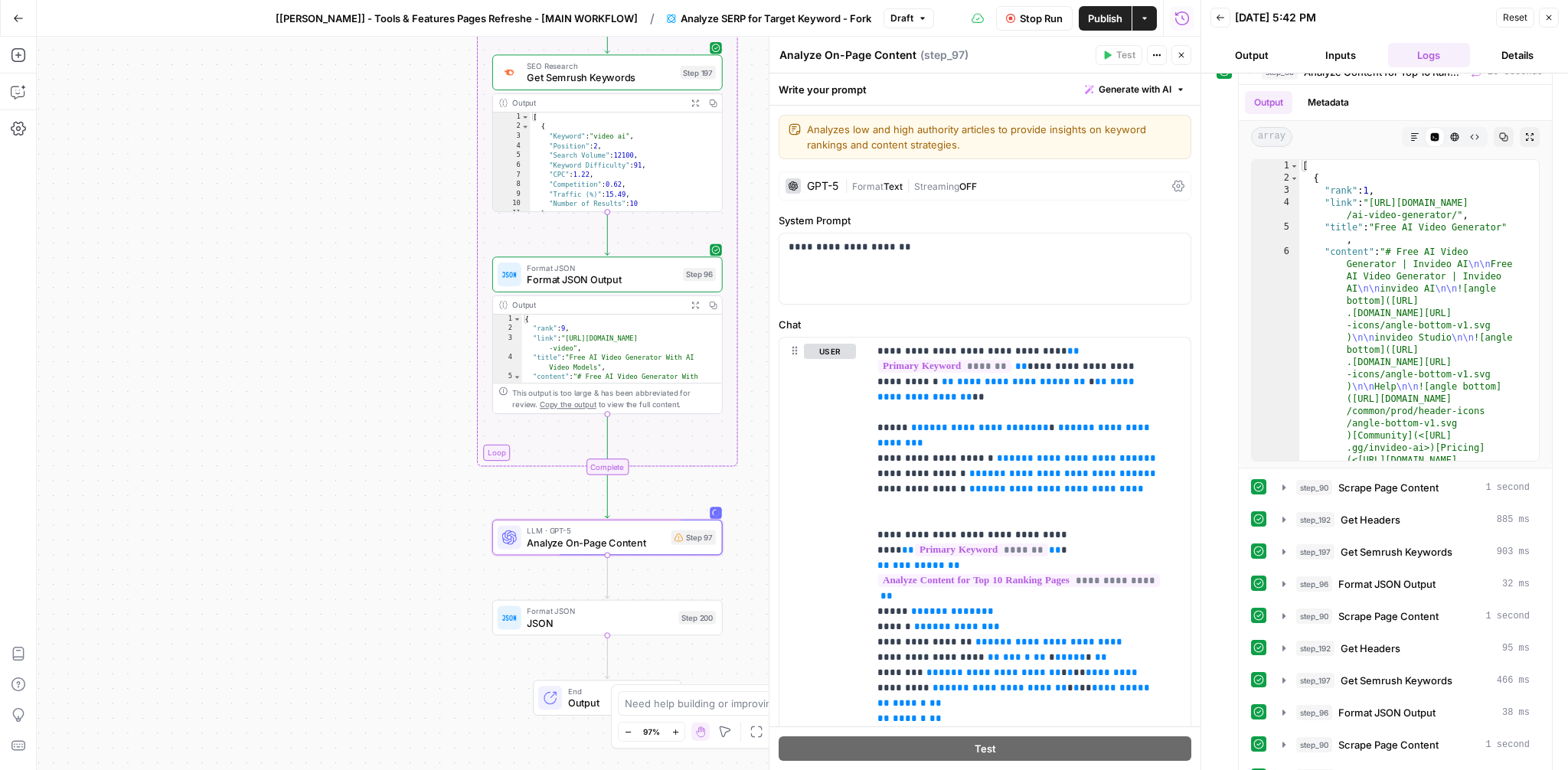
drag, startPoint x: 366, startPoint y: 543, endPoint x: 365, endPoint y: 510, distance: 33.0
click at [365, 510] on div "**********" at bounding box center [618, 403] width 1164 height 733
click at [1181, 52] on icon "button" at bounding box center [1181, 55] width 10 height 10
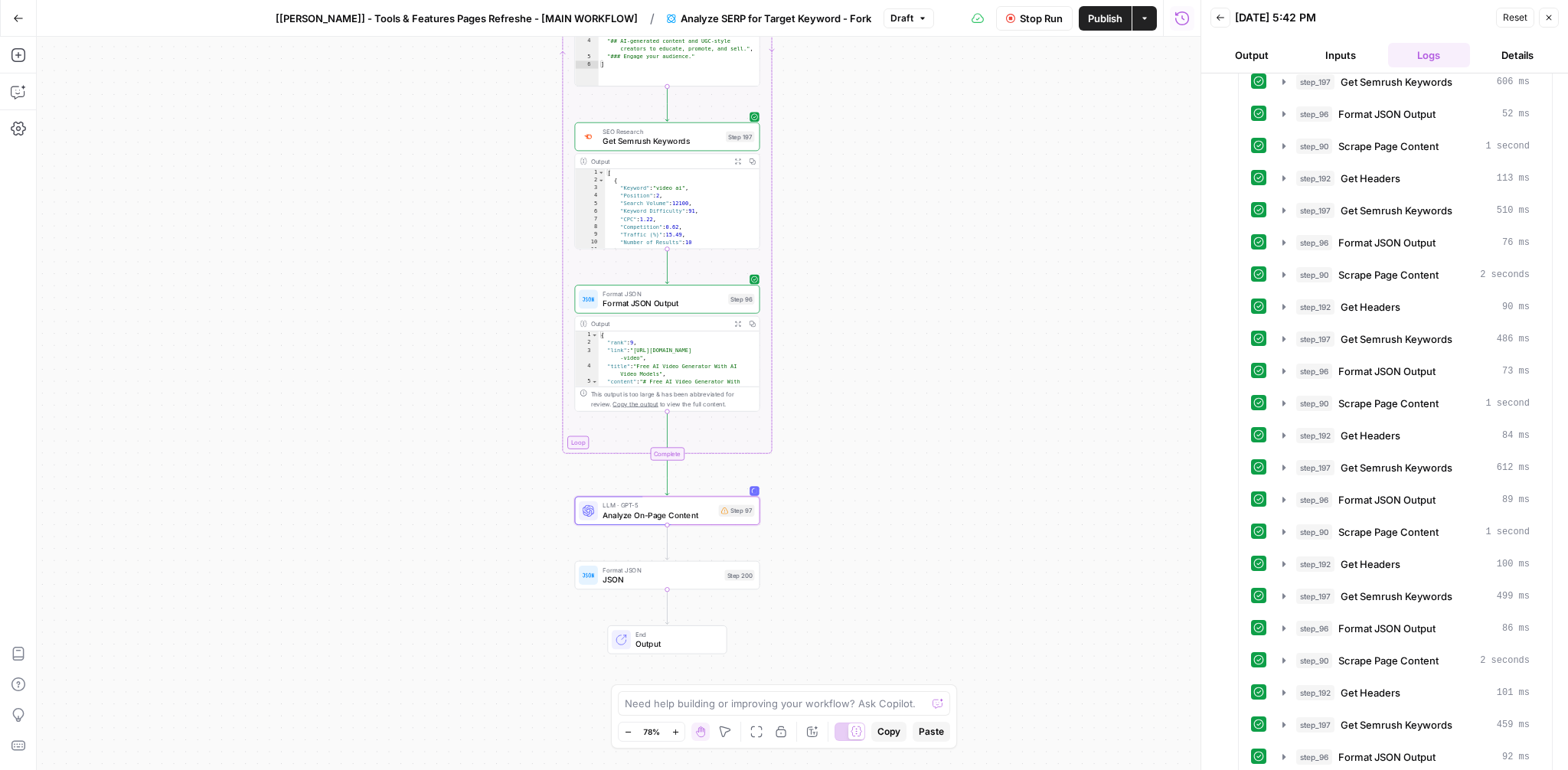
scroll to position [952, 0]
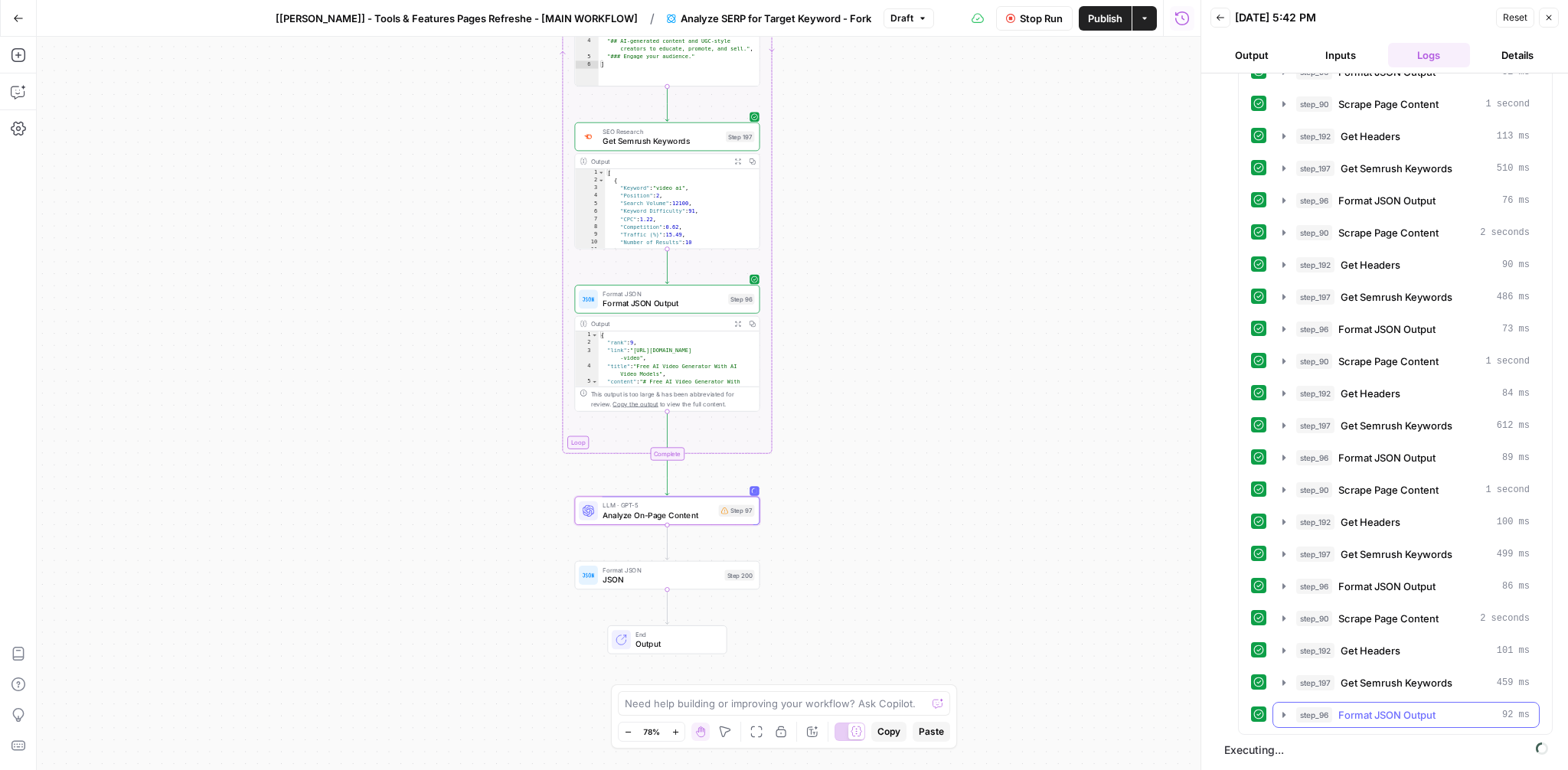
click at [1287, 713] on icon "button" at bounding box center [1284, 715] width 12 height 12
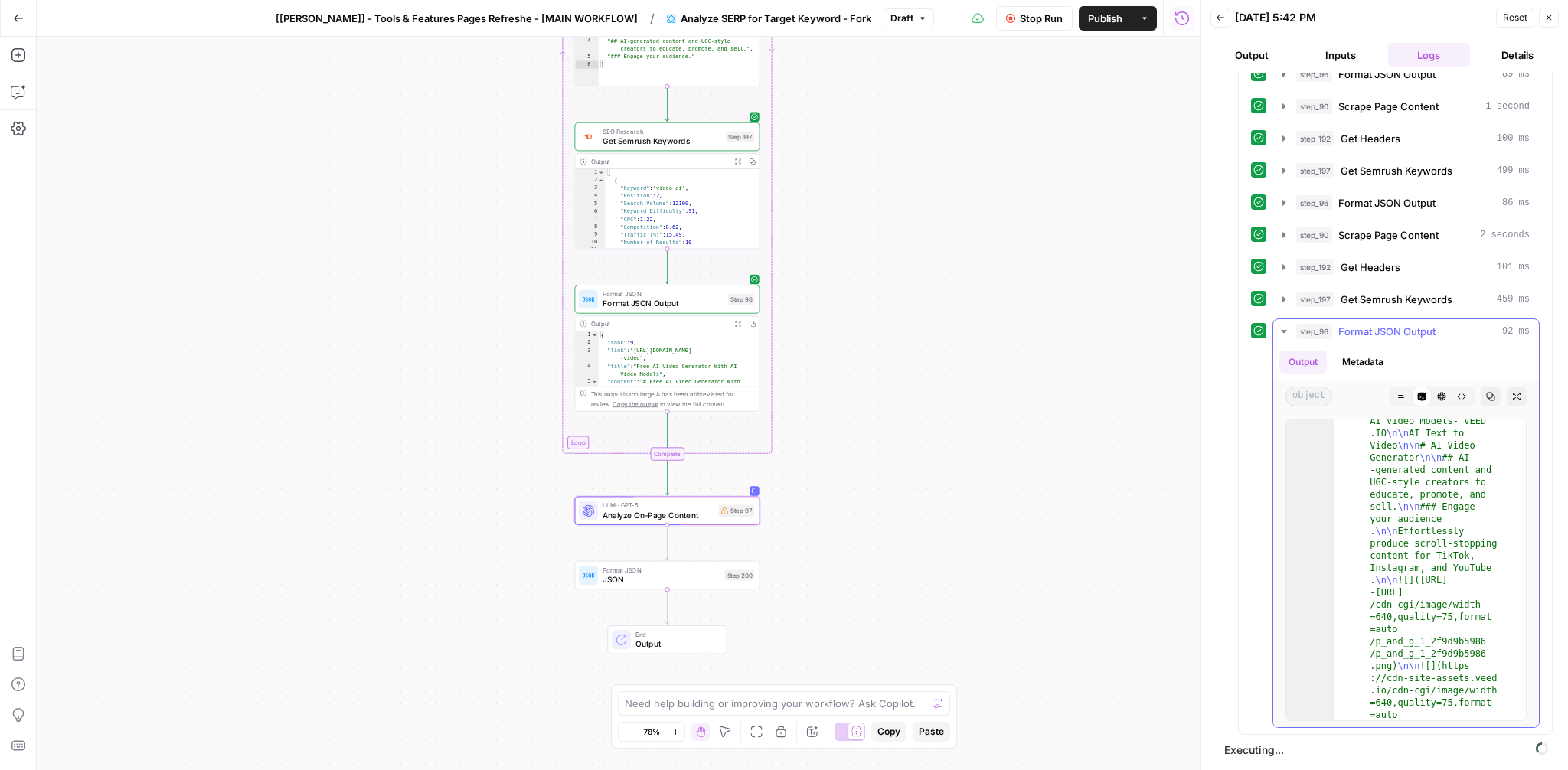
scroll to position [139, 0]
click at [1288, 329] on icon "button" at bounding box center [1284, 331] width 12 height 12
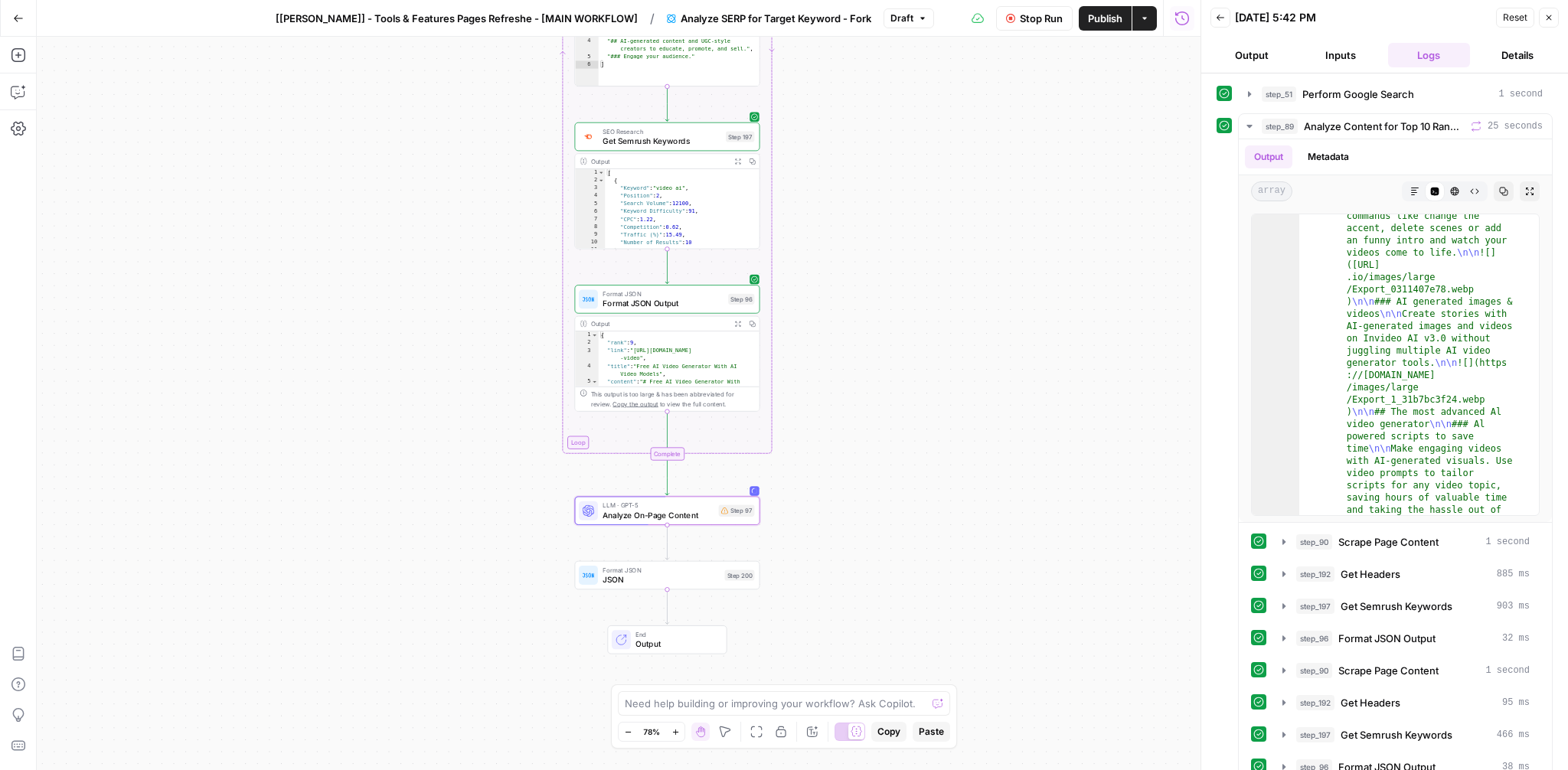
scroll to position [149, 0]
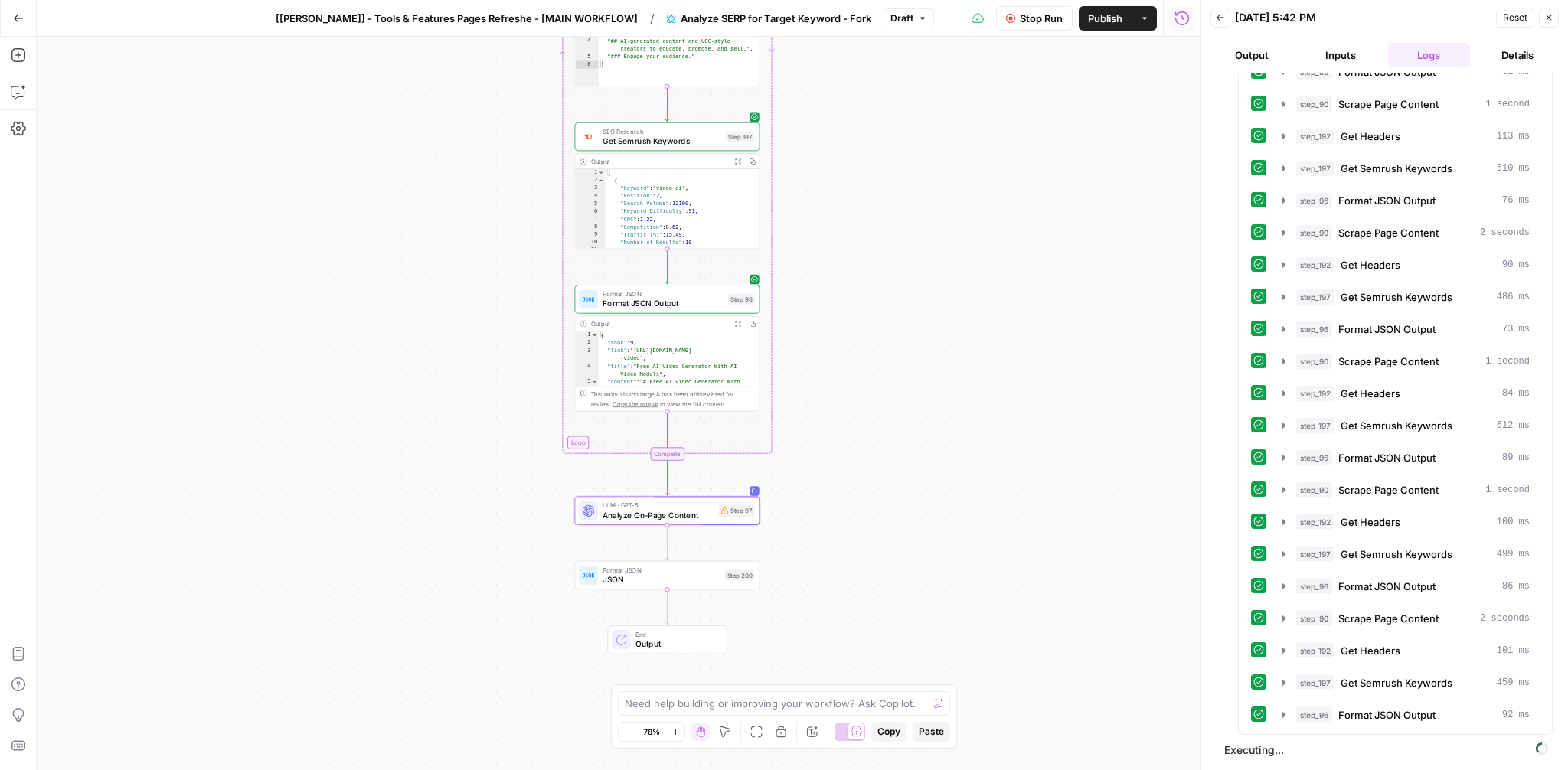
click at [24, 20] on button "Go Back" at bounding box center [18, 18] width 28 height 28
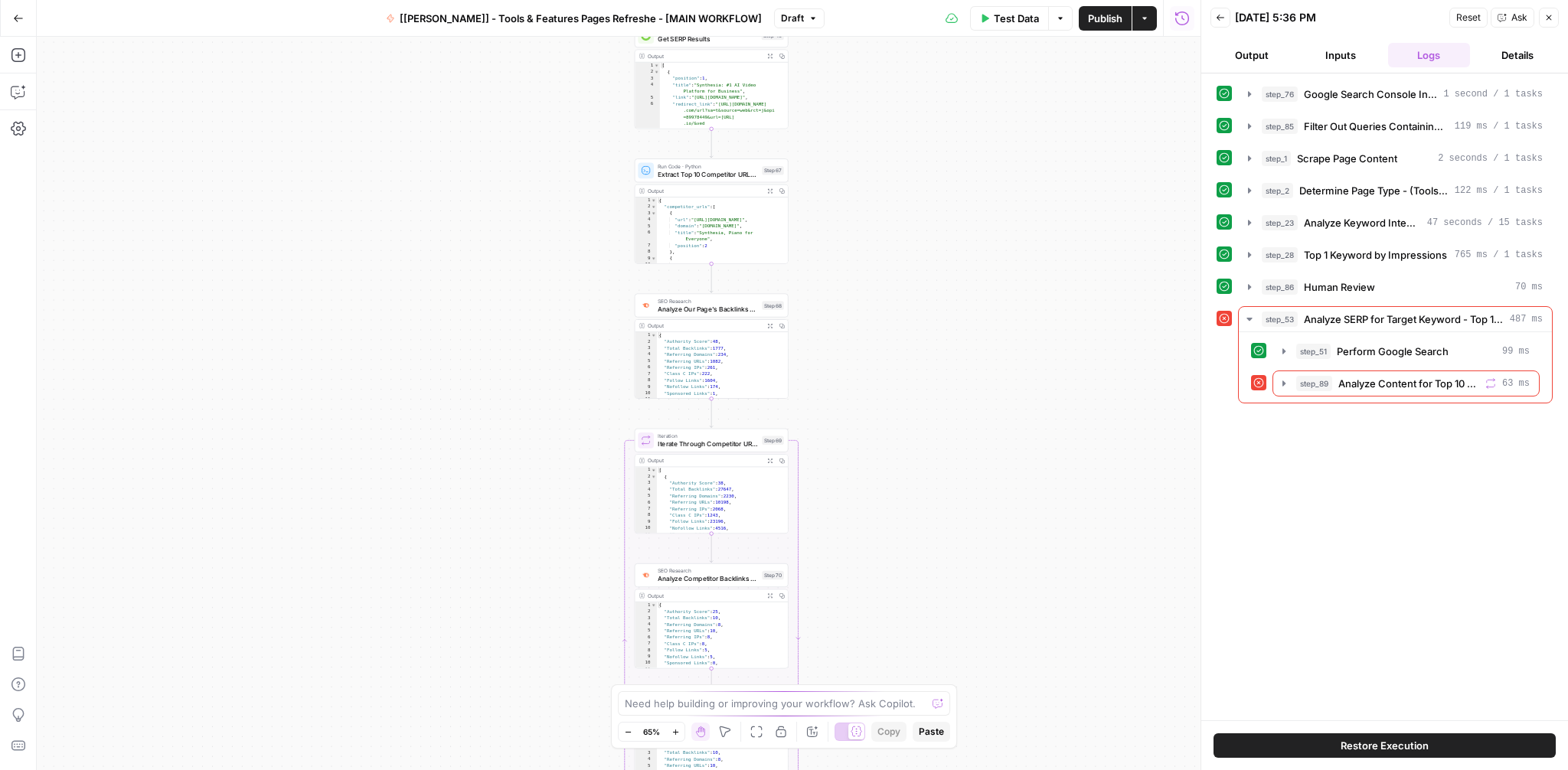
drag, startPoint x: 808, startPoint y: 394, endPoint x: 964, endPoint y: 392, distance: 156.0
click at [964, 393] on div "Workflow Input Settings Inputs Integration Google Search Console Integration St…" at bounding box center [618, 403] width 1164 height 733
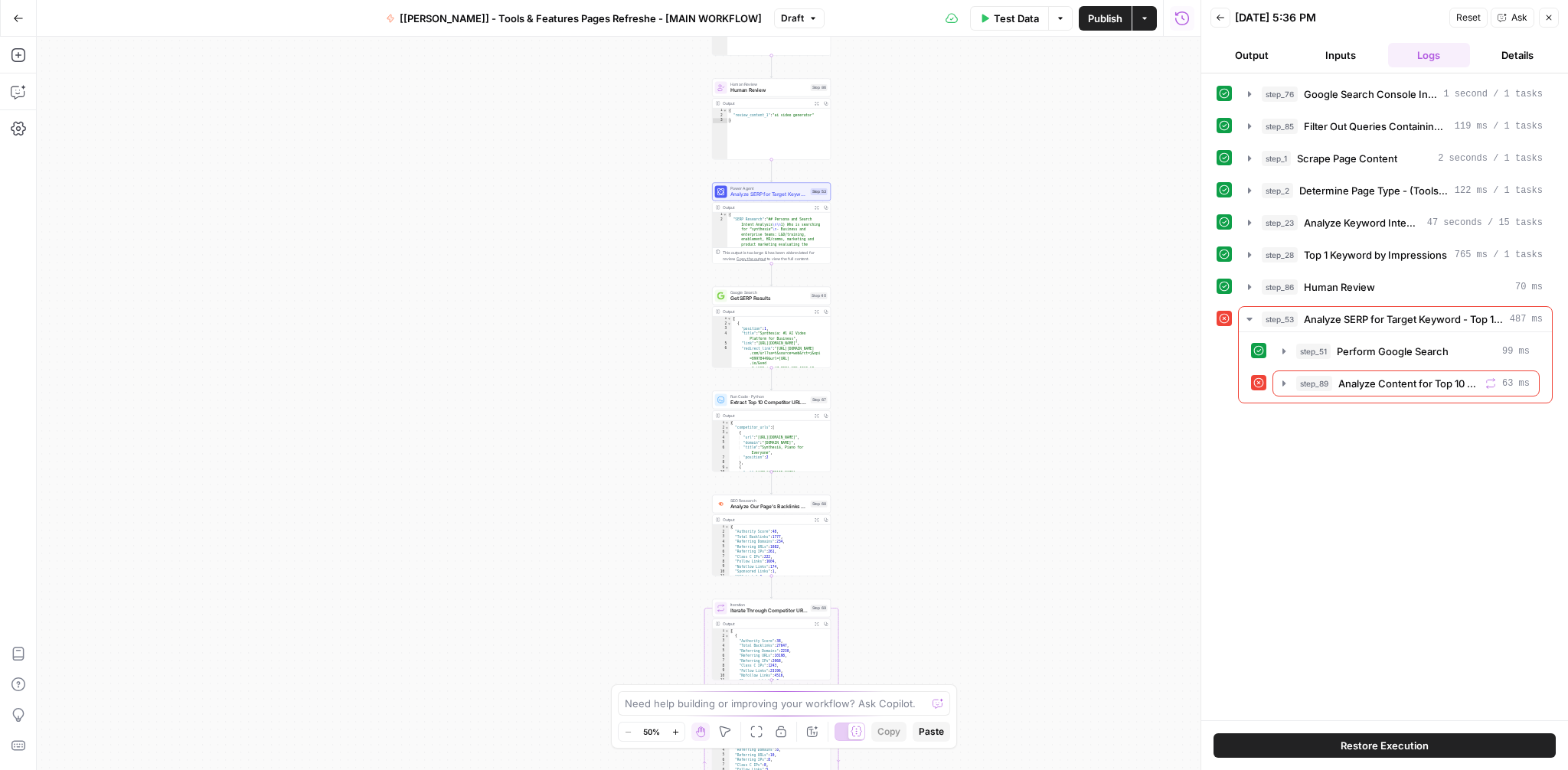
drag, startPoint x: 964, startPoint y: 392, endPoint x: 964, endPoint y: 730, distance: 338.0
click at [964, 730] on div "Workflow Input Settings Inputs Integration Google Search Console Integration St…" at bounding box center [618, 403] width 1164 height 733
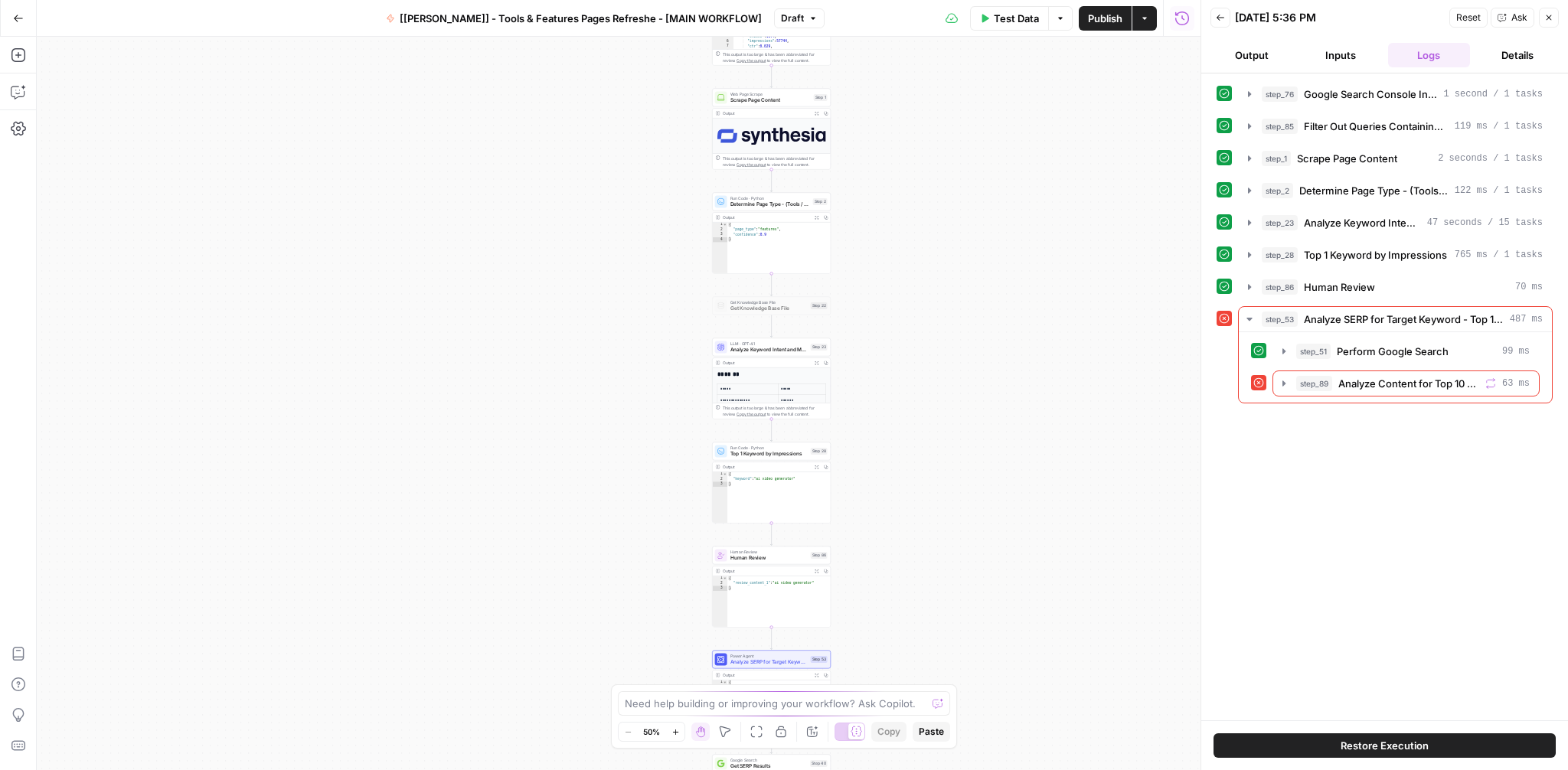
drag, startPoint x: 965, startPoint y: 313, endPoint x: 965, endPoint y: 547, distance: 234.0
click at [965, 547] on div "Workflow Input Settings Inputs Integration Google Search Console Integration St…" at bounding box center [618, 403] width 1164 height 733
drag, startPoint x: 951, startPoint y: 449, endPoint x: 951, endPoint y: 285, distance: 164.0
click at [951, 285] on div "Workflow Input Settings Inputs Integration Google Search Console Integration St…" at bounding box center [618, 403] width 1164 height 733
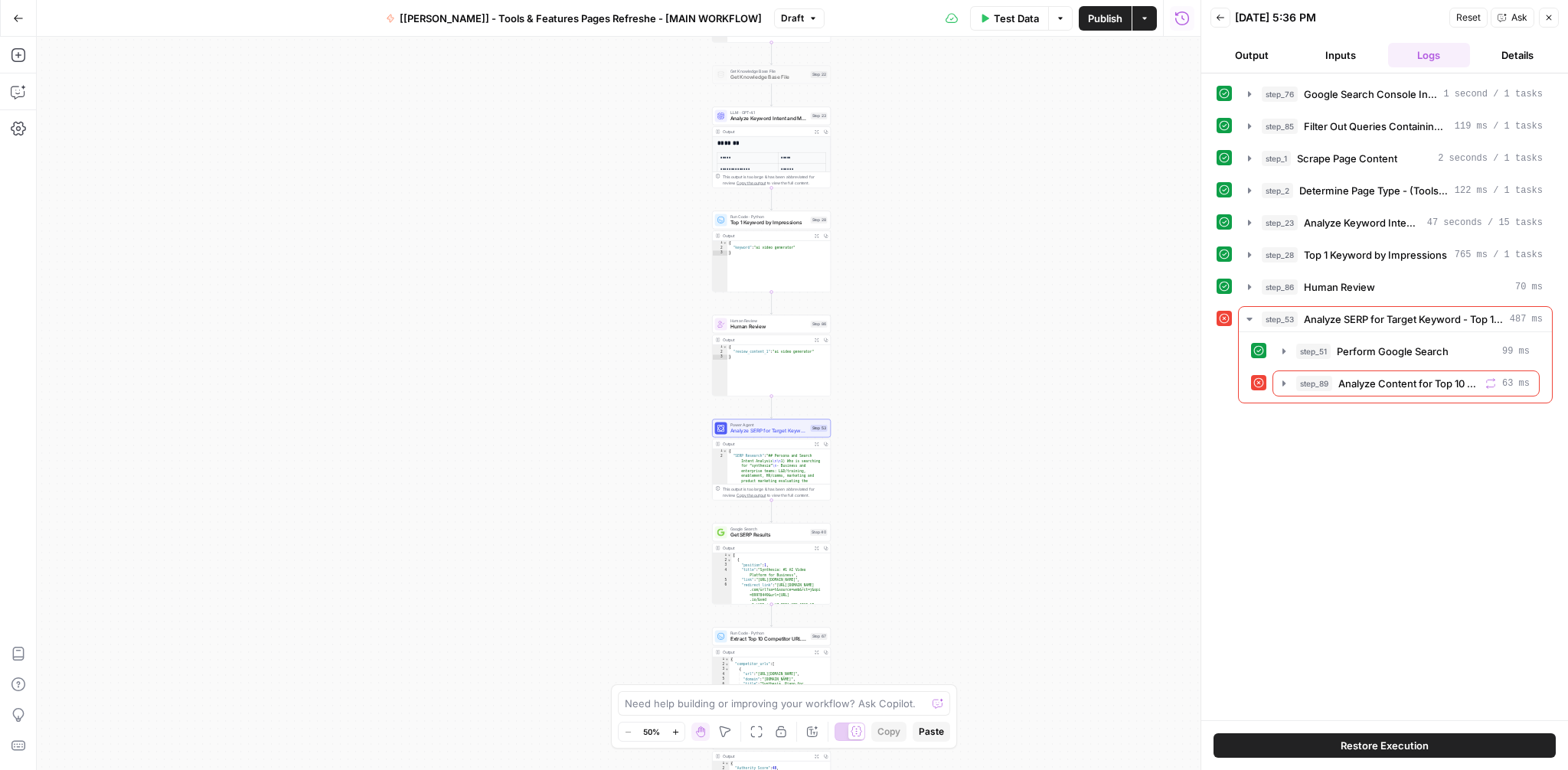
drag, startPoint x: 925, startPoint y: 532, endPoint x: 925, endPoint y: 447, distance: 85.0
click at [925, 447] on div "Workflow Input Settings Inputs Integration Google Search Console Integration St…" at bounding box center [618, 403] width 1164 height 733
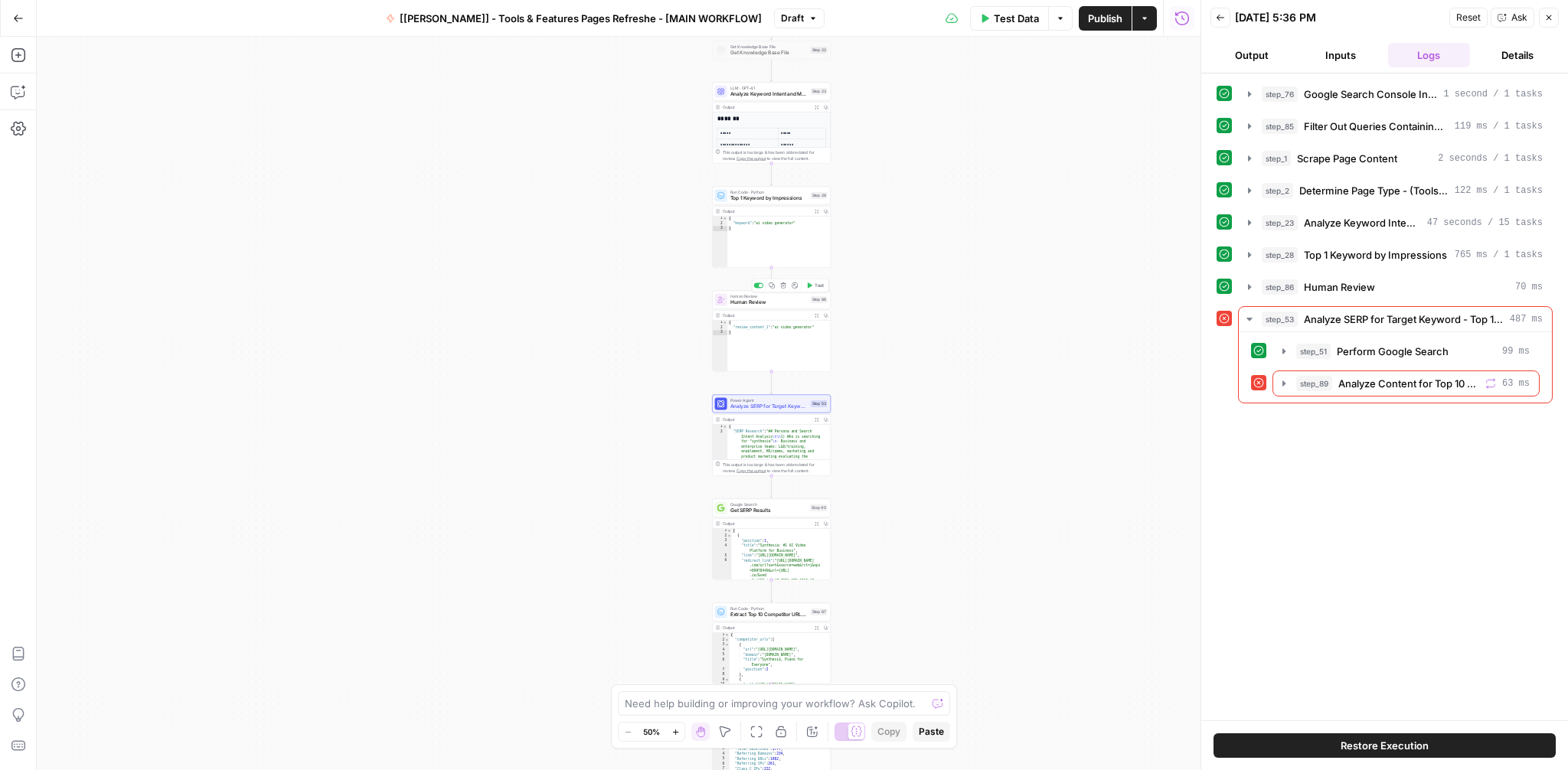
click at [810, 287] on icon "button" at bounding box center [809, 285] width 6 height 6
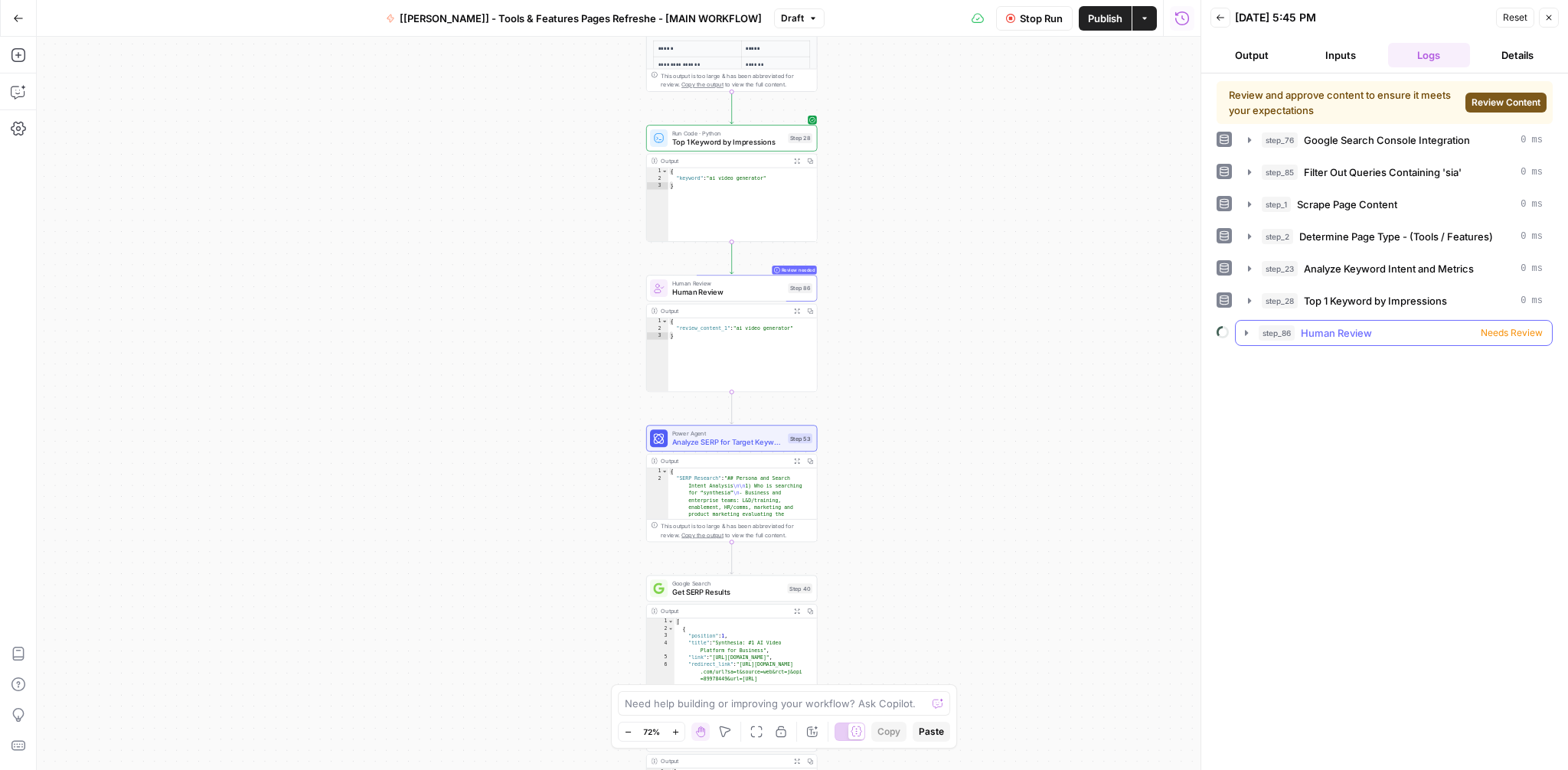
click at [1483, 335] on span "Needs Review" at bounding box center [1511, 333] width 62 height 14
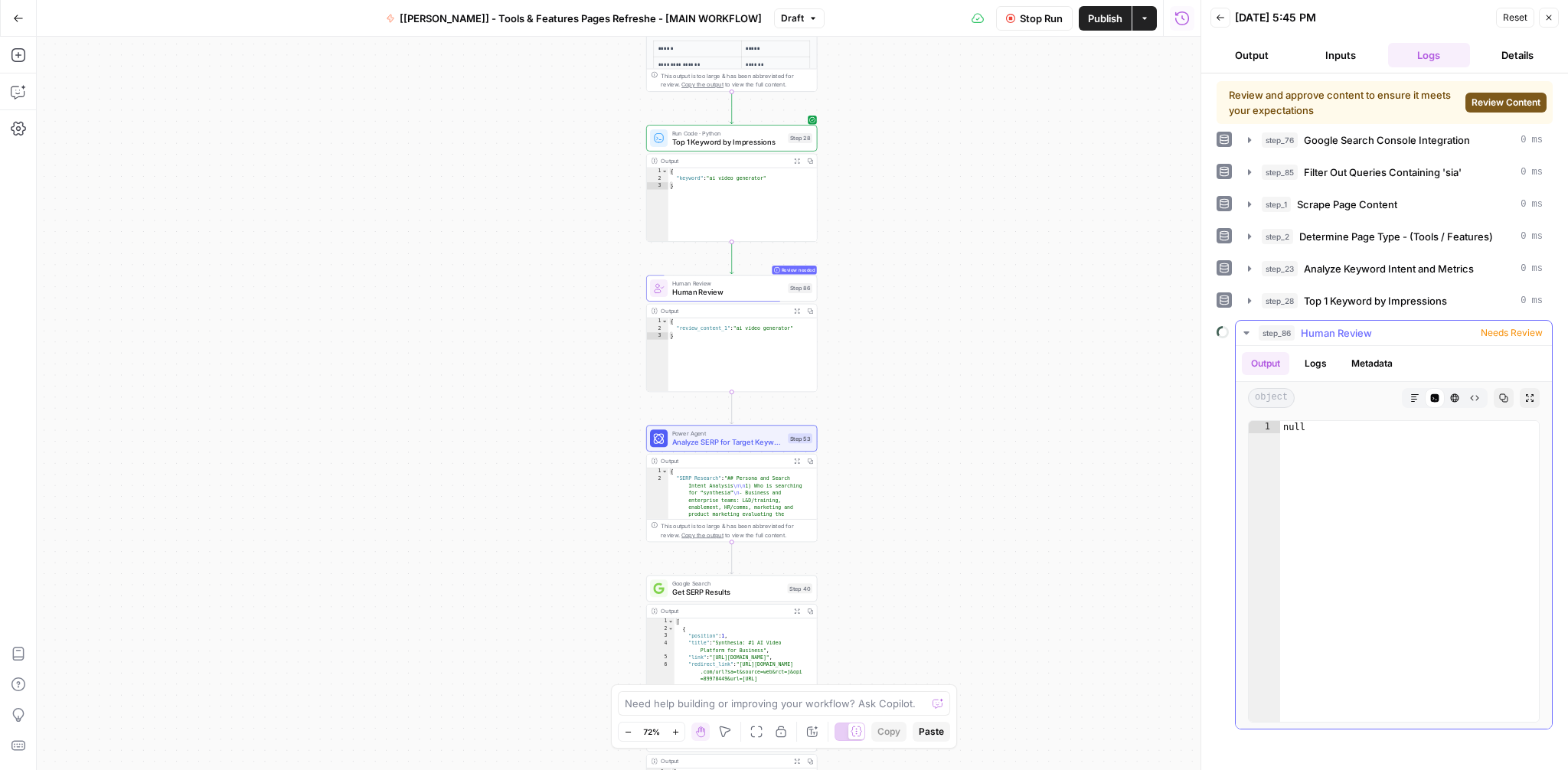
click at [1242, 328] on icon "button" at bounding box center [1246, 333] width 12 height 12
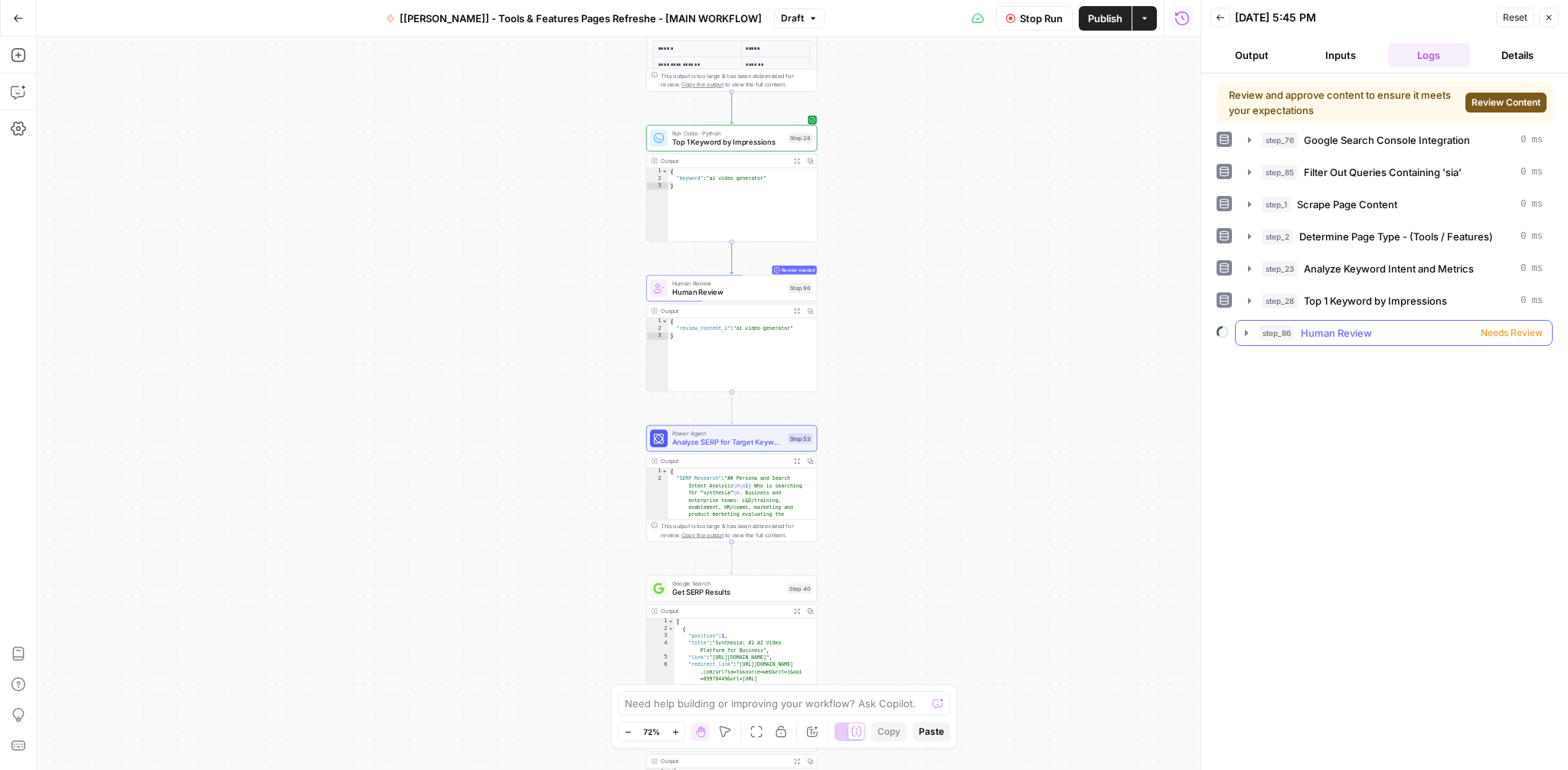
click at [1242, 328] on icon "button" at bounding box center [1246, 333] width 12 height 12
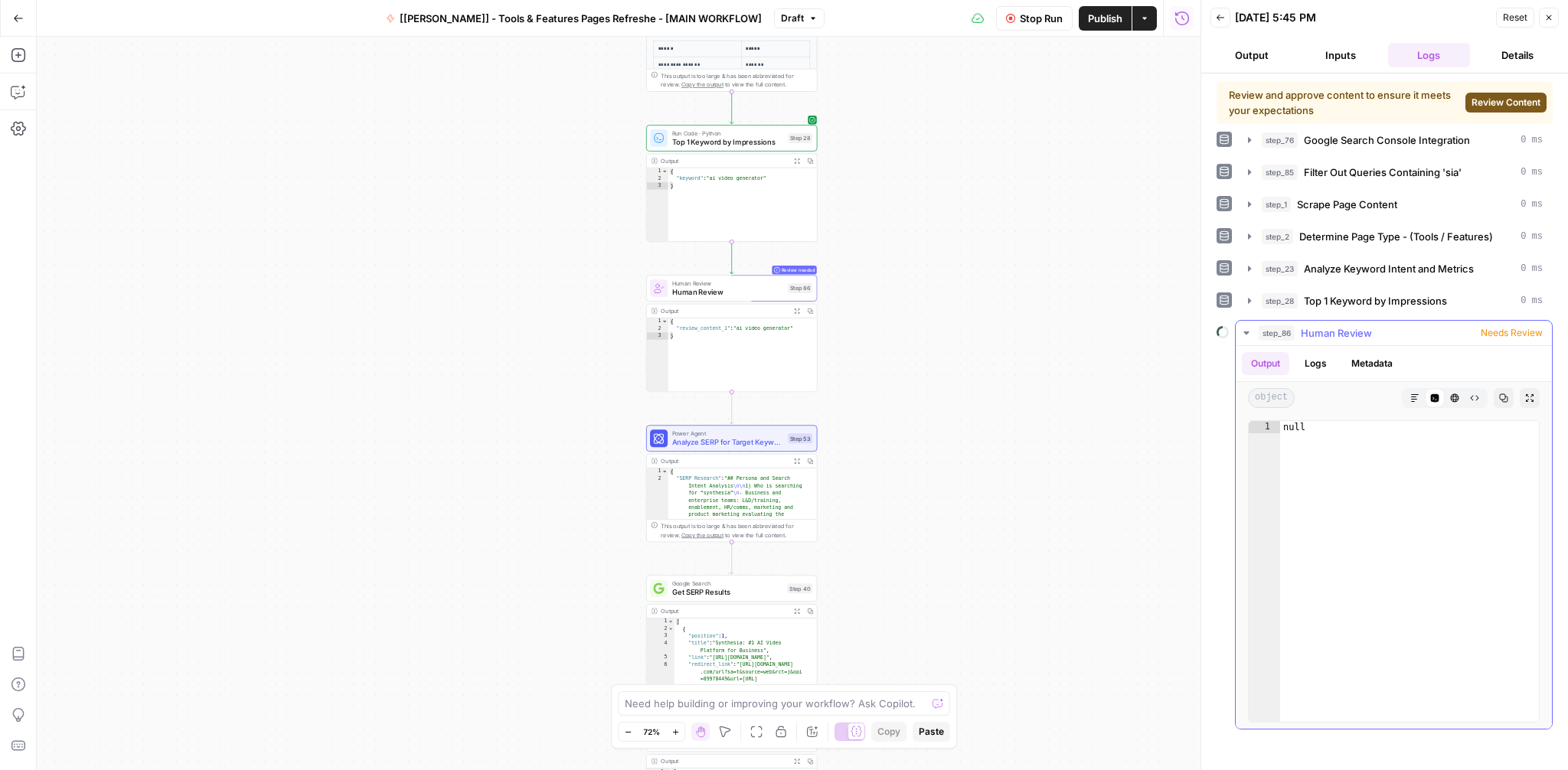
click at [1314, 361] on button "Logs" at bounding box center [1315, 364] width 40 height 23
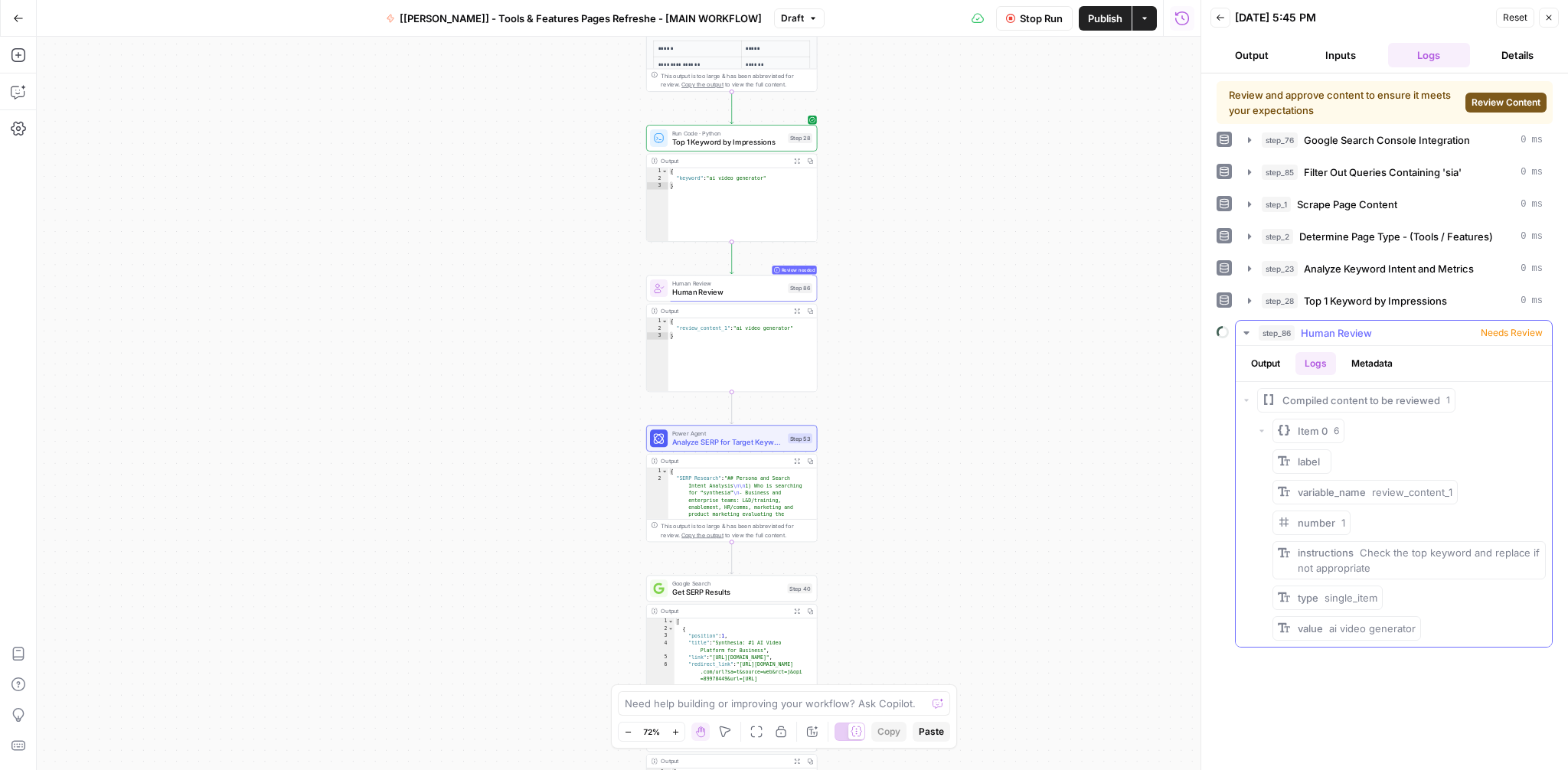
click at [1270, 364] on button "Output" at bounding box center [1265, 364] width 47 height 23
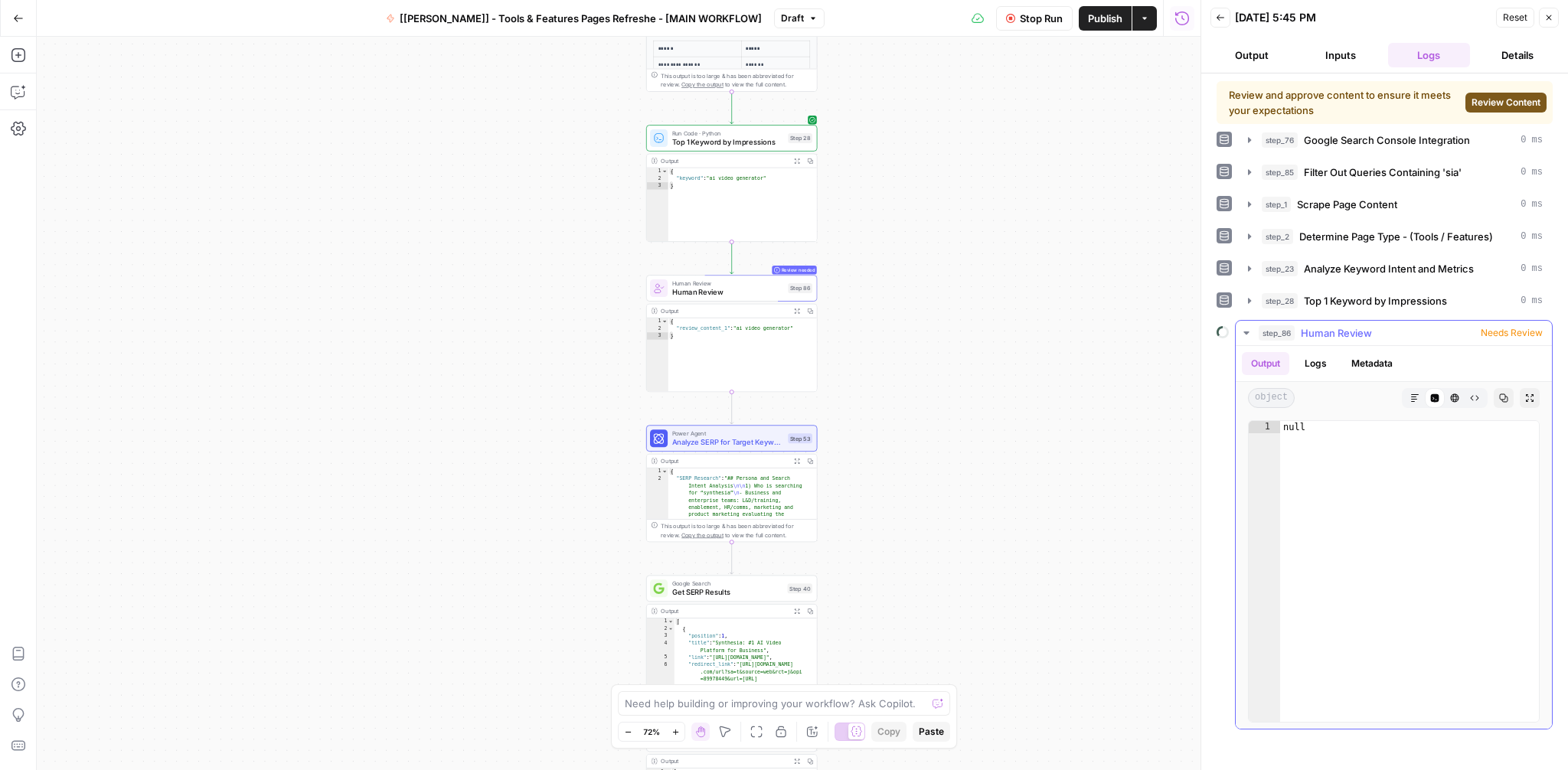
click at [1521, 325] on div "step_86 Human Review Needs Review" at bounding box center [1400, 333] width 284 height 16
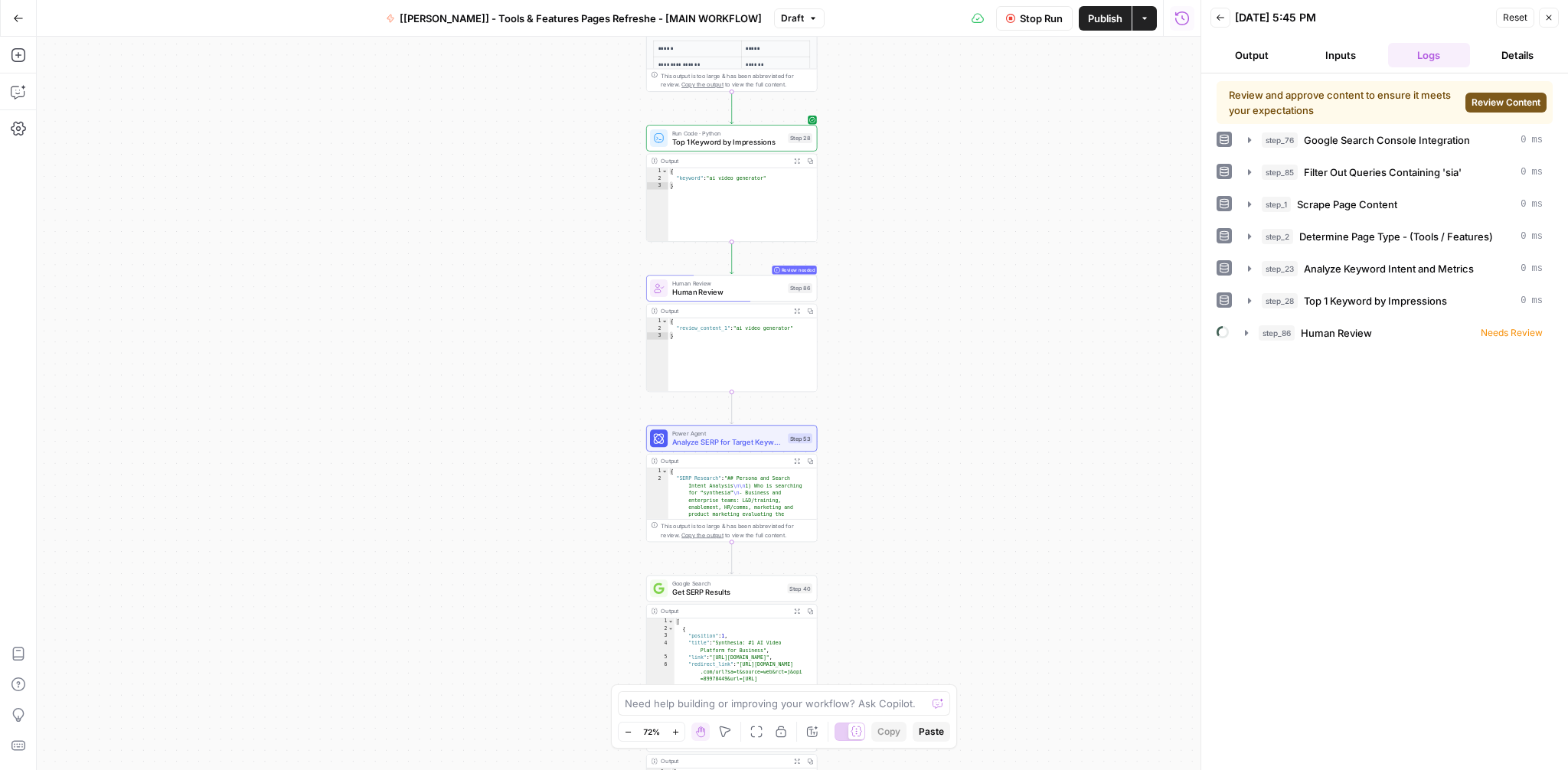
click at [1492, 105] on span "Review Content" at bounding box center [1506, 102] width 69 height 14
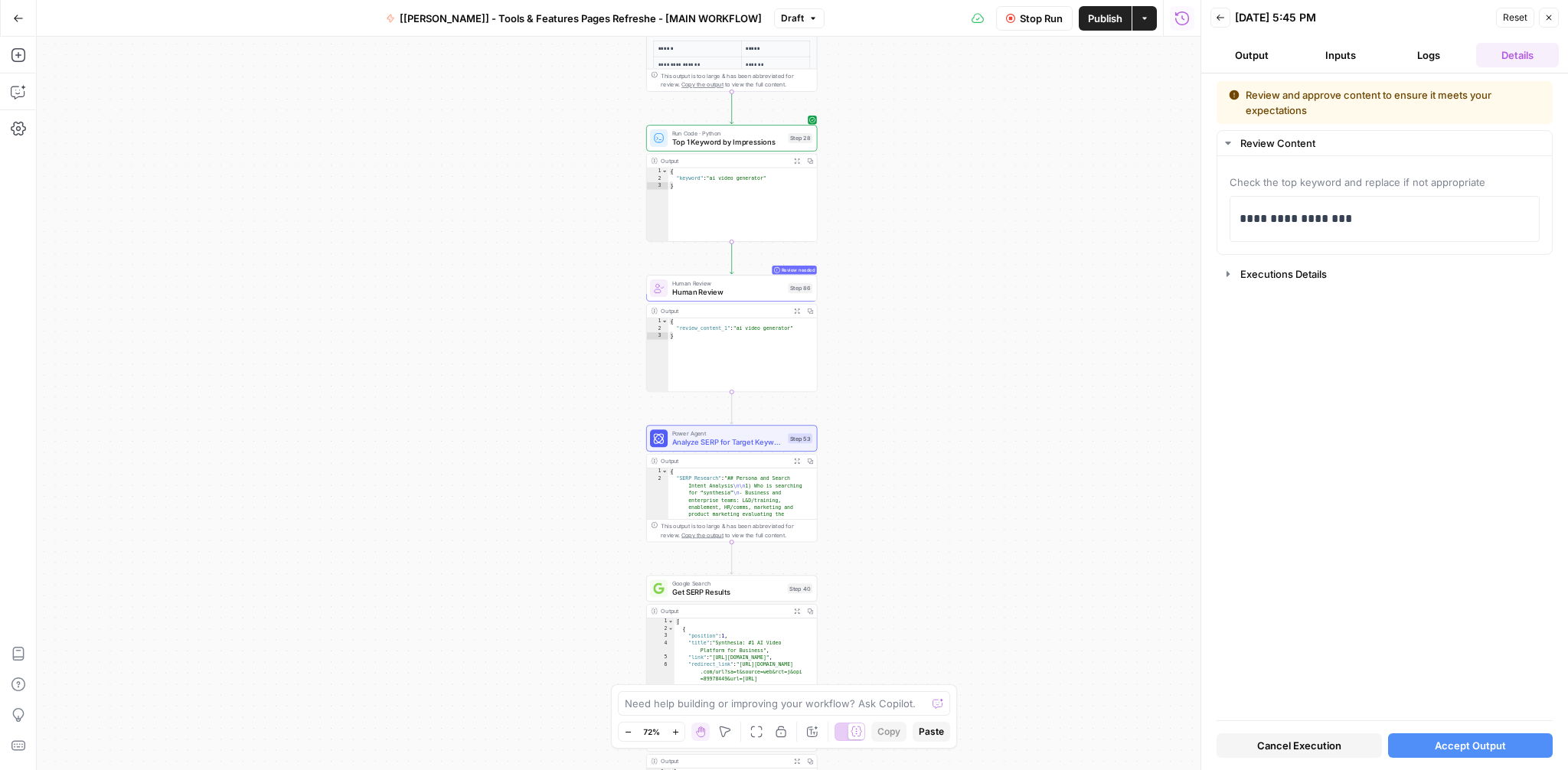
click at [1474, 746] on span "Accept Output" at bounding box center [1470, 746] width 71 height 16
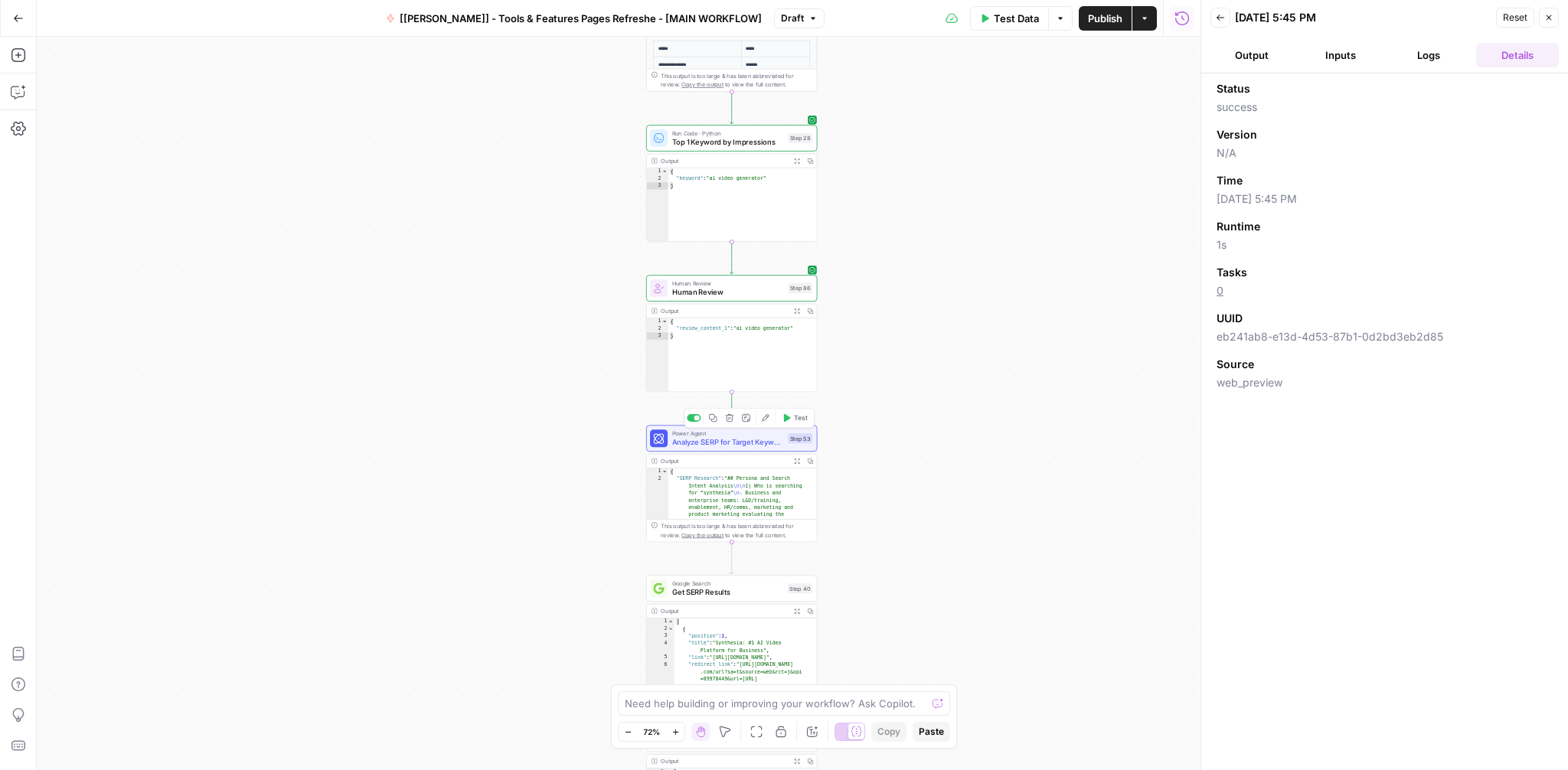
click at [796, 415] on span "Test" at bounding box center [800, 418] width 13 height 10
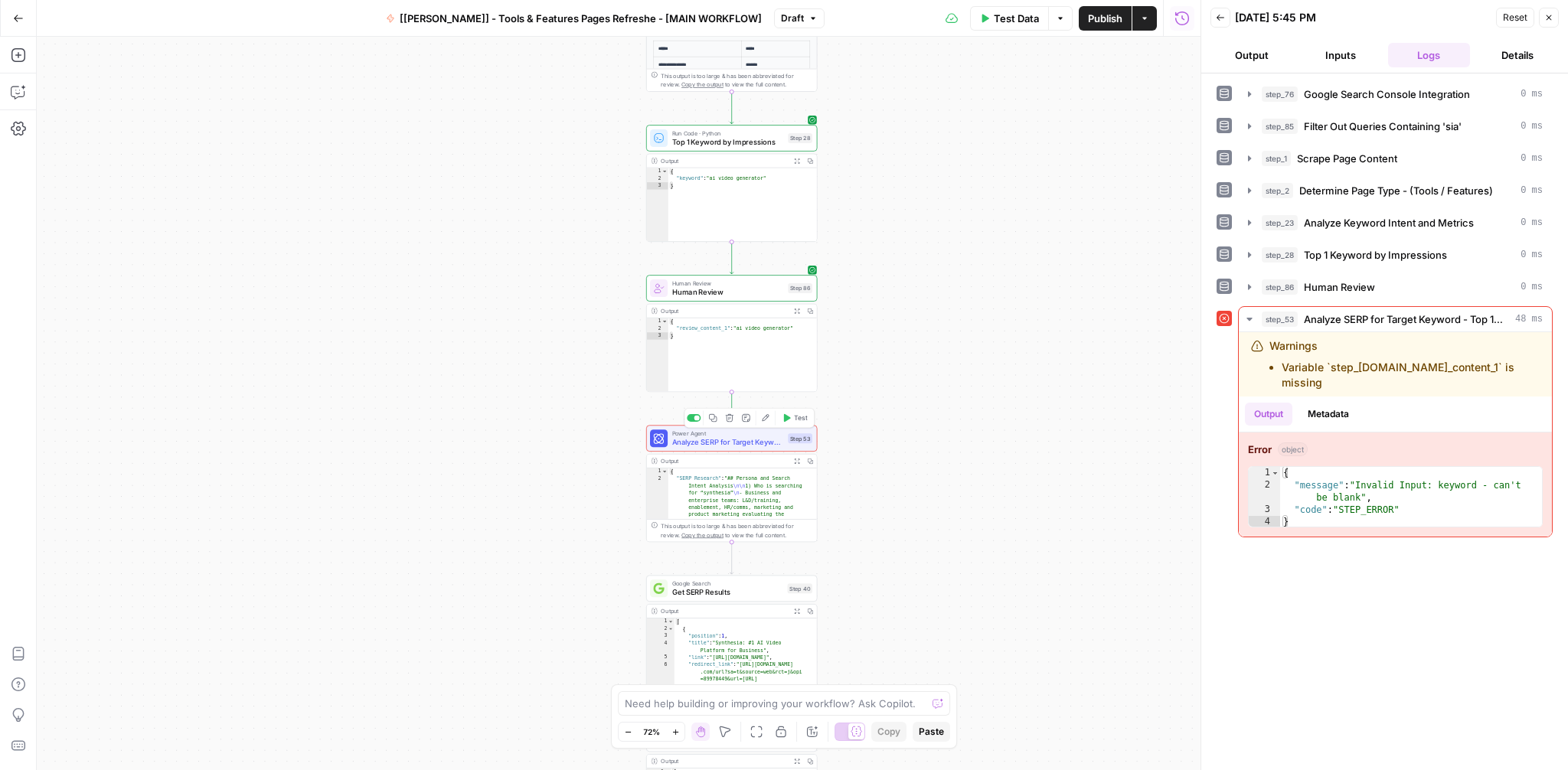
click at [763, 412] on button "Edit Agent" at bounding box center [765, 418] width 15 height 15
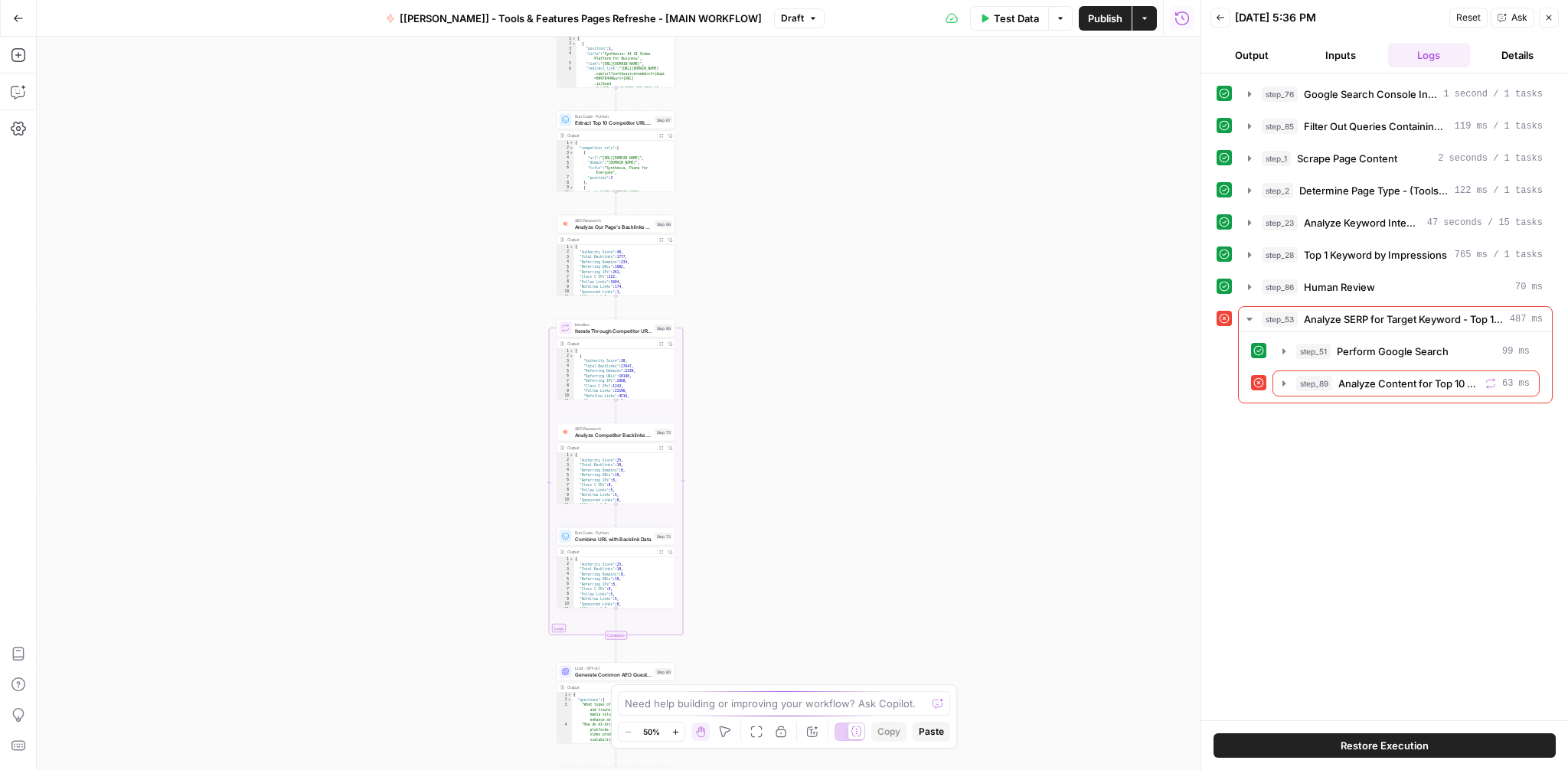
drag, startPoint x: 812, startPoint y: 516, endPoint x: 794, endPoint y: 634, distance: 119.4
click at [794, 634] on div "Workflow Input Settings Inputs Integration Google Search Console Integration St…" at bounding box center [618, 403] width 1164 height 733
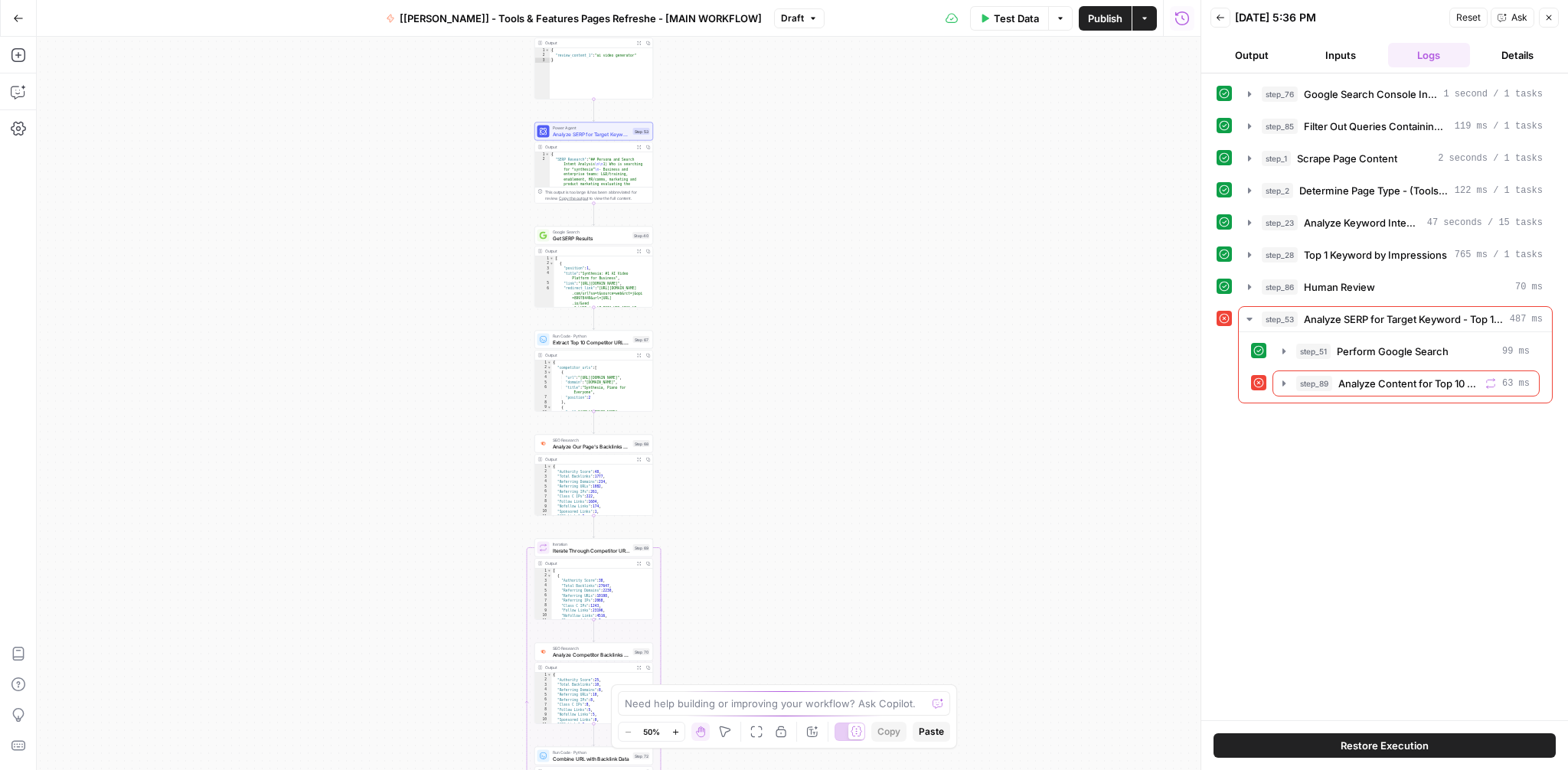
drag, startPoint x: 790, startPoint y: 280, endPoint x: 789, endPoint y: 391, distance: 111.0
click at [789, 391] on div "Workflow Input Settings Inputs Integration Google Search Console Integration St…" at bounding box center [618, 403] width 1164 height 733
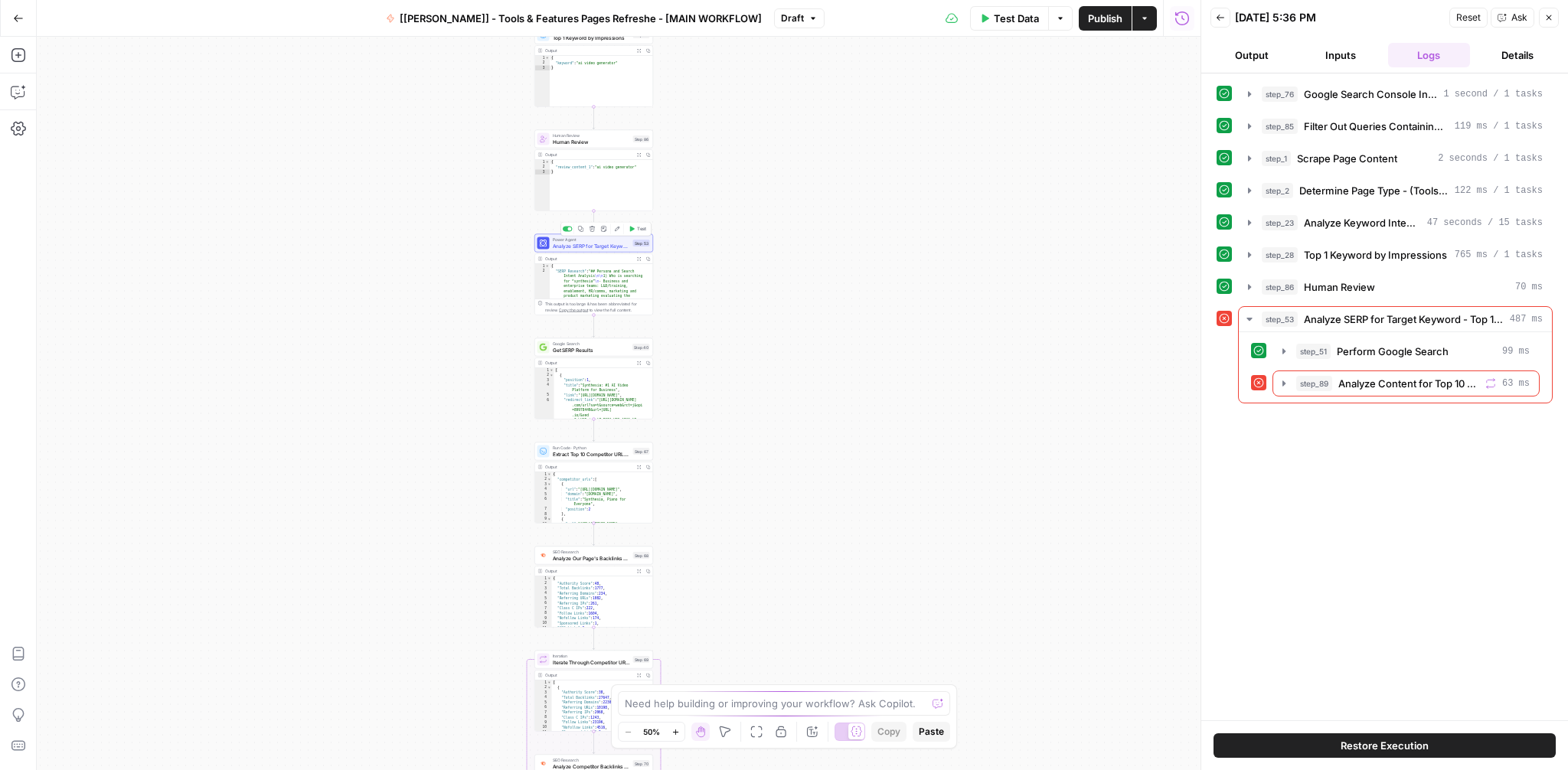
click at [589, 242] on span "Analyze SERP for Target Keyword - Top 10 SERPs" at bounding box center [591, 246] width 77 height 8
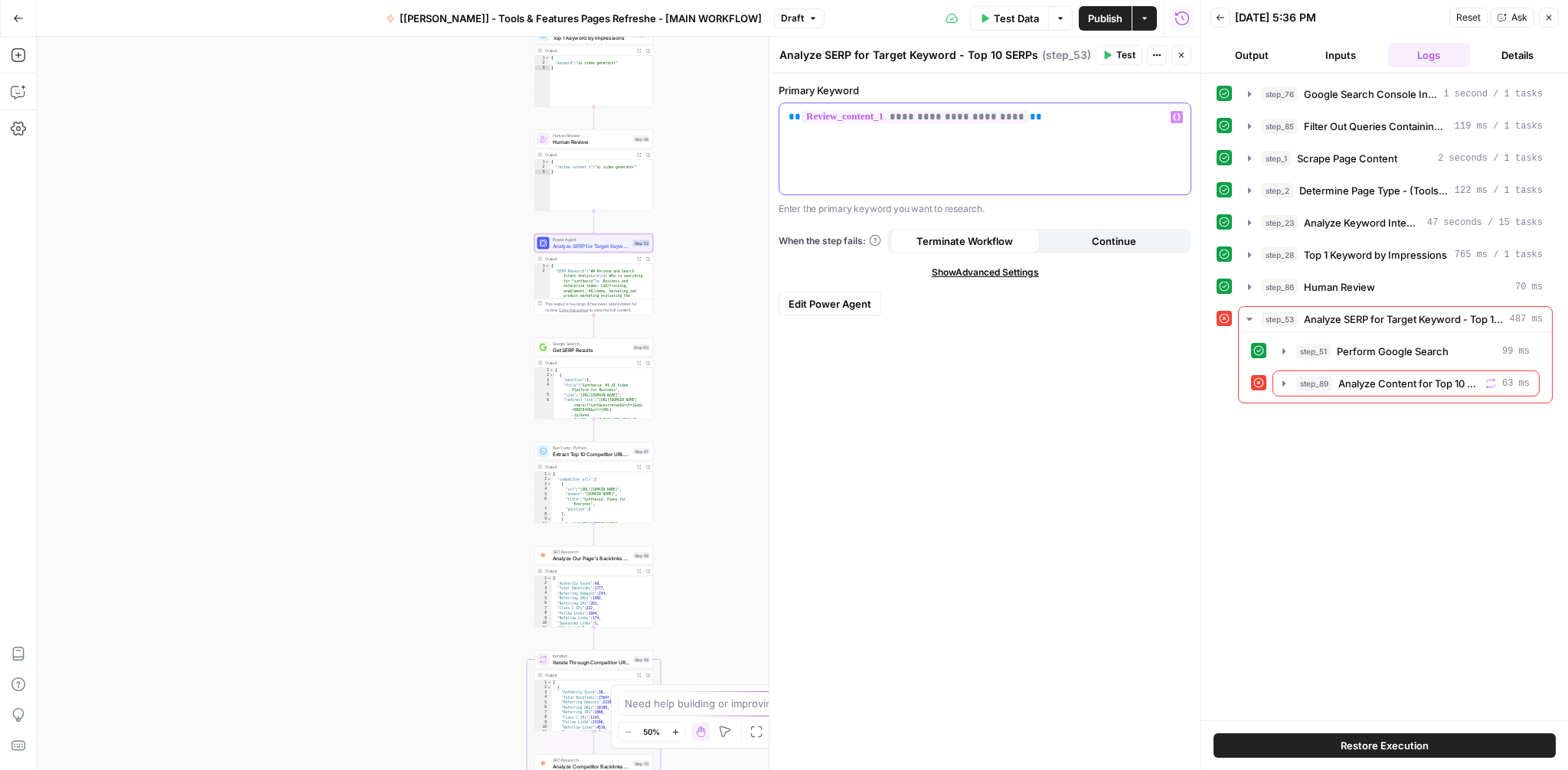
click at [1146, 132] on div "**********" at bounding box center [985, 149] width 411 height 91
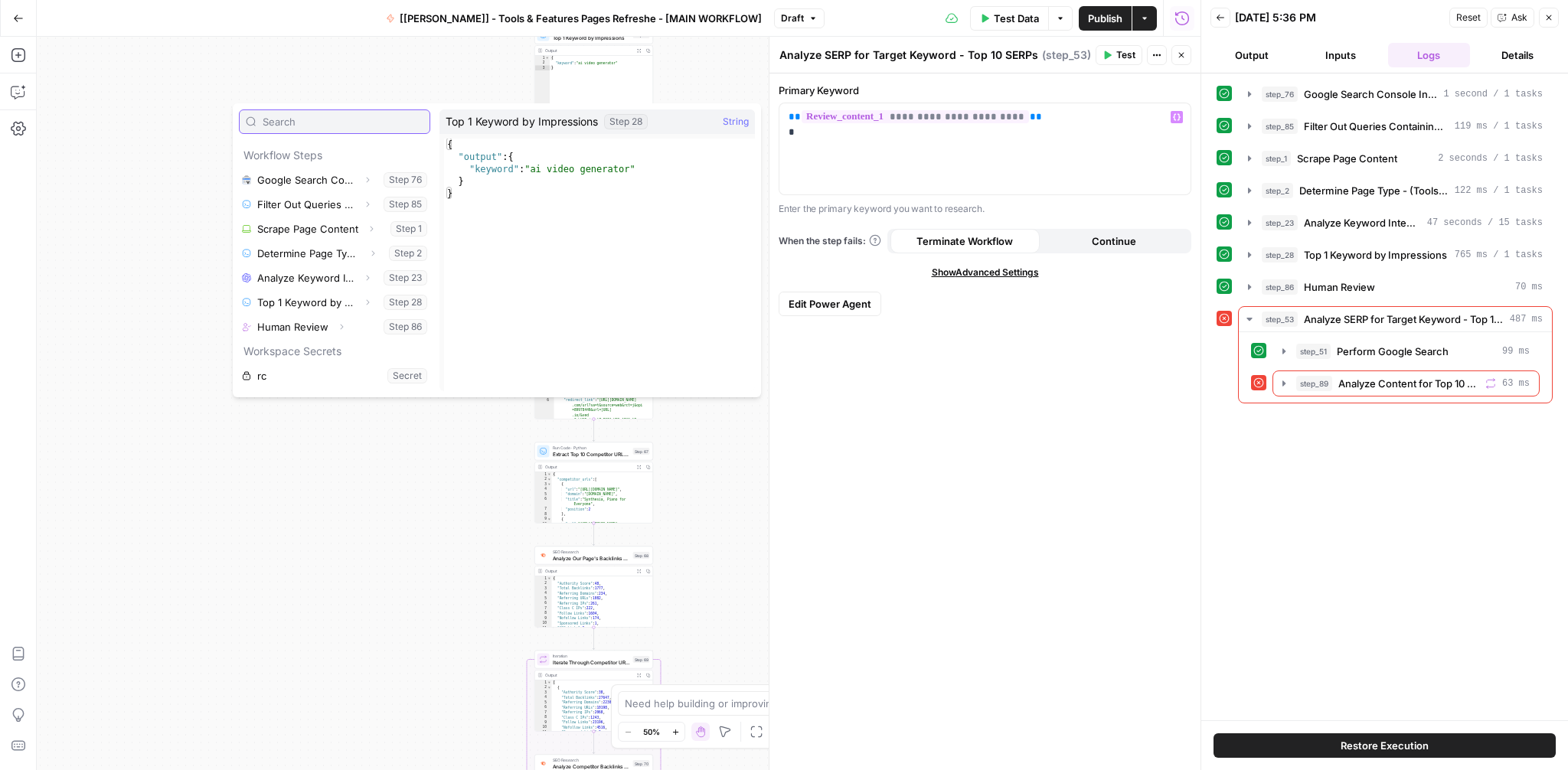
scroll to position [46, 0]
click at [341, 324] on icon "button" at bounding box center [343, 325] width 3 height 5
click at [304, 351] on icon "button" at bounding box center [303, 349] width 10 height 10
click at [310, 365] on button "Select variable Review_content_1" at bounding box center [350, 373] width 161 height 24
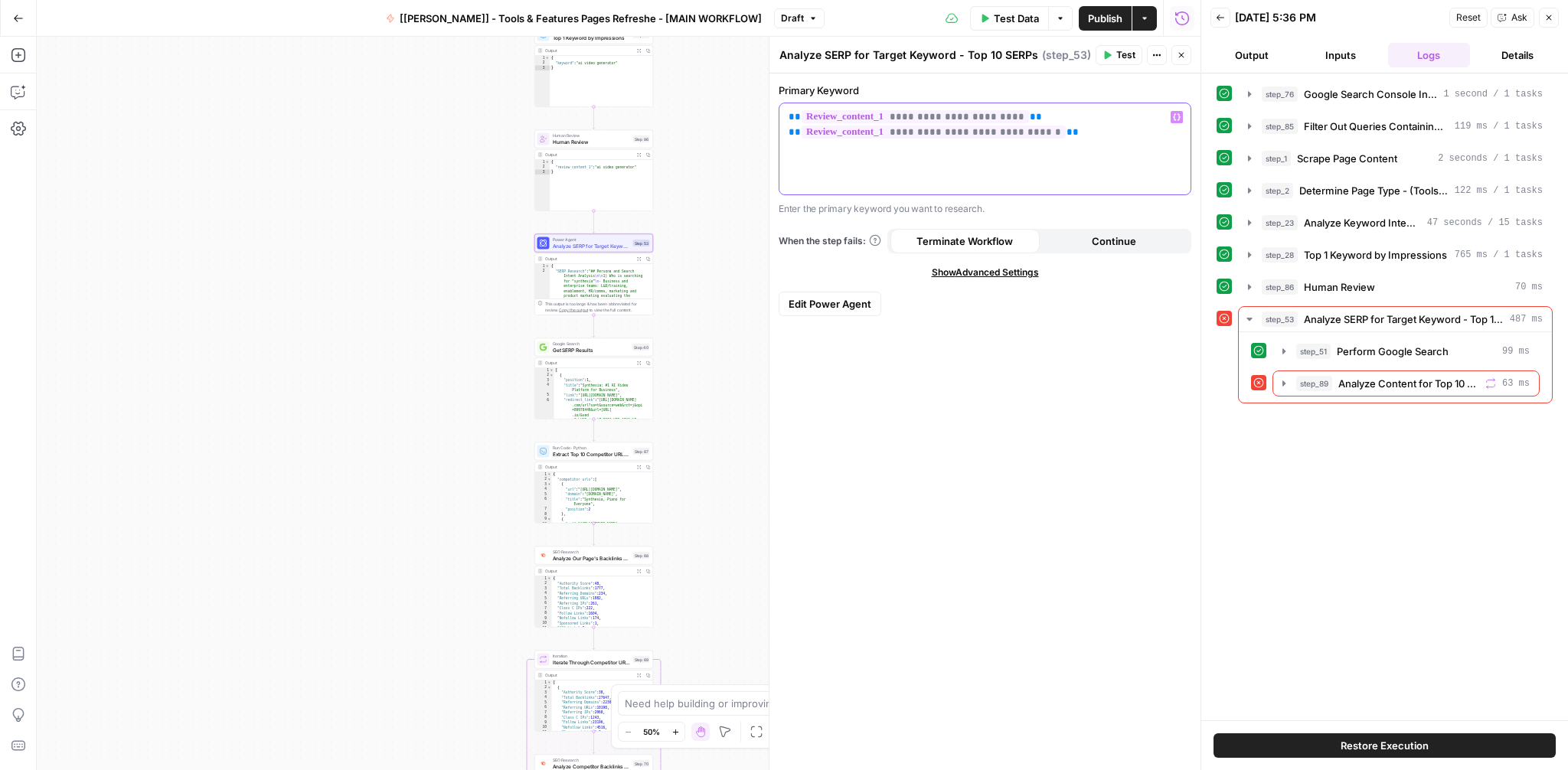
drag, startPoint x: 1052, startPoint y: 120, endPoint x: 782, endPoint y: 112, distance: 270.1
click at [782, 112] on div "**********" at bounding box center [985, 149] width 411 height 91
click at [701, 258] on div "Workflow Input Settings Inputs Integration Google Search Console Integration St…" at bounding box center [618, 403] width 1164 height 733
click at [1185, 56] on icon "button" at bounding box center [1181, 55] width 10 height 10
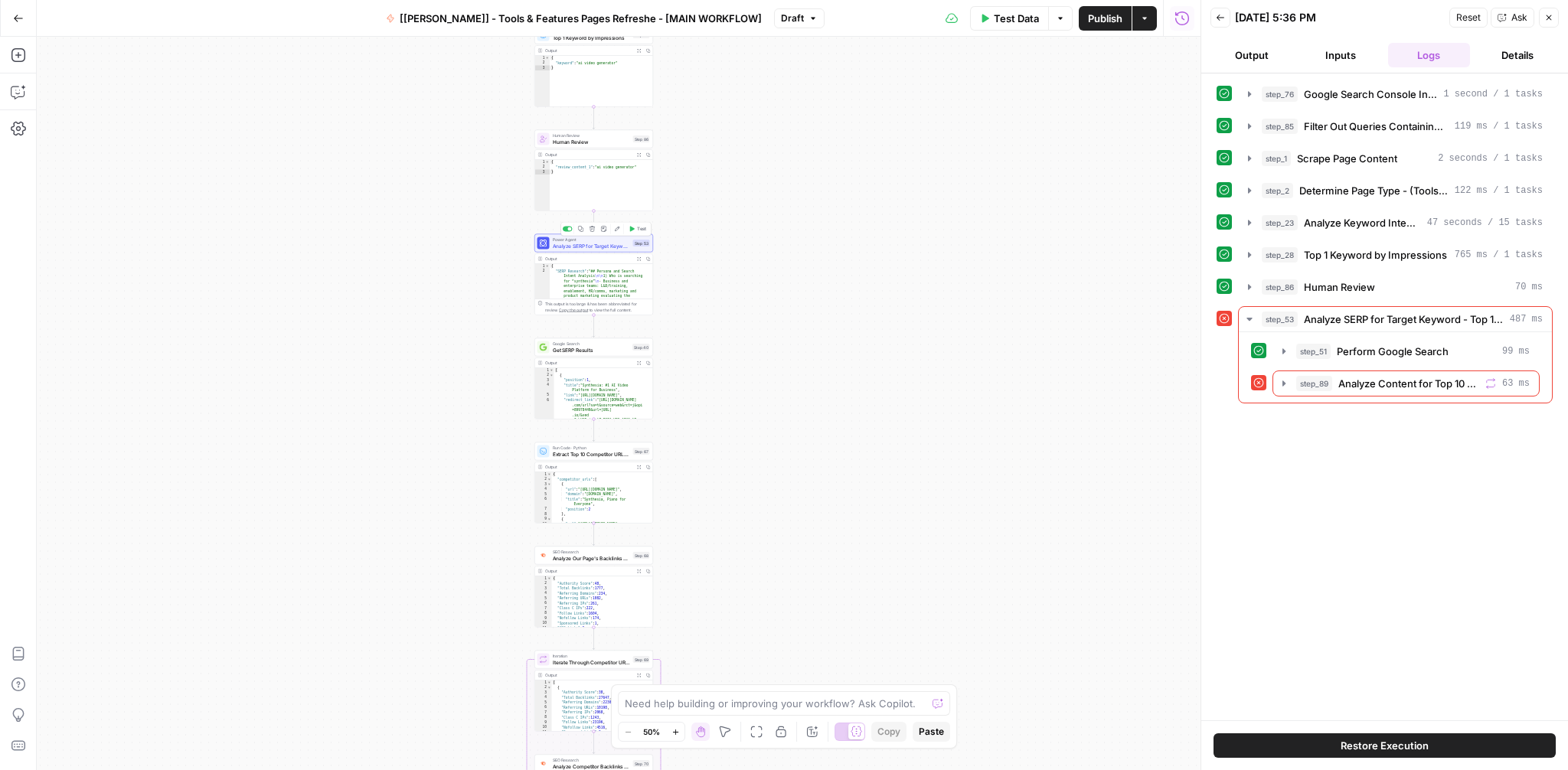
click at [633, 229] on icon "button" at bounding box center [632, 228] width 4 height 5
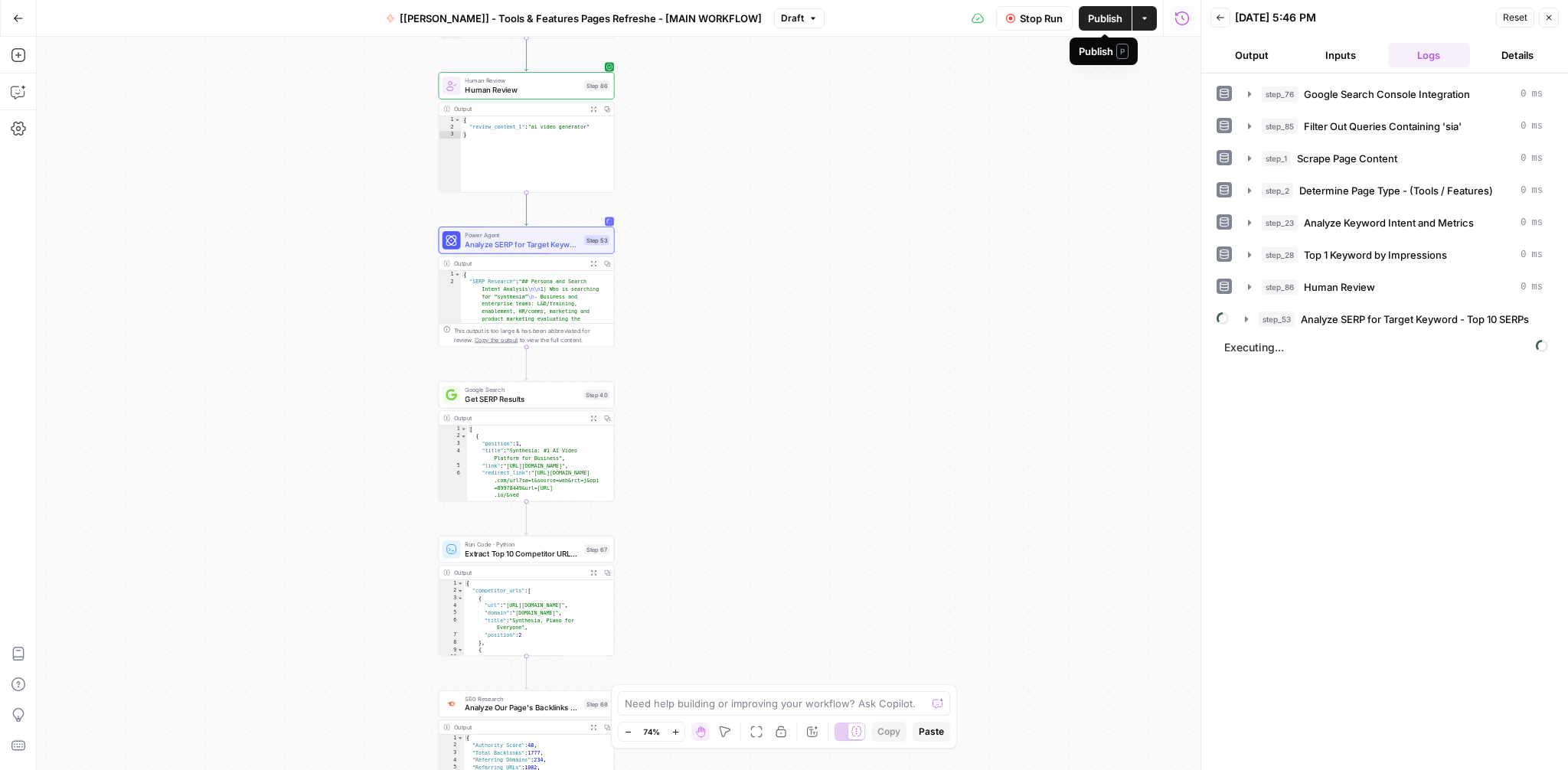
click at [1104, 13] on span "Publish" at bounding box center [1105, 18] width 34 height 16
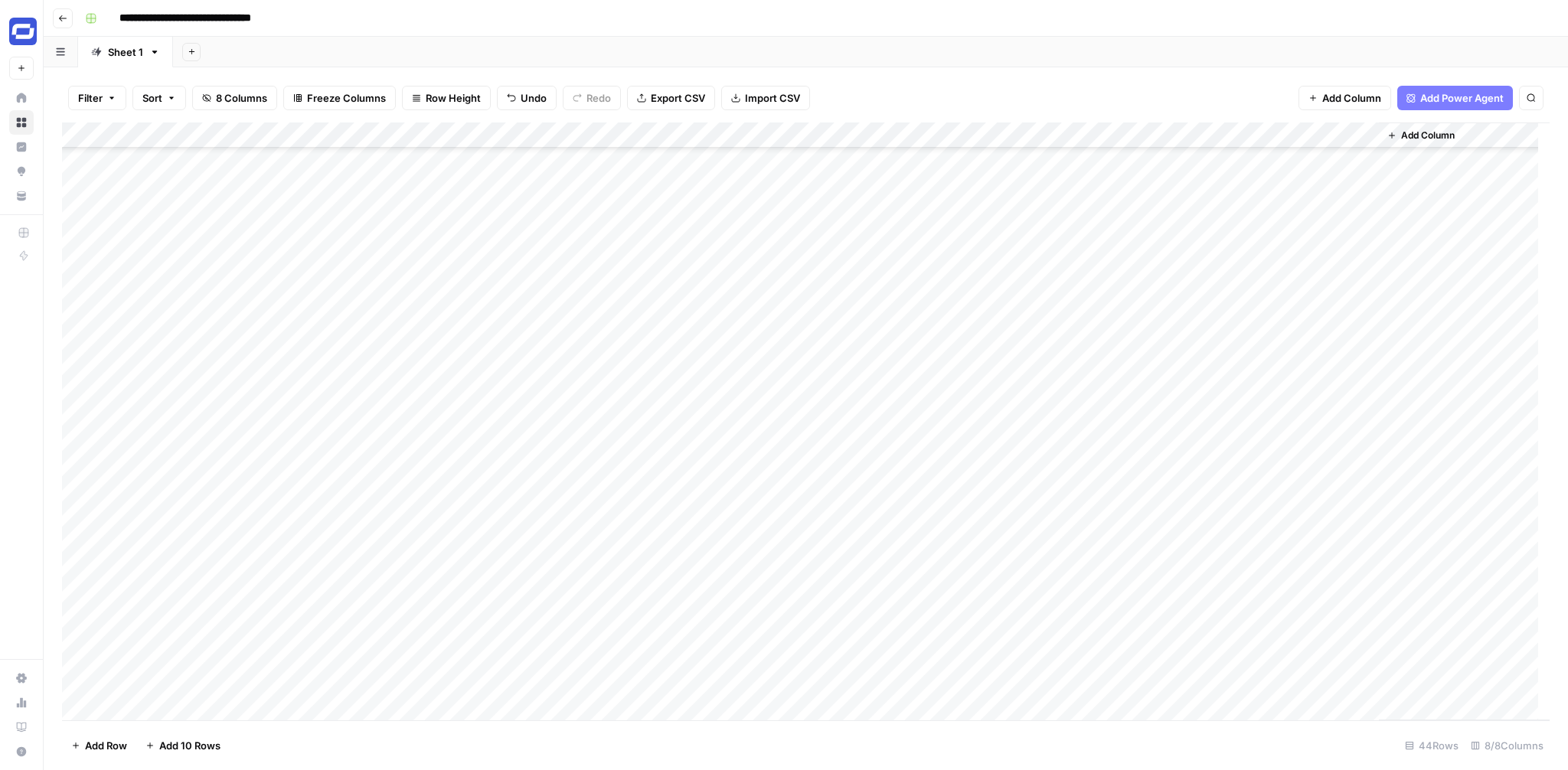
scroll to position [598, 0]
